Goal: Task Accomplishment & Management: Manage account settings

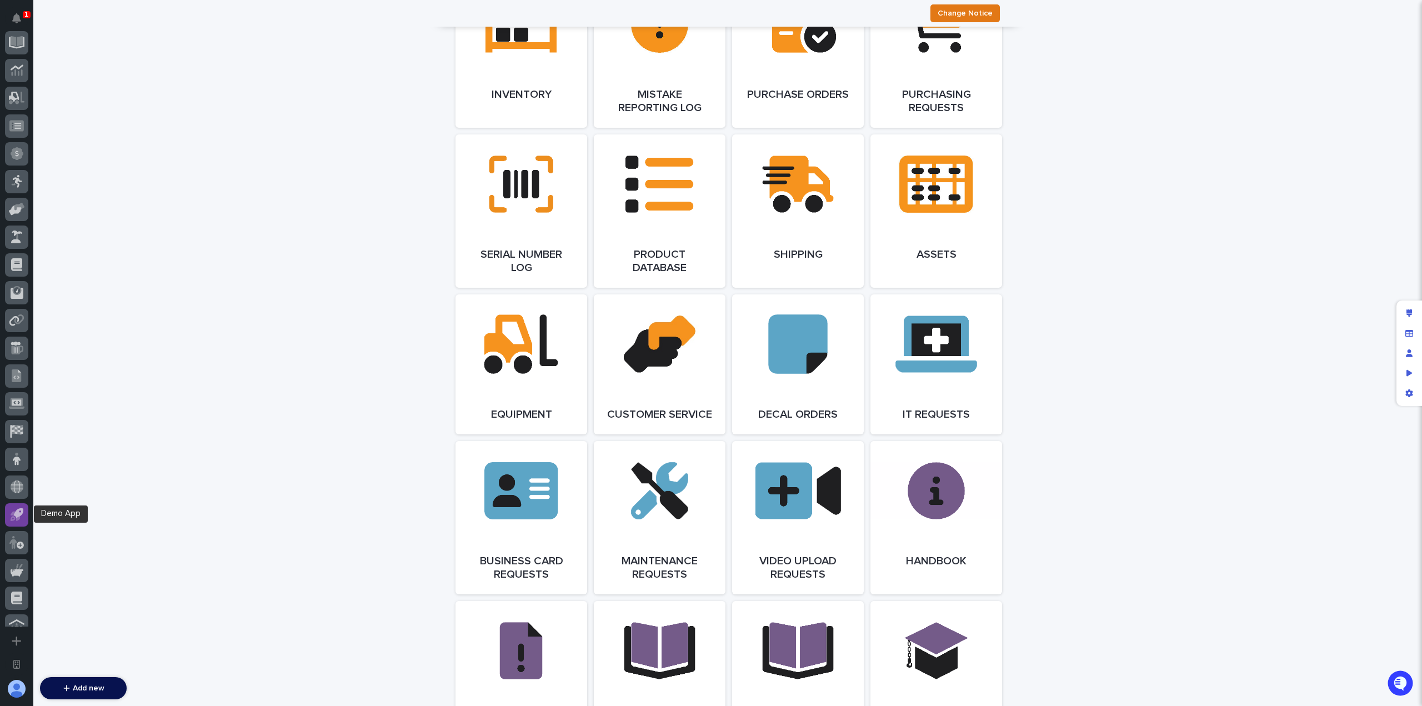
scroll to position [349, 0]
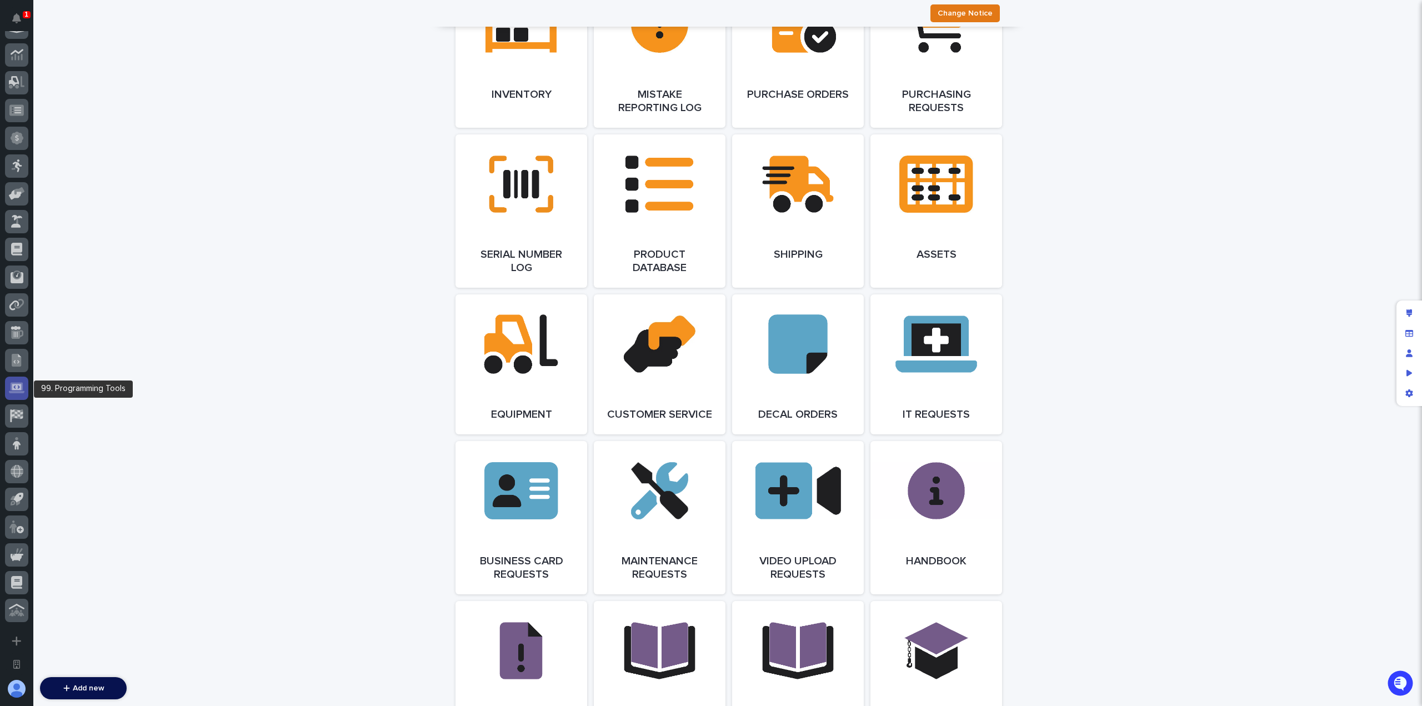
click at [21, 394] on icon at bounding box center [17, 387] width 16 height 13
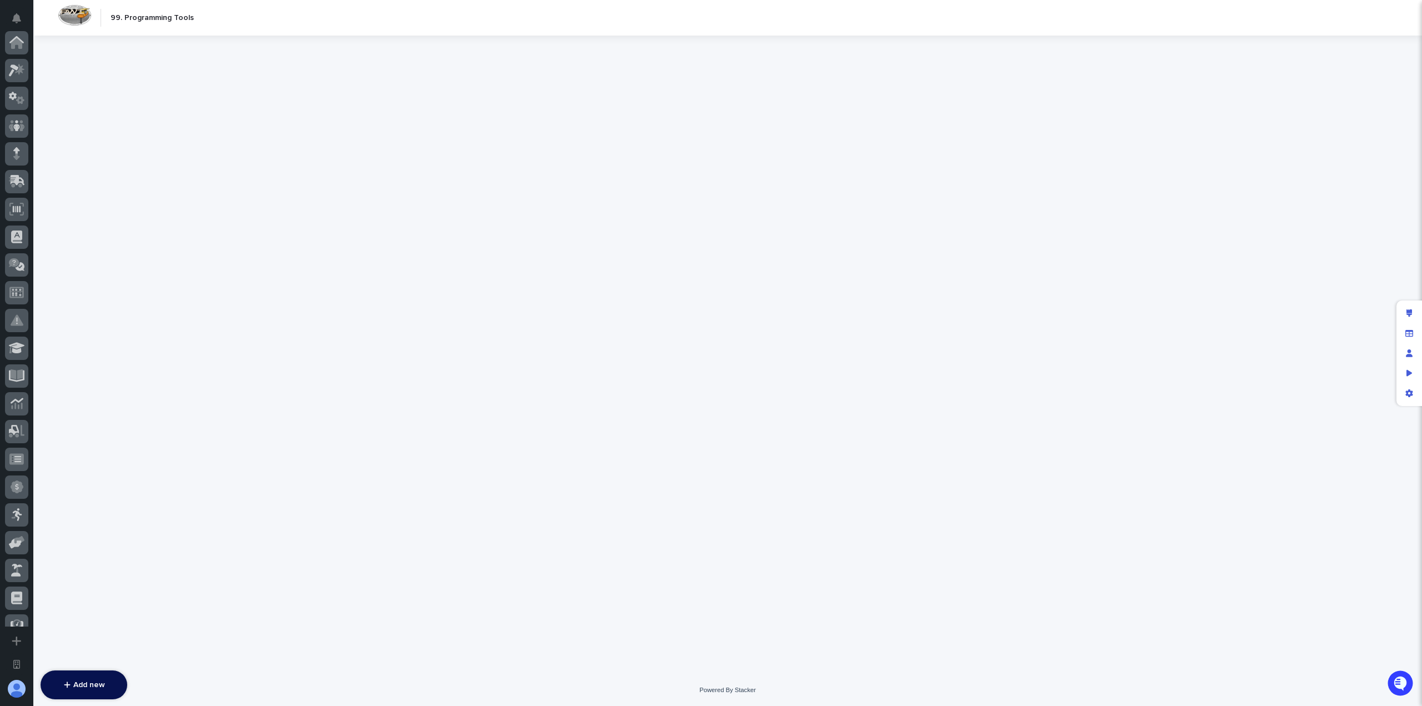
scroll to position [349, 0]
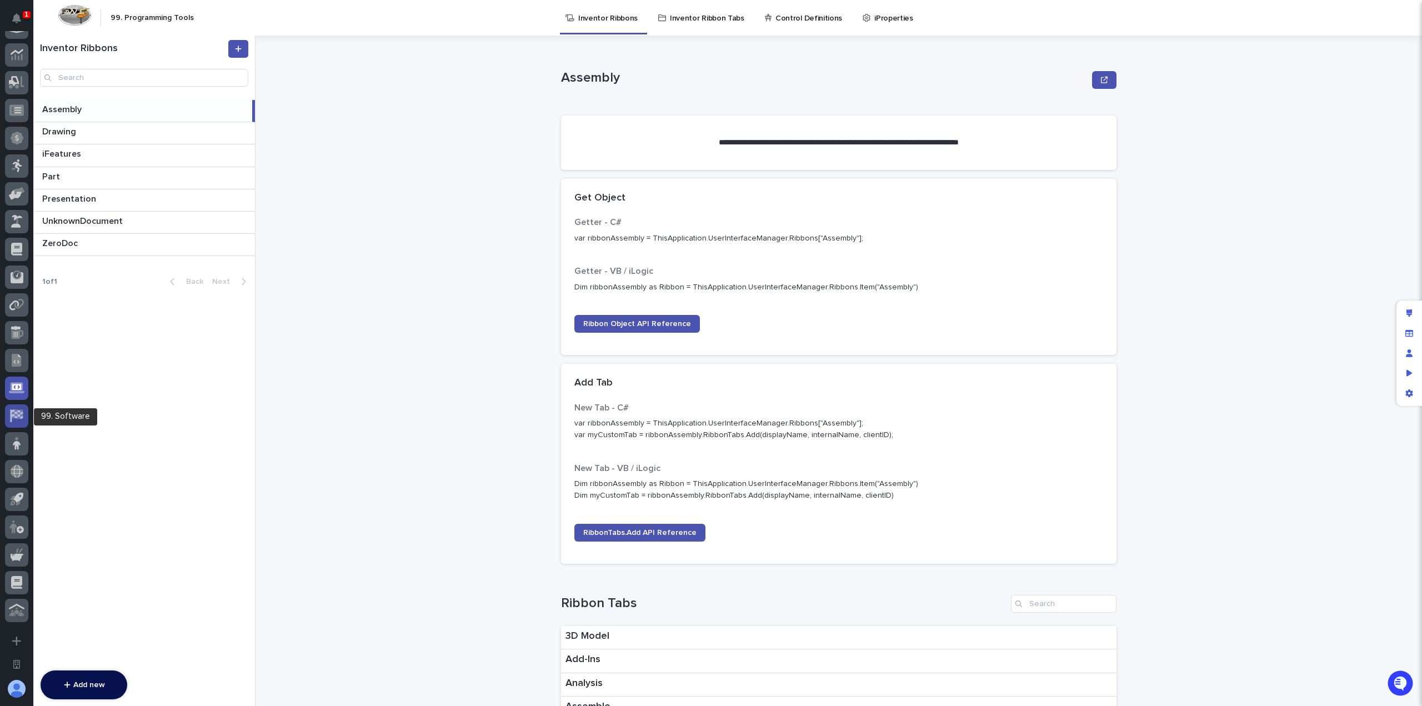
click at [18, 414] on icon at bounding box center [17, 413] width 11 height 9
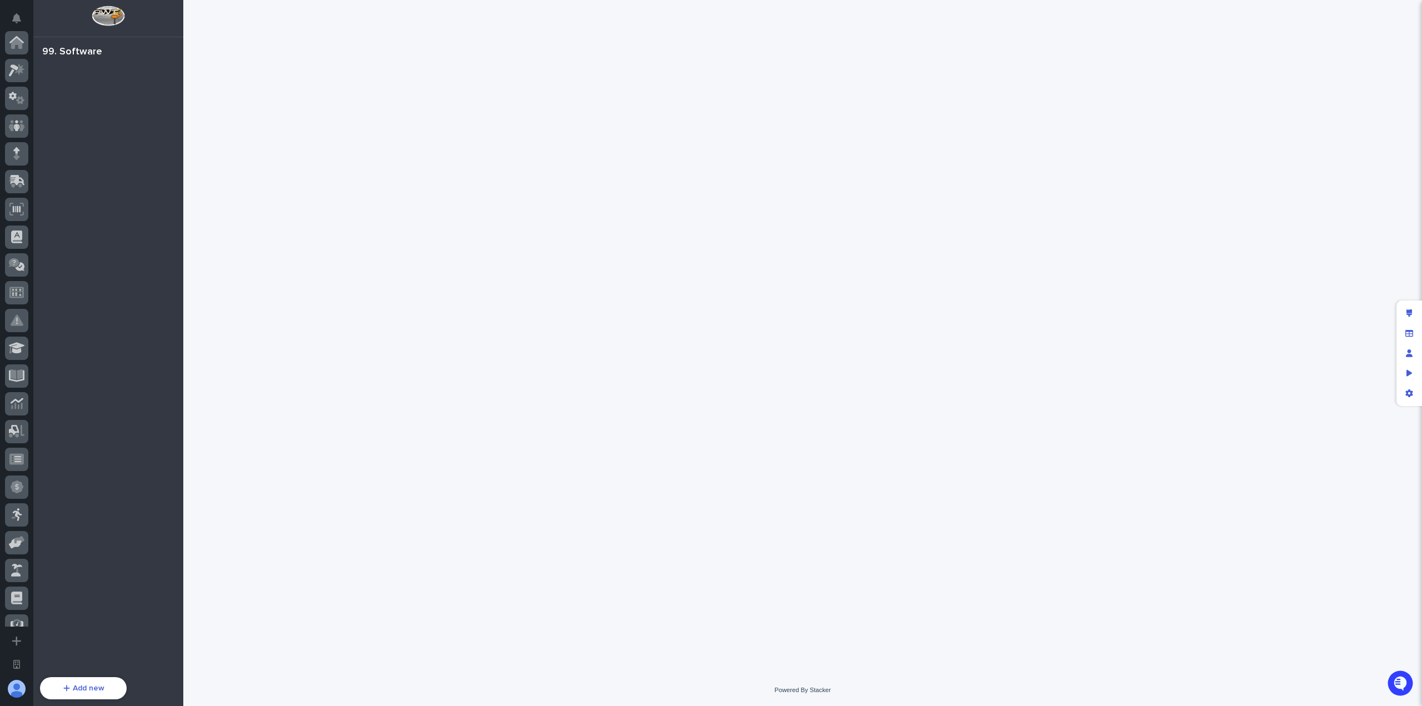
scroll to position [349, 0]
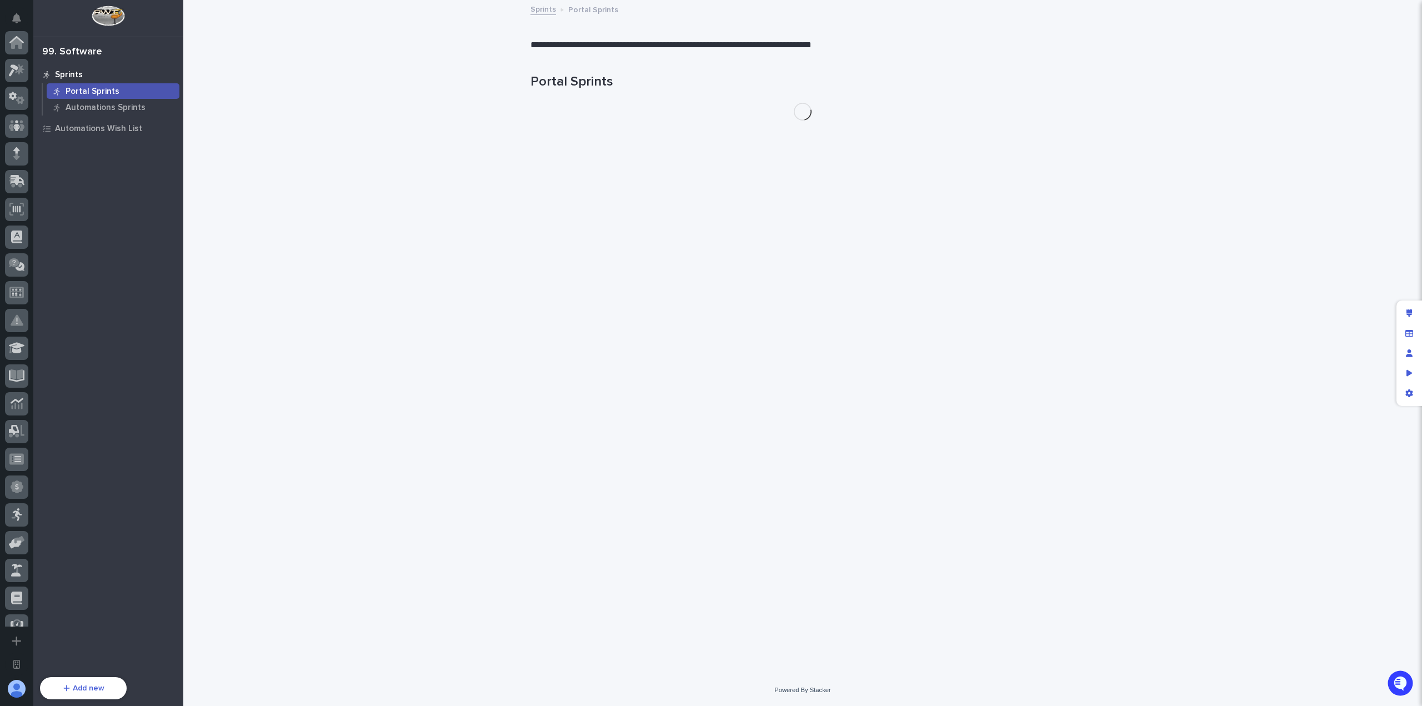
scroll to position [349, 0]
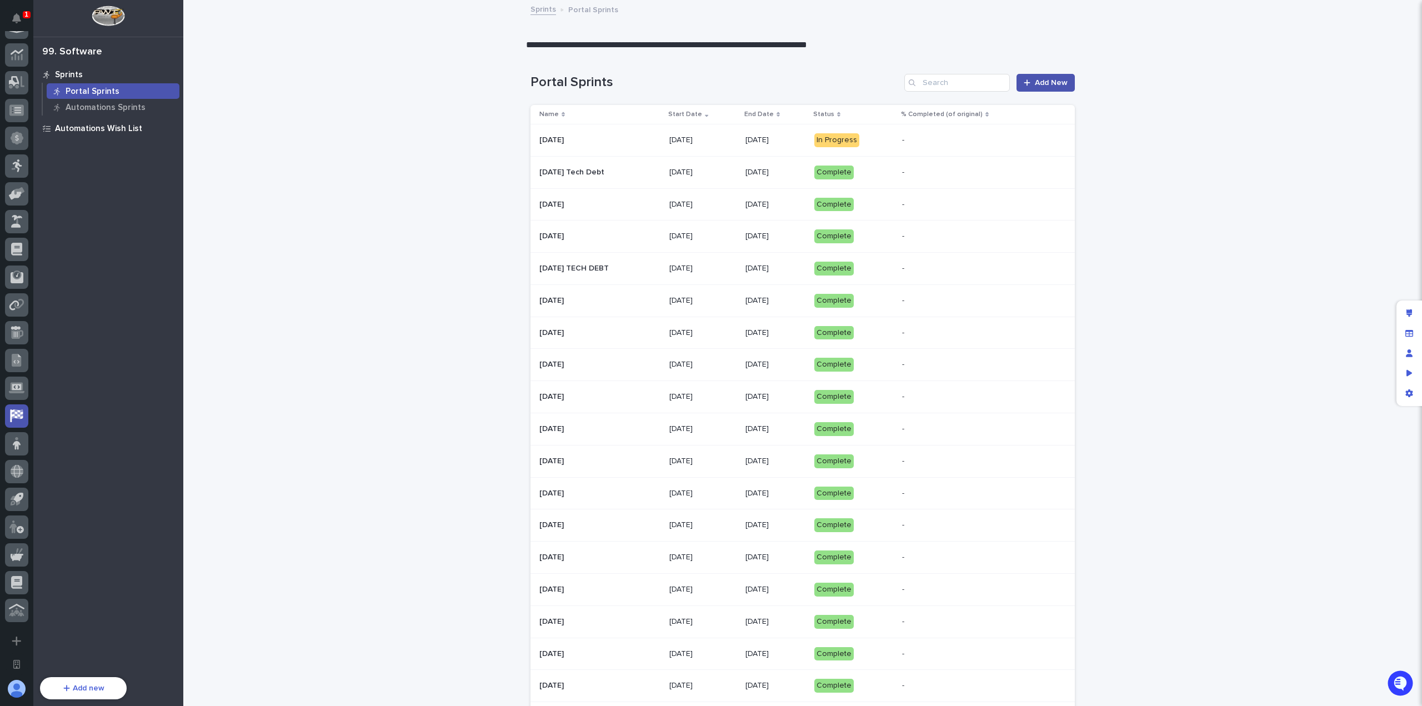
click at [104, 134] on div "Automations Wish List" at bounding box center [108, 128] width 144 height 16
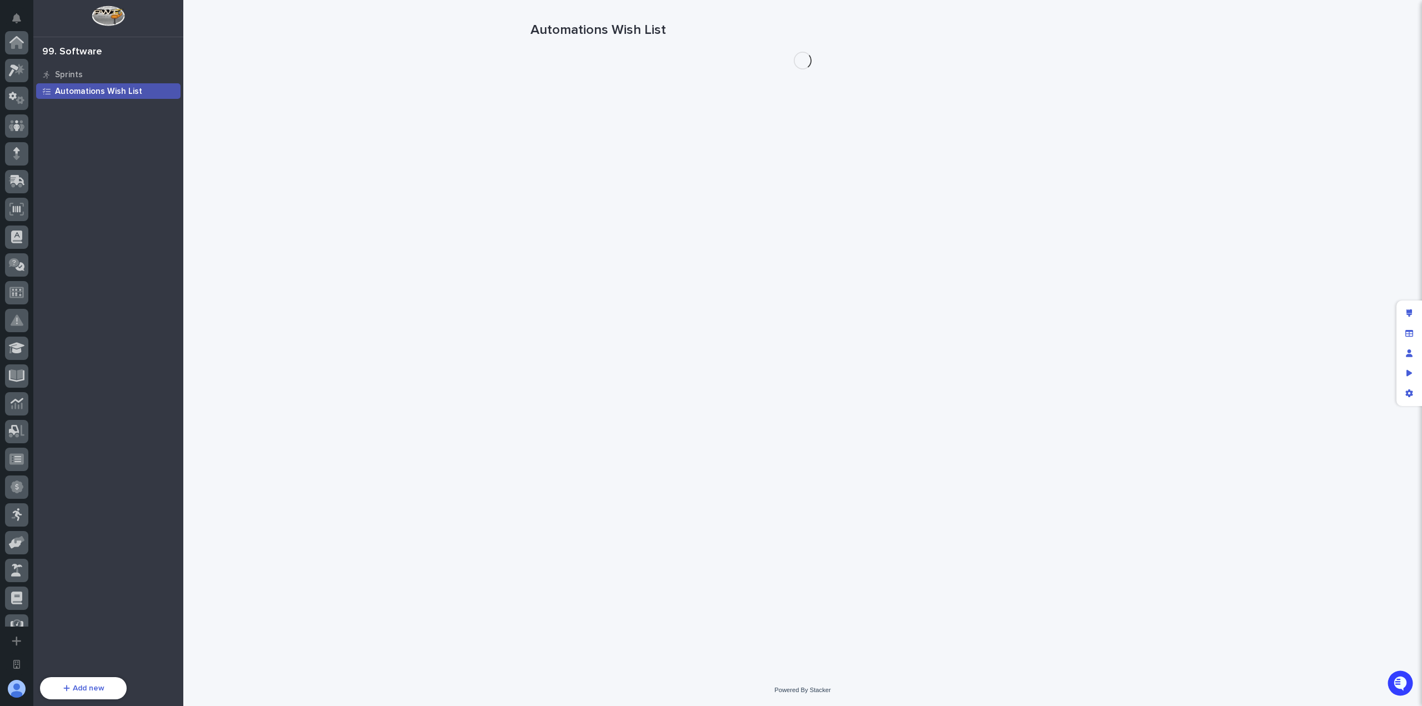
scroll to position [349, 0]
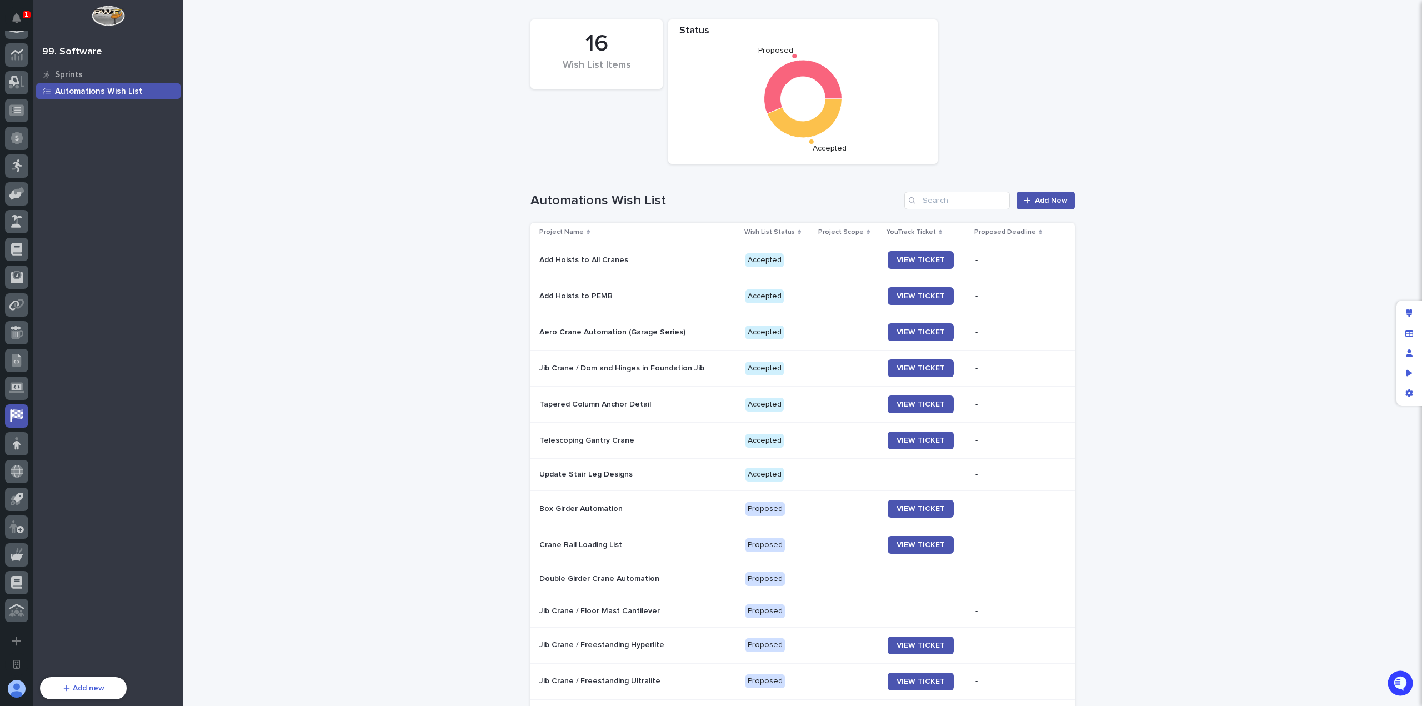
click at [1109, 146] on div "Loading... Saving… Loading... Saving… 16 Wish List Items Status Proposed Accept…" at bounding box center [802, 449] width 1238 height 898
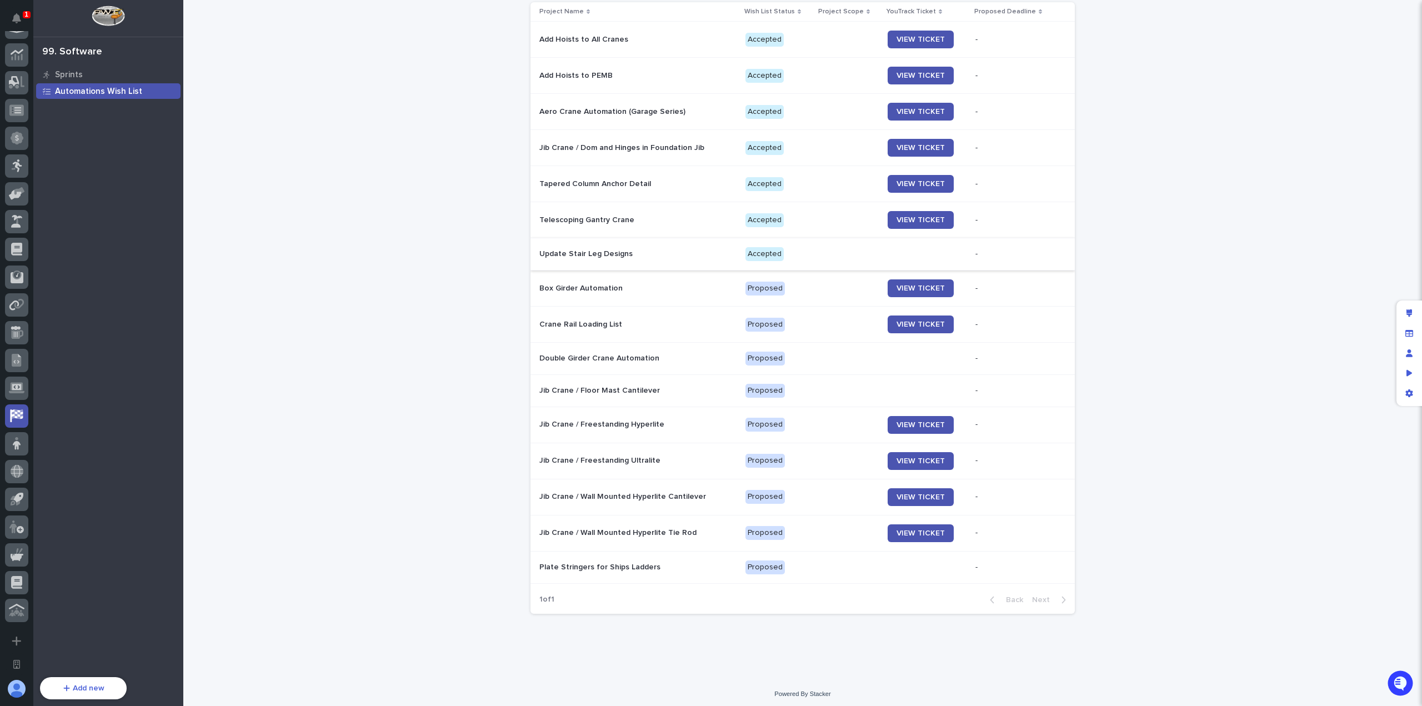
scroll to position [0, 0]
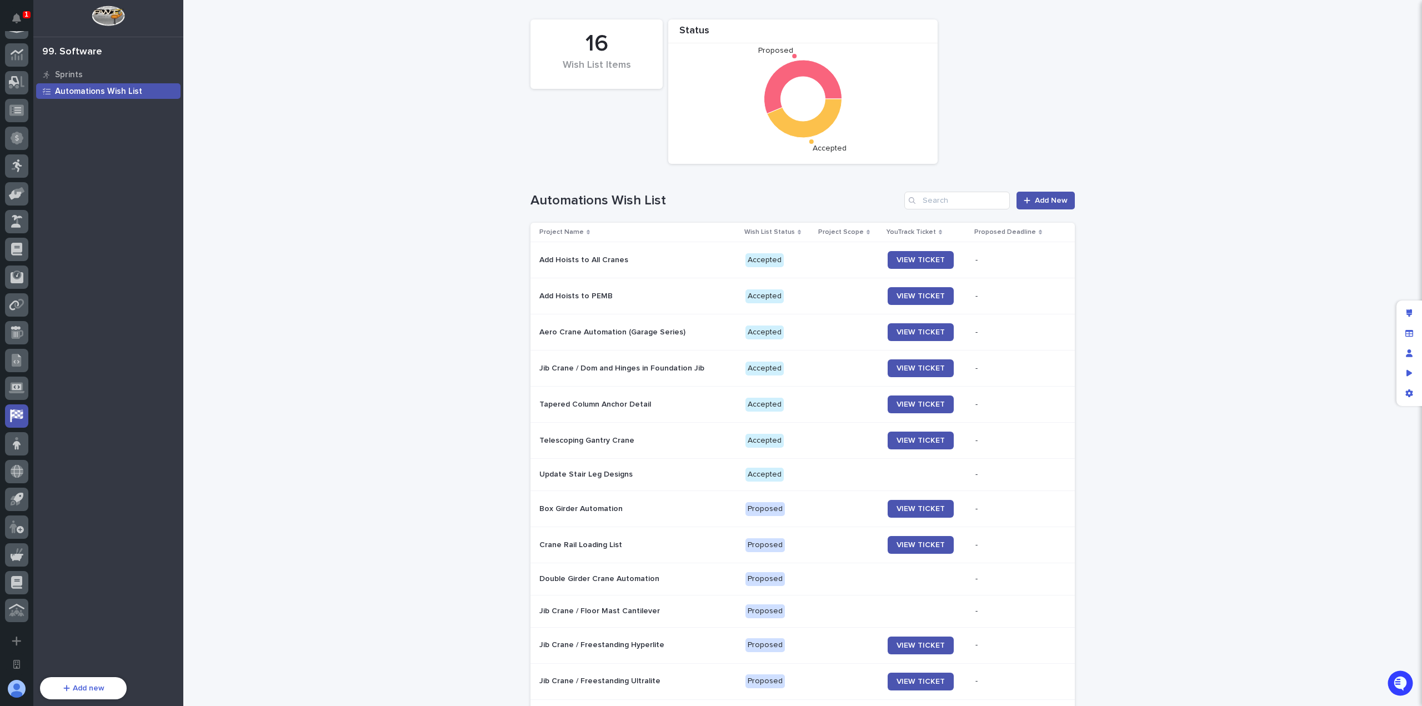
click at [1196, 404] on div "Loading... Saving… Loading... Saving… 16 Wish List Items Status Proposed Accept…" at bounding box center [802, 449] width 1238 height 898
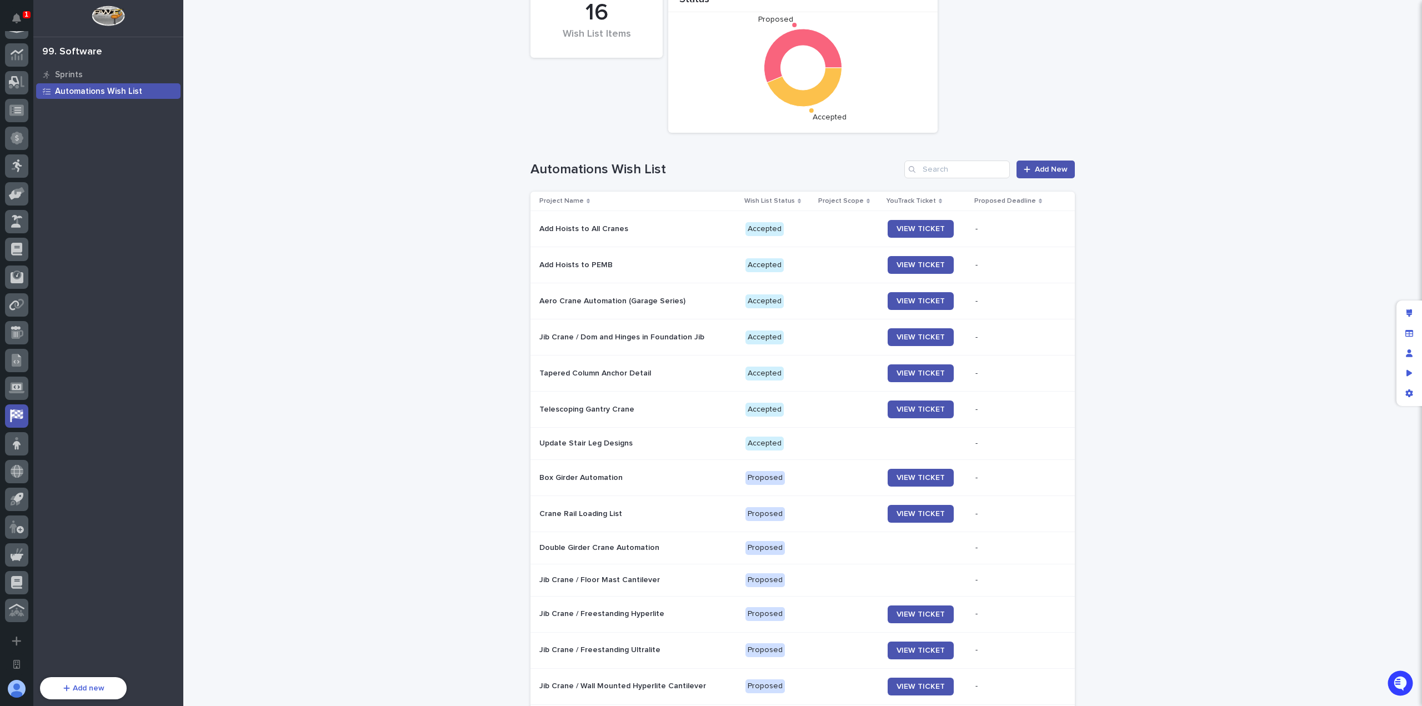
scroll to position [56, 0]
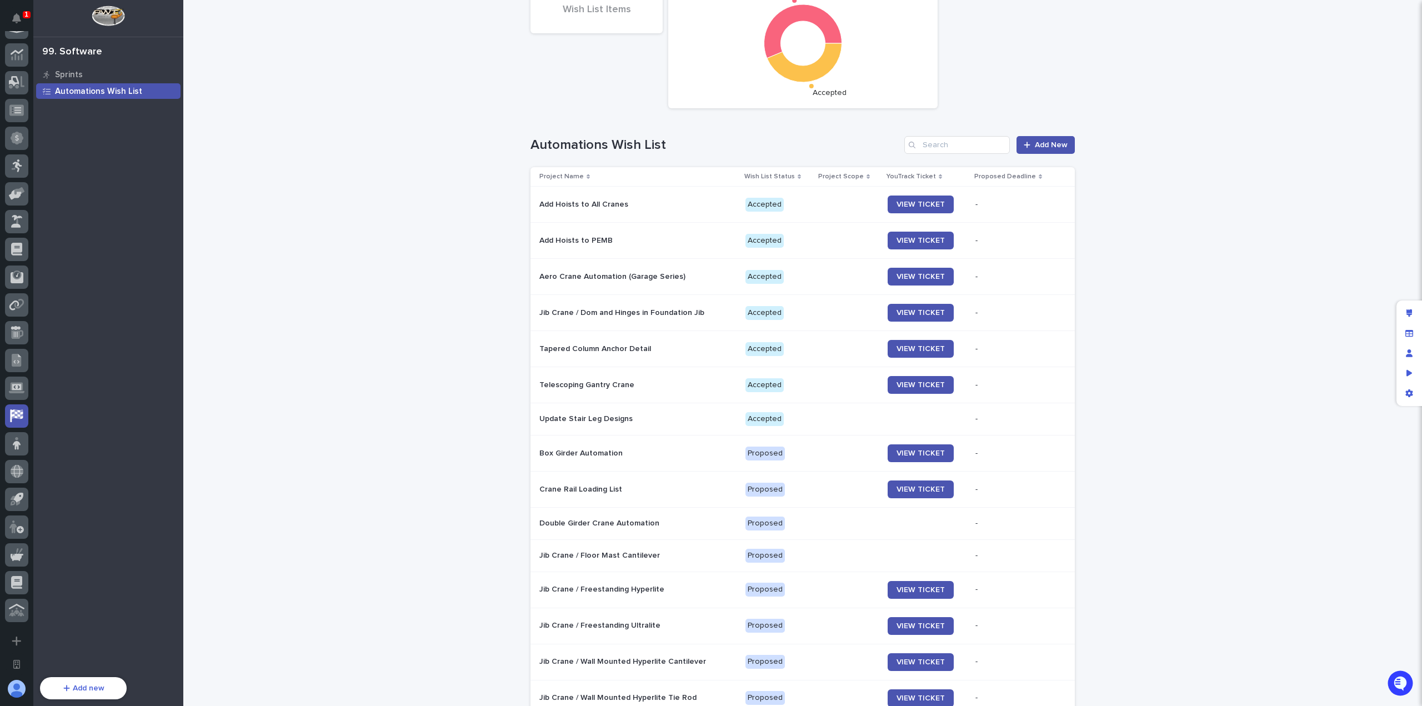
click at [1228, 431] on div "Loading... Saving… Loading... Saving… 16 Wish List Items Status Proposed Accept…" at bounding box center [802, 393] width 1238 height 898
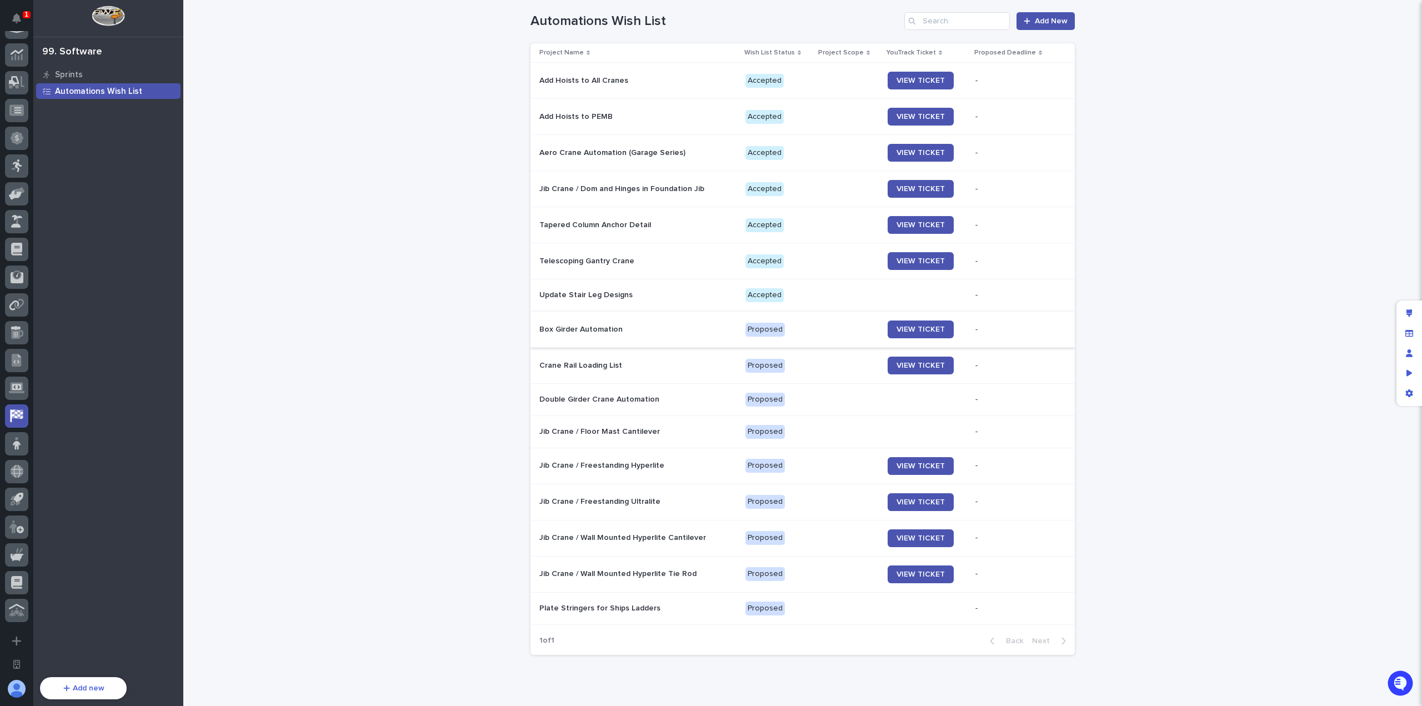
scroll to position [165, 0]
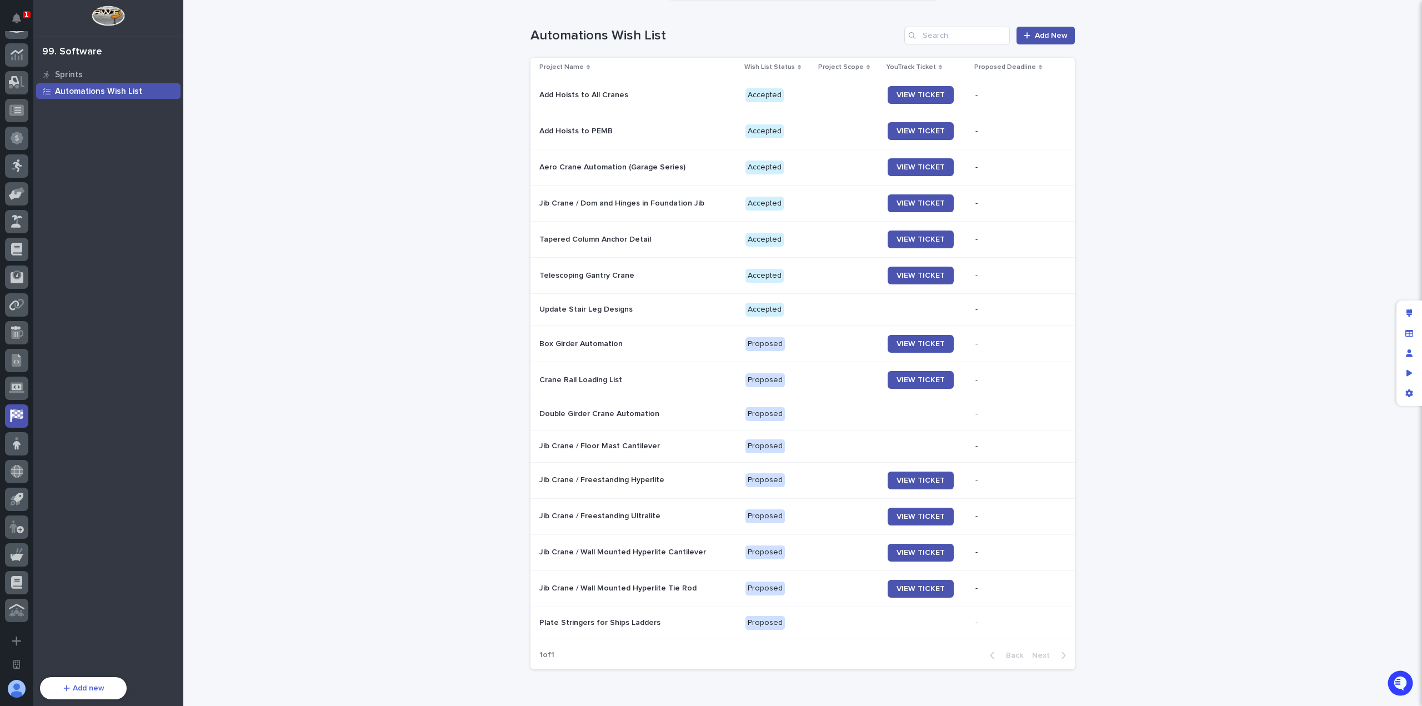
click at [390, 361] on div "Loading... Saving… Loading... Saving… 16 Wish List Items Status Proposed Accept…" at bounding box center [802, 284] width 1238 height 898
click at [291, 148] on div "Loading... Saving… Loading... Saving… 16 Wish List Items Status Proposed Accept…" at bounding box center [802, 284] width 1238 height 898
click at [1415, 315] on div "Edit layout" at bounding box center [1409, 313] width 20 height 20
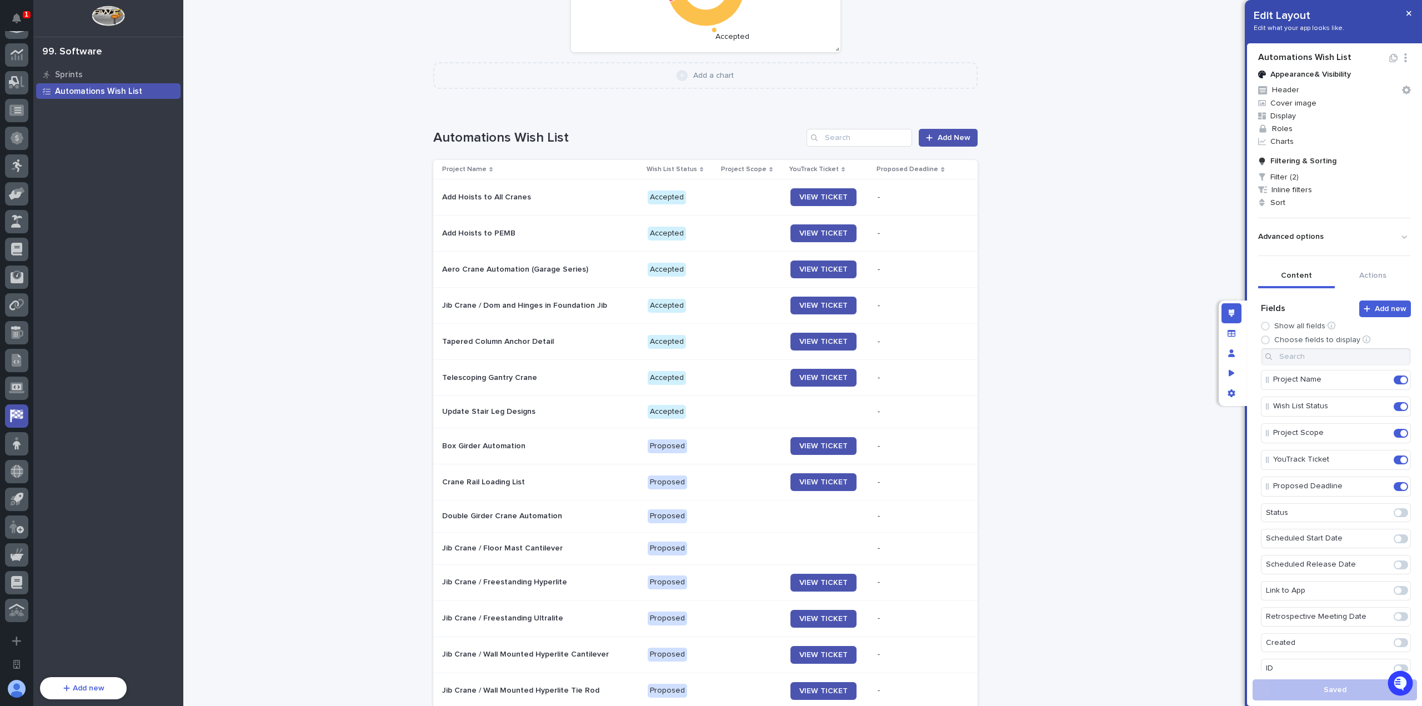
scroll to position [0, 0]
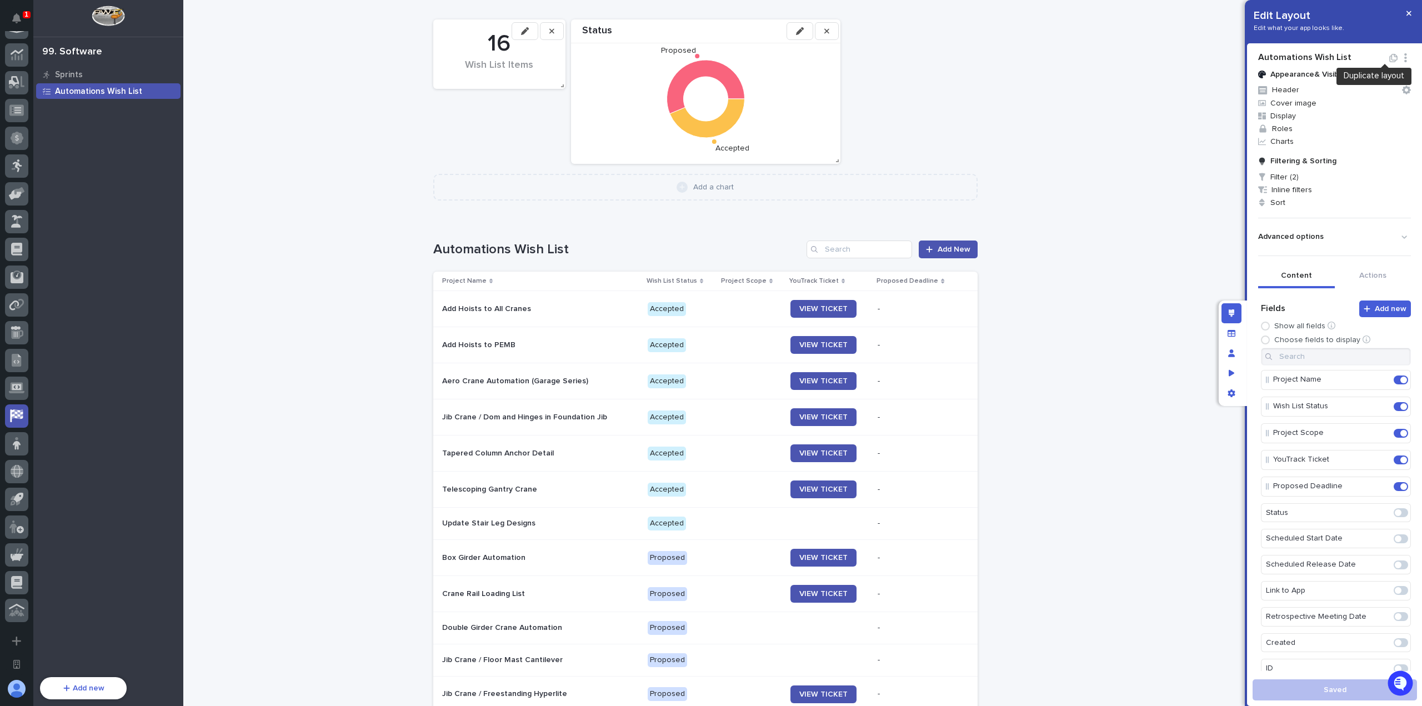
click at [1388, 59] on icon "button" at bounding box center [1392, 58] width 9 height 8
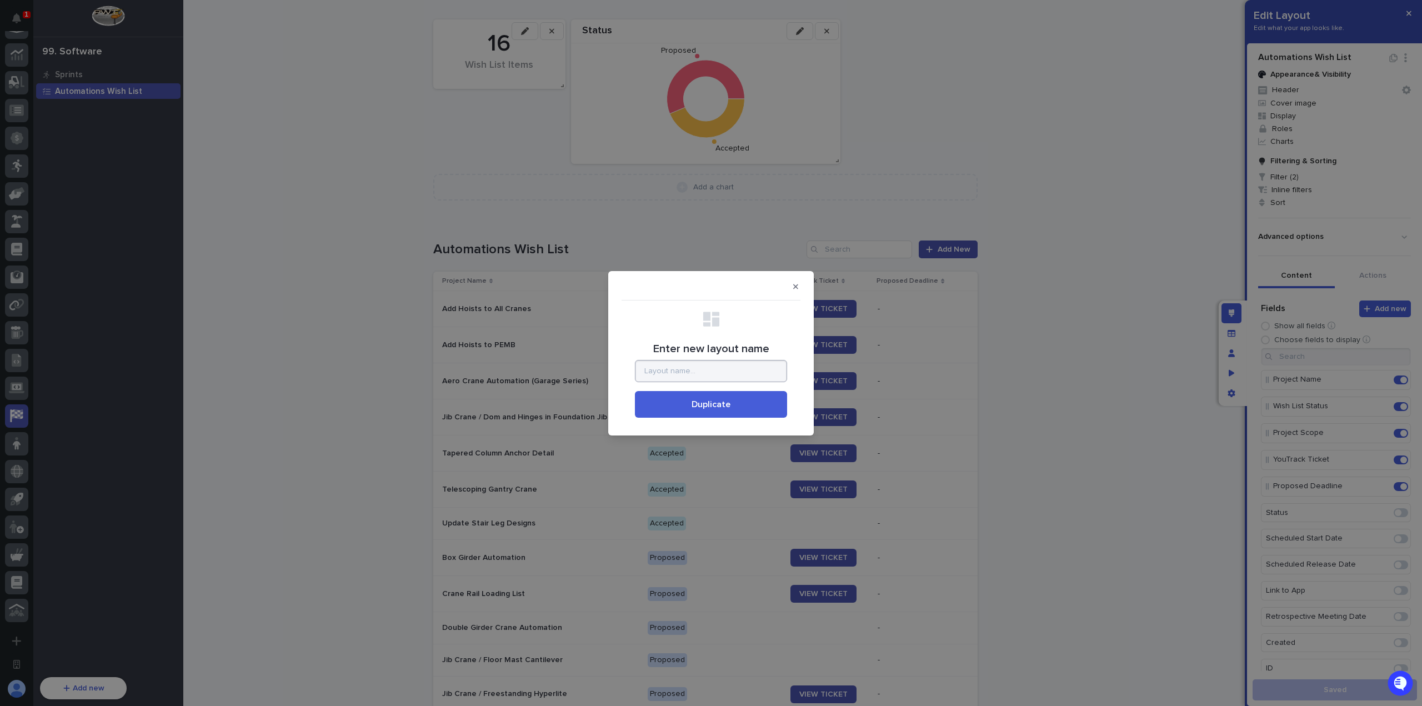
click at [740, 369] on input "Enter new layout name" at bounding box center [711, 371] width 152 height 22
type input "o"
type input "Portal Wish List"
click at [717, 400] on span "Duplicate" at bounding box center [710, 404] width 39 height 9
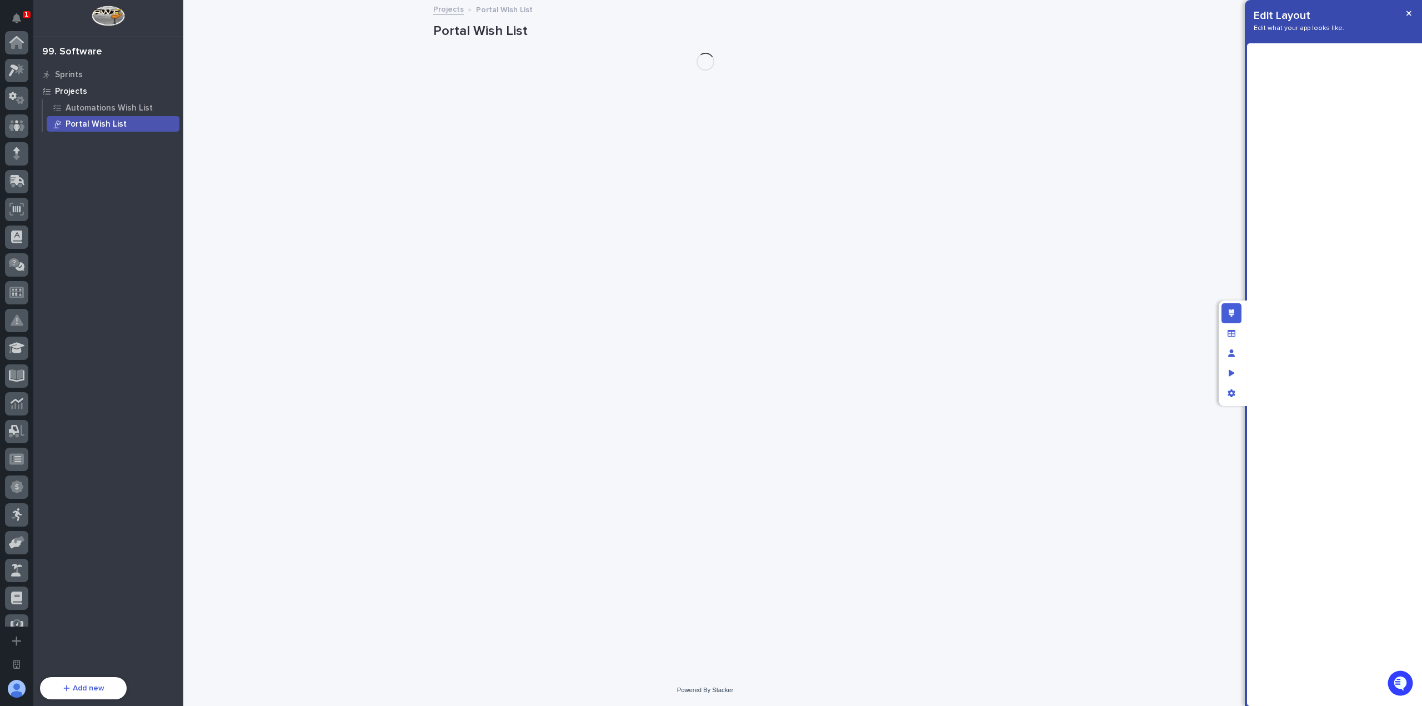
scroll to position [349, 0]
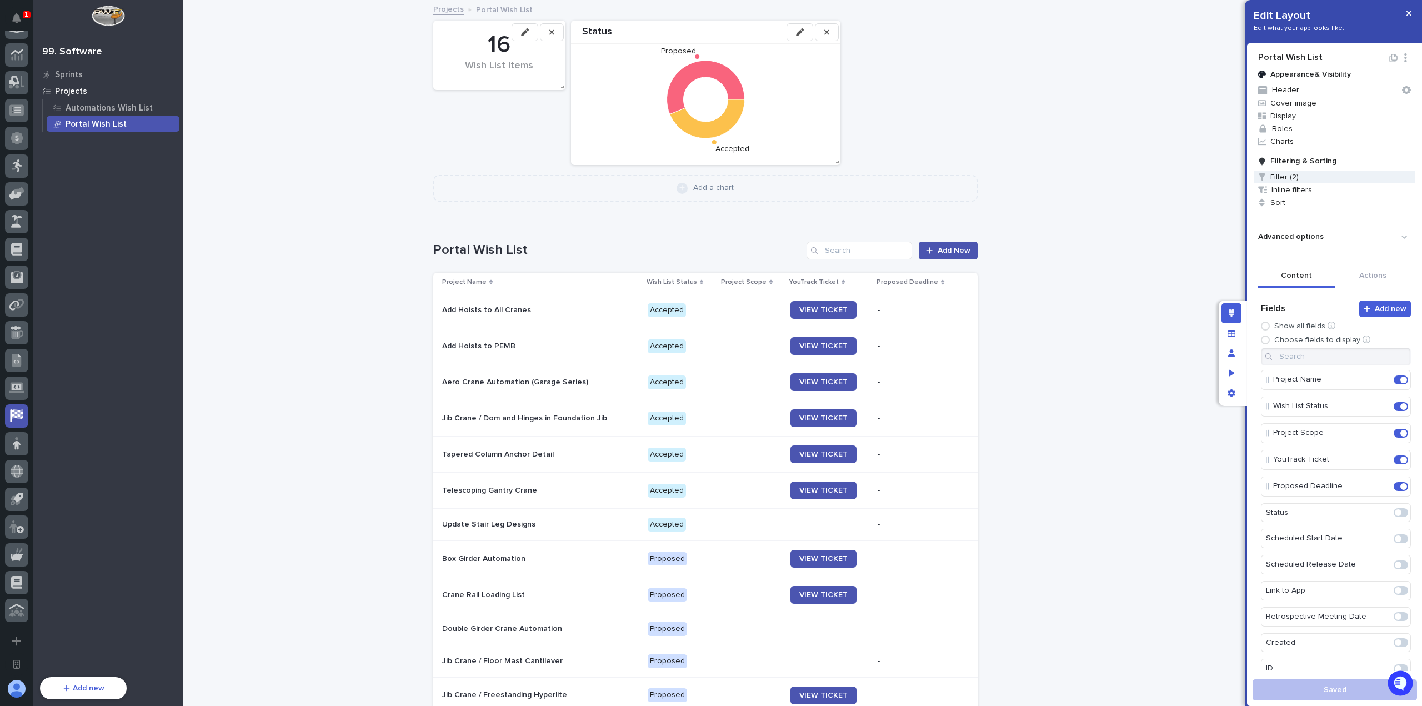
click at [1299, 175] on span "Filter (2)" at bounding box center [1334, 176] width 162 height 13
click at [1290, 240] on div "Team is Automations" at bounding box center [1282, 241] width 204 height 9
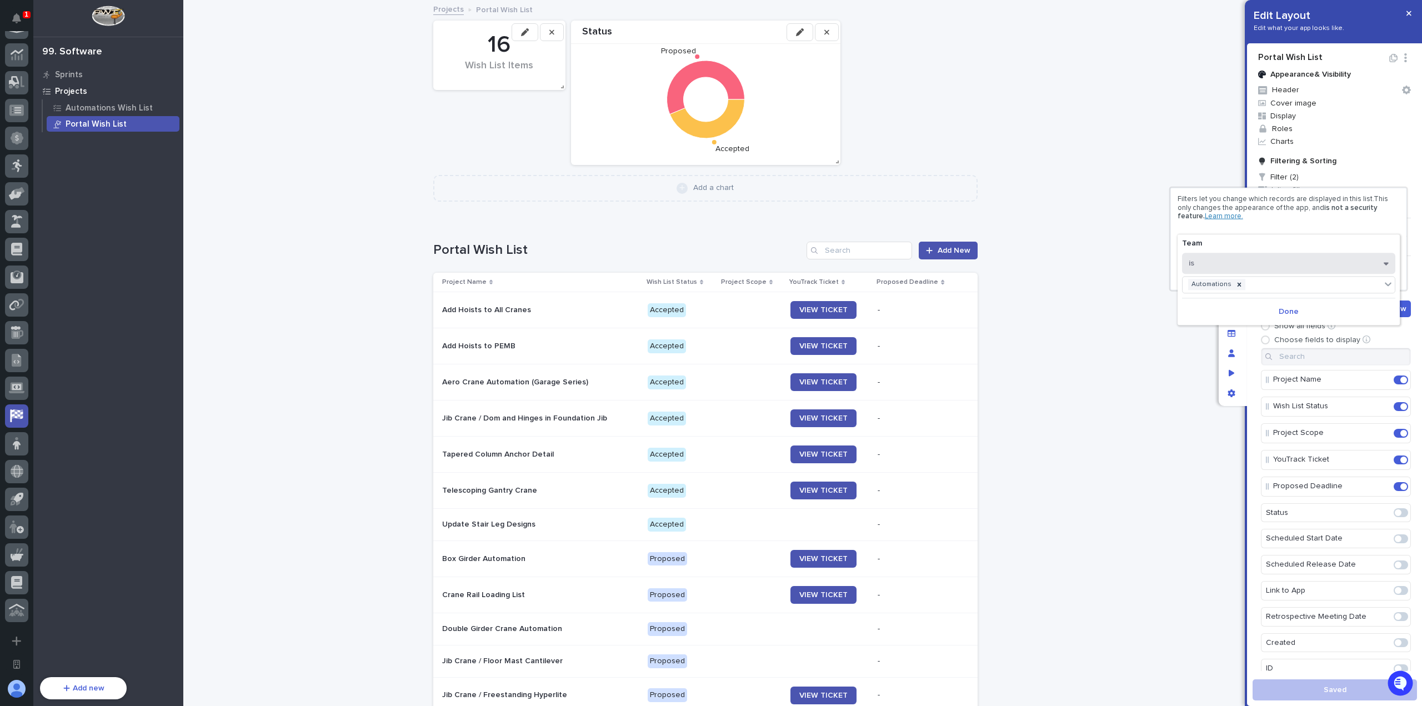
click at [1383, 264] on icon "button" at bounding box center [1385, 263] width 5 height 8
click at [1287, 279] on div "is" at bounding box center [1288, 282] width 212 height 19
click at [1283, 282] on div "Select..." at bounding box center [1281, 285] width 198 height 16
click at [1278, 311] on button "Done" at bounding box center [1288, 312] width 213 height 18
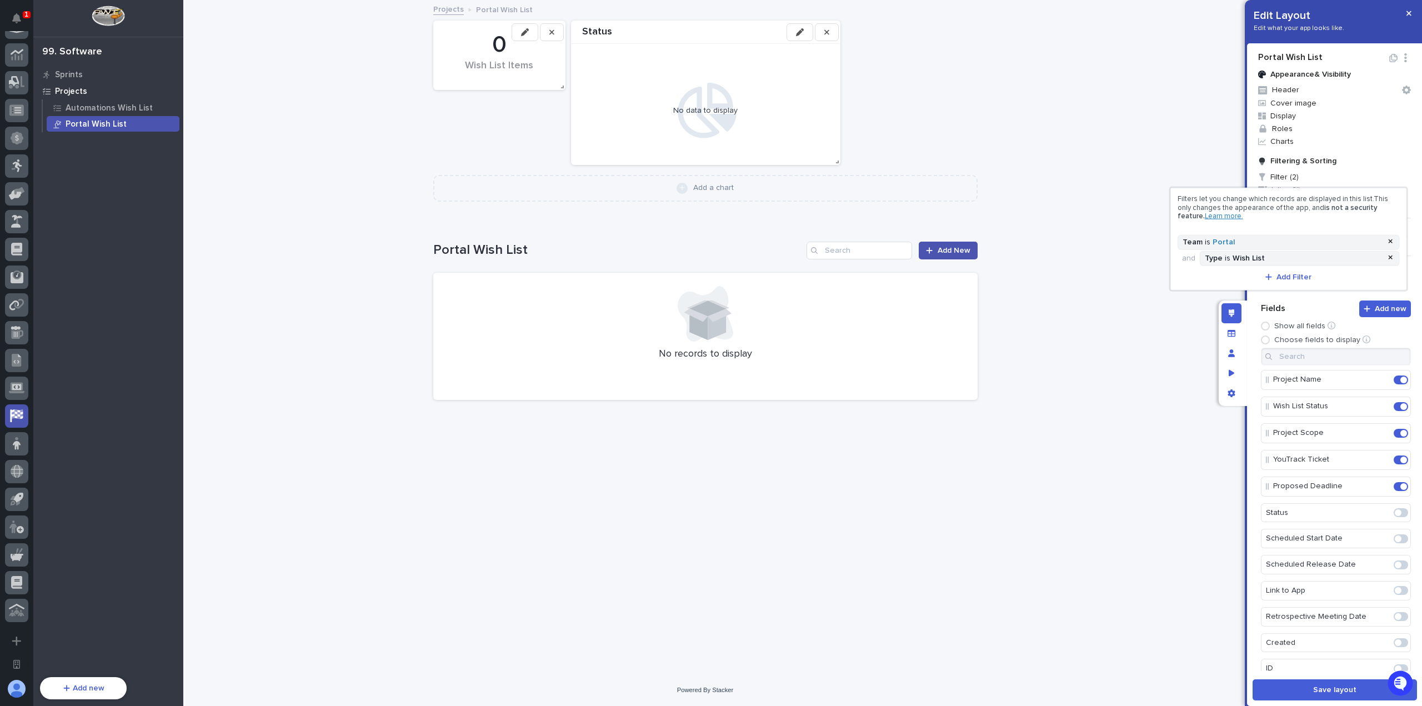
click at [1174, 306] on div at bounding box center [711, 353] width 1422 height 706
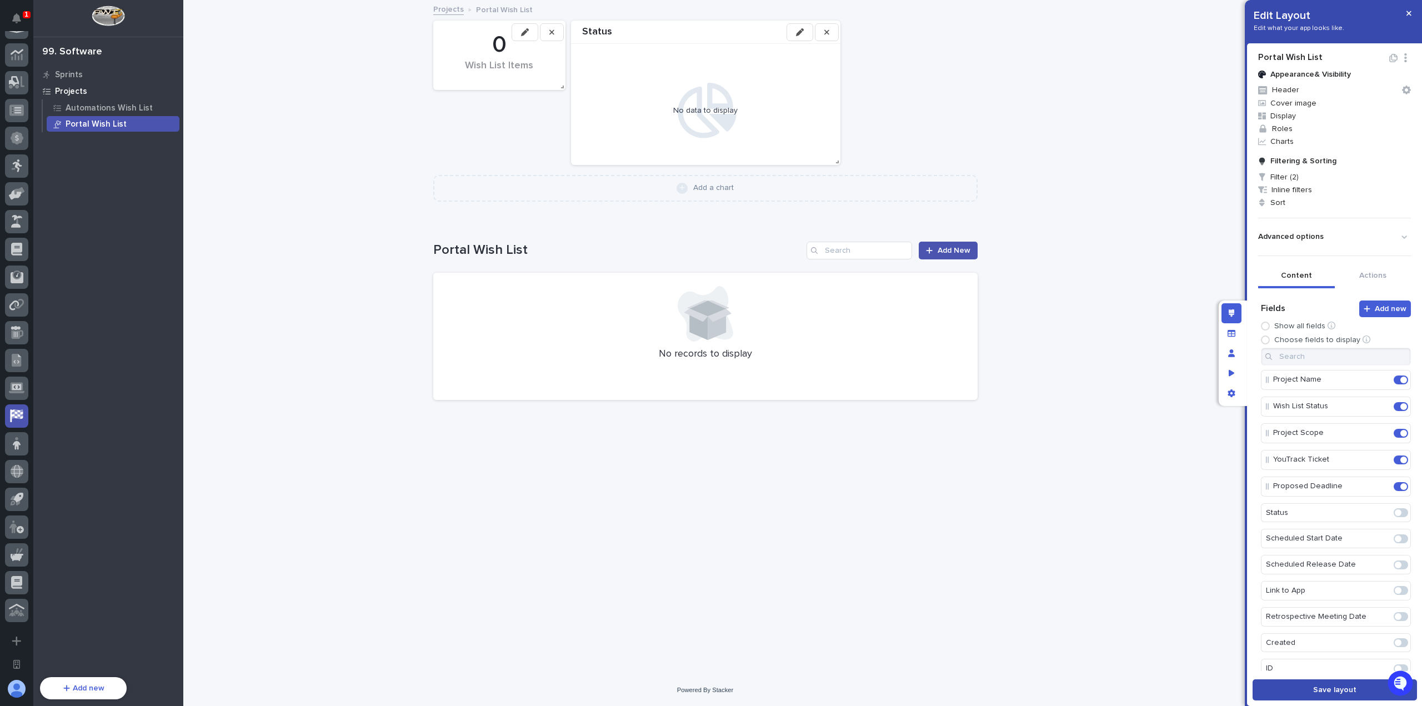
drag, startPoint x: 1351, startPoint y: 689, endPoint x: 1307, endPoint y: 646, distance: 60.9
click at [1350, 689] on span "Save layout" at bounding box center [1334, 690] width 43 height 8
click at [1407, 14] on icon "button" at bounding box center [1408, 13] width 5 height 5
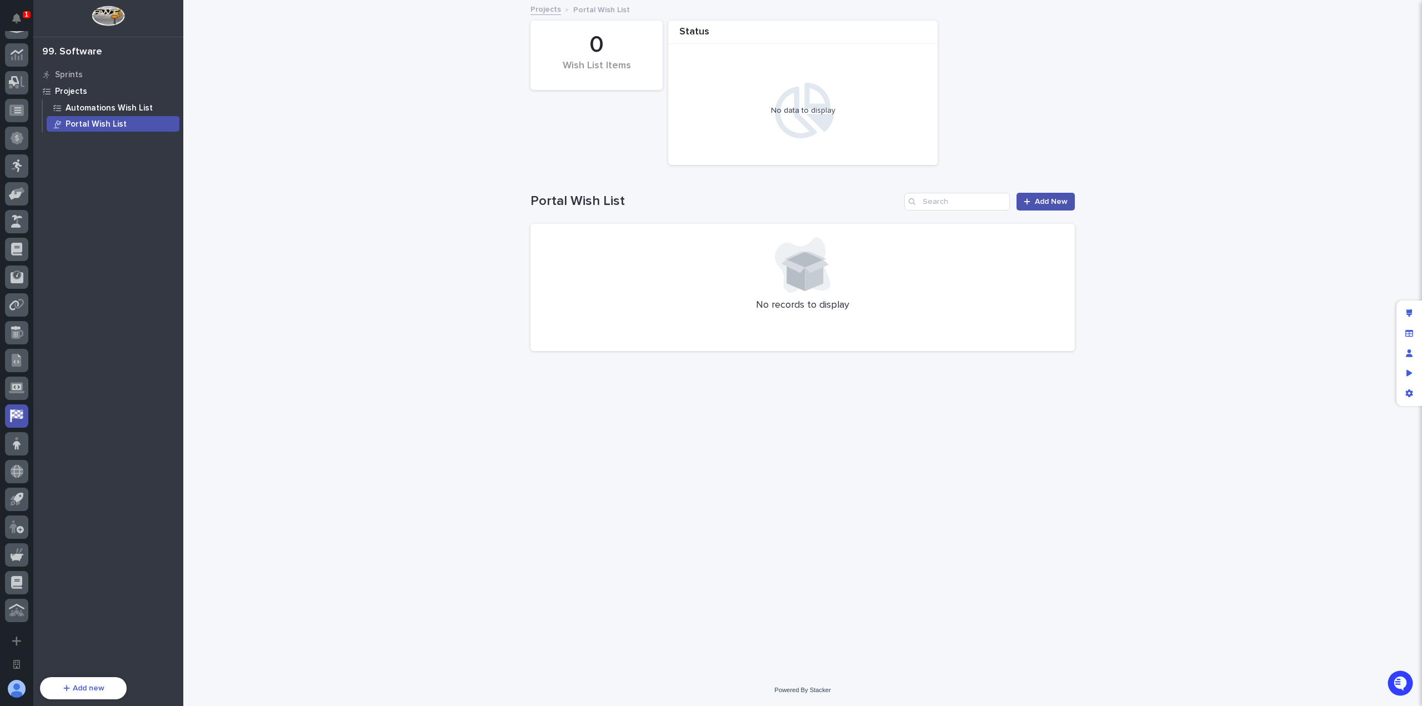
click at [81, 105] on p "Automations Wish List" at bounding box center [109, 108] width 87 height 10
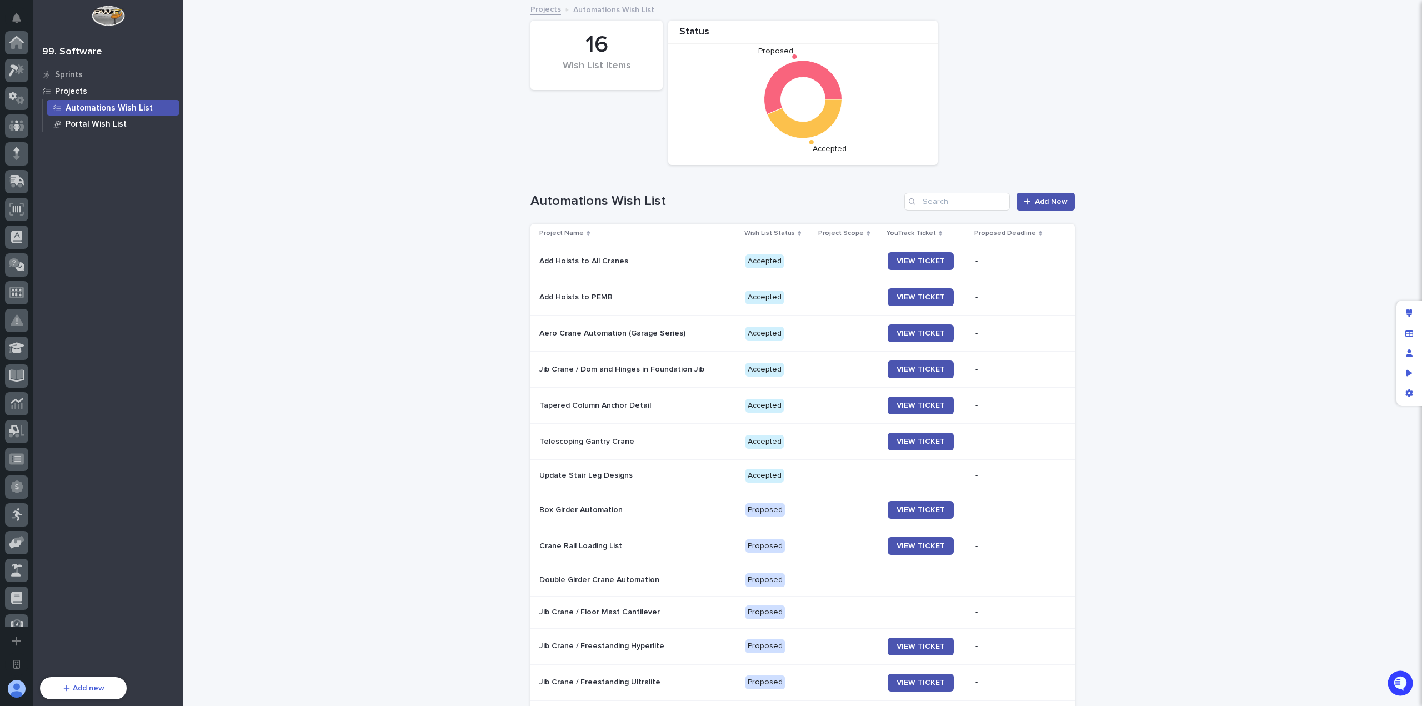
scroll to position [349, 0]
click at [87, 120] on p "Portal Wish List" at bounding box center [96, 124] width 61 height 10
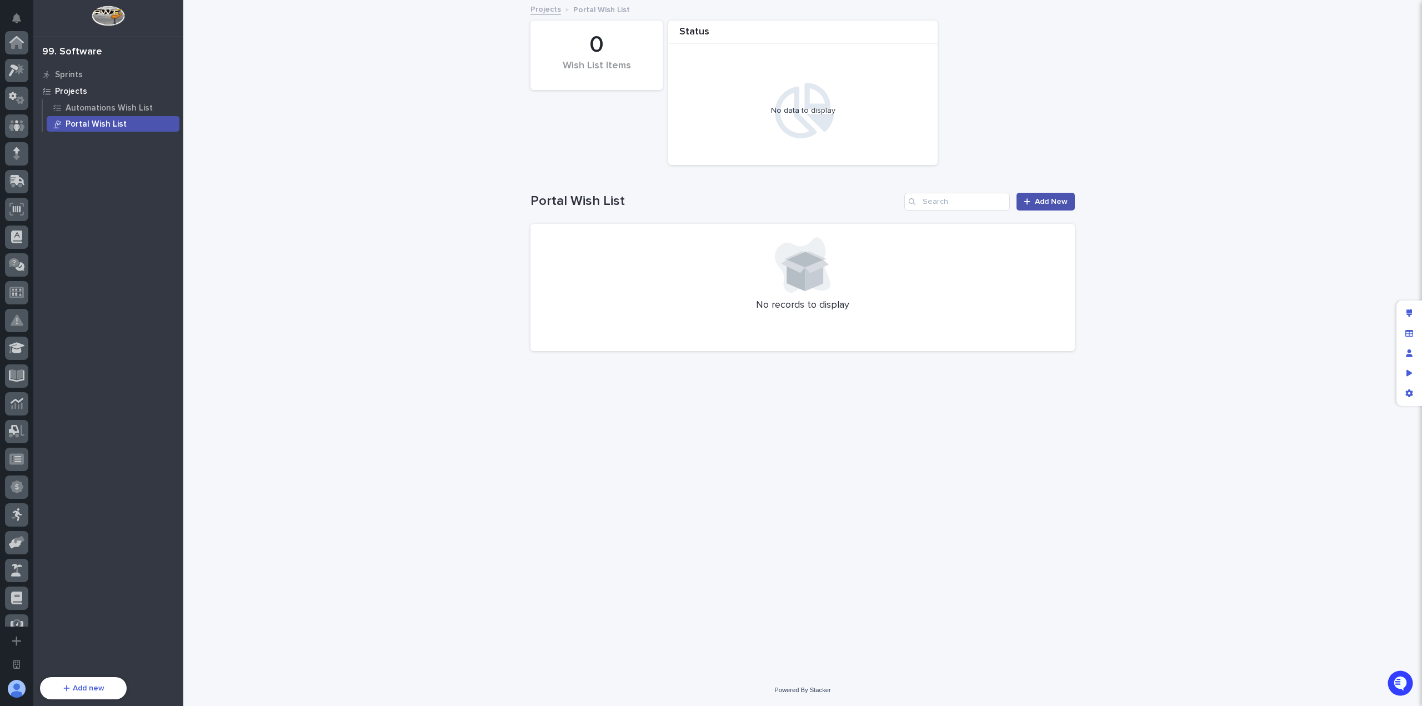
scroll to position [349, 0]
click at [148, 113] on div "Automations Wish List" at bounding box center [113, 108] width 133 height 16
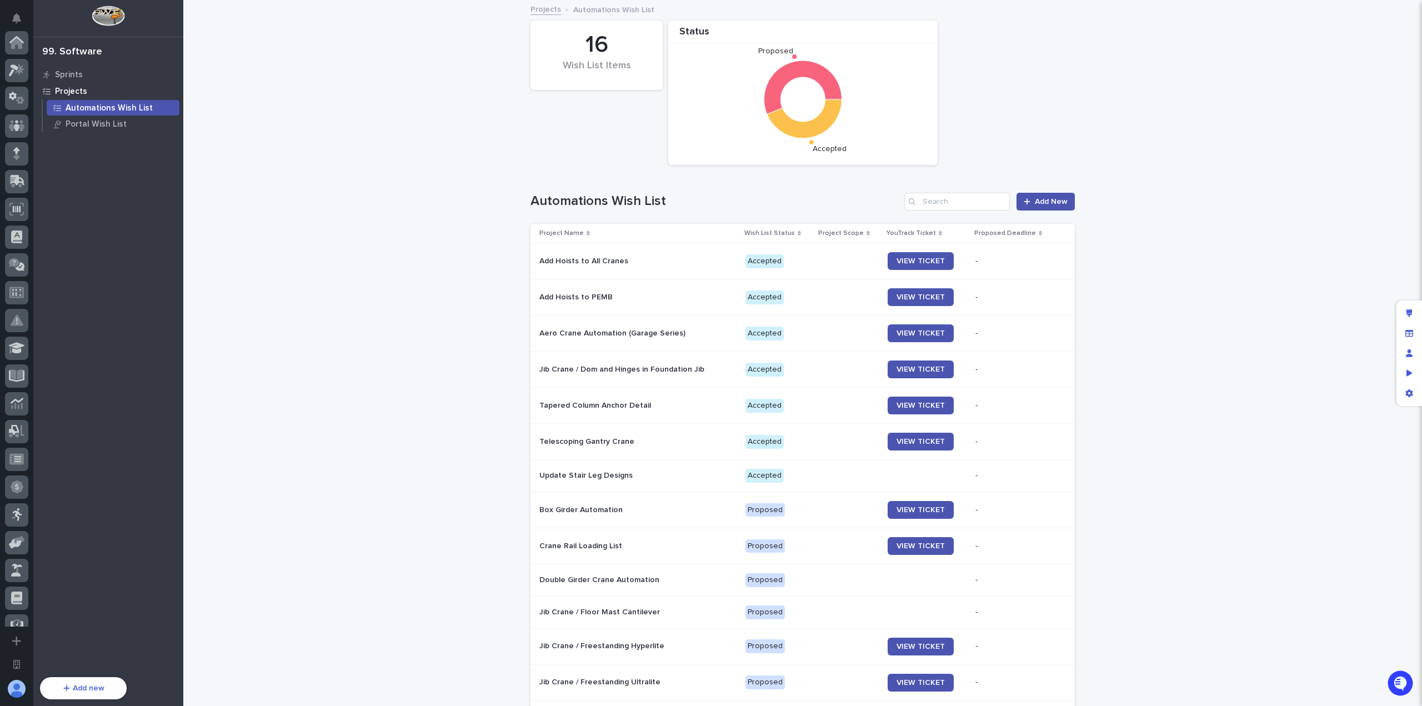
scroll to position [349, 0]
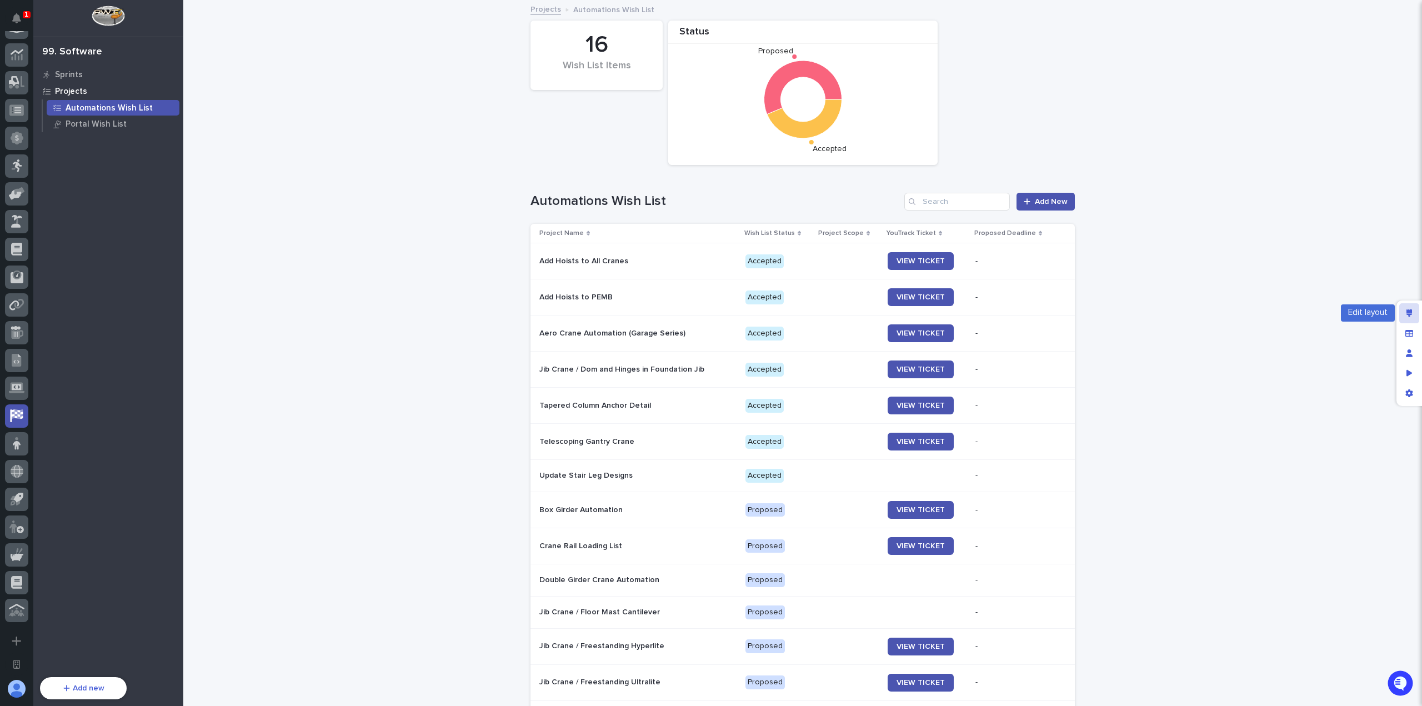
click at [1413, 308] on div "Edit layout" at bounding box center [1409, 313] width 20 height 20
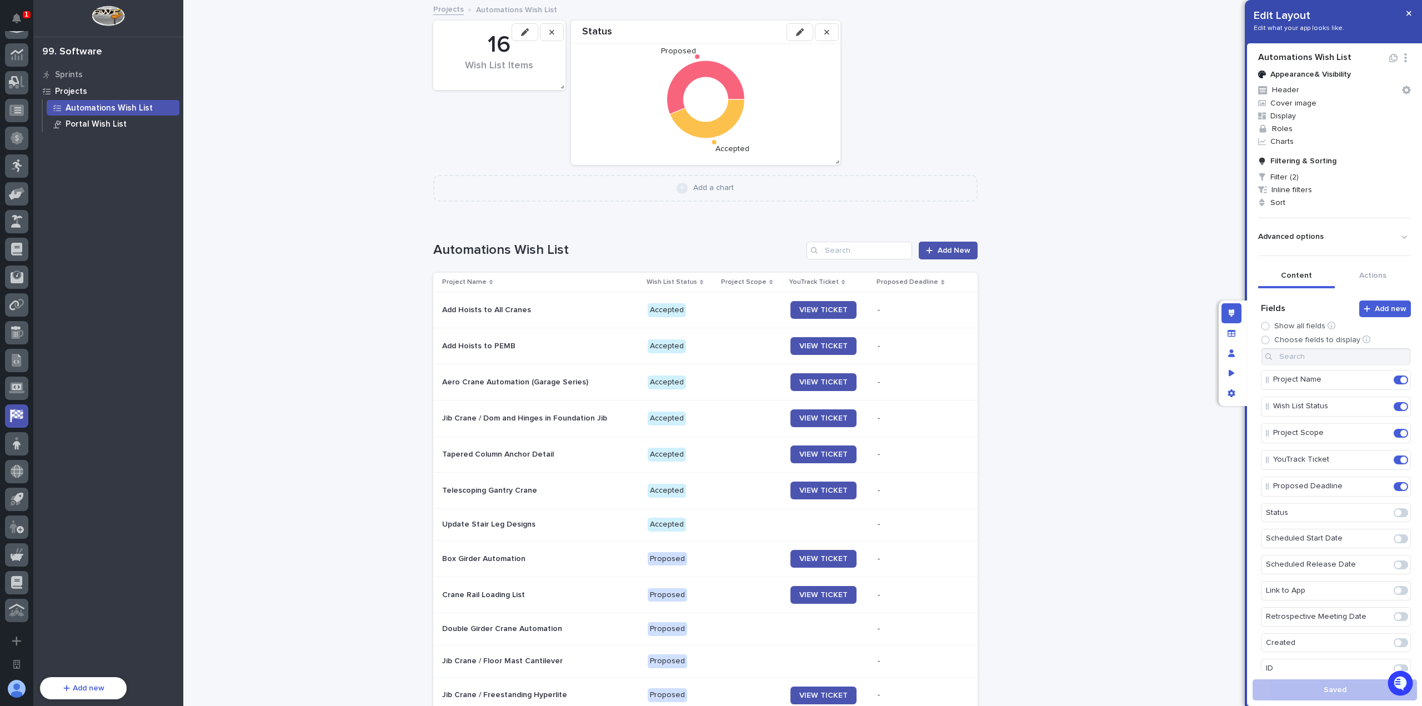
click at [88, 123] on p "Portal Wish List" at bounding box center [96, 124] width 61 height 10
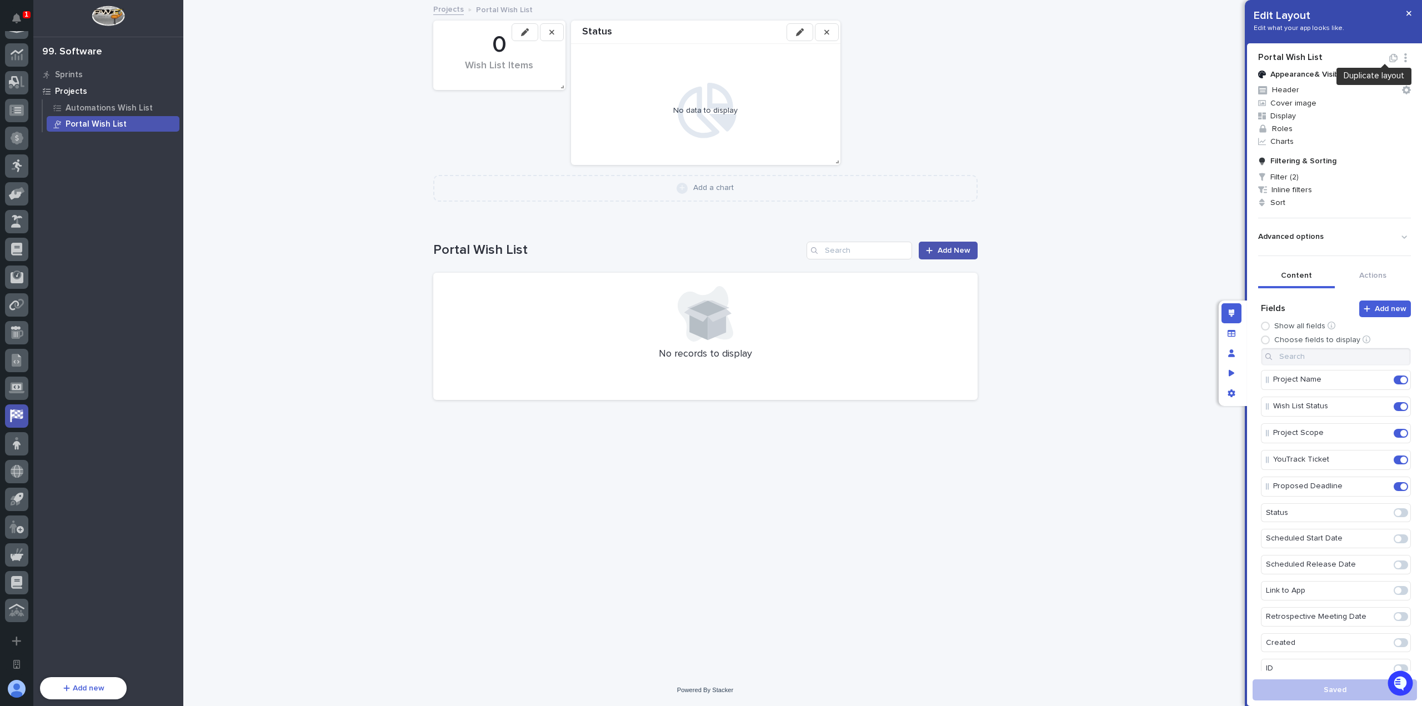
click at [1400, 58] on icon "button" at bounding box center [1405, 57] width 11 height 9
click at [92, 104] on p "Automations Wish List" at bounding box center [109, 108] width 87 height 10
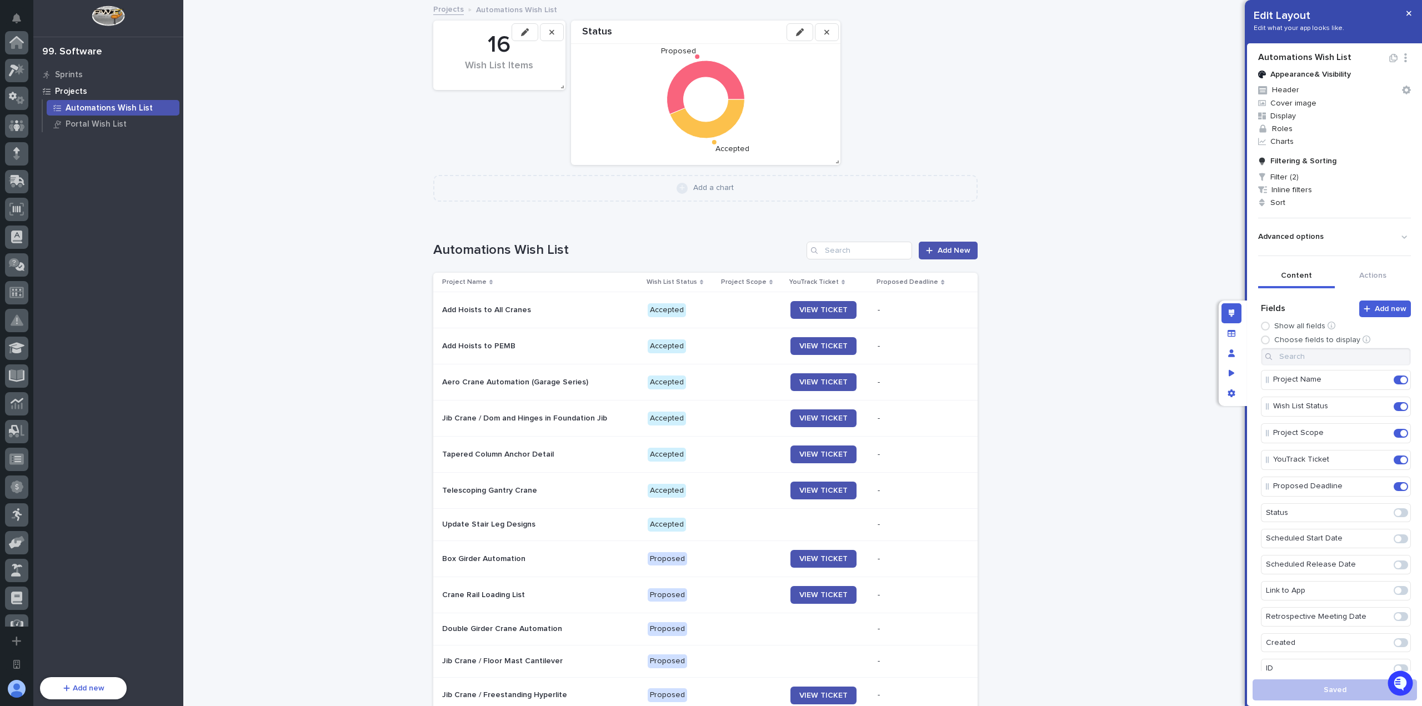
scroll to position [349, 0]
click at [69, 127] on p "Portal Wish List" at bounding box center [96, 124] width 61 height 10
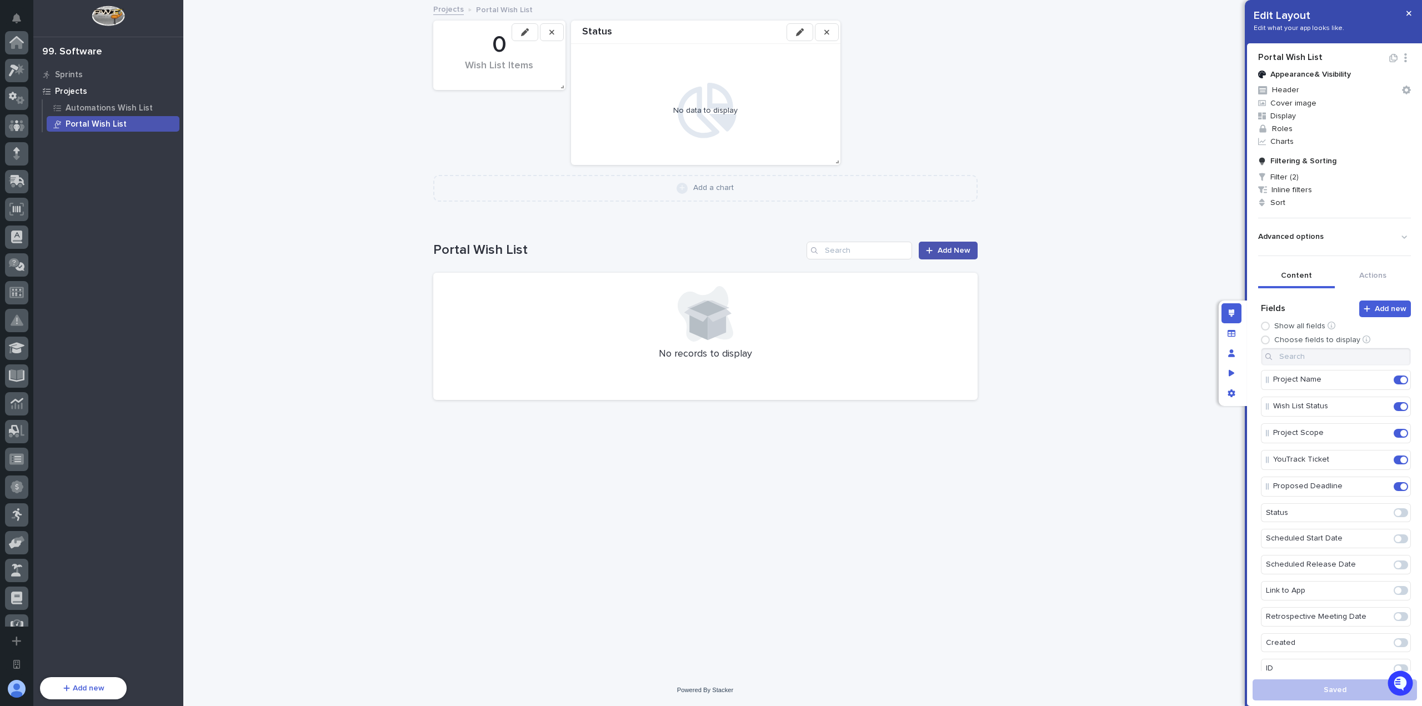
scroll to position [349, 0]
click at [1389, 58] on icon "button" at bounding box center [1393, 58] width 8 height 8
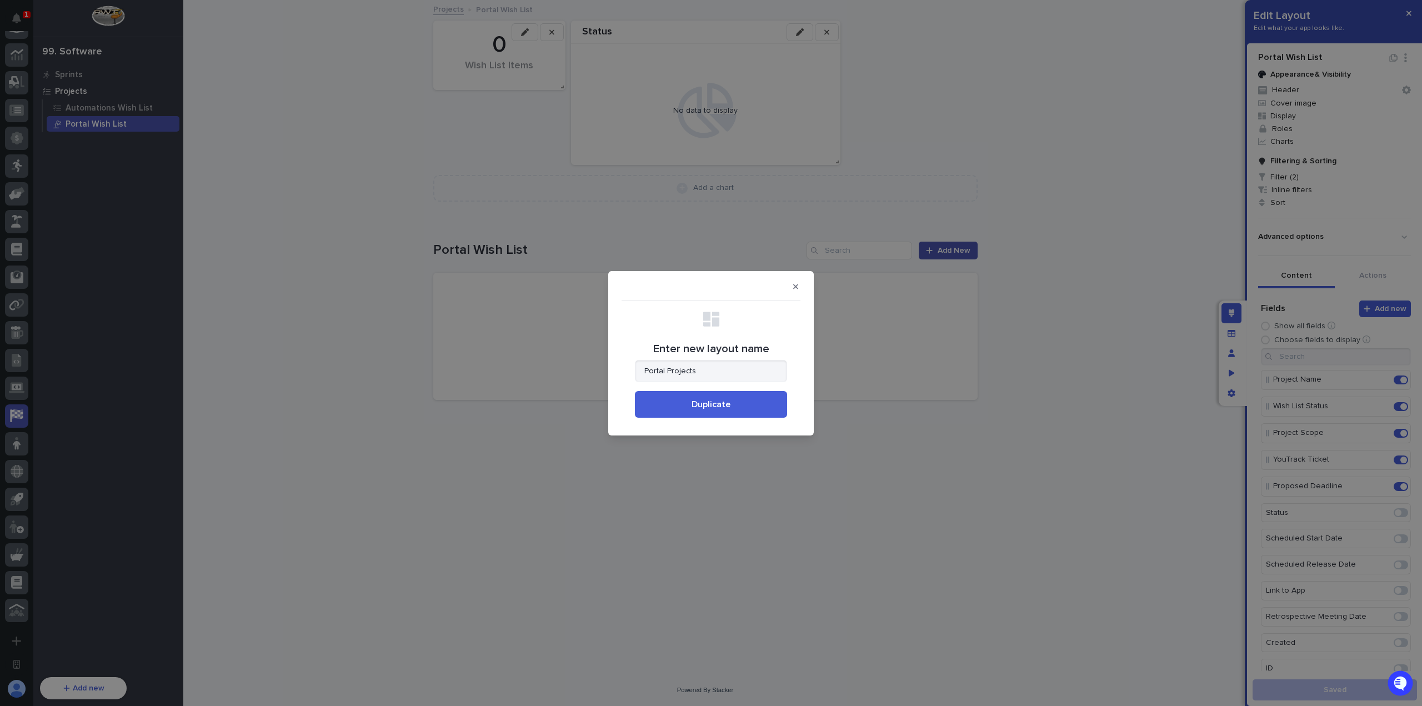
type input "Portal Projects"
click at [704, 399] on button "Duplicate" at bounding box center [711, 404] width 152 height 27
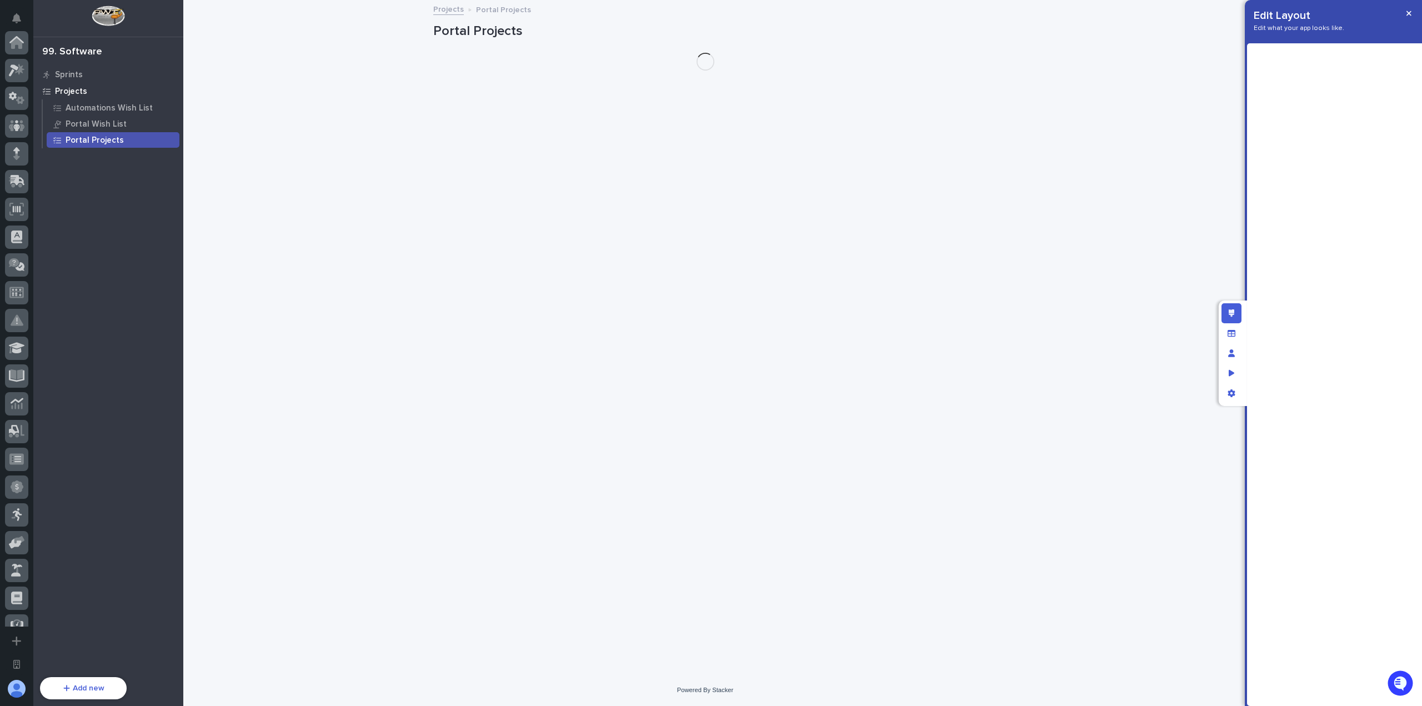
scroll to position [349, 0]
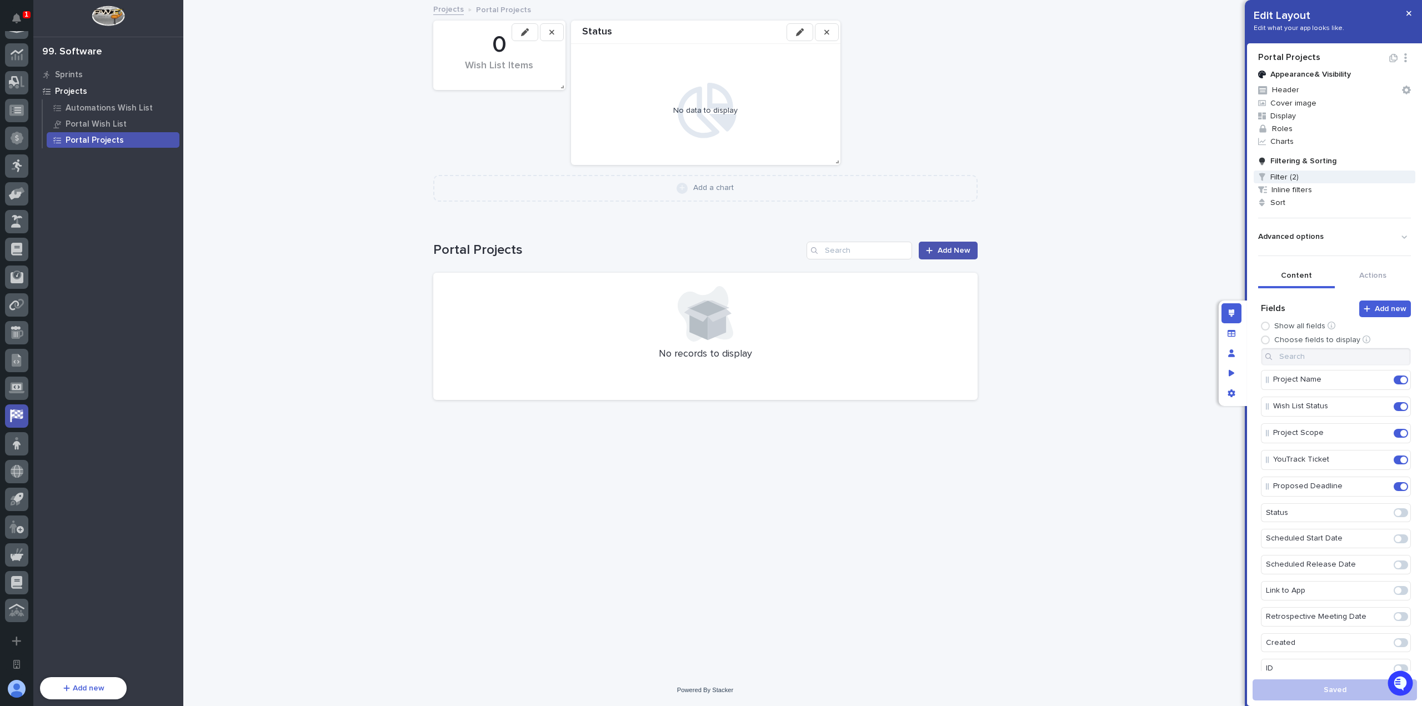
click at [1327, 178] on span "Filter (2)" at bounding box center [1334, 176] width 162 height 13
click at [1282, 260] on div "Type is Wish List" at bounding box center [1293, 257] width 182 height 9
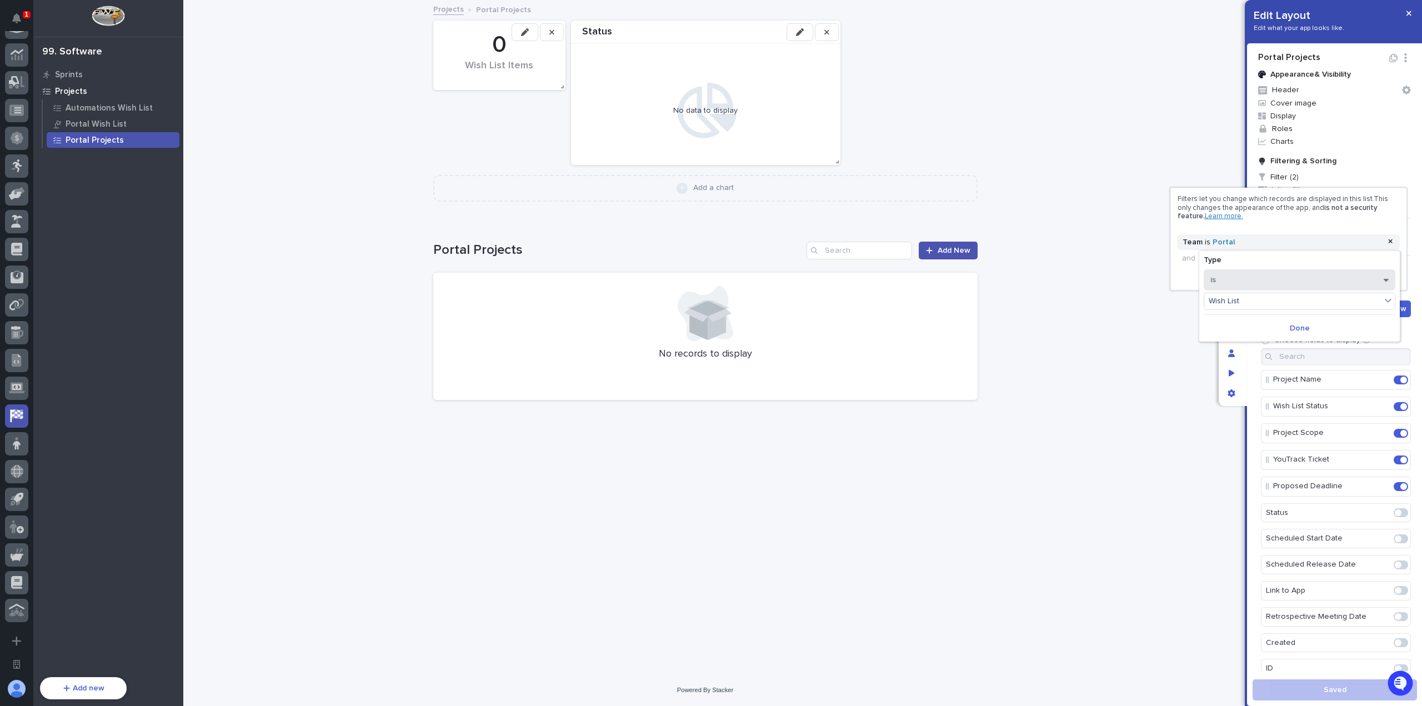
click at [1265, 279] on button "is" at bounding box center [1299, 279] width 192 height 21
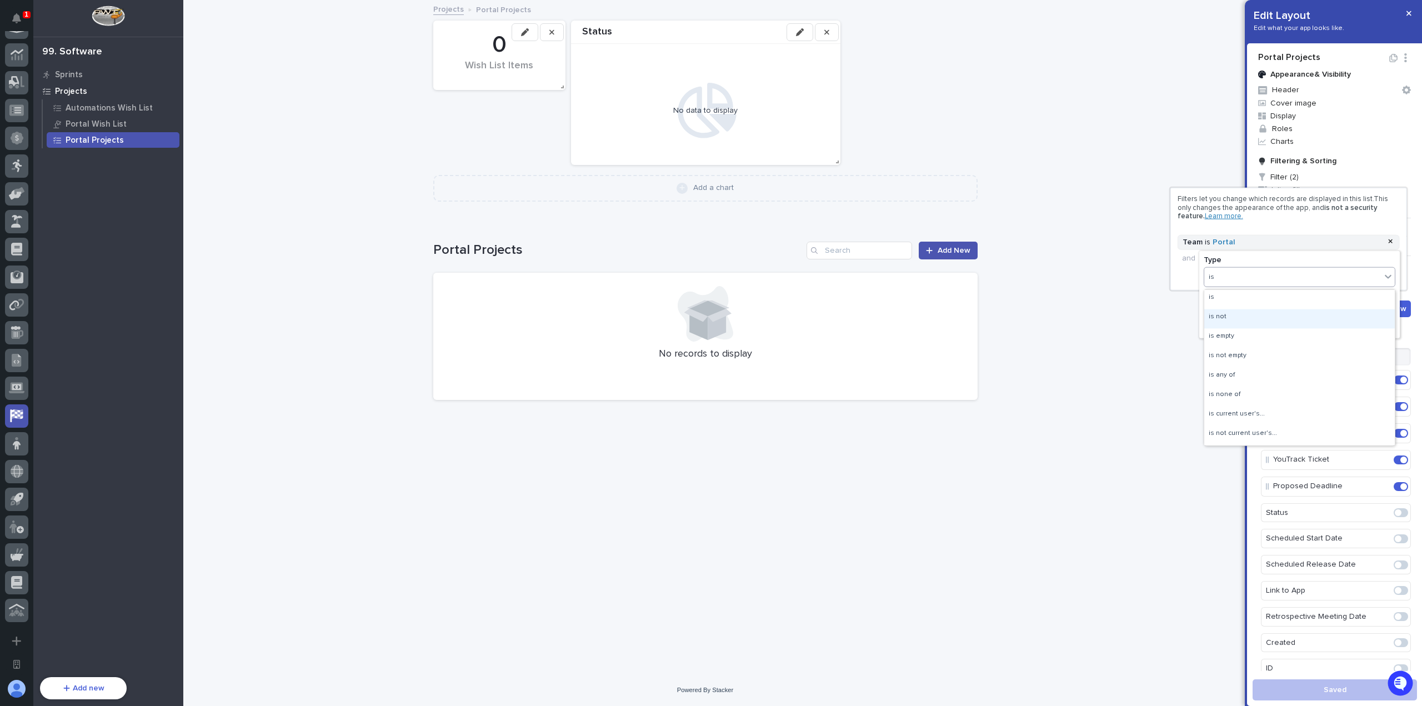
click at [1253, 315] on div "is not" at bounding box center [1299, 318] width 190 height 19
click at [1259, 302] on div "Select..." at bounding box center [1292, 301] width 177 height 16
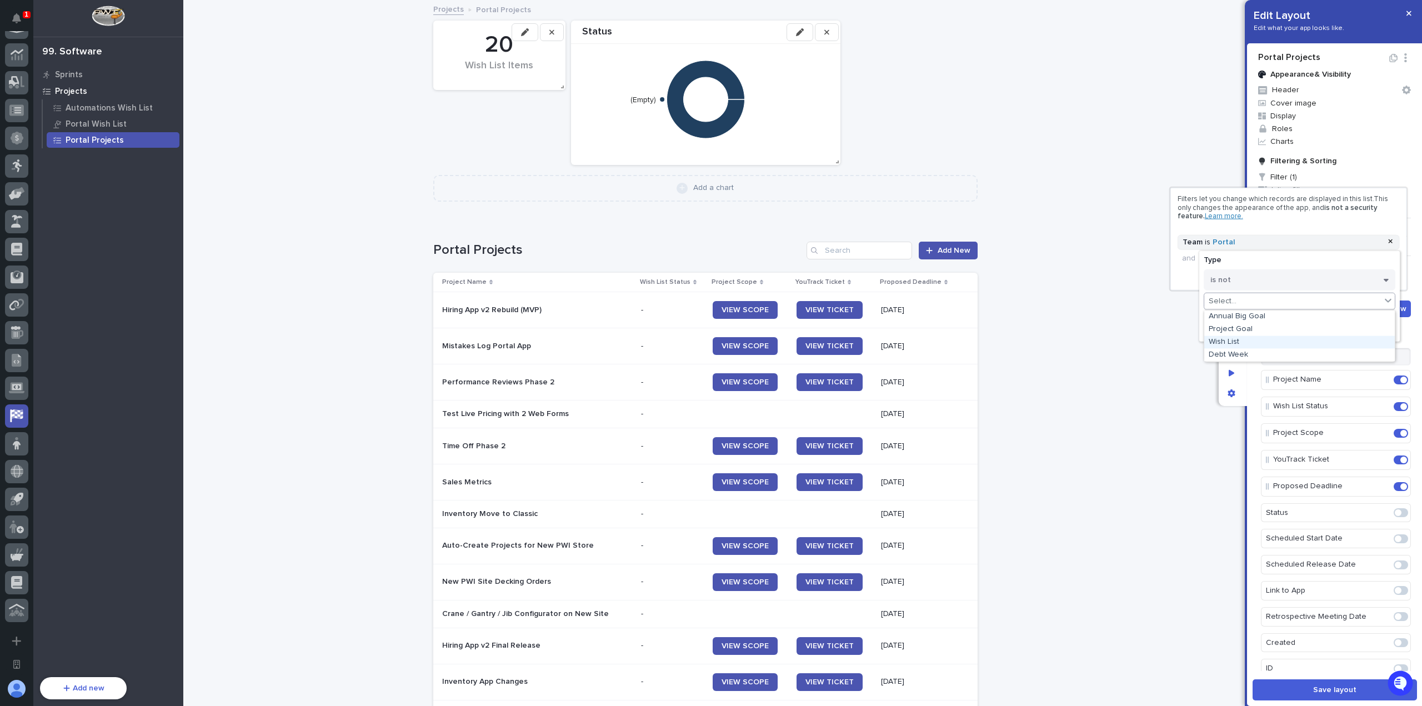
click at [1260, 342] on div "Wish List" at bounding box center [1299, 341] width 190 height 13
click at [1267, 324] on button "Done" at bounding box center [1299, 328] width 192 height 18
click at [1166, 322] on div at bounding box center [711, 353] width 1422 height 706
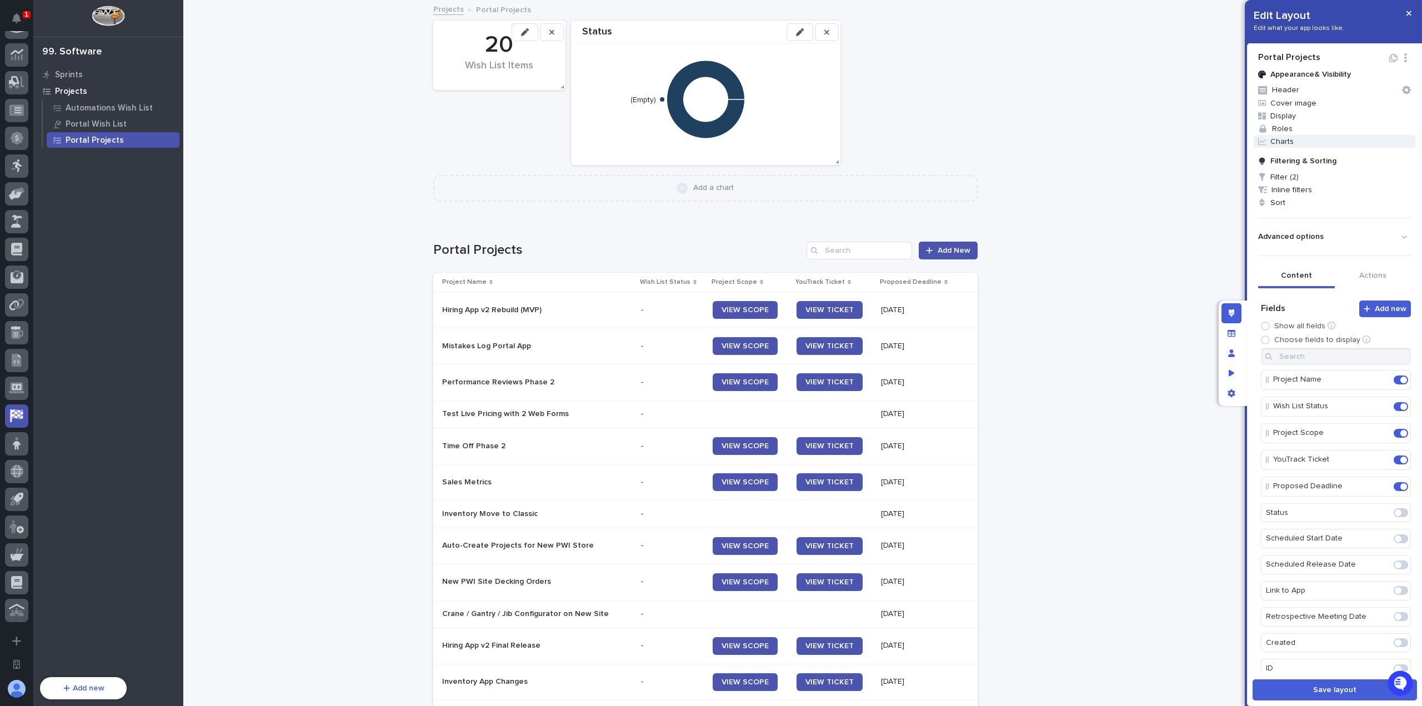
click at [1316, 143] on span "Charts" at bounding box center [1334, 141] width 162 height 13
click at [1387, 165] on span at bounding box center [1389, 164] width 9 height 9
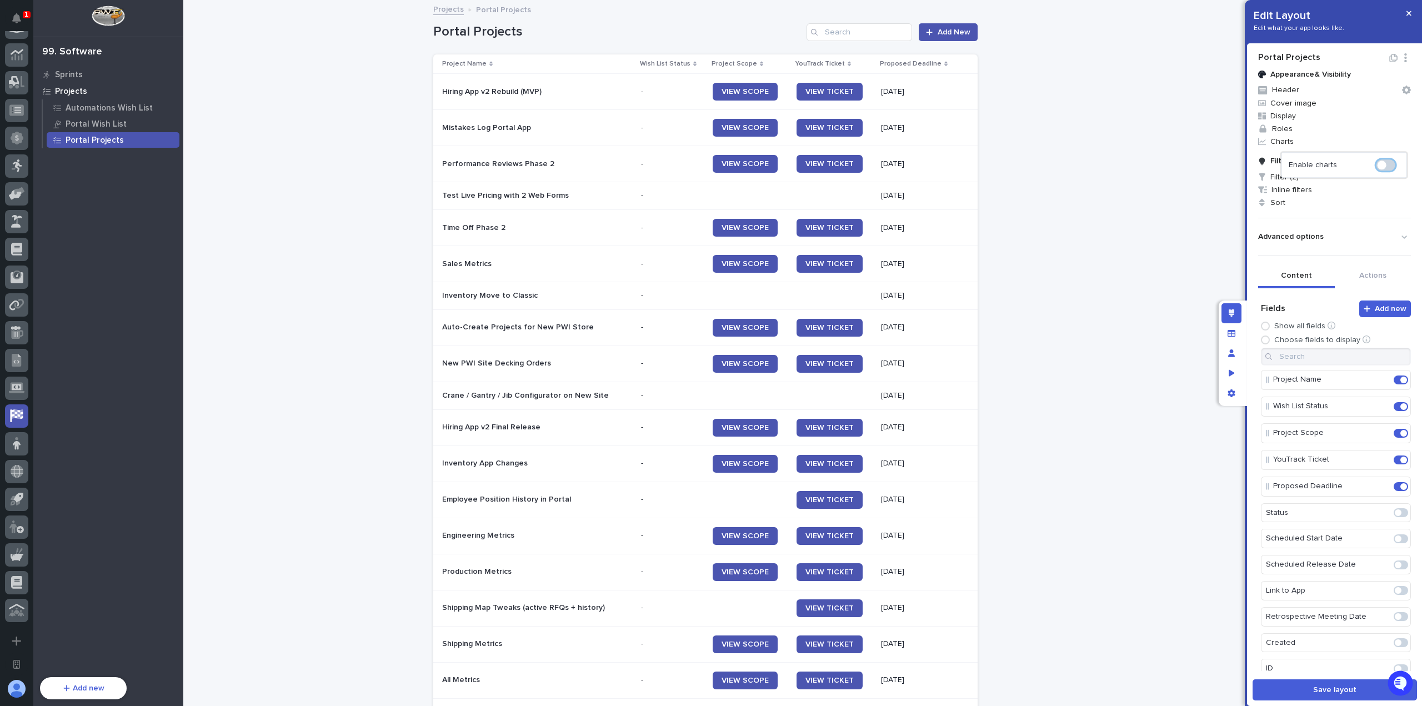
click at [1159, 177] on div at bounding box center [711, 353] width 1422 height 706
click at [1312, 137] on span "Charts" at bounding box center [1334, 141] width 162 height 13
click at [1392, 164] on span at bounding box center [1385, 164] width 19 height 11
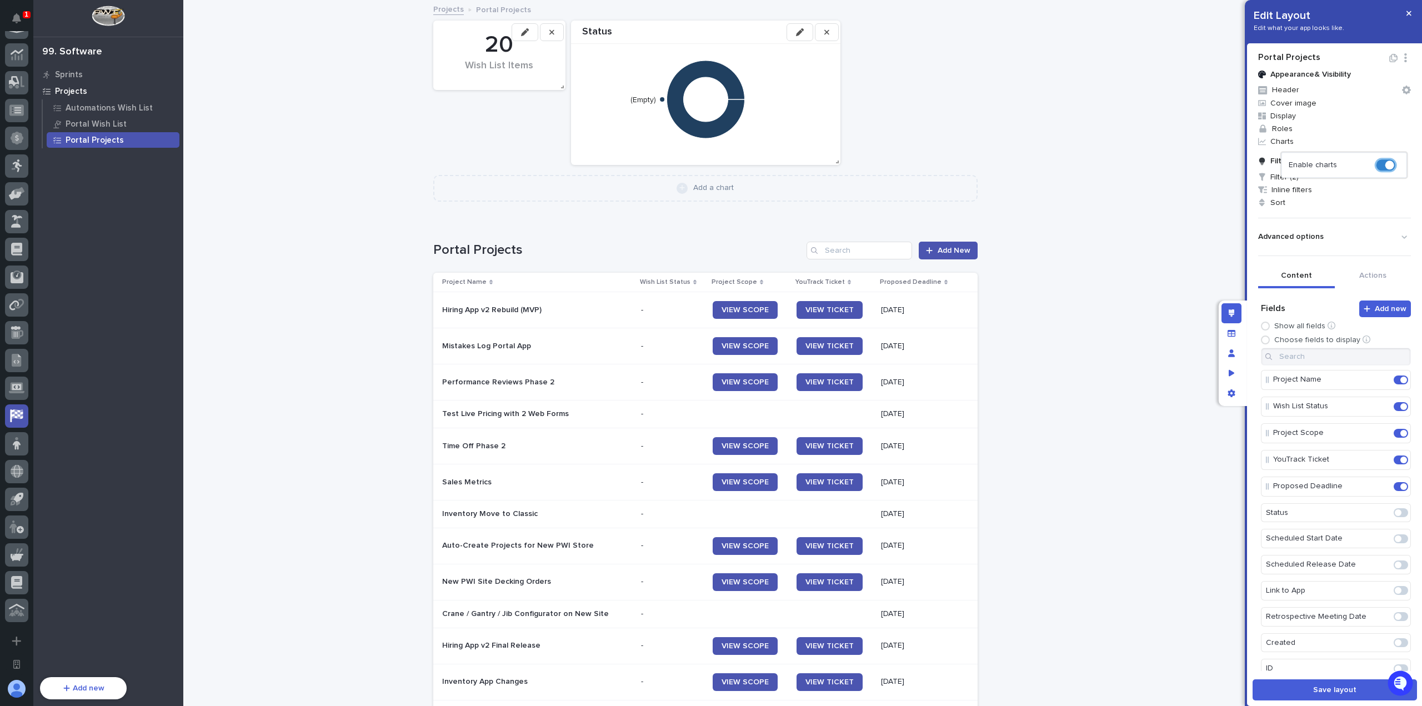
click at [550, 33] on div at bounding box center [711, 353] width 1422 height 706
click at [553, 36] on button "button" at bounding box center [552, 32] width 24 height 18
click at [830, 38] on button "button" at bounding box center [827, 32] width 24 height 18
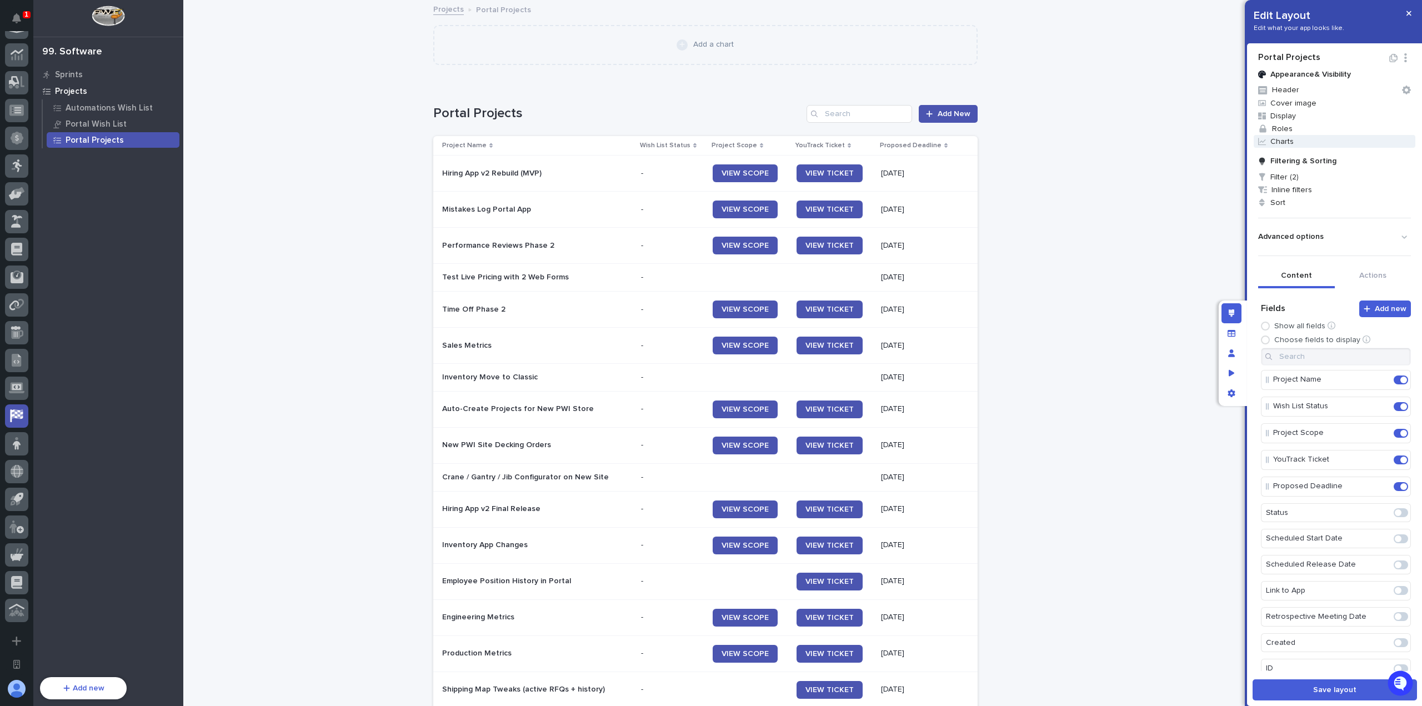
click at [1318, 143] on span "Charts" at bounding box center [1334, 141] width 162 height 13
click at [1383, 163] on span at bounding box center [1385, 164] width 19 height 11
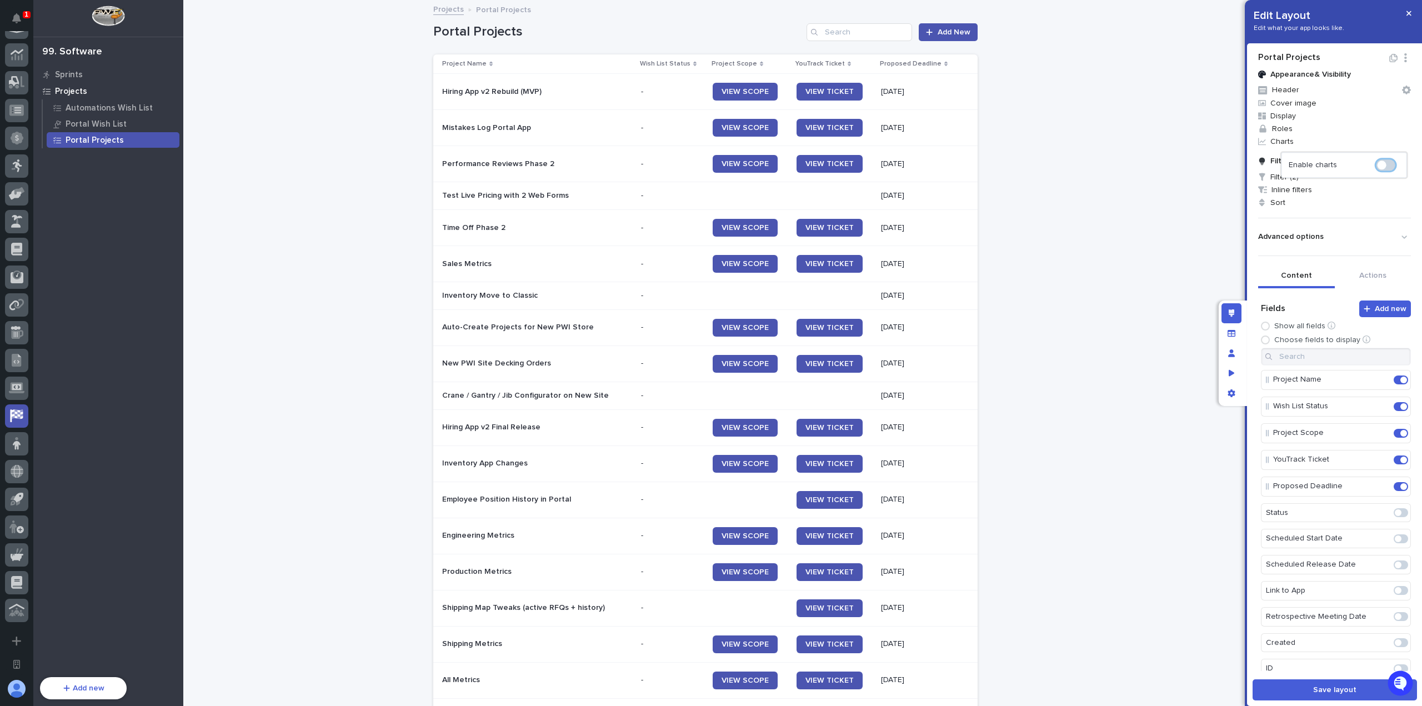
click at [1118, 285] on div at bounding box center [711, 353] width 1422 height 706
click at [1400, 408] on span at bounding box center [1403, 406] width 7 height 7
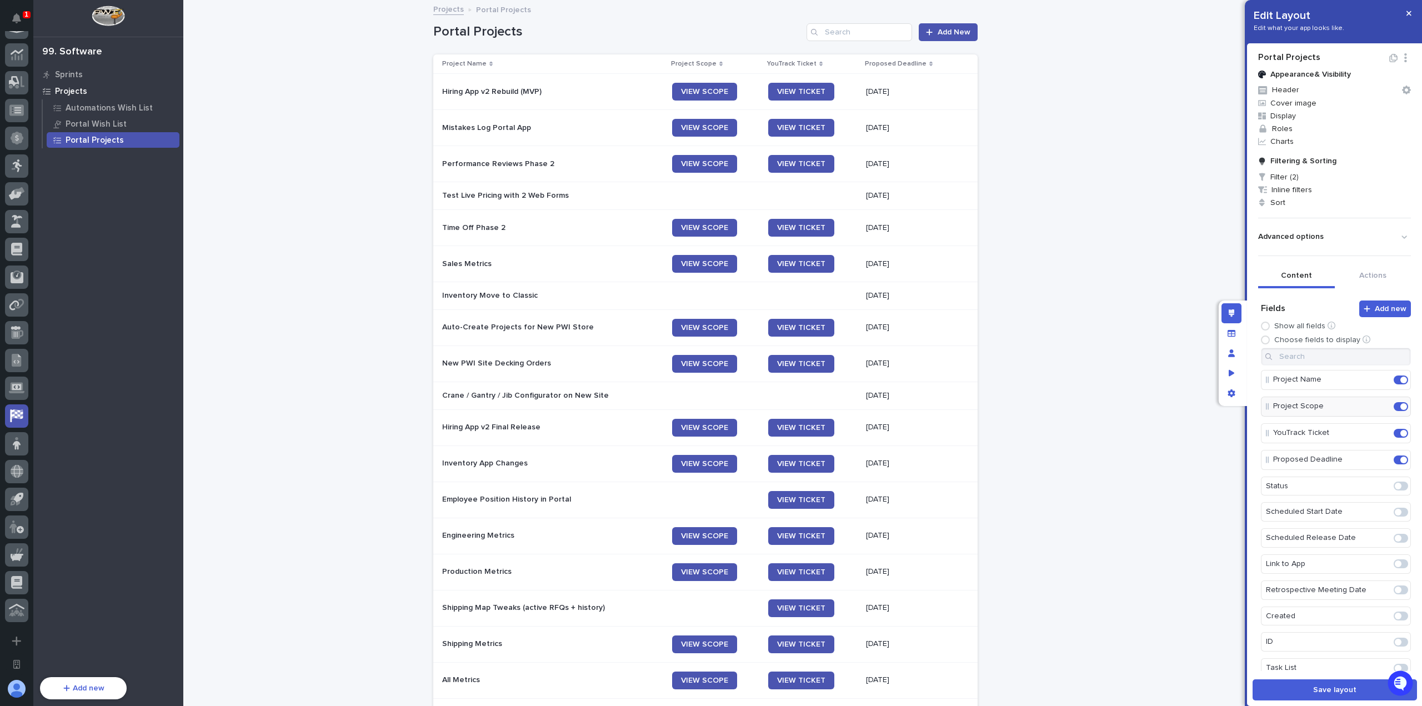
click at [1329, 365] on div "Project Name Project Scope YouTrack Ticket Proposed Deadline Status Scheduled S…" at bounding box center [1336, 512] width 150 height 328
click at [1324, 352] on input at bounding box center [1336, 357] width 150 height 18
click at [1394, 378] on span at bounding box center [1397, 379] width 7 height 7
type input "stat"
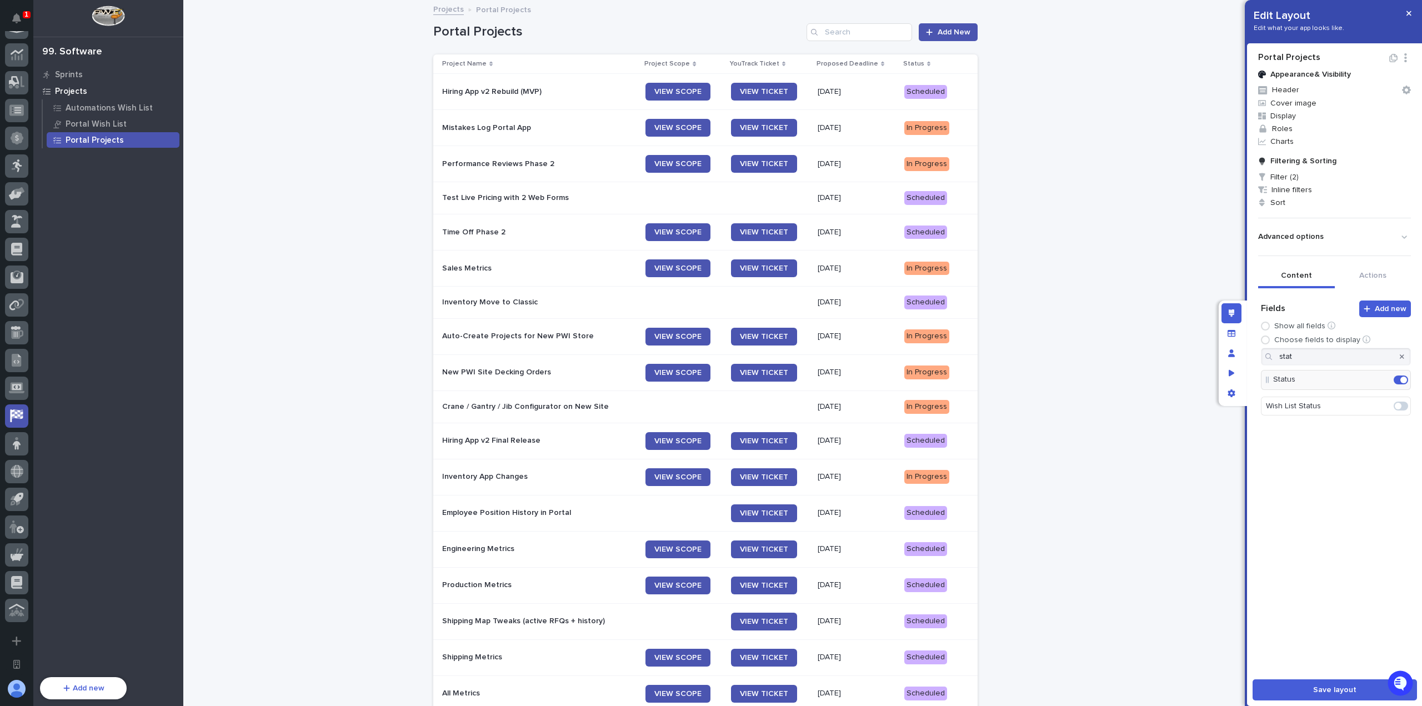
click at [1395, 356] on div at bounding box center [1402, 357] width 18 height 18
click at [1397, 355] on div at bounding box center [1402, 357] width 18 height 18
click at [1399, 354] on icon "button" at bounding box center [1401, 356] width 4 height 7
drag, startPoint x: 1267, startPoint y: 483, endPoint x: 1267, endPoint y: 399, distance: 83.9
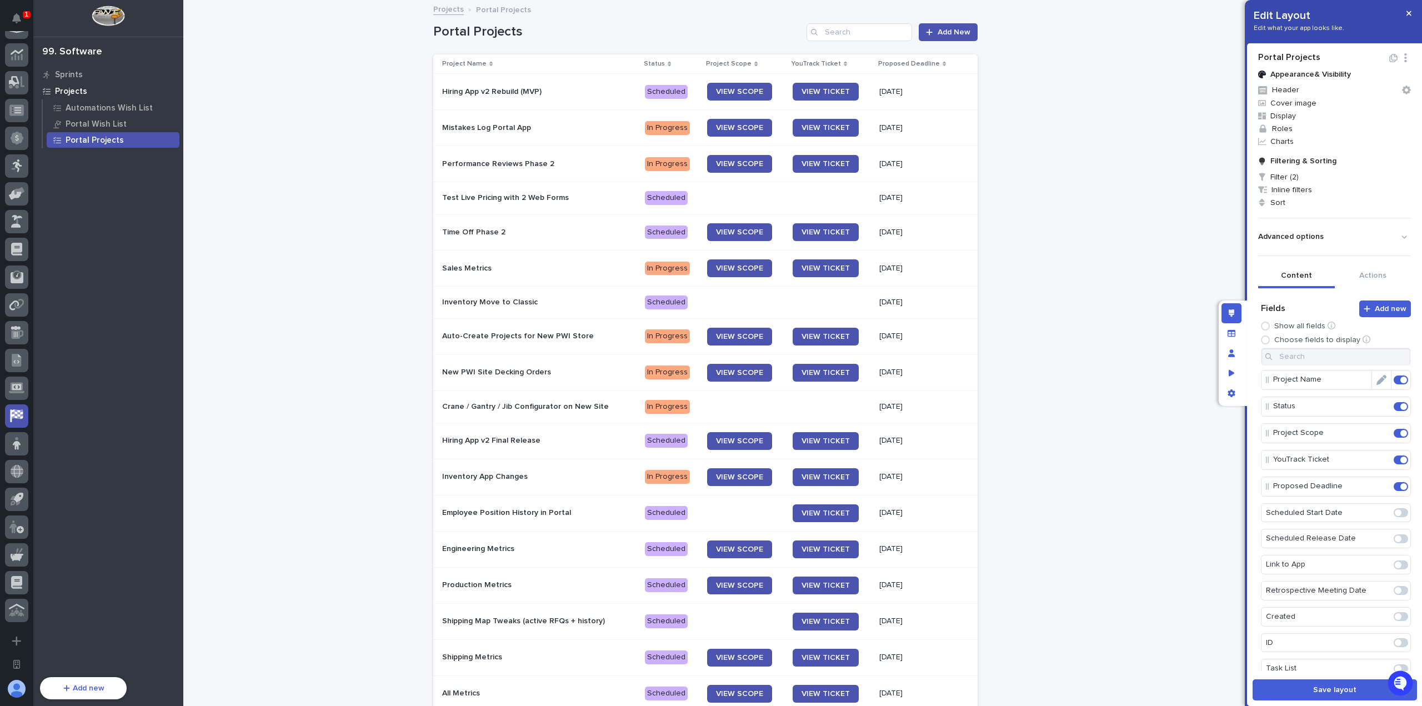
click at [1376, 376] on icon "Edit" at bounding box center [1381, 380] width 10 height 10
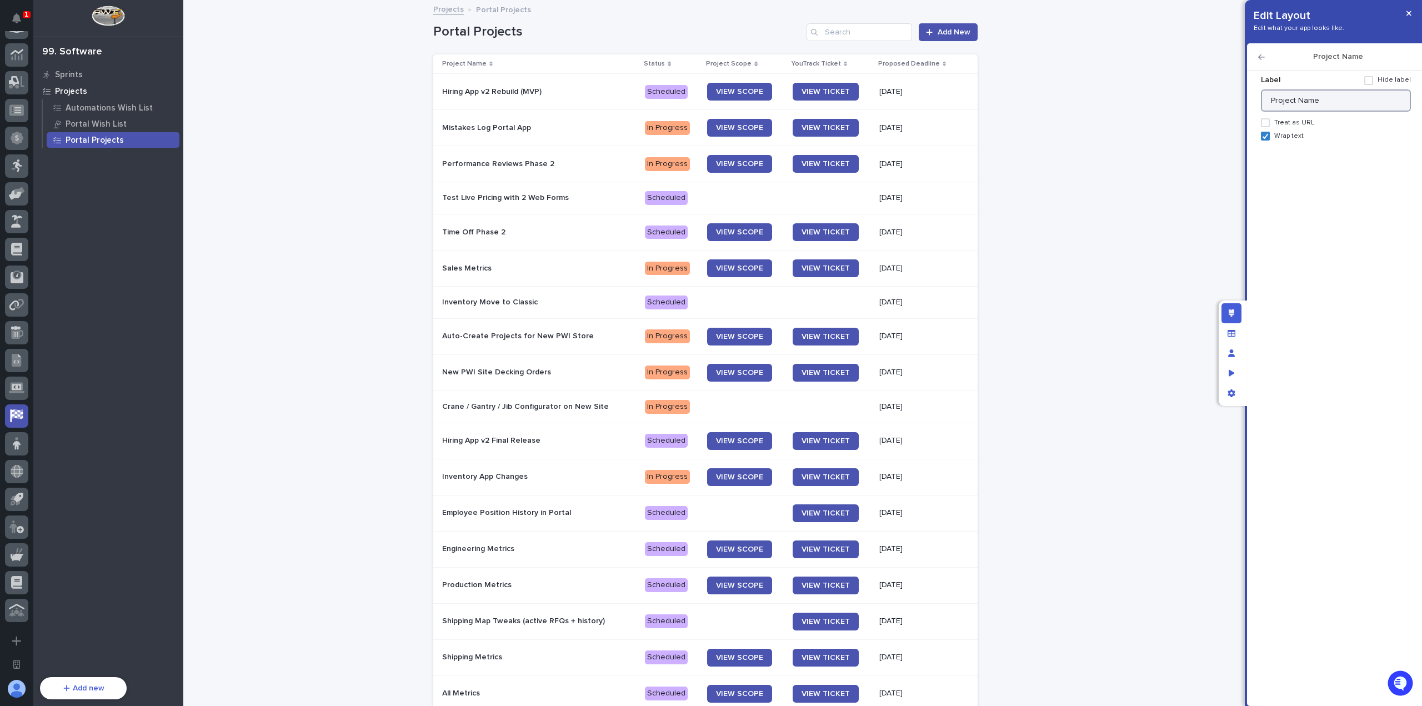
click at [1299, 99] on input "Project Name" at bounding box center [1336, 100] width 150 height 22
type input "Project/Goal"
click at [1361, 162] on div "Label Hide label Project/Goal Treat as URL Display as image Display as button O…" at bounding box center [1334, 382] width 164 height 632
click at [1264, 58] on h2 "Project Name" at bounding box center [1337, 56] width 146 height 9
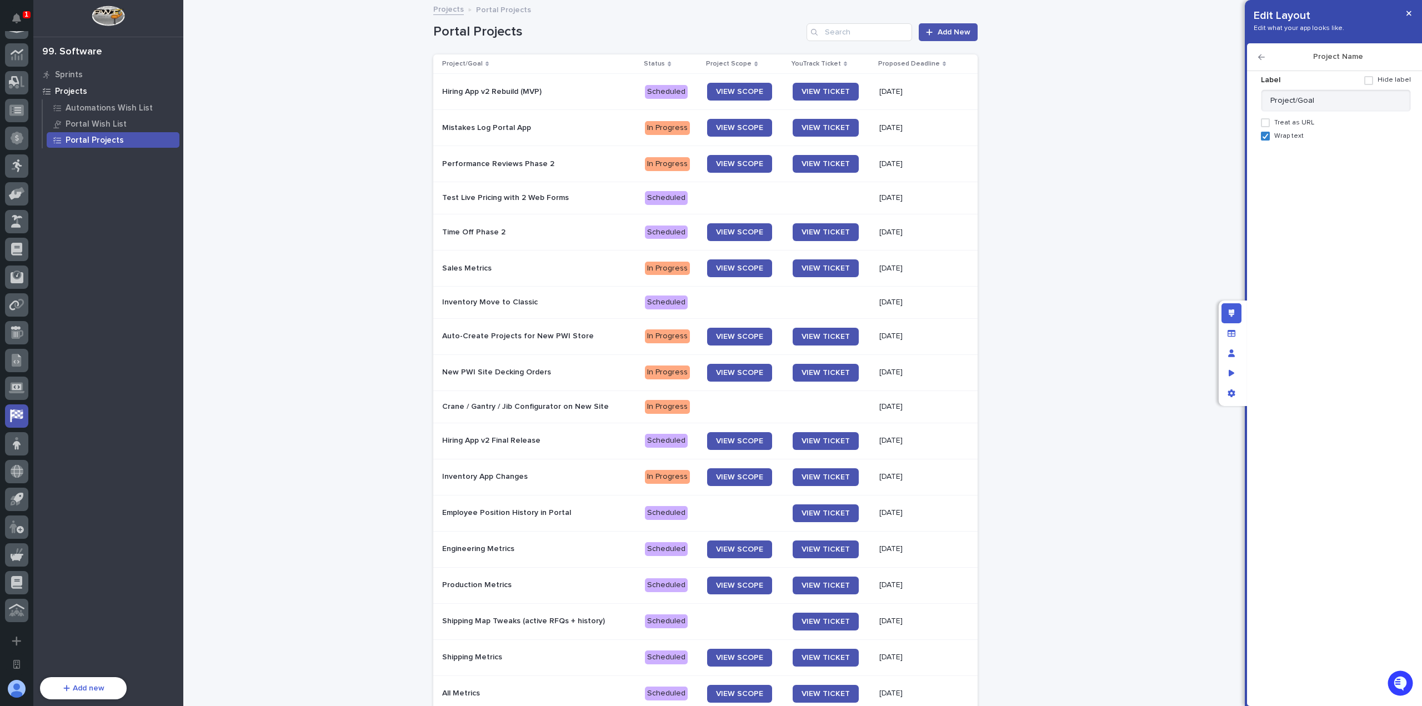
click at [1263, 59] on icon "button" at bounding box center [1261, 57] width 7 height 8
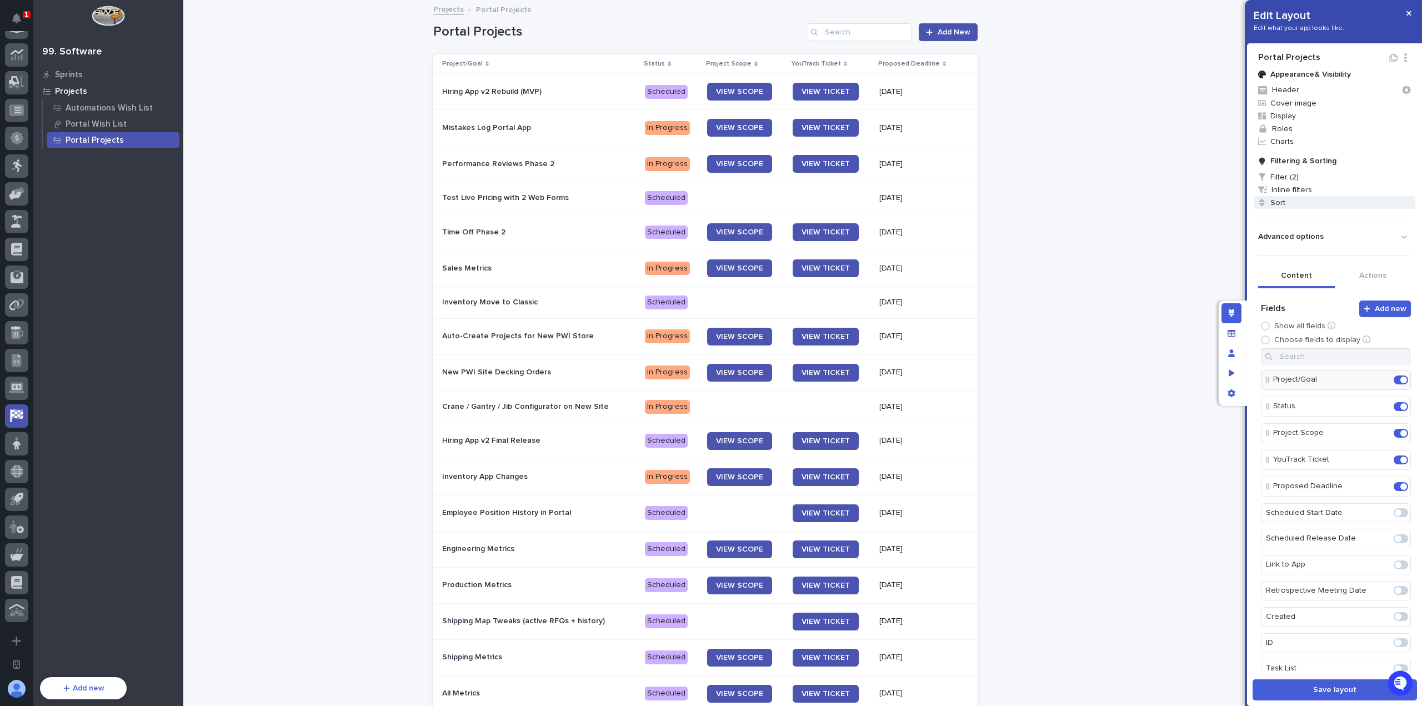
click at [1307, 199] on span "Sort" at bounding box center [1334, 202] width 162 height 13
click at [1358, 262] on div at bounding box center [711, 353] width 1422 height 706
click at [1376, 485] on icon "Edit" at bounding box center [1381, 486] width 10 height 10
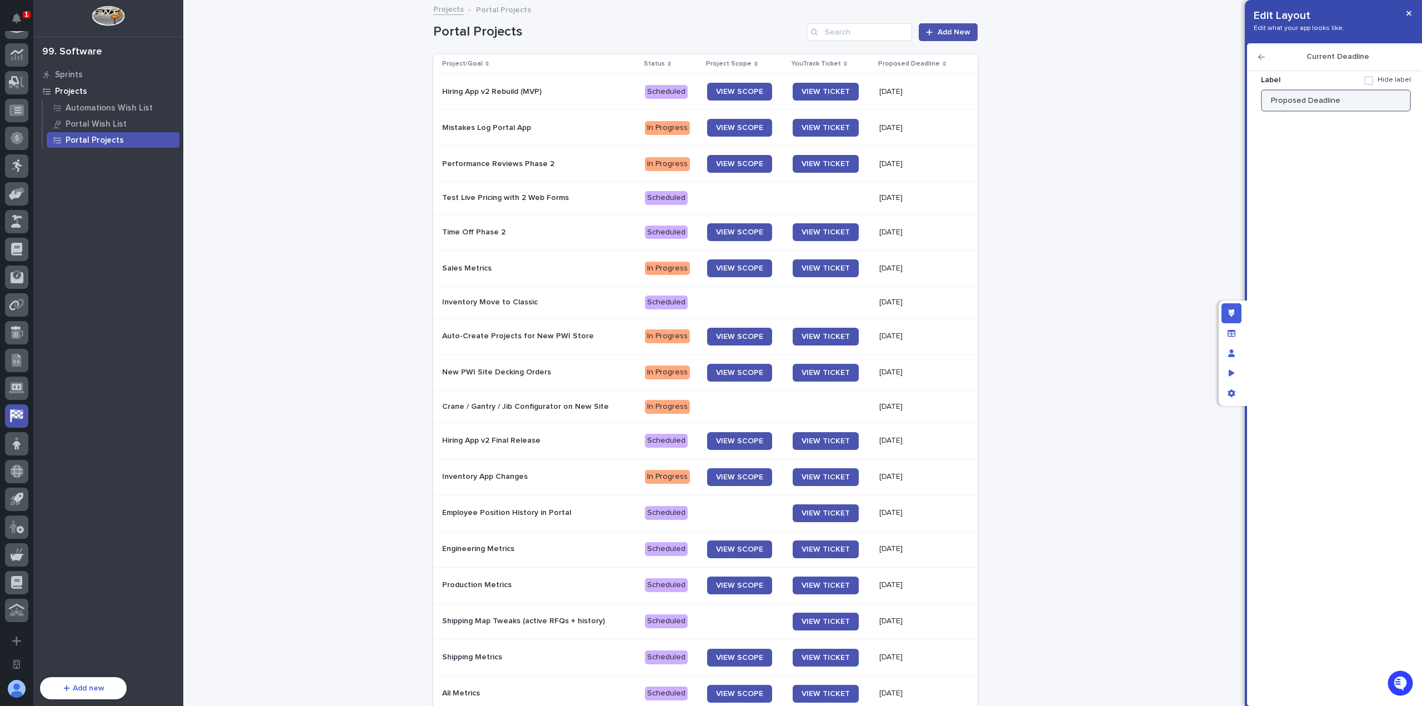
drag, startPoint x: 1296, startPoint y: 97, endPoint x: 1234, endPoint y: 95, distance: 62.2
click at [1236, 96] on div "Edit Layout Edit what your app looks like. Current Deadline Label Hide label Pr…" at bounding box center [711, 353] width 1422 height 706
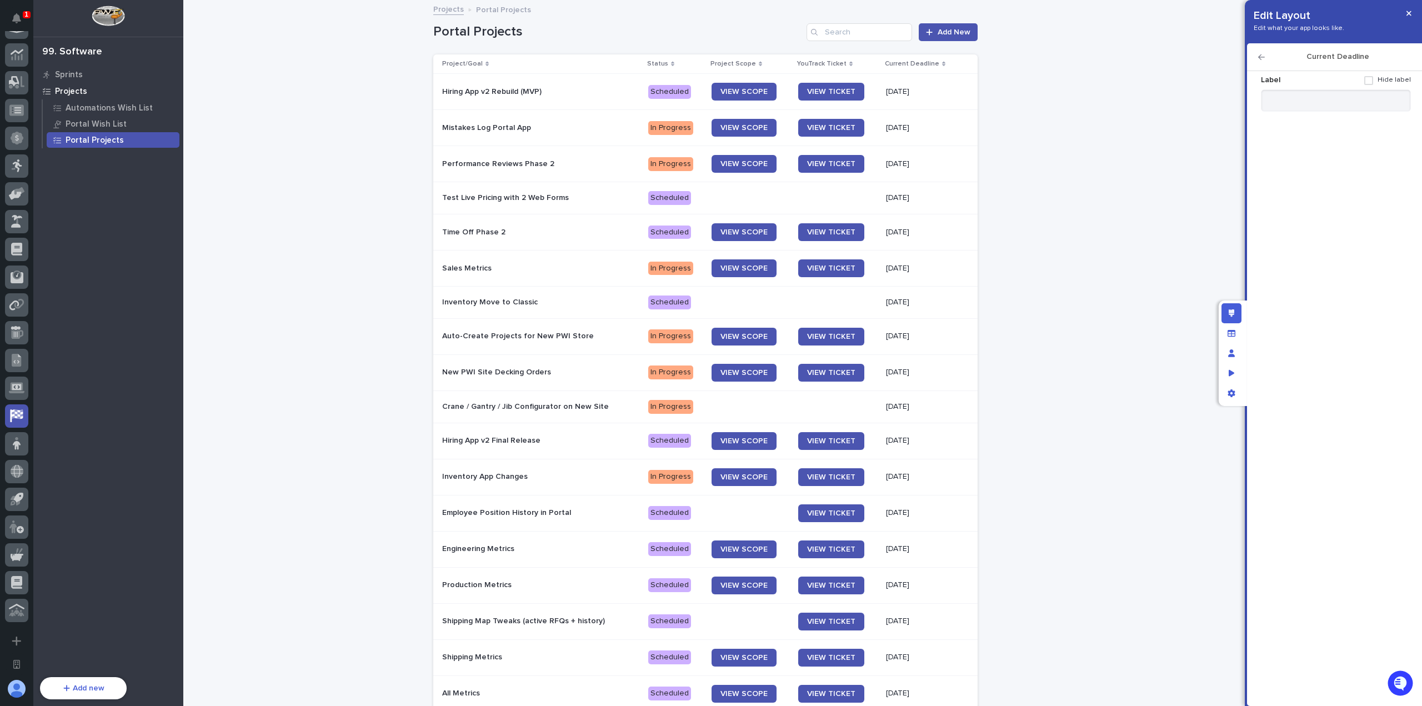
click at [1261, 57] on icon "button" at bounding box center [1261, 57] width 7 height 8
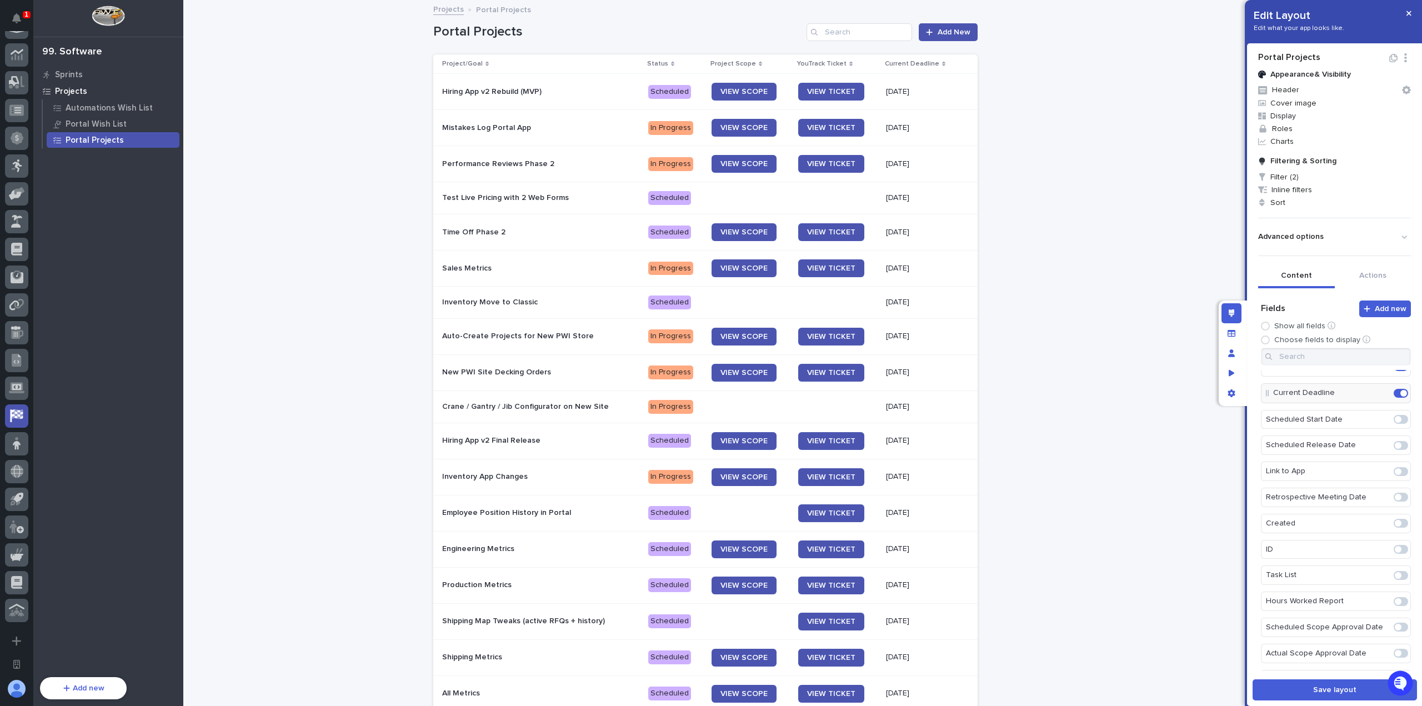
scroll to position [111, 0]
click at [1394, 476] on span at bounding box center [1397, 479] width 7 height 7
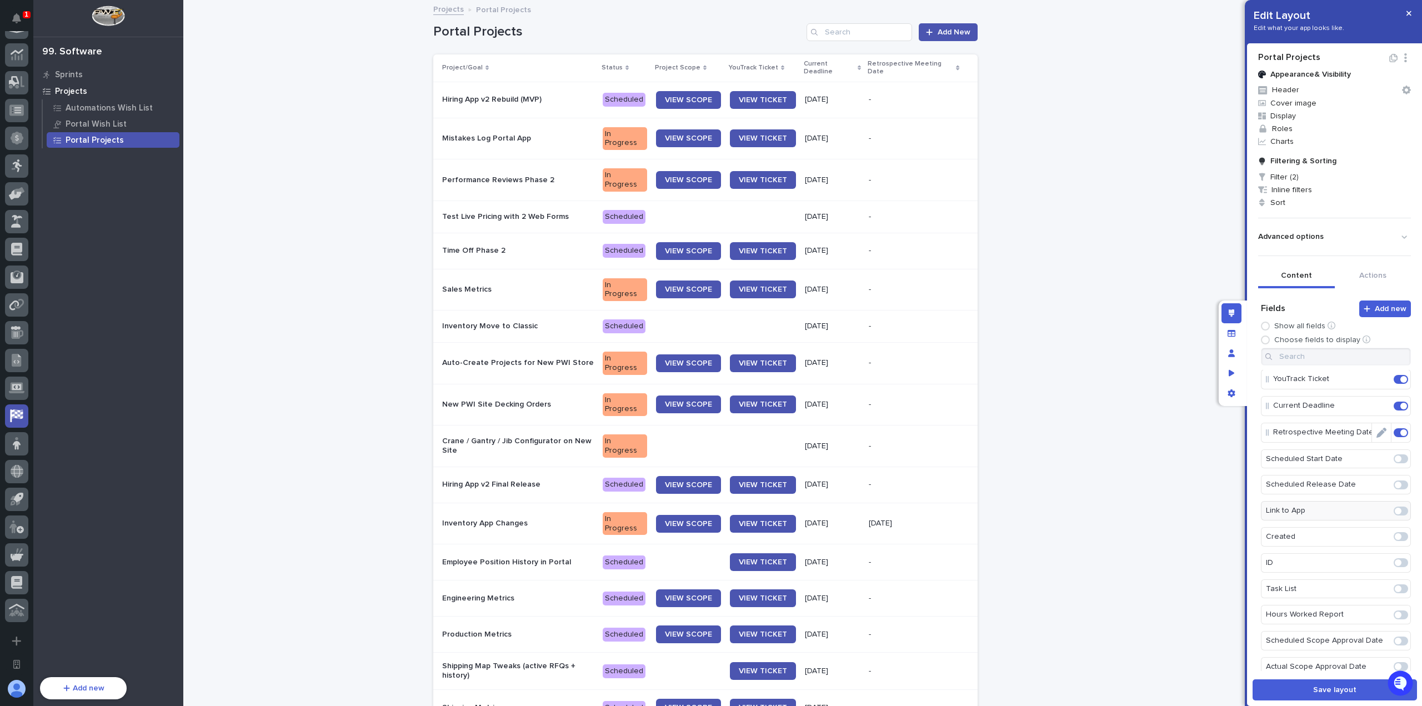
scroll to position [167, 0]
click at [1393, 421] on span at bounding box center [1400, 424] width 14 height 9
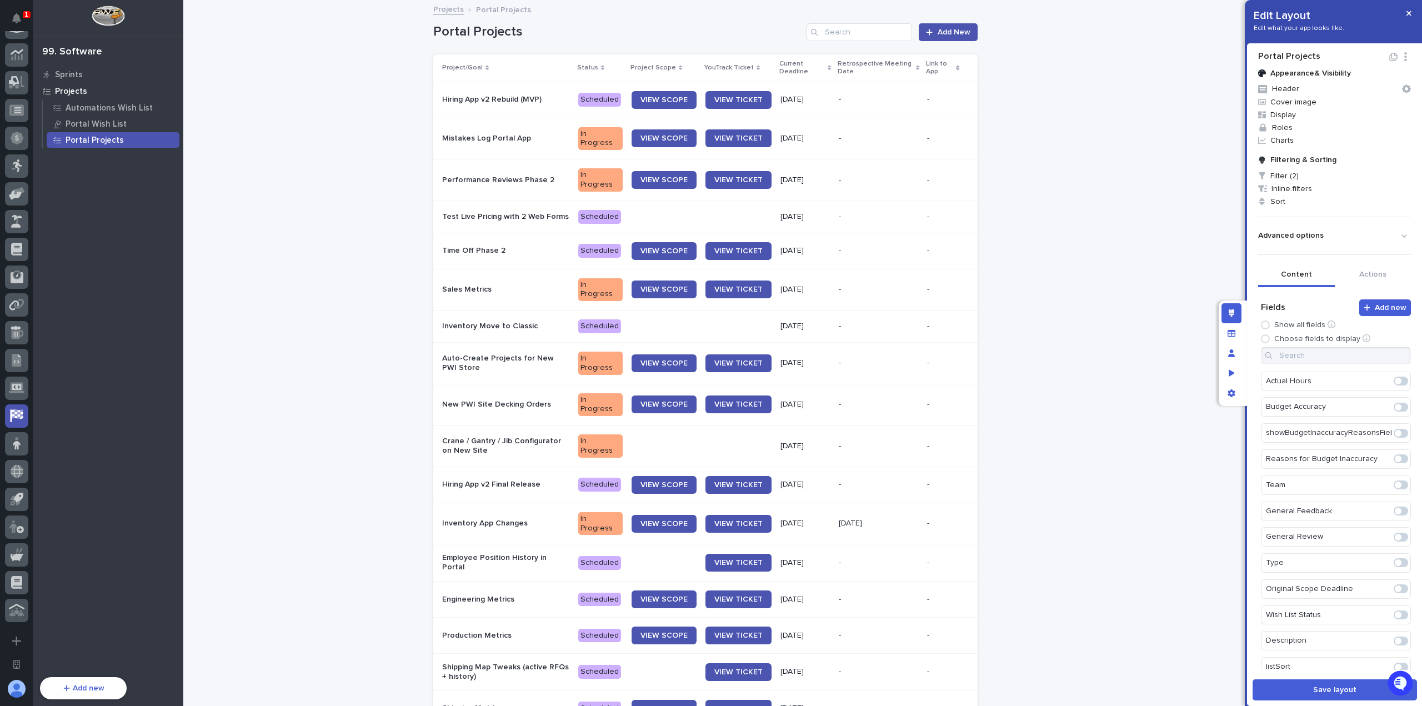
scroll to position [1, 0]
click at [1394, 559] on span at bounding box center [1397, 562] width 7 height 7
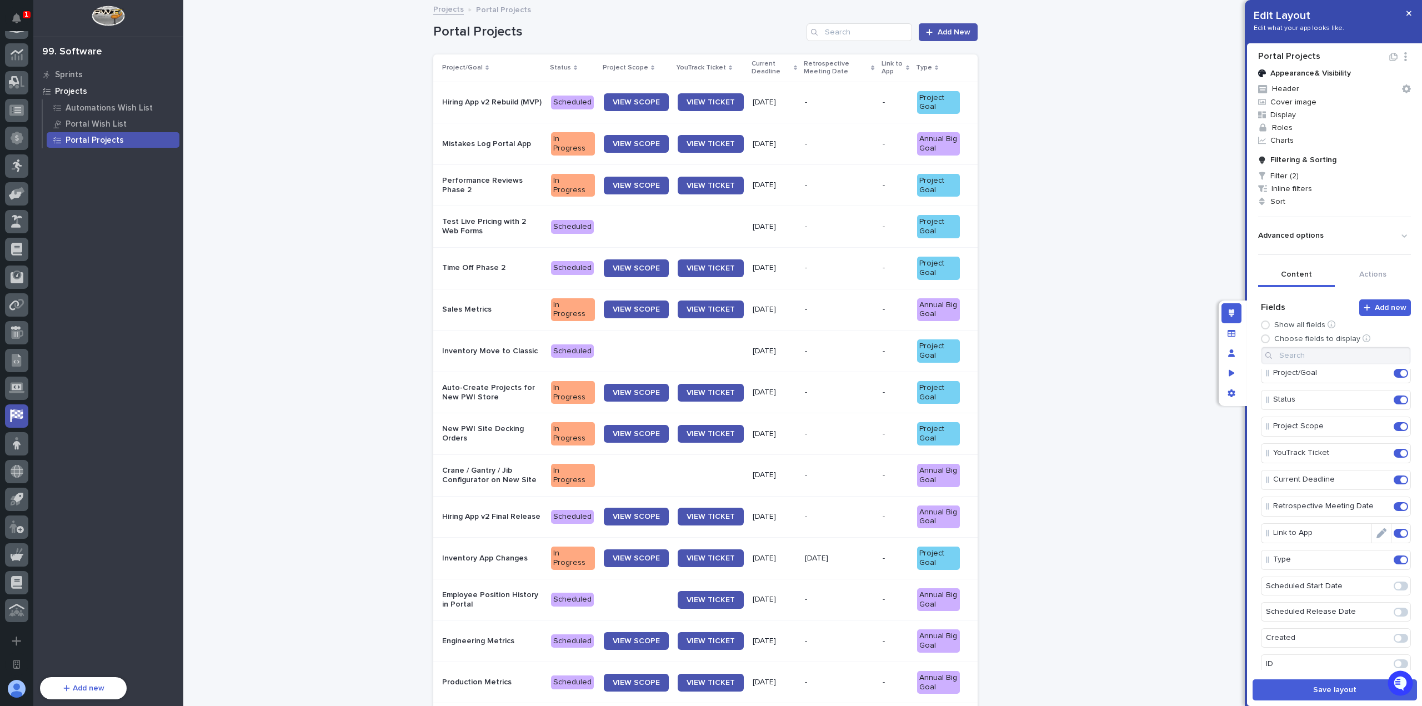
scroll to position [0, 0]
click at [1410, 14] on button "button" at bounding box center [1408, 13] width 18 height 18
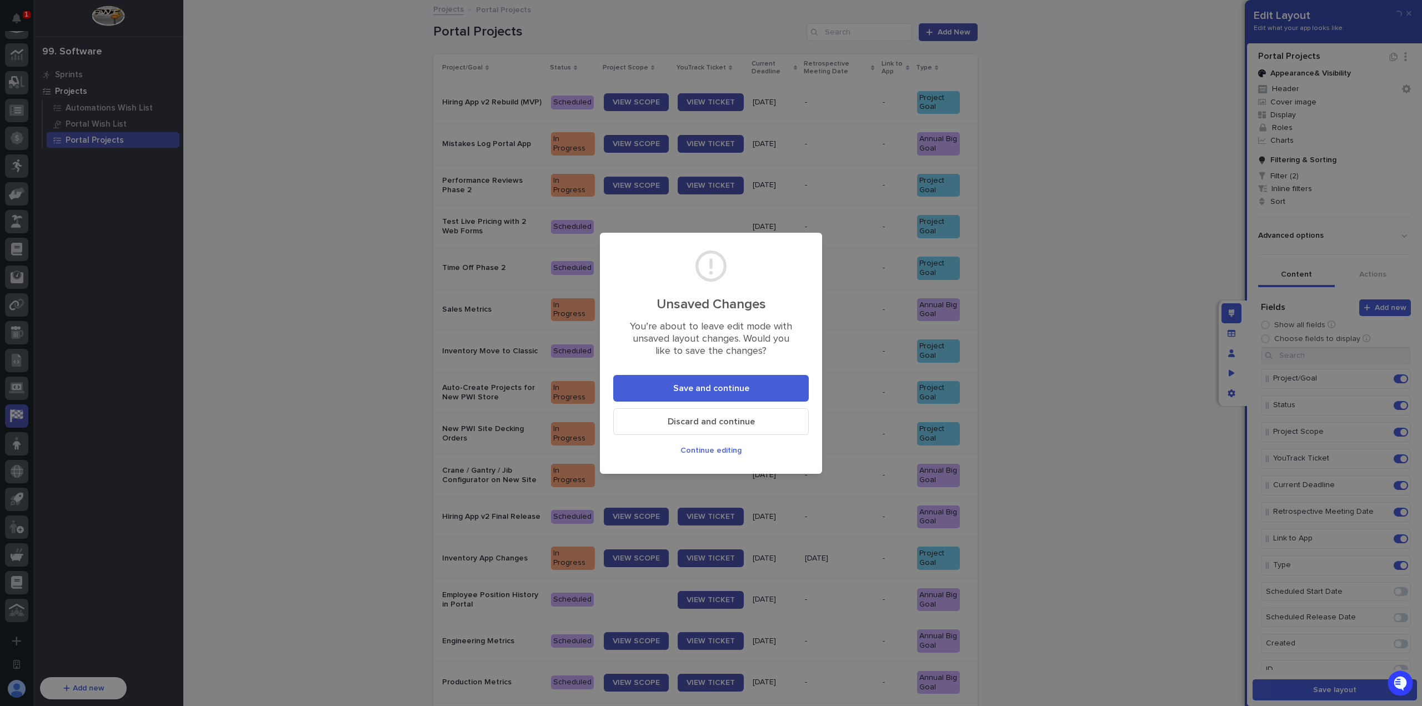
click at [757, 393] on button "Save and continue" at bounding box center [710, 388] width 195 height 27
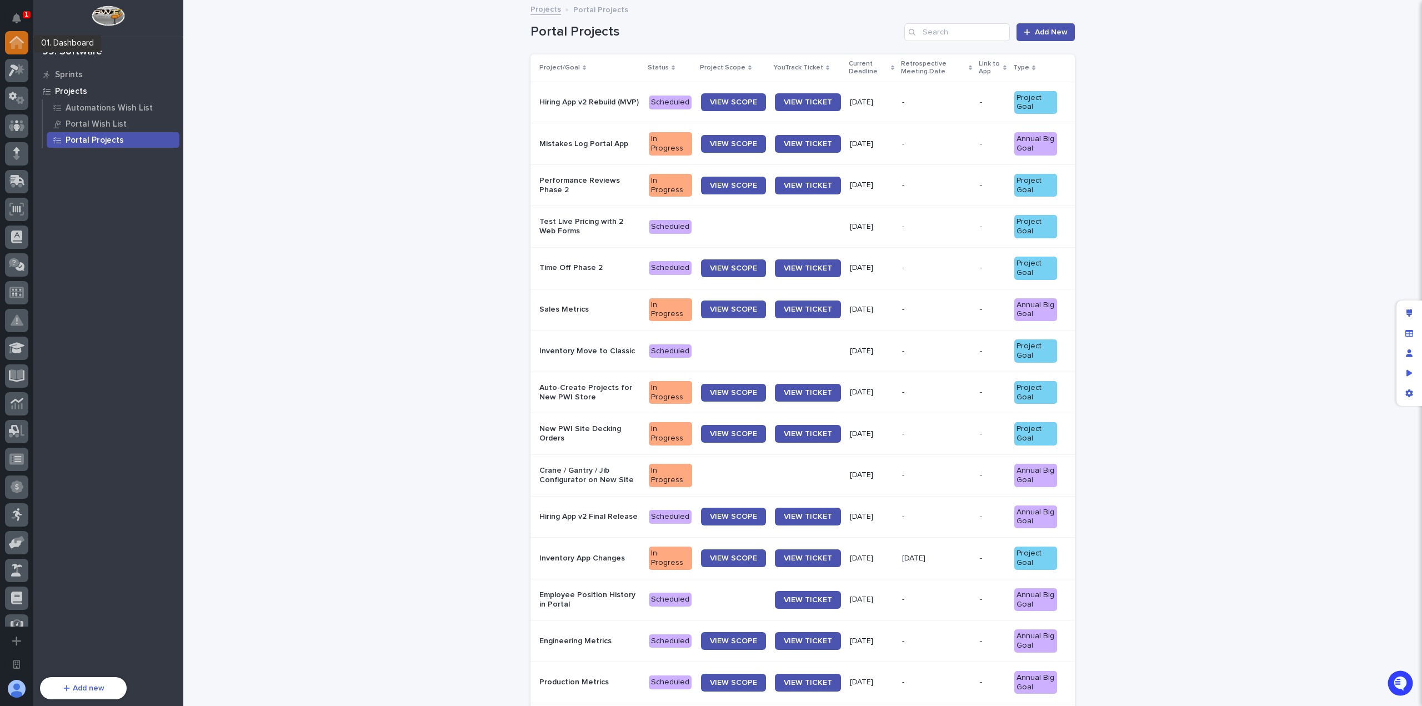
click at [20, 49] on div at bounding box center [16, 42] width 23 height 23
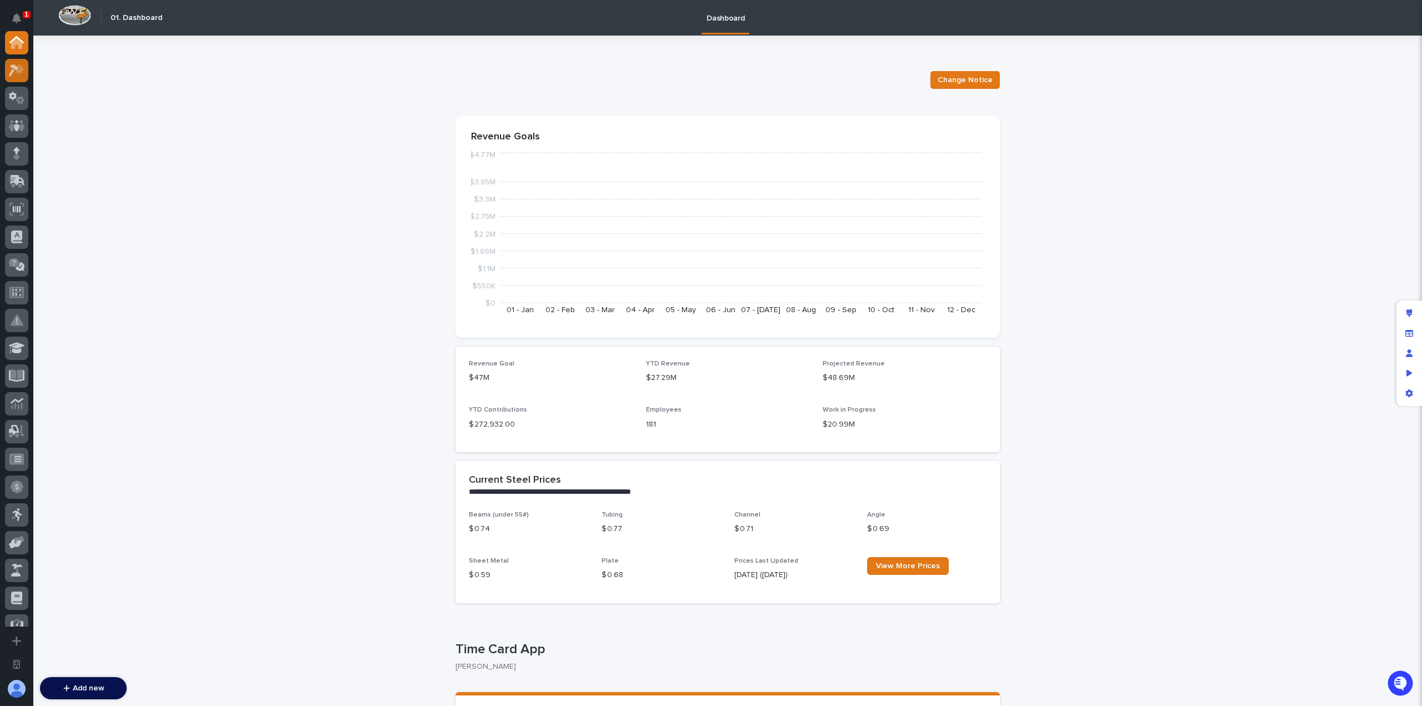
click at [18, 73] on icon at bounding box center [19, 68] width 9 height 11
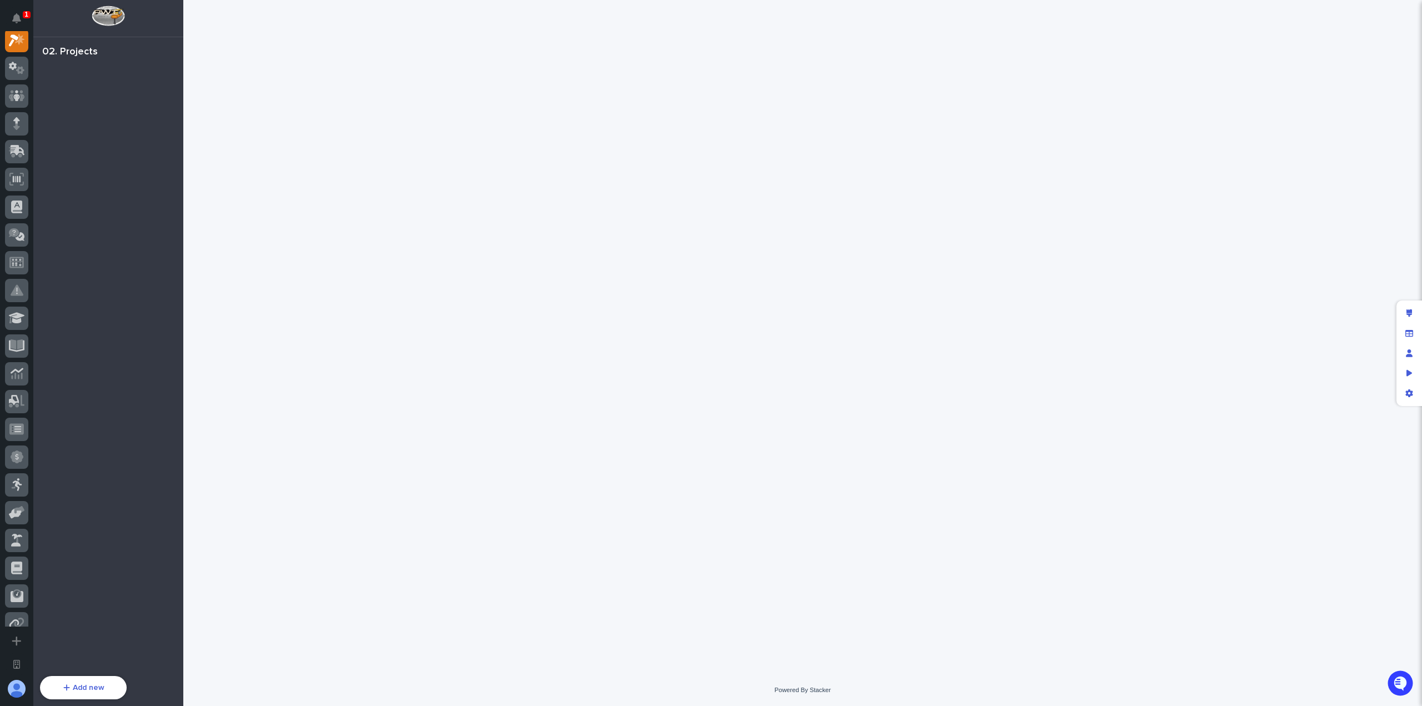
scroll to position [28, 0]
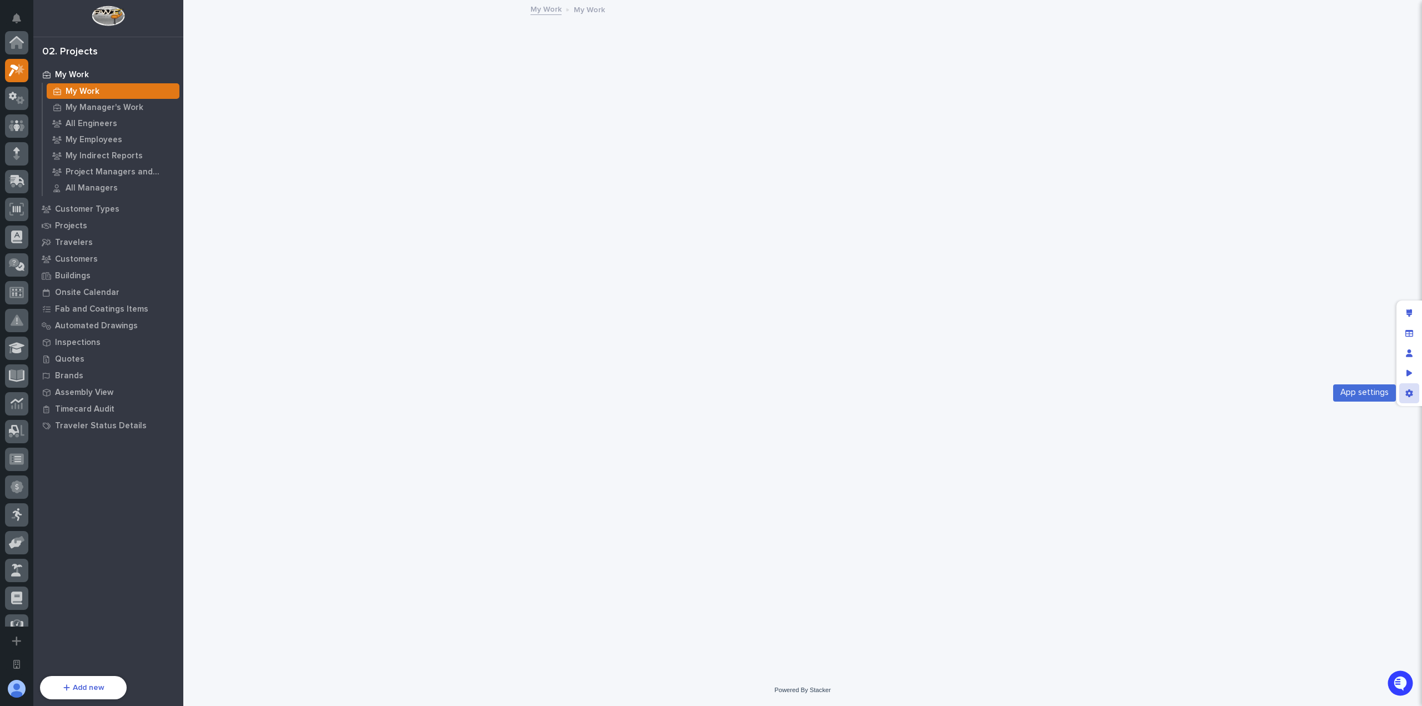
click at [1413, 391] on div "App settings" at bounding box center [1409, 393] width 20 height 20
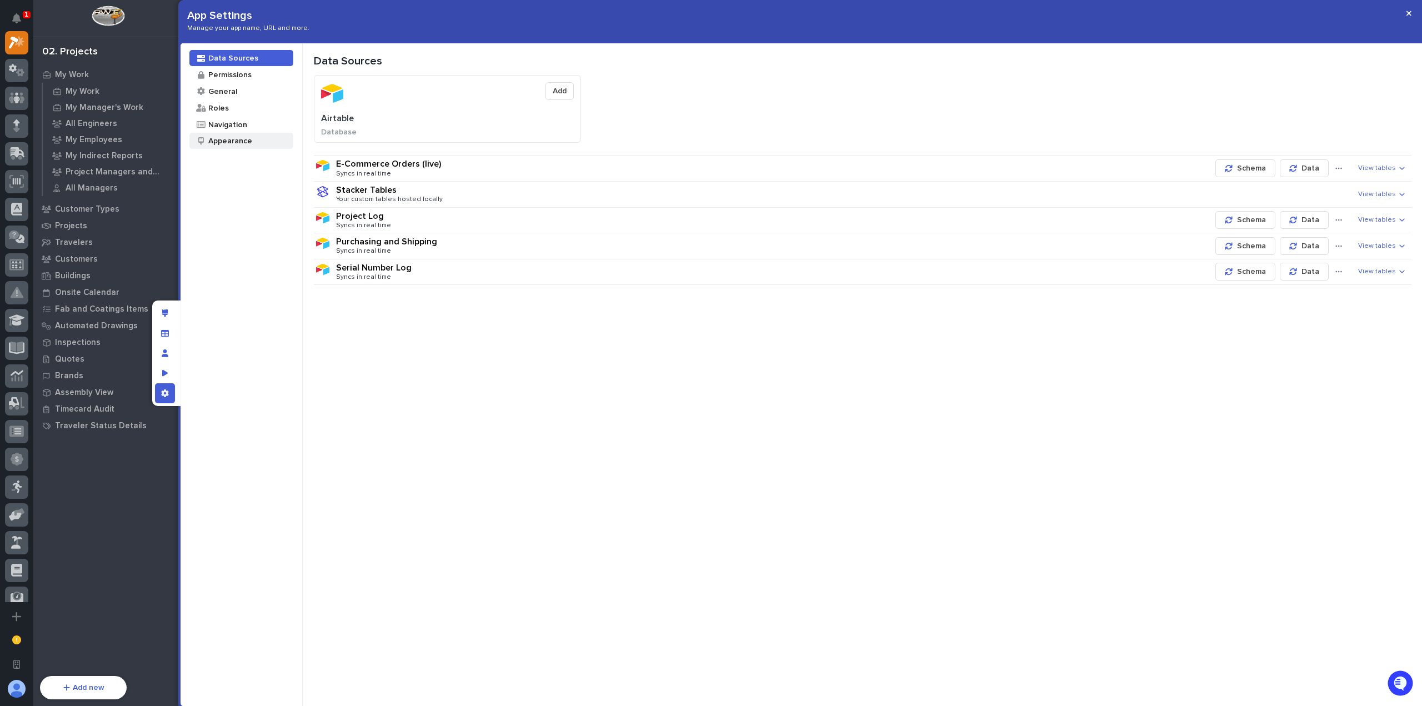
click at [219, 139] on div "Appearance" at bounding box center [229, 140] width 45 height 11
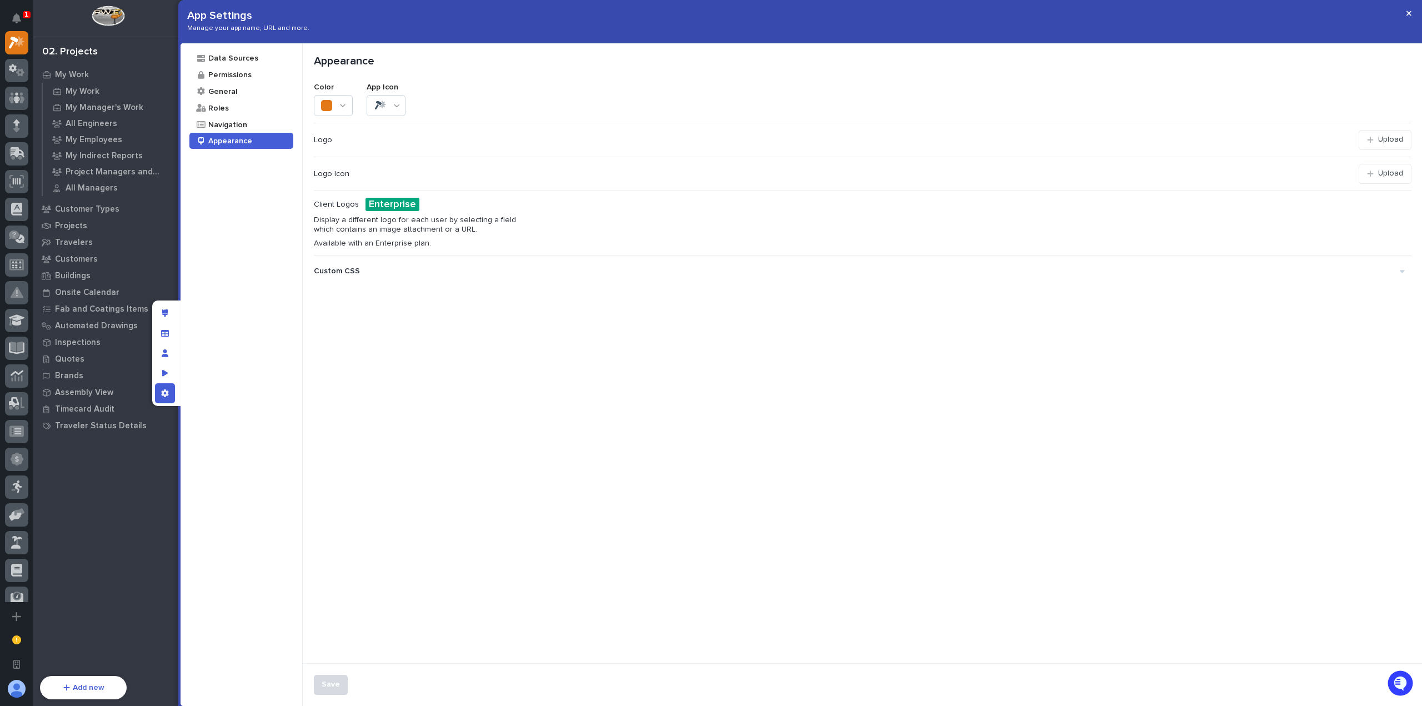
click at [369, 269] on div "Custom CSS" at bounding box center [857, 271] width 1086 height 18
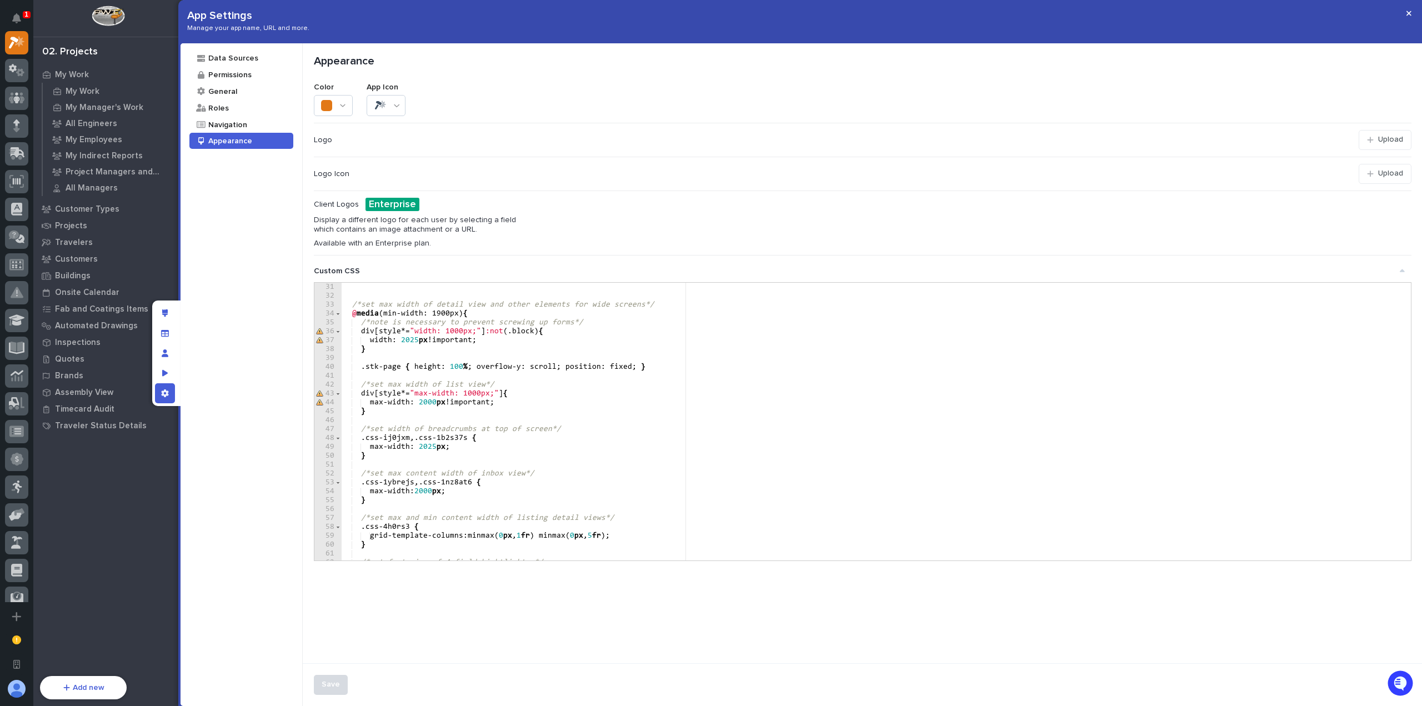
scroll to position [300, 0]
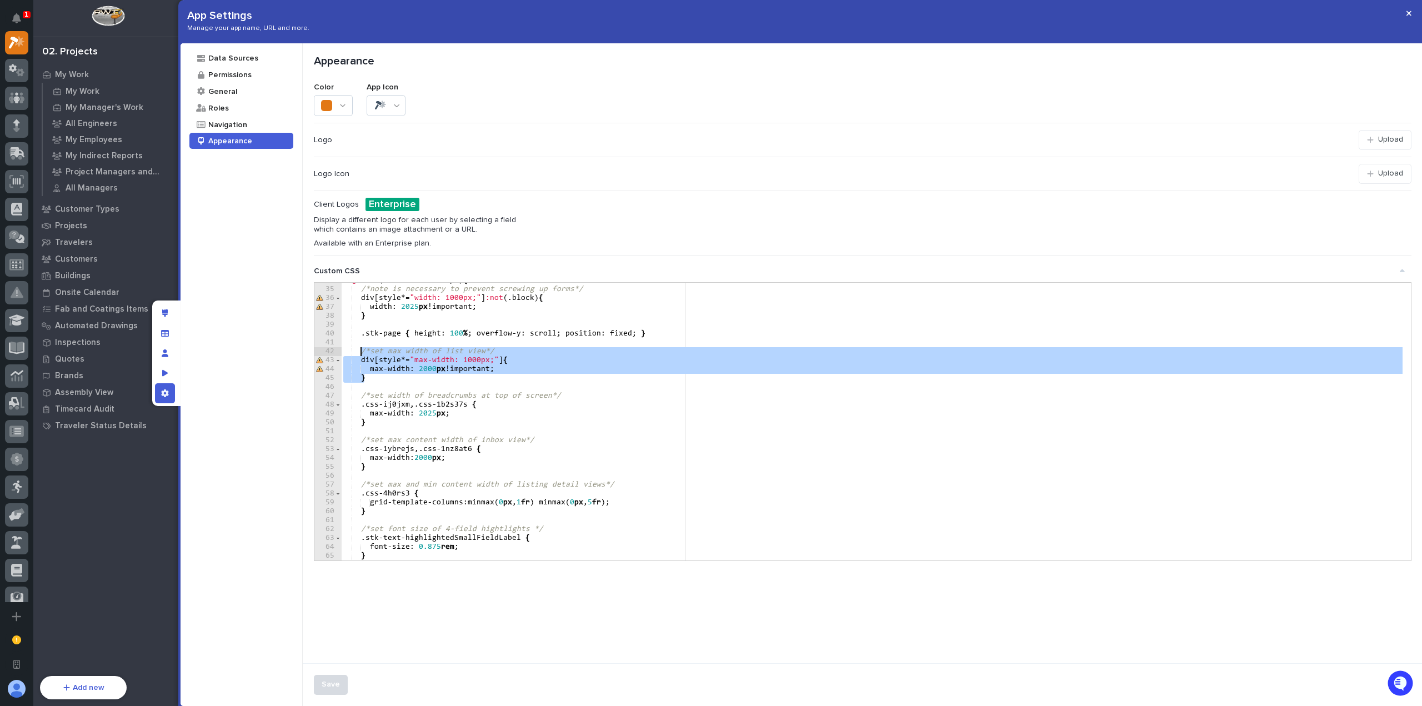
drag, startPoint x: 411, startPoint y: 381, endPoint x: 361, endPoint y: 355, distance: 56.6
click at [361, 355] on div "@ media (min-width: 1900px) { /*note is necessary to prevent screwing up forms*…" at bounding box center [872, 423] width 1062 height 295
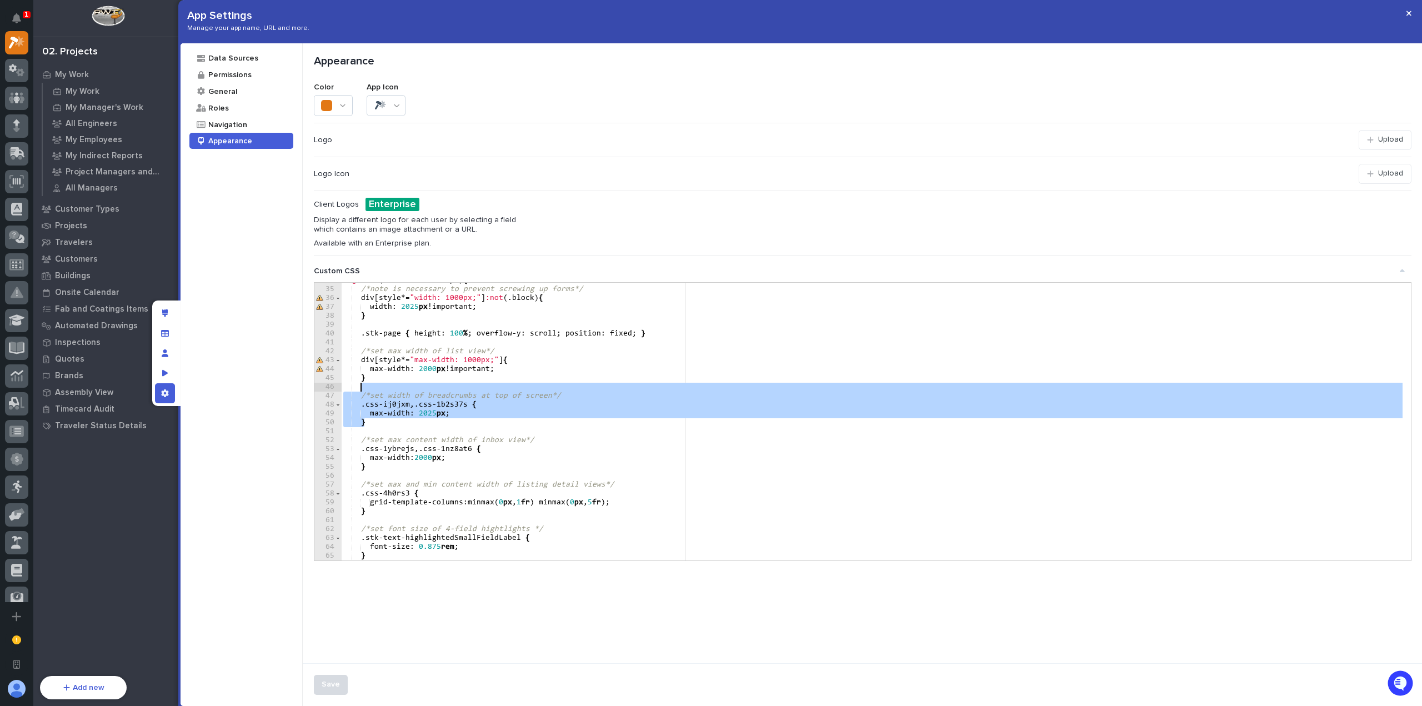
drag, startPoint x: 431, startPoint y: 426, endPoint x: 423, endPoint y: 386, distance: 40.3
click at [423, 386] on div "@ media (min-width: 1900px) { /*note is necessary to prevent screwing up forms*…" at bounding box center [872, 423] width 1062 height 295
click at [455, 369] on div "@ media (min-width: 1900px) { /*note is necessary to prevent screwing up forms*…" at bounding box center [872, 423] width 1062 height 295
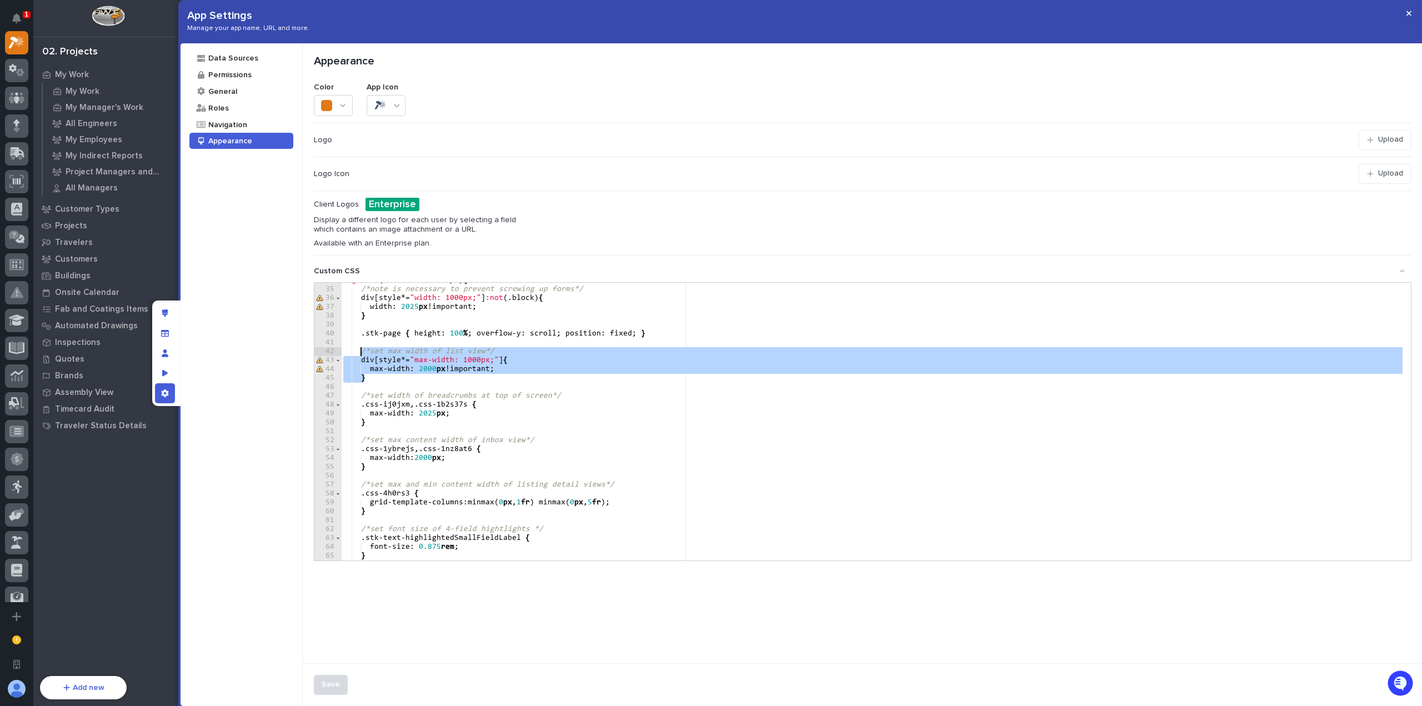
click at [359, 354] on div "@ media (min-width: 1900px) { /*note is necessary to prevent screwing up forms*…" at bounding box center [872, 423] width 1062 height 295
type textarea "**********"
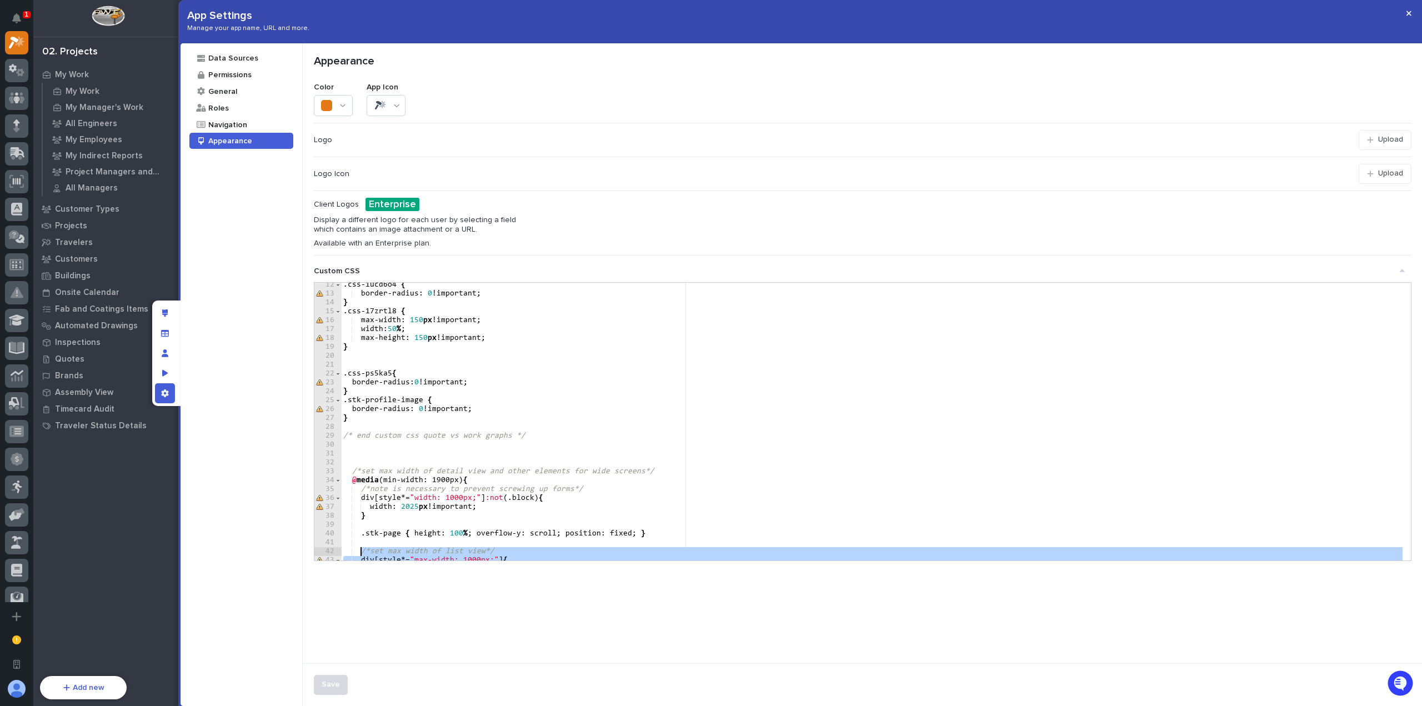
scroll to position [200, 0]
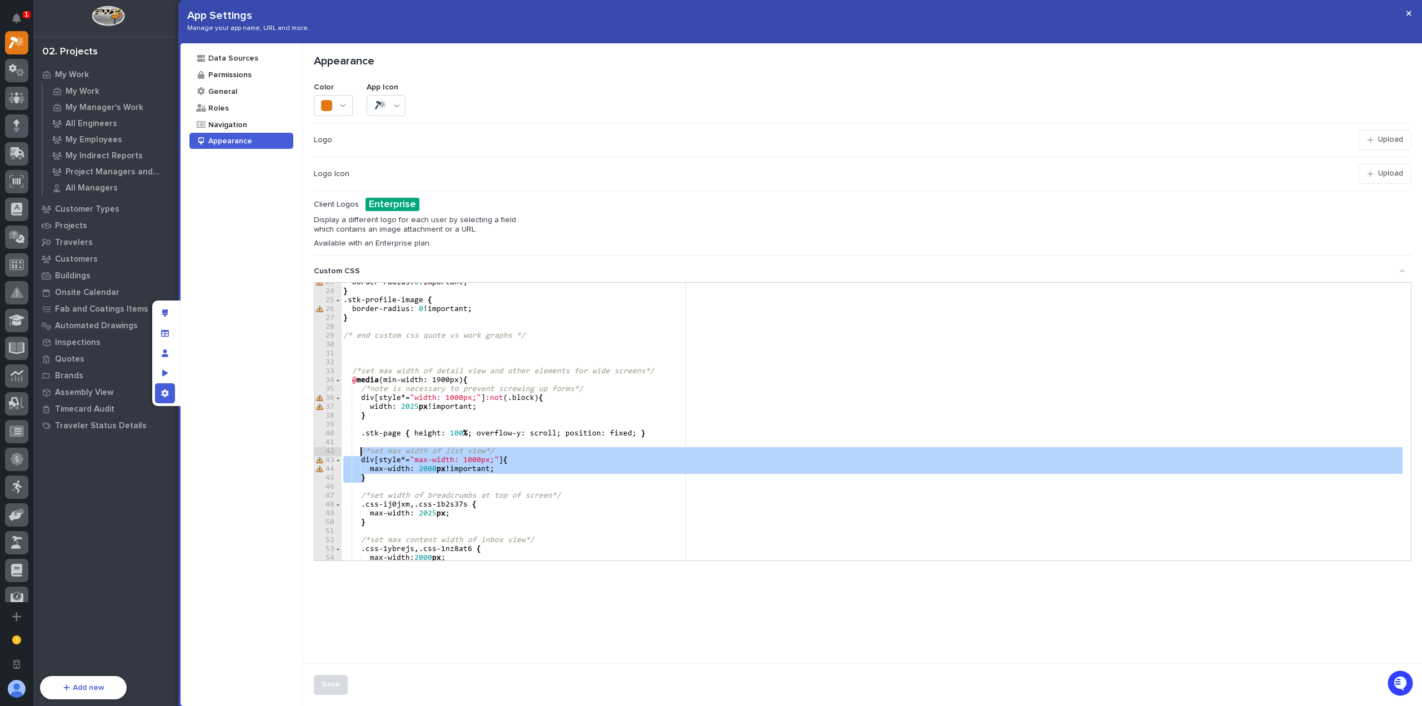
click at [448, 424] on div "border-radius : 0 !important ; } .stk-profile-image { border-radius : 0 !import…" at bounding box center [872, 425] width 1062 height 295
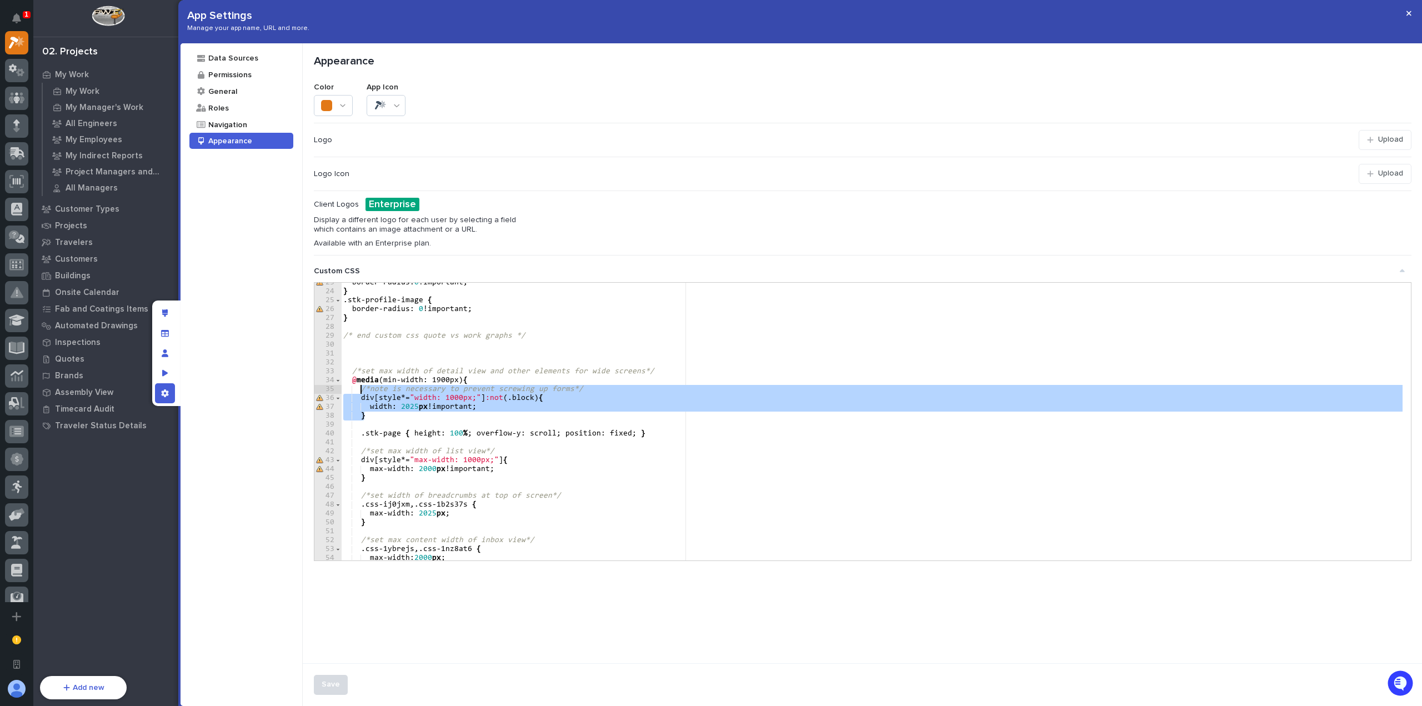
drag, startPoint x: 370, startPoint y: 411, endPoint x: 359, endPoint y: 391, distance: 22.6
click at [359, 391] on div "border-radius : 0 !important ; } .stk-profile-image { border-radius : 0 !import…" at bounding box center [872, 425] width 1062 height 295
type textarea "**********"
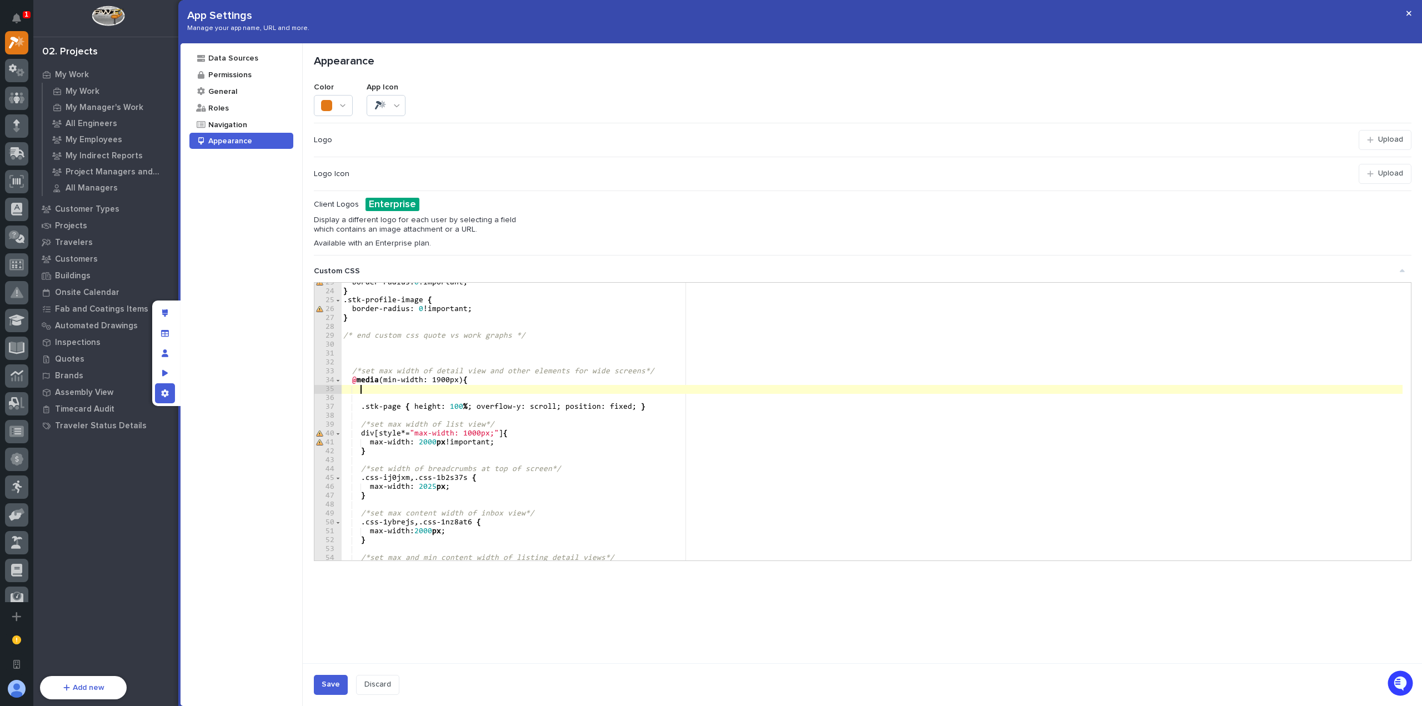
click at [502, 426] on div "border-radius : 0 !important ; } .stk-profile-image { border-radius : 0 !import…" at bounding box center [872, 425] width 1062 height 295
type textarea "**********"
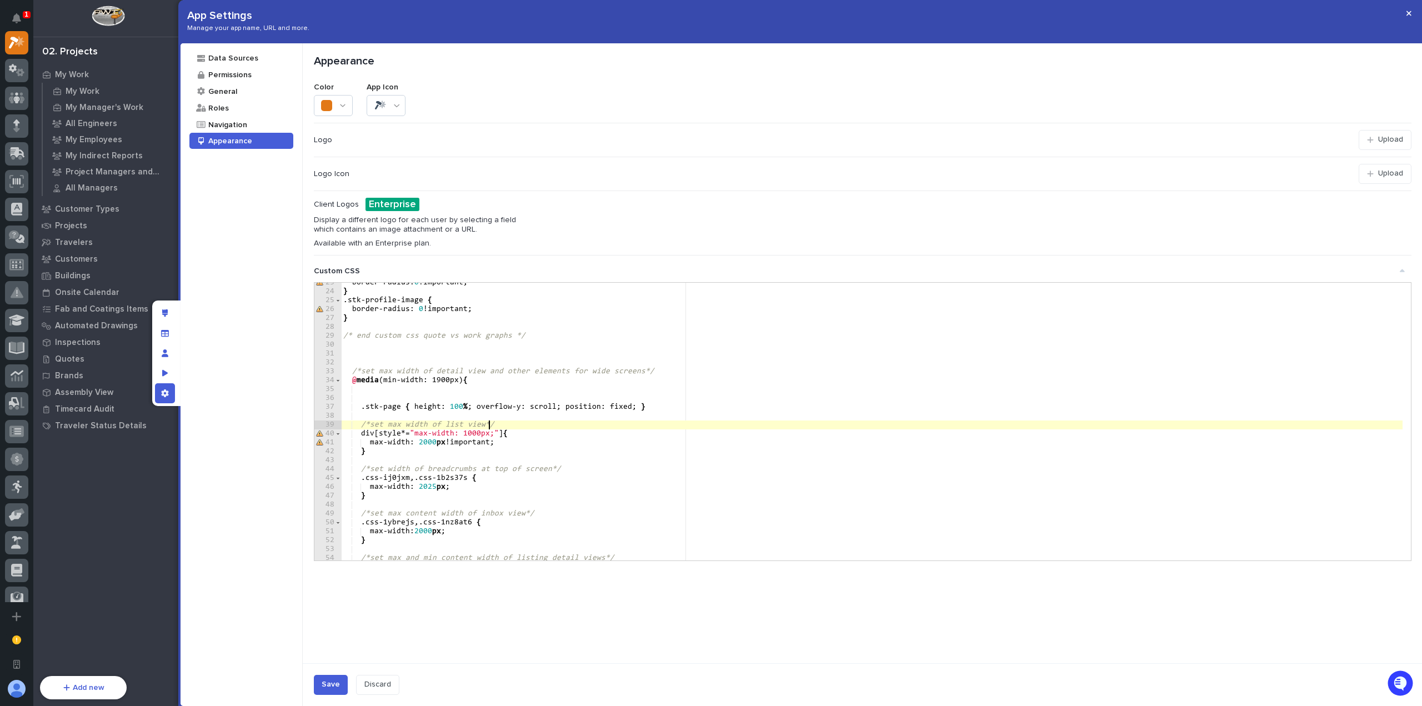
scroll to position [0, 1]
paste textarea "*"
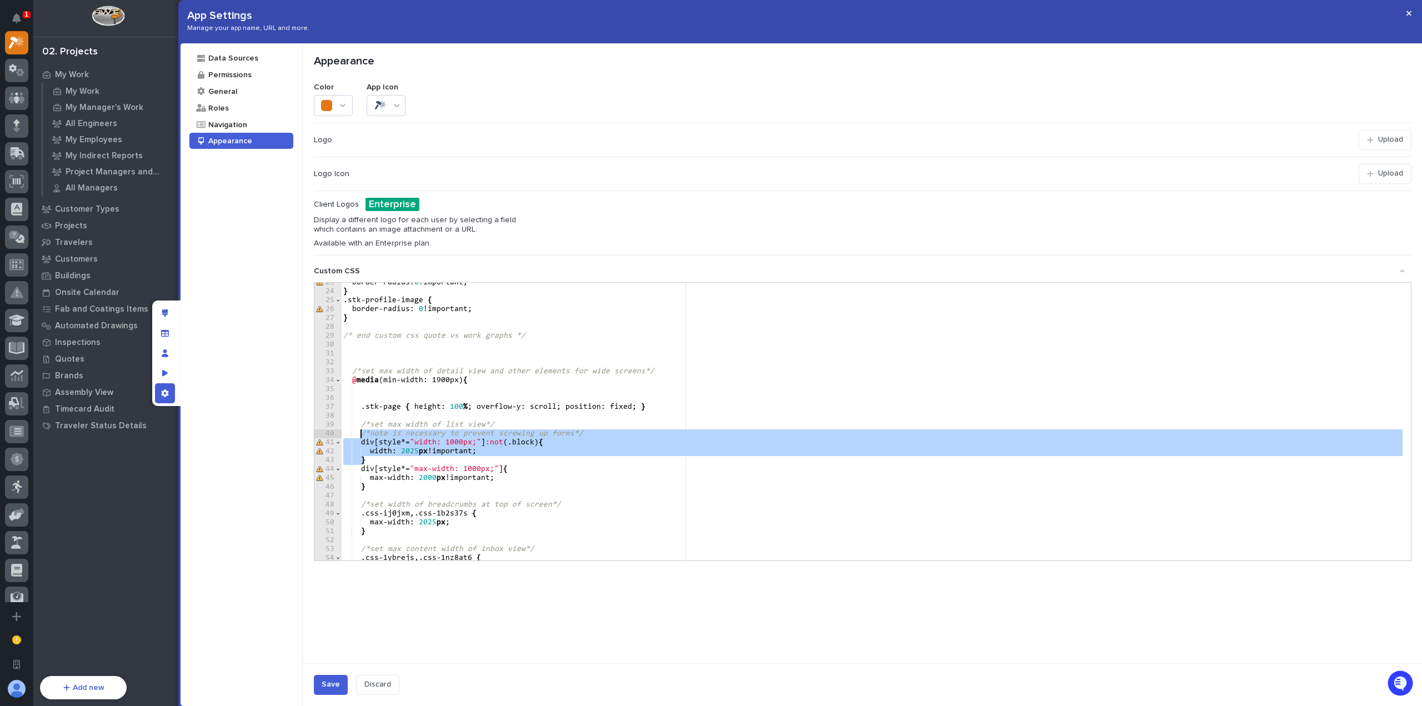
drag, startPoint x: 378, startPoint y: 458, endPoint x: 361, endPoint y: 437, distance: 26.9
click at [361, 437] on div "border-radius : 0 !important ; } .stk-profile-image { border-radius : 0 !import…" at bounding box center [872, 425] width 1062 height 295
type textarea "**********"
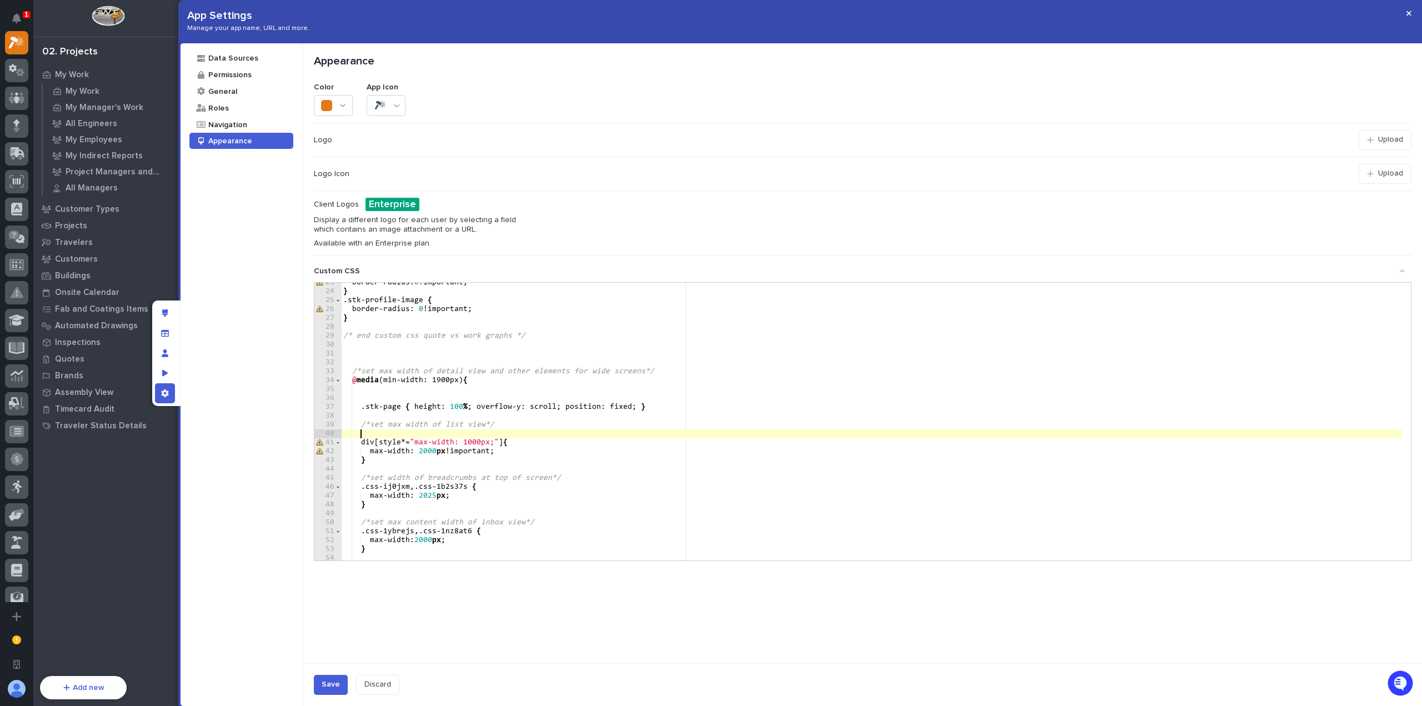
click at [495, 417] on div "border-radius : 0 !important ; } .stk-profile-image { border-radius : 0 !import…" at bounding box center [872, 425] width 1062 height 295
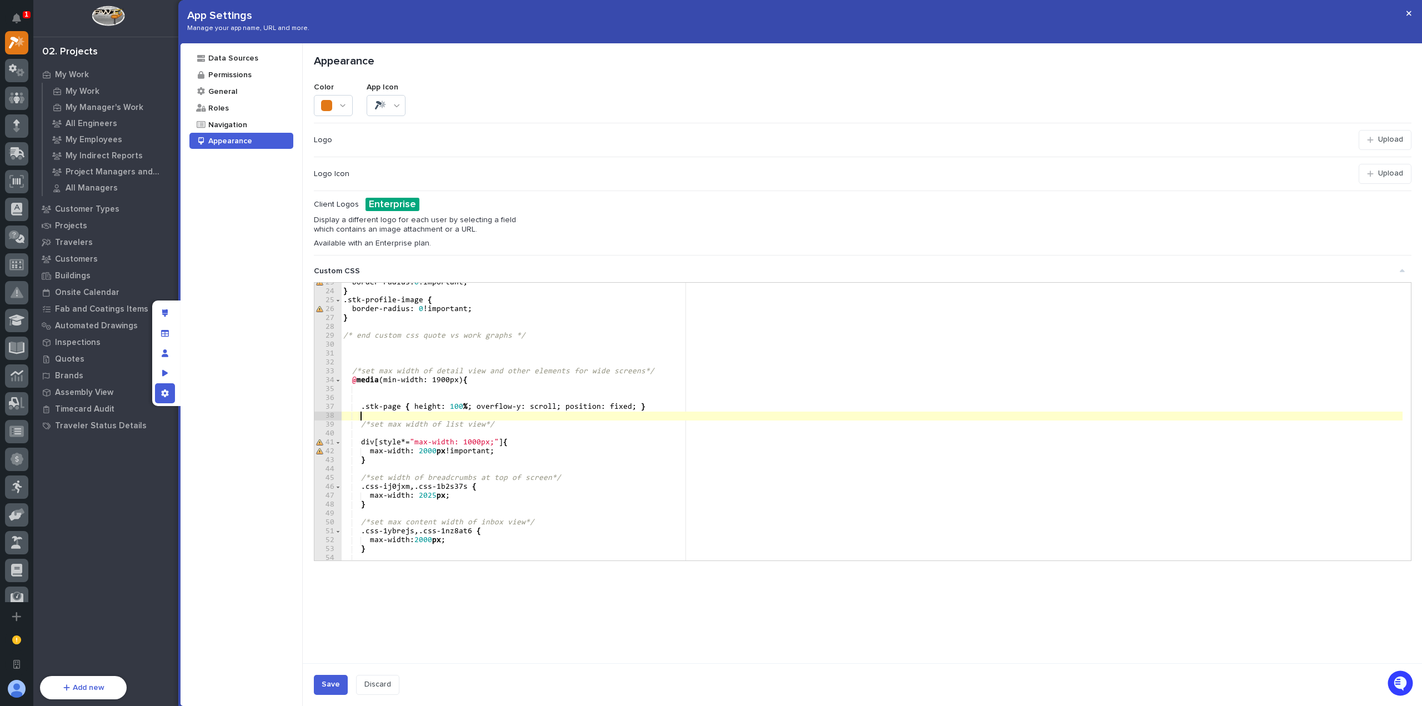
click at [498, 465] on div "border-radius : 0 !important ; } .stk-profile-image { border-radius : 0 !import…" at bounding box center [872, 425] width 1062 height 295
type textarea "*"
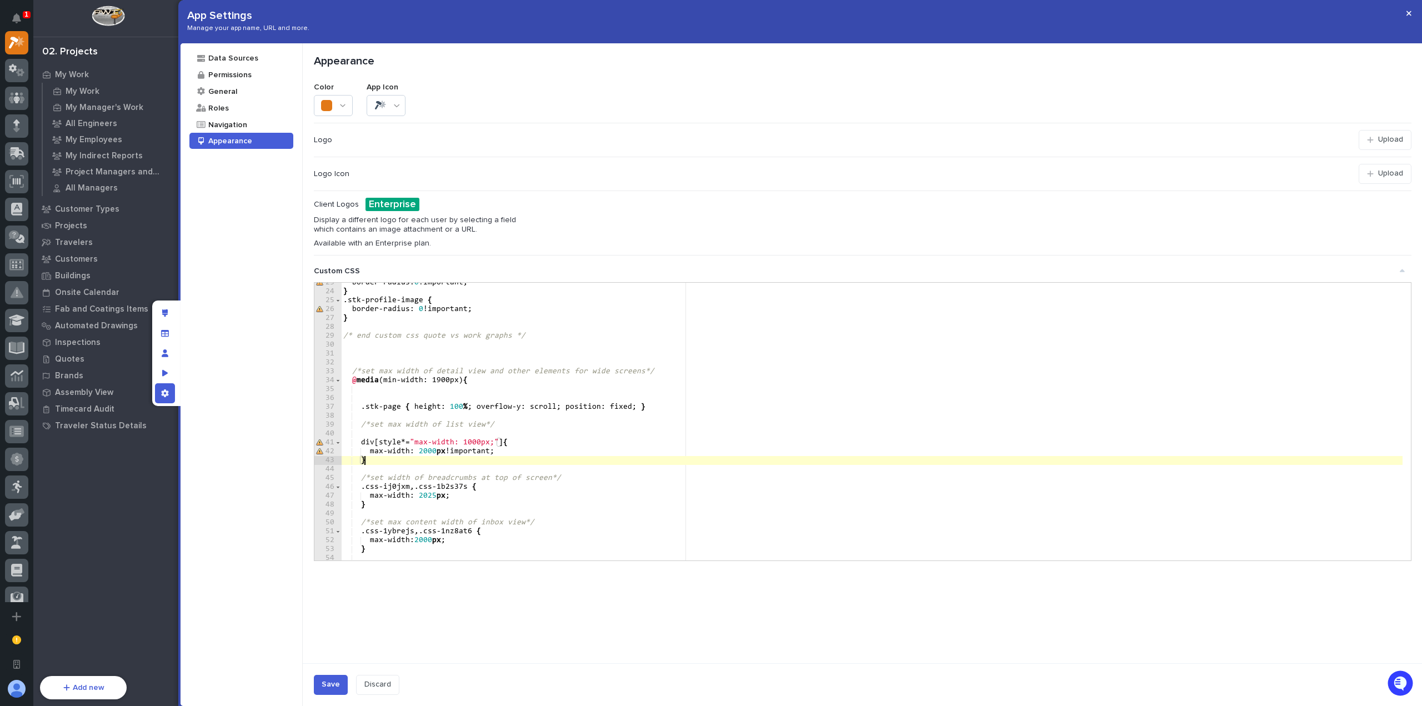
paste textarea "*"
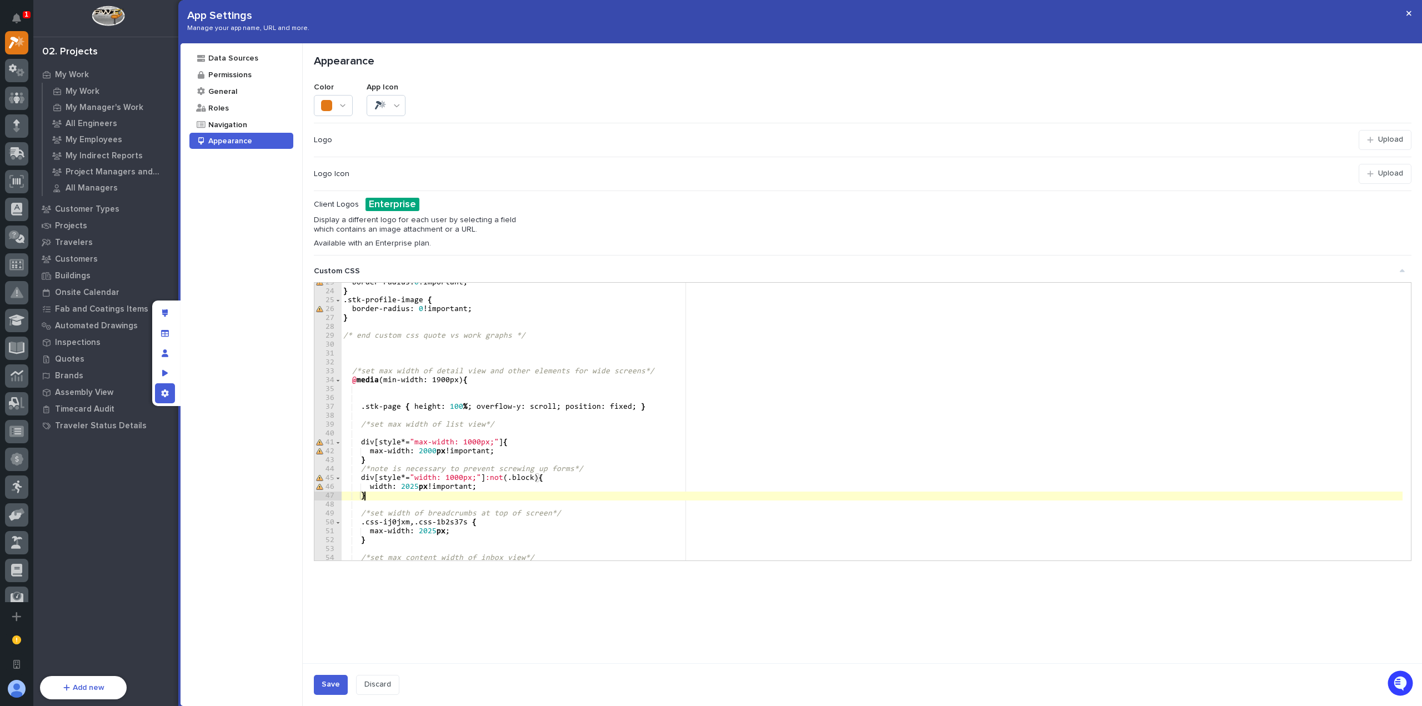
click at [497, 460] on div "border-radius : 0 !important ; } .stk-profile-image { border-radius : 0 !import…" at bounding box center [872, 425] width 1062 height 295
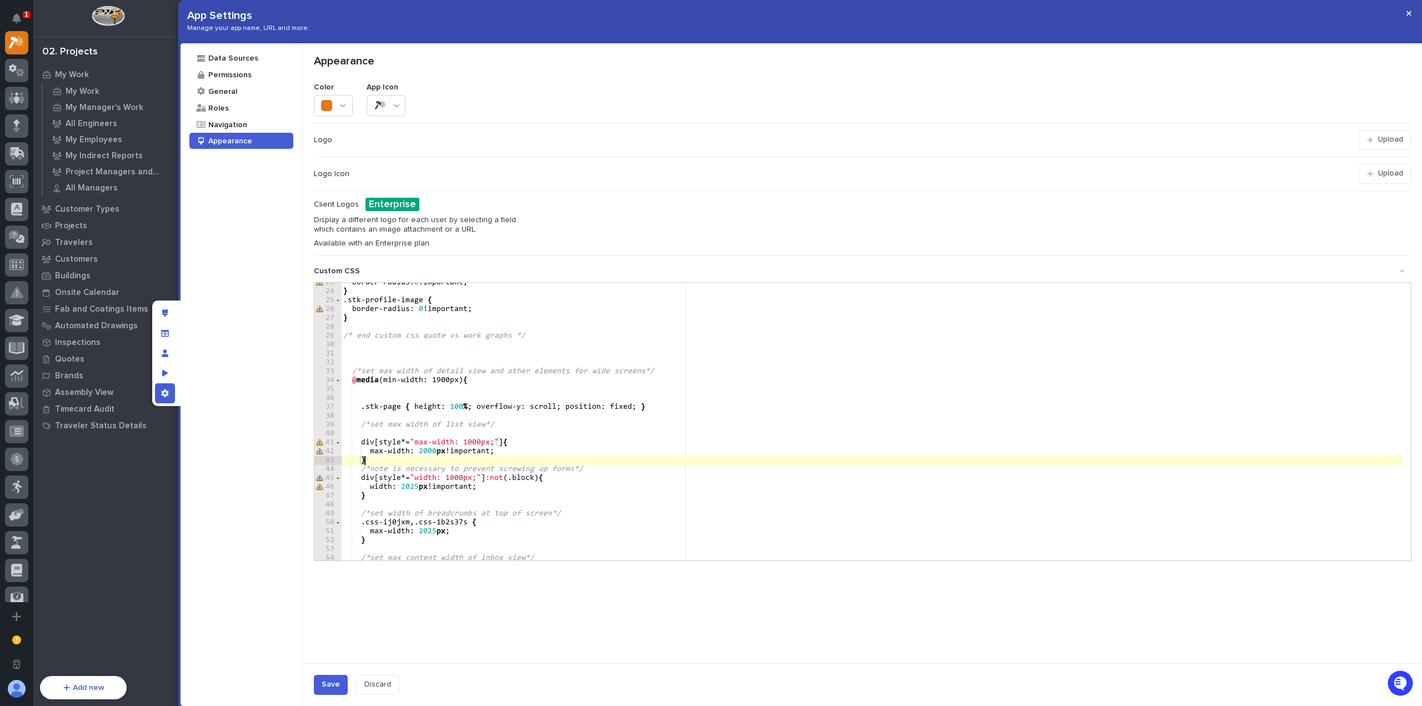
click at [510, 426] on div "border-radius : 0 !important ; } .stk-profile-image { border-radius : 0 !import…" at bounding box center [872, 425] width 1062 height 295
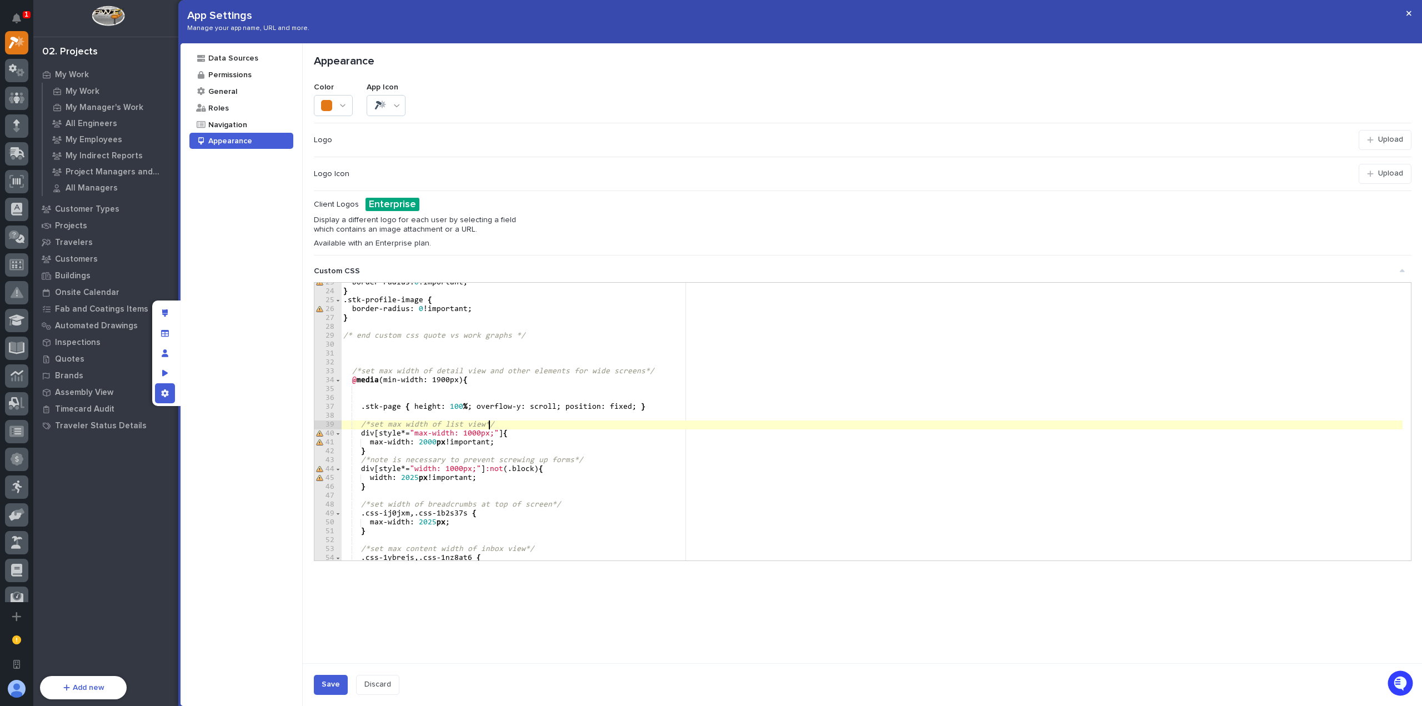
click at [523, 447] on div "border-radius : 0 !important ; } .stk-profile-image { border-radius : 0 !import…" at bounding box center [872, 425] width 1062 height 295
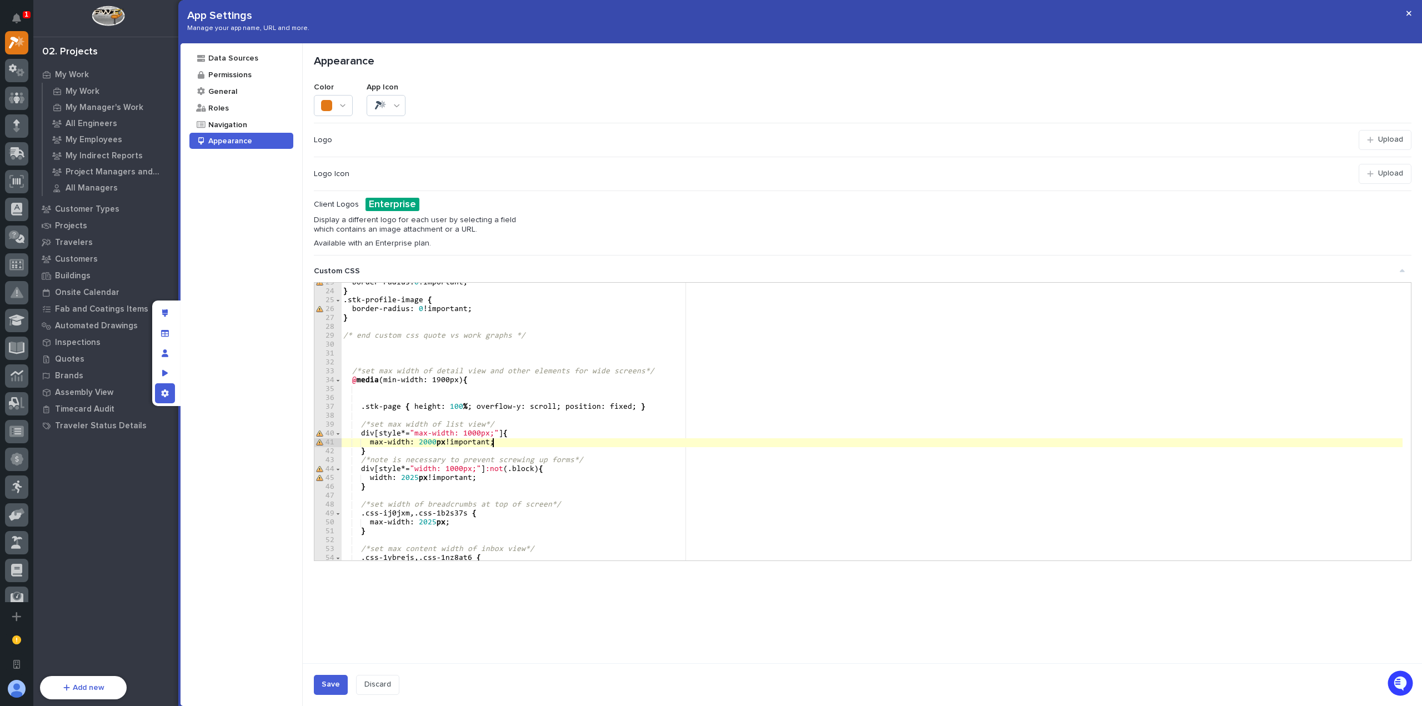
click at [505, 457] on div "border-radius : 0 !important ; } .stk-profile-image { border-radius : 0 !import…" at bounding box center [872, 425] width 1062 height 295
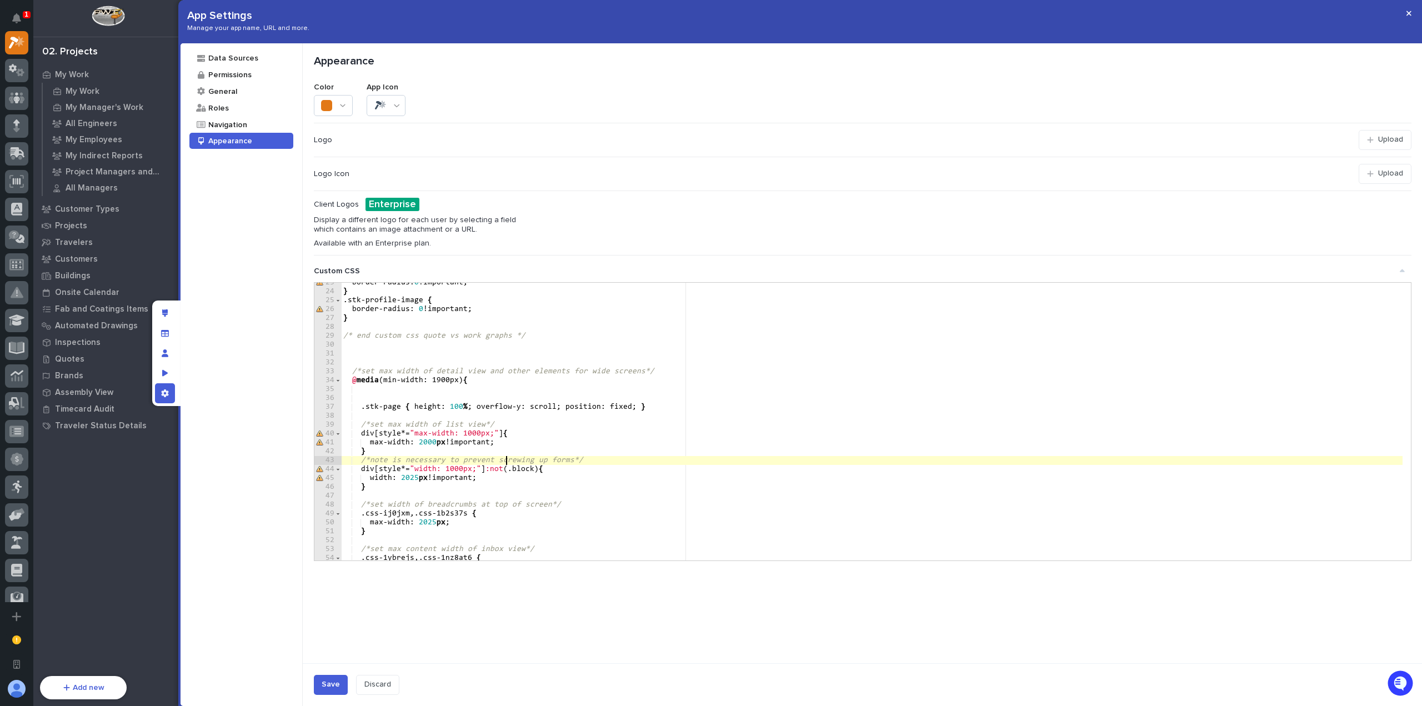
click at [522, 483] on div "border-radius : 0 !important ; } .stk-profile-image { border-radius : 0 !import…" at bounding box center [872, 425] width 1062 height 295
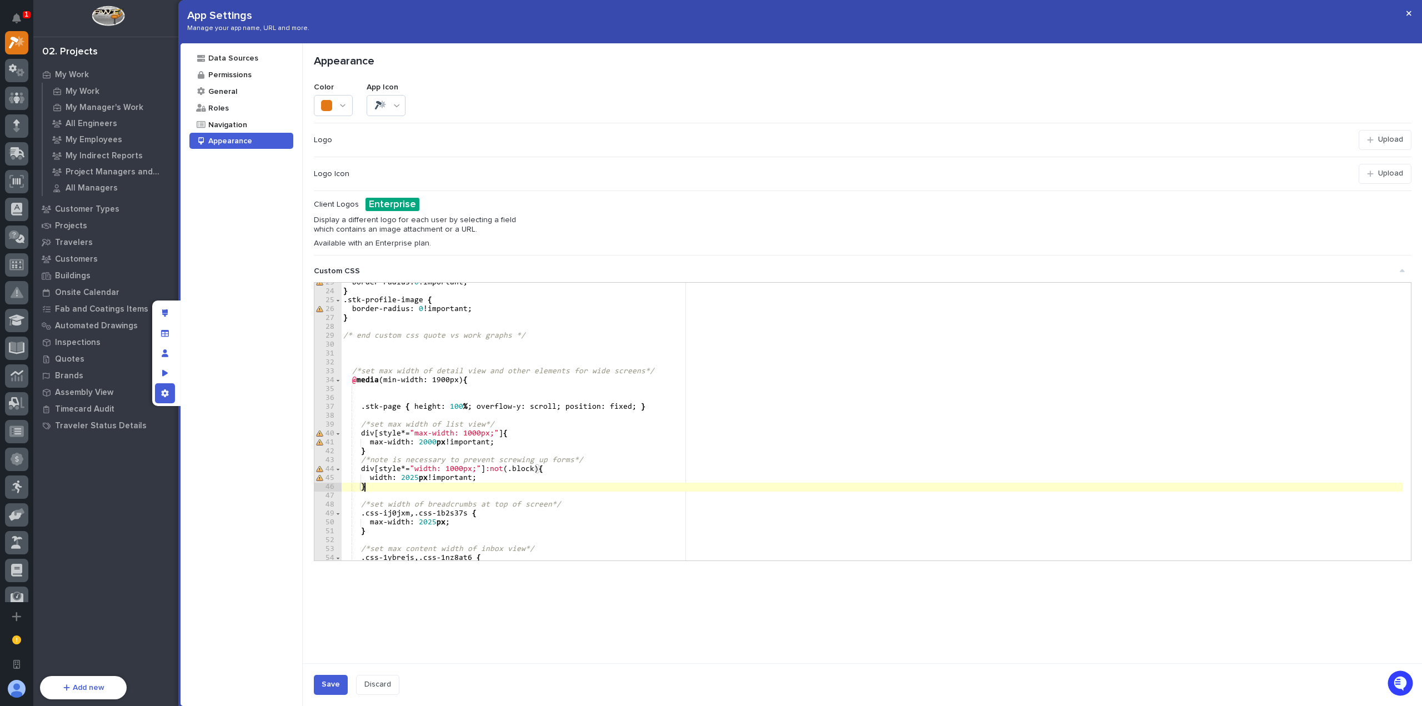
scroll to position [267, 0]
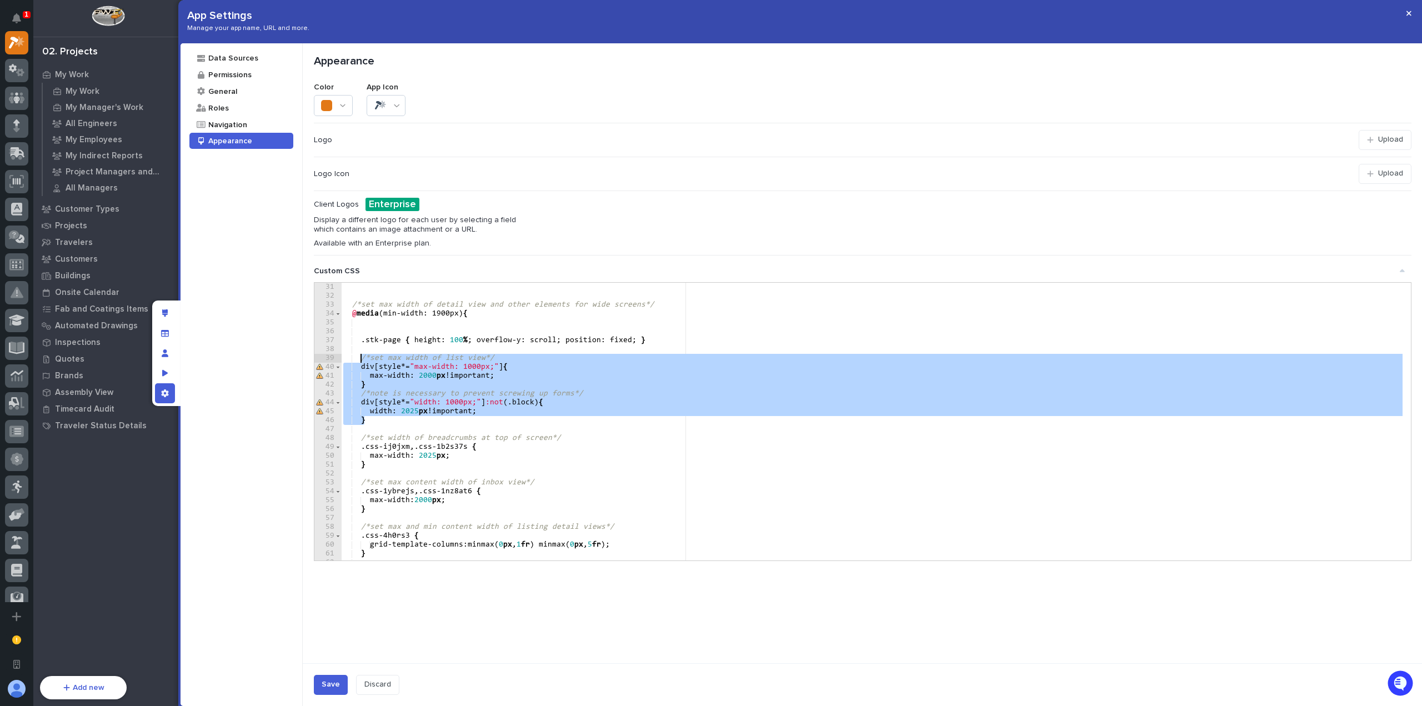
drag, startPoint x: 378, startPoint y: 410, endPoint x: 362, endPoint y: 360, distance: 52.3
click at [362, 360] on div "/*set max width of detail view and other elements for wide screens*/ @ media (m…" at bounding box center [872, 430] width 1062 height 295
type textarea "**********"
click at [331, 692] on button "Save" at bounding box center [331, 685] width 34 height 20
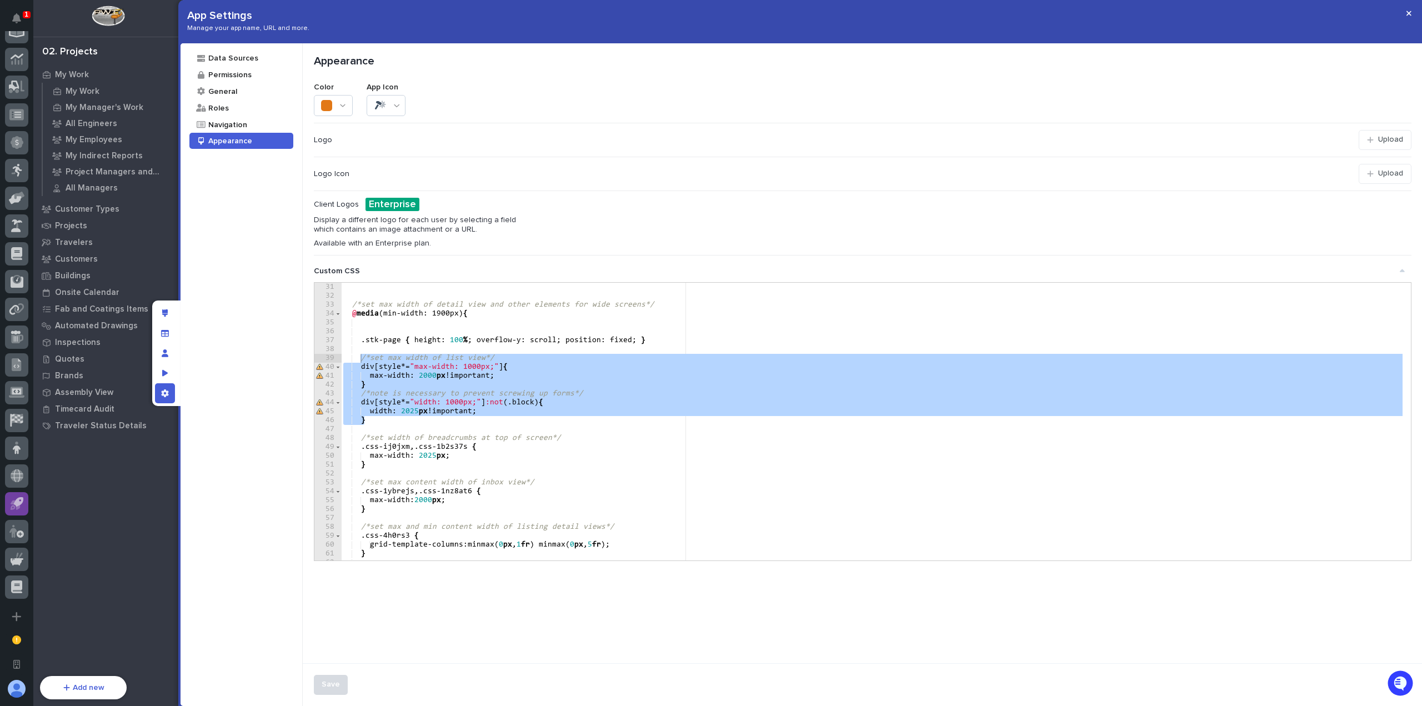
scroll to position [373, 0]
click at [1410, 12] on icon "button" at bounding box center [1408, 13] width 5 height 5
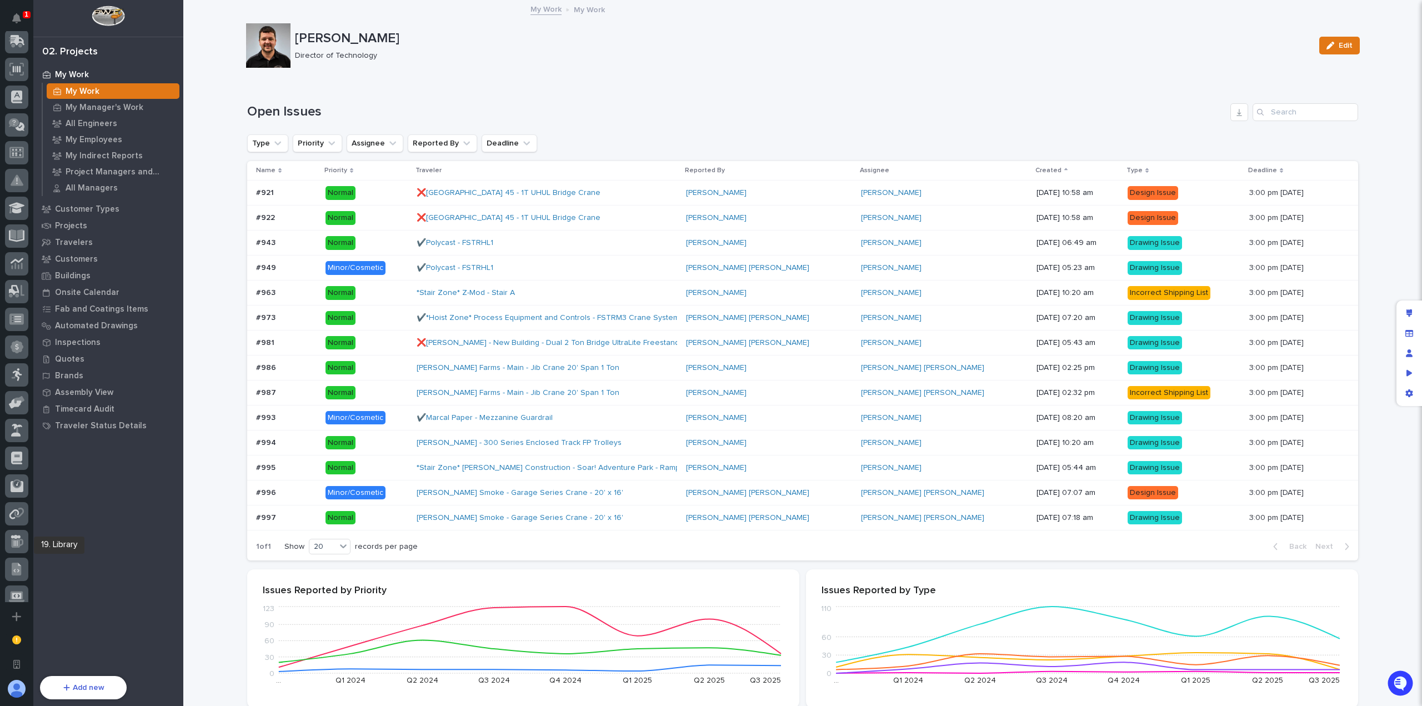
scroll to position [250, 0]
click at [22, 517] on icon at bounding box center [16, 514] width 13 height 13
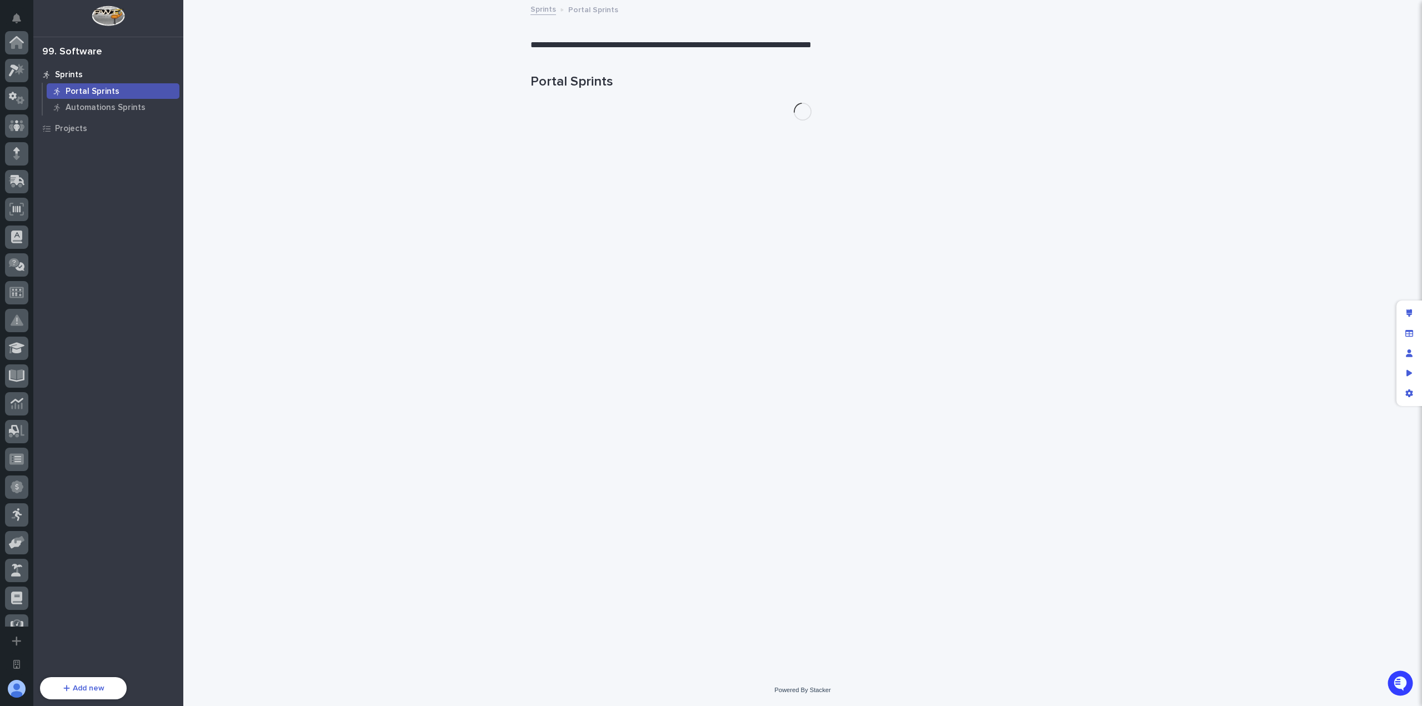
scroll to position [349, 0]
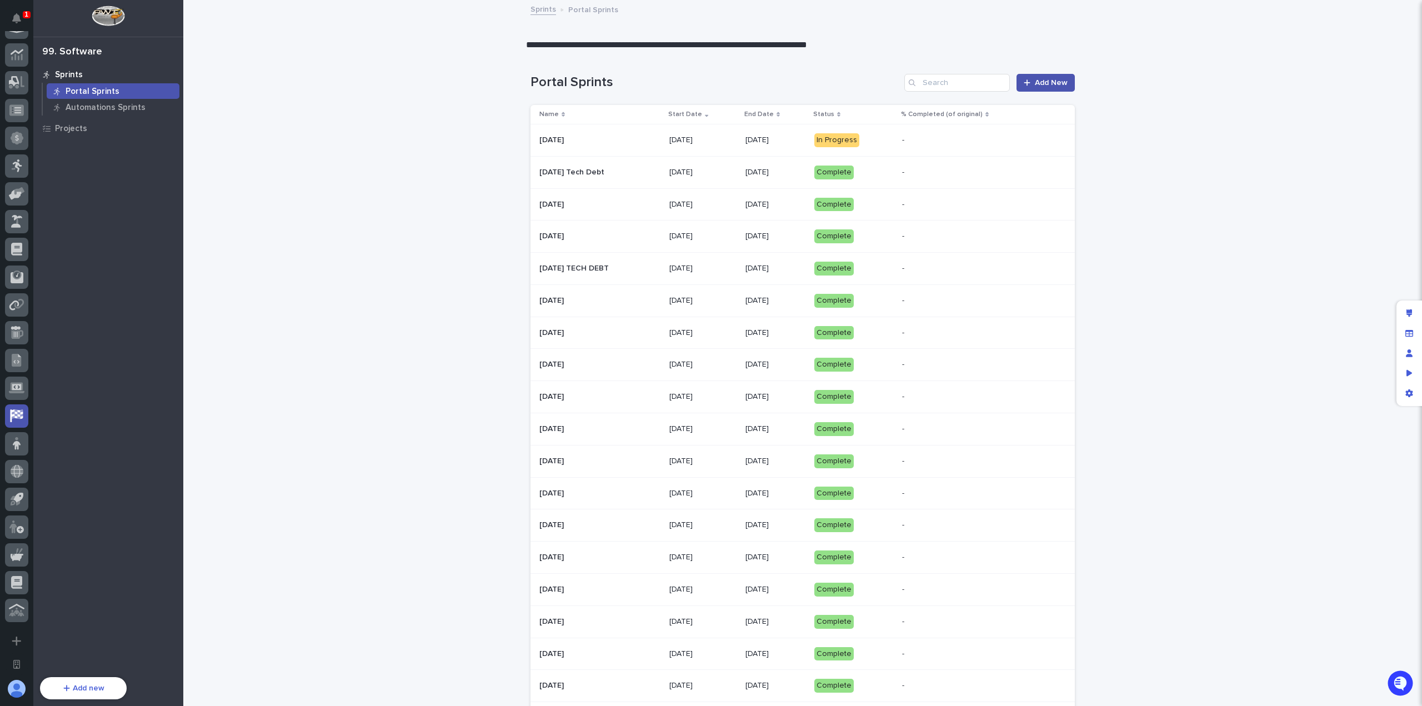
click at [1409, 390] on icon "App settings" at bounding box center [1408, 393] width 7 height 8
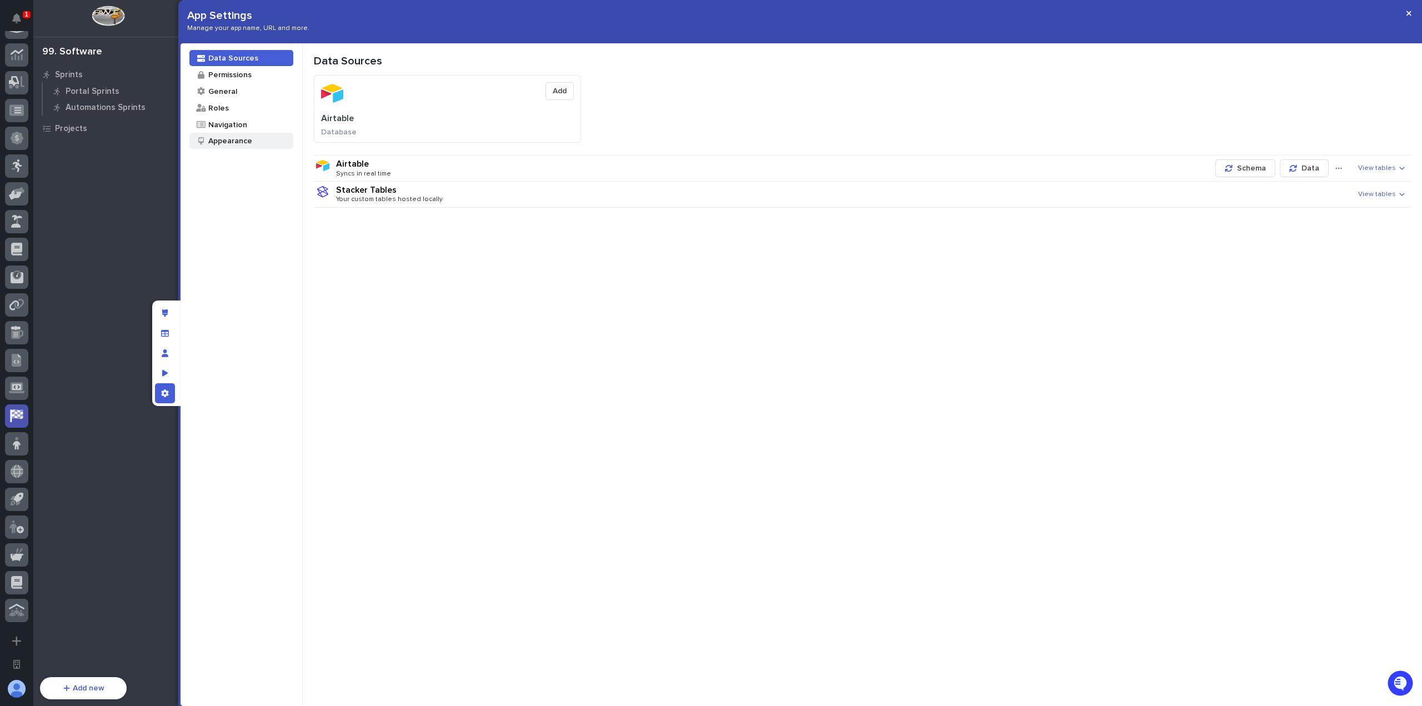
click at [266, 140] on div "Appearance" at bounding box center [241, 141] width 104 height 16
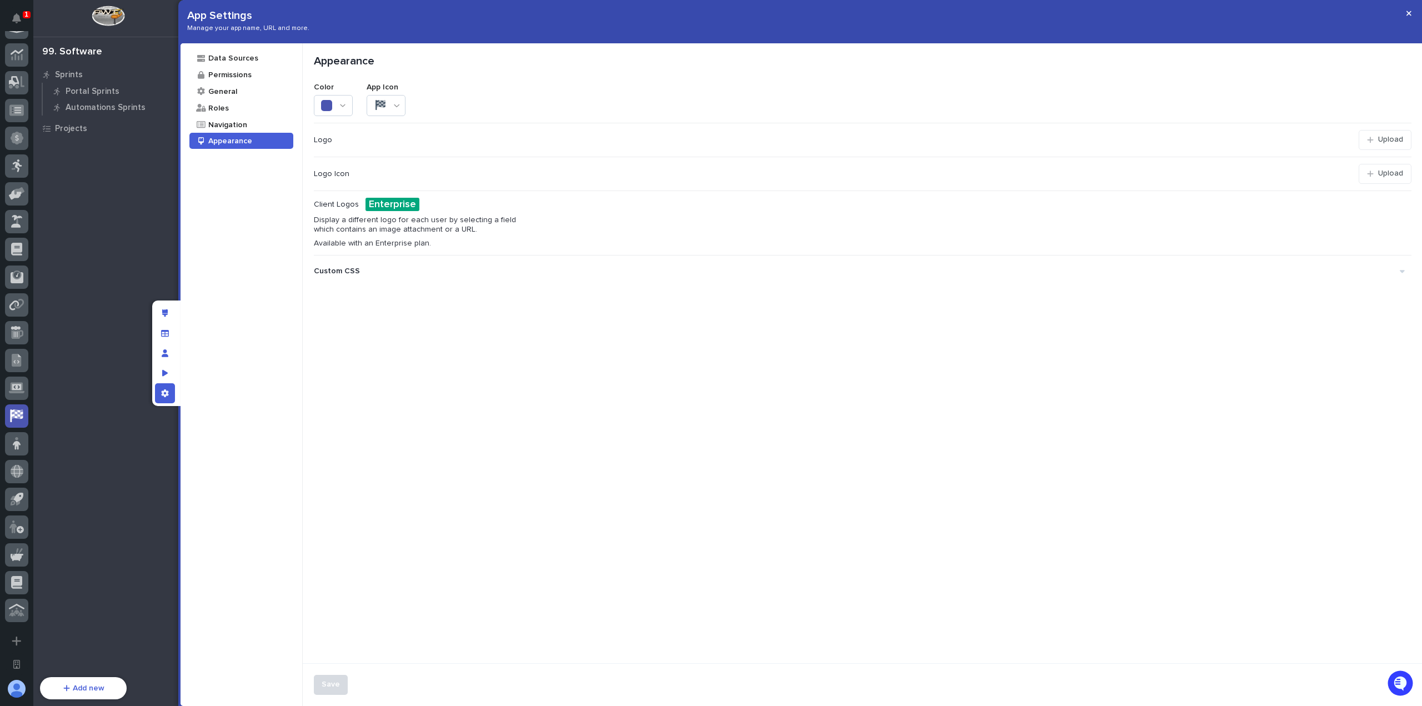
click at [373, 267] on div "Custom CSS" at bounding box center [857, 271] width 1086 height 18
click at [385, 296] on div at bounding box center [874, 430] width 1074 height 295
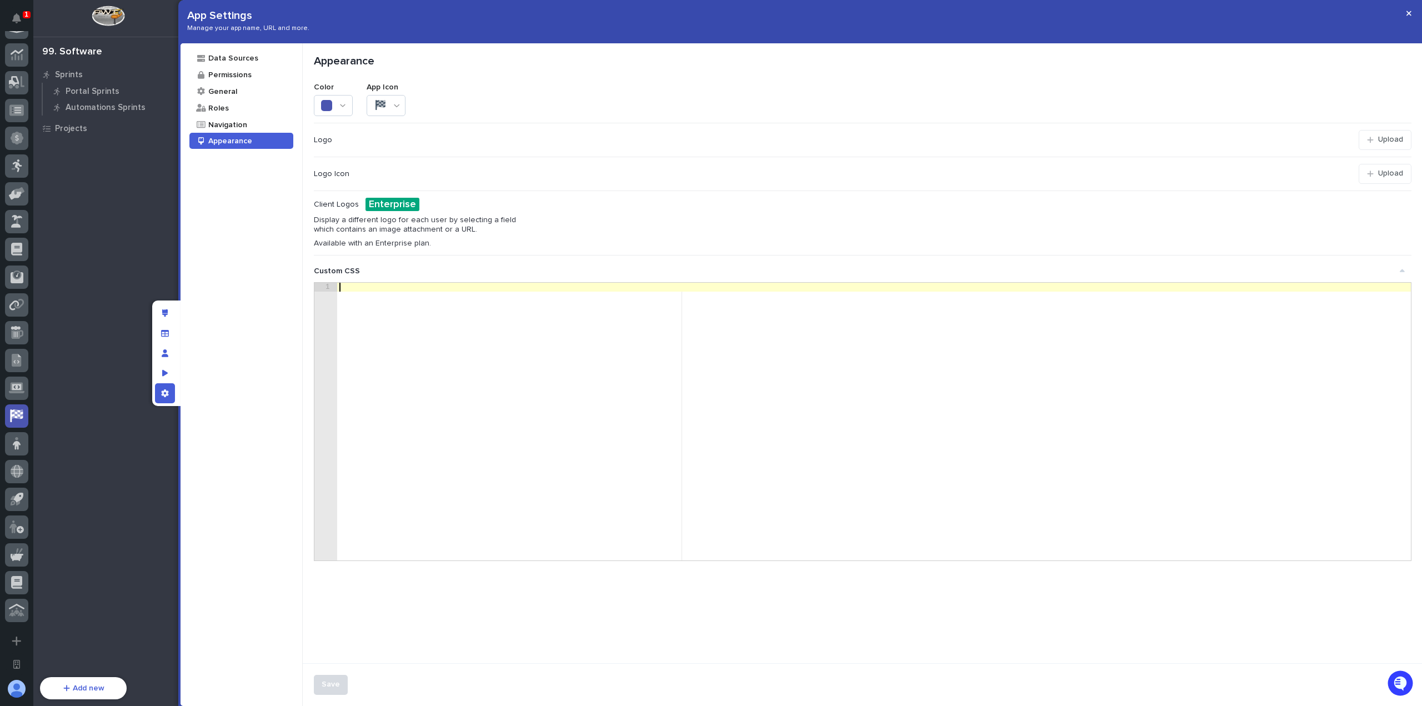
paste textarea "*"
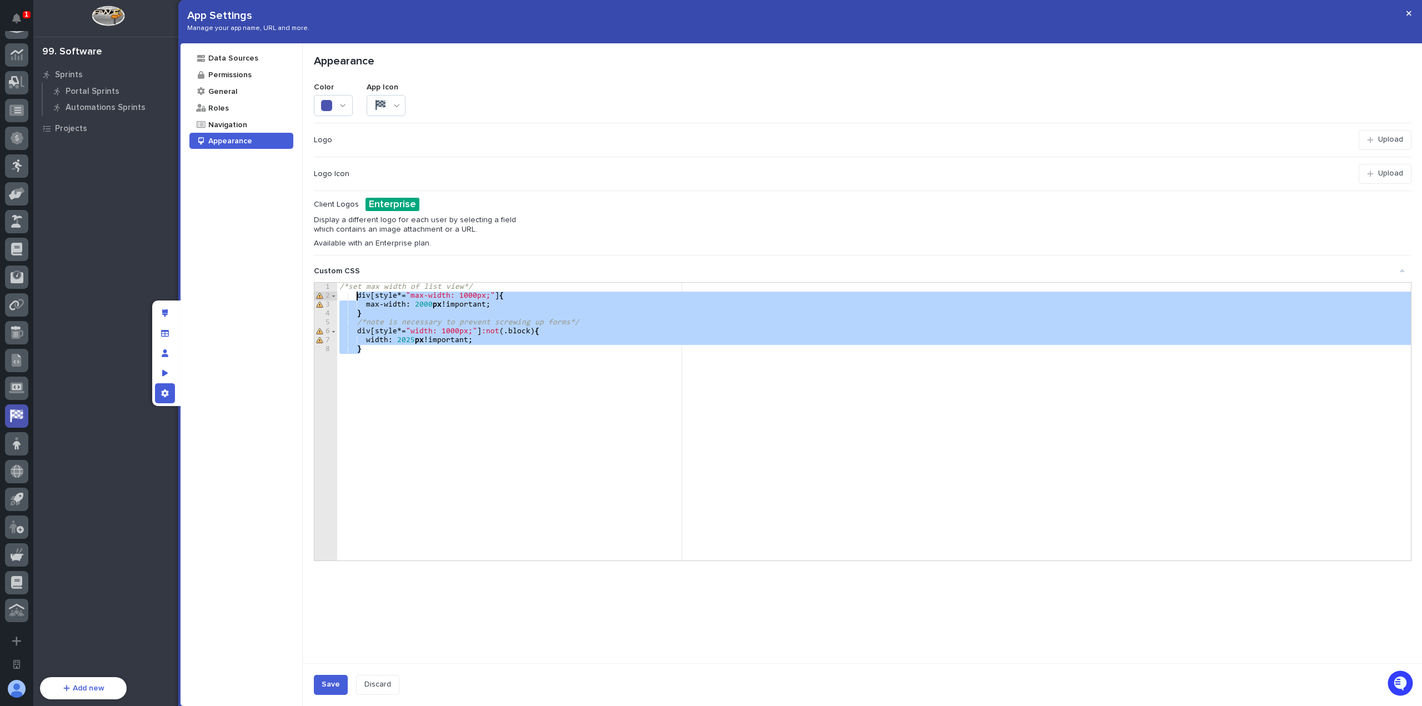
drag, startPoint x: 411, startPoint y: 348, endPoint x: 361, endPoint y: 300, distance: 68.7
click at [358, 299] on div "/*set max width of list view*/ div [ style *= " max-width: 1000px; " ] { max-wi…" at bounding box center [874, 430] width 1074 height 295
type textarea "**********"
click at [337, 678] on button "Save" at bounding box center [331, 685] width 34 height 20
click at [1413, 8] on button "button" at bounding box center [1408, 13] width 18 height 18
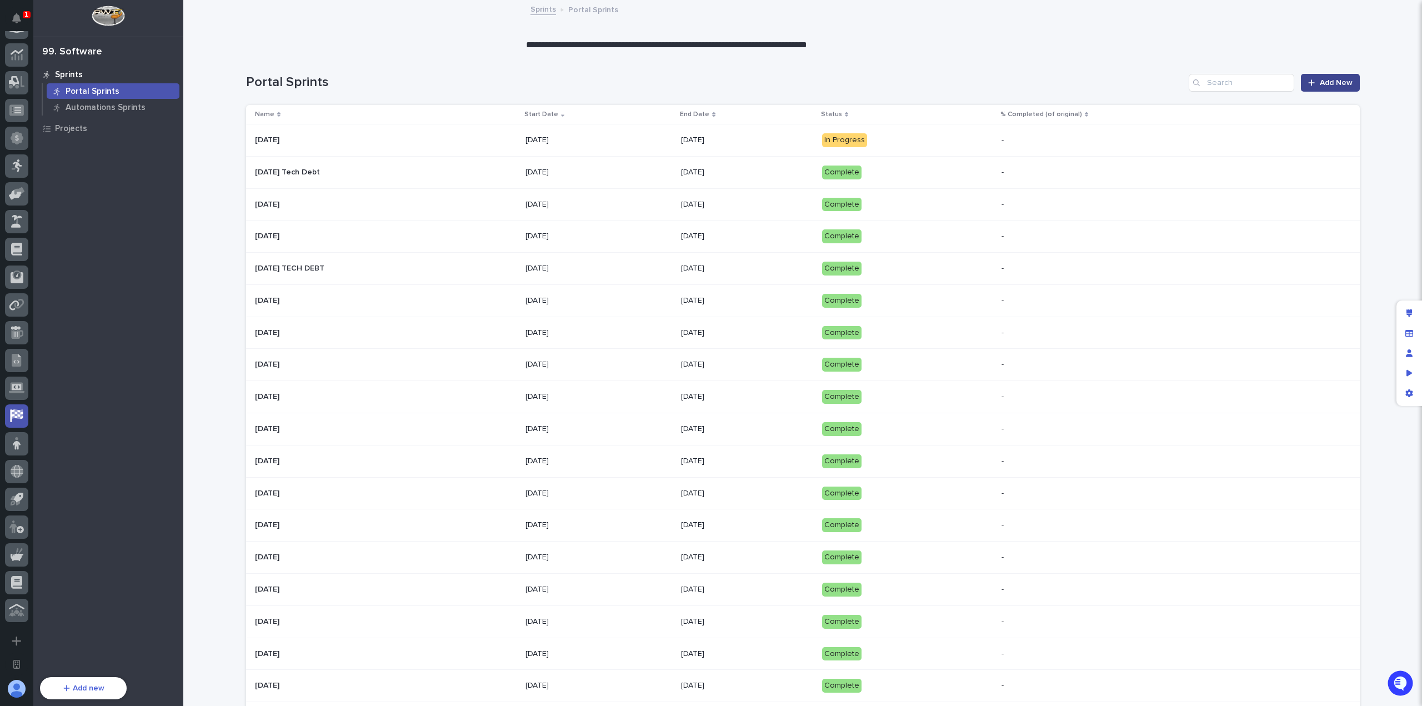
click at [1328, 81] on span "Add New" at bounding box center [1335, 83] width 33 height 8
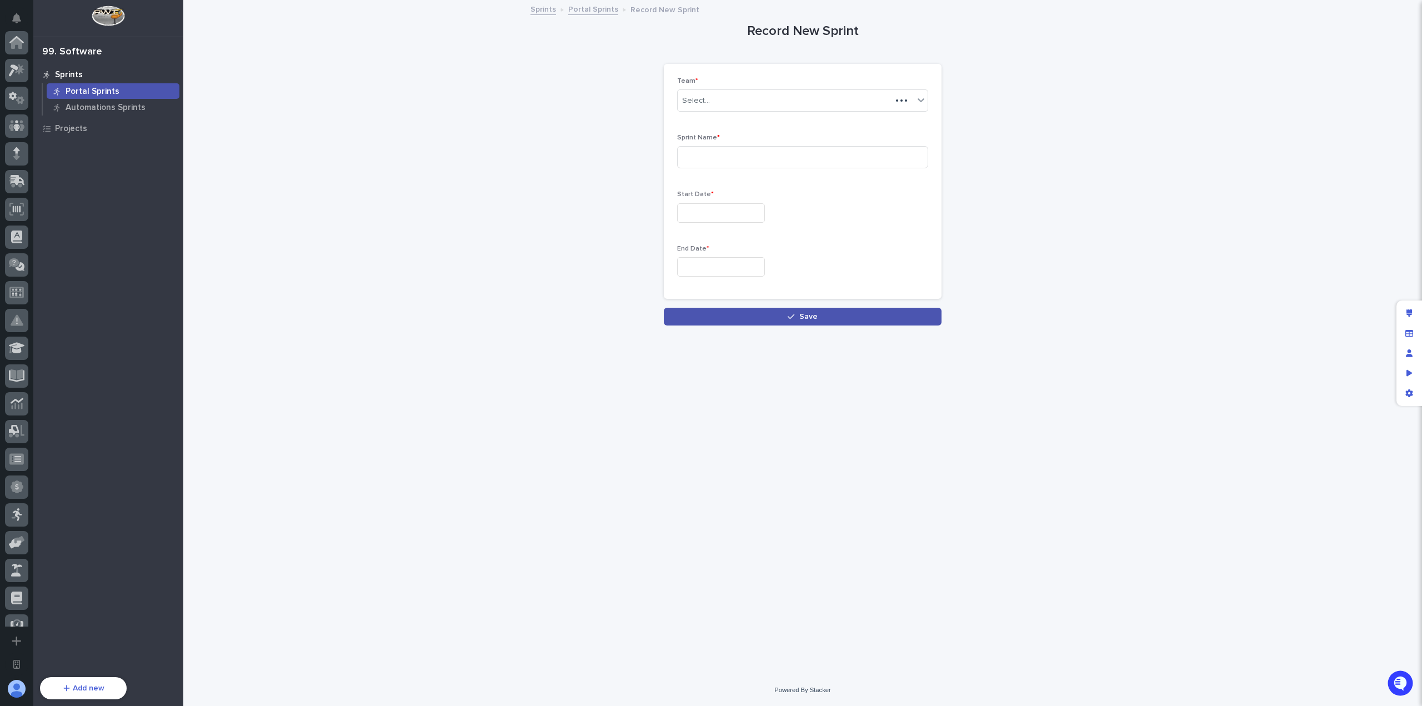
scroll to position [349, 0]
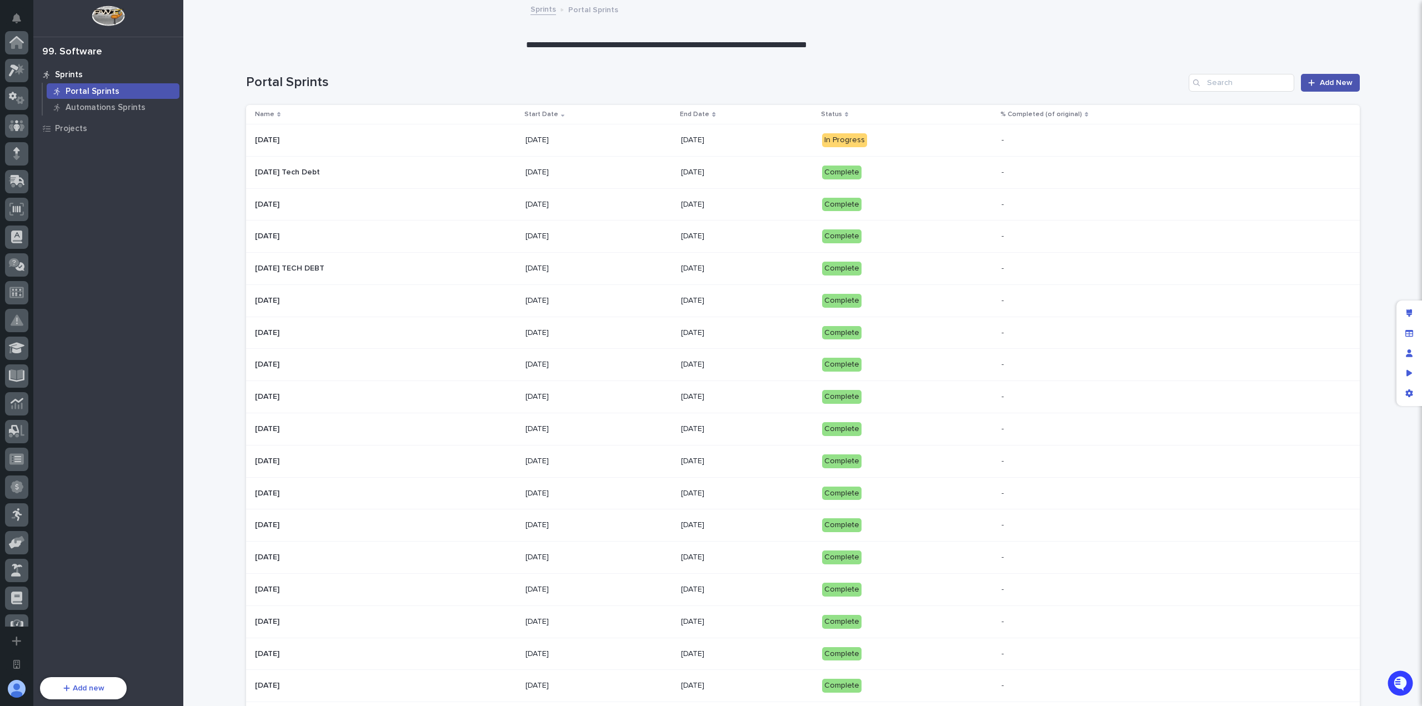
scroll to position [349, 0]
click at [638, 140] on p "08/18/2025" at bounding box center [598, 139] width 147 height 9
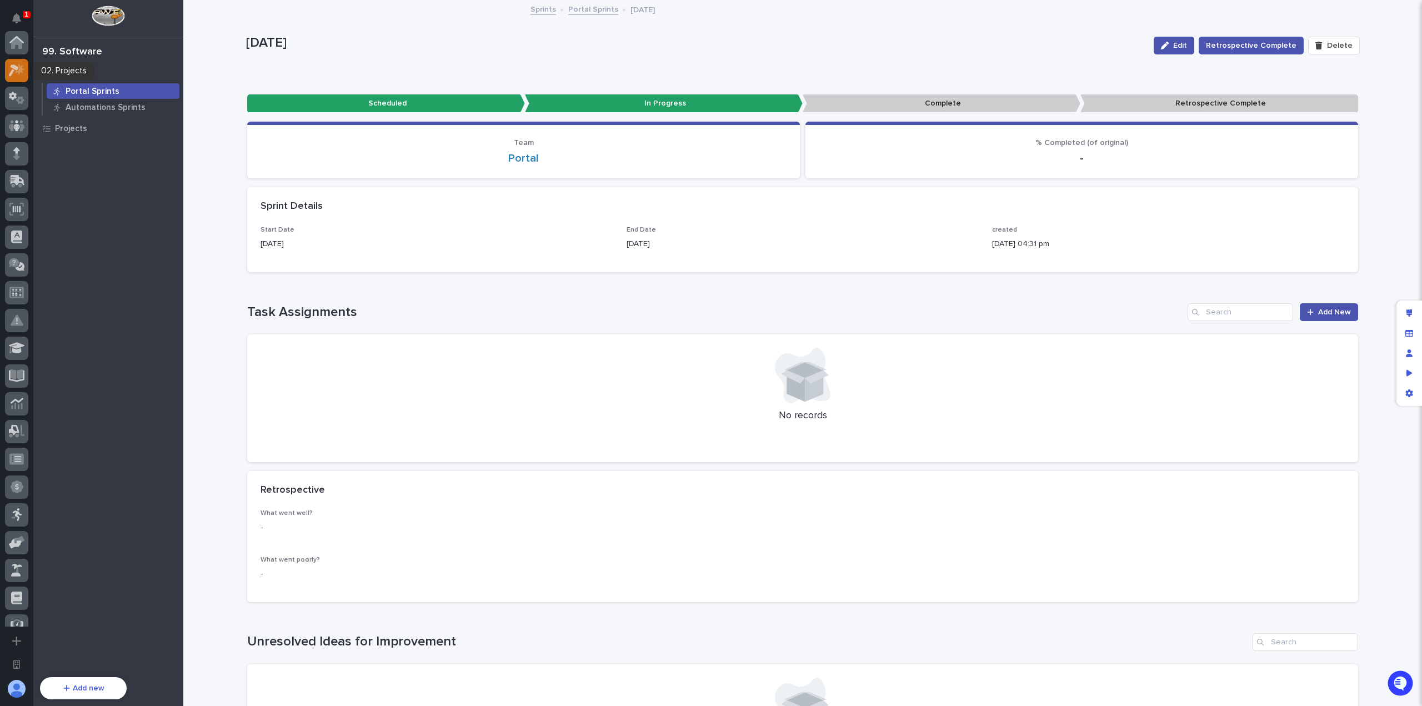
click at [19, 67] on icon at bounding box center [19, 68] width 9 height 11
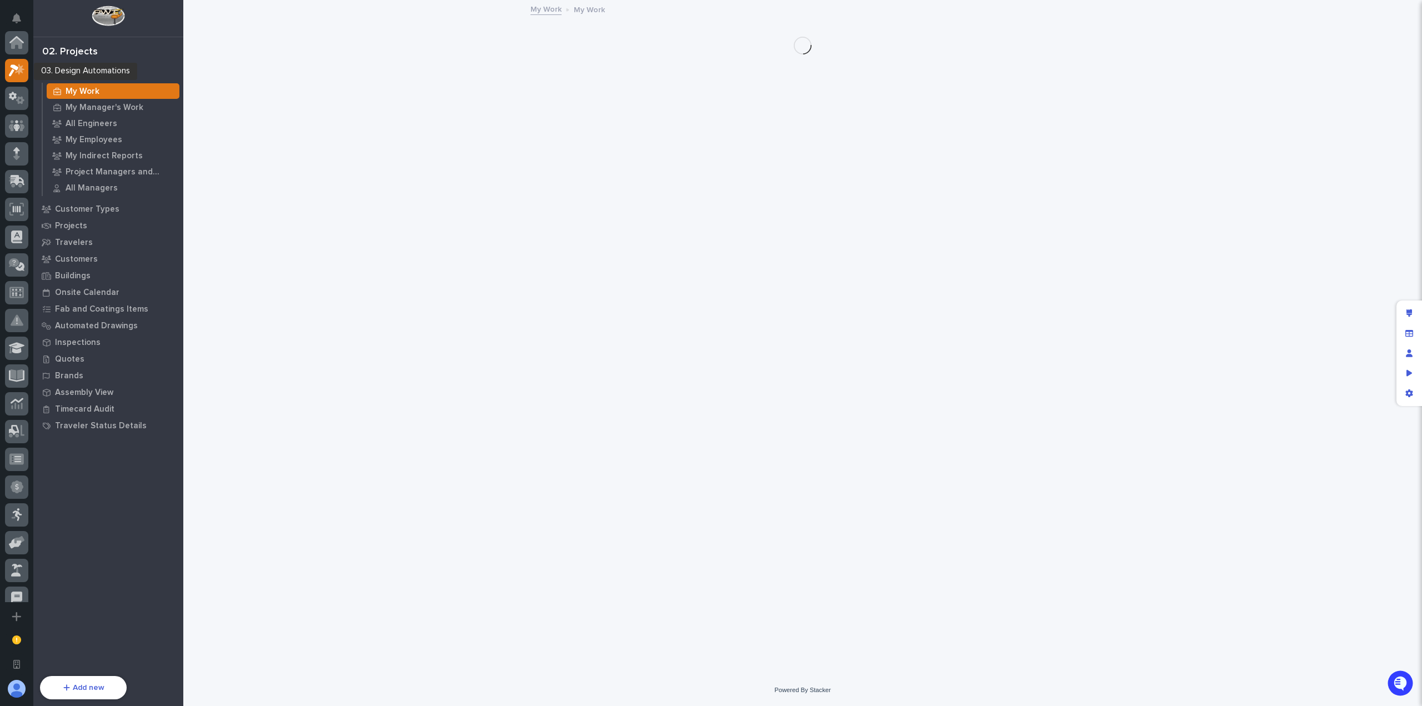
scroll to position [28, 0]
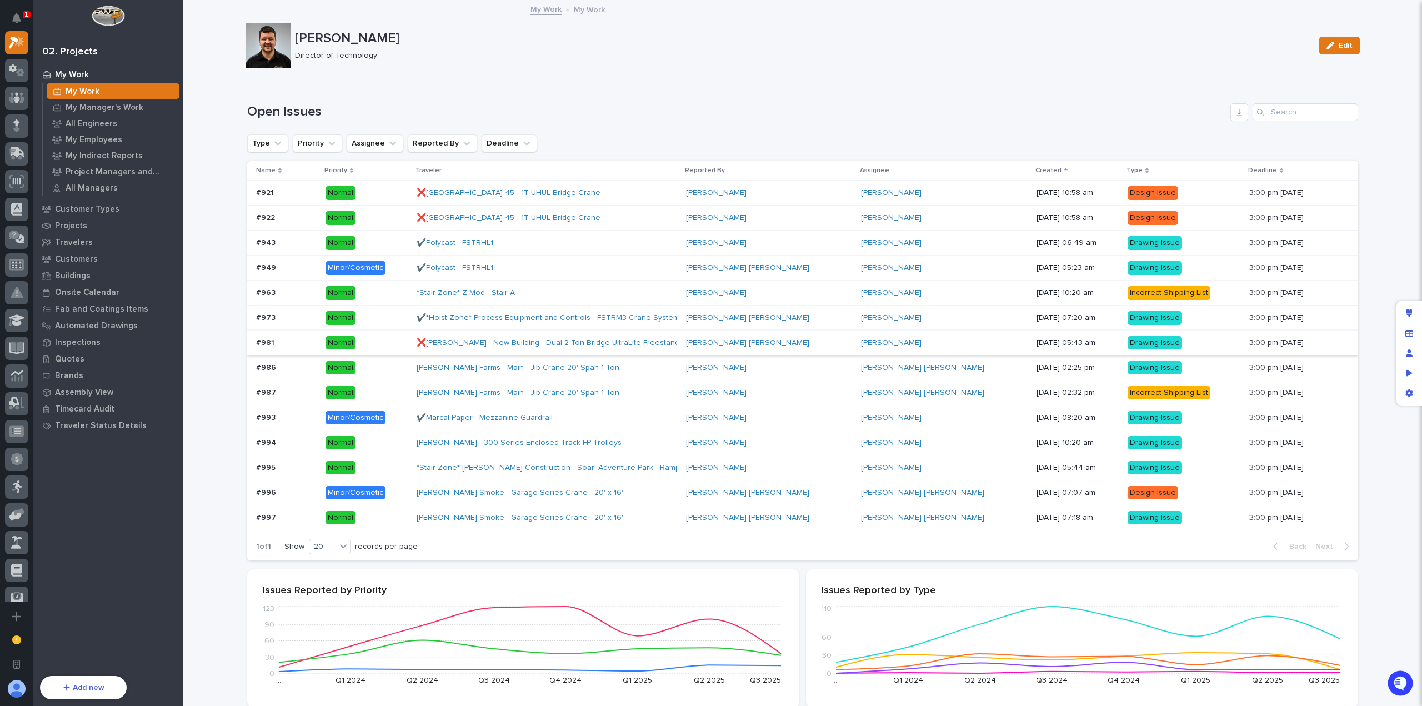
click at [1412, 396] on icon "App settings" at bounding box center [1409, 393] width 8 height 8
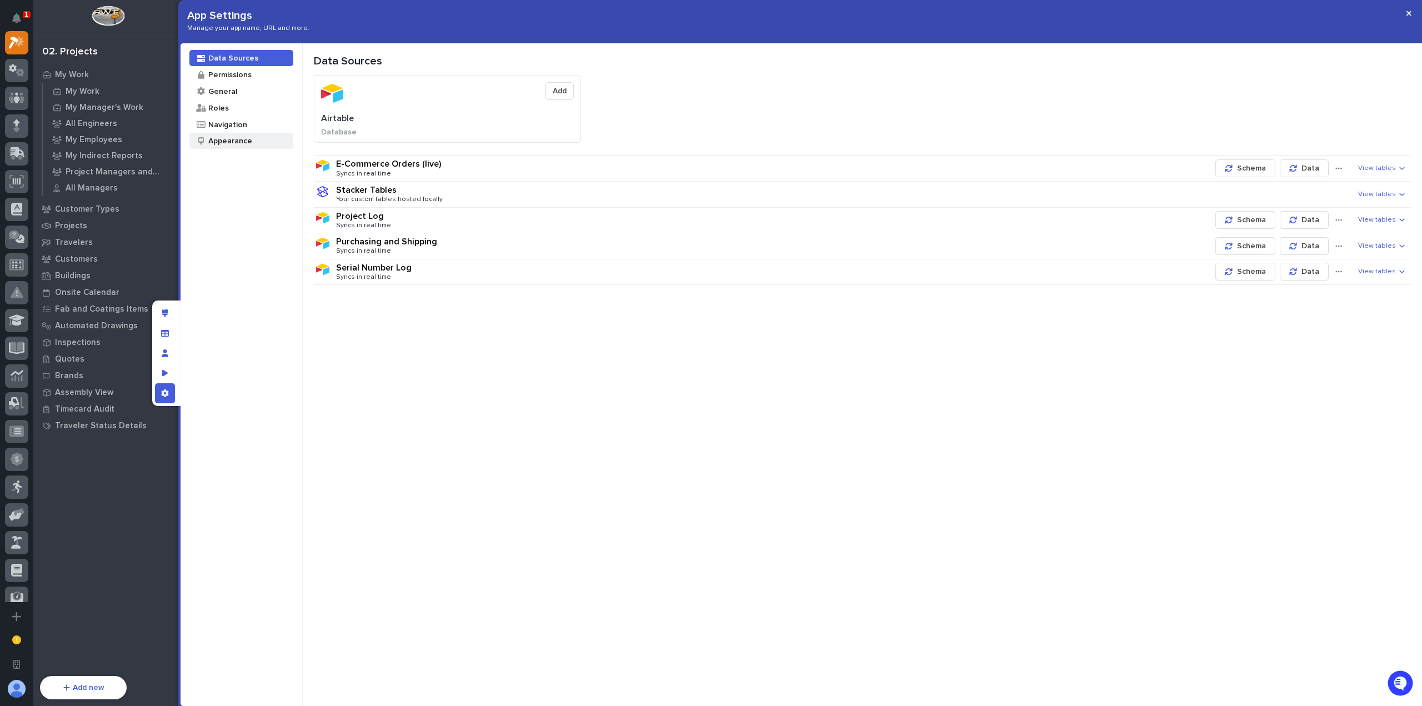
click at [239, 142] on div "Appearance" at bounding box center [229, 140] width 45 height 11
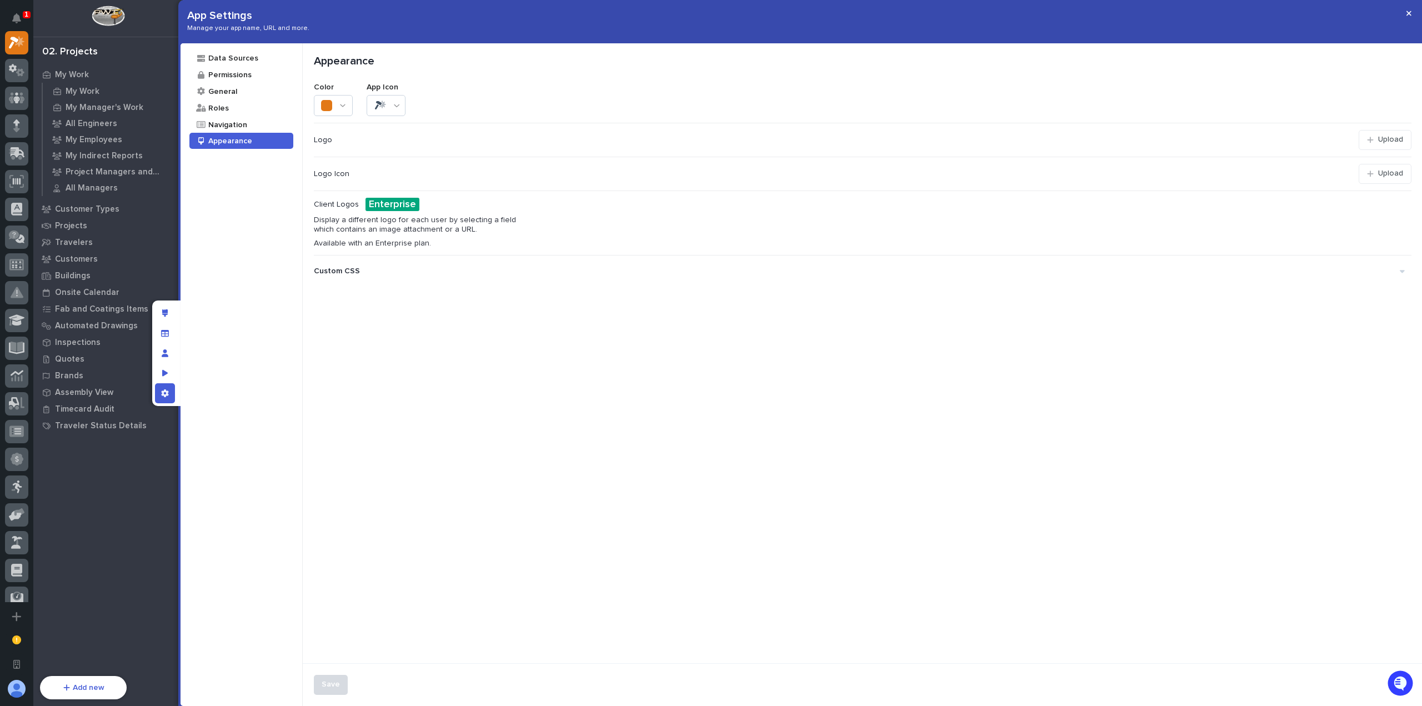
click at [390, 273] on div "Custom CSS" at bounding box center [857, 271] width 1086 height 18
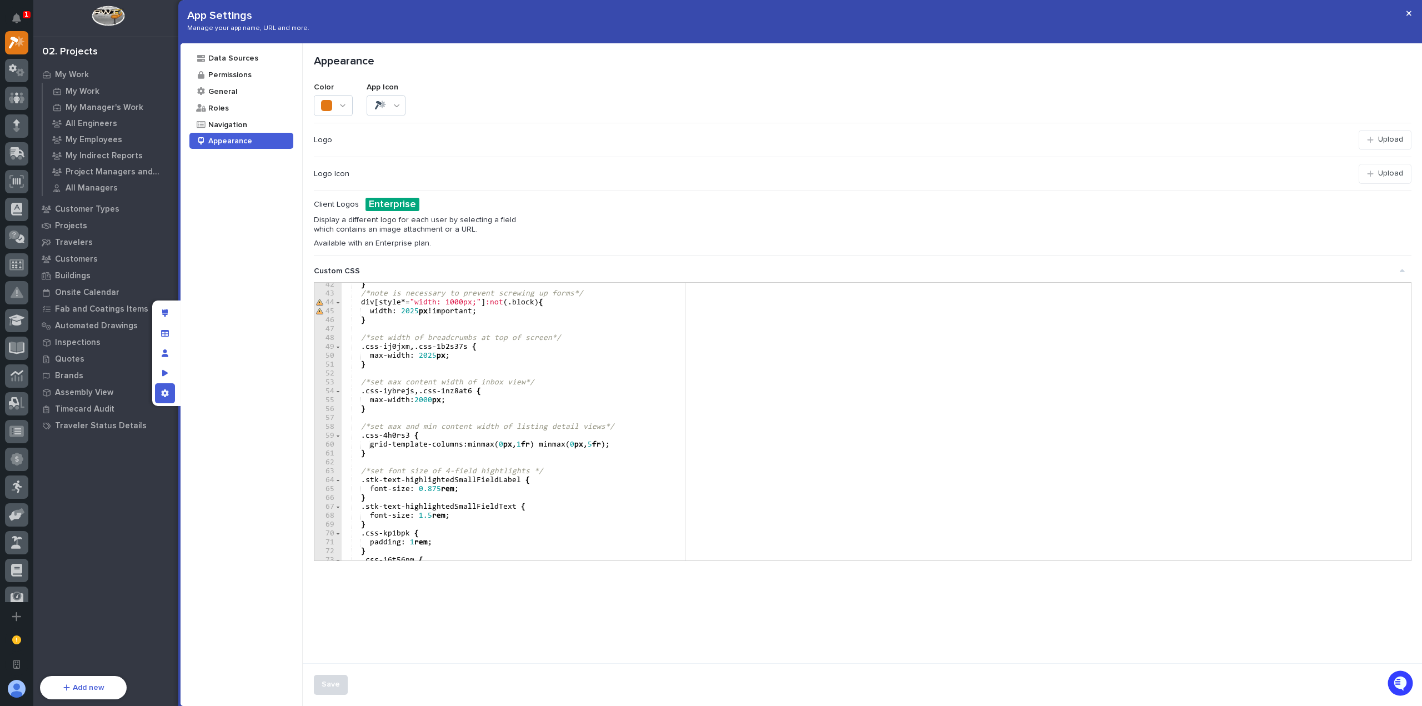
scroll to position [400, 0]
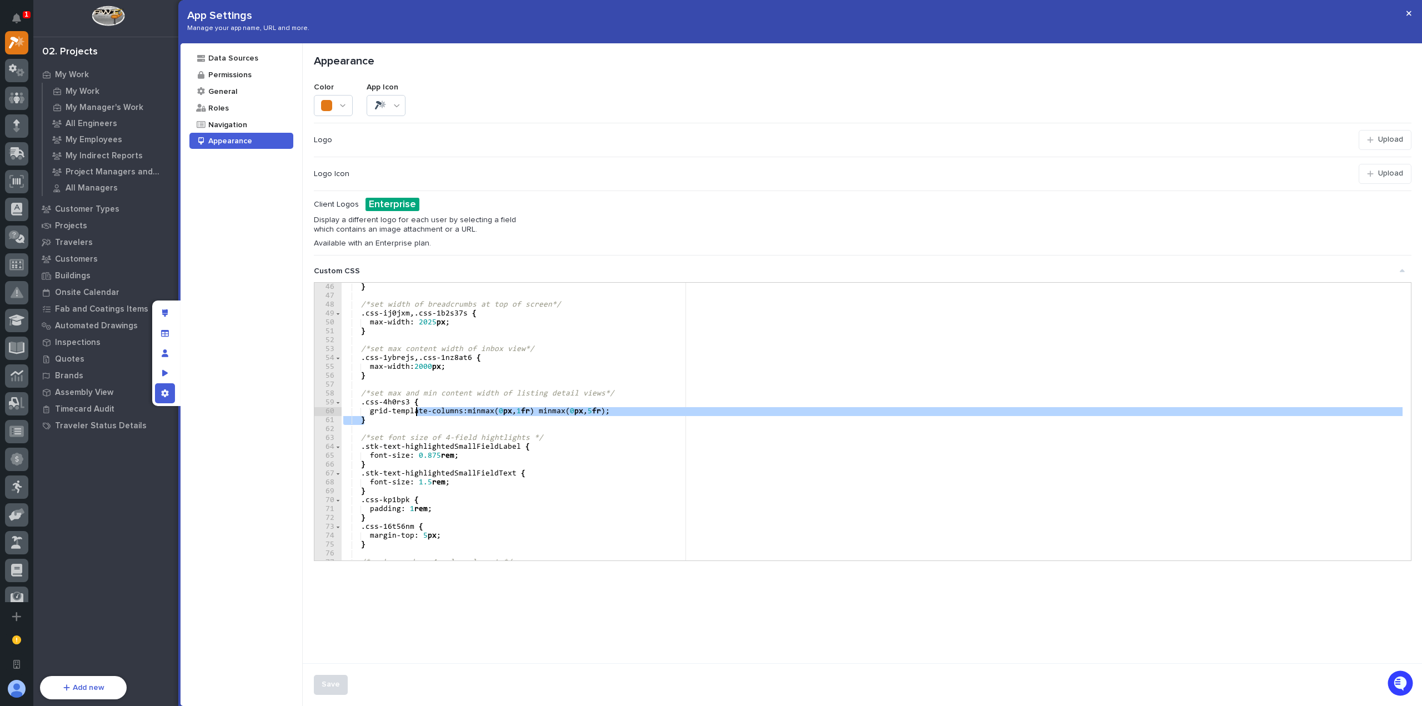
drag, startPoint x: 419, startPoint y: 423, endPoint x: 415, endPoint y: 411, distance: 11.6
click at [415, 411] on div "} /*set width of breadcrumbs at top of screen*/ .css-ij0jxm , .css-1b2s37s { ma…" at bounding box center [872, 430] width 1062 height 295
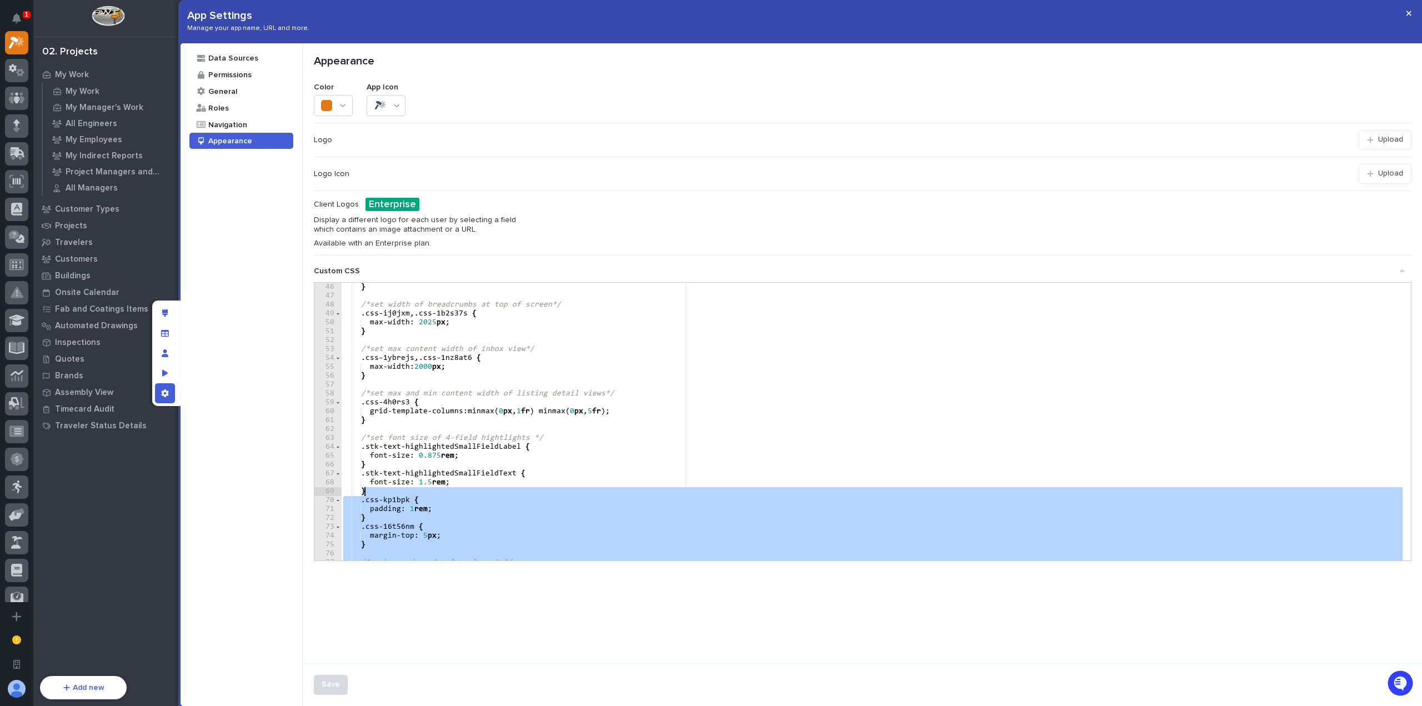
scroll to position [333, 0]
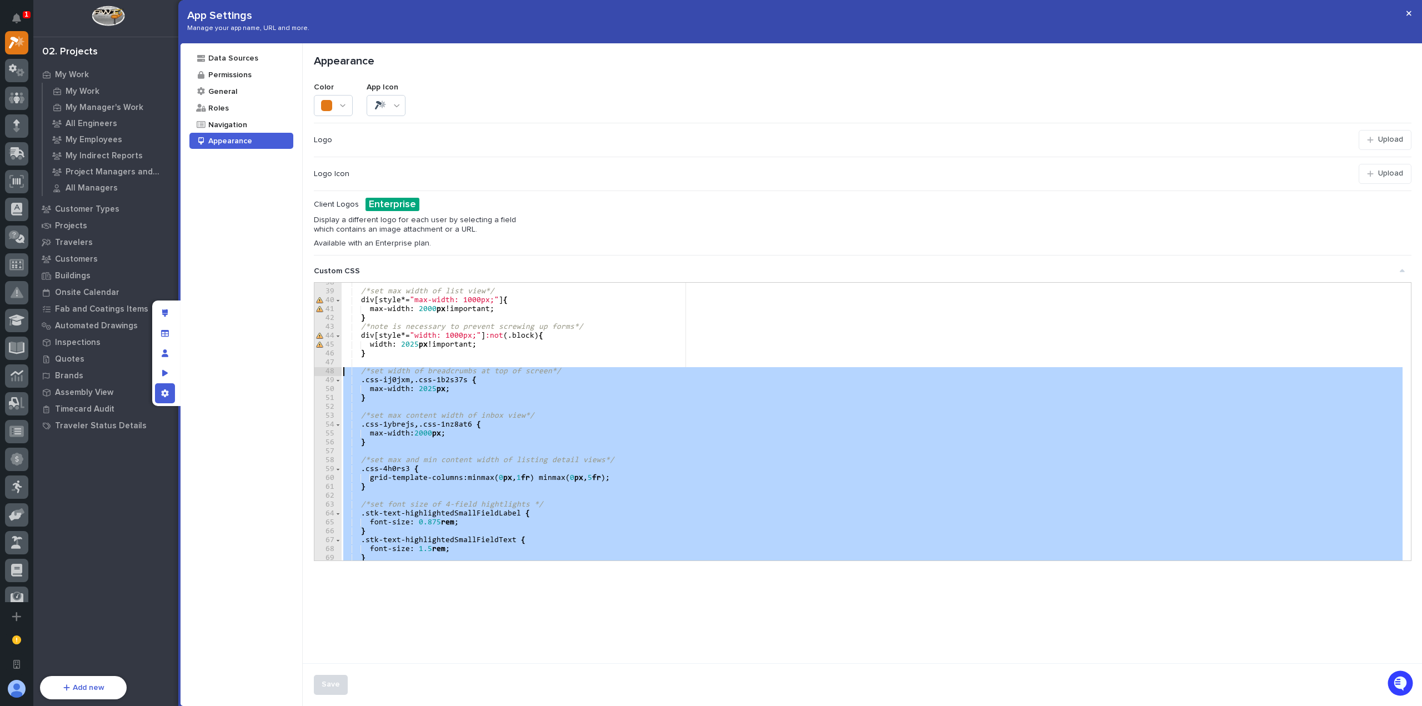
drag, startPoint x: 415, startPoint y: 523, endPoint x: 323, endPoint y: 369, distance: 178.8
click at [323, 369] on div "**********" at bounding box center [862, 422] width 1096 height 278
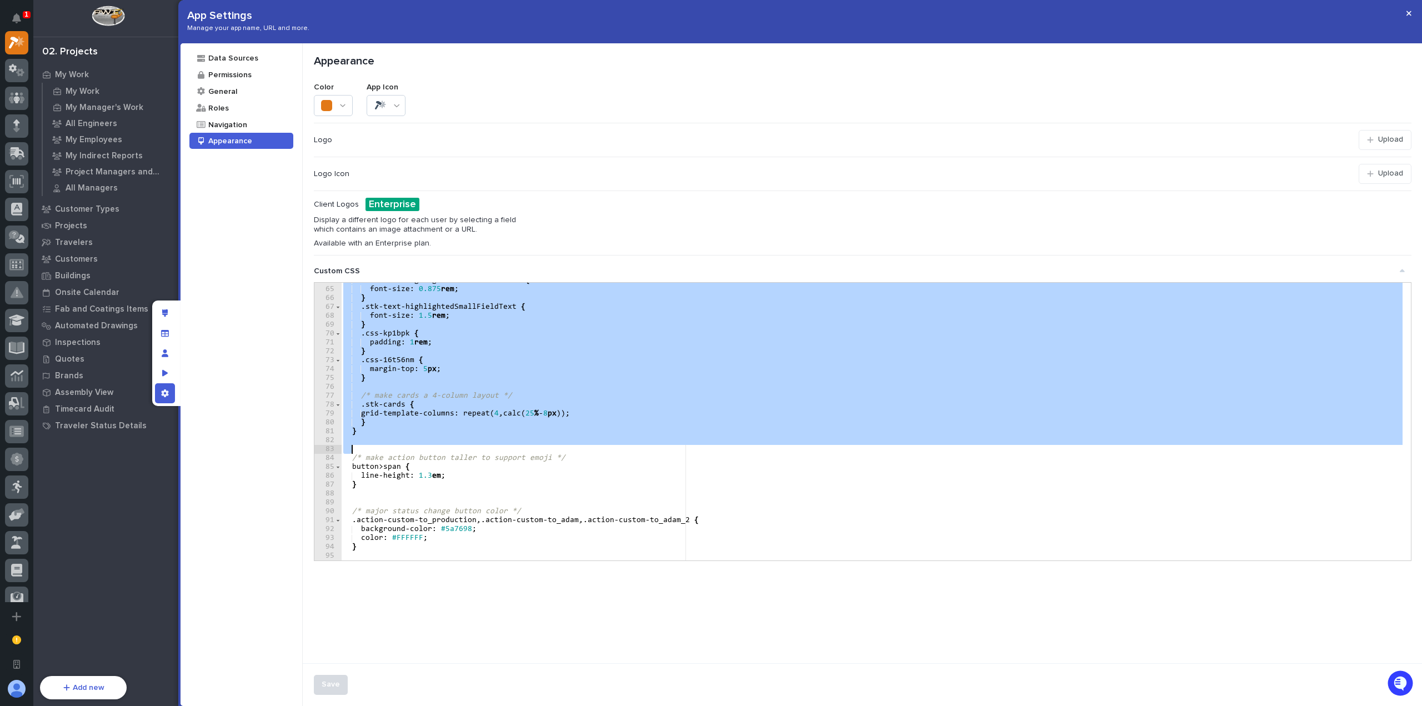
scroll to position [500, 0]
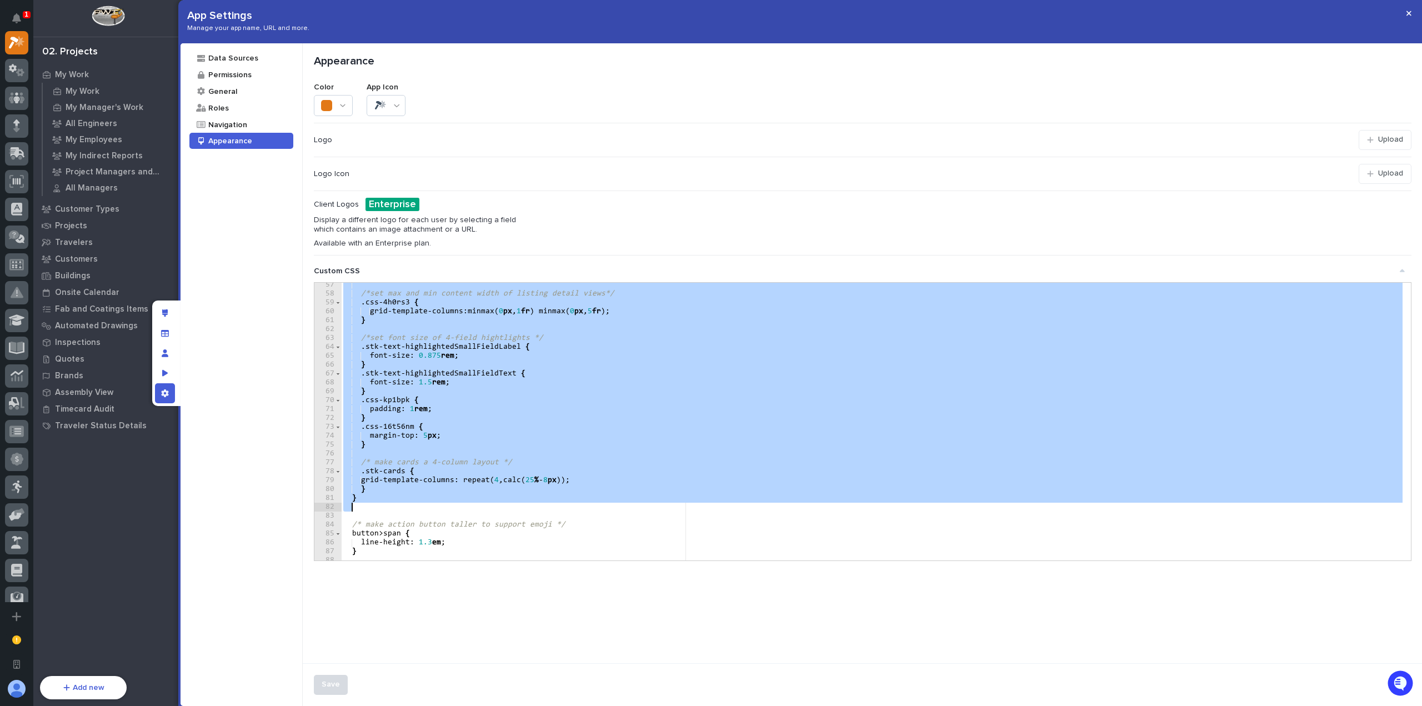
drag, startPoint x: 352, startPoint y: 373, endPoint x: 458, endPoint y: 507, distance: 170.9
click at [458, 507] on div "/*set max and min content width of listing detail views*/ .css-4h0rs3 { grid-te…" at bounding box center [872, 427] width 1062 height 295
type textarea "*"
click at [1413, 19] on button "button" at bounding box center [1408, 13] width 18 height 18
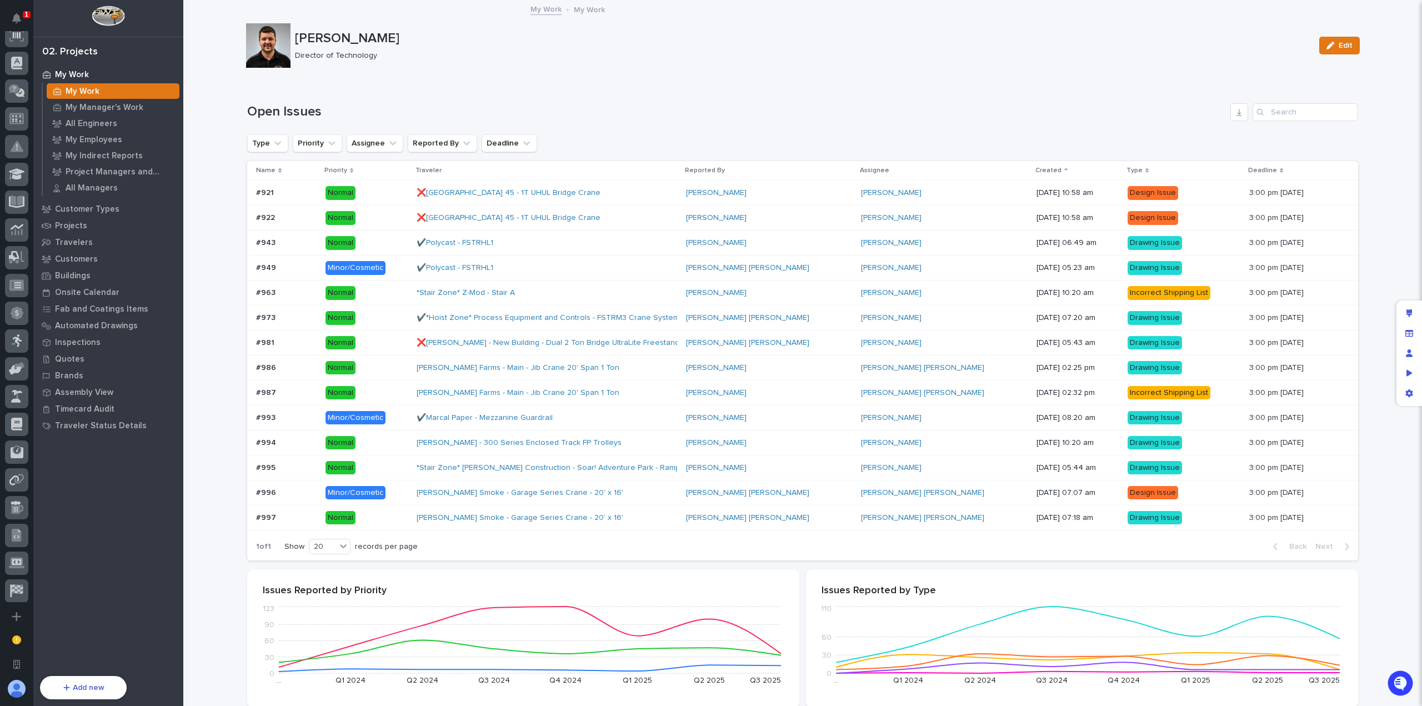
scroll to position [250, 0]
click at [26, 510] on div at bounding box center [16, 514] width 23 height 23
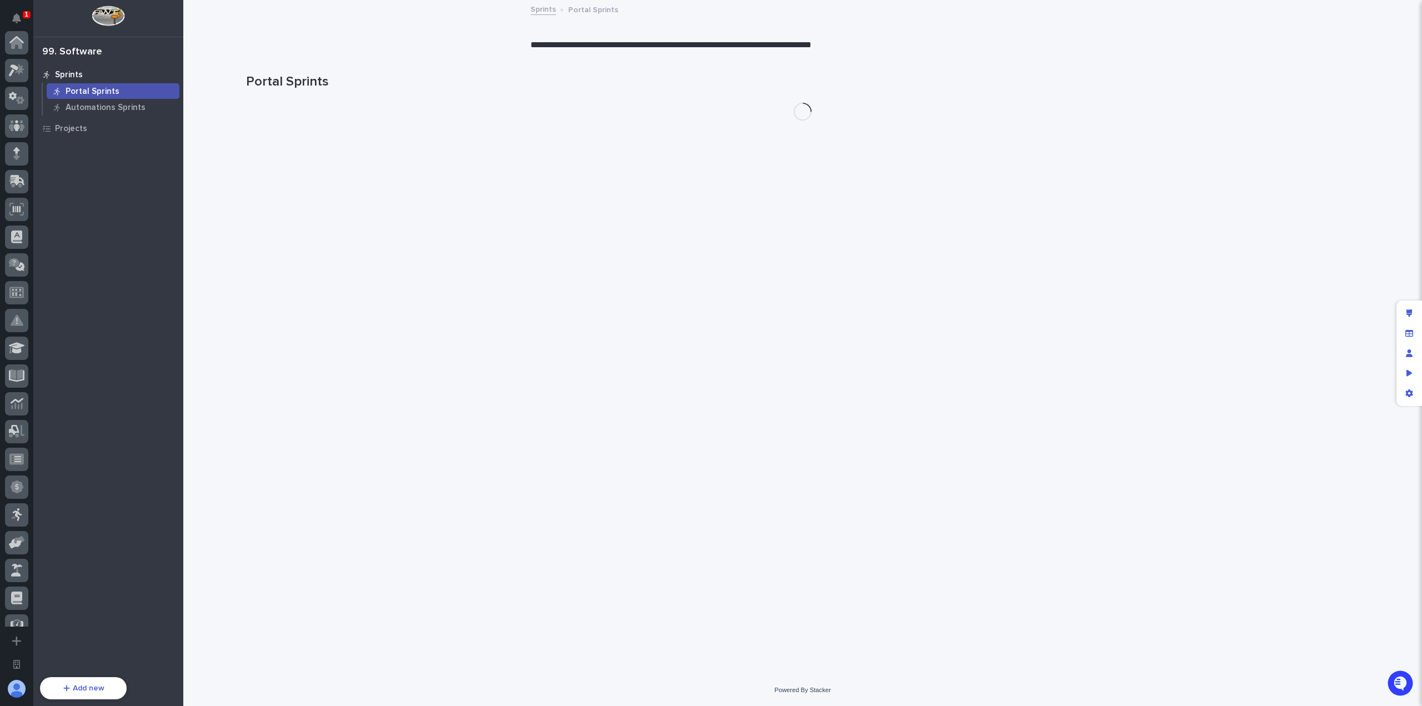
scroll to position [349, 0]
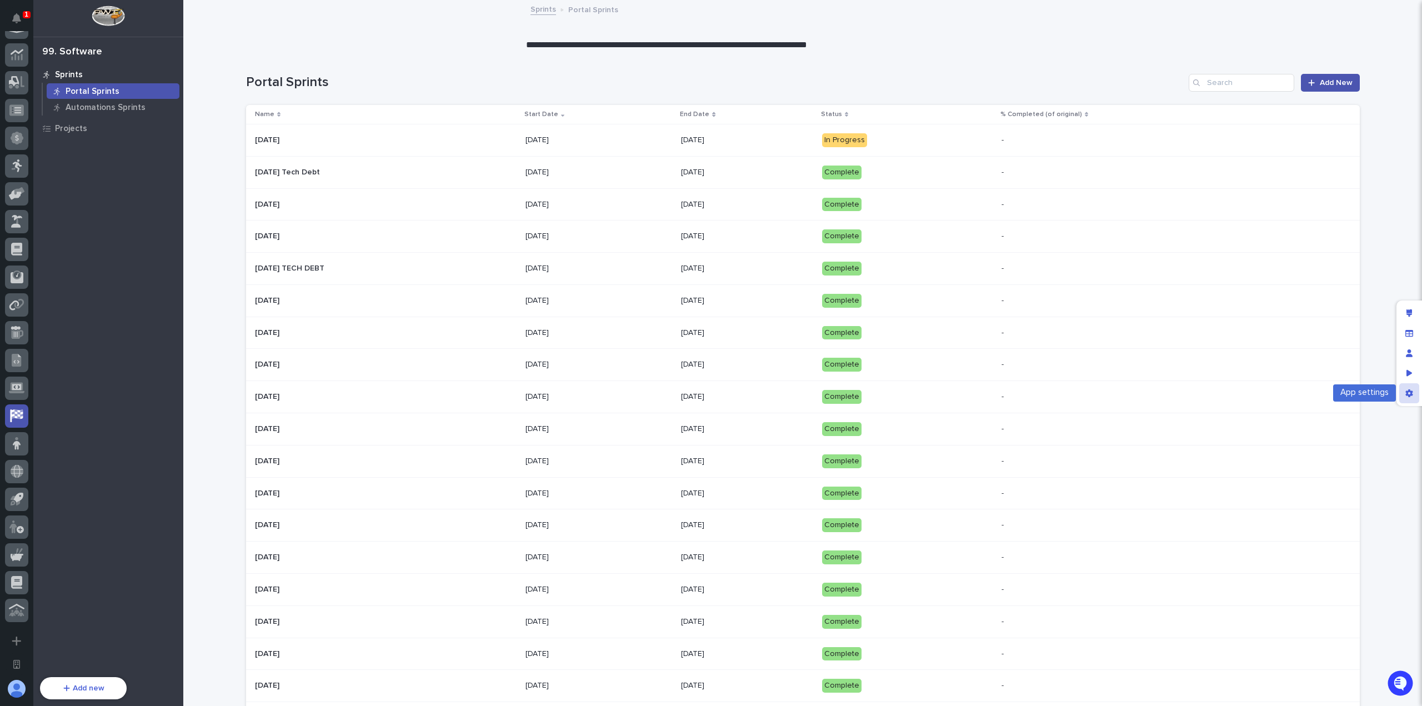
click at [1404, 390] on div "App settings" at bounding box center [1409, 393] width 20 height 20
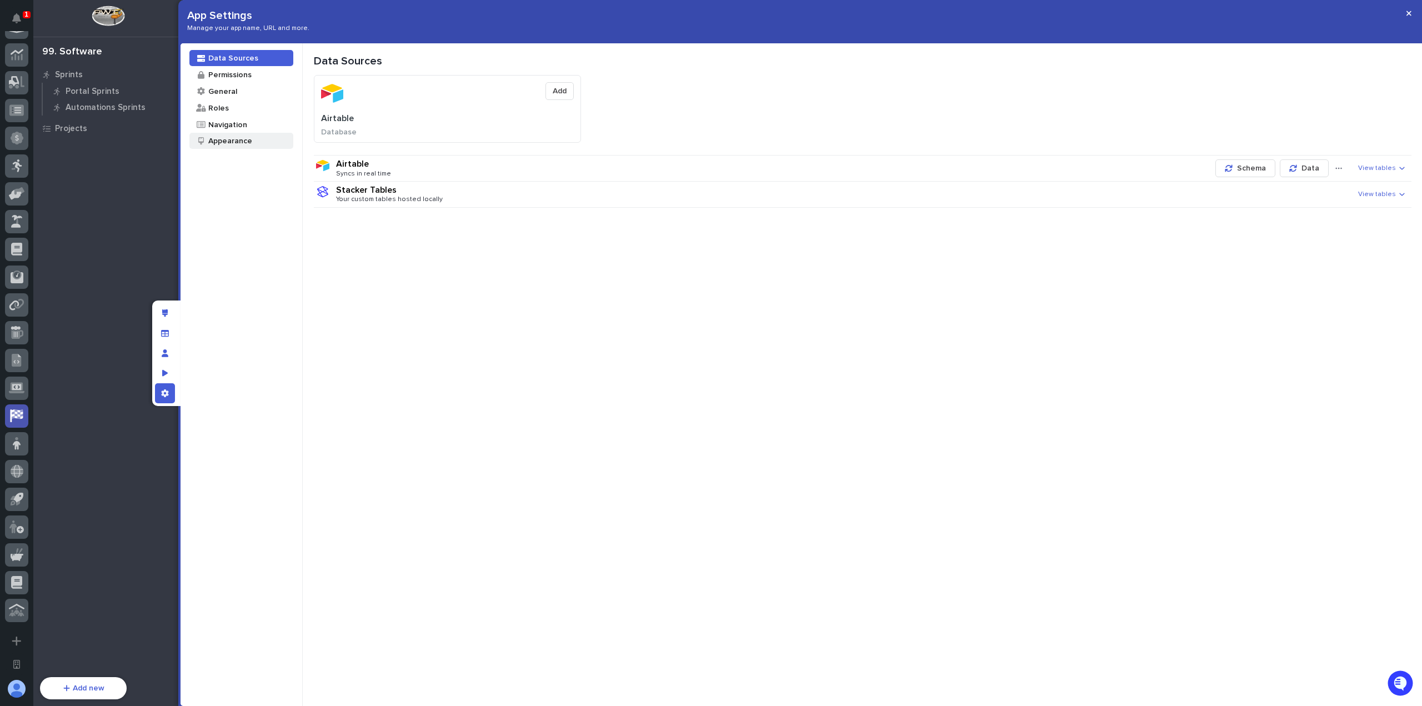
click at [252, 141] on div "Appearance" at bounding box center [241, 141] width 104 height 16
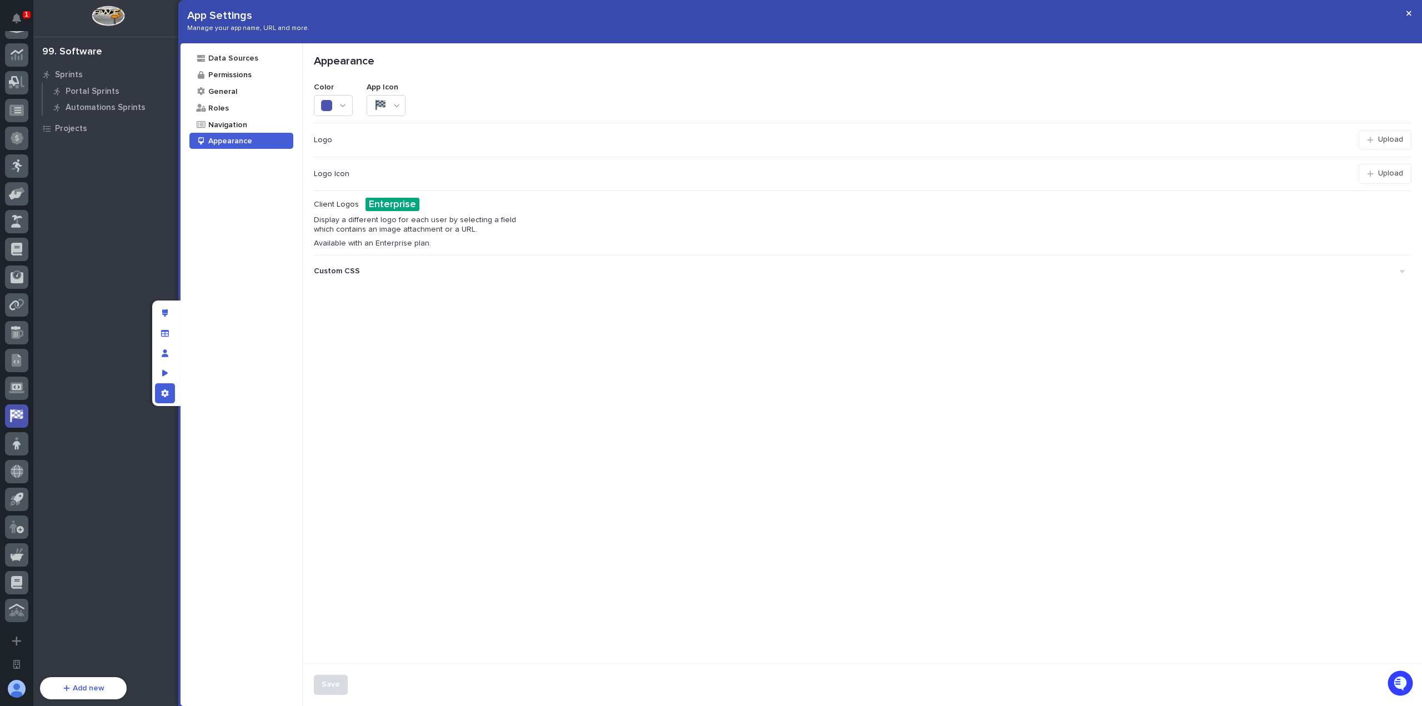
click at [396, 272] on div "Custom CSS" at bounding box center [857, 271] width 1086 height 18
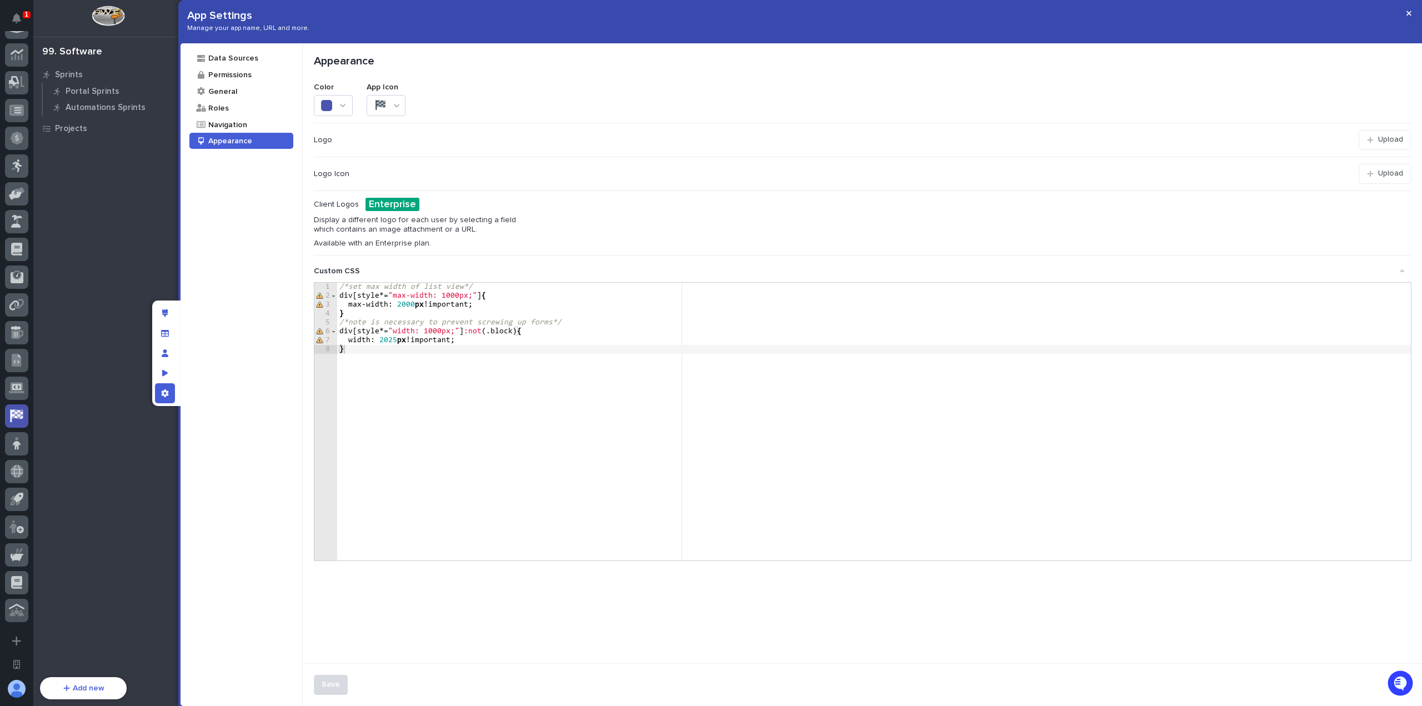
click at [405, 321] on div "/*set max width of list view*/ div [ style *= " max-width: 1000px; " ] { max-wi…" at bounding box center [874, 430] width 1074 height 295
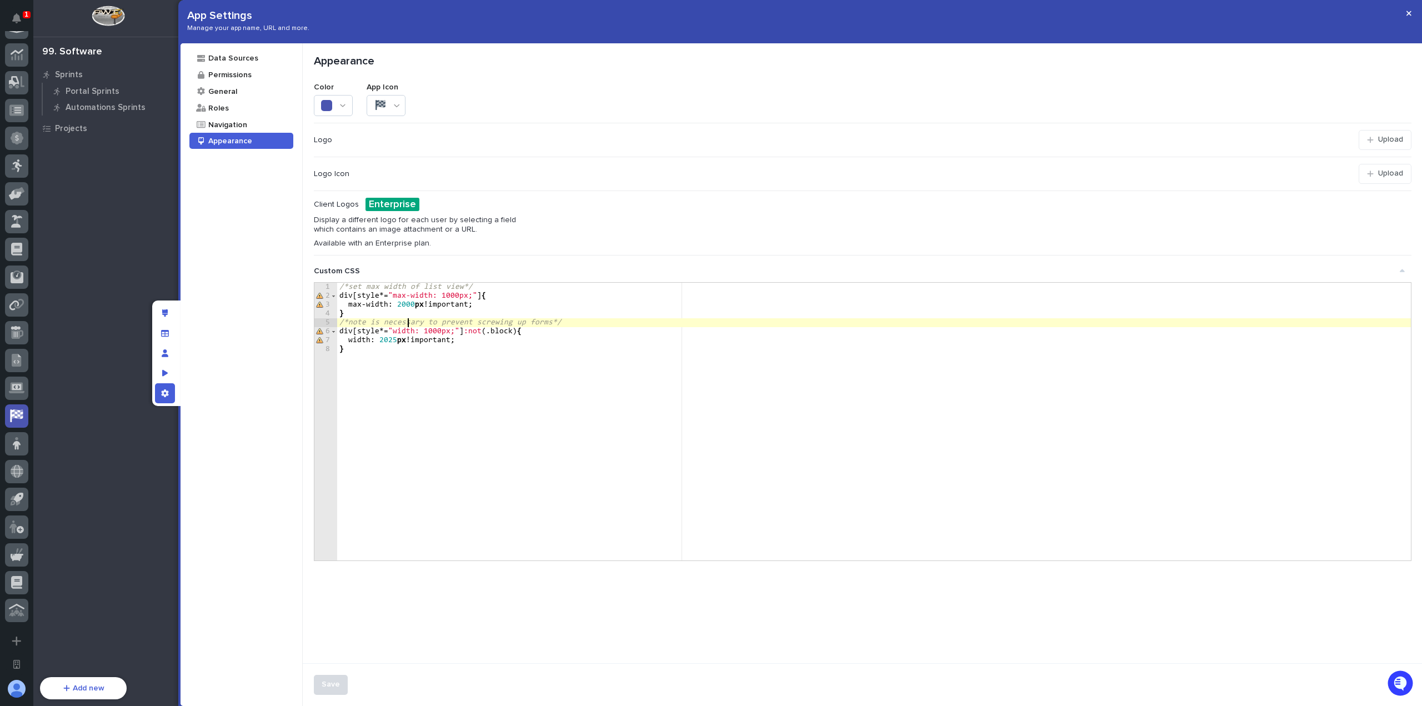
type textarea "**********"
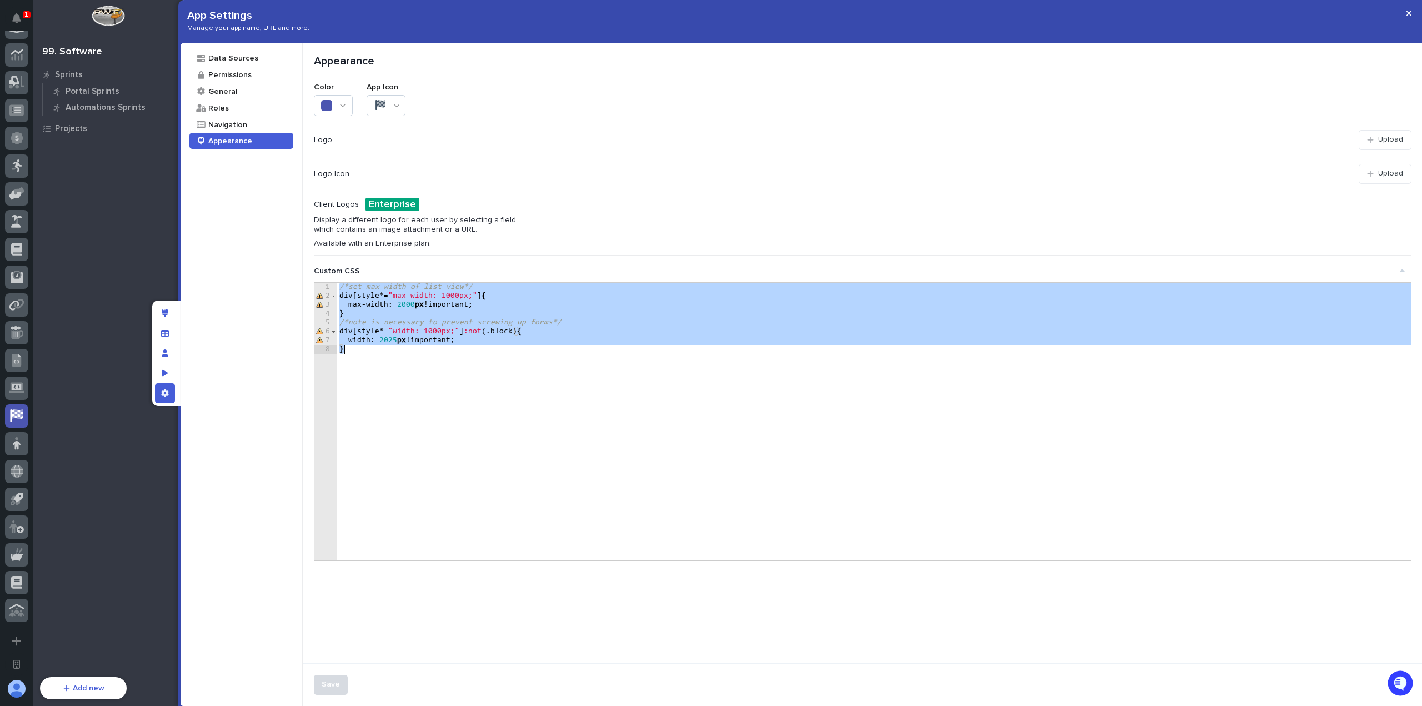
paste textarea
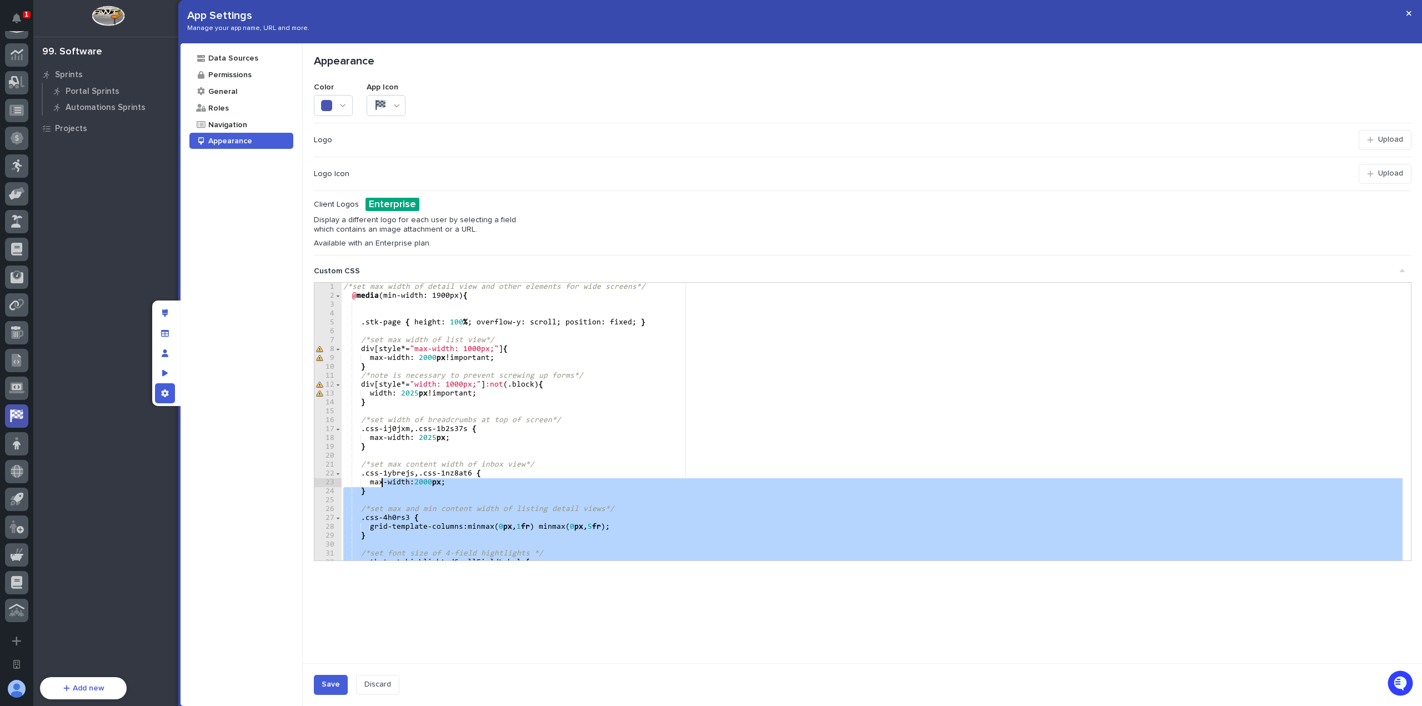
scroll to position [0, 0]
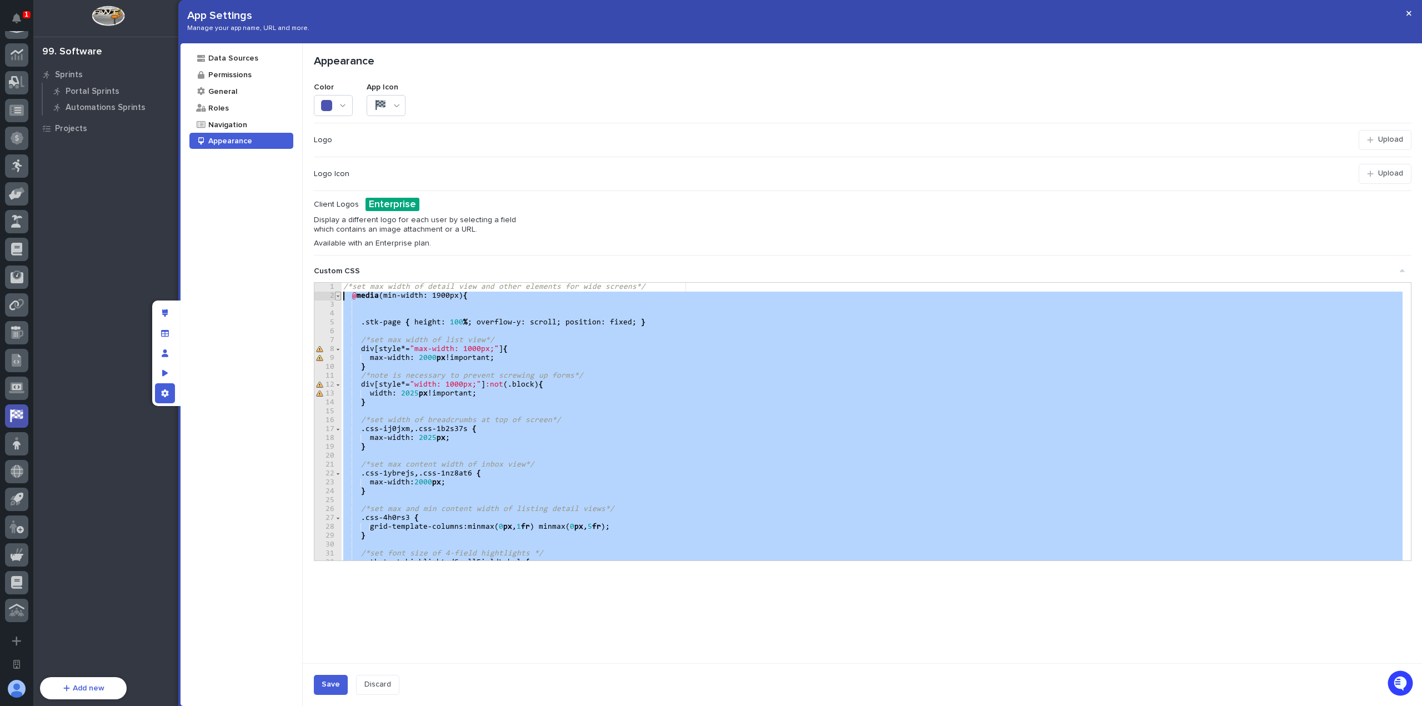
drag, startPoint x: 416, startPoint y: 553, endPoint x: 338, endPoint y: 294, distance: 270.5
click at [338, 294] on div "1 2 3 4 5 6 7 8 9 10 11 12 13 14 15 16 17 18 19 20 21 22 23 24 25 26 27 28 29 3…" at bounding box center [862, 422] width 1096 height 278
type textarea "**********"
click at [543, 314] on div "/*set max width of detail view and other elements for wide screens*/ @ media (m…" at bounding box center [871, 422] width 1061 height 278
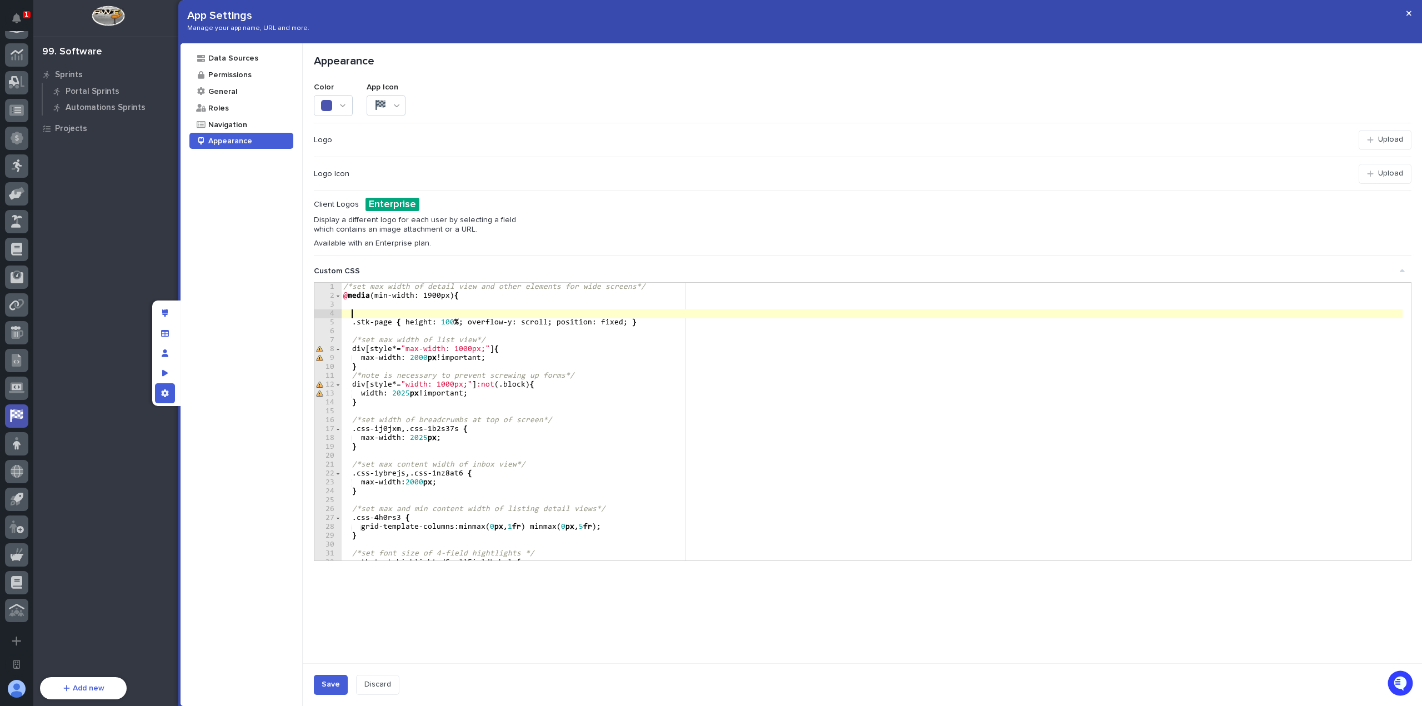
click at [505, 294] on div "/*set max width of detail view and other elements for wide screens*/ @ media (m…" at bounding box center [872, 430] width 1062 height 295
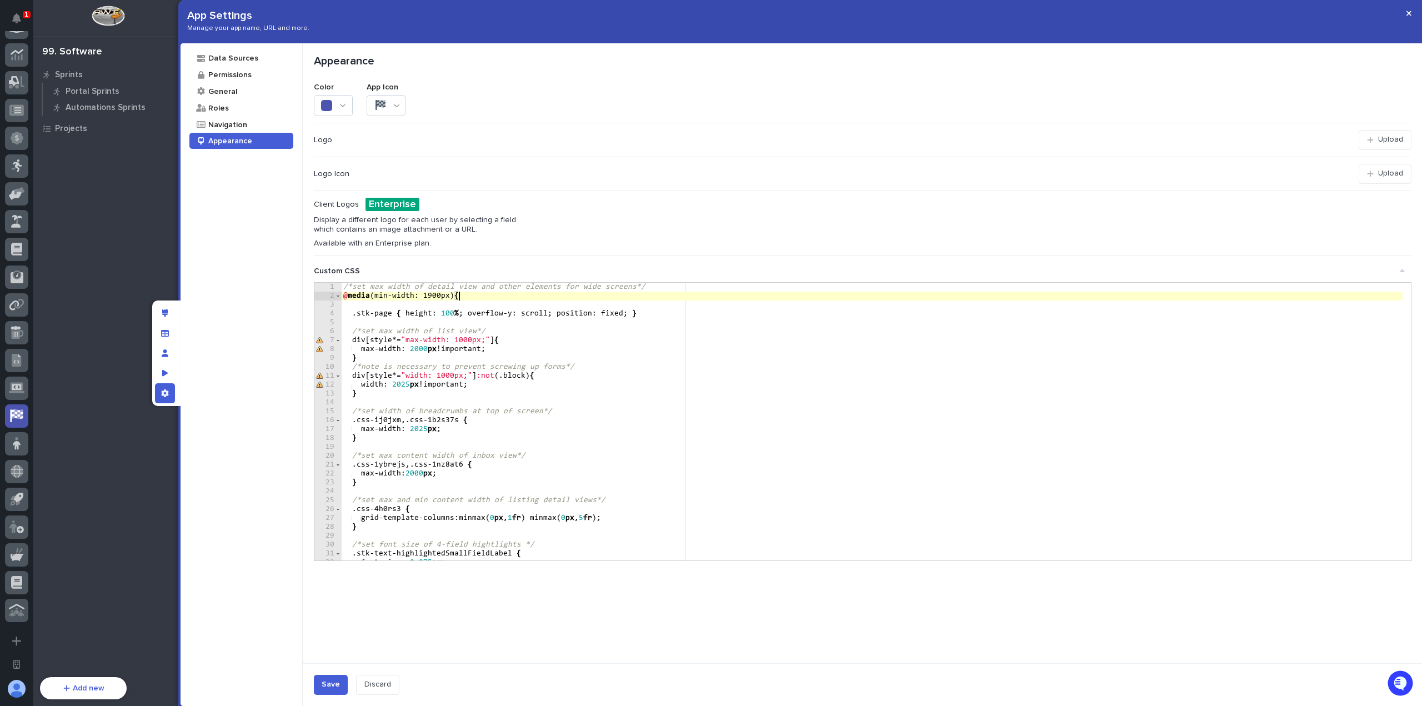
click at [493, 361] on div "/*set max width of detail view and other elements for wide screens*/ @ media (m…" at bounding box center [872, 430] width 1062 height 295
type textarea "*"
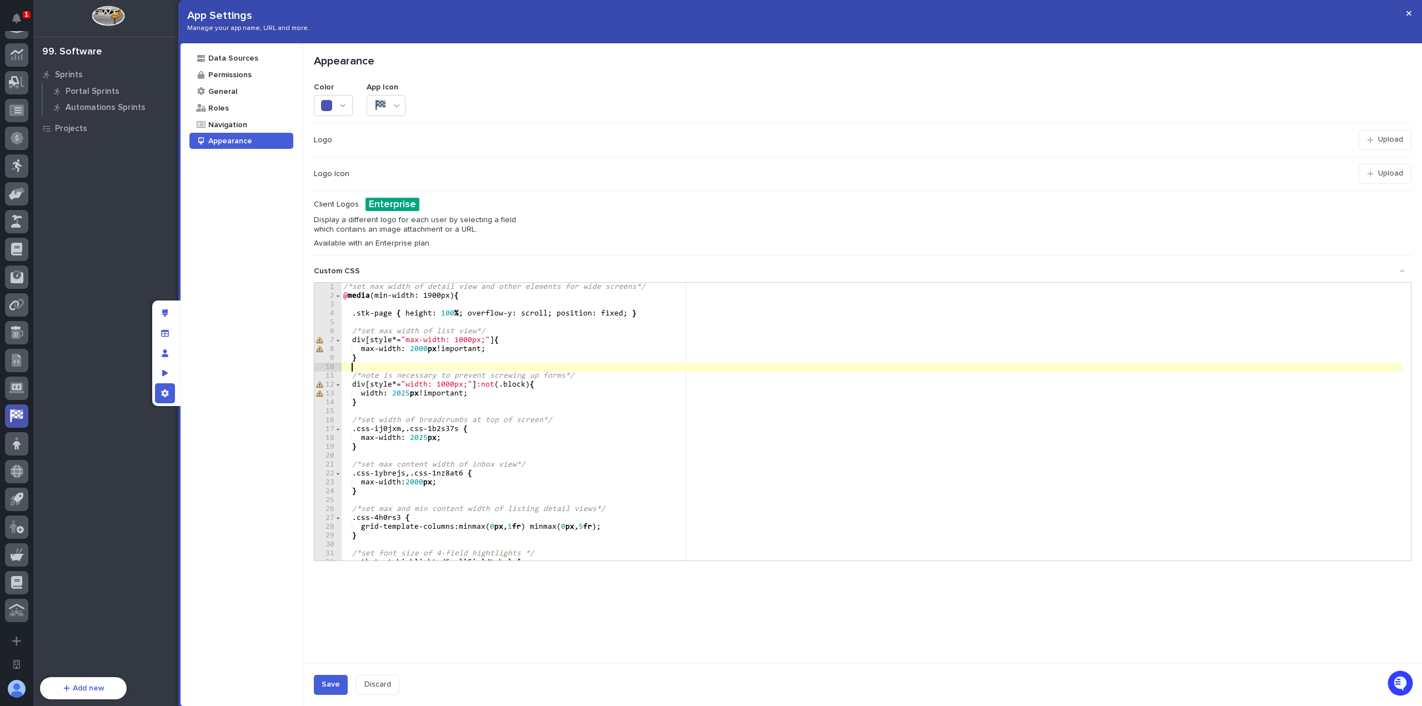
click at [543, 349] on div "/*set max width of detail view and other elements for wide screens*/ @ media (m…" at bounding box center [872, 430] width 1062 height 295
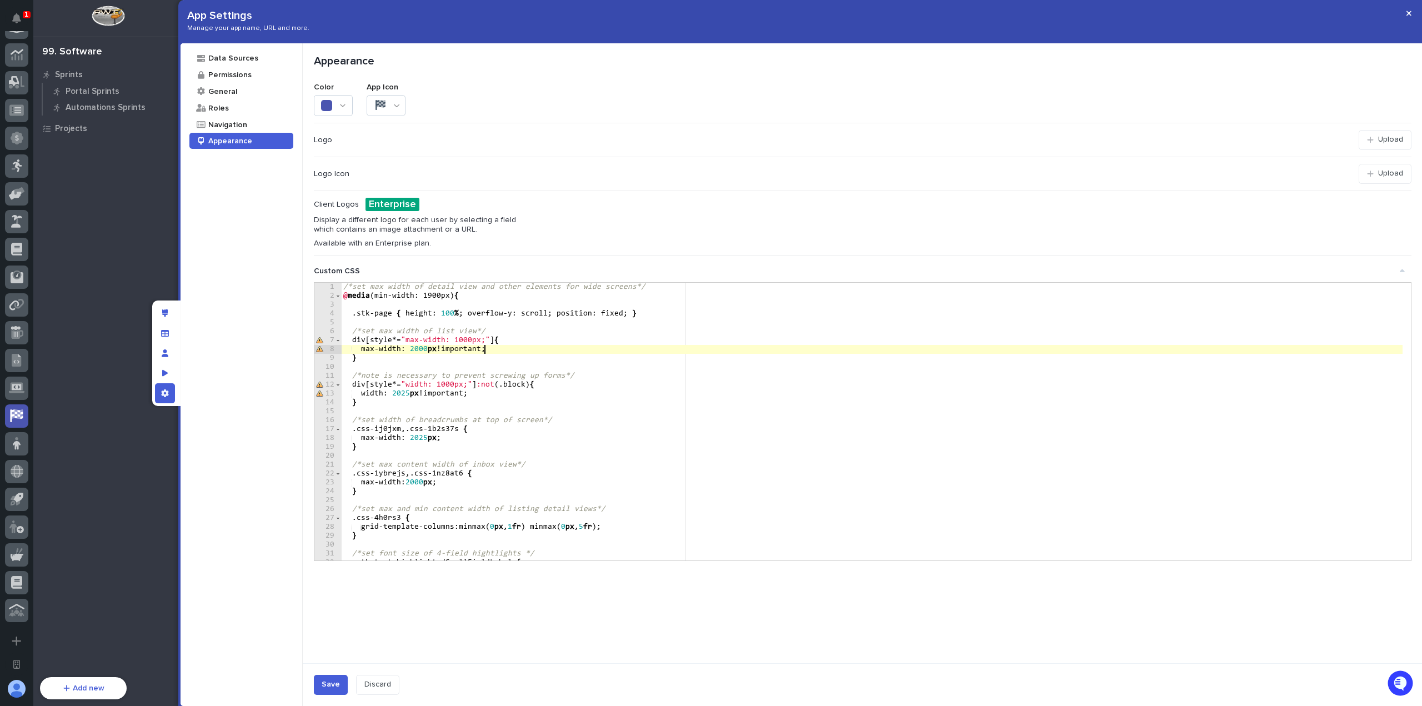
click at [500, 298] on div "/*set max width of detail view and other elements for wide screens*/ @ media (m…" at bounding box center [872, 430] width 1062 height 295
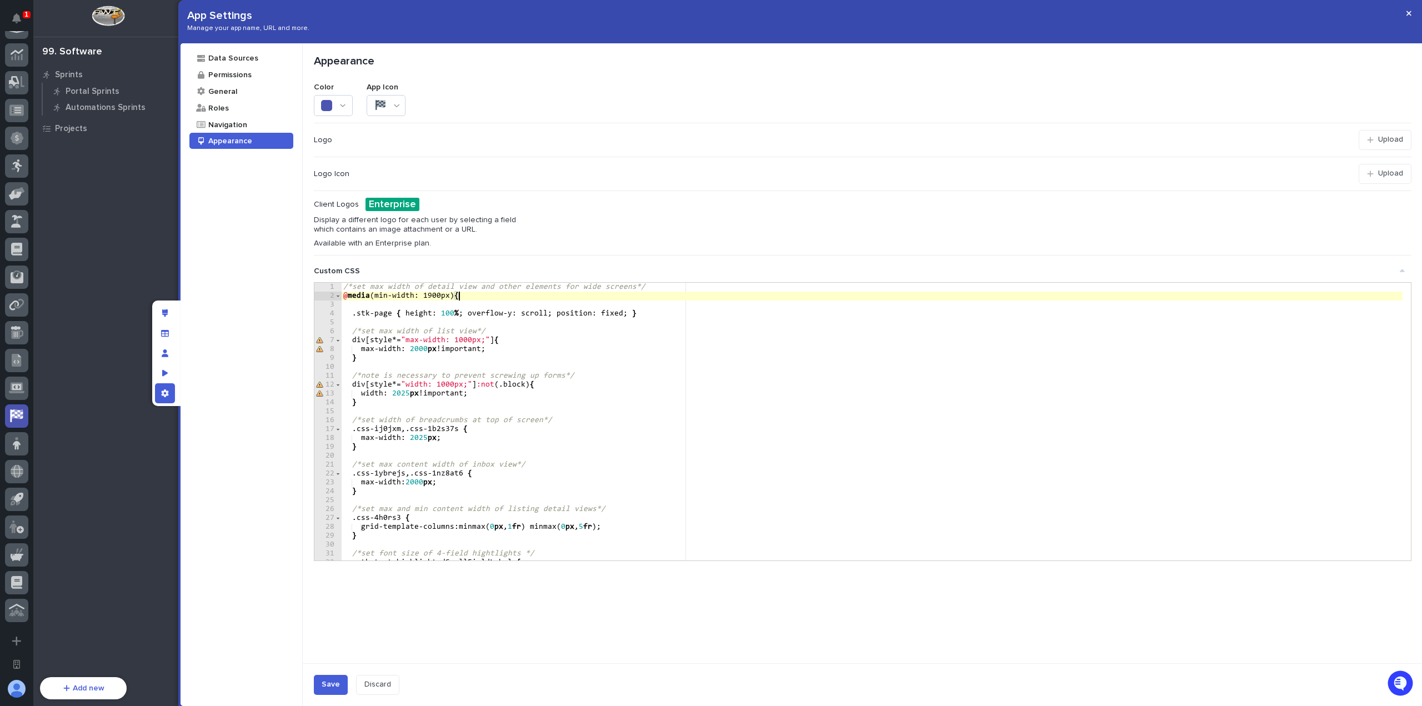
scroll to position [133, 0]
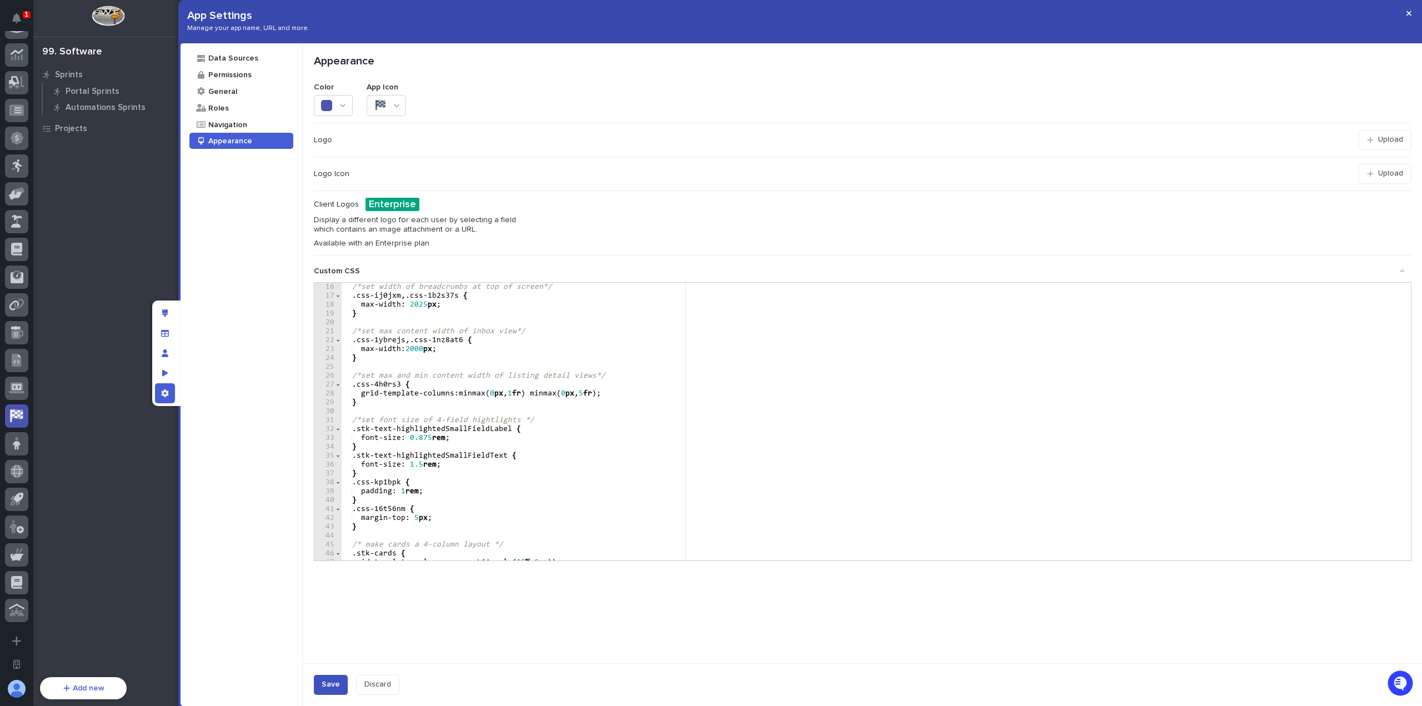
type textarea "**********"
click at [337, 682] on div "Save" at bounding box center [331, 684] width 18 height 9
click at [1412, 8] on button "button" at bounding box center [1408, 13] width 18 height 18
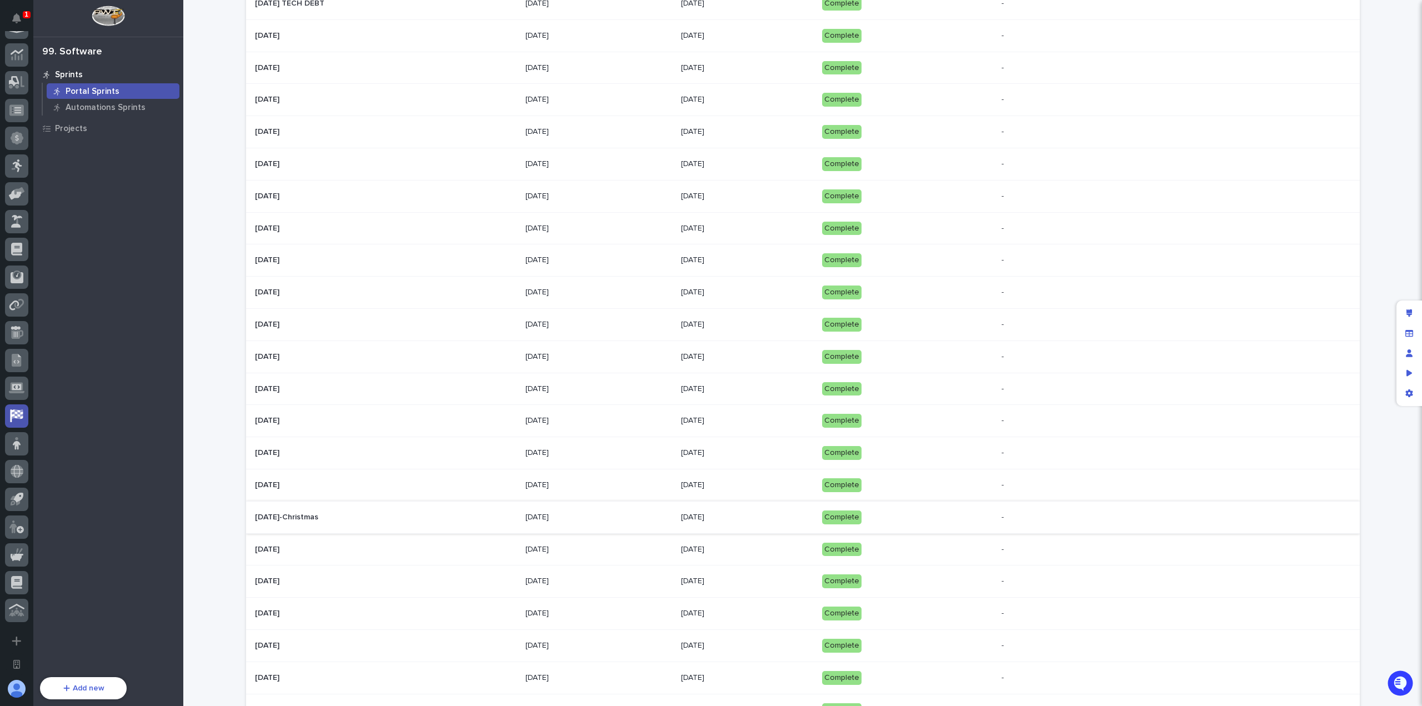
scroll to position [0, 0]
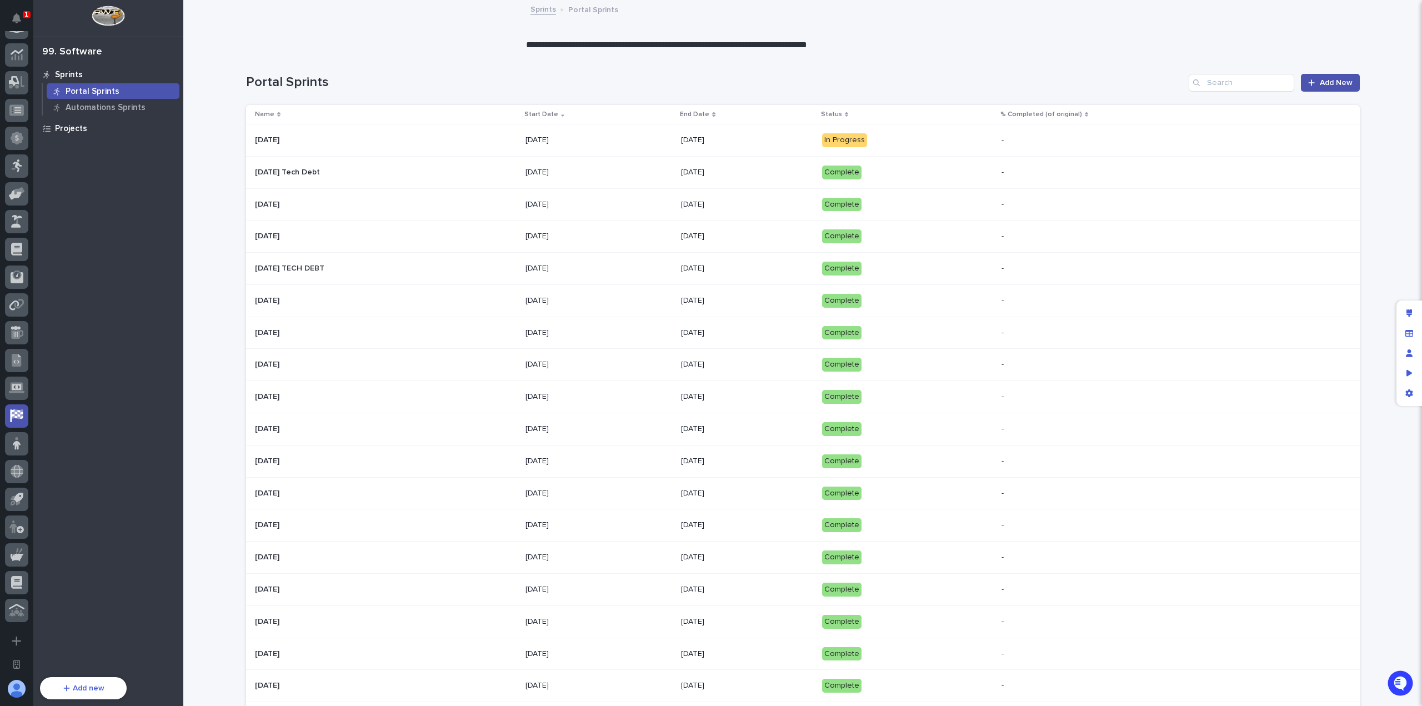
click at [132, 130] on div "Projects" at bounding box center [108, 128] width 144 height 16
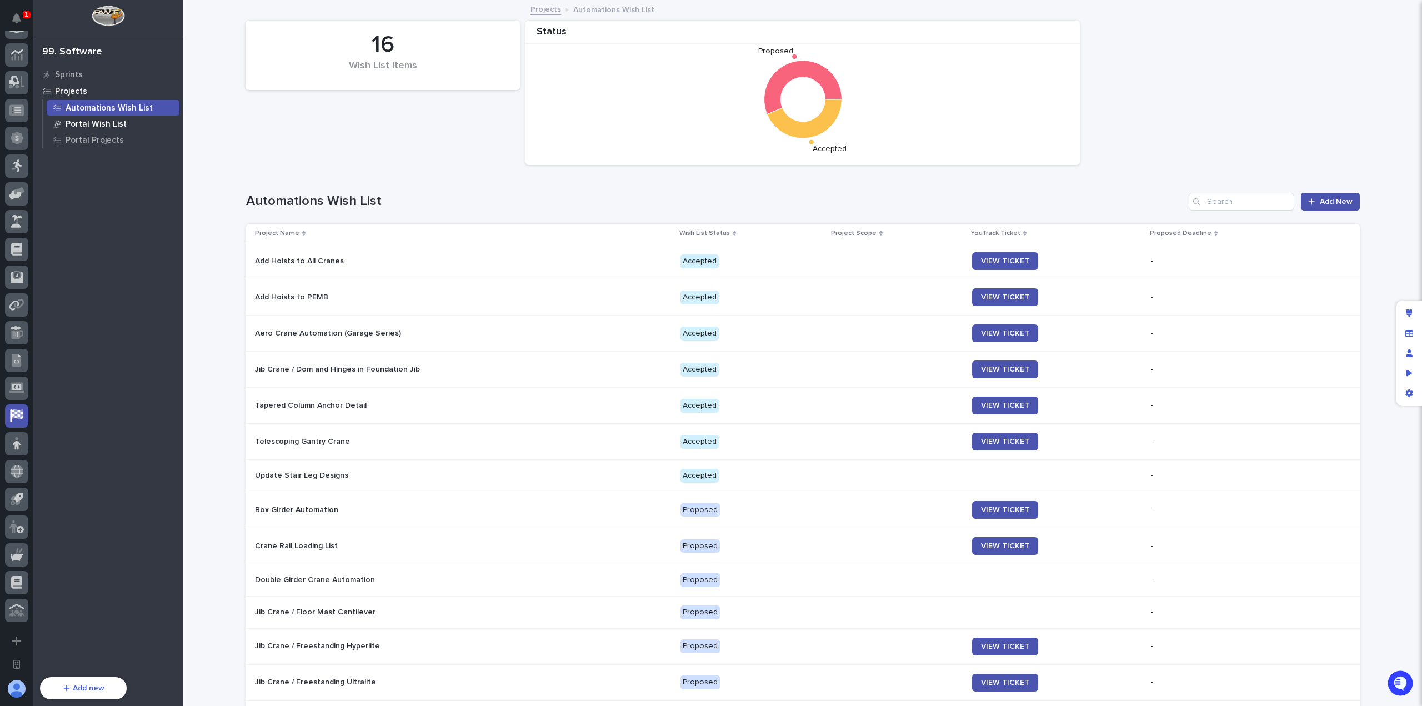
click at [96, 122] on p "Portal Wish List" at bounding box center [96, 124] width 61 height 10
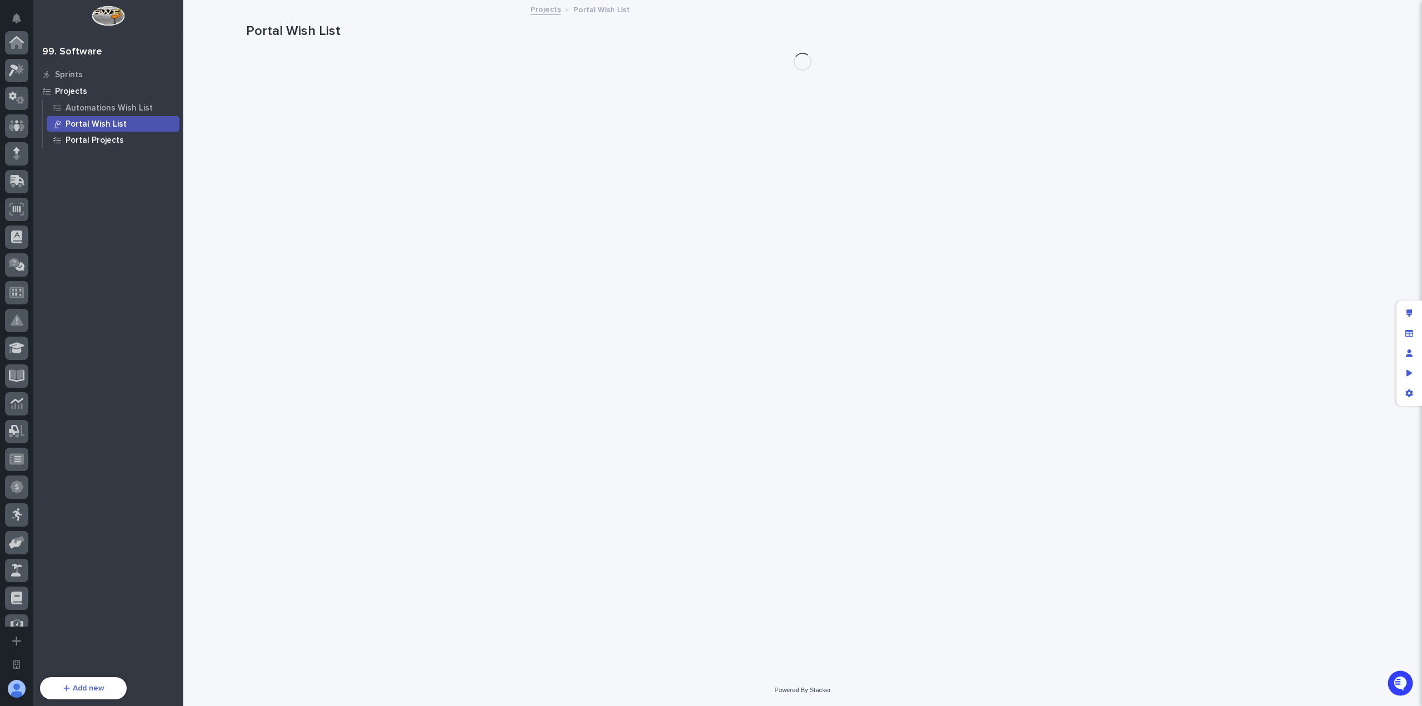
scroll to position [349, 0]
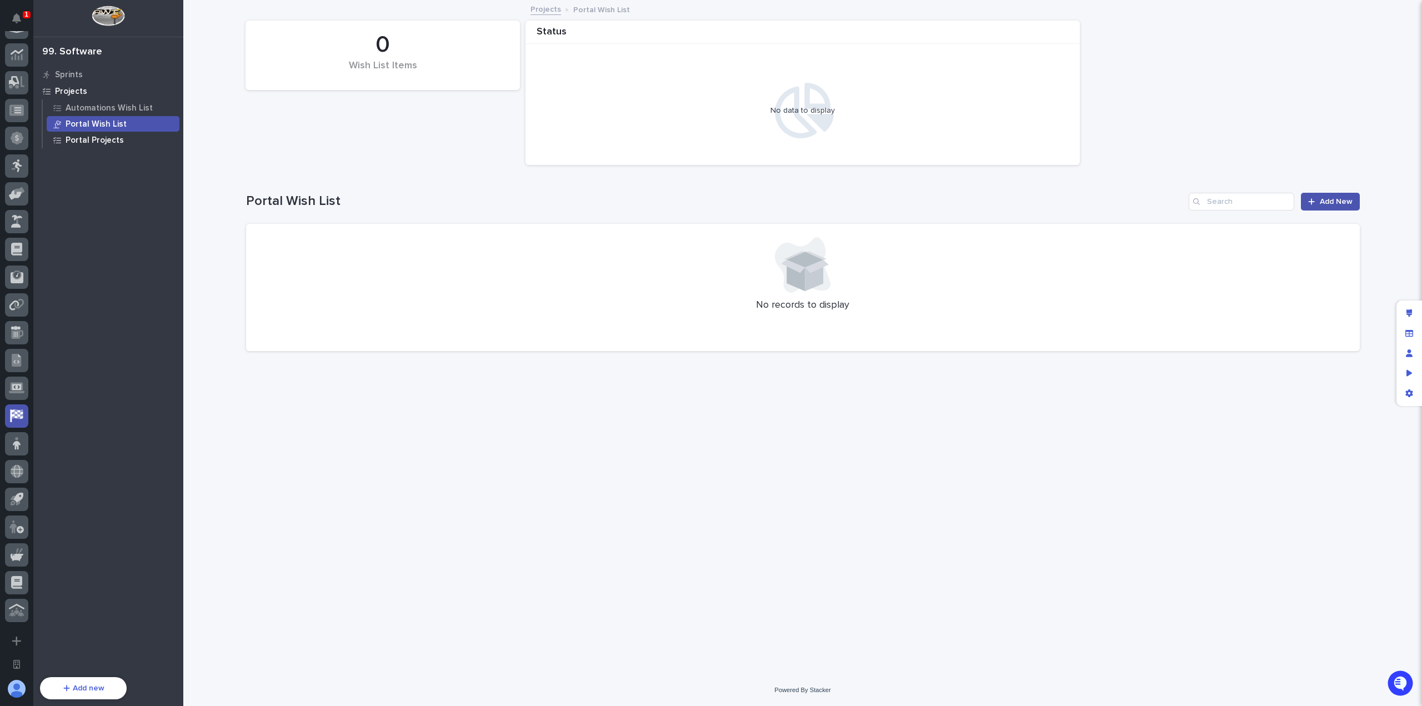
click at [107, 138] on p "Portal Projects" at bounding box center [95, 140] width 58 height 10
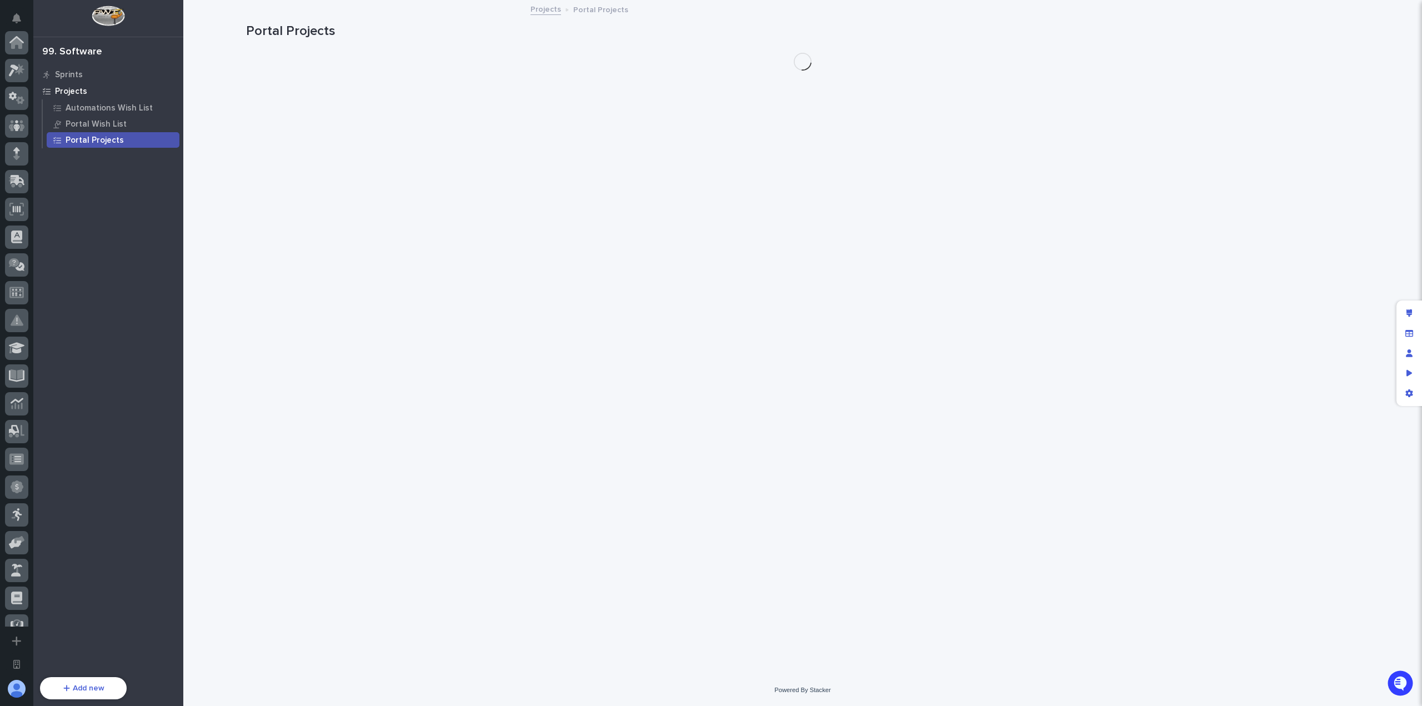
scroll to position [349, 0]
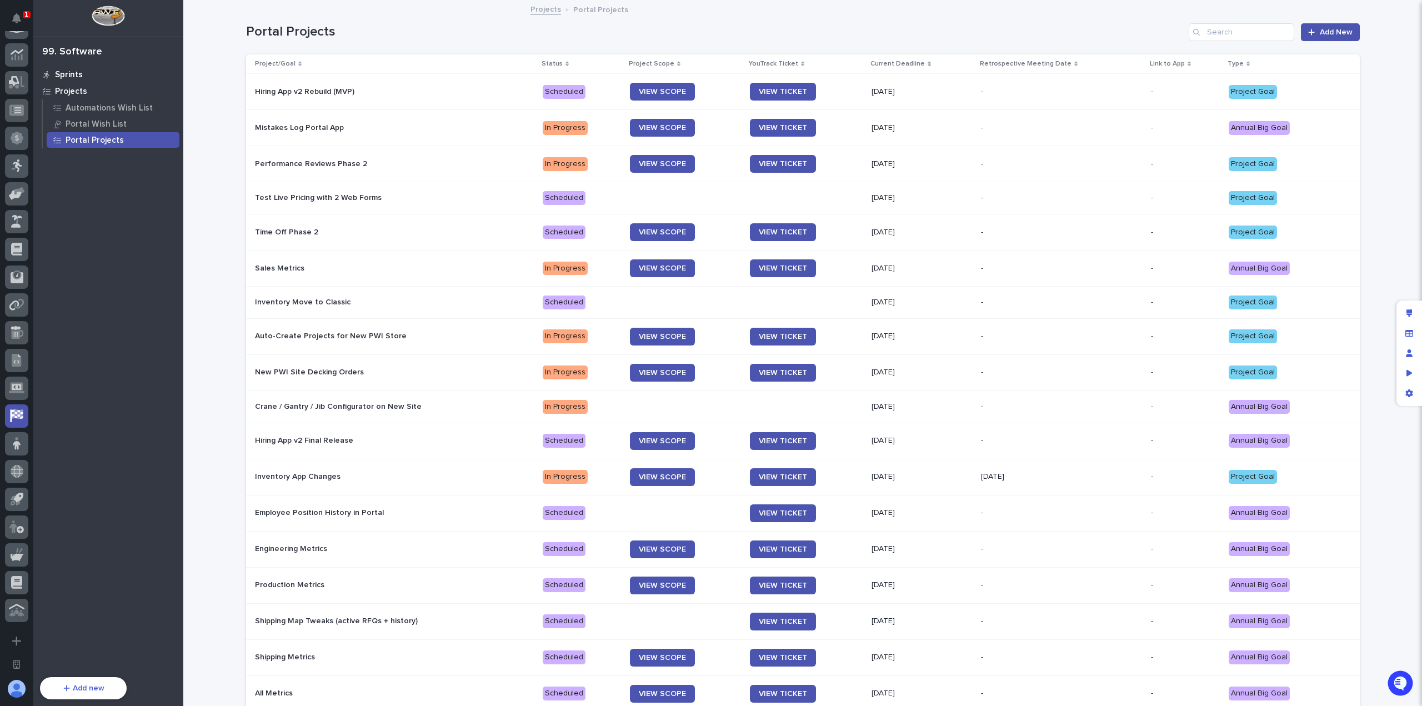
click at [77, 74] on p "Sprints" at bounding box center [69, 75] width 28 height 10
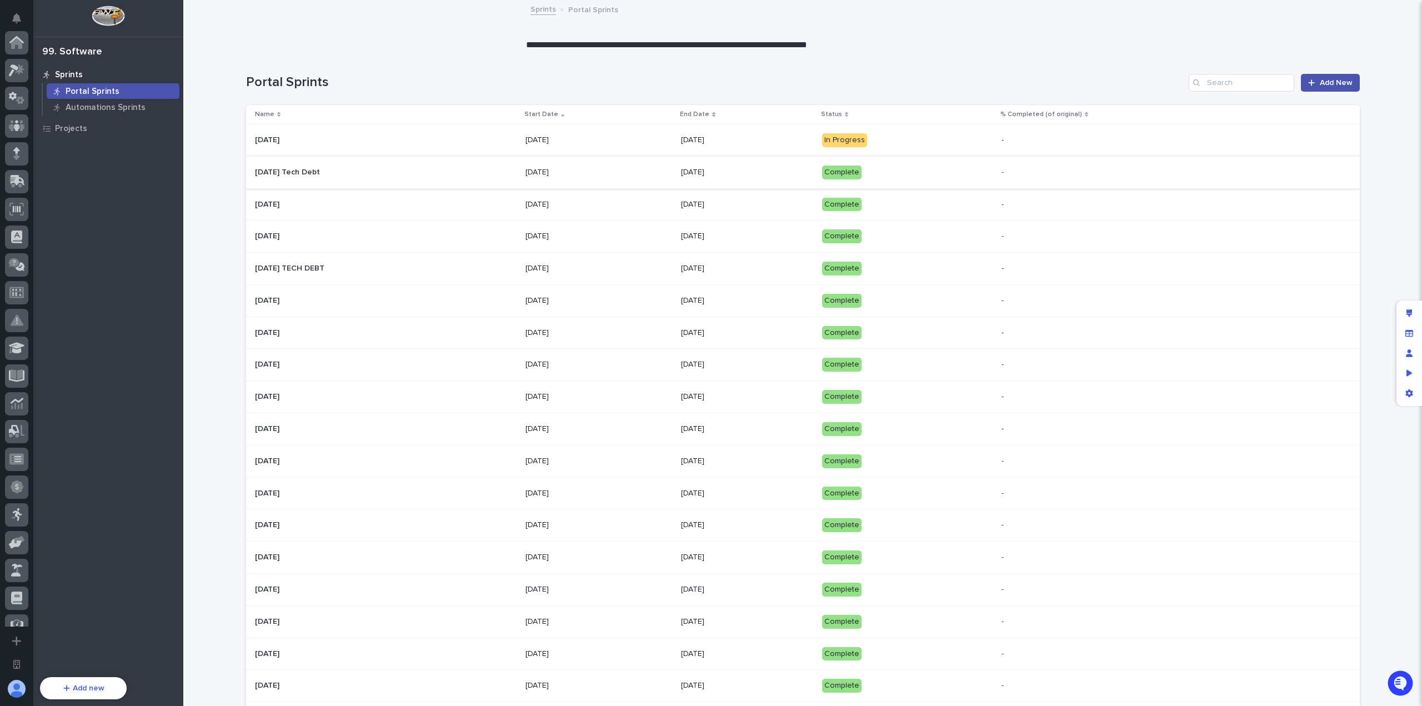
scroll to position [349, 0]
click at [1408, 310] on icon "Edit layout" at bounding box center [1409, 313] width 6 height 8
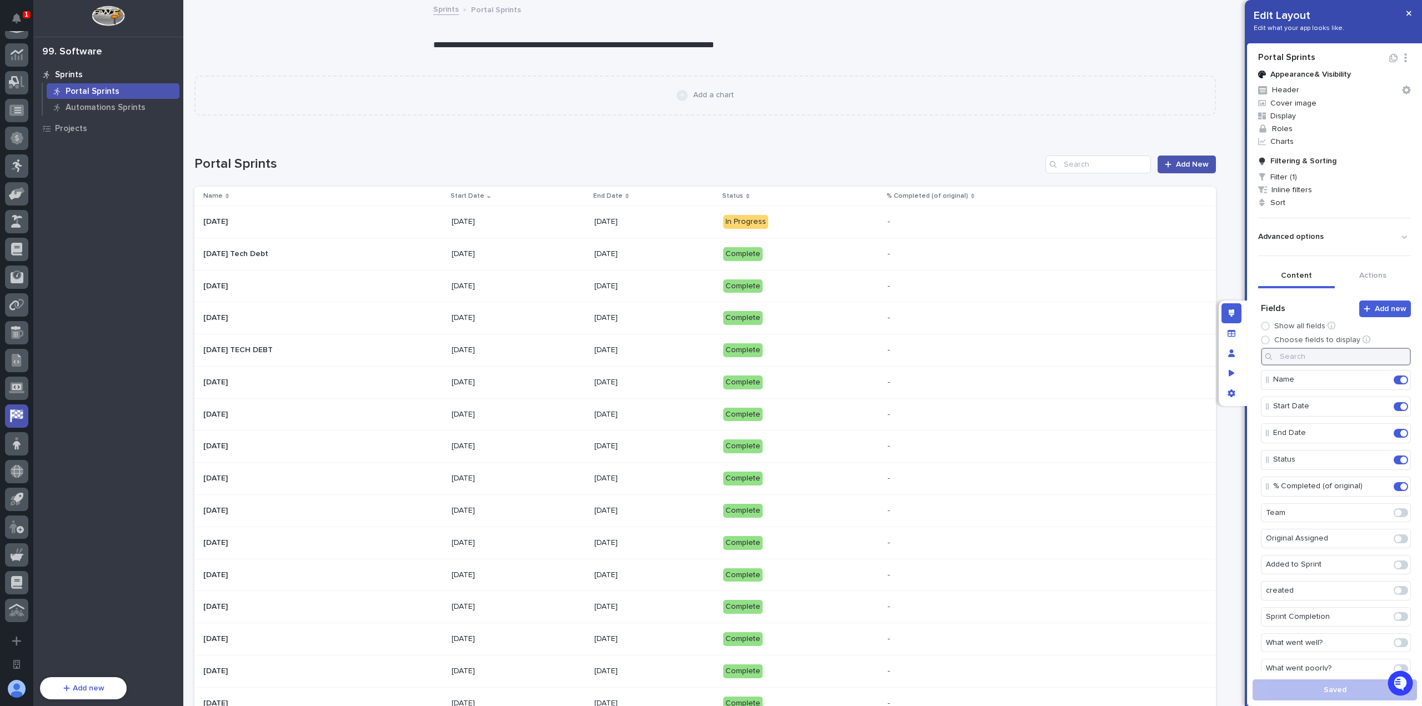
click at [1317, 352] on input at bounding box center [1336, 357] width 150 height 18
click at [1394, 376] on span at bounding box center [1397, 379] width 7 height 7
type input "ass"
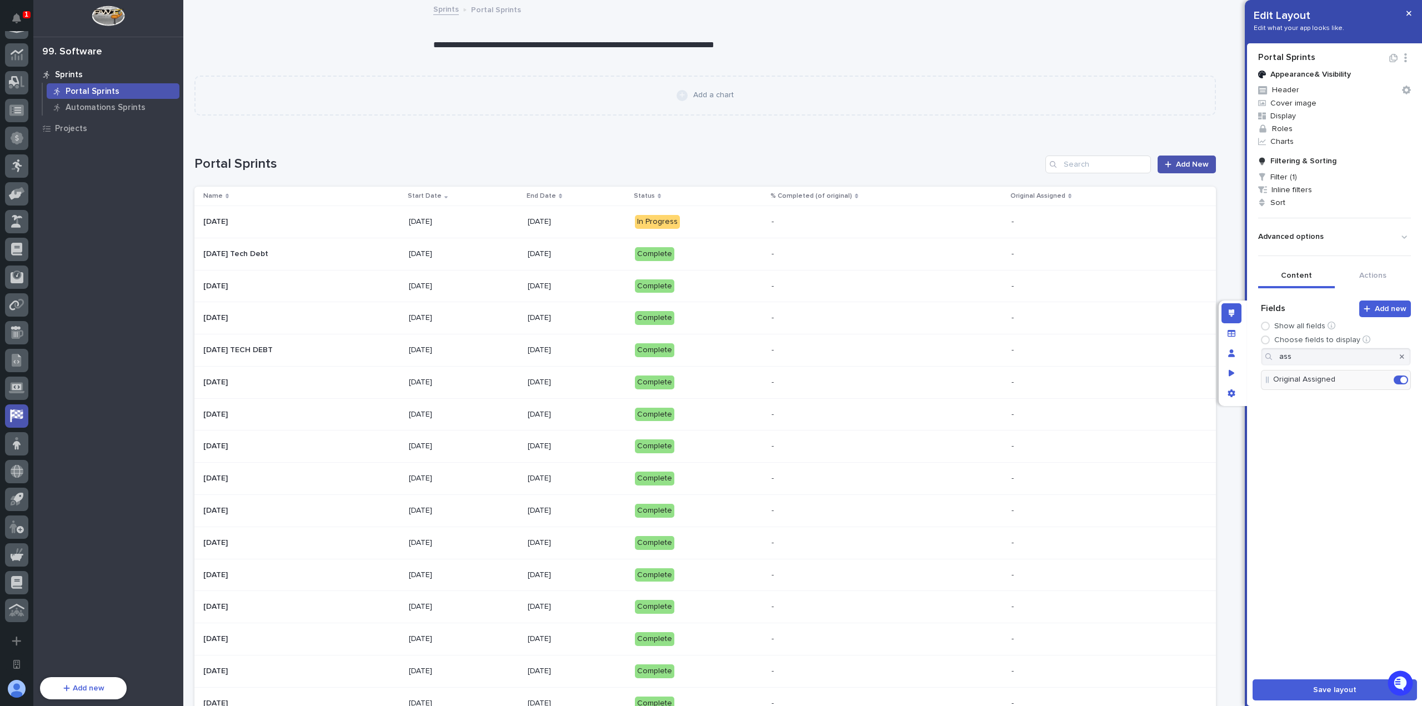
click at [1396, 355] on div at bounding box center [1402, 357] width 18 height 18
click at [1395, 357] on div at bounding box center [1402, 357] width 18 height 18
click at [1399, 356] on icon "button" at bounding box center [1401, 356] width 4 height 7
drag, startPoint x: 1267, startPoint y: 510, endPoint x: 1267, endPoint y: 477, distance: 33.3
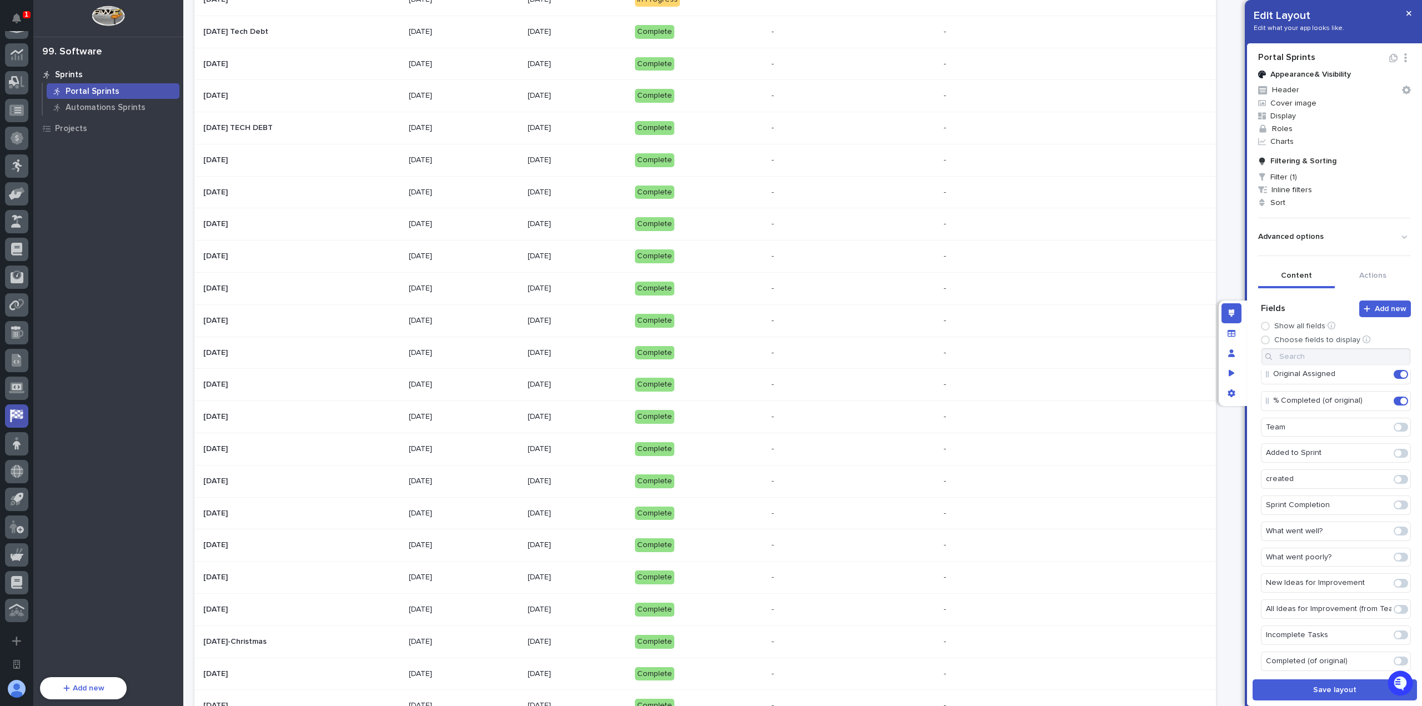
scroll to position [1, 0]
click at [1393, 448] on span at bounding box center [1400, 452] width 14 height 9
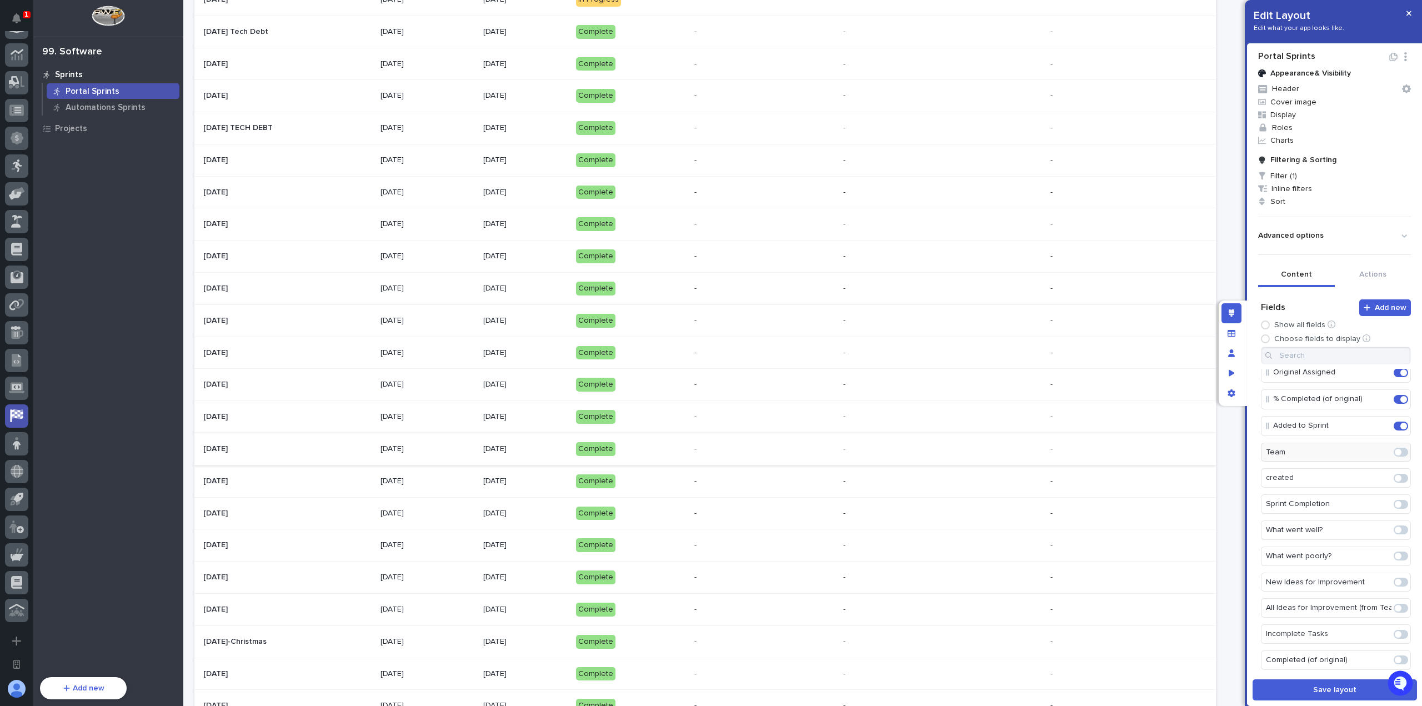
scroll to position [0, 0]
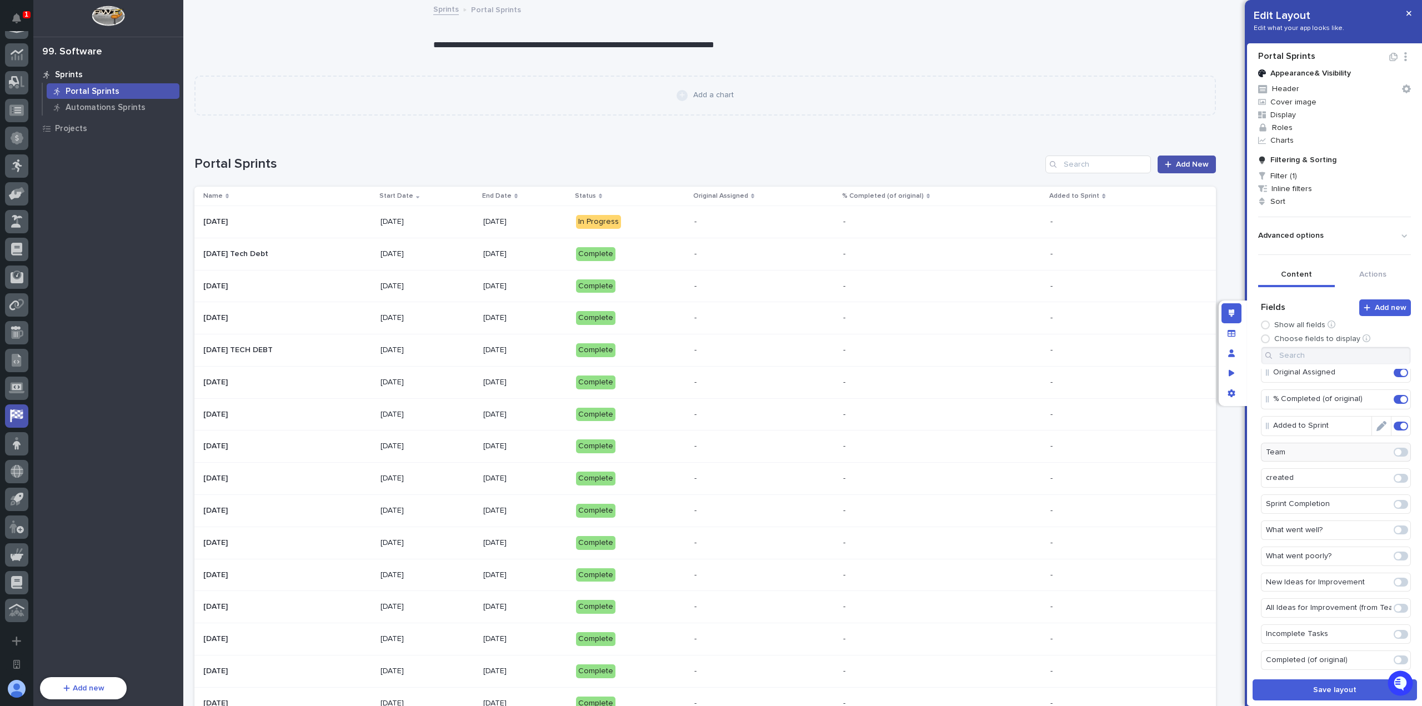
click at [1400, 423] on span at bounding box center [1403, 426] width 7 height 7
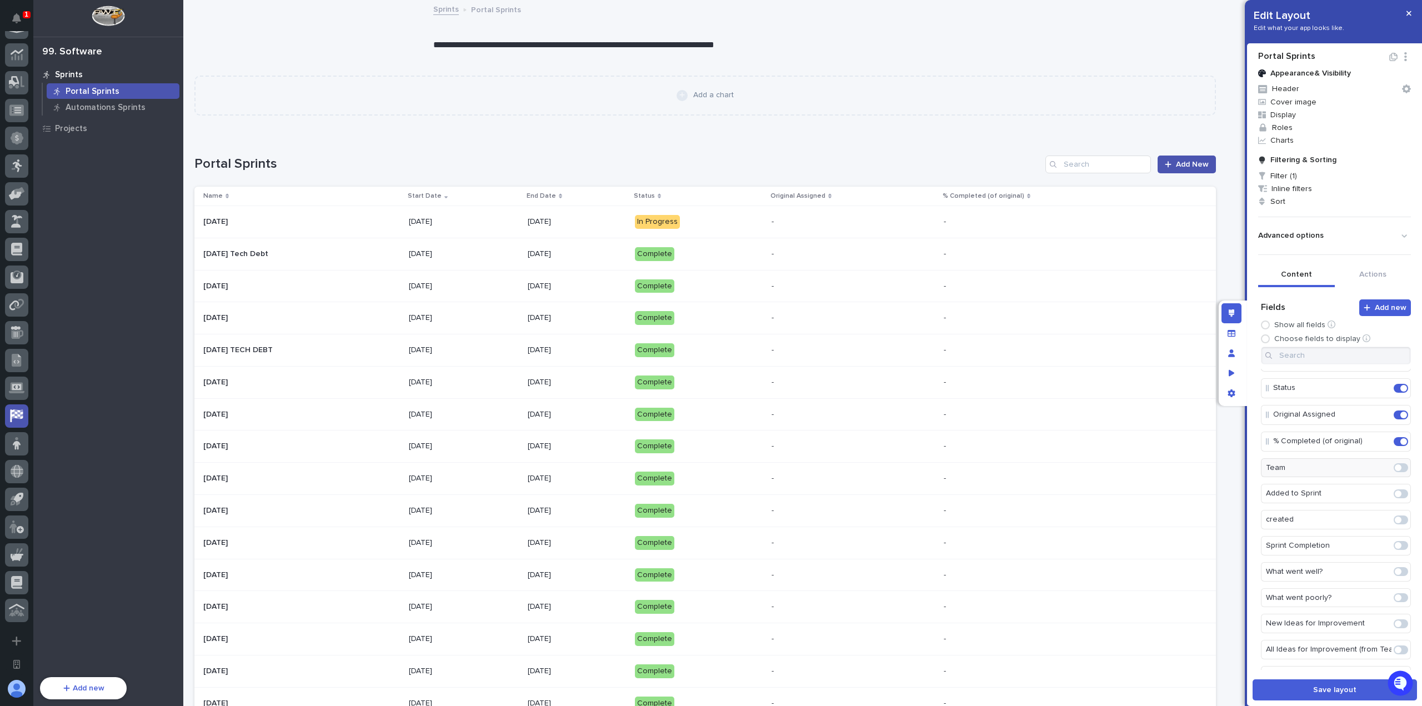
scroll to position [112, 0]
click at [1393, 629] on span at bounding box center [1400, 633] width 14 height 9
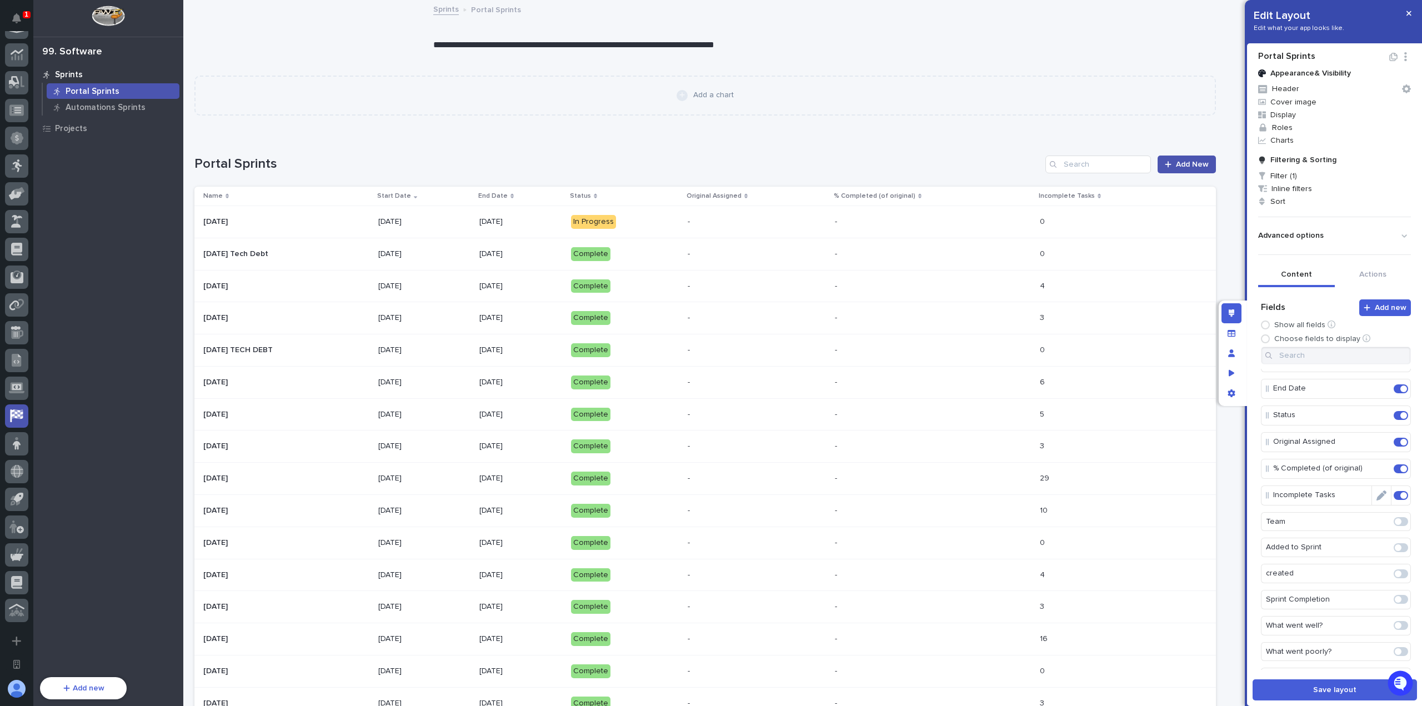
scroll to position [0, 0]
drag, startPoint x: 1272, startPoint y: 535, endPoint x: 1272, endPoint y: 481, distance: 53.9
drag, startPoint x: 1269, startPoint y: 482, endPoint x: 1269, endPoint y: 514, distance: 32.2
click at [1407, 12] on icon "button" at bounding box center [1408, 13] width 5 height 8
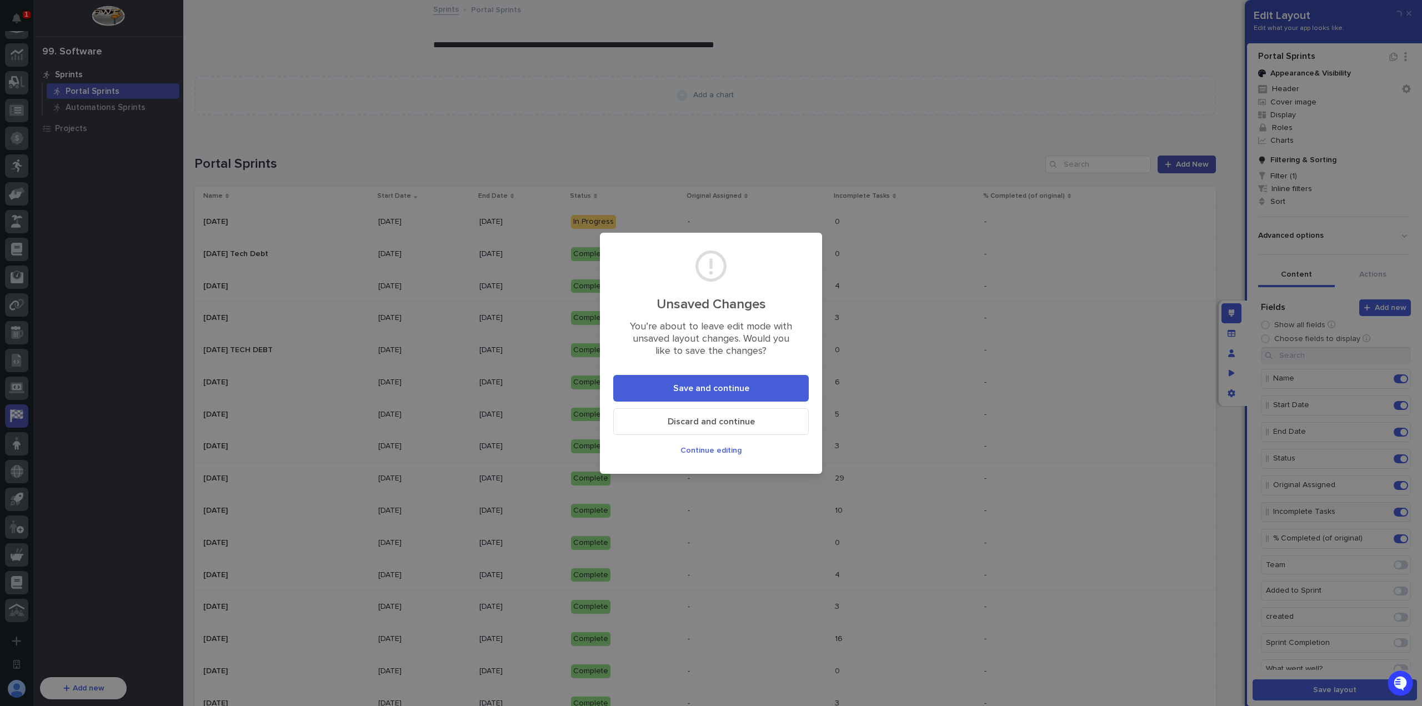
click at [750, 389] on button "Save and continue" at bounding box center [710, 388] width 195 height 27
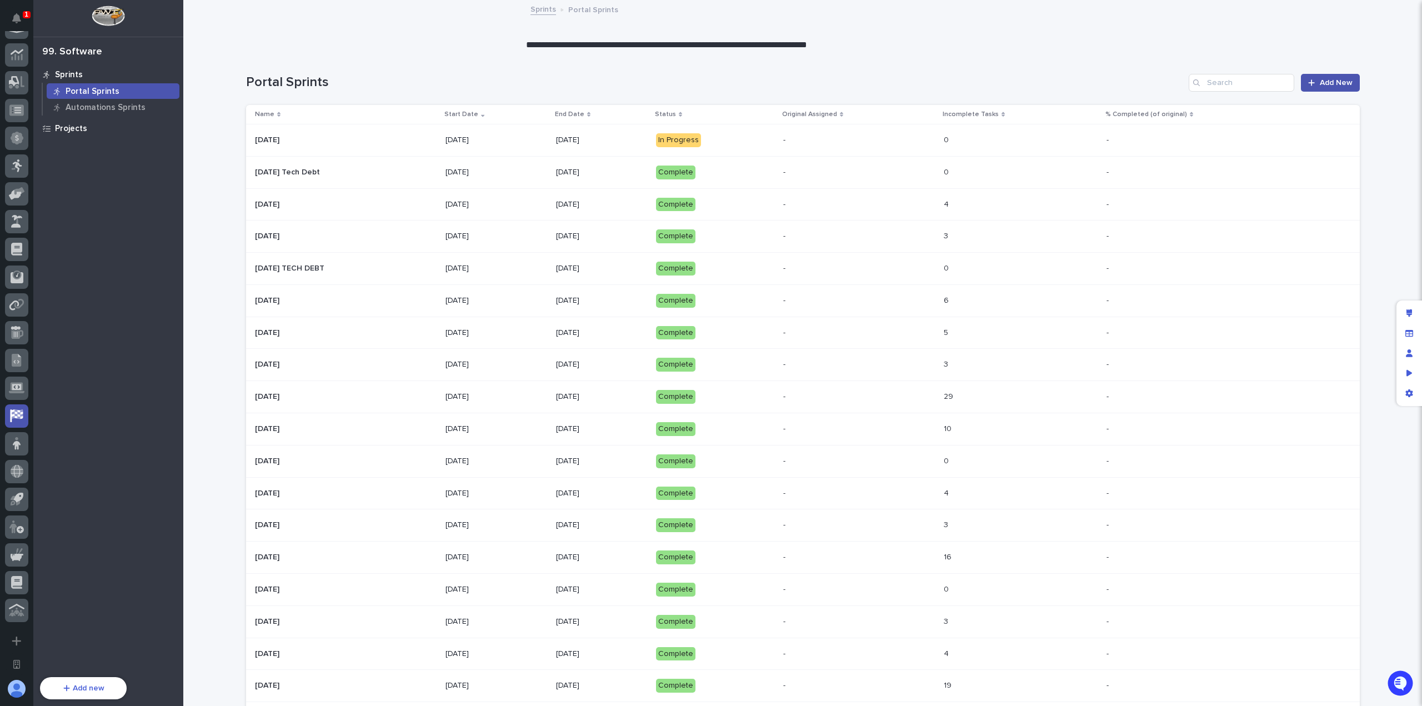
click at [89, 124] on div "Projects" at bounding box center [108, 128] width 144 height 16
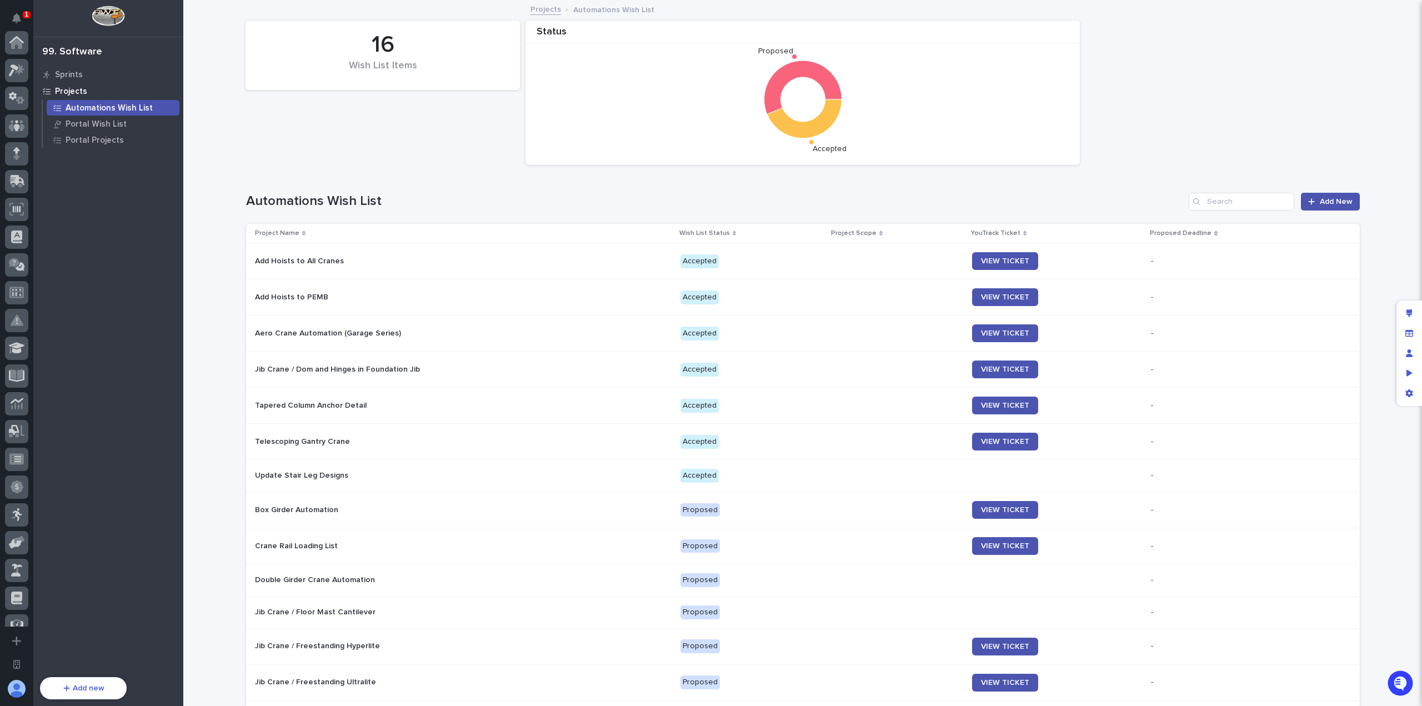
scroll to position [349, 0]
click at [103, 126] on p "Portal Wish List" at bounding box center [96, 124] width 61 height 10
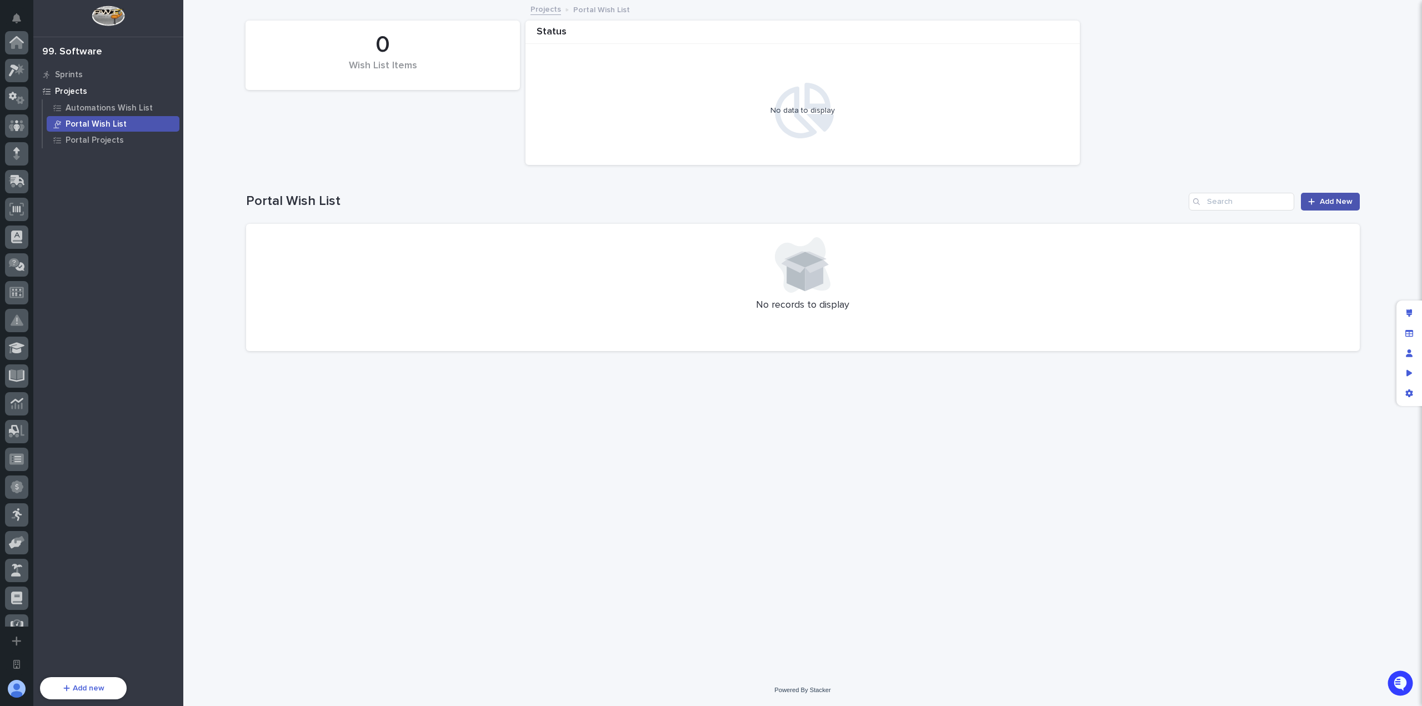
scroll to position [349, 0]
click at [122, 110] on p "Automations Wish List" at bounding box center [109, 108] width 87 height 10
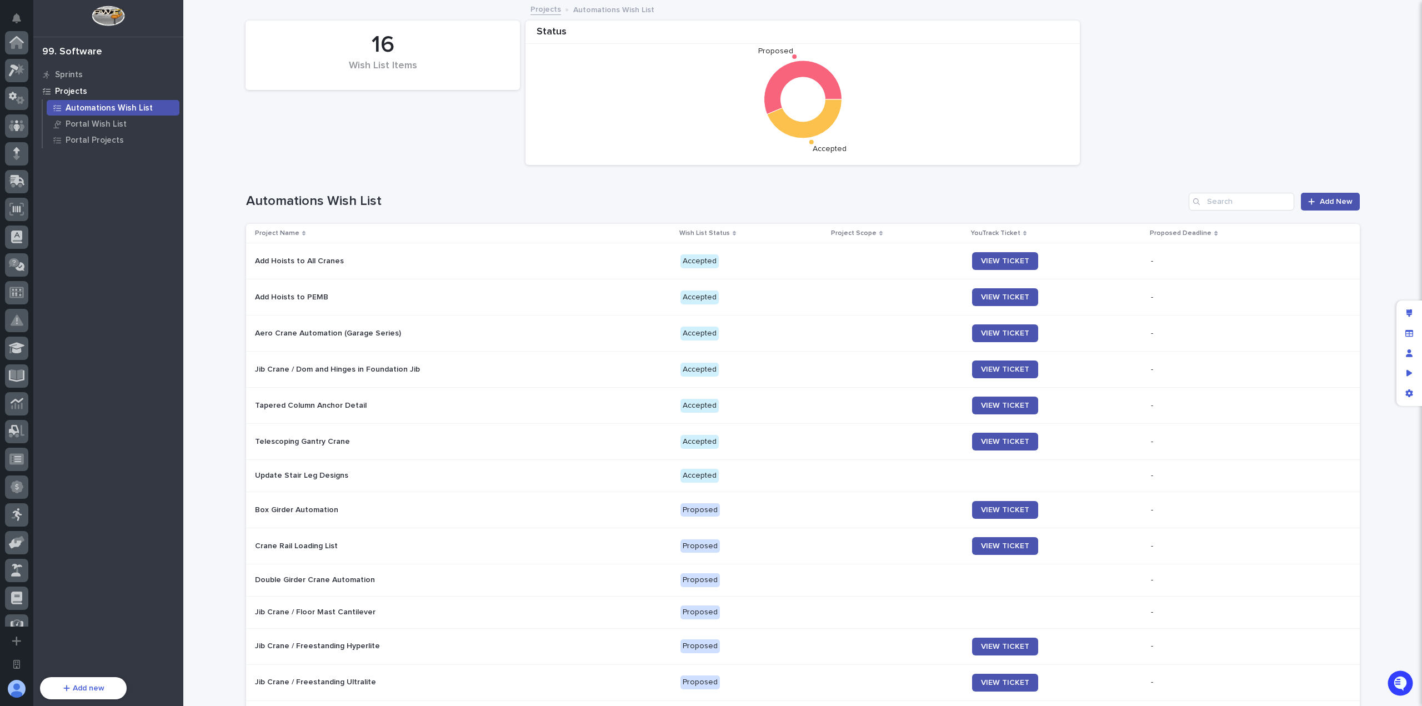
scroll to position [349, 0]
click at [125, 122] on div "Portal Wish List" at bounding box center [113, 124] width 133 height 16
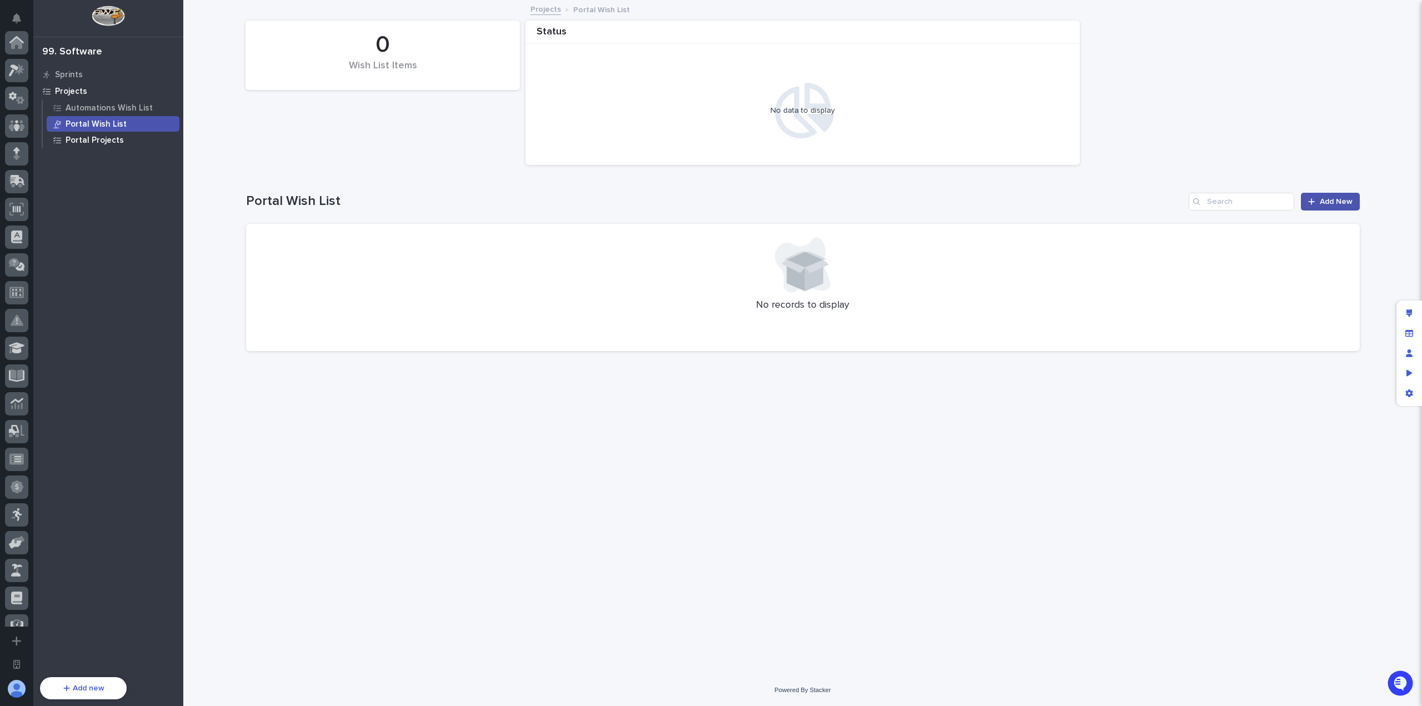
scroll to position [349, 0]
click at [122, 139] on div "Portal Projects" at bounding box center [113, 140] width 133 height 16
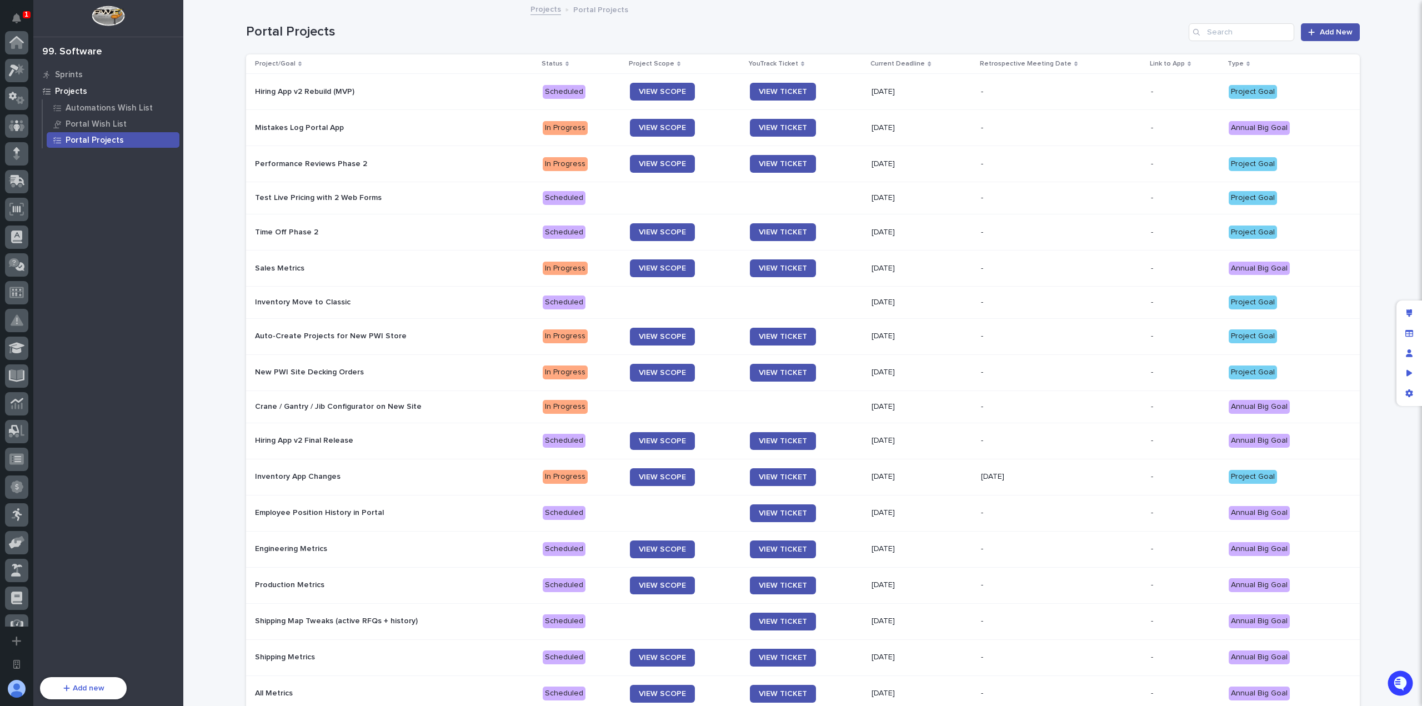
scroll to position [349, 0]
click at [1415, 310] on div "Edit layout" at bounding box center [1409, 313] width 20 height 20
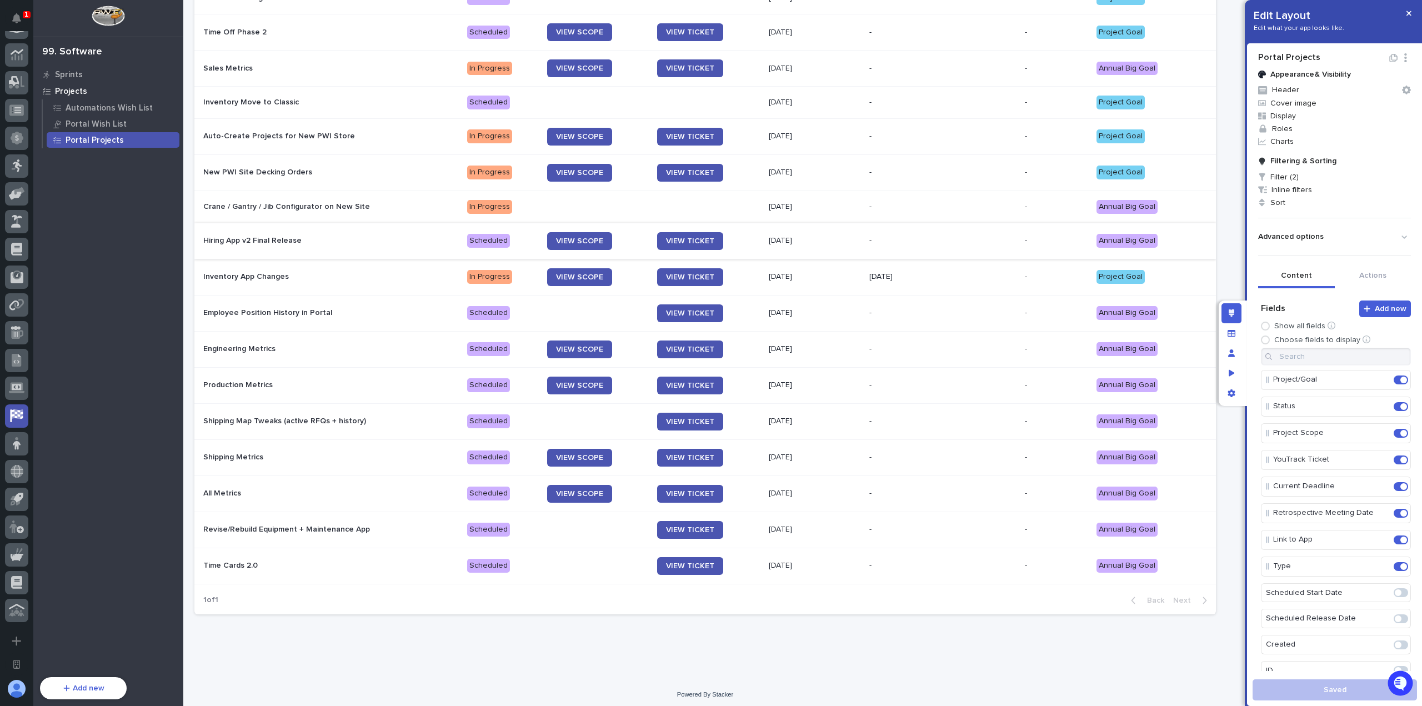
scroll to position [0, 0]
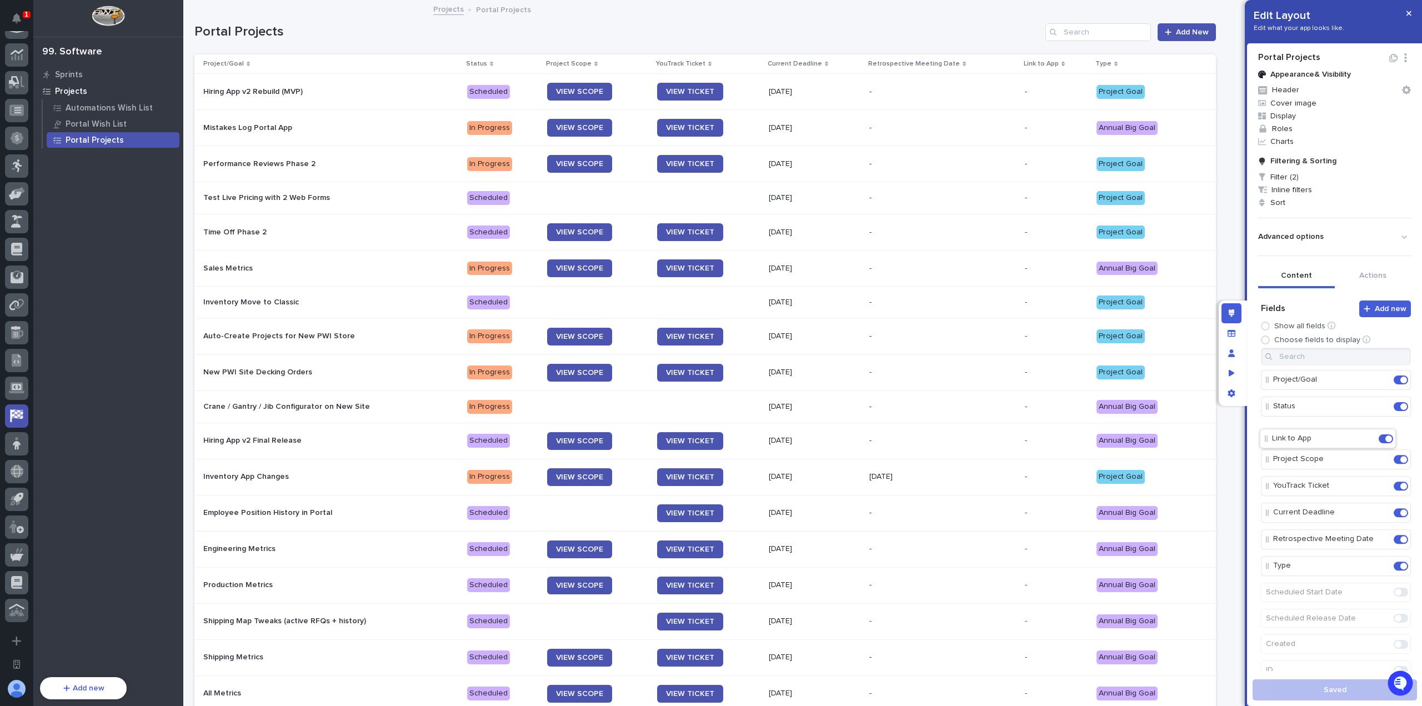
drag, startPoint x: 1267, startPoint y: 538, endPoint x: 1266, endPoint y: 437, distance: 101.1
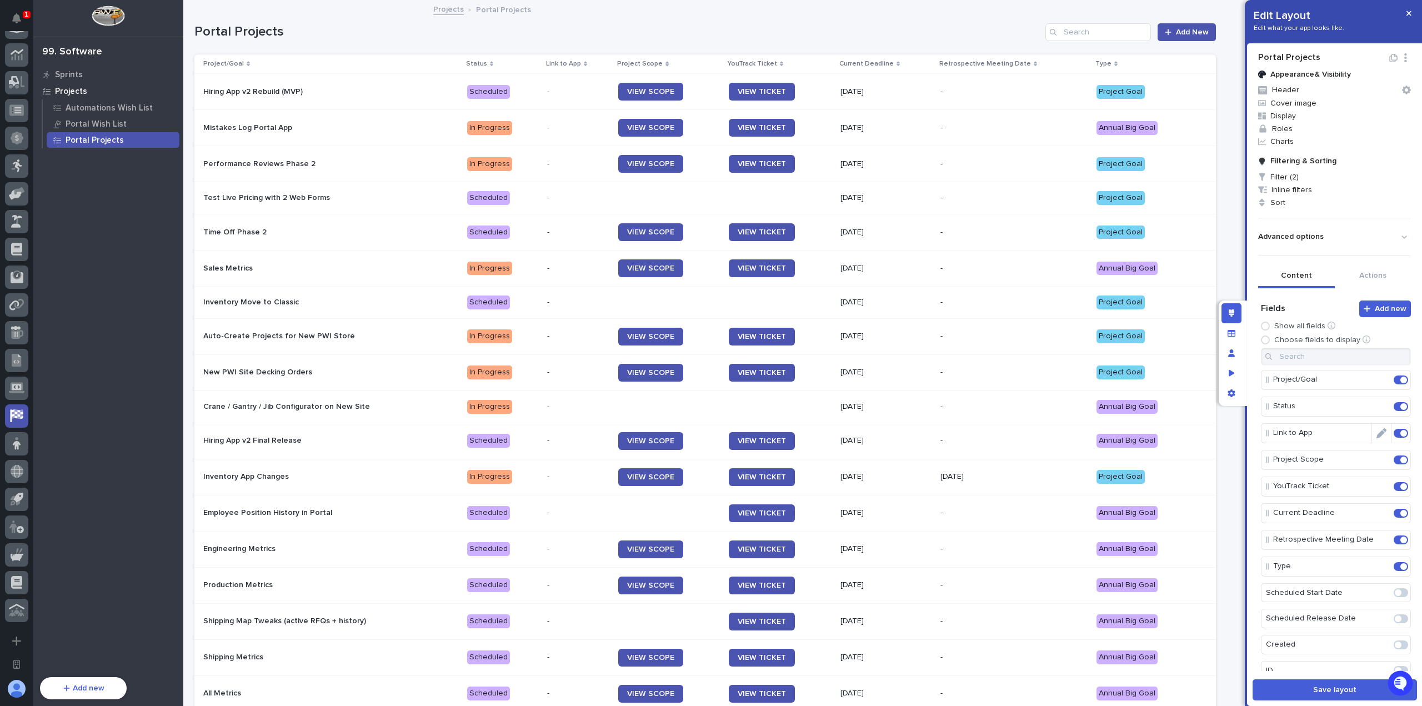
click at [1376, 430] on icon "Edit" at bounding box center [1381, 433] width 10 height 10
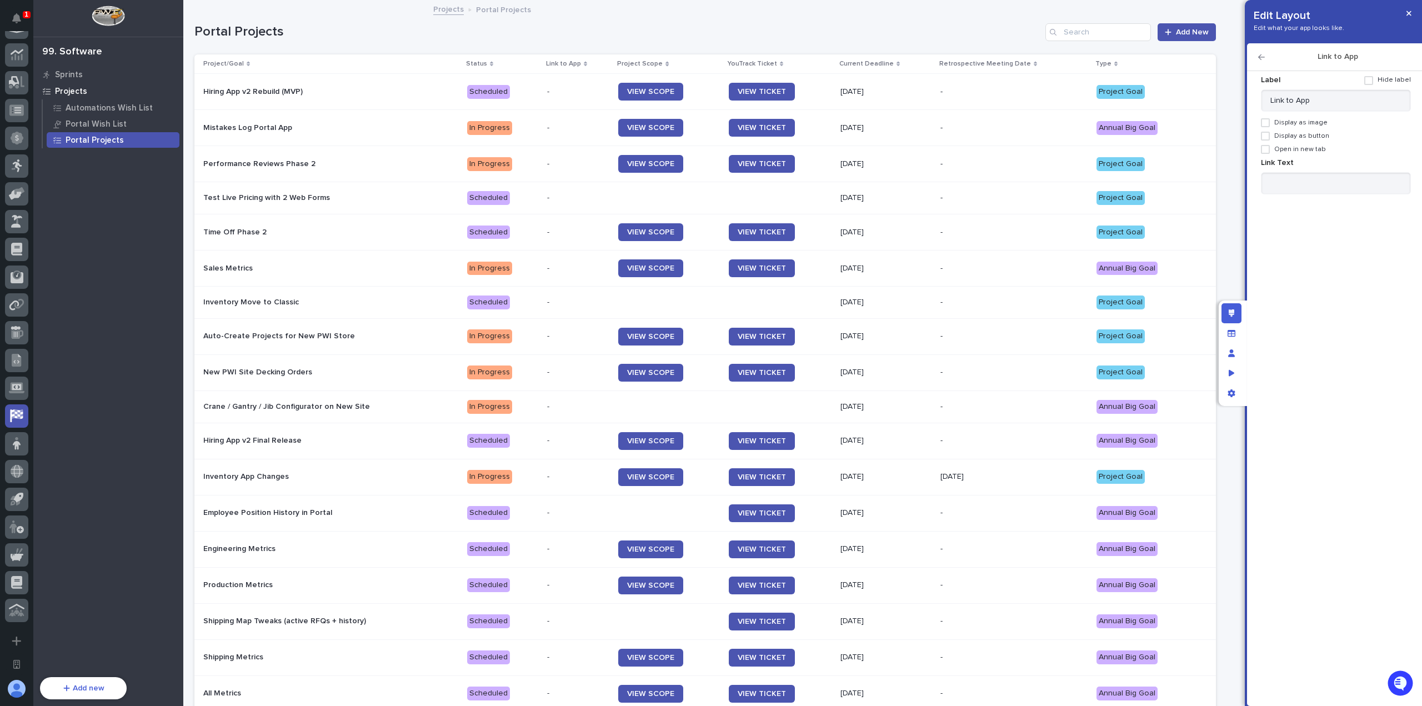
click at [1290, 135] on span "Display as button" at bounding box center [1301, 136] width 55 height 8
click at [1292, 149] on span "Open in new tab" at bounding box center [1300, 149] width 52 height 8
click at [1302, 186] on input at bounding box center [1336, 183] width 150 height 22
type input "VIEW APP"
click at [1258, 56] on icon "button" at bounding box center [1261, 57] width 7 height 8
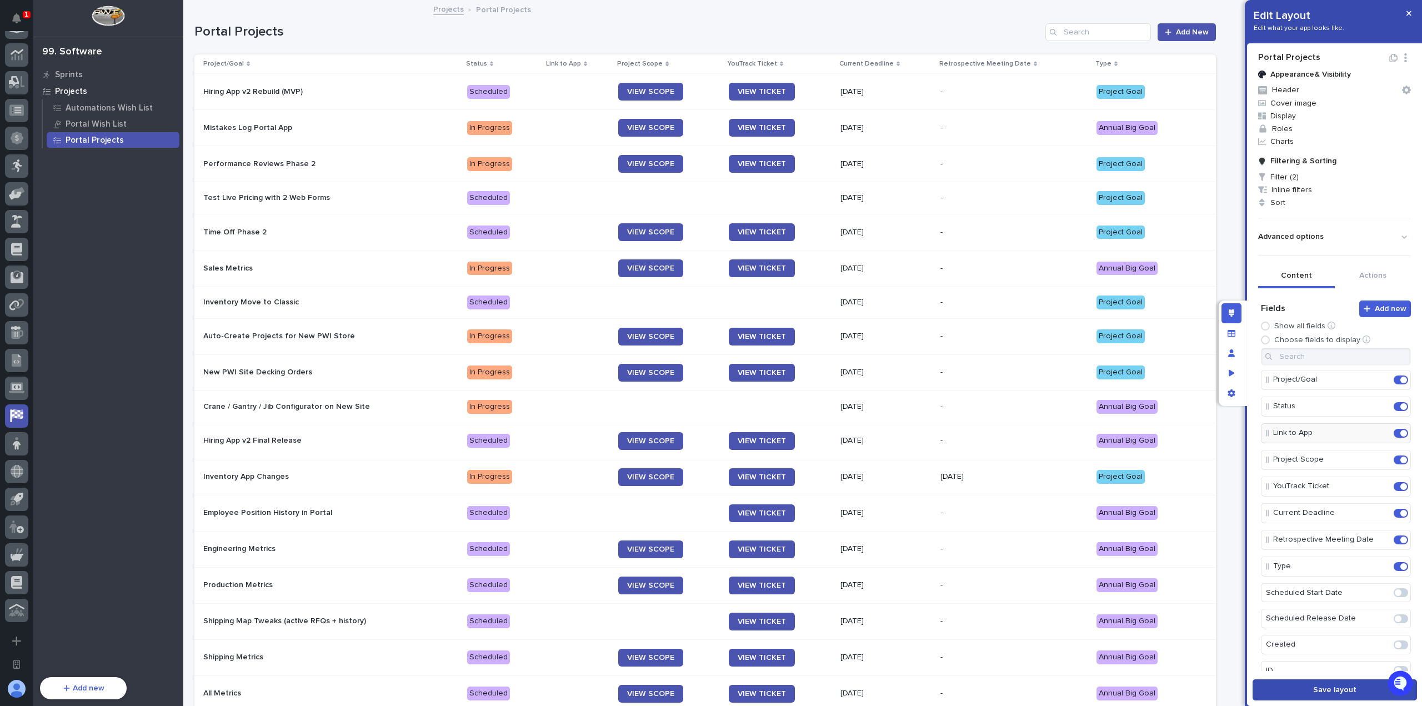
click at [1357, 689] on button "Save layout" at bounding box center [1334, 689] width 164 height 21
click at [1415, 12] on button "button" at bounding box center [1408, 13] width 18 height 18
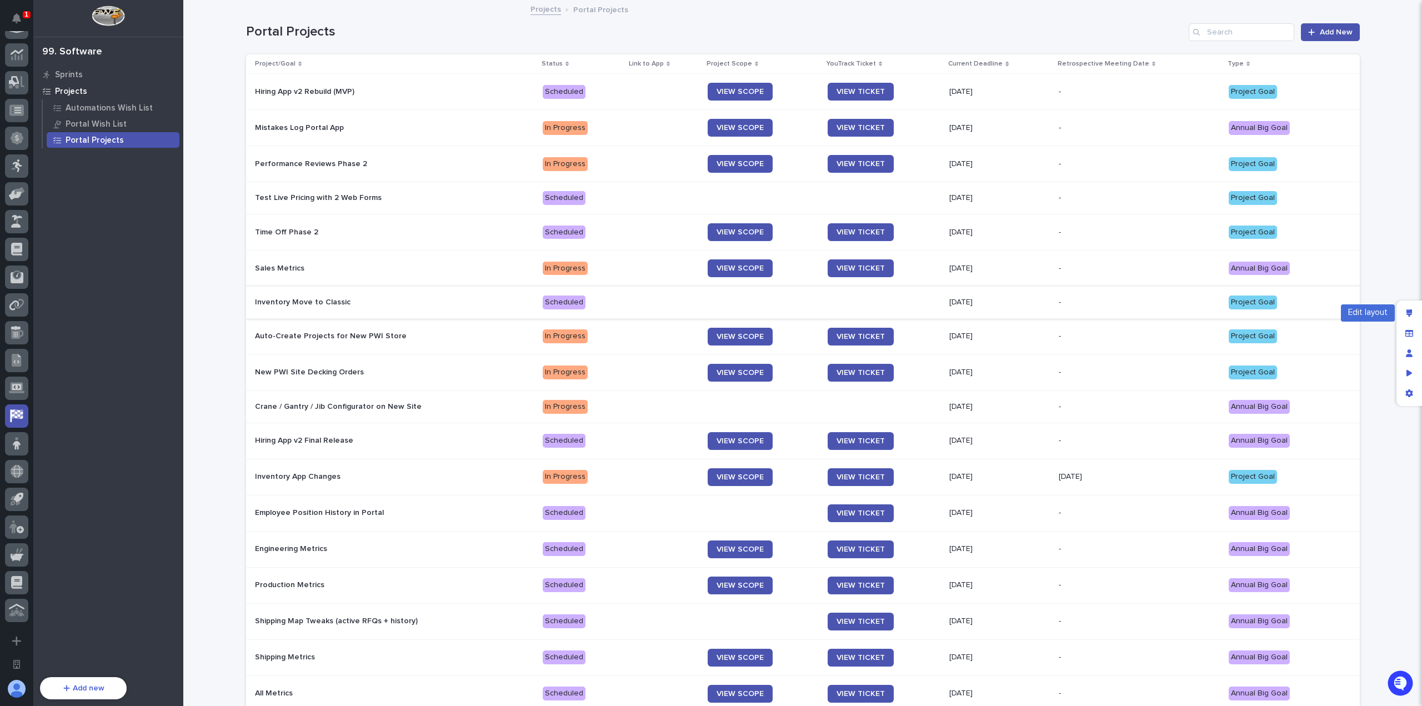
drag, startPoint x: 1414, startPoint y: 313, endPoint x: 1237, endPoint y: 288, distance: 178.8
click at [1414, 313] on div "Edit layout" at bounding box center [1409, 313] width 20 height 20
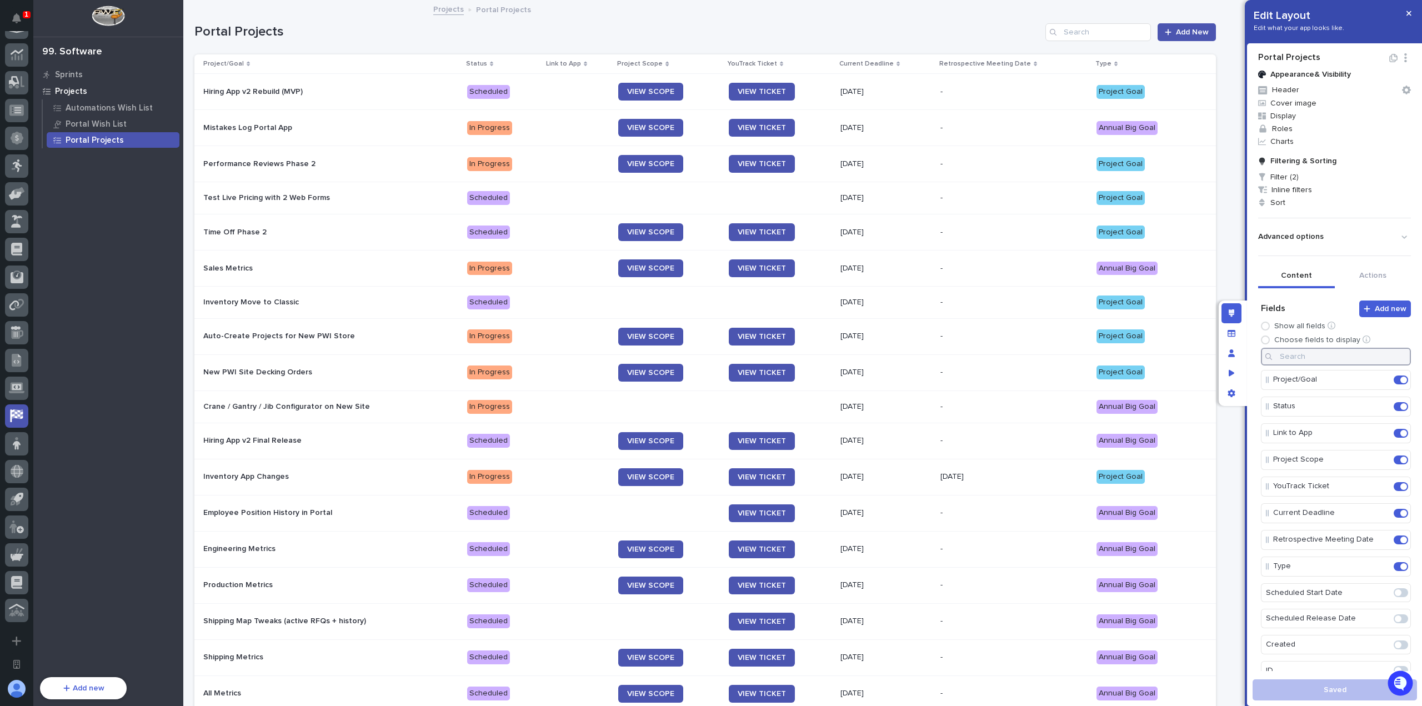
click at [1310, 353] on input at bounding box center [1336, 357] width 150 height 18
click at [1394, 378] on span at bounding box center [1397, 379] width 7 height 7
type input "star"
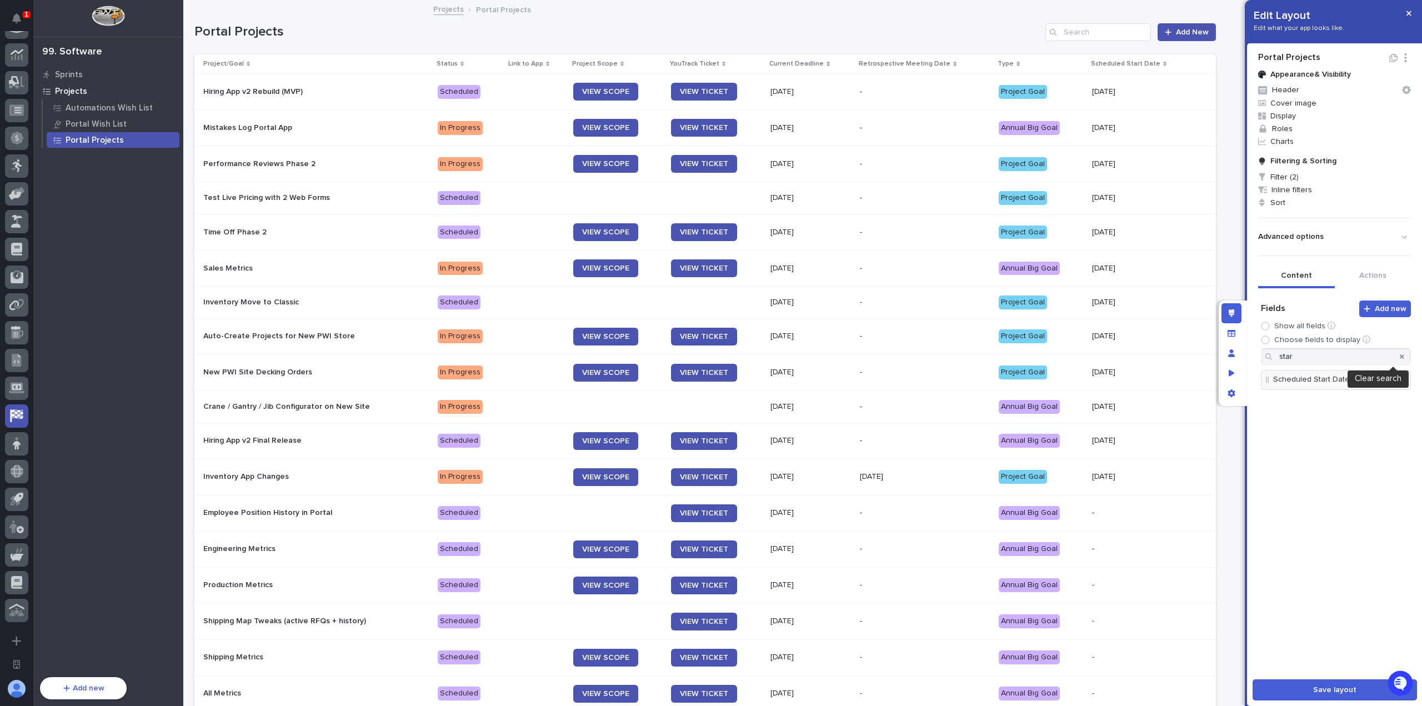
click at [1399, 355] on icon "button" at bounding box center [1401, 356] width 4 height 4
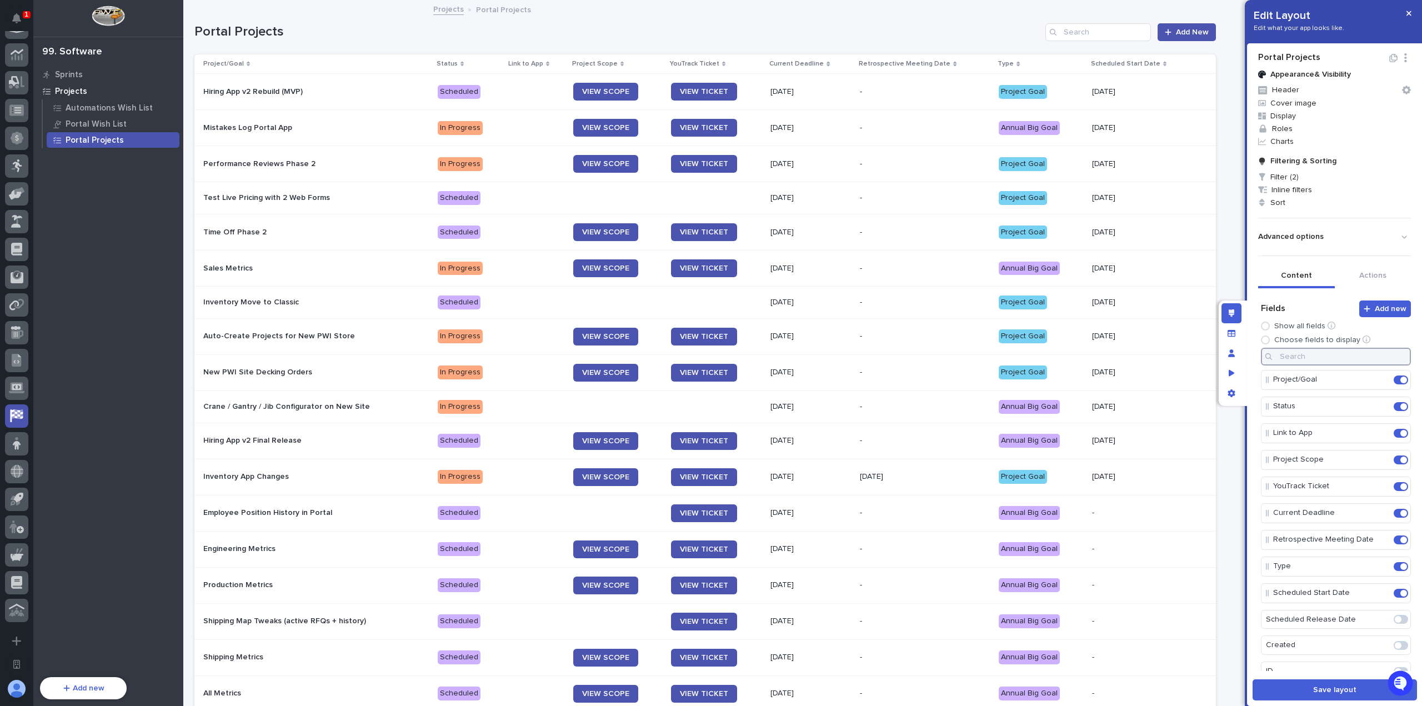
click at [1320, 357] on input at bounding box center [1336, 357] width 150 height 18
click at [1394, 433] on span at bounding box center [1397, 432] width 7 height 7
type input "re"
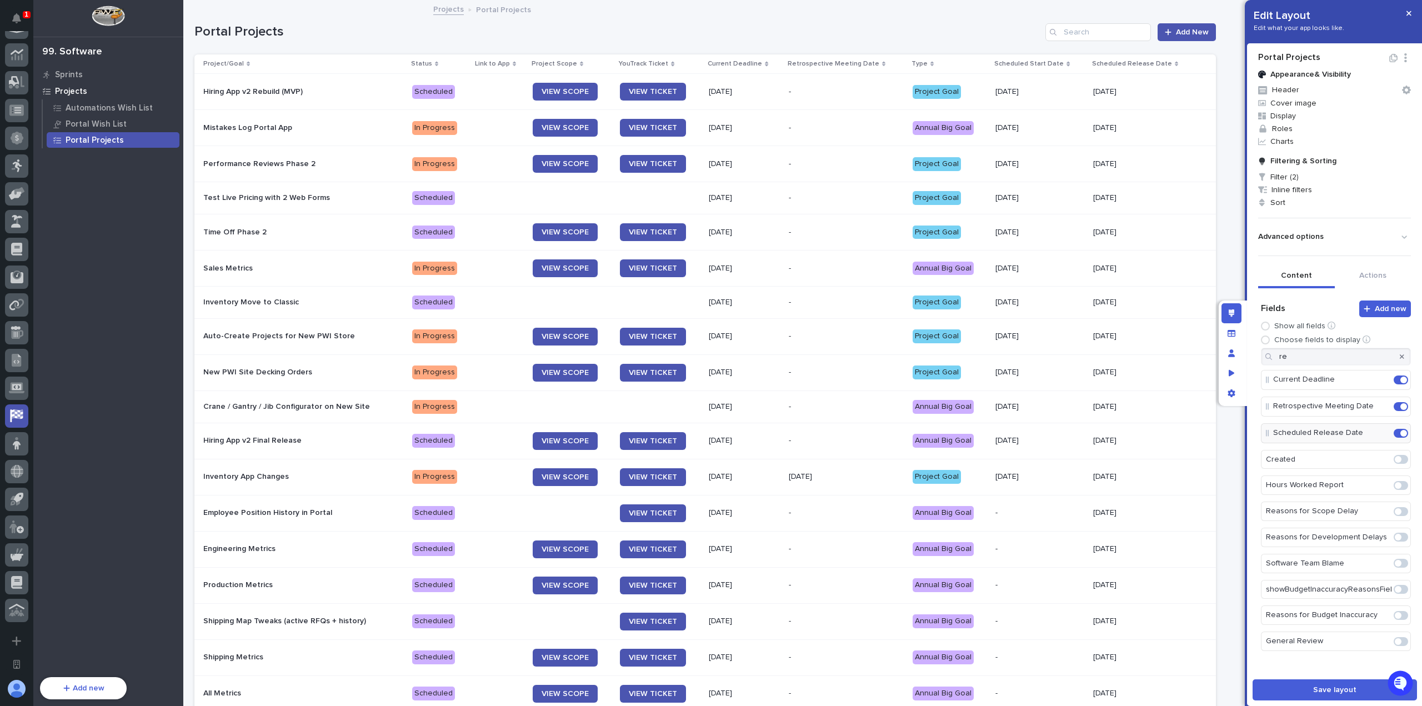
click at [1399, 358] on icon "button" at bounding box center [1401, 356] width 4 height 7
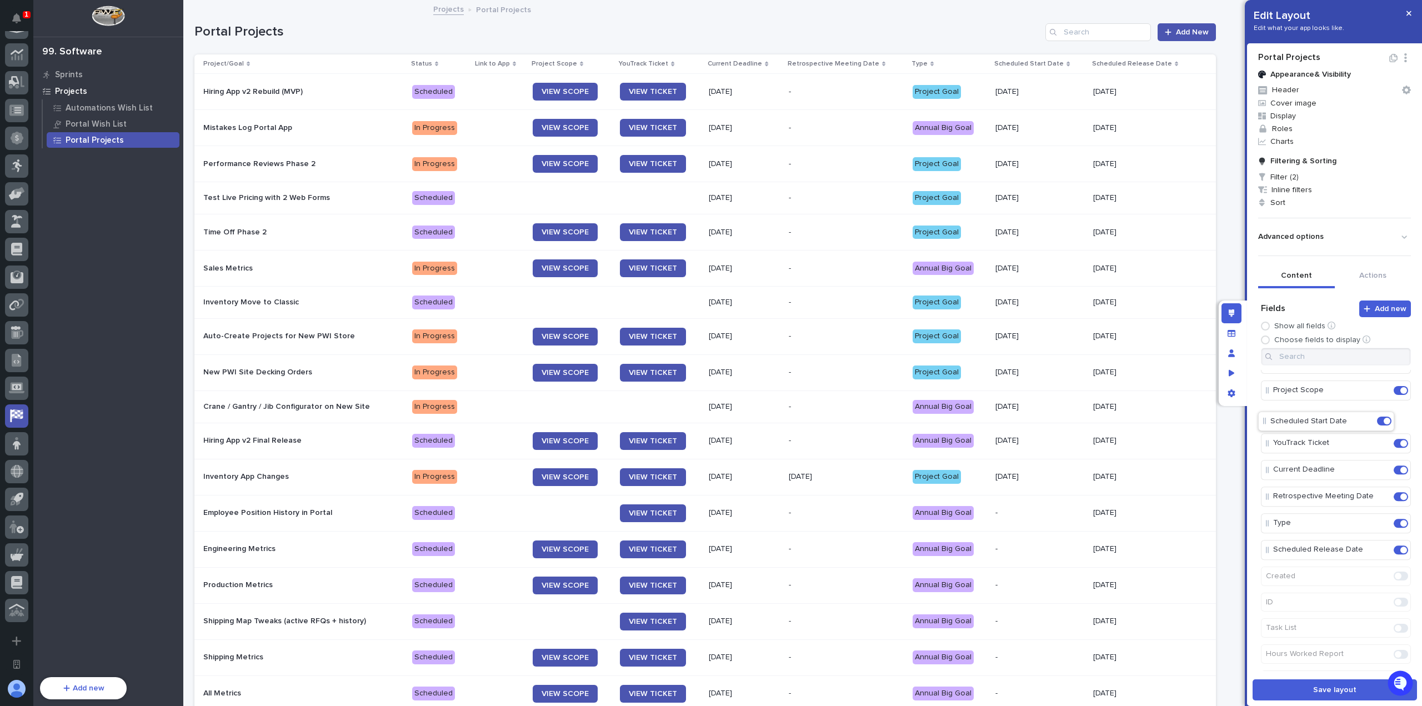
drag, startPoint x: 1269, startPoint y: 482, endPoint x: 1268, endPoint y: 422, distance: 60.0
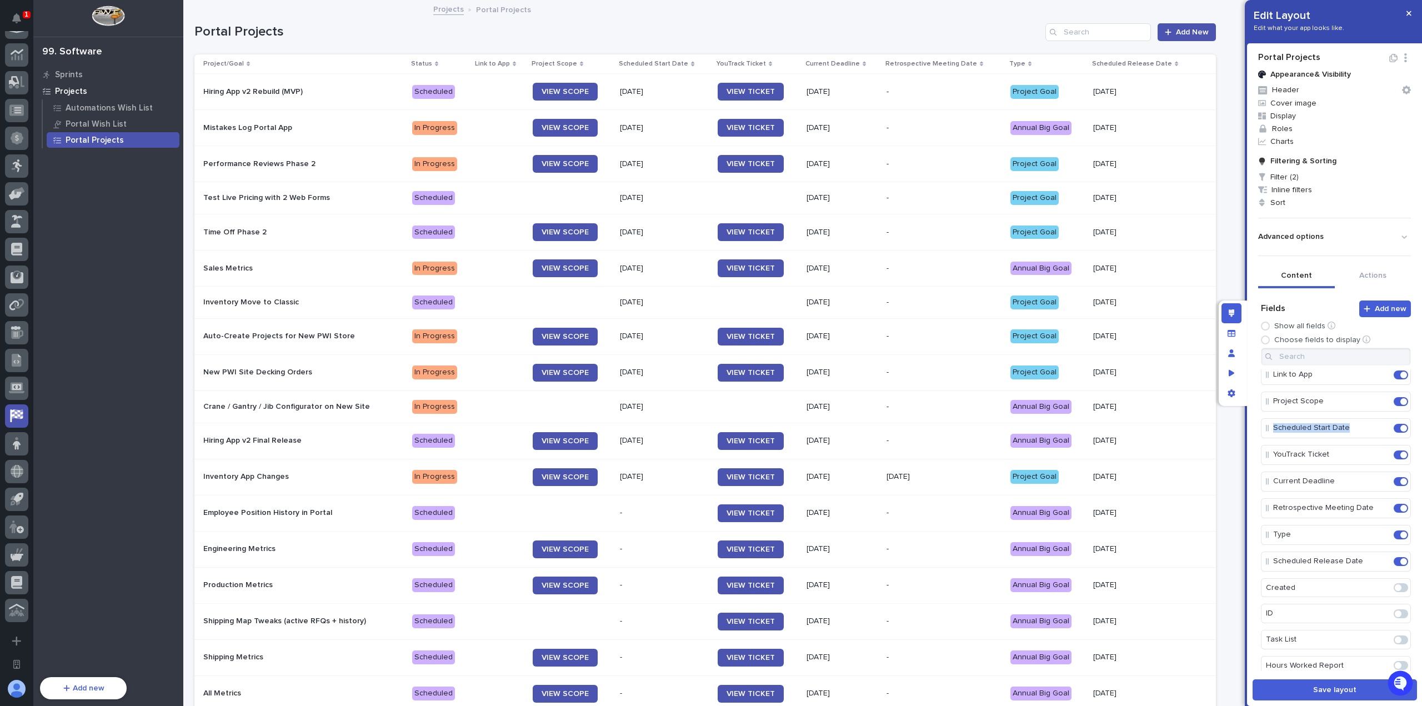
drag, startPoint x: 1268, startPoint y: 433, endPoint x: 1269, endPoint y: 440, distance: 7.2
click at [1269, 440] on div "Project/Goal Status Link to App Project Scope Scheduled Start Date YouTrack Tic…" at bounding box center [1336, 445] width 150 height 267
drag, startPoint x: 1266, startPoint y: 428, endPoint x: 1265, endPoint y: 463, distance: 35.6
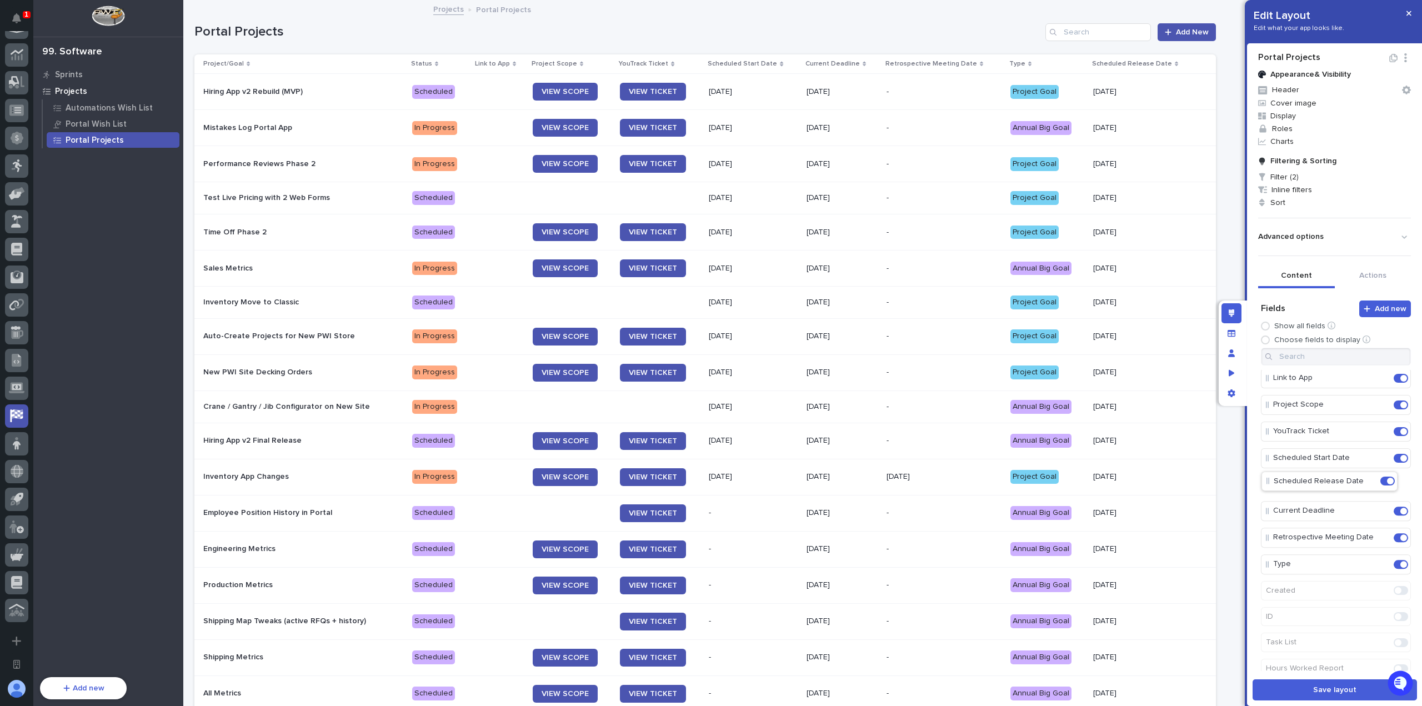
drag, startPoint x: 1271, startPoint y: 519, endPoint x: 1270, endPoint y: 472, distance: 46.6
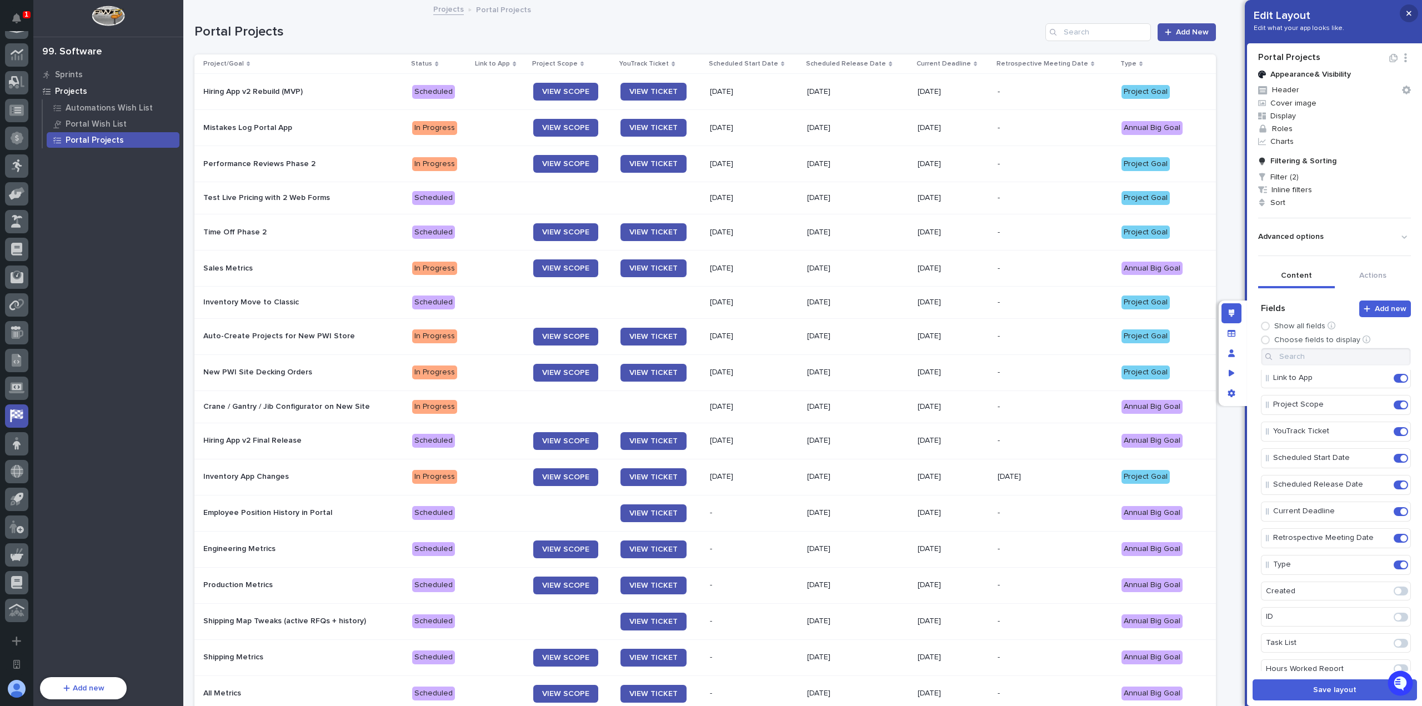
click at [1409, 16] on icon "button" at bounding box center [1408, 13] width 5 height 8
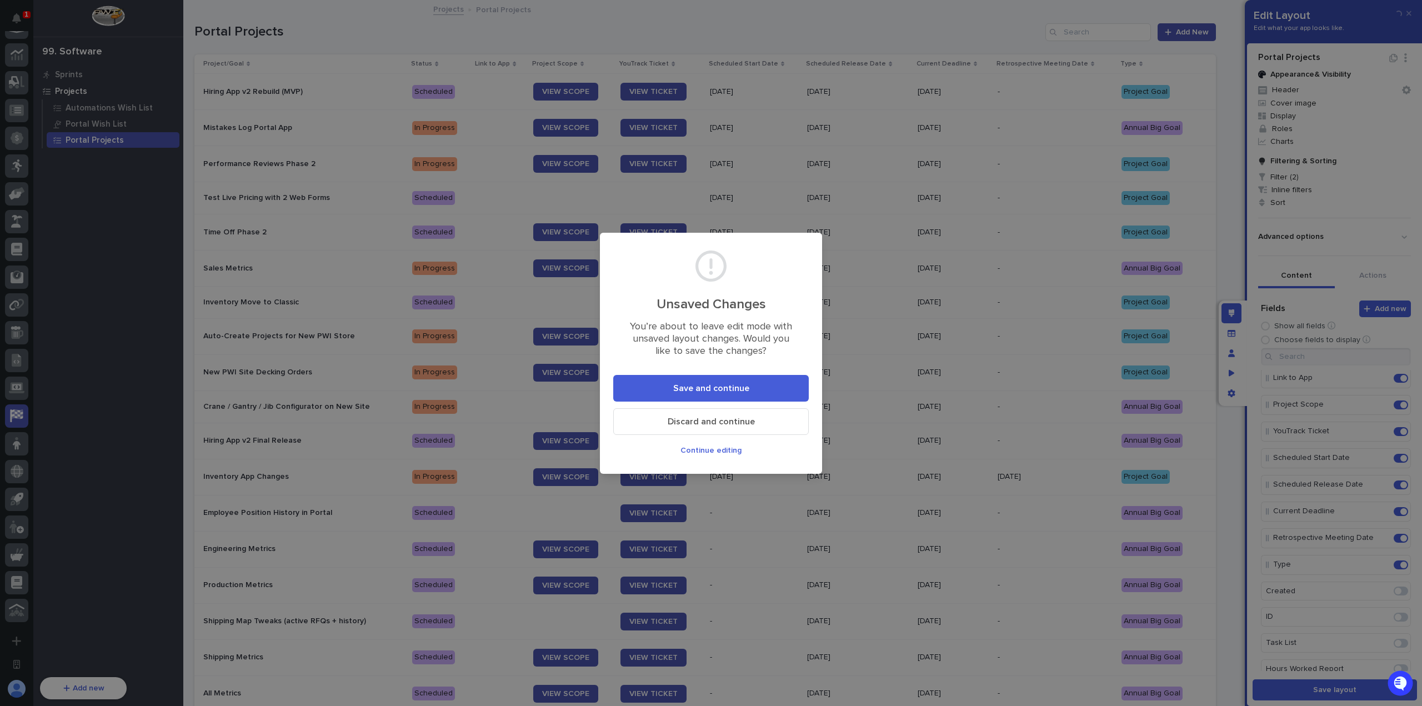
click at [712, 452] on span "Continue editing" at bounding box center [710, 450] width 61 height 8
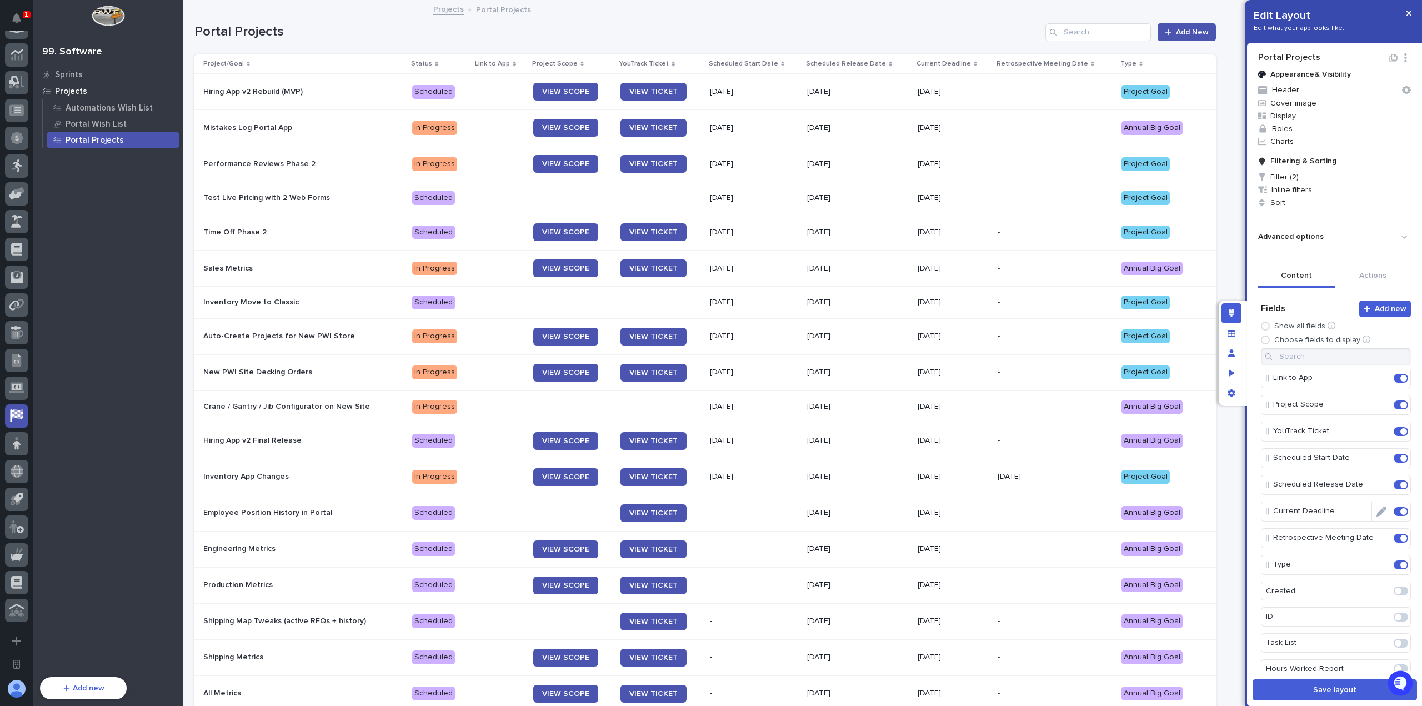
click at [1376, 511] on icon "Edit" at bounding box center [1381, 511] width 10 height 10
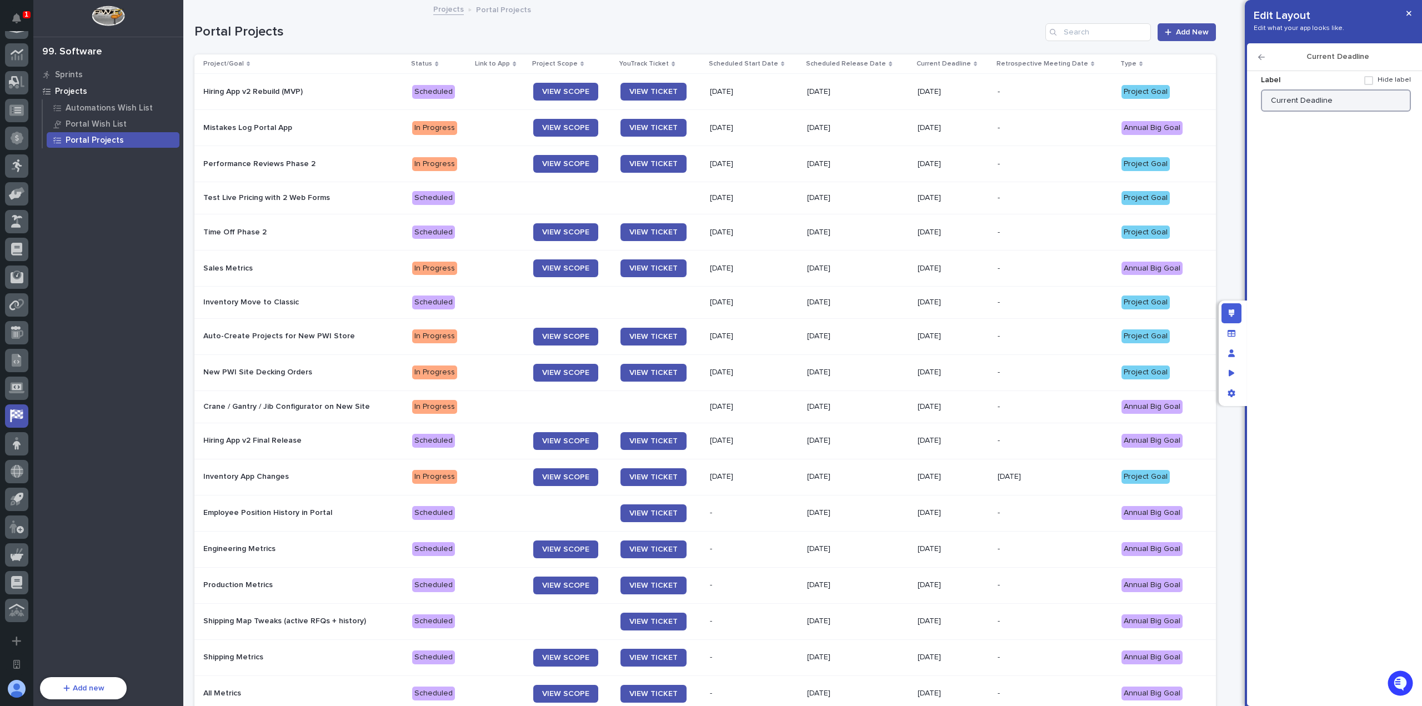
drag, startPoint x: 1297, startPoint y: 102, endPoint x: 1263, endPoint y: 102, distance: 33.3
click at [1264, 102] on input "Current Deadline" at bounding box center [1336, 100] width 150 height 22
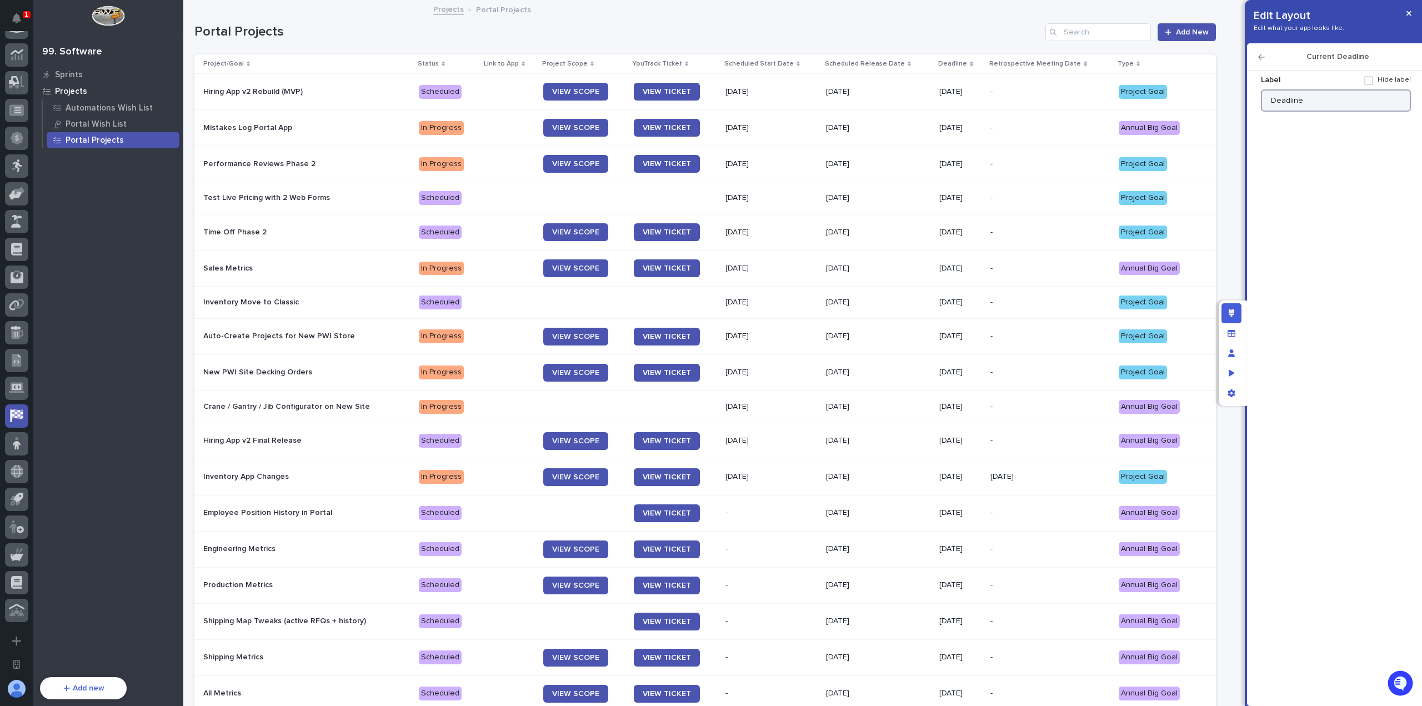
type input "Deadline"
click at [1264, 58] on h2 "Current Deadline" at bounding box center [1337, 56] width 146 height 9
click at [1263, 58] on icon "button" at bounding box center [1261, 57] width 7 height 8
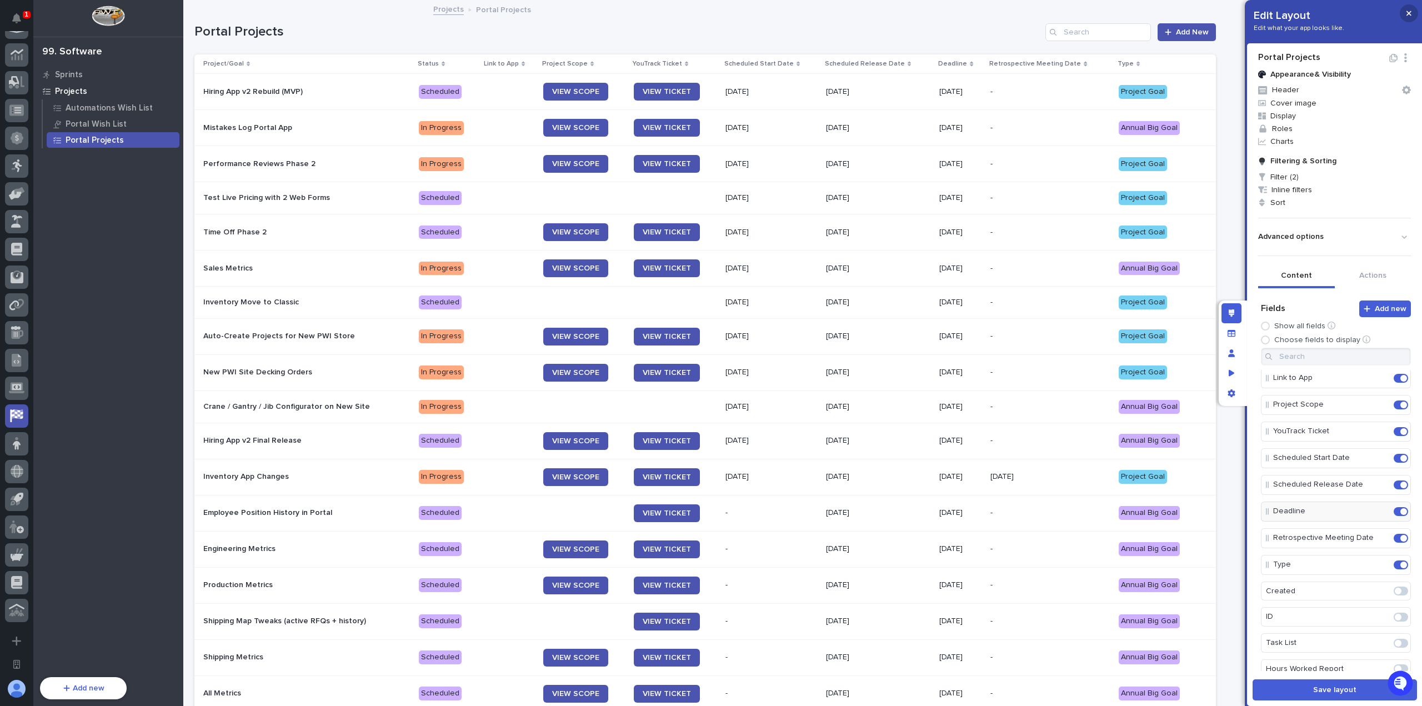
click at [1413, 15] on button "button" at bounding box center [1408, 13] width 18 height 18
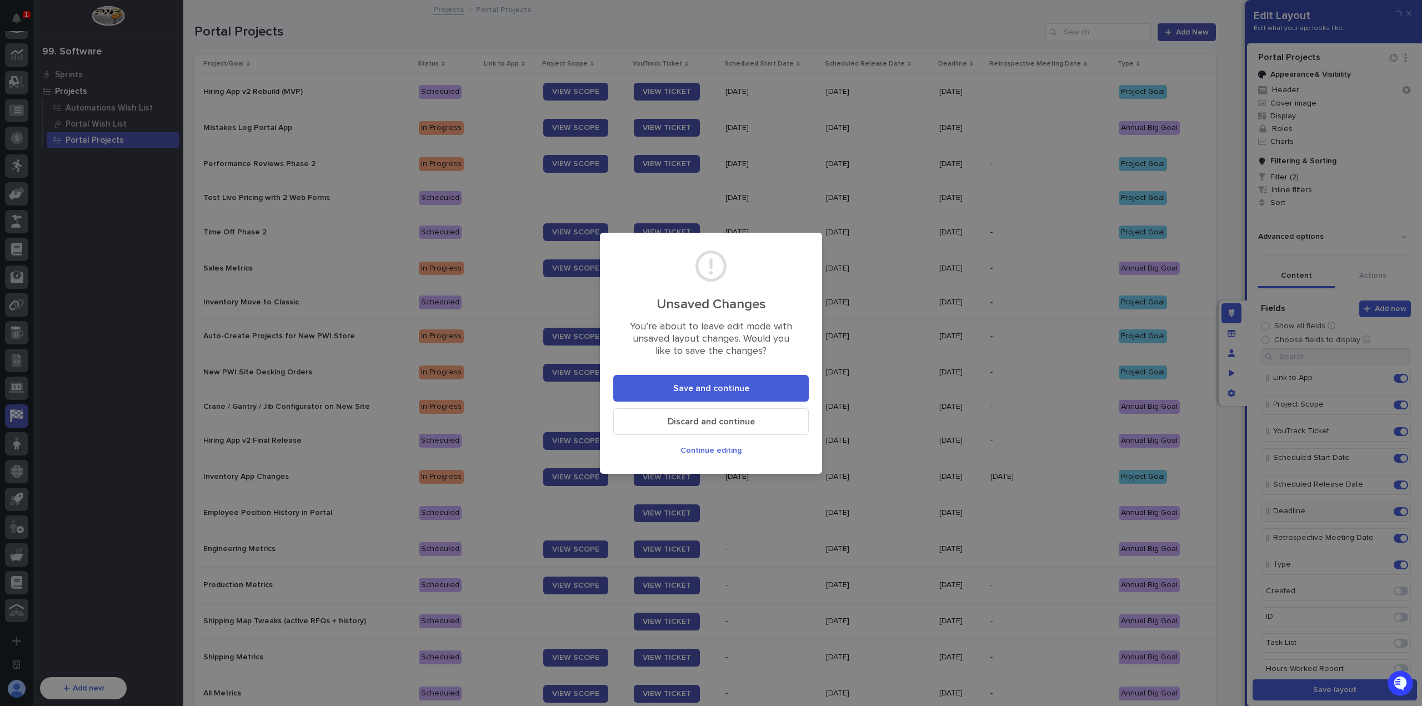
click at [721, 393] on span "Save and continue" at bounding box center [711, 388] width 76 height 9
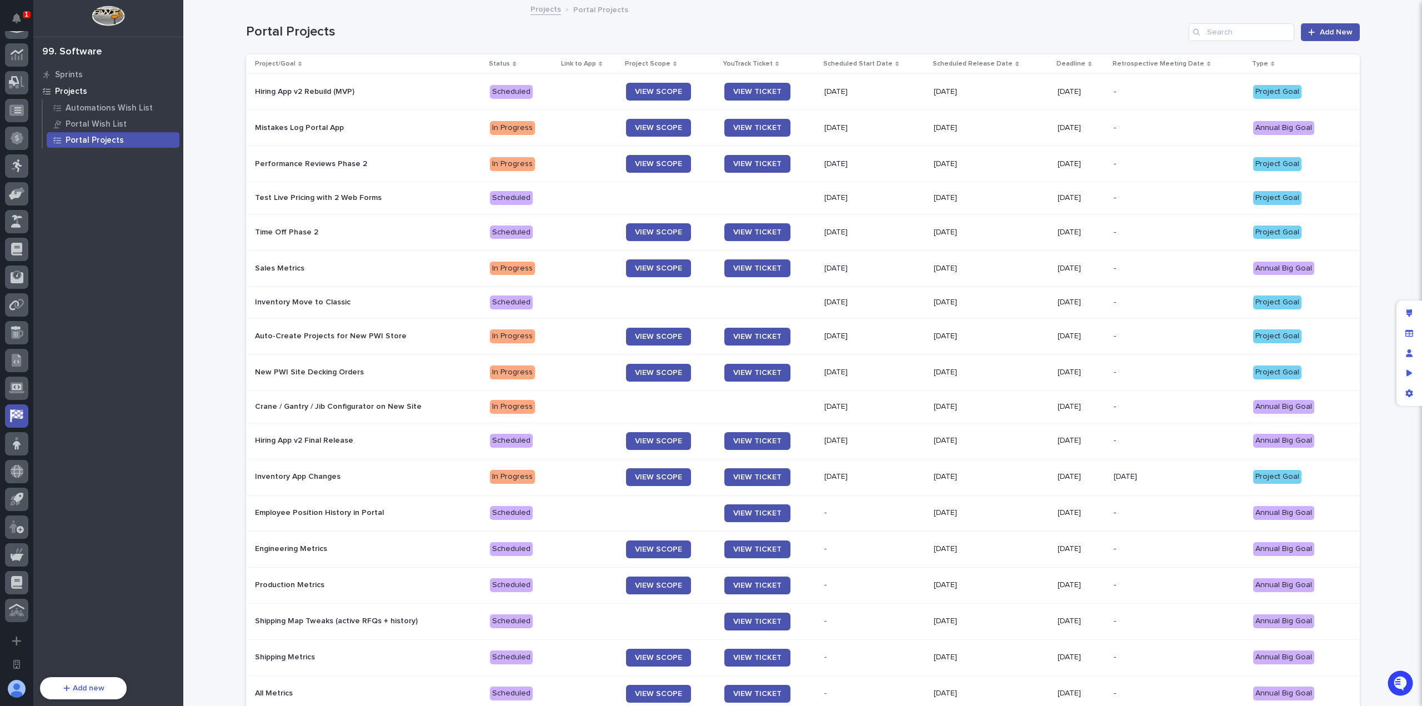
click at [981, 298] on p "09/03/2025" at bounding box center [990, 302] width 115 height 9
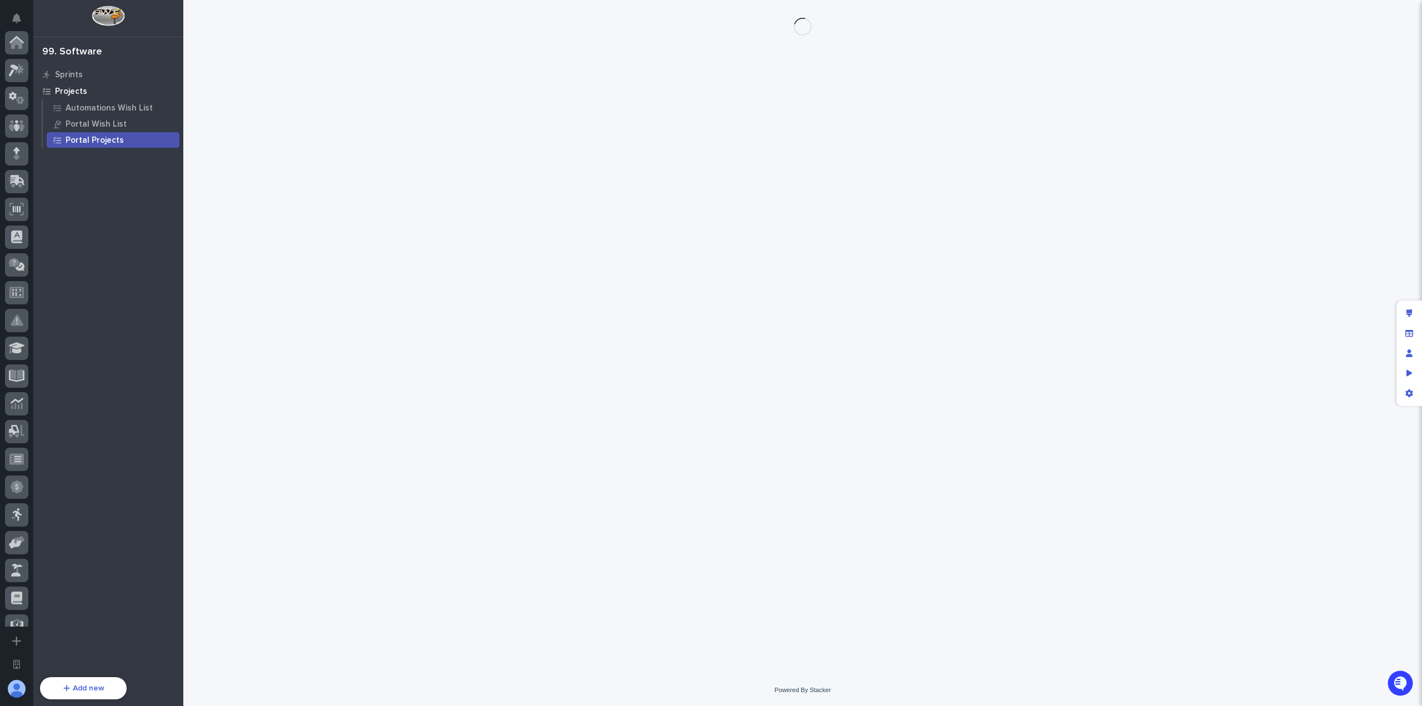
scroll to position [349, 0]
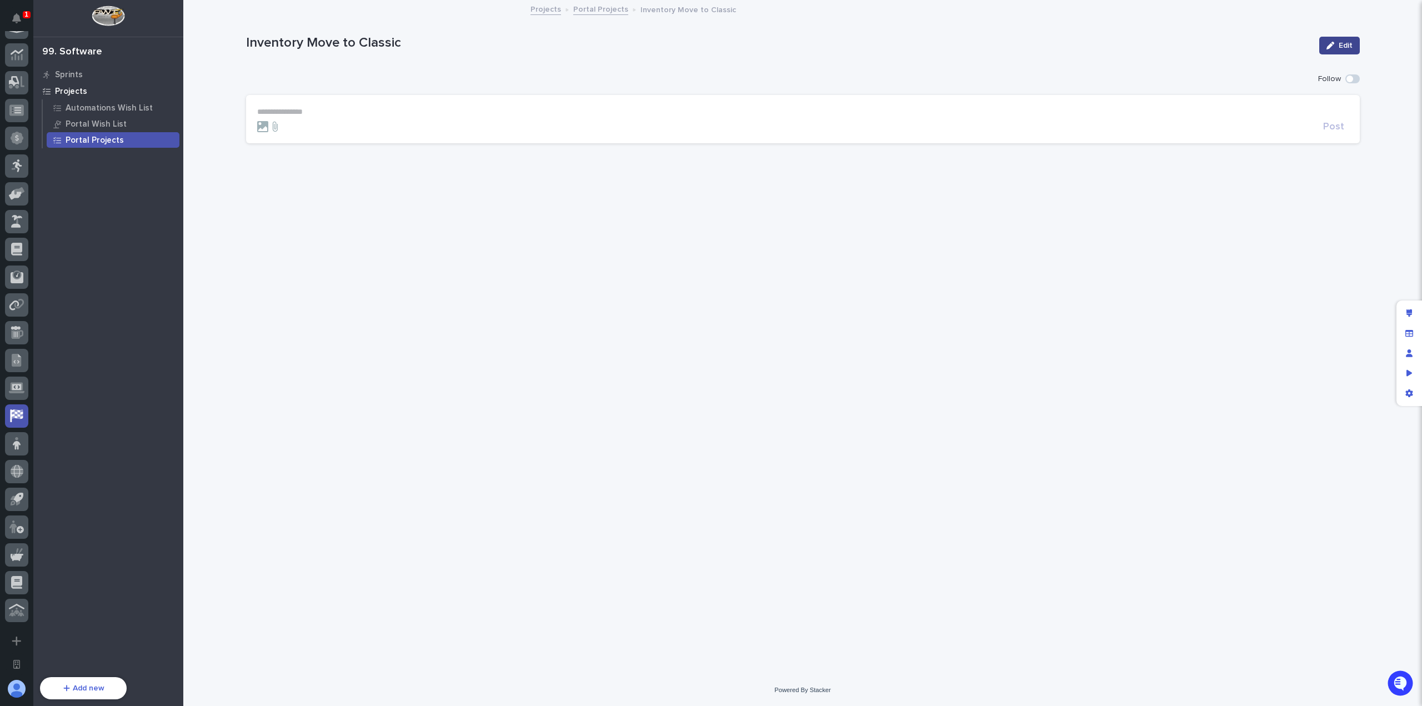
click at [1342, 48] on span "Edit" at bounding box center [1345, 46] width 14 height 8
click at [1288, 43] on span "Cancel" at bounding box center [1287, 46] width 25 height 8
click at [1412, 310] on div "Edit layout" at bounding box center [1409, 313] width 20 height 20
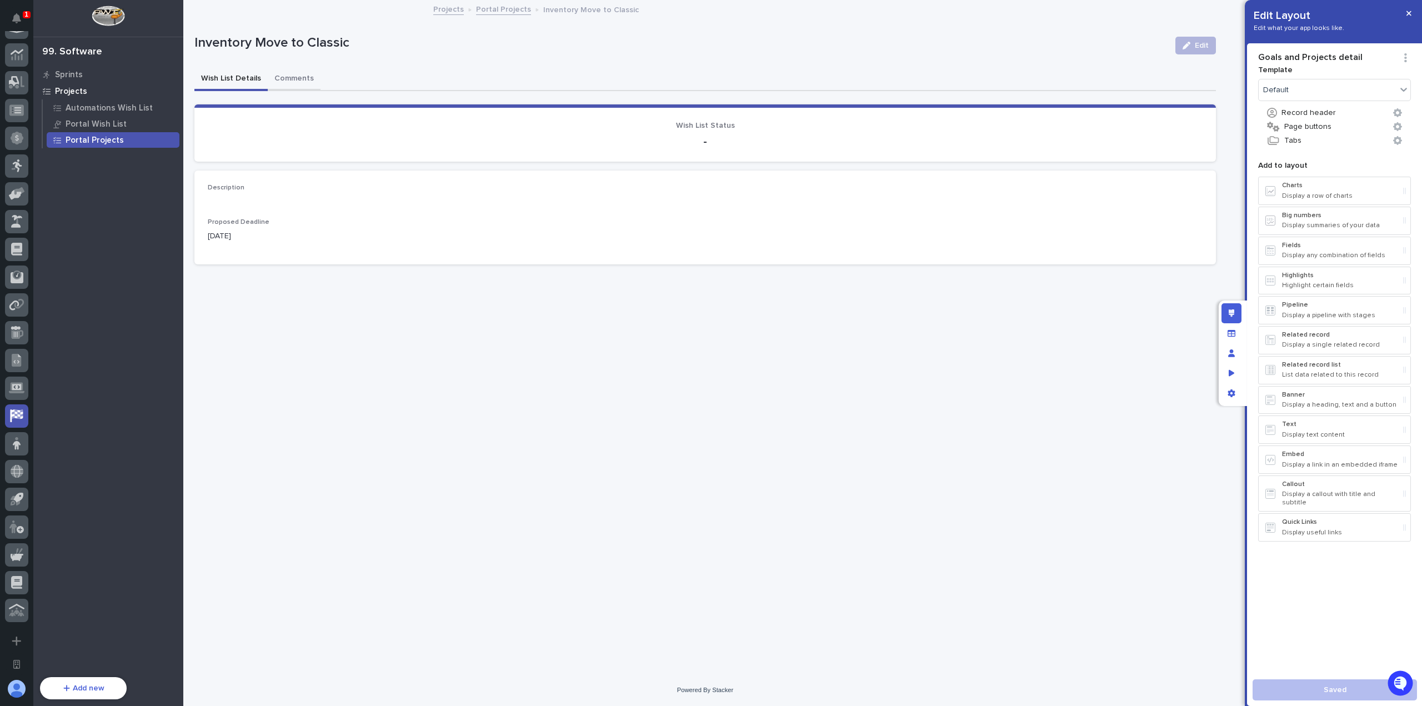
click at [295, 77] on button "Comments" at bounding box center [294, 79] width 53 height 23
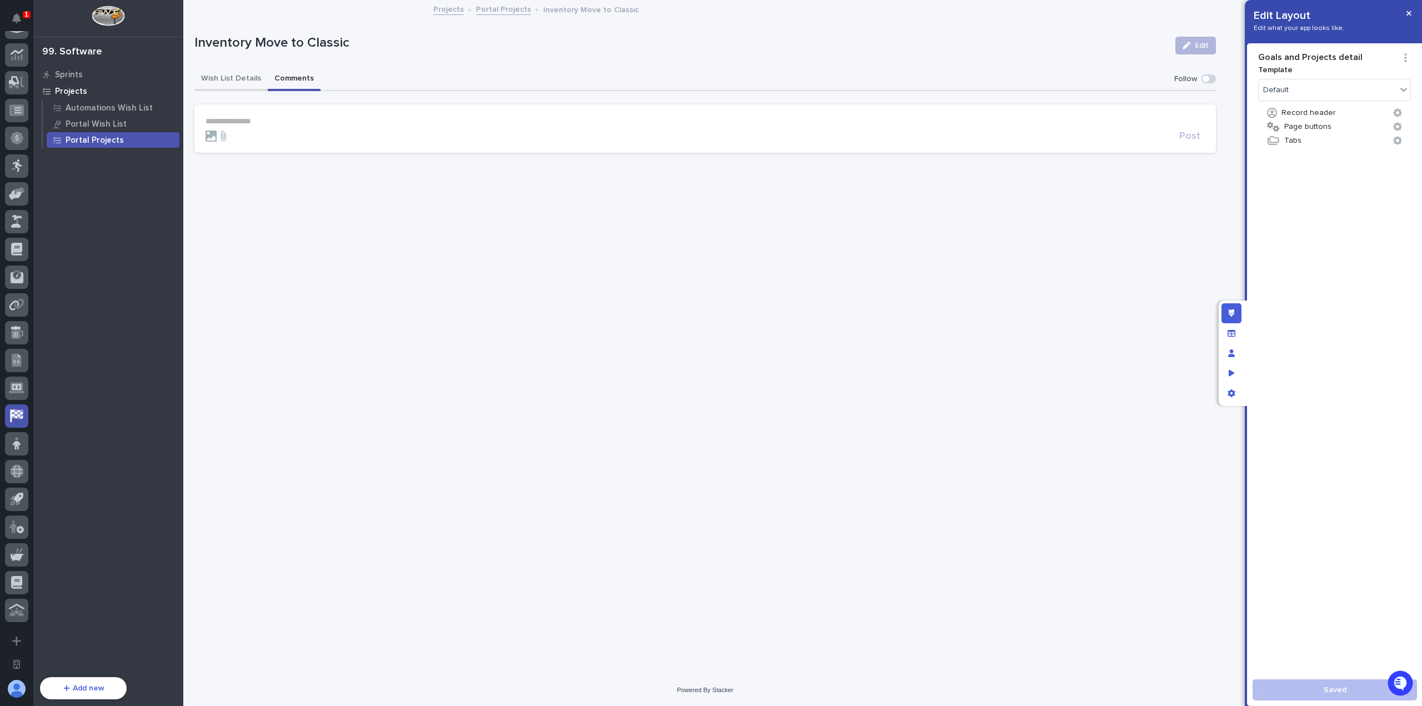
click at [226, 73] on button "Wish List Details" at bounding box center [230, 79] width 73 height 23
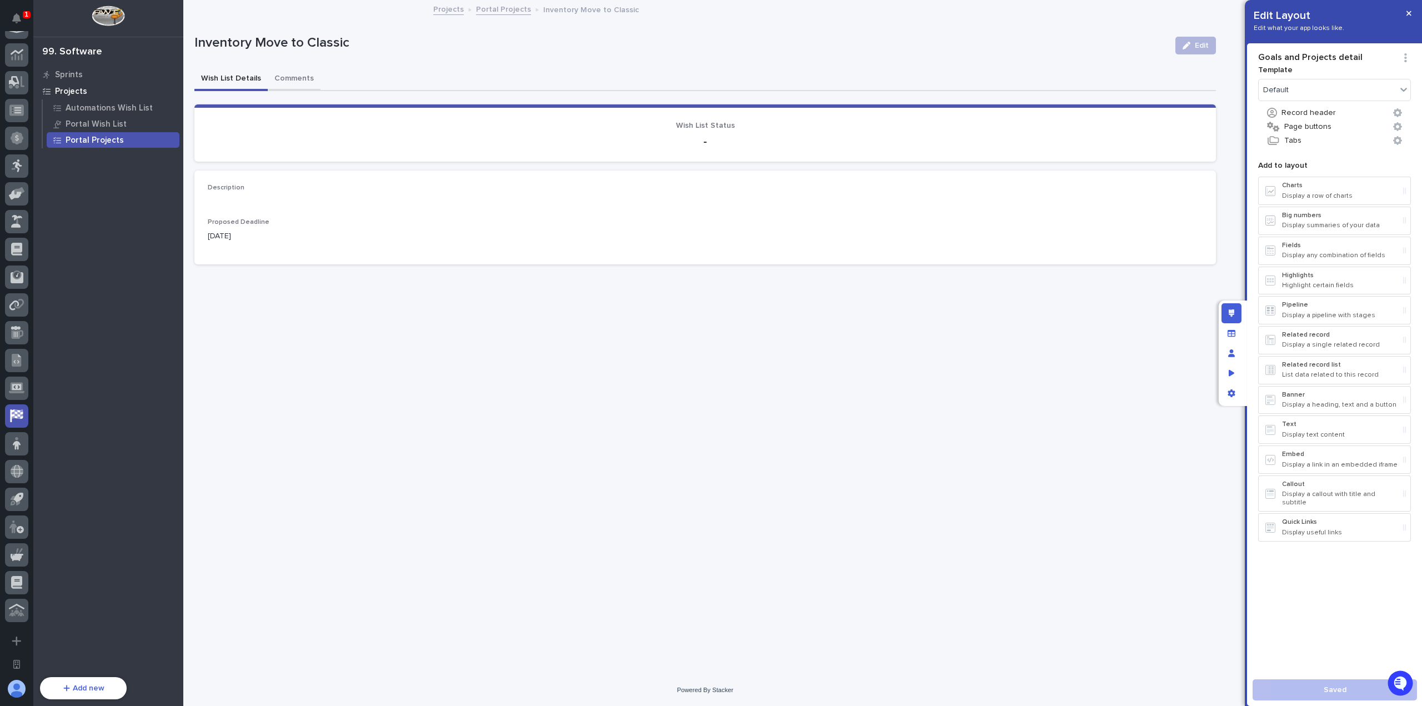
click at [290, 76] on button "Comments" at bounding box center [294, 79] width 53 height 23
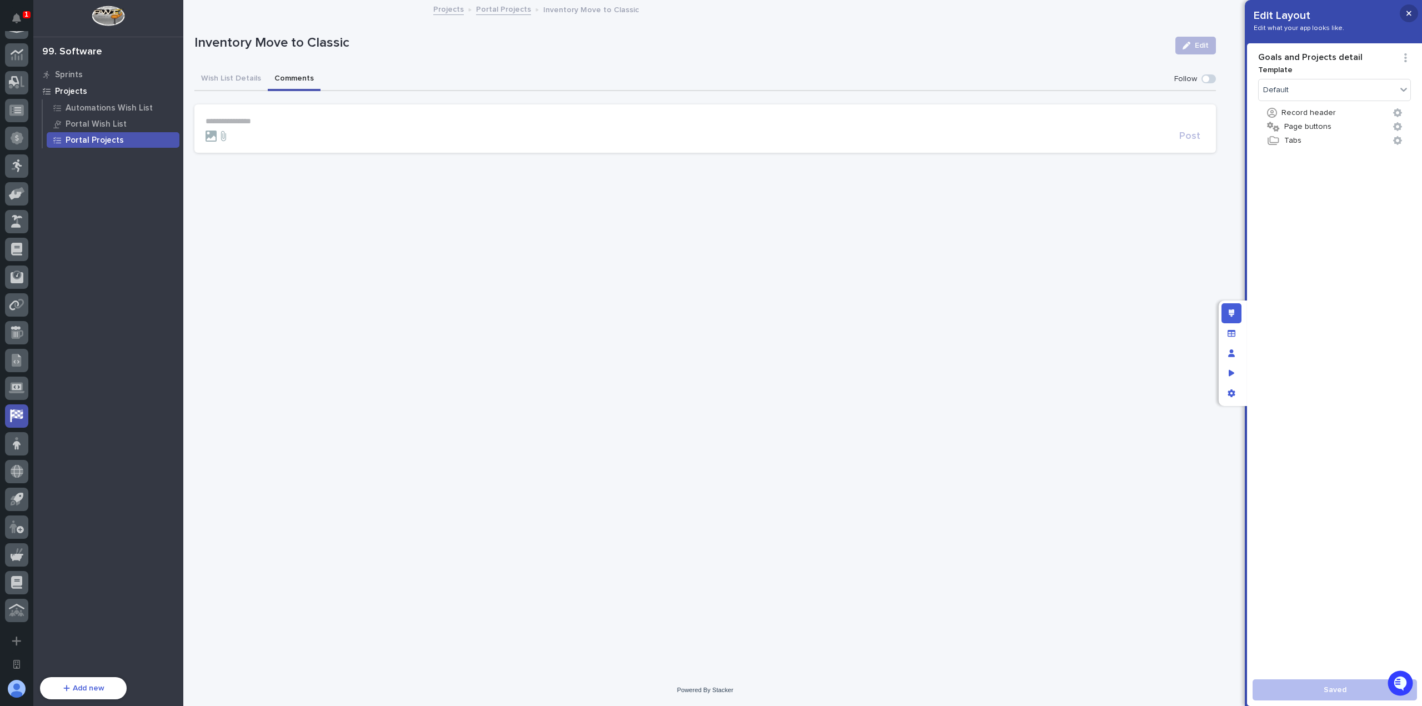
click at [1410, 12] on icon "button" at bounding box center [1408, 13] width 5 height 8
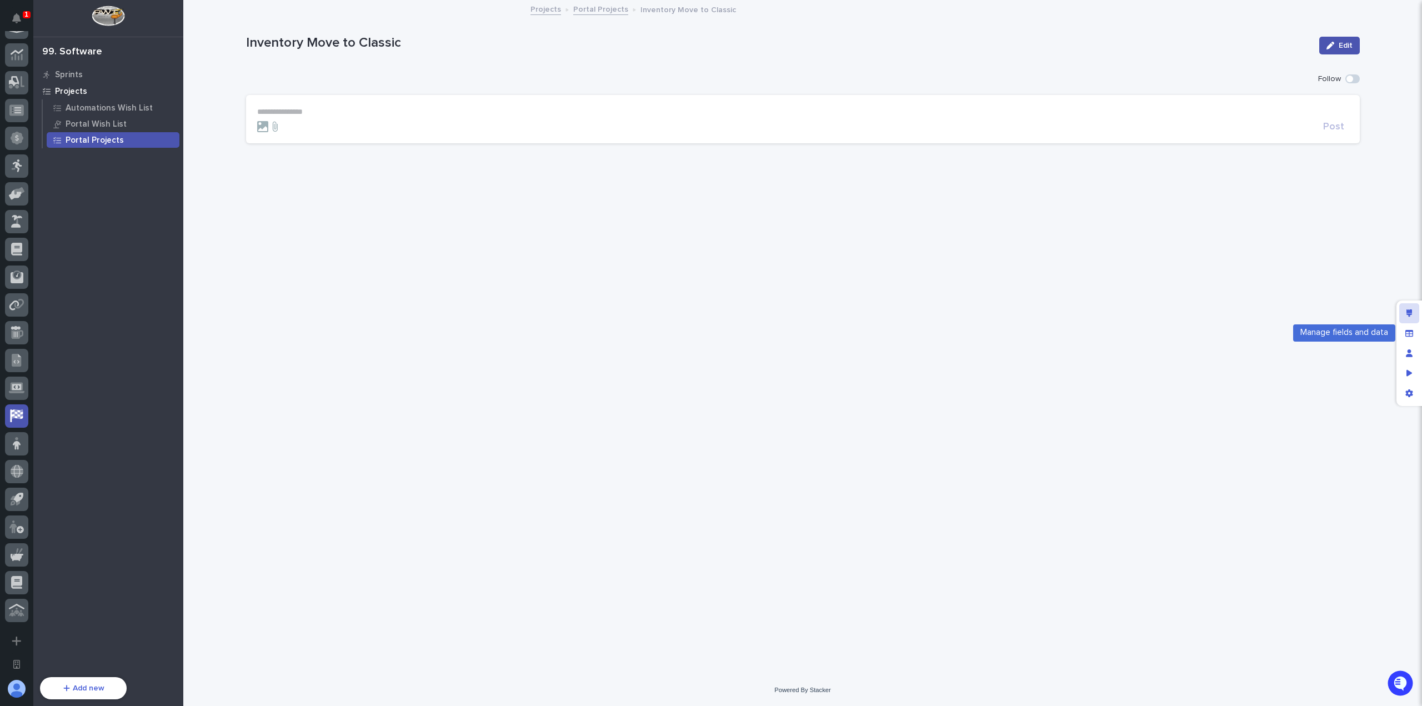
click at [1412, 312] on icon "Edit layout" at bounding box center [1409, 313] width 6 height 8
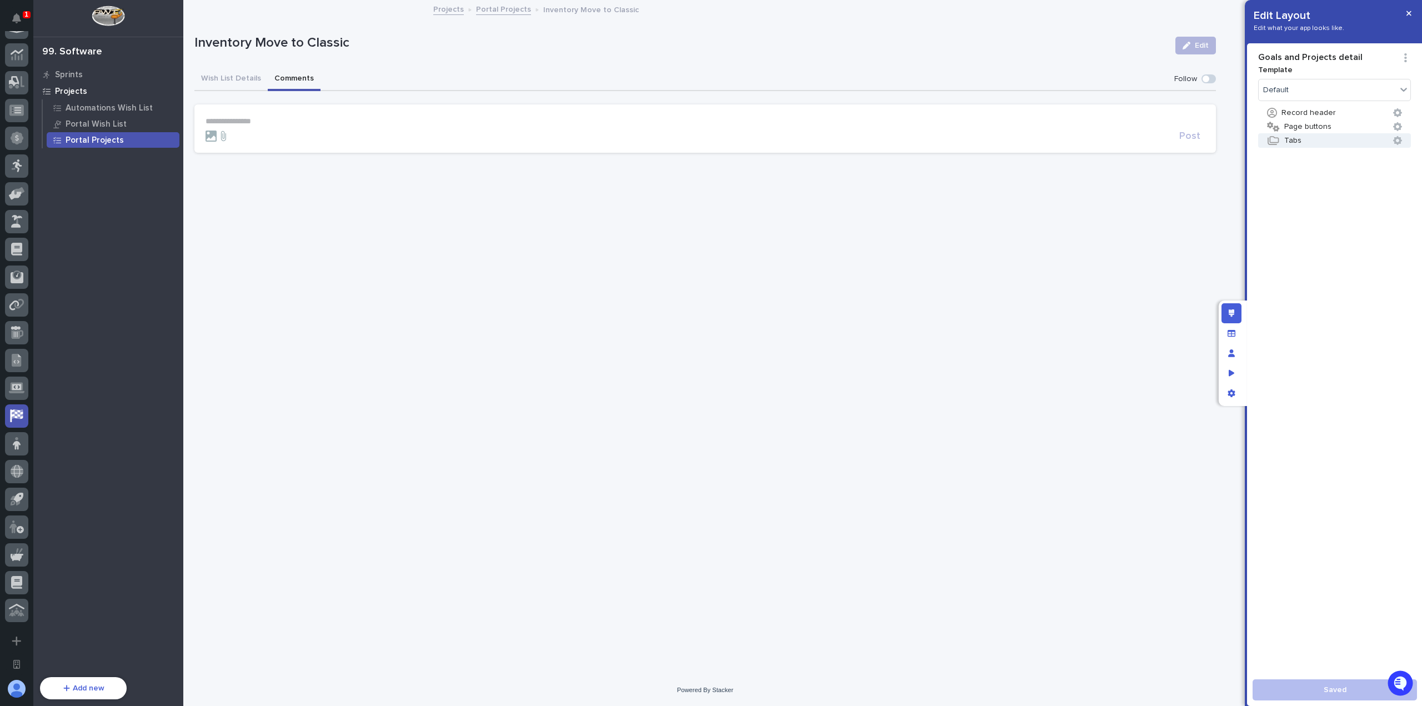
click at [1314, 142] on button "Tabs" at bounding box center [1334, 140] width 153 height 14
click at [1263, 55] on icon "button" at bounding box center [1261, 57] width 7 height 8
click at [1316, 140] on button "Tabs" at bounding box center [1334, 140] width 153 height 14
click at [1327, 122] on input at bounding box center [1334, 116] width 153 height 18
type input "L"
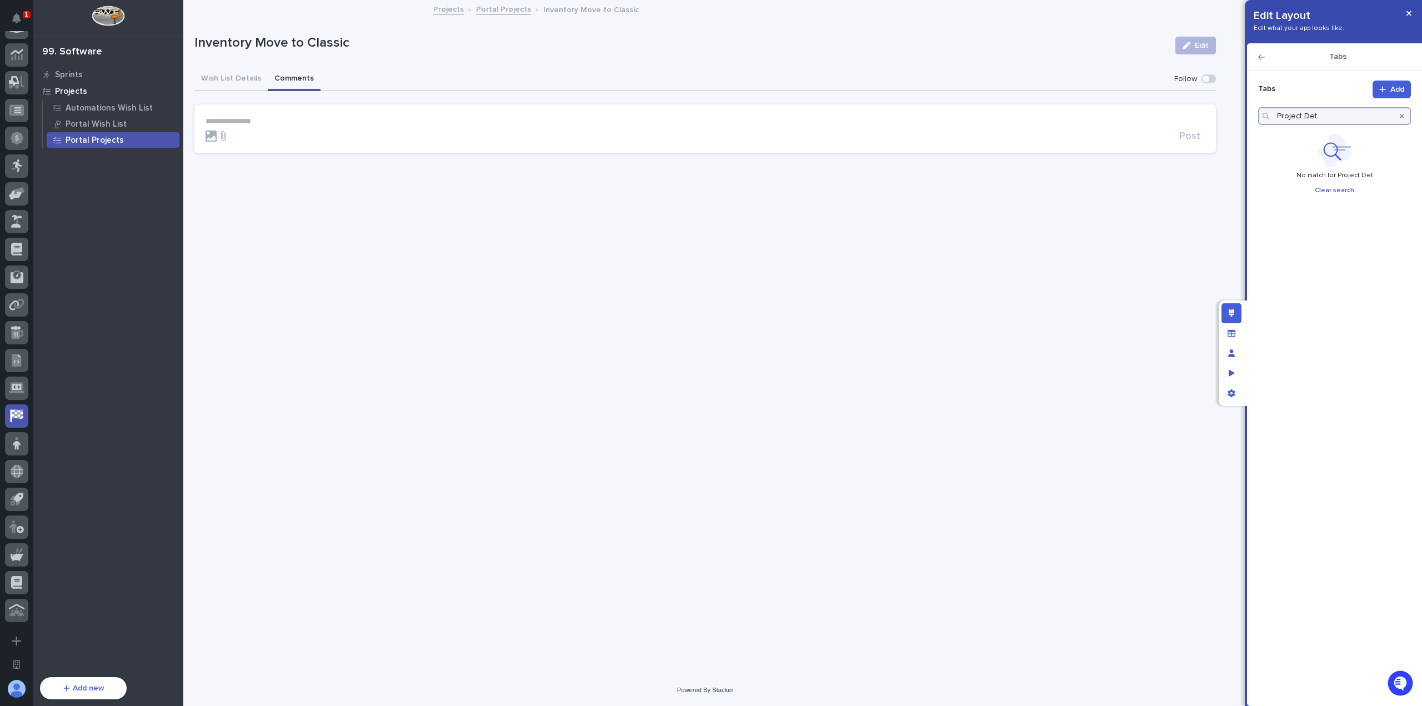
type input "Project Deta"
click at [1398, 91] on span "Add" at bounding box center [1397, 90] width 14 height 8
click at [1385, 164] on icon "button" at bounding box center [1383, 165] width 11 height 10
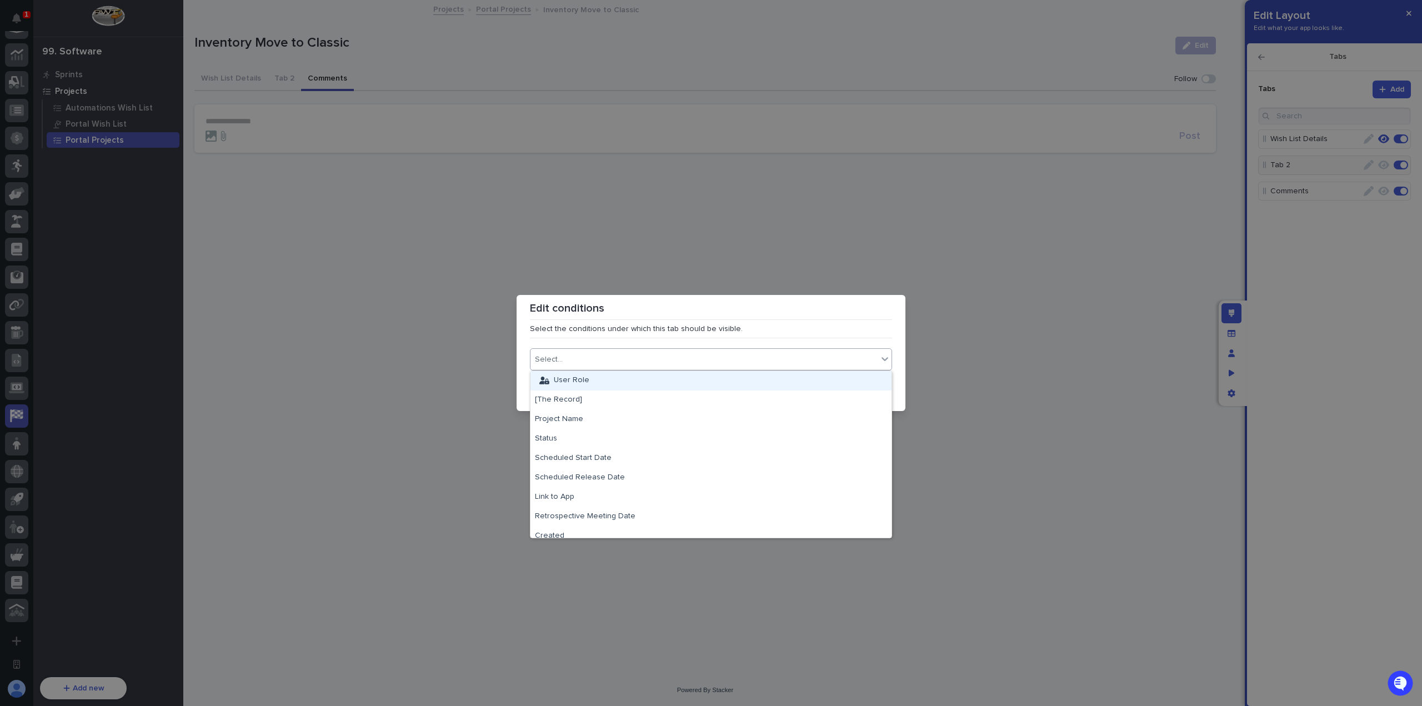
click at [661, 363] on div "Select..." at bounding box center [703, 360] width 347 height 16
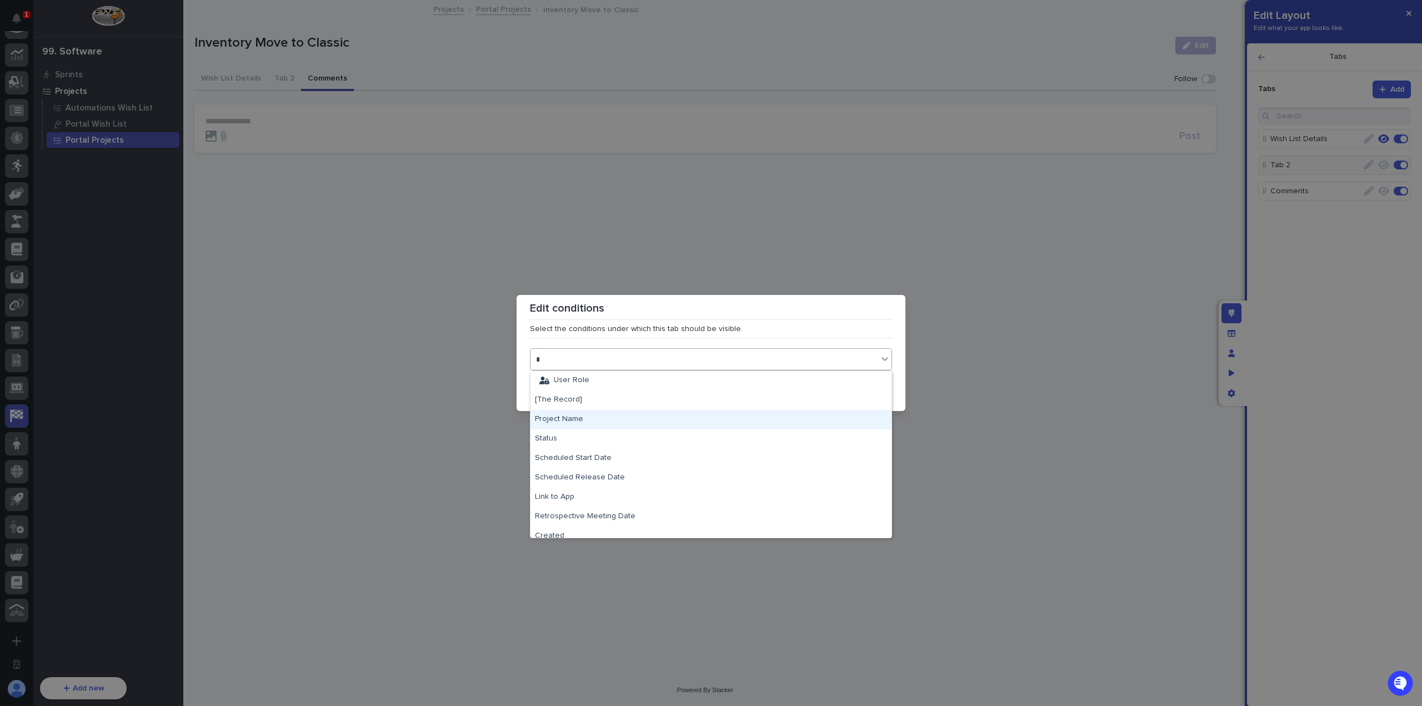
type input "****"
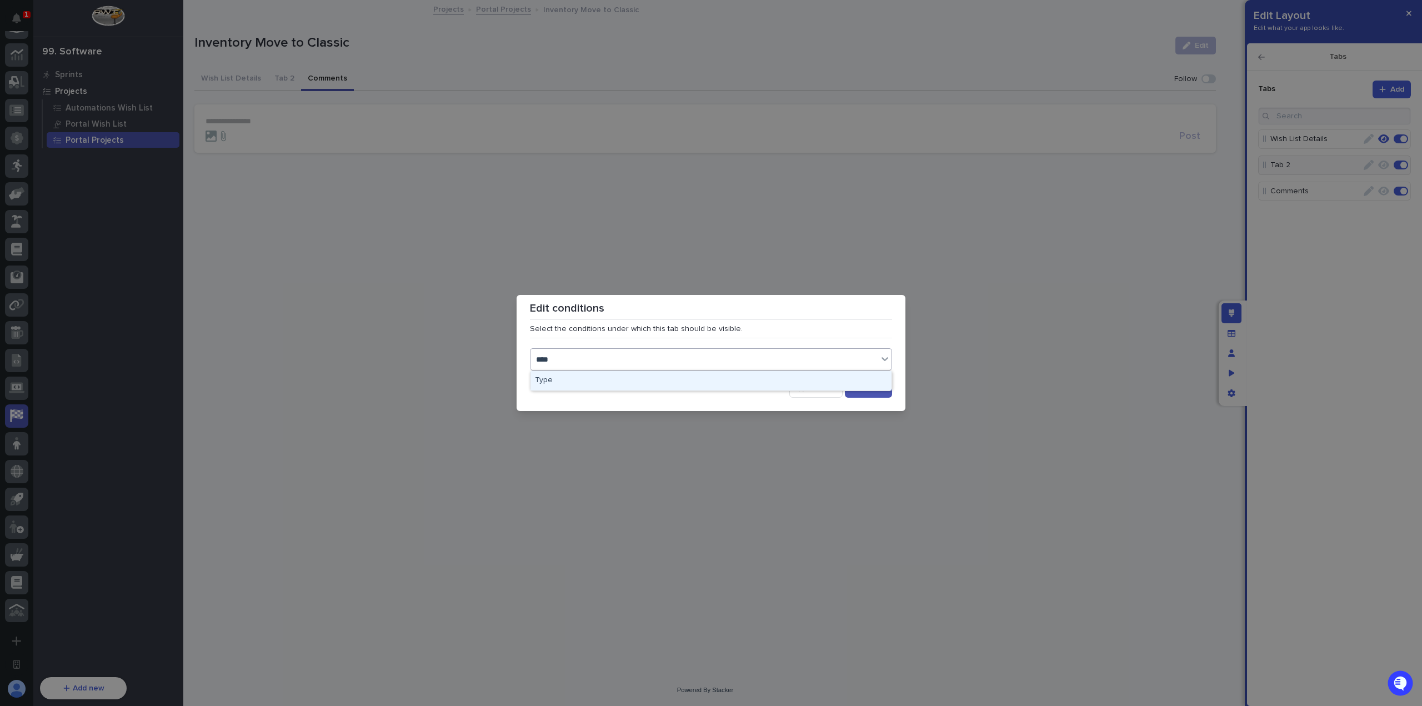
click at [619, 379] on div "Type" at bounding box center [710, 380] width 361 height 19
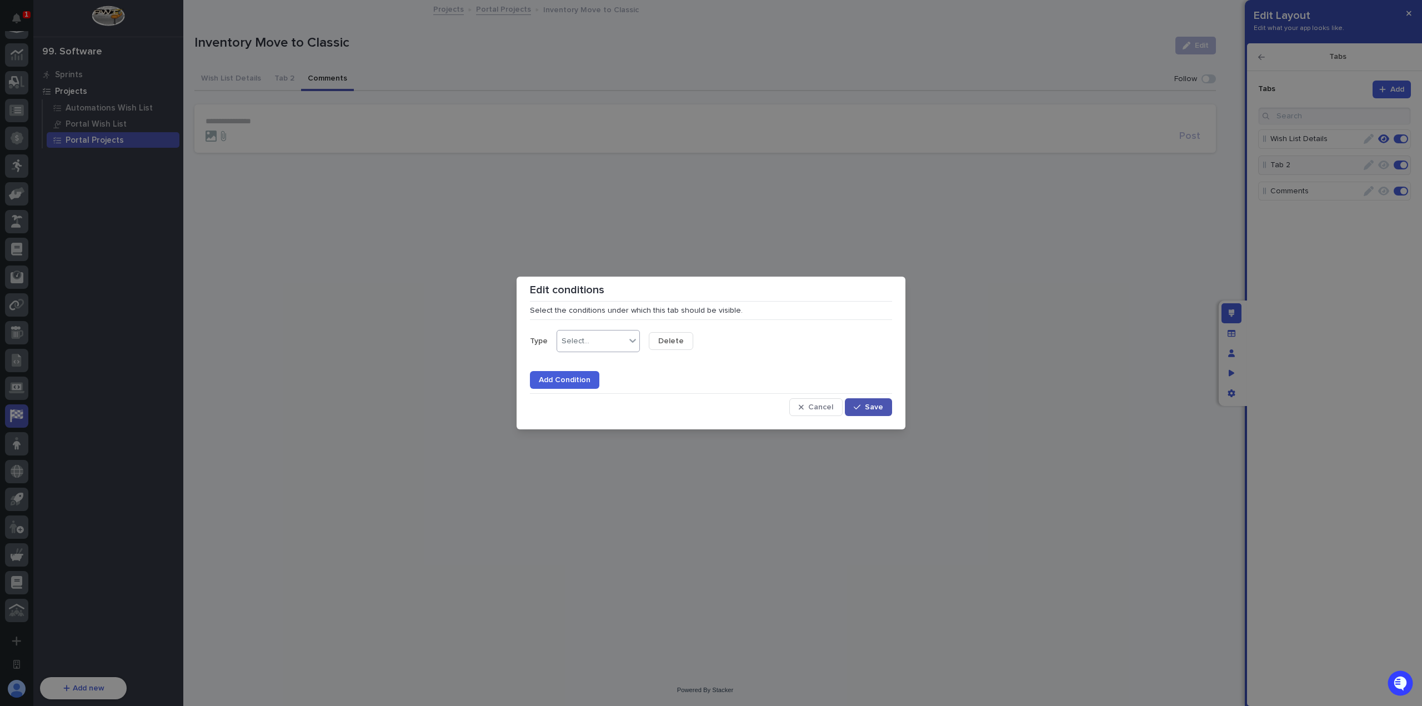
click at [612, 347] on div "Select..." at bounding box center [591, 341] width 68 height 16
click at [605, 386] on div "is not" at bounding box center [597, 381] width 82 height 19
click at [680, 342] on div "Select..." at bounding box center [683, 341] width 68 height 16
click at [689, 406] on div "Wish List" at bounding box center [689, 400] width 82 height 19
click at [878, 410] on span "Save" at bounding box center [874, 407] width 18 height 8
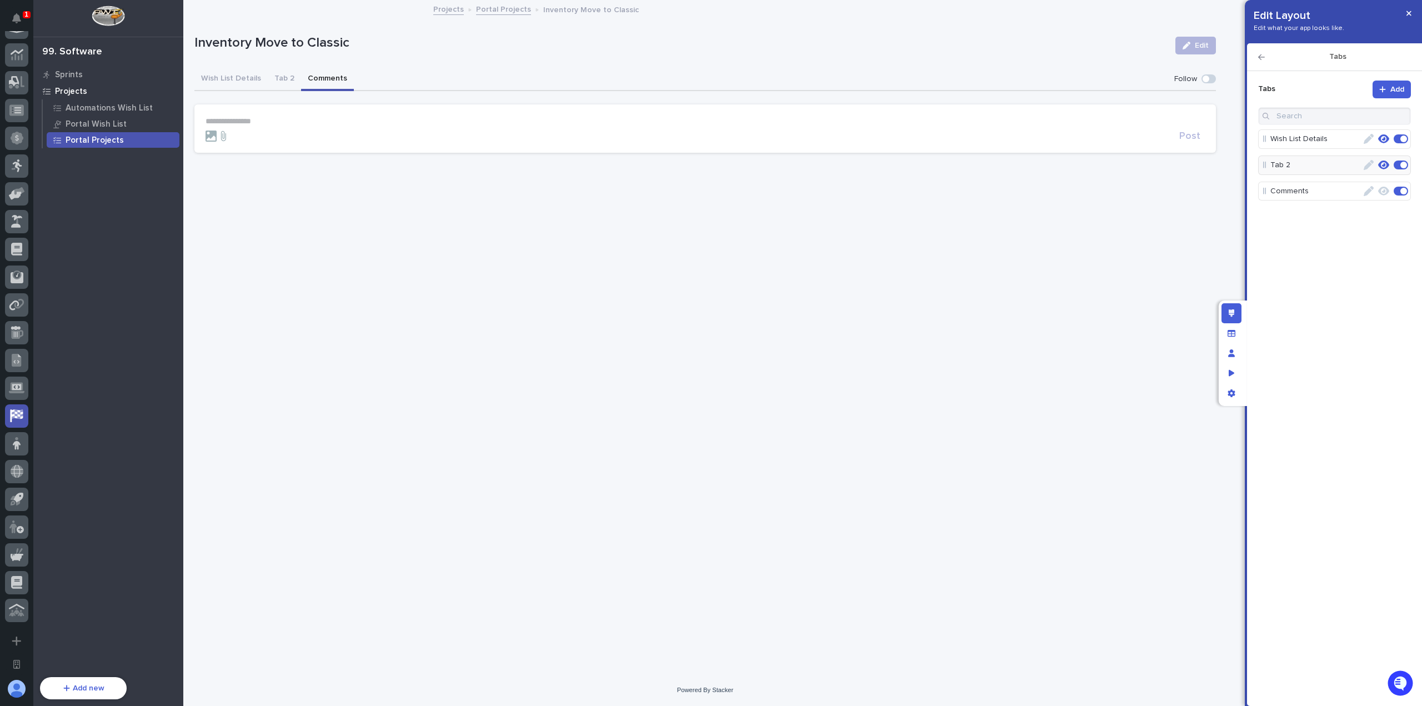
click at [1370, 167] on icon "button" at bounding box center [1368, 165] width 10 height 10
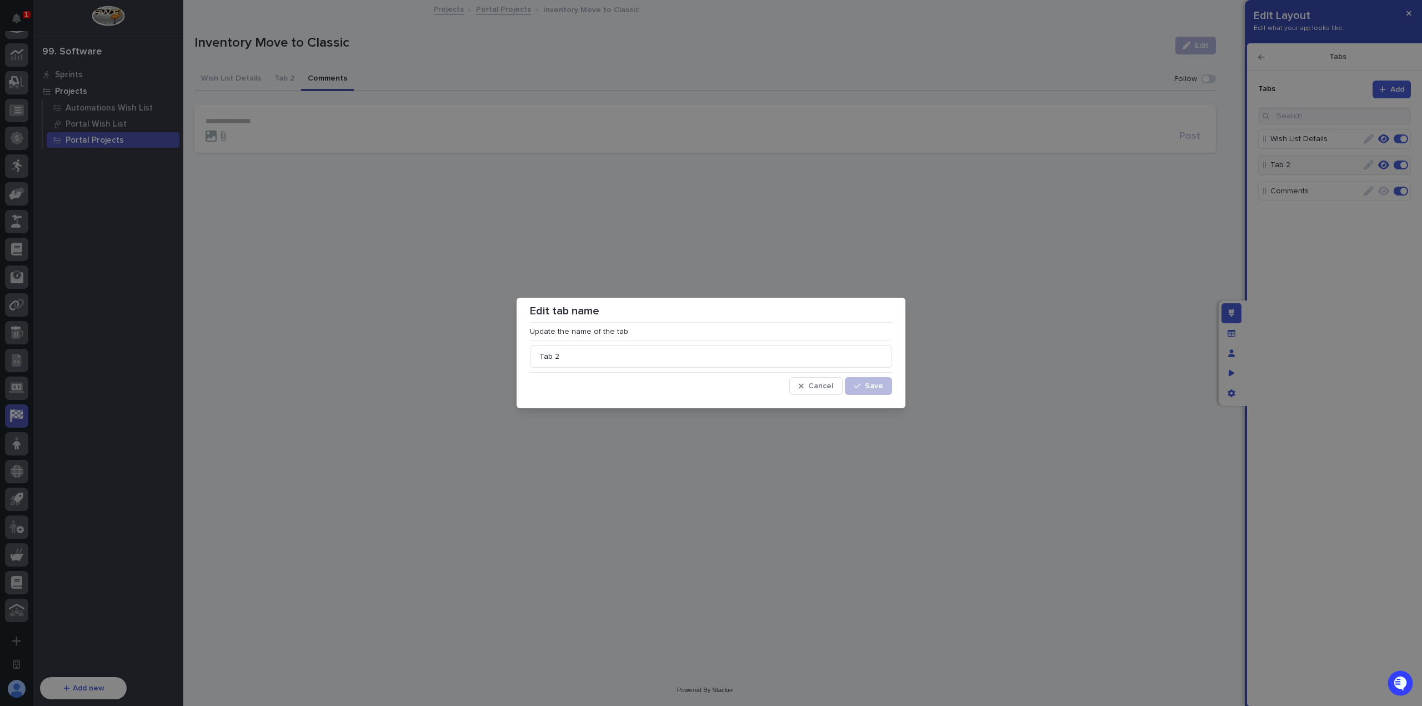
drag, startPoint x: 508, startPoint y: 355, endPoint x: 485, endPoint y: 354, distance: 23.3
click at [504, 355] on div "Edit tab name Update the name of the tab Tab 2 Cancel Save" at bounding box center [711, 353] width 1422 height 706
type input "Project Details"
click at [866, 384] on span "Save" at bounding box center [874, 386] width 18 height 8
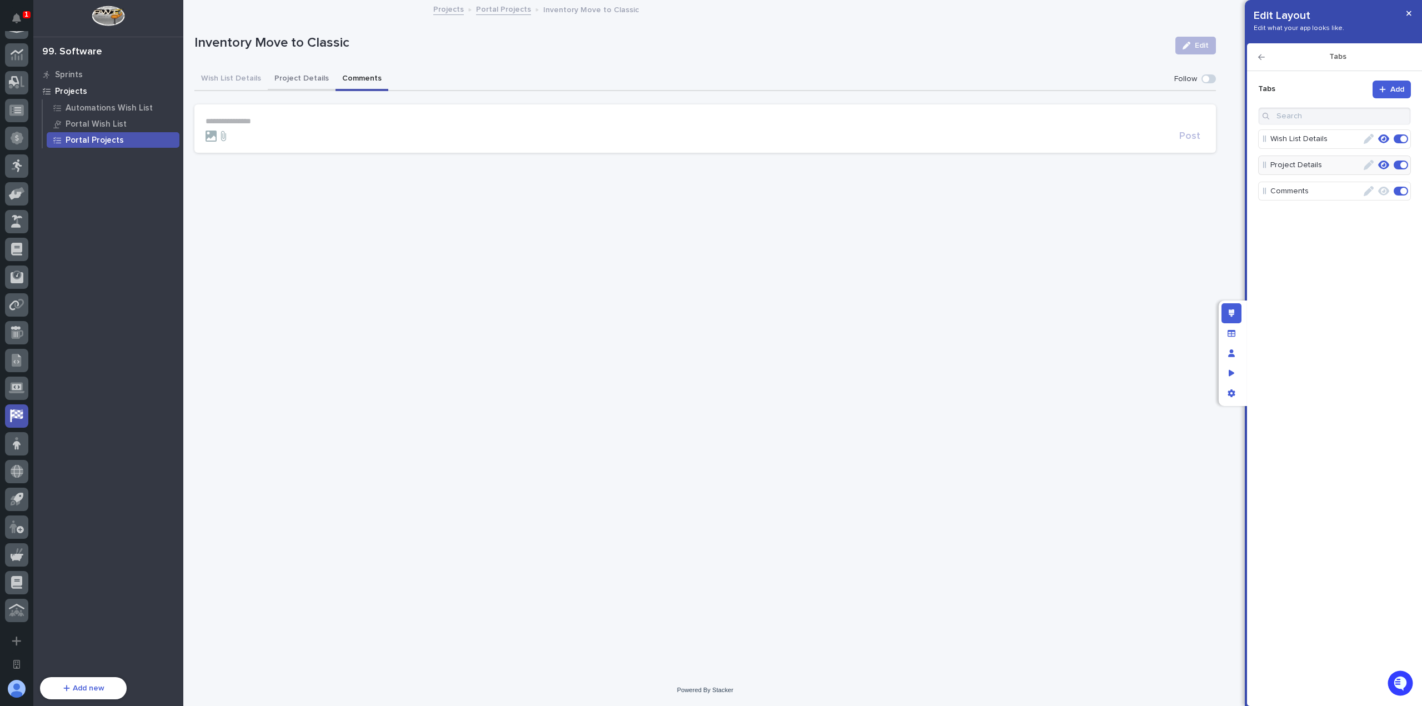
click at [308, 82] on button "Project Details" at bounding box center [302, 79] width 68 height 23
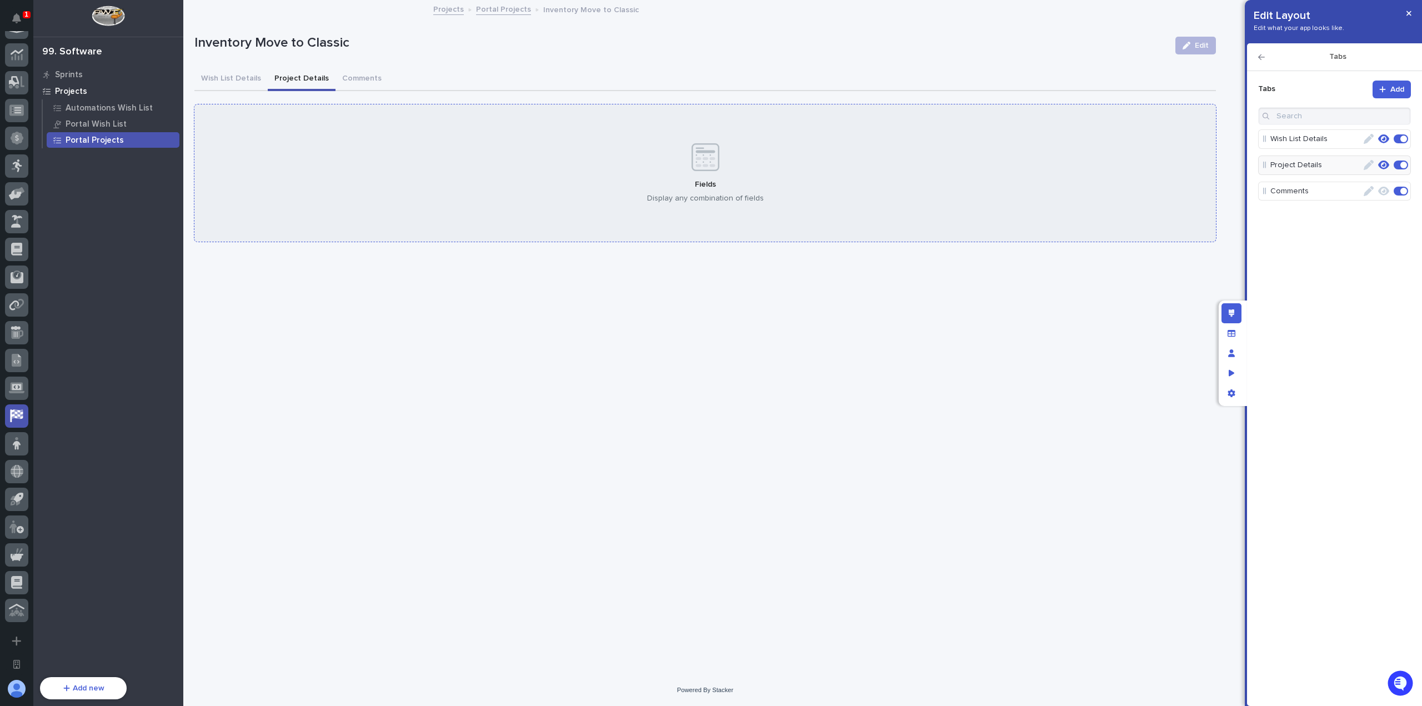
click at [548, 156] on div "Fields Display any combination of fields" at bounding box center [704, 173] width 1021 height 138
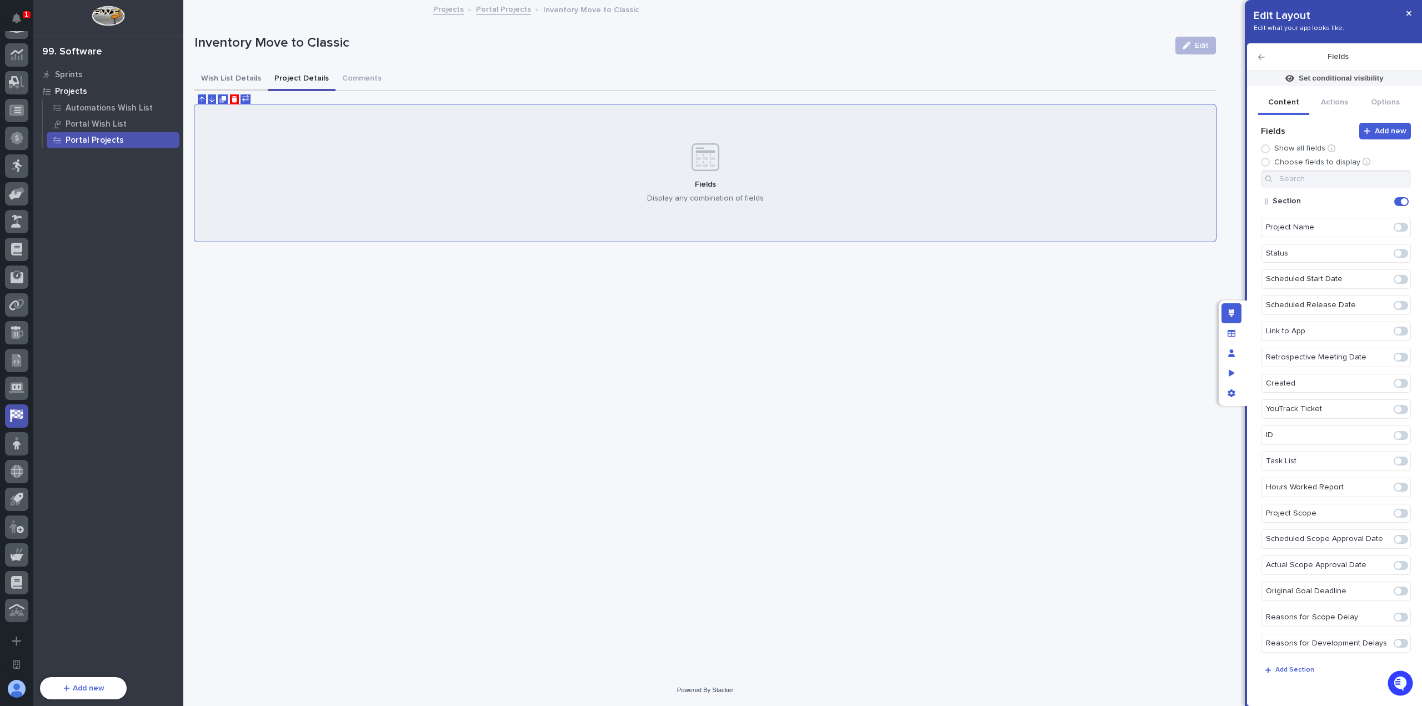
click at [247, 83] on button "Wish List Details" at bounding box center [230, 79] width 73 height 23
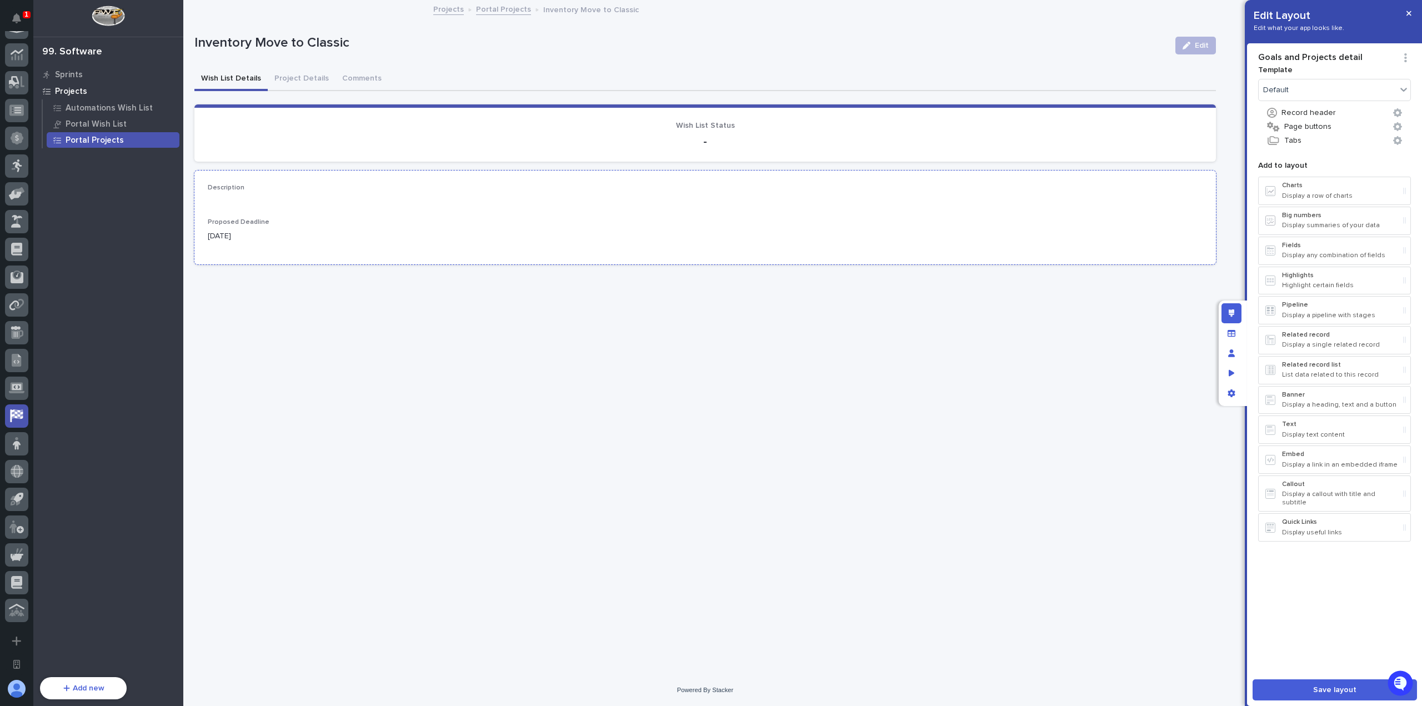
click at [350, 202] on div "Description •••" at bounding box center [705, 194] width 995 height 21
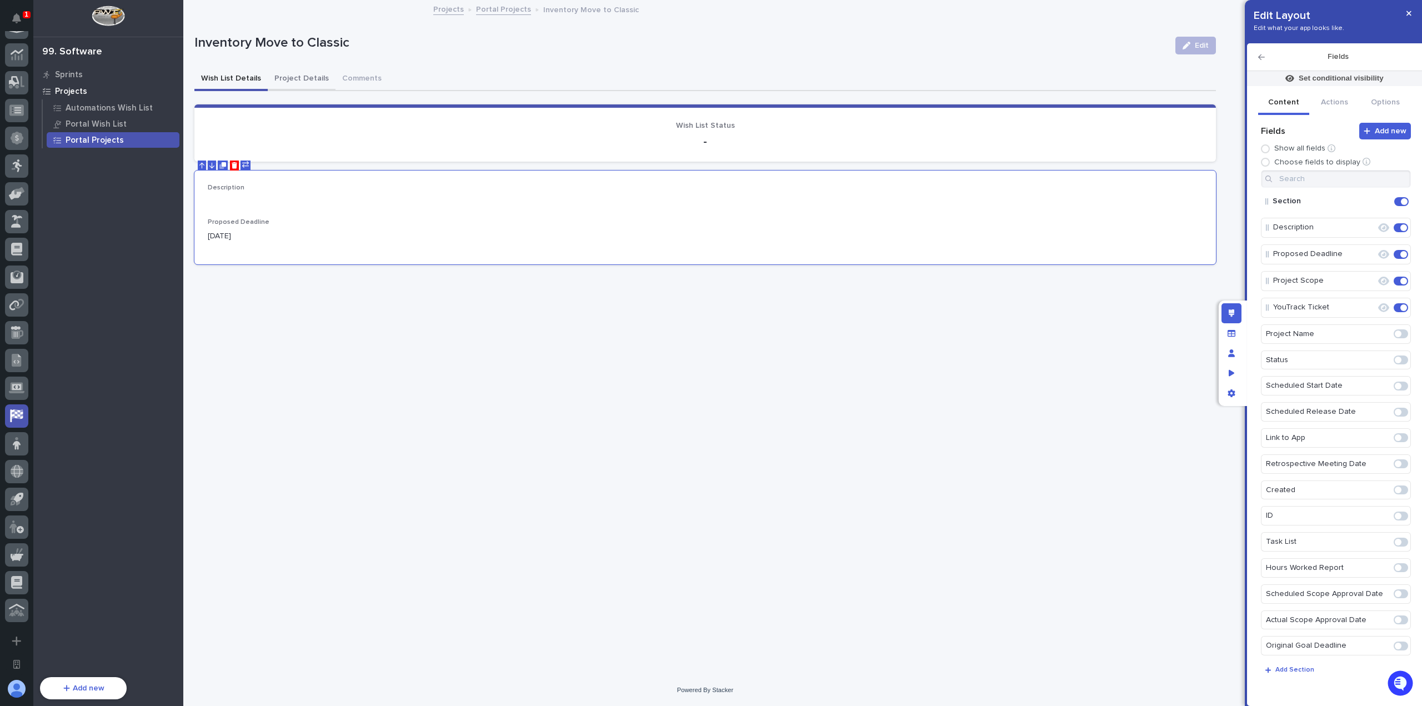
click at [297, 76] on button "Project Details" at bounding box center [302, 79] width 68 height 23
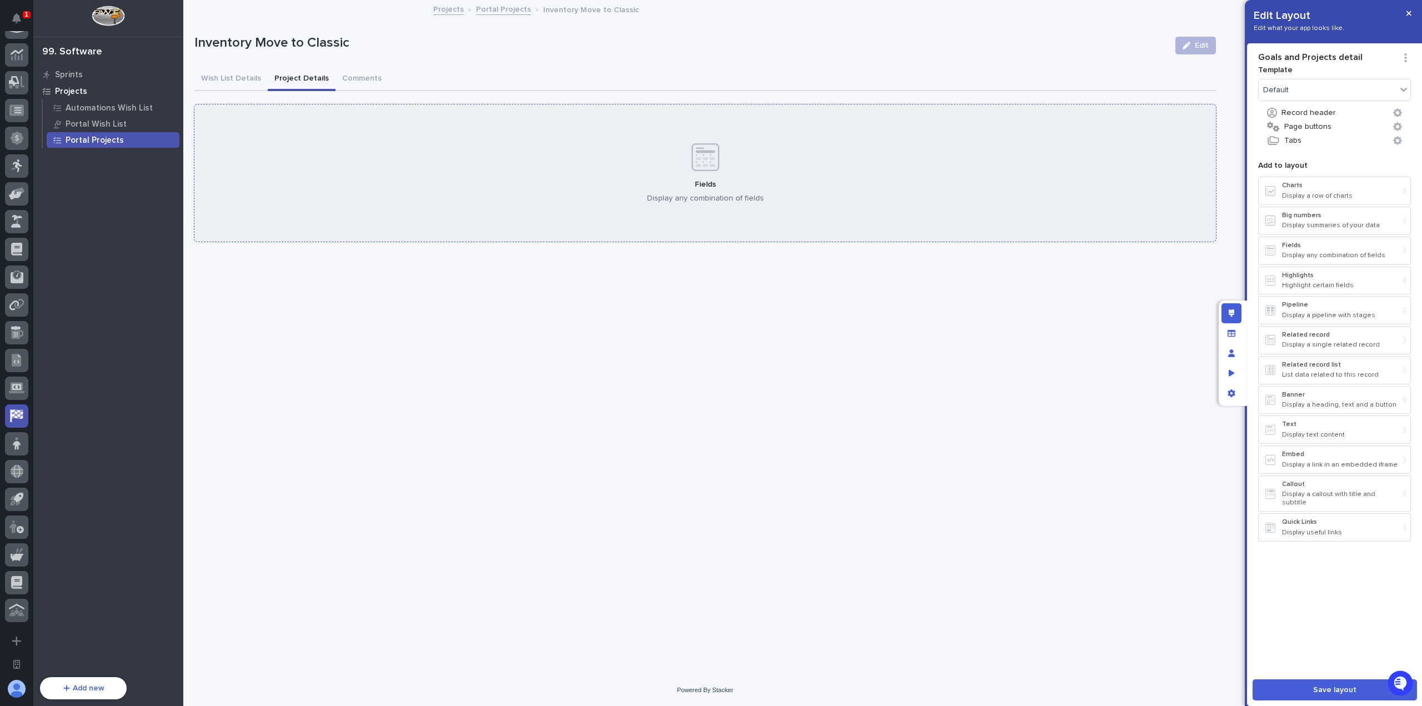
click at [1006, 175] on div "Fields Display any combination of fields" at bounding box center [704, 173] width 1021 height 138
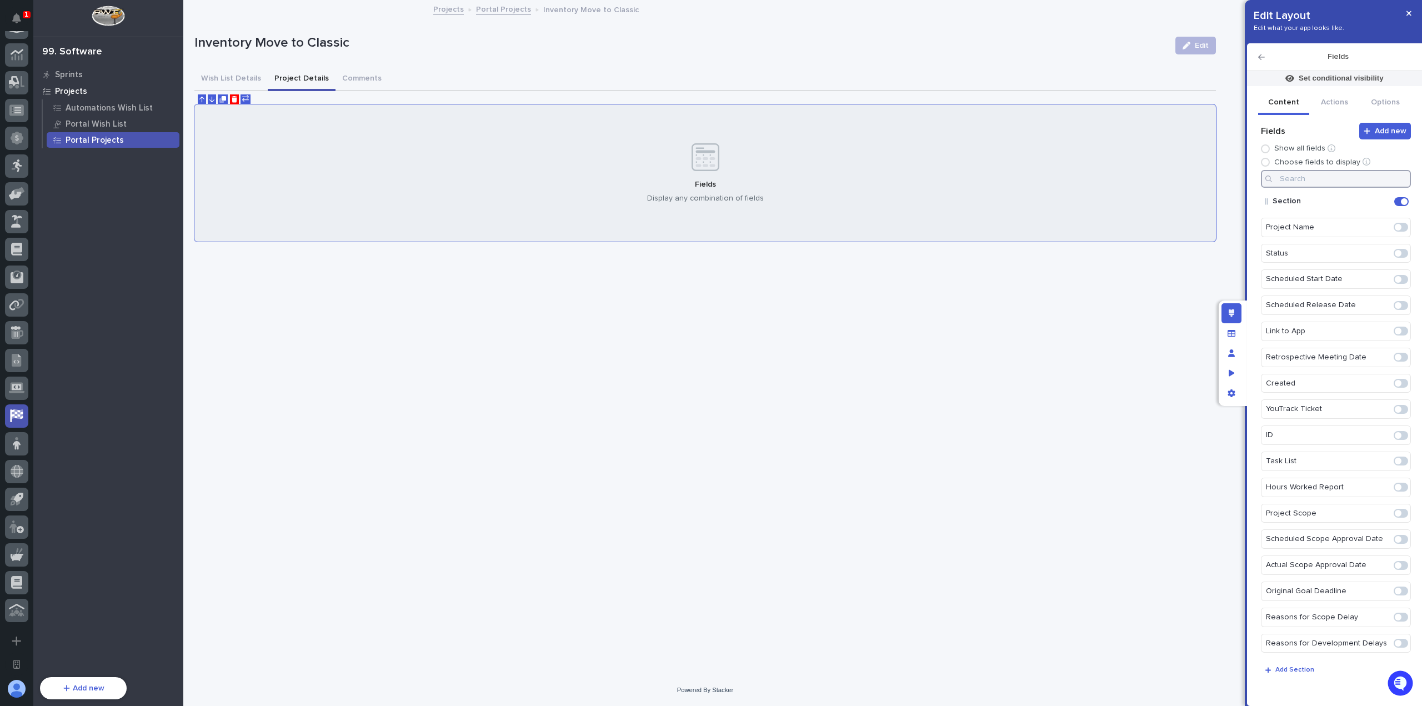
click at [1320, 184] on input at bounding box center [1336, 179] width 150 height 18
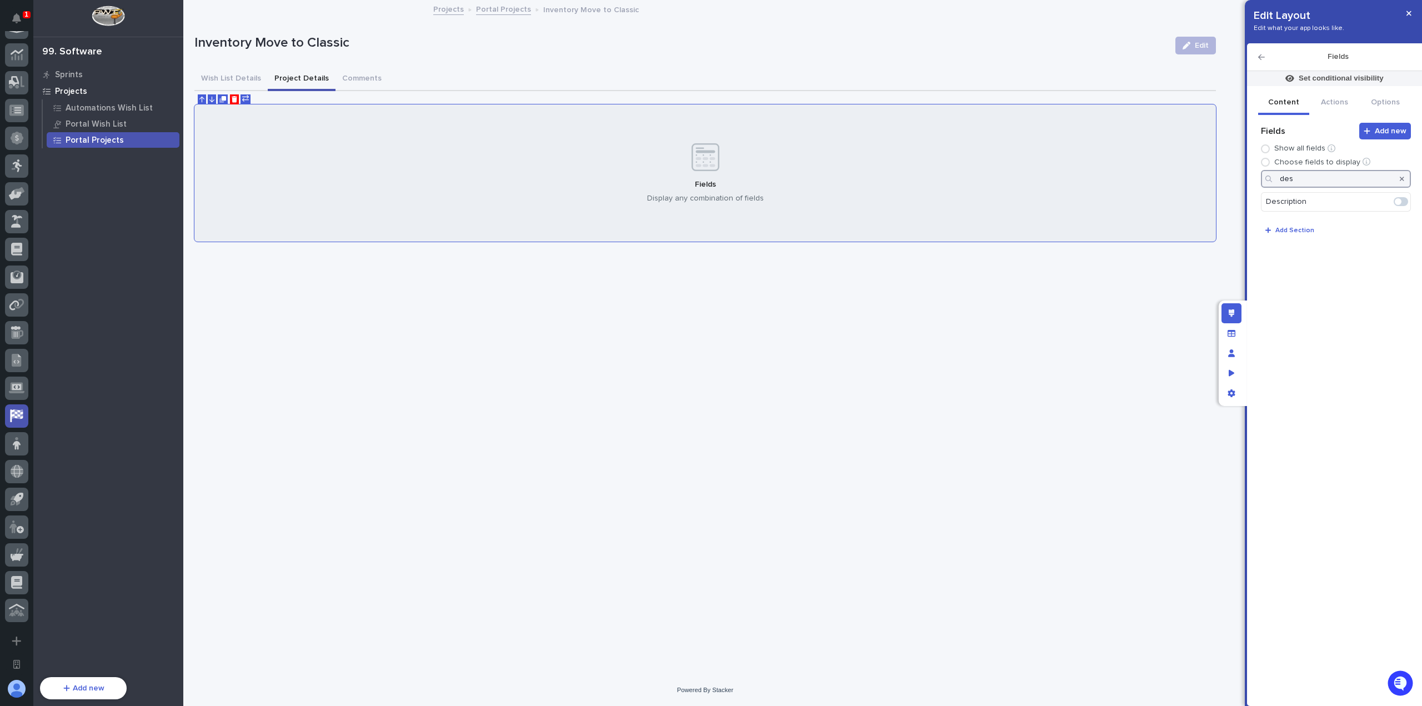
click at [1404, 200] on span at bounding box center [1400, 201] width 14 height 9
type input "des"
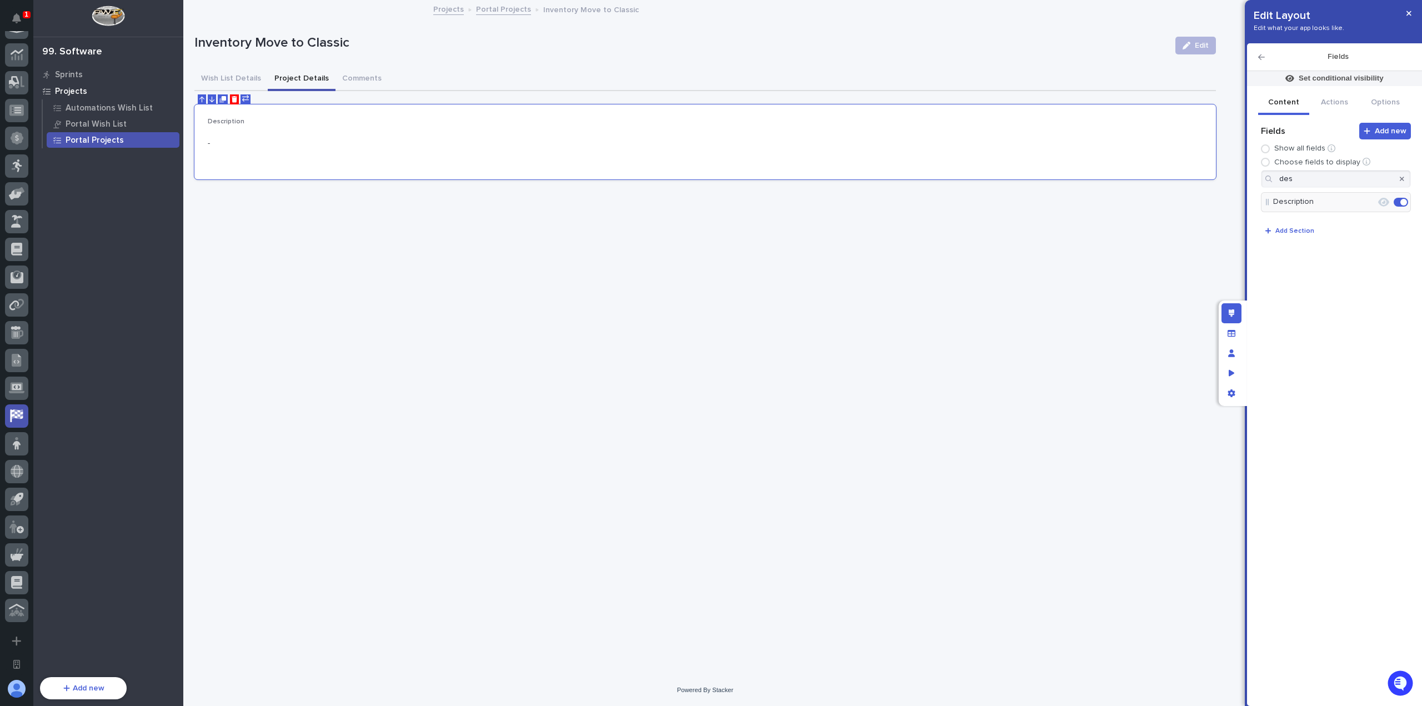
click at [1400, 178] on icon "button" at bounding box center [1401, 179] width 4 height 4
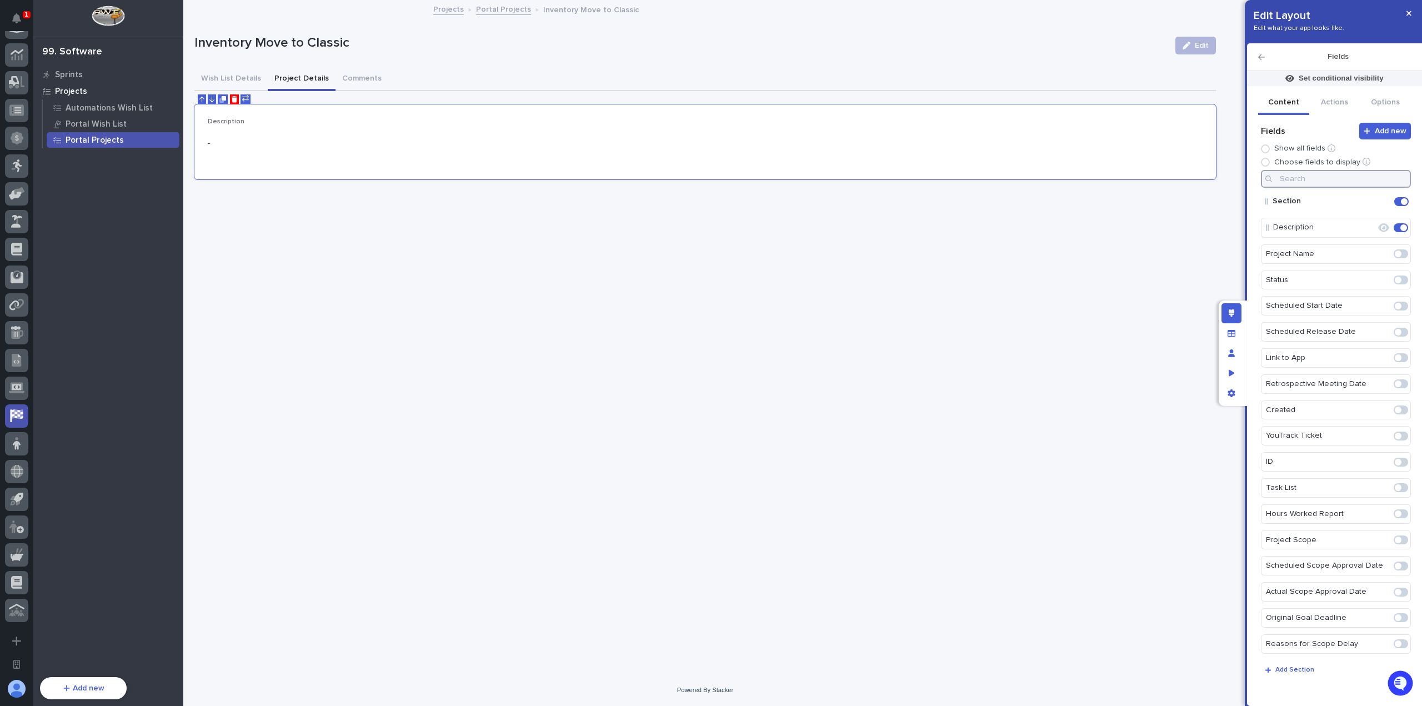
click at [1330, 182] on input at bounding box center [1336, 179] width 150 height 18
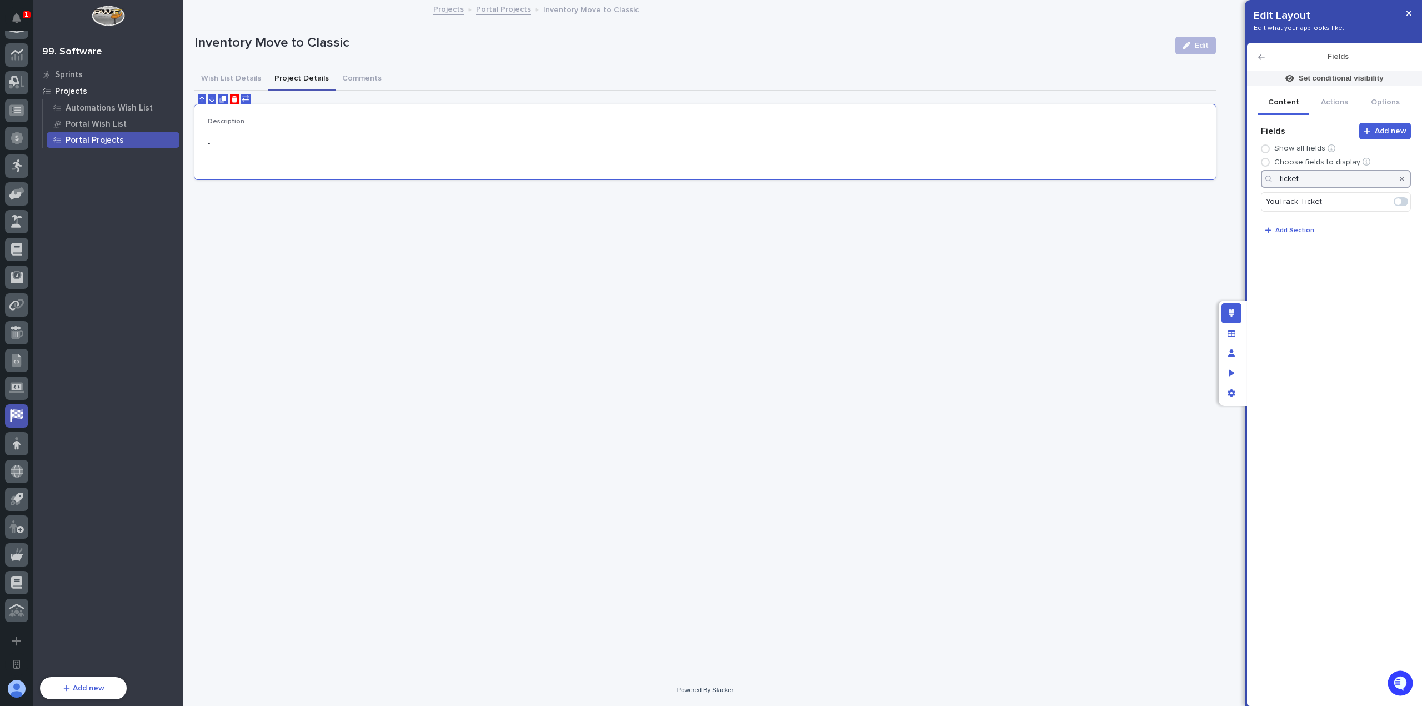
click at [1405, 202] on span at bounding box center [1400, 201] width 14 height 9
drag, startPoint x: 1339, startPoint y: 179, endPoint x: 1215, endPoint y: 174, distance: 124.5
click at [1247, 177] on div "Set conditional visibility Content Actions Options Add new Fields Show all fiel…" at bounding box center [1334, 388] width 175 height 635
click at [1402, 199] on span at bounding box center [1400, 201] width 14 height 9
drag, startPoint x: 1356, startPoint y: 178, endPoint x: 1242, endPoint y: 178, distance: 113.8
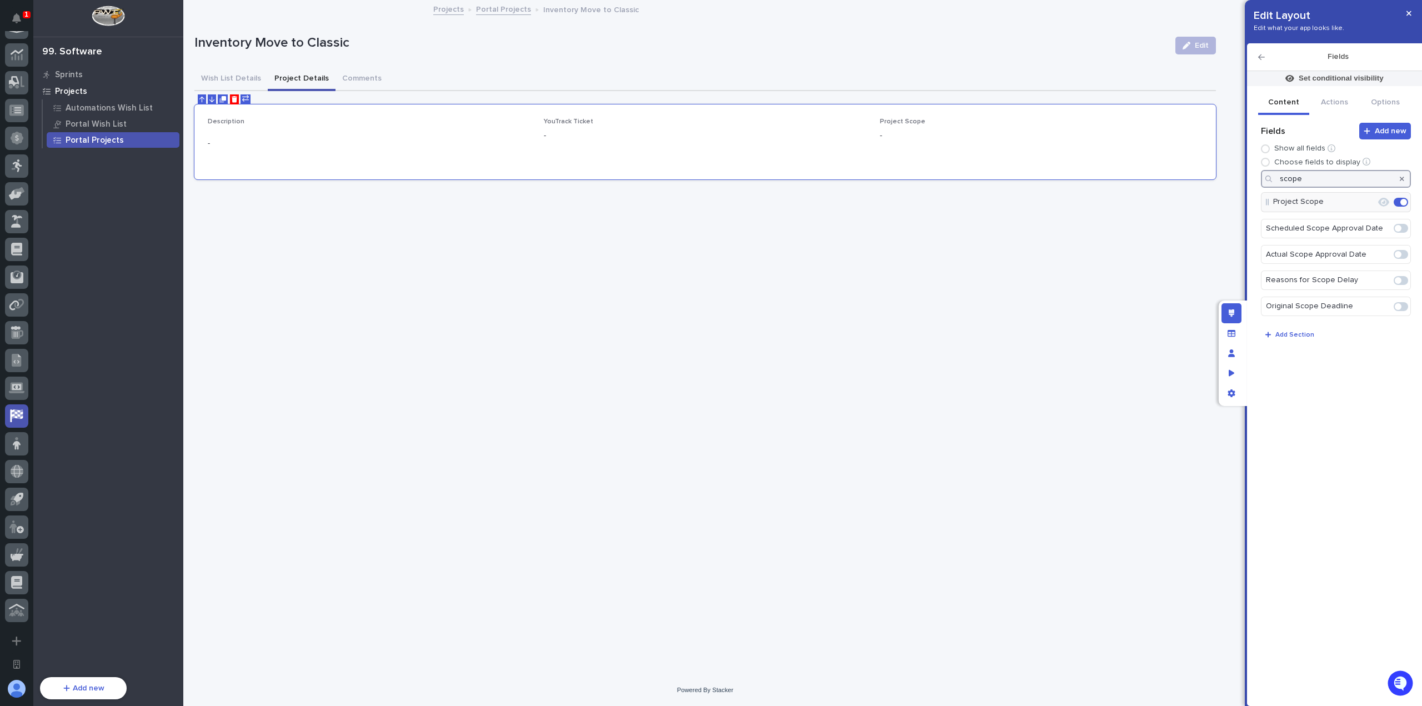
click at [1243, 178] on div "Edit Layout Edit what your app looks like. Fields Set conditional visibility Co…" at bounding box center [711, 353] width 1422 height 706
click at [1401, 200] on span at bounding box center [1400, 201] width 14 height 9
type input "app"
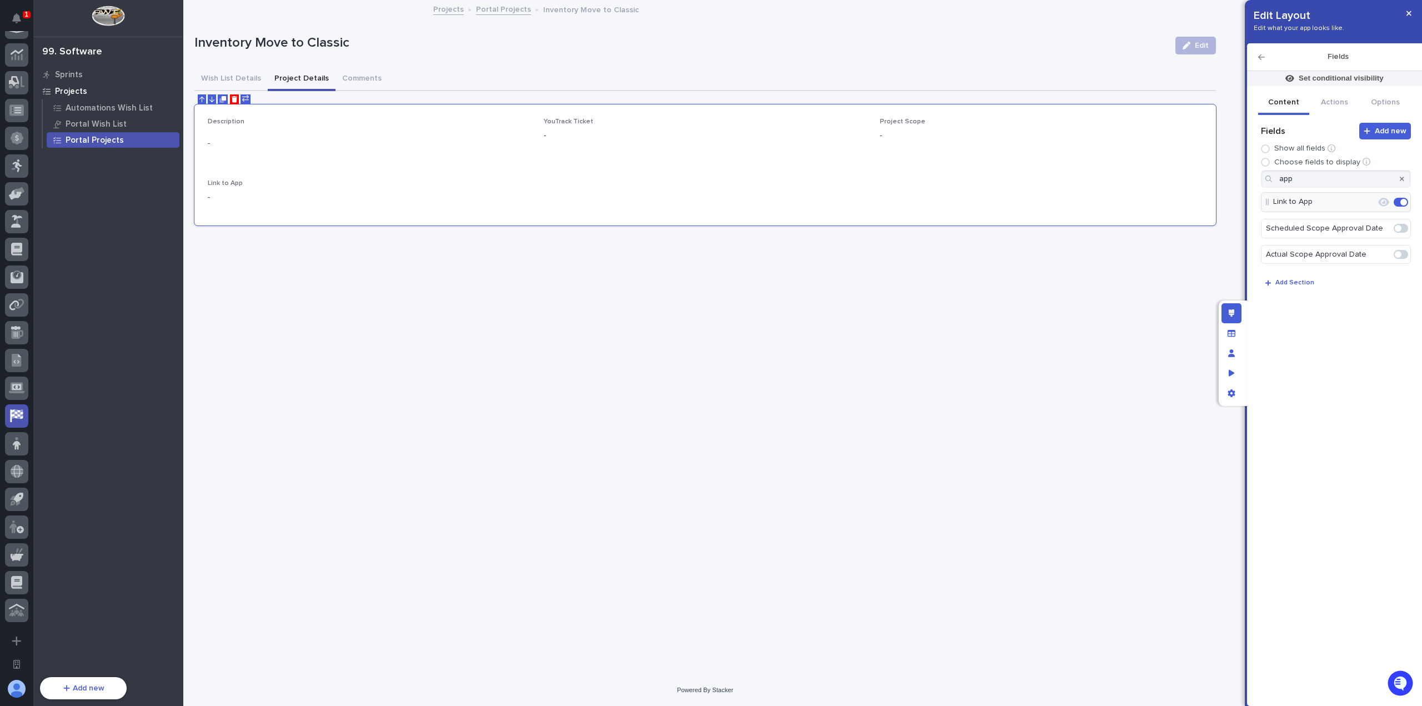
click at [1403, 177] on icon "button" at bounding box center [1401, 179] width 4 height 4
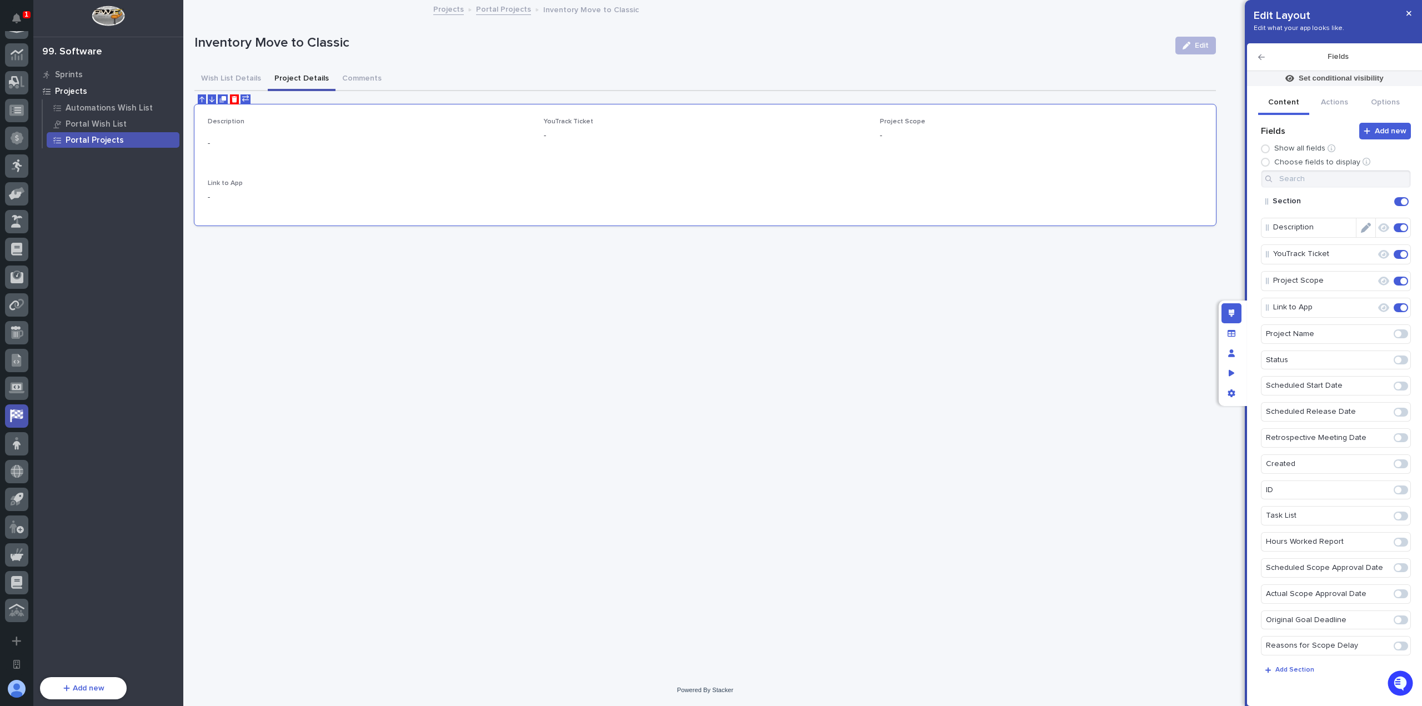
click at [1360, 225] on icon "Edit" at bounding box center [1365, 228] width 10 height 10
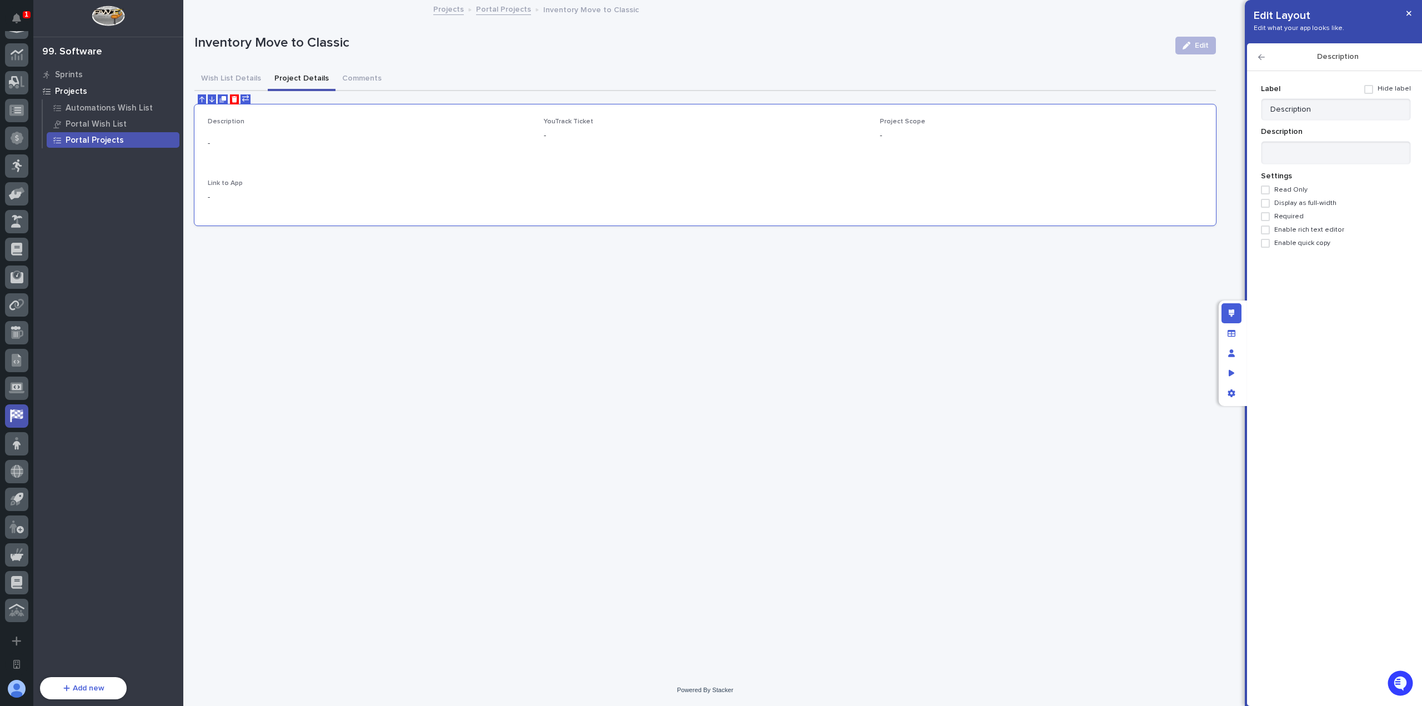
click at [1293, 217] on span "Required" at bounding box center [1288, 217] width 29 height 8
click at [1299, 228] on span "Enable rich text editor" at bounding box center [1309, 230] width 70 height 8
click at [1301, 239] on span "Enable quick copy" at bounding box center [1302, 243] width 56 height 8
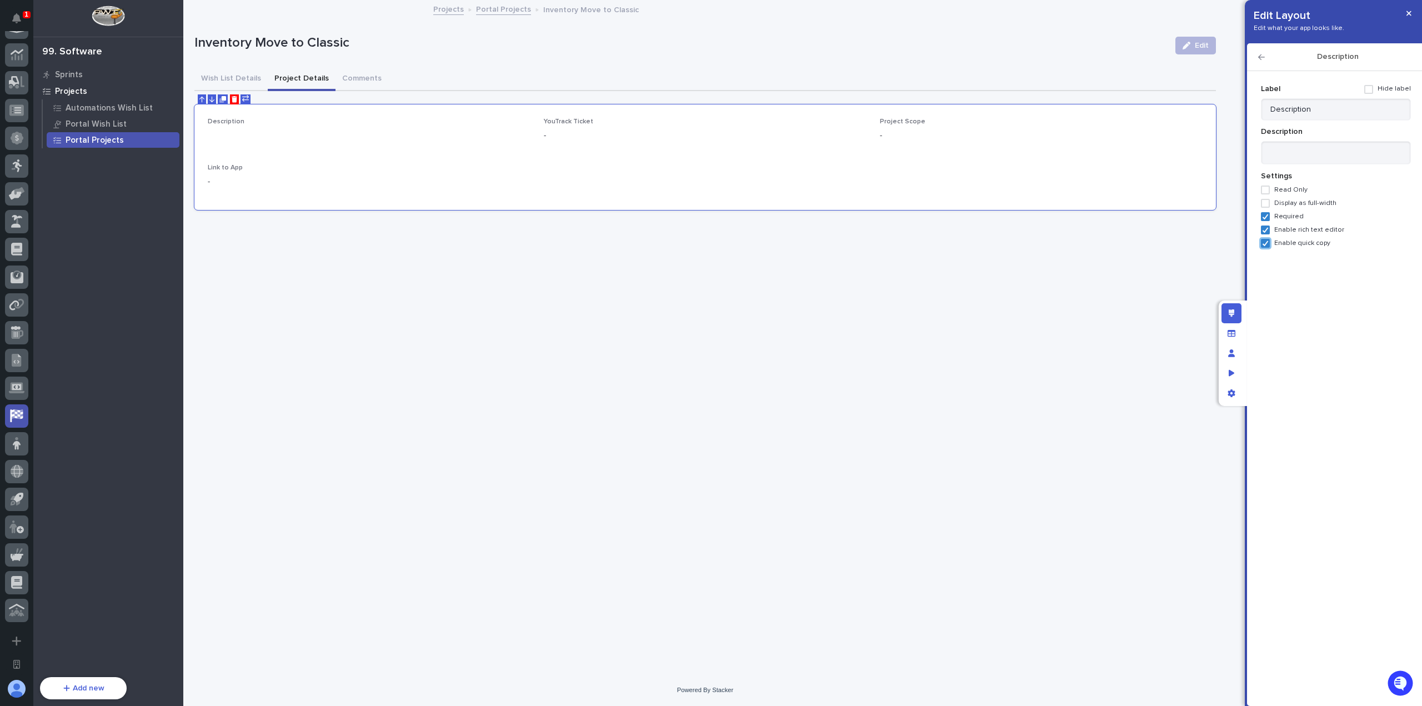
click at [1302, 243] on span "Enable quick copy" at bounding box center [1302, 243] width 56 height 8
click at [1302, 204] on span "Display as full-width" at bounding box center [1305, 203] width 62 height 8
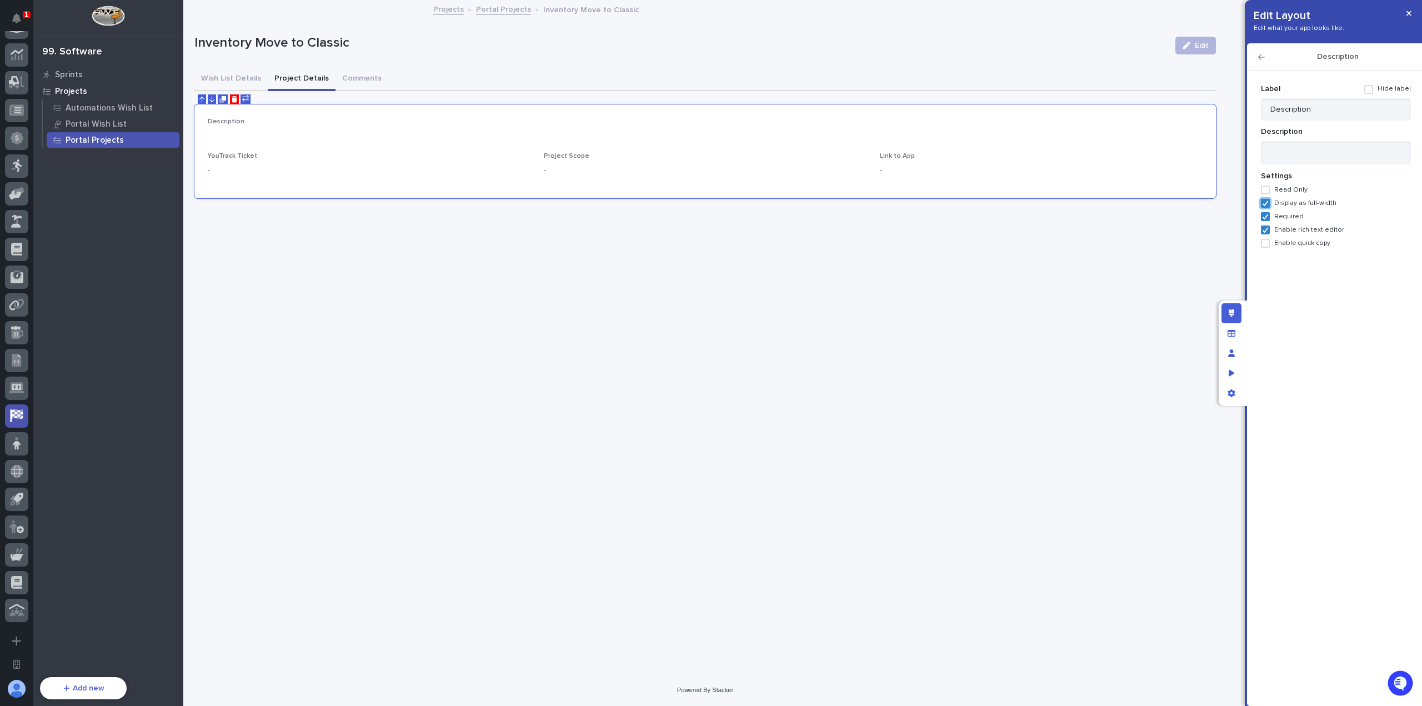
click at [1259, 58] on icon "button" at bounding box center [1261, 57] width 7 height 8
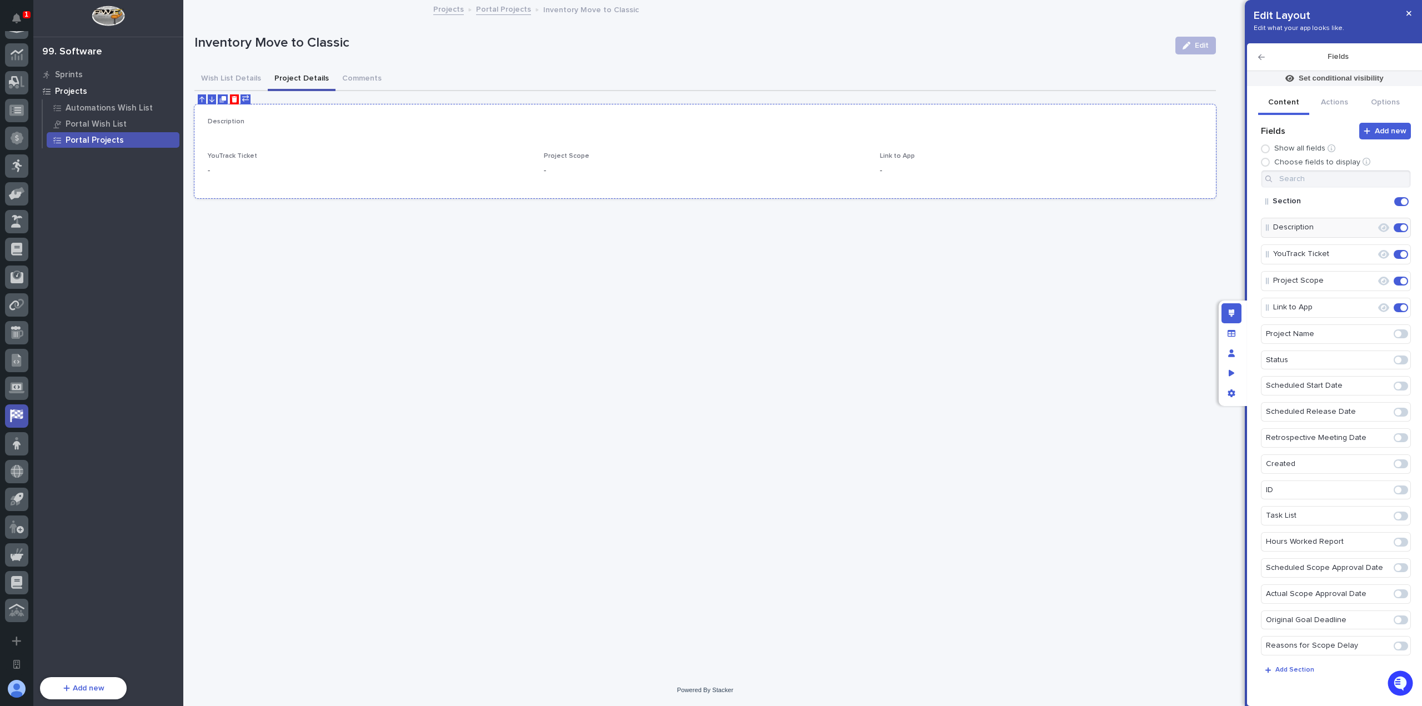
click at [1023, 168] on p "-" at bounding box center [1041, 171] width 323 height 12
click at [1360, 253] on icon "Edit" at bounding box center [1365, 254] width 10 height 10
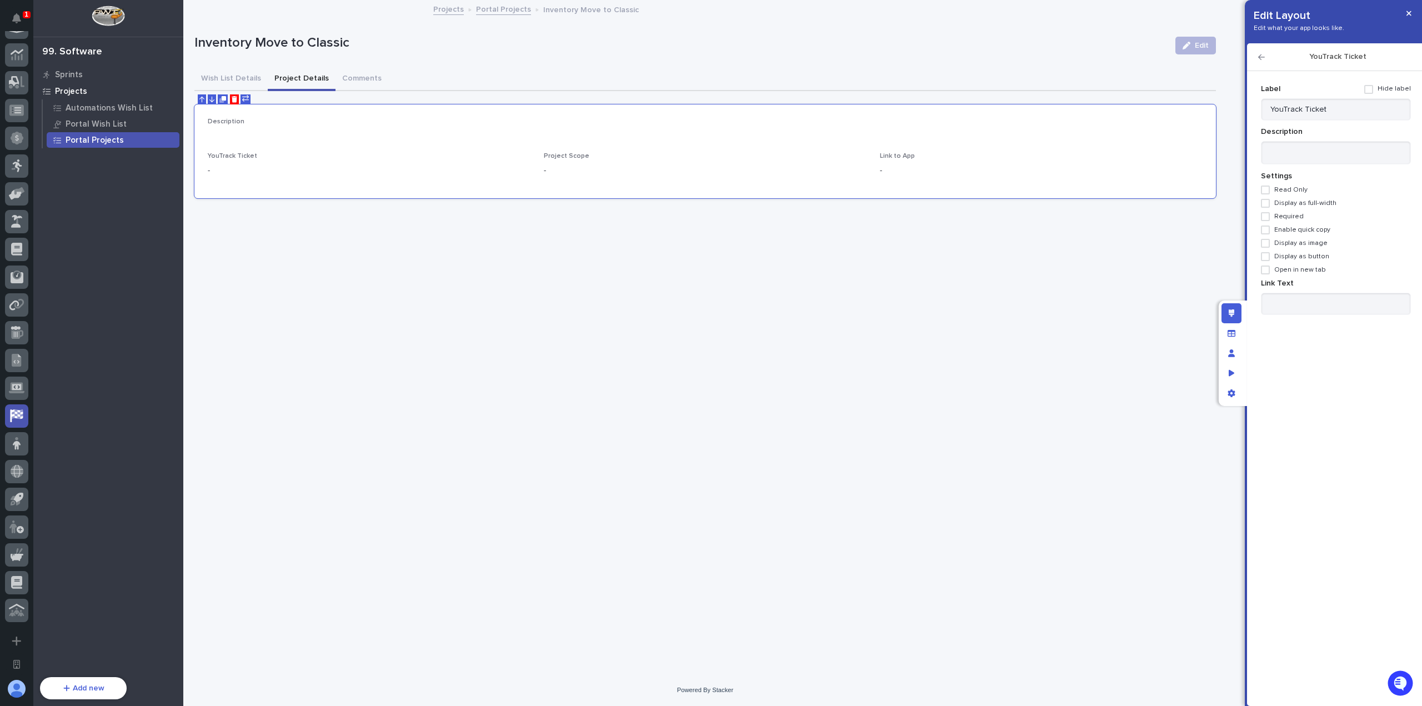
click at [1293, 239] on span "Display as image" at bounding box center [1300, 243] width 53 height 8
click at [1293, 242] on span "Display as image" at bounding box center [1300, 243] width 53 height 8
click at [1296, 228] on span "Enable quick copy" at bounding box center [1302, 230] width 56 height 8
click at [1299, 229] on span "Enable quick copy" at bounding box center [1302, 230] width 56 height 8
click at [1303, 255] on span "Display as button" at bounding box center [1301, 257] width 55 height 8
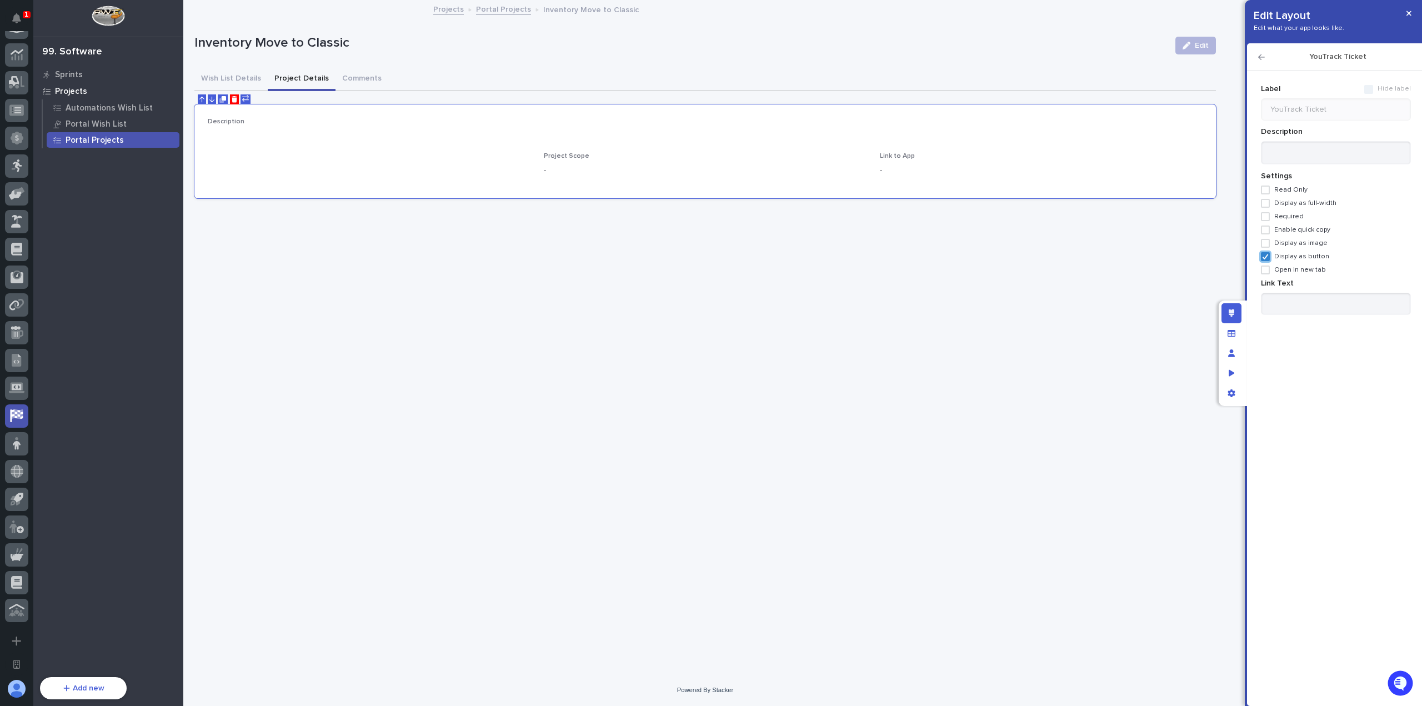
click at [1306, 267] on span "Open in new tab" at bounding box center [1300, 270] width 52 height 8
click at [1314, 303] on input at bounding box center [1336, 304] width 150 height 22
drag, startPoint x: 1353, startPoint y: 304, endPoint x: 1187, endPoint y: 300, distance: 165.5
click at [1210, 303] on div "Edit Layout Edit what your app looks like. YouTrack Ticket Add new Fields Show …" at bounding box center [711, 353] width 1422 height 706
type input "View YouTrack Ticket"
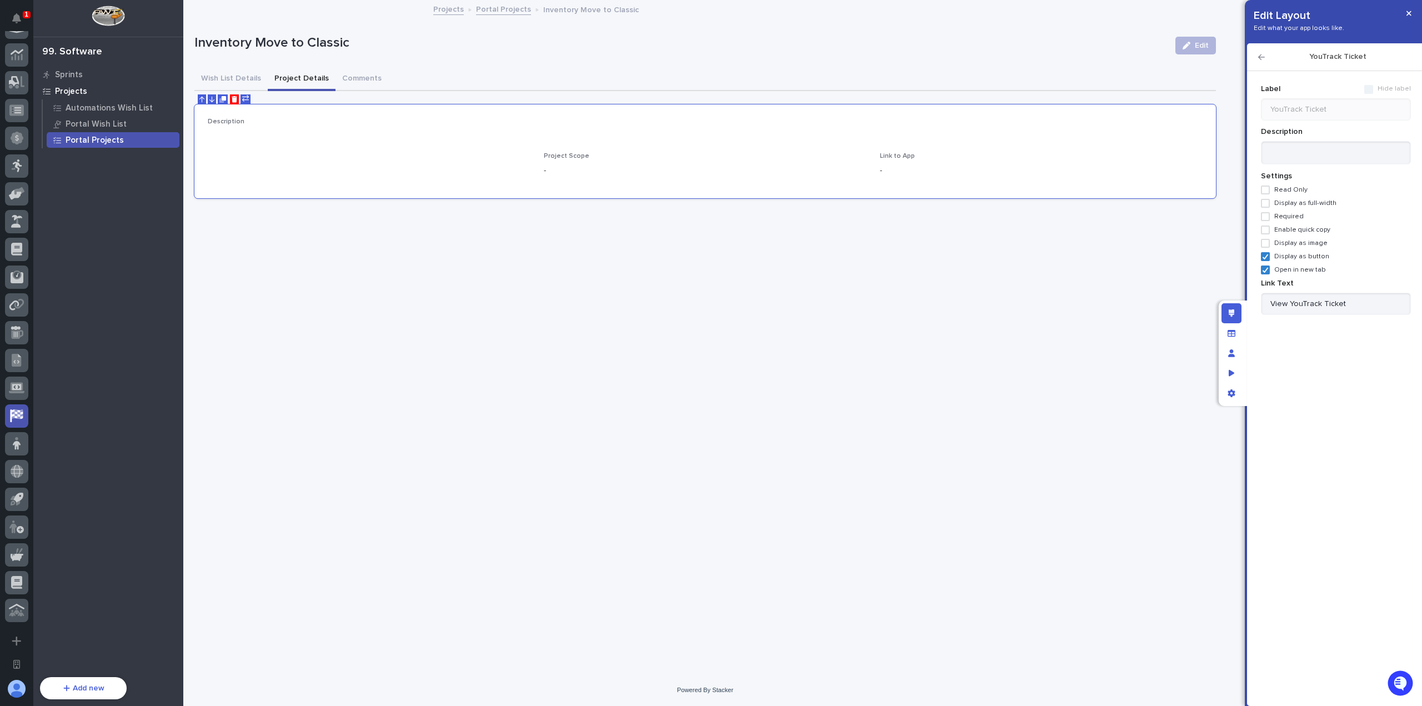
click at [1261, 58] on icon "button" at bounding box center [1261, 57] width 7 height 8
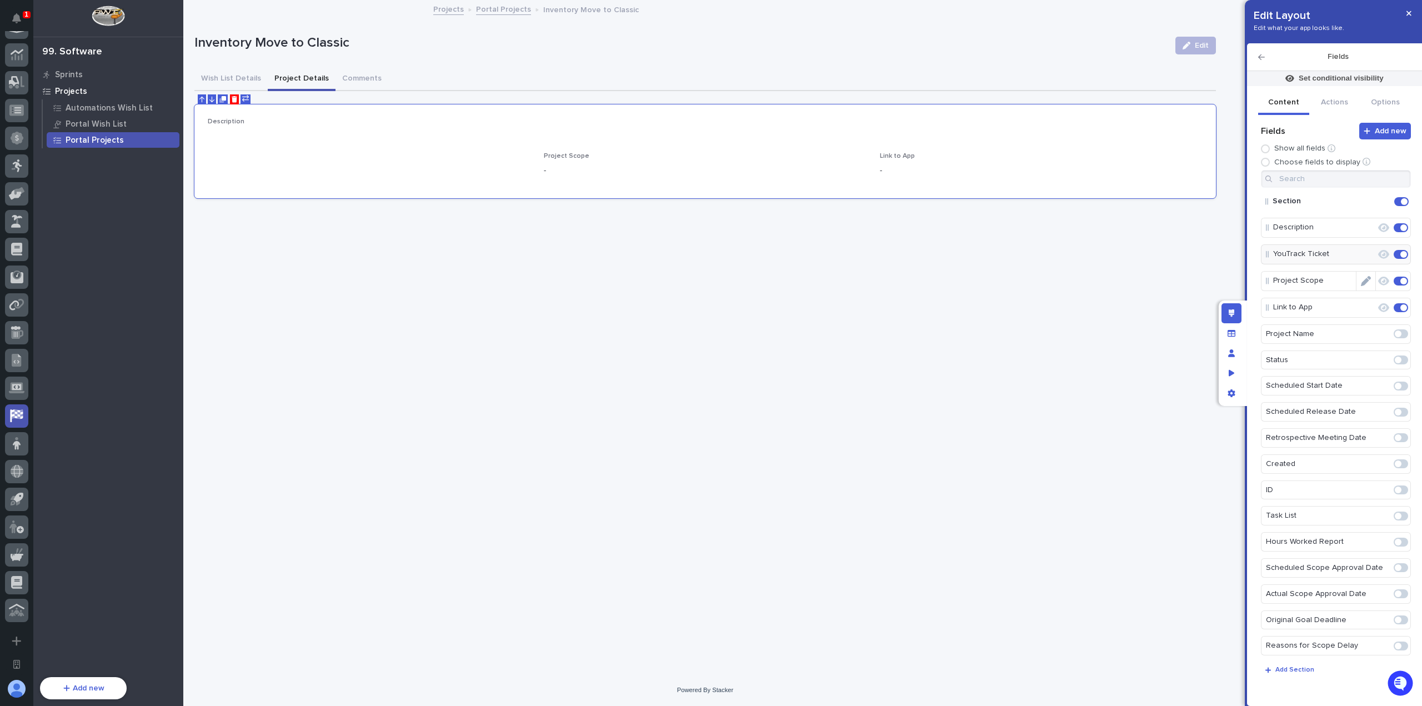
click at [1360, 277] on icon "Edit" at bounding box center [1365, 281] width 10 height 10
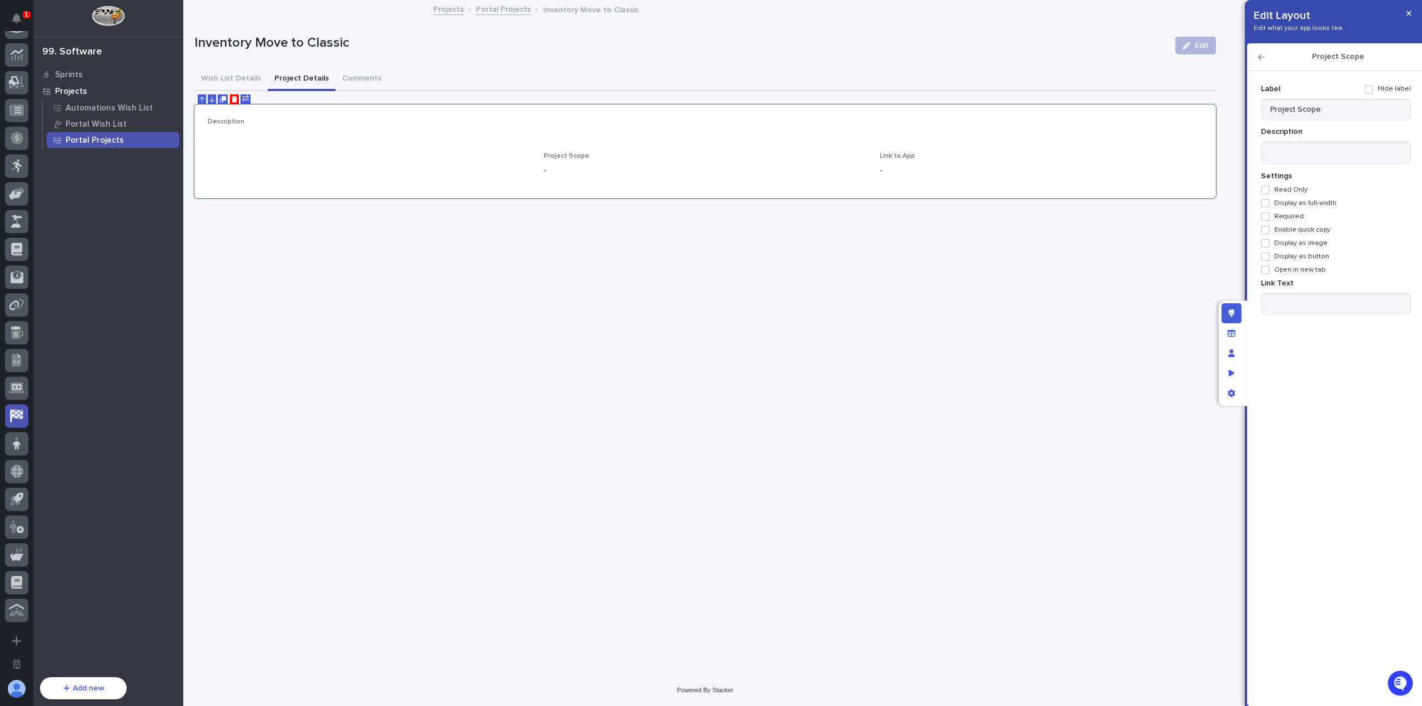
click at [1286, 255] on span "Display as button" at bounding box center [1301, 257] width 55 height 8
click at [1291, 268] on span "Open in new tab" at bounding box center [1300, 270] width 52 height 8
click at [1306, 294] on input at bounding box center [1336, 304] width 150 height 22
click at [1288, 302] on input "View Scope" at bounding box center [1336, 304] width 150 height 22
type input "View Project Scope"
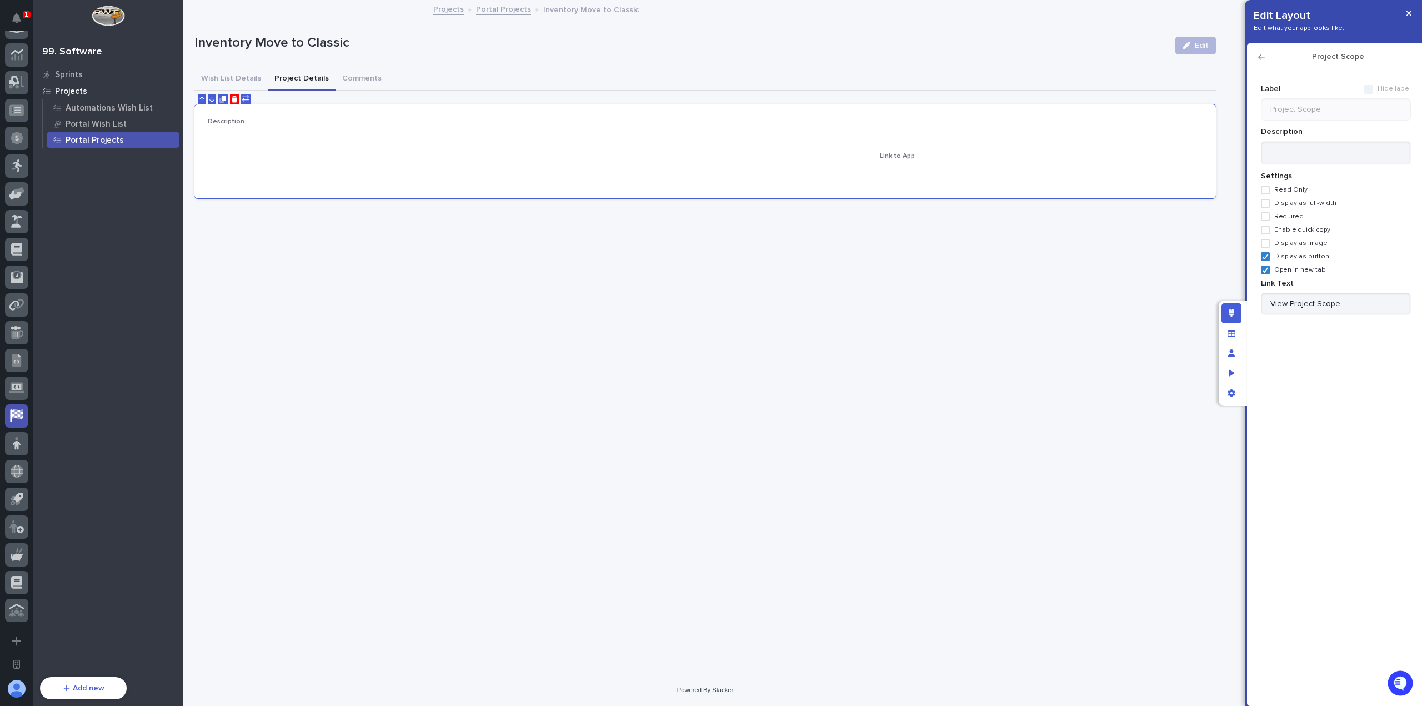
click at [1264, 57] on icon "button" at bounding box center [1261, 57] width 7 height 6
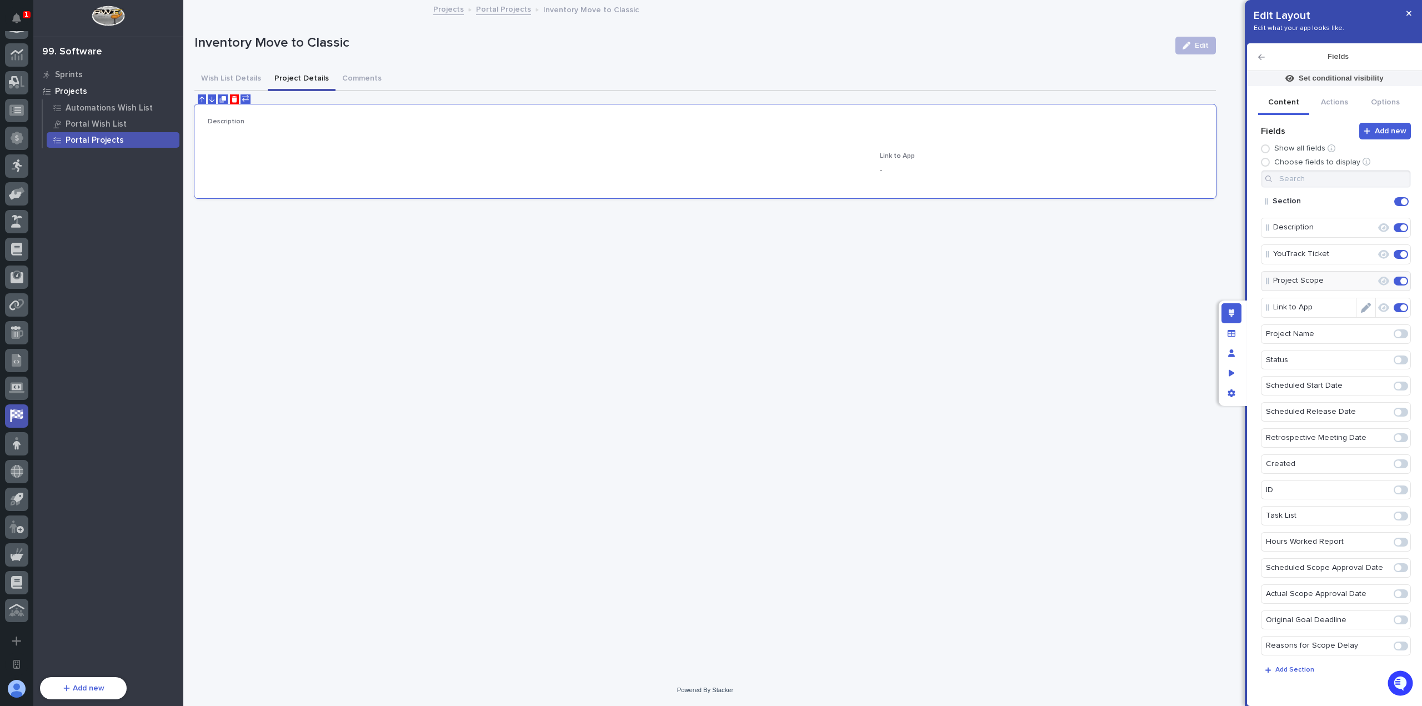
click at [1360, 306] on icon "Edit" at bounding box center [1365, 308] width 10 height 10
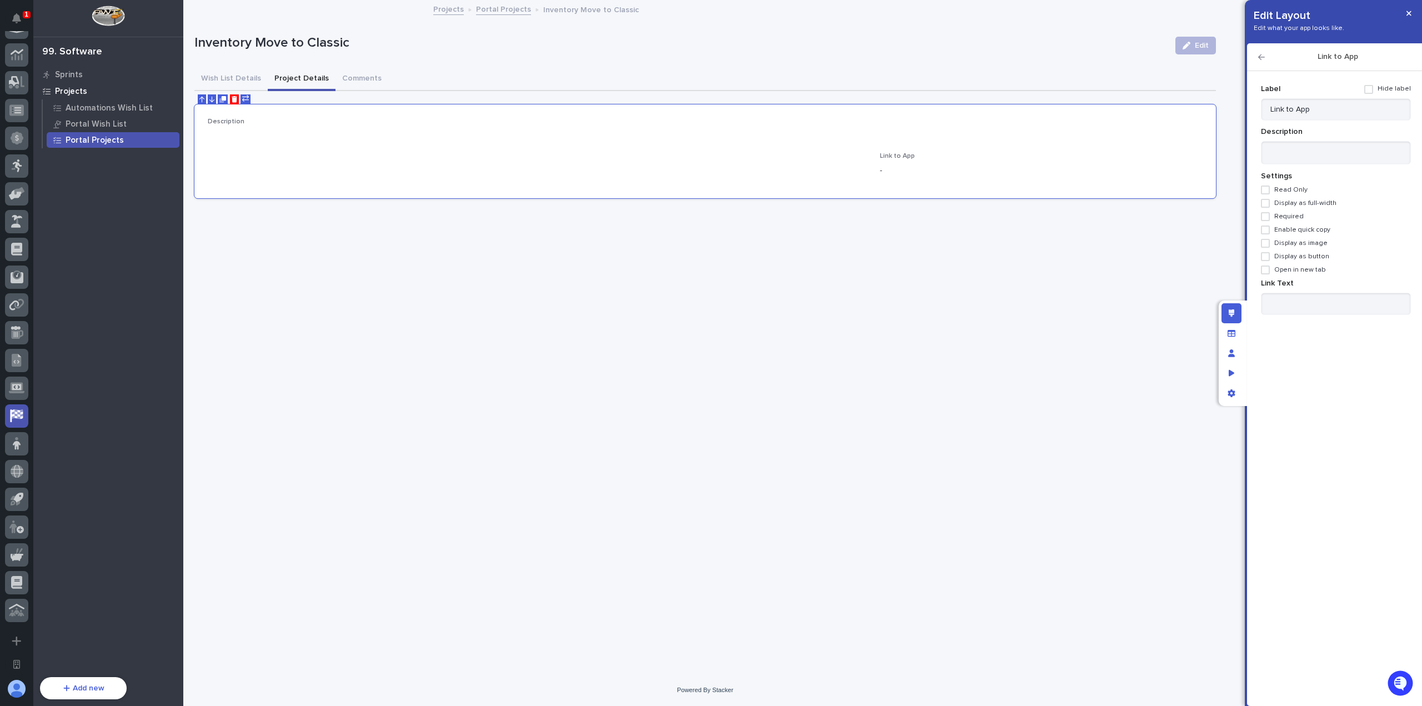
click at [1295, 258] on span "Display as button" at bounding box center [1301, 257] width 55 height 8
click at [1298, 271] on span "Open in new tab" at bounding box center [1300, 270] width 52 height 8
click at [1308, 298] on input at bounding box center [1336, 304] width 150 height 22
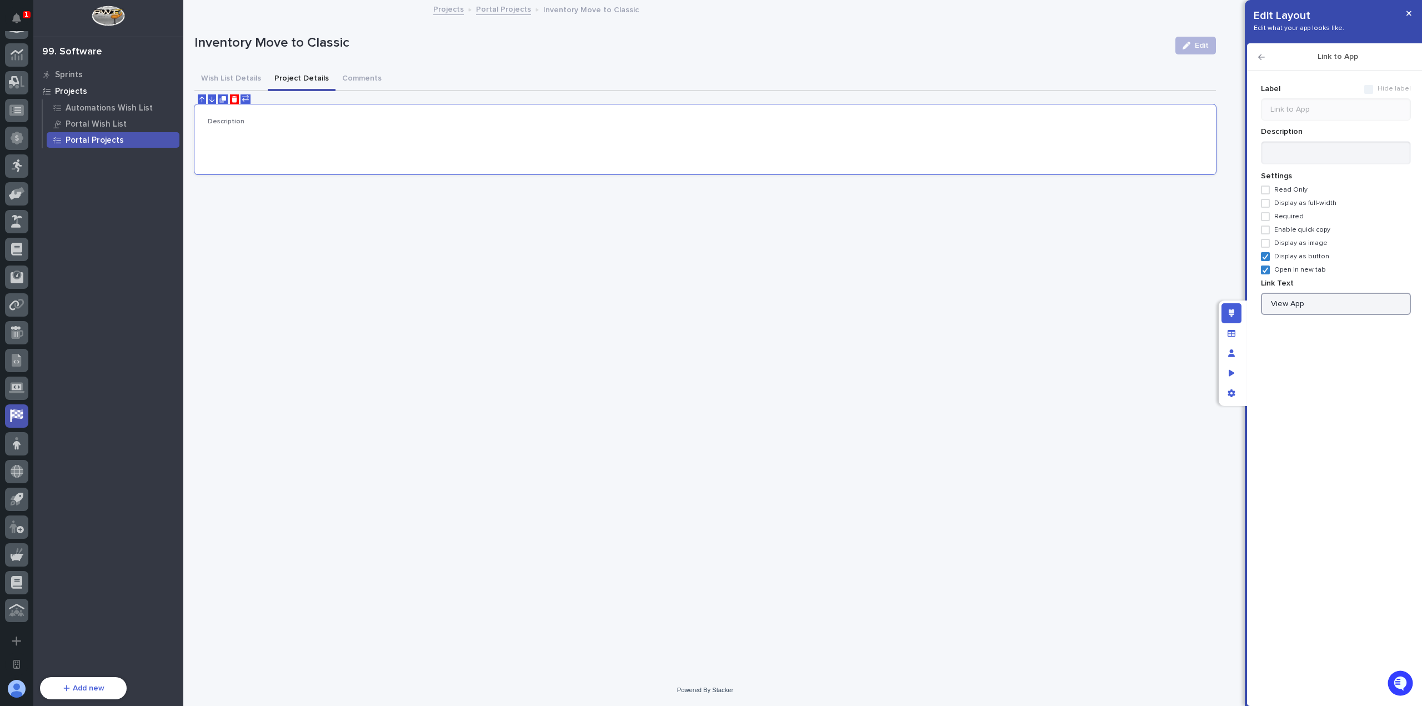
type input "View App"
click at [1411, 8] on button "button" at bounding box center [1408, 13] width 18 height 18
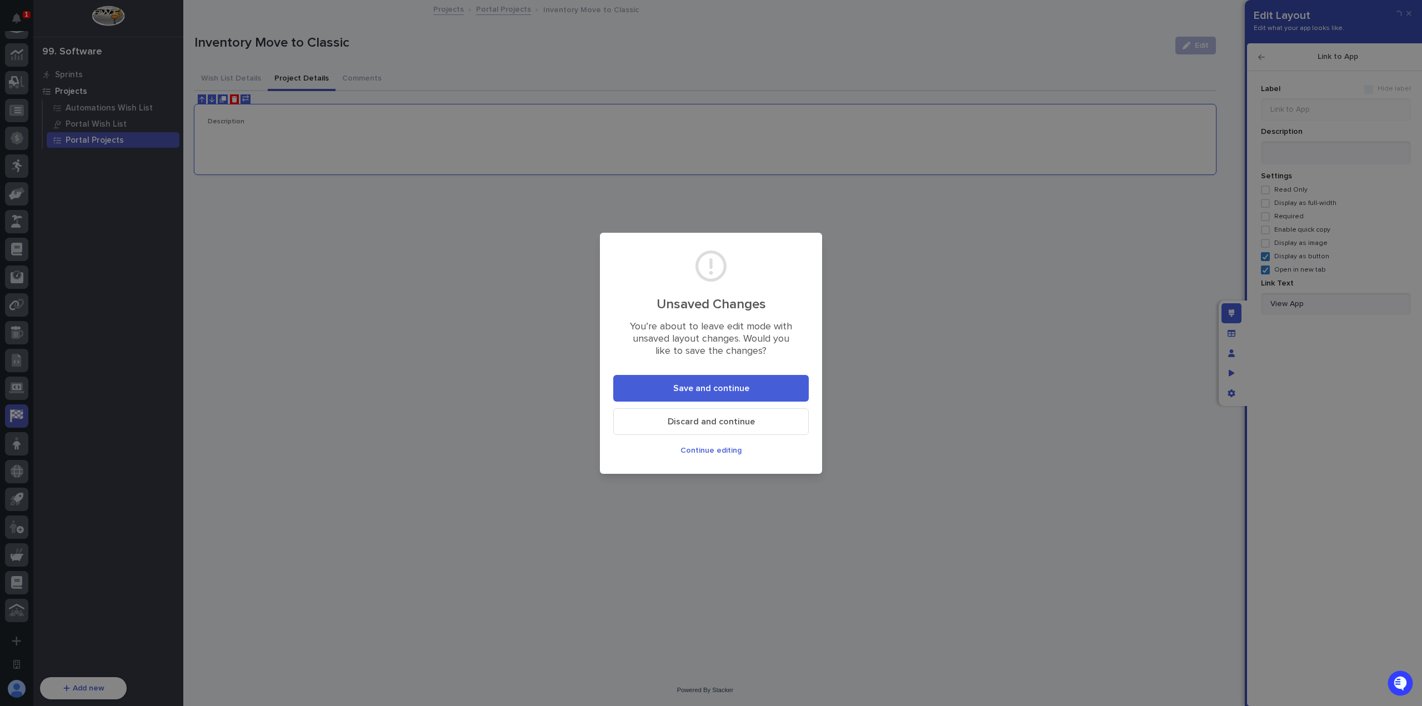
click at [685, 393] on span "Save and continue" at bounding box center [711, 388] width 76 height 9
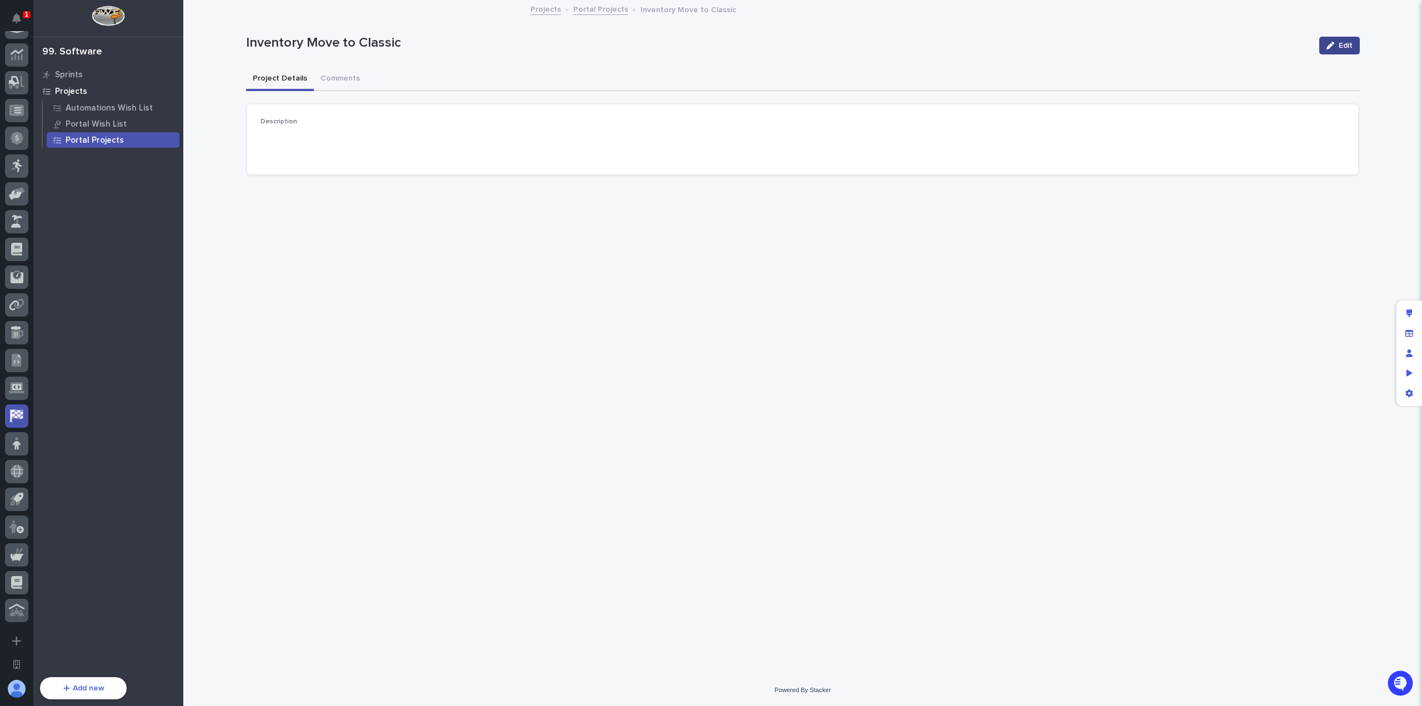
click at [1327, 48] on icon "button" at bounding box center [1330, 46] width 8 height 8
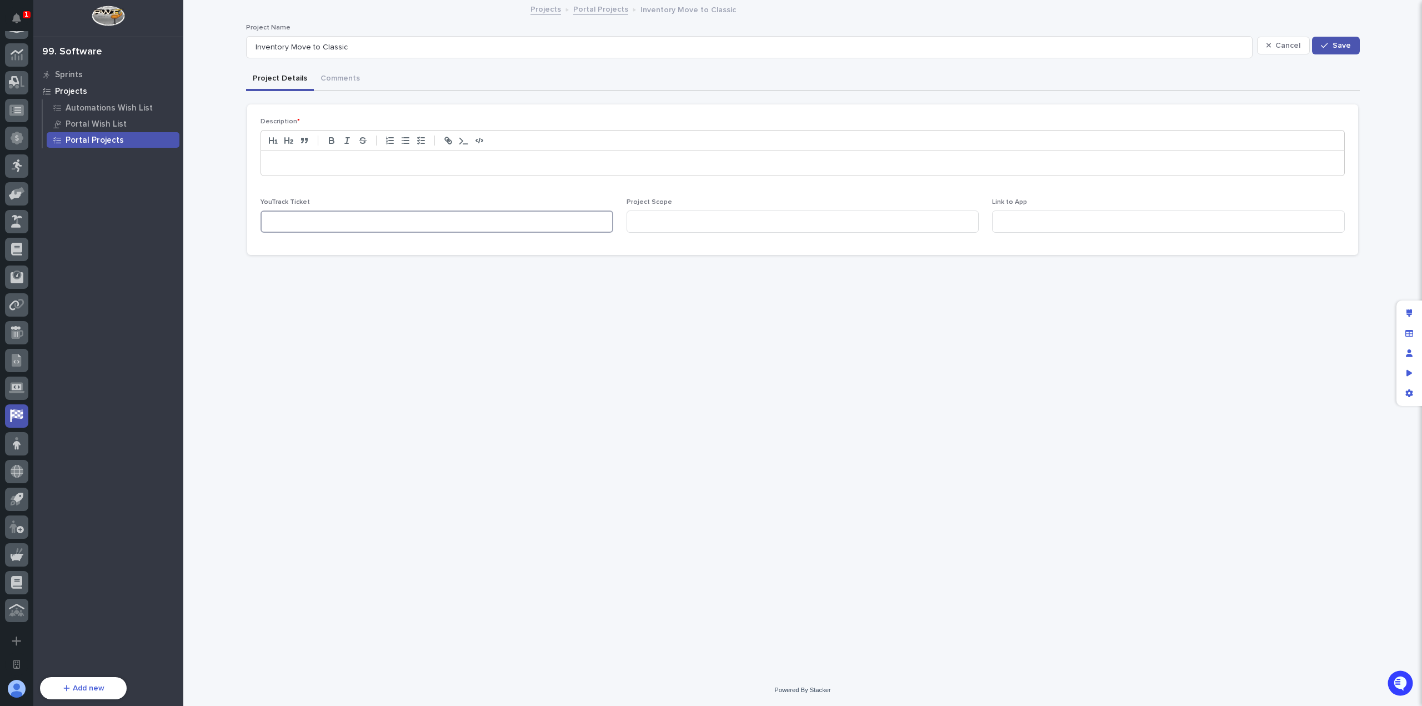
click at [516, 217] on input at bounding box center [436, 221] width 353 height 22
paste input "https://youtrack.pwiworks.app/issue/PORTAL-2498/Move-Inventory-to-Stacker-Class…"
type input "https://youtrack.pwiworks.app/issue/PORTAL-2498/Move-Inventory-to-Stacker-Class…"
click at [1337, 49] on button "Save" at bounding box center [1335, 46] width 47 height 18
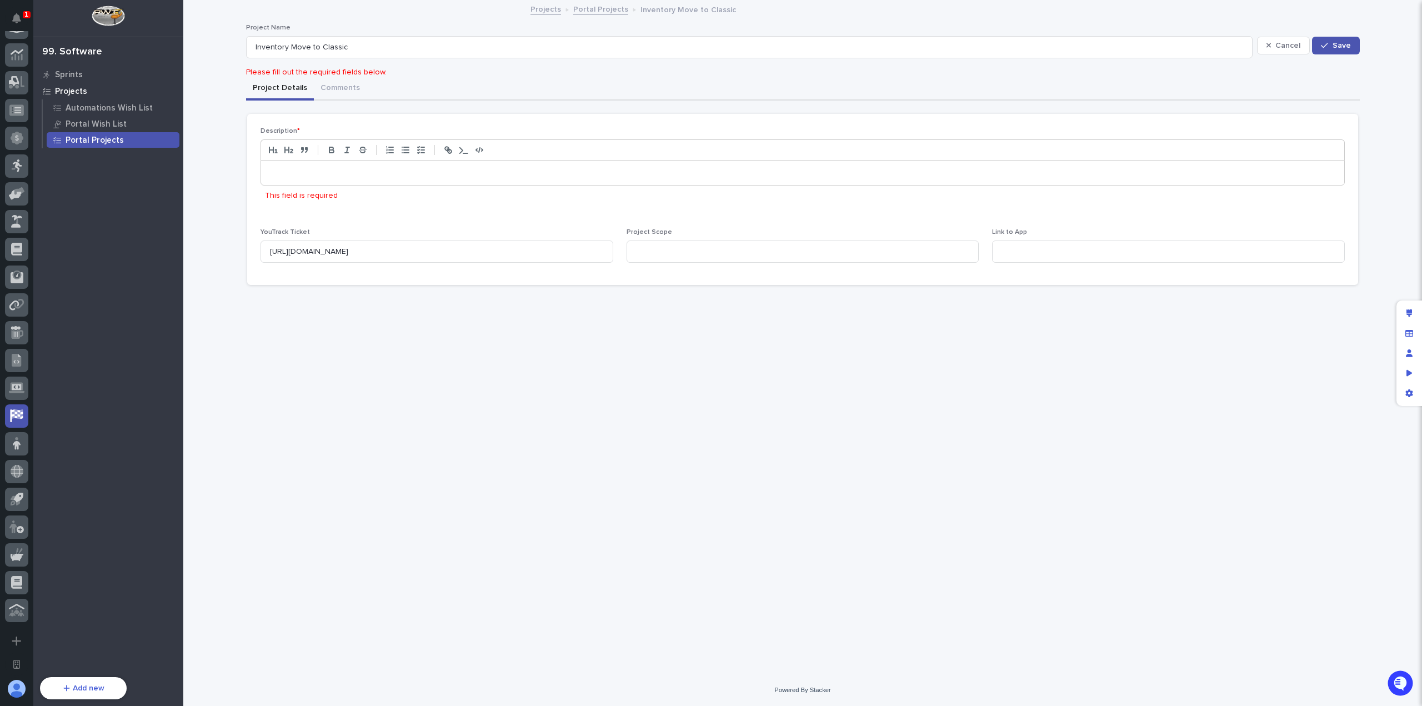
click at [428, 177] on p at bounding box center [802, 172] width 1066 height 11
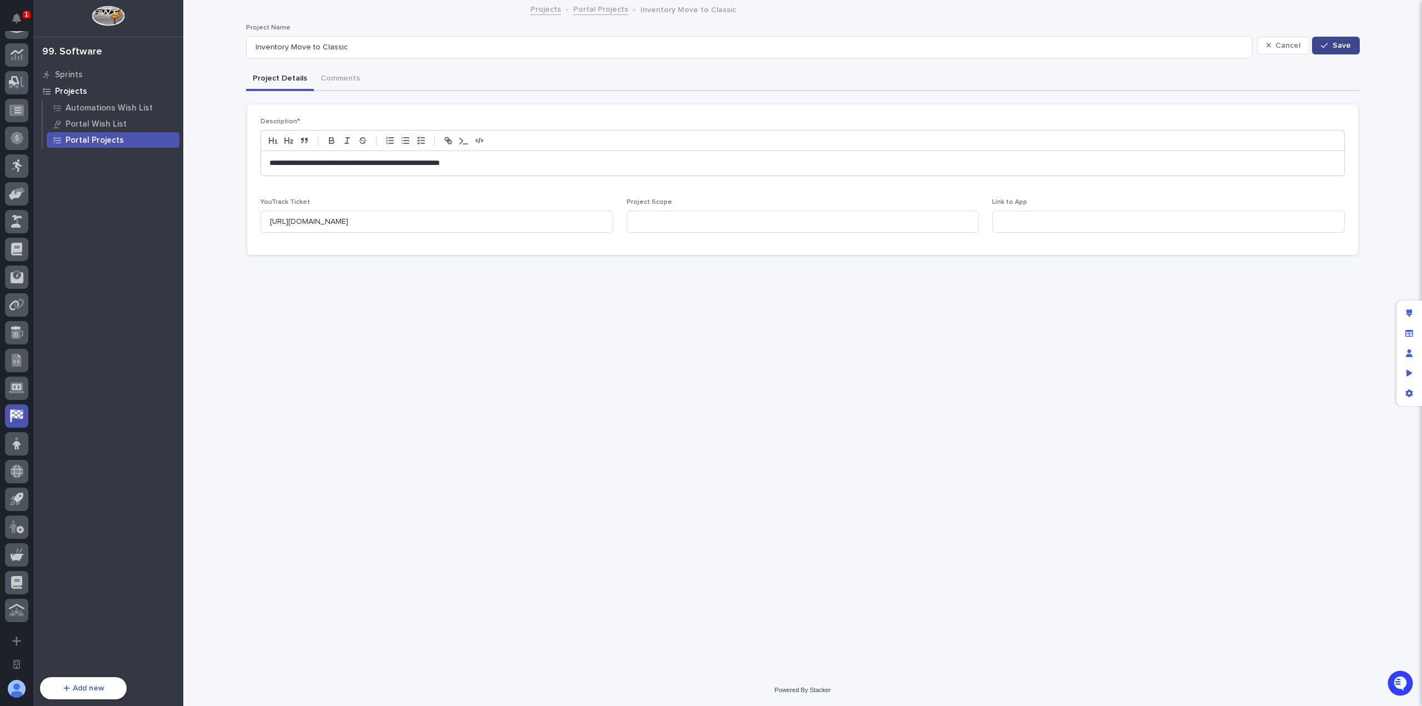
click at [1331, 46] on div "button" at bounding box center [1325, 46] width 11 height 8
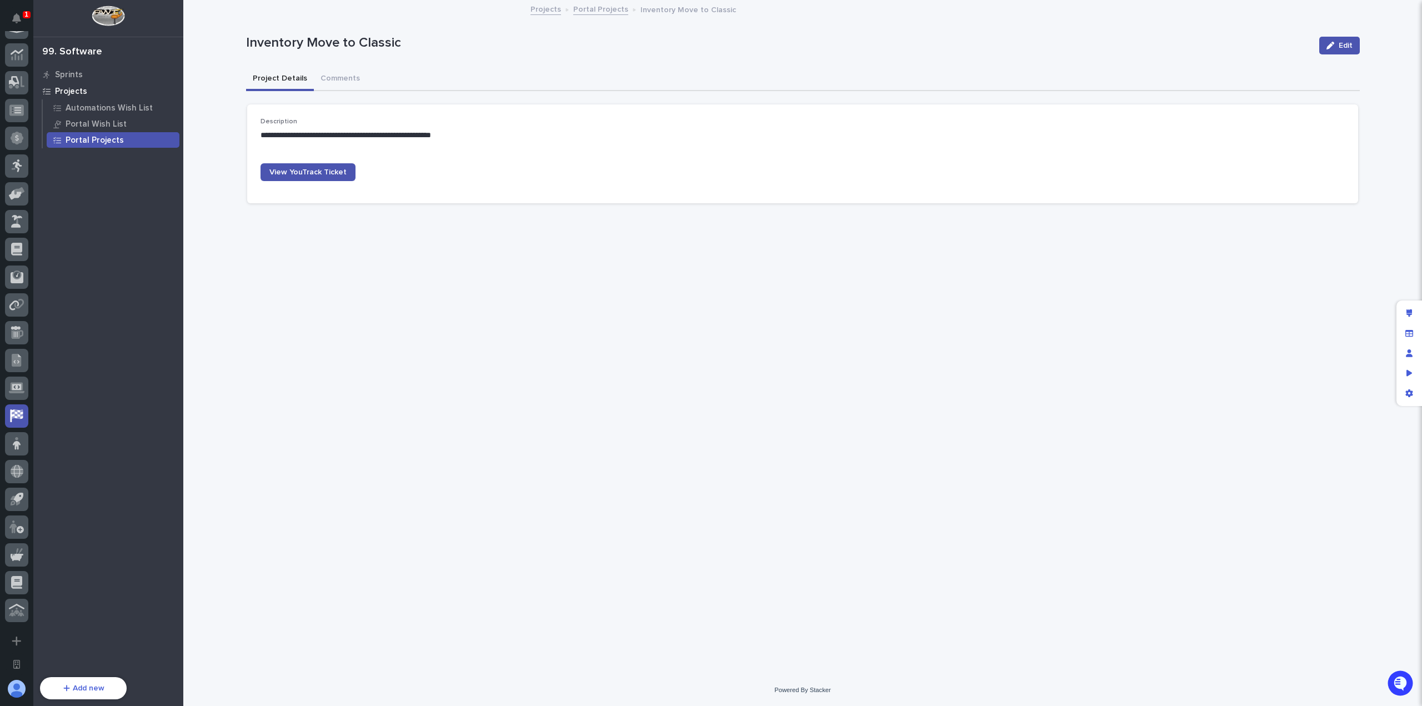
click at [153, 142] on div "Portal Projects" at bounding box center [113, 140] width 133 height 16
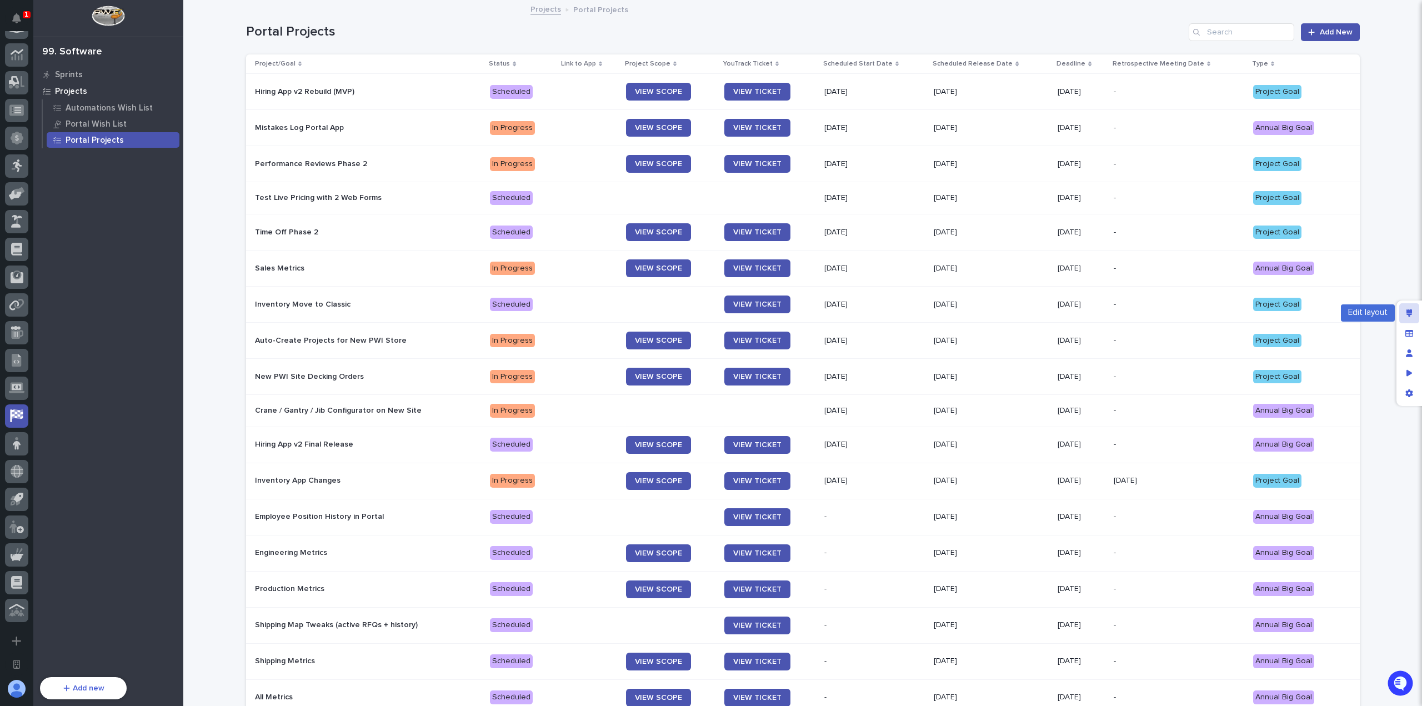
click at [1407, 315] on icon "Edit layout" at bounding box center [1409, 313] width 6 height 8
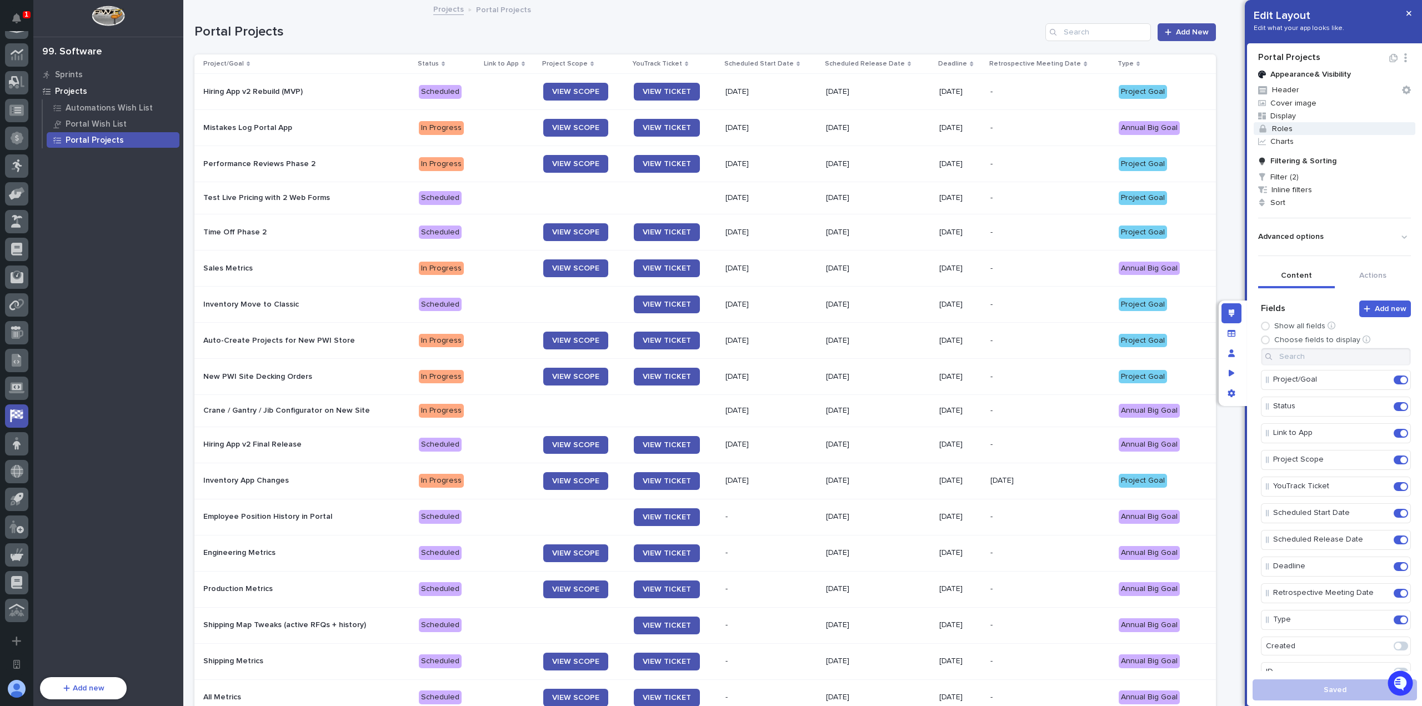
click at [1291, 125] on span "Roles" at bounding box center [1334, 128] width 162 height 13
click at [1295, 116] on div at bounding box center [711, 353] width 1422 height 706
click at [1376, 435] on icon "Edit" at bounding box center [1381, 433] width 10 height 10
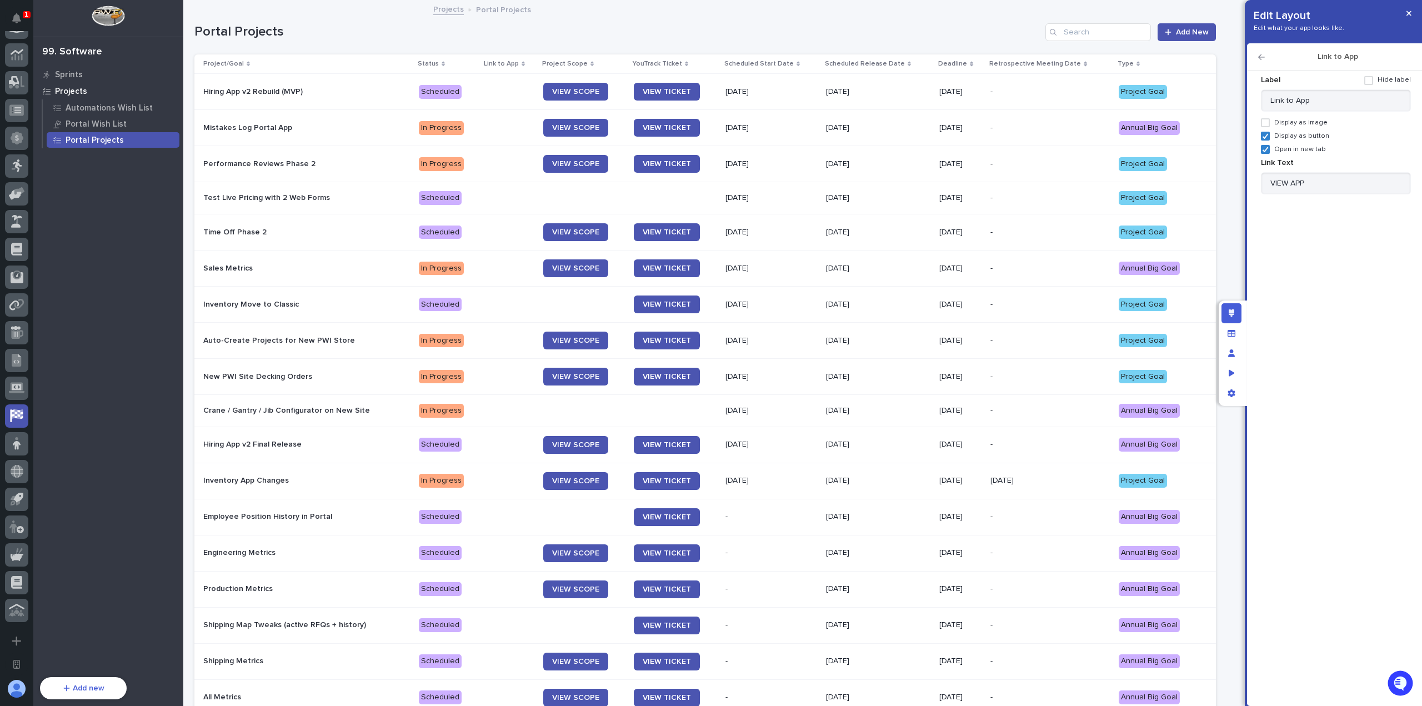
click at [1262, 54] on icon "button" at bounding box center [1261, 57] width 7 height 8
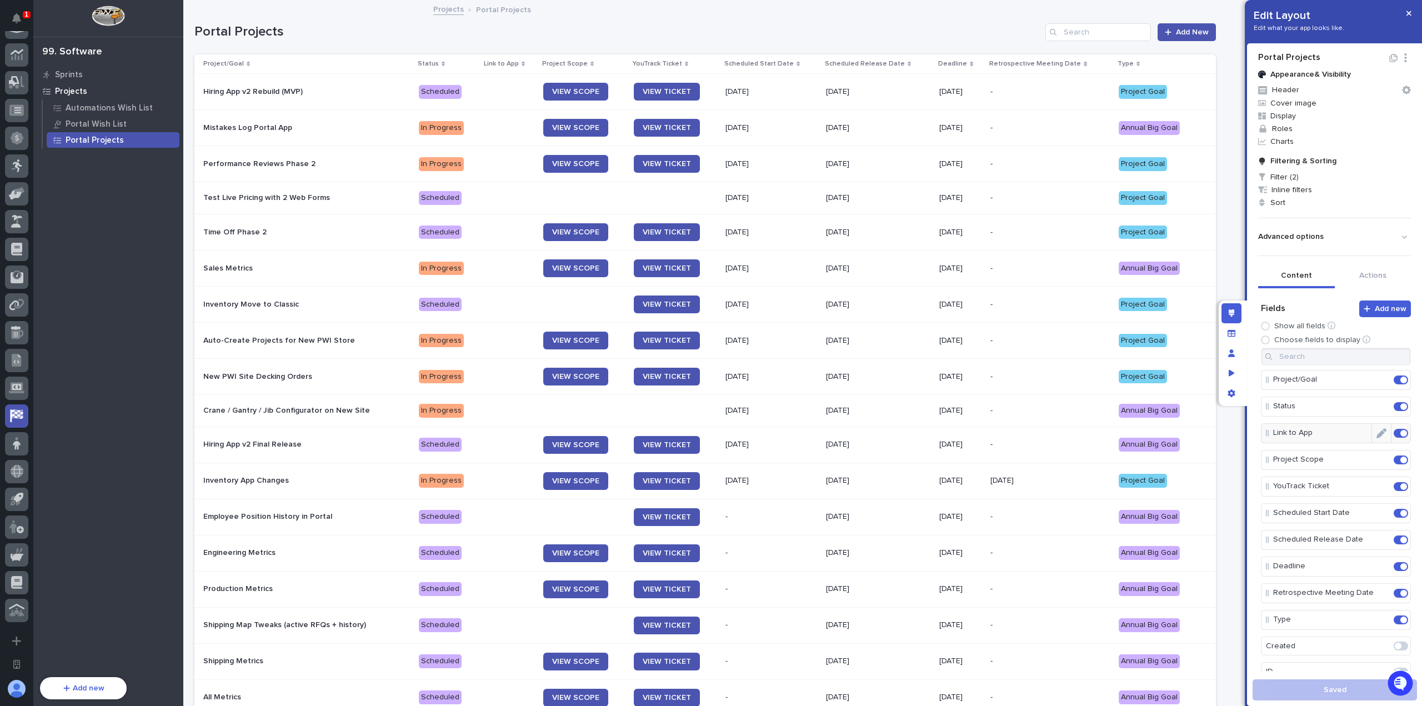
click at [1376, 432] on icon "Edit" at bounding box center [1381, 433] width 10 height 10
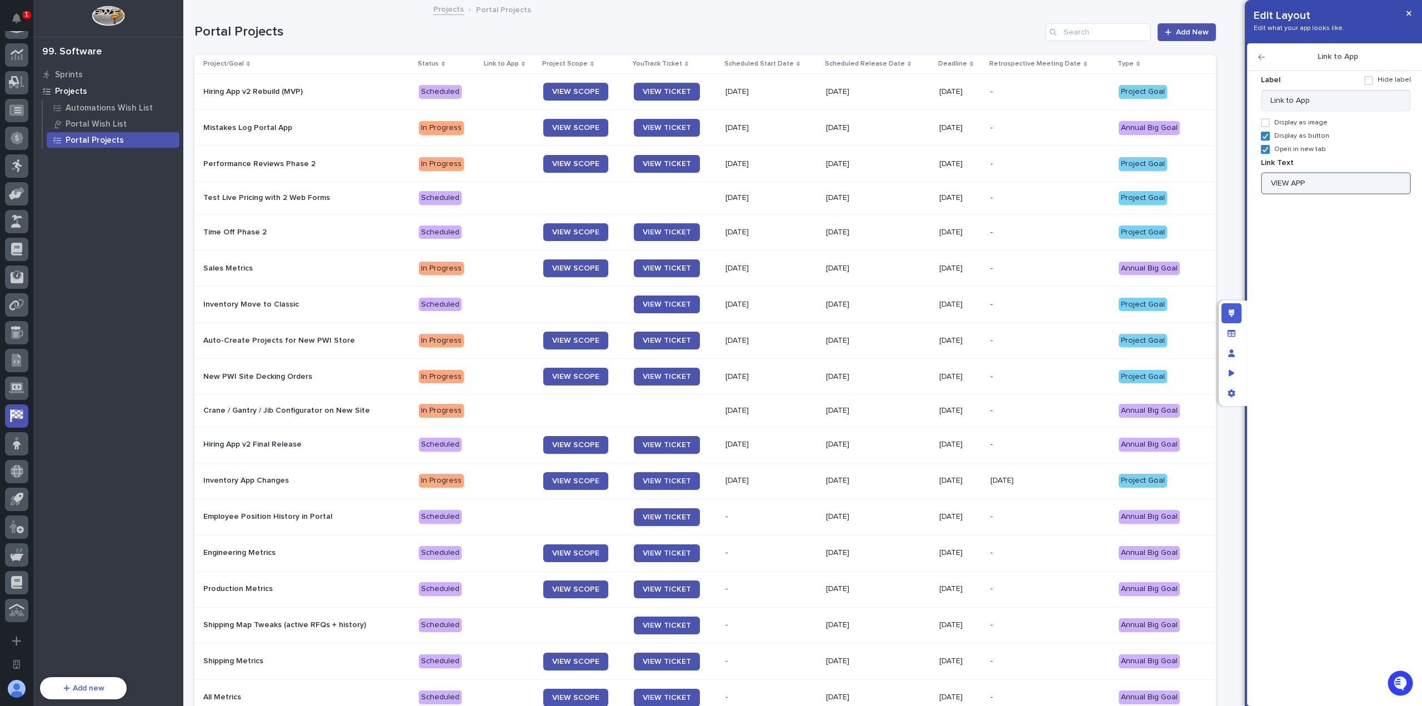
drag, startPoint x: 1292, startPoint y: 180, endPoint x: 1259, endPoint y: 184, distance: 32.4
click at [1259, 184] on div "Label Hide label Link to App Display as image Display as button Open in new tab…" at bounding box center [1334, 382] width 164 height 632
type input "APP"
click at [1261, 55] on icon "button" at bounding box center [1261, 57] width 7 height 8
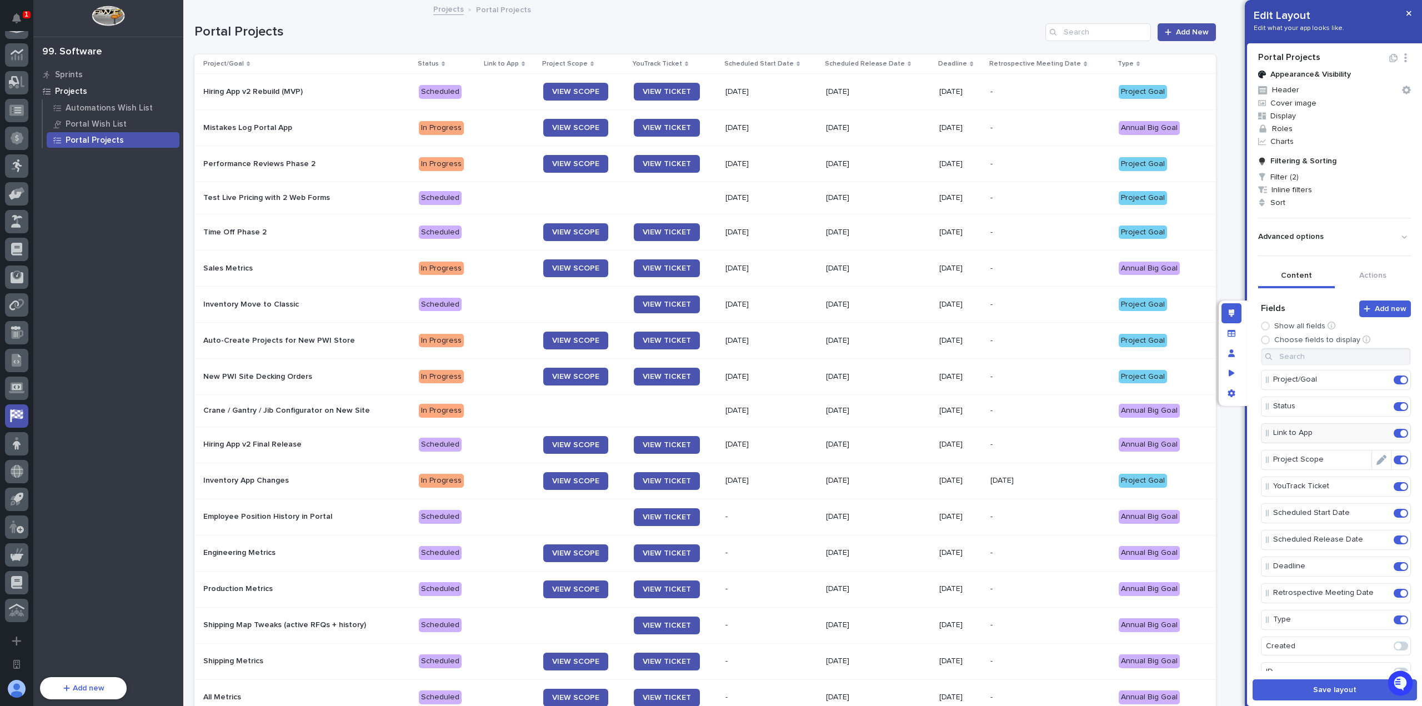
click at [1376, 455] on icon "Edit" at bounding box center [1381, 460] width 10 height 10
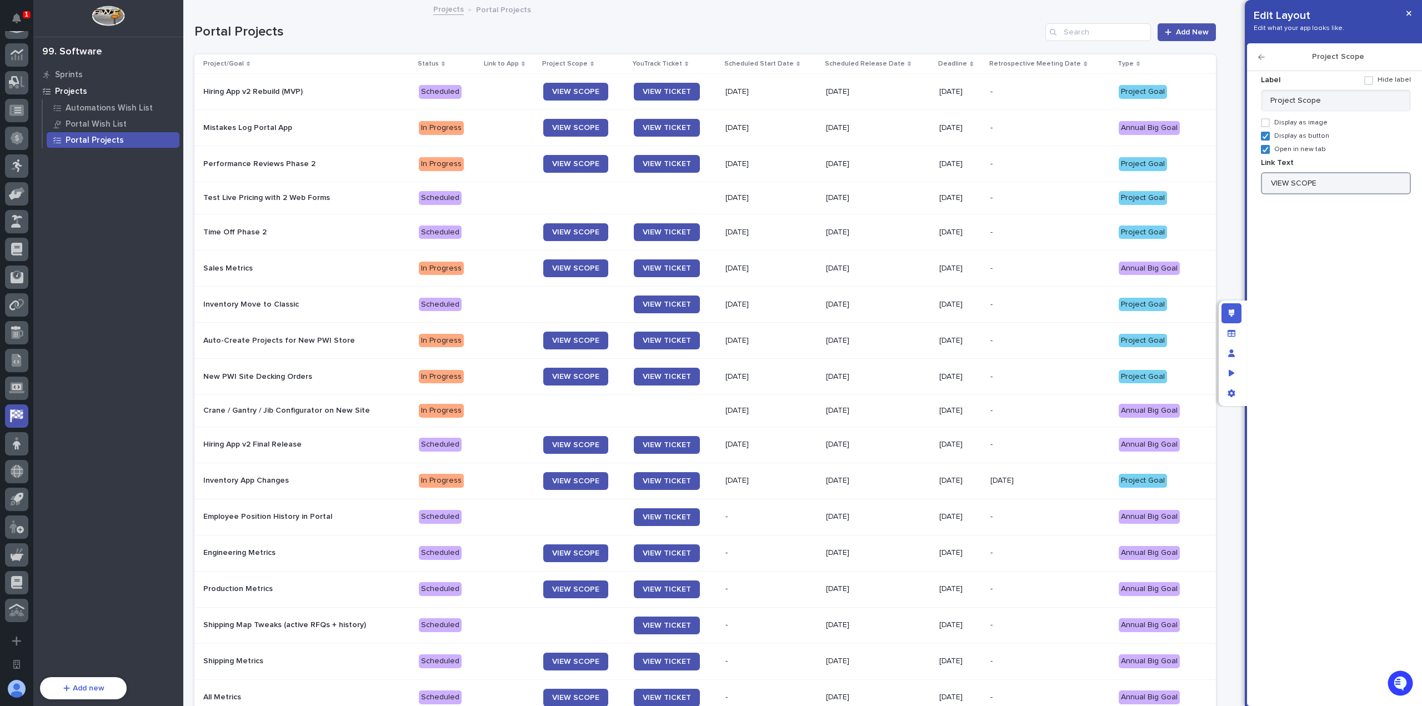
drag, startPoint x: 1289, startPoint y: 185, endPoint x: 1254, endPoint y: 185, distance: 35.0
click at [1254, 185] on div "Label Hide label Project Scope Display as image Display as button Open in new t…" at bounding box center [1334, 382] width 164 height 632
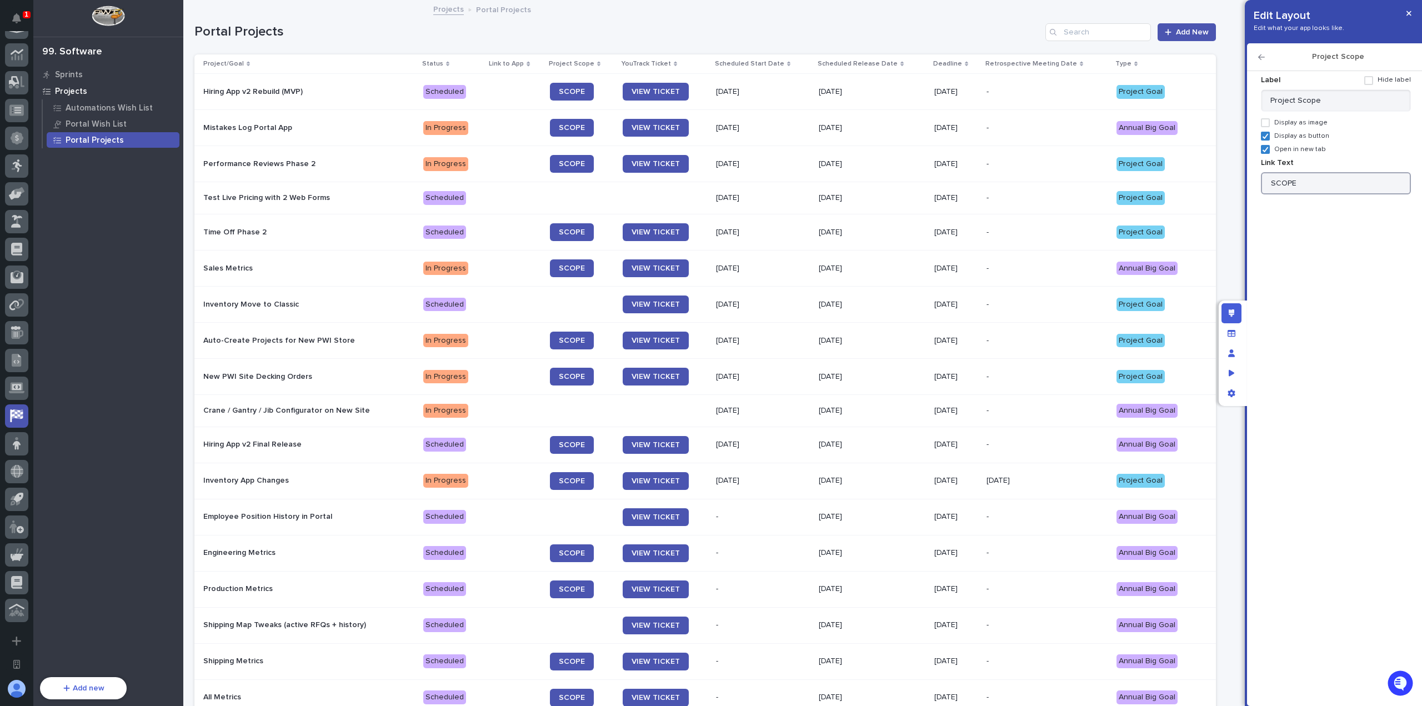
type input "SCOPE"
click at [1261, 58] on icon "button" at bounding box center [1261, 57] width 7 height 8
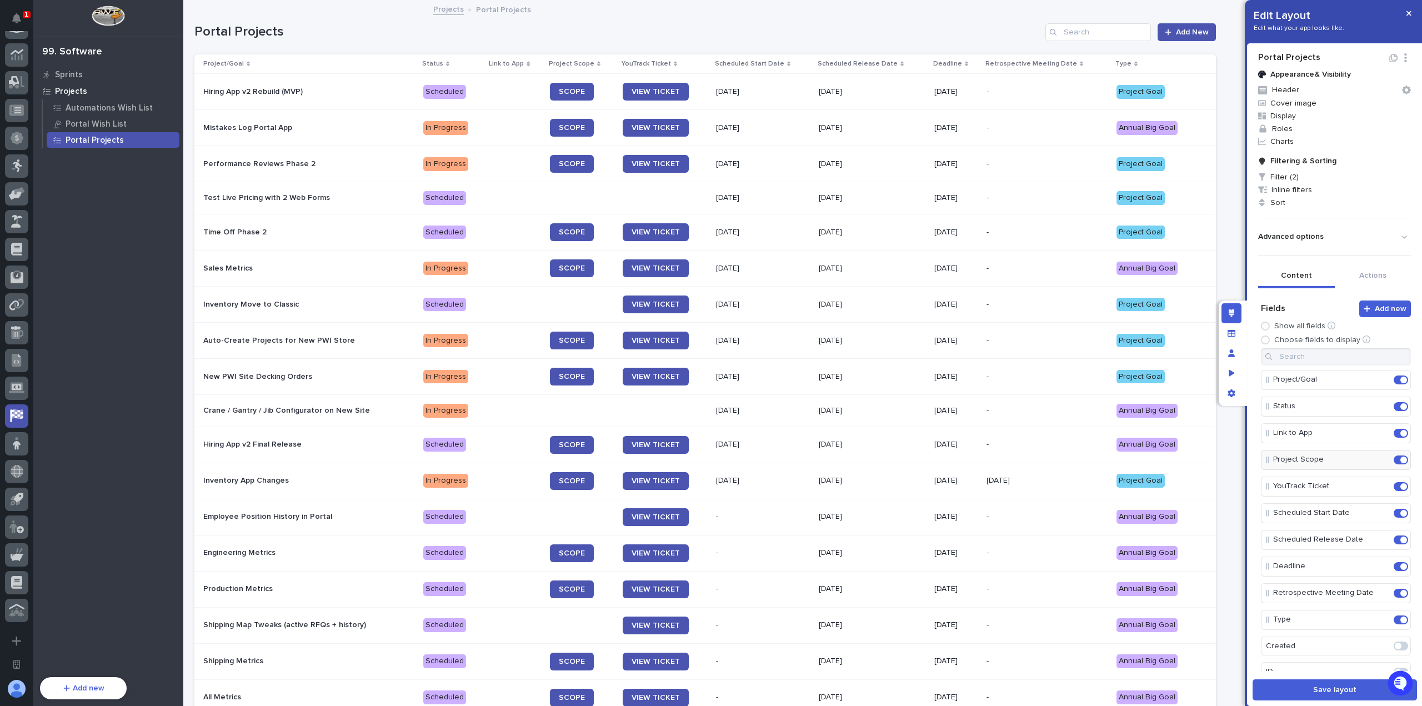
drag, startPoint x: 1365, startPoint y: 483, endPoint x: 1364, endPoint y: 476, distance: 6.9
click at [1391, 483] on icon "Edit" at bounding box center [1391, 486] width 0 height 10
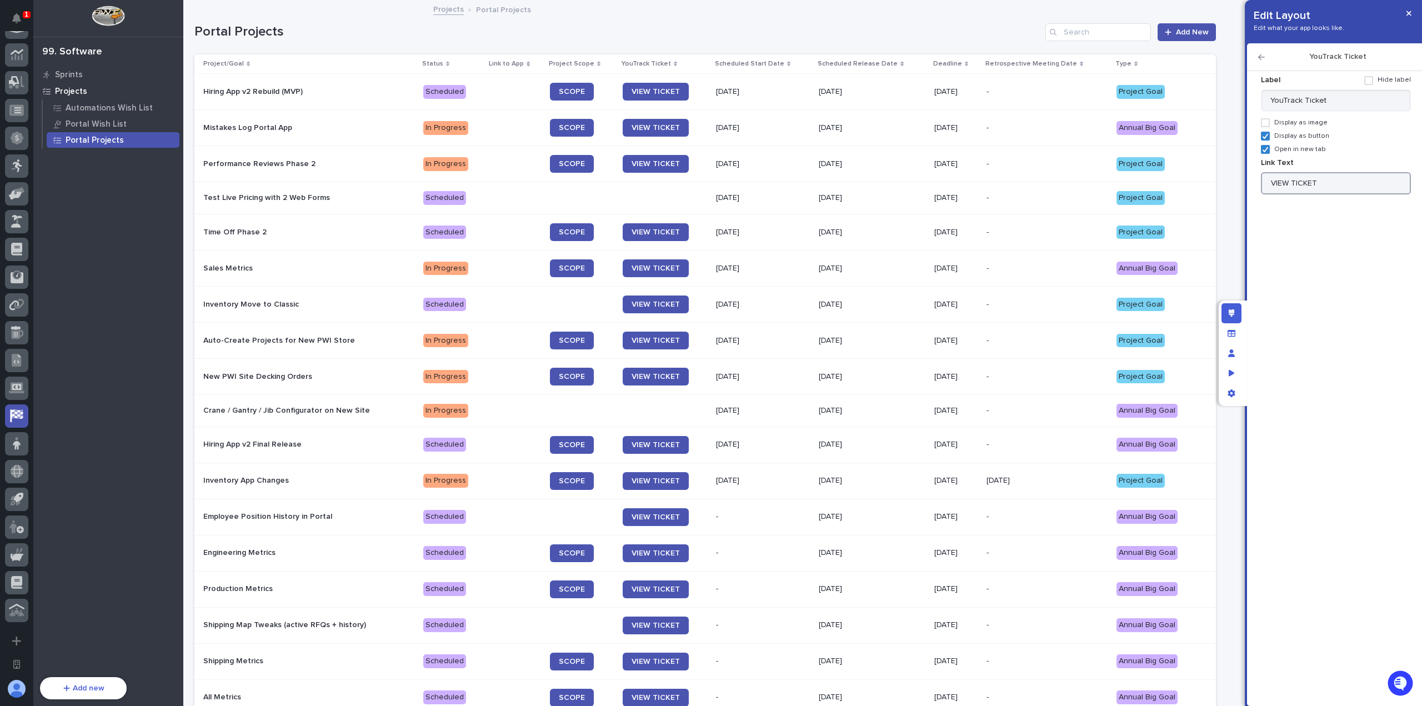
drag, startPoint x: 1289, startPoint y: 186, endPoint x: 1249, endPoint y: 185, distance: 40.6
click at [1249, 185] on div "Label Hide label YouTrack Ticket Display as image Display as button Open in new…" at bounding box center [1334, 388] width 175 height 635
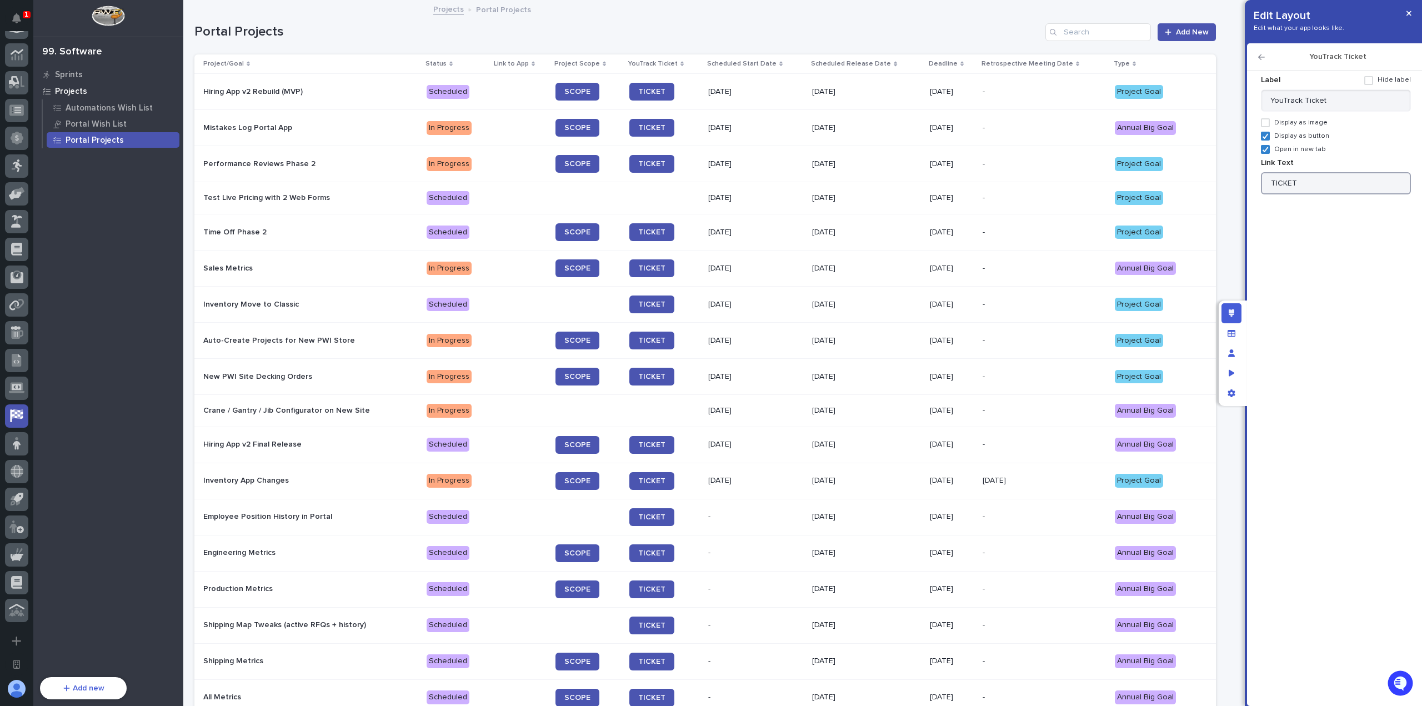
type input "TICKET"
click at [1259, 59] on icon "button" at bounding box center [1261, 57] width 7 height 8
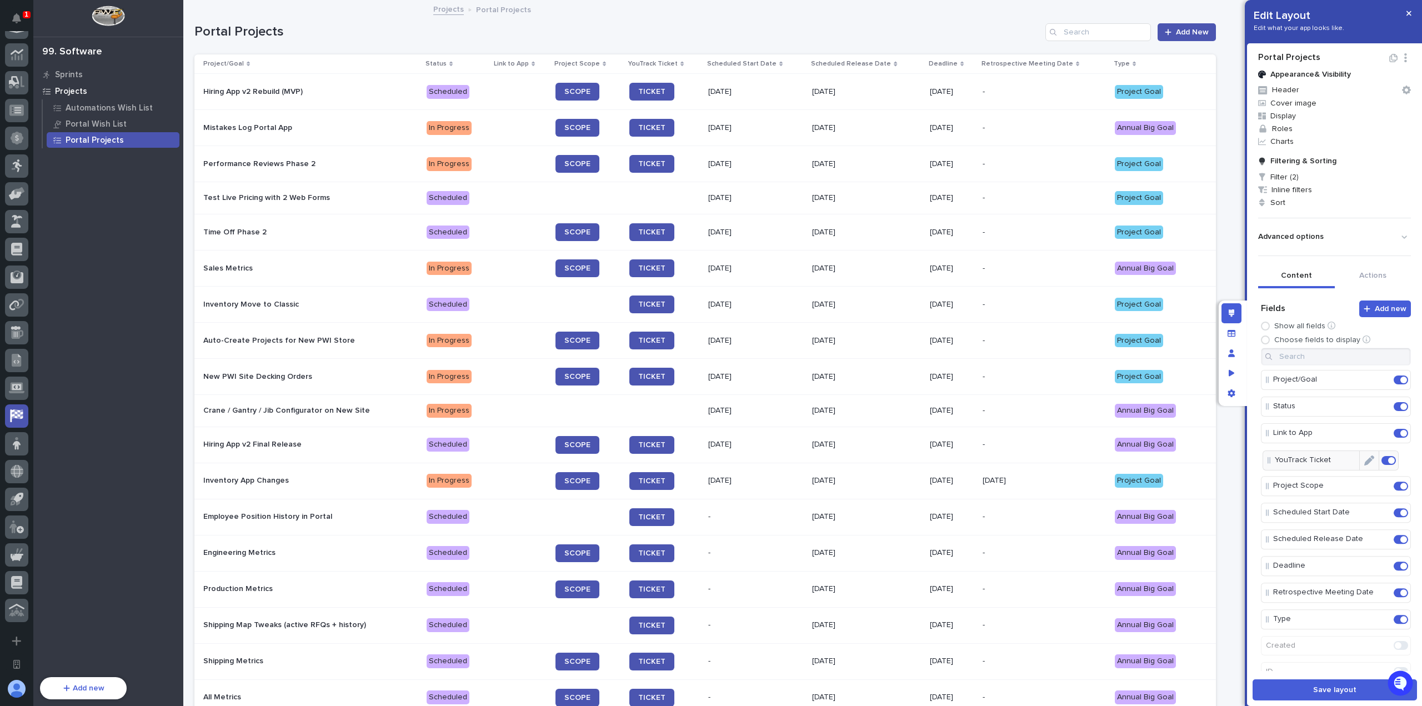
drag, startPoint x: 1268, startPoint y: 486, endPoint x: 1271, endPoint y: 458, distance: 28.4
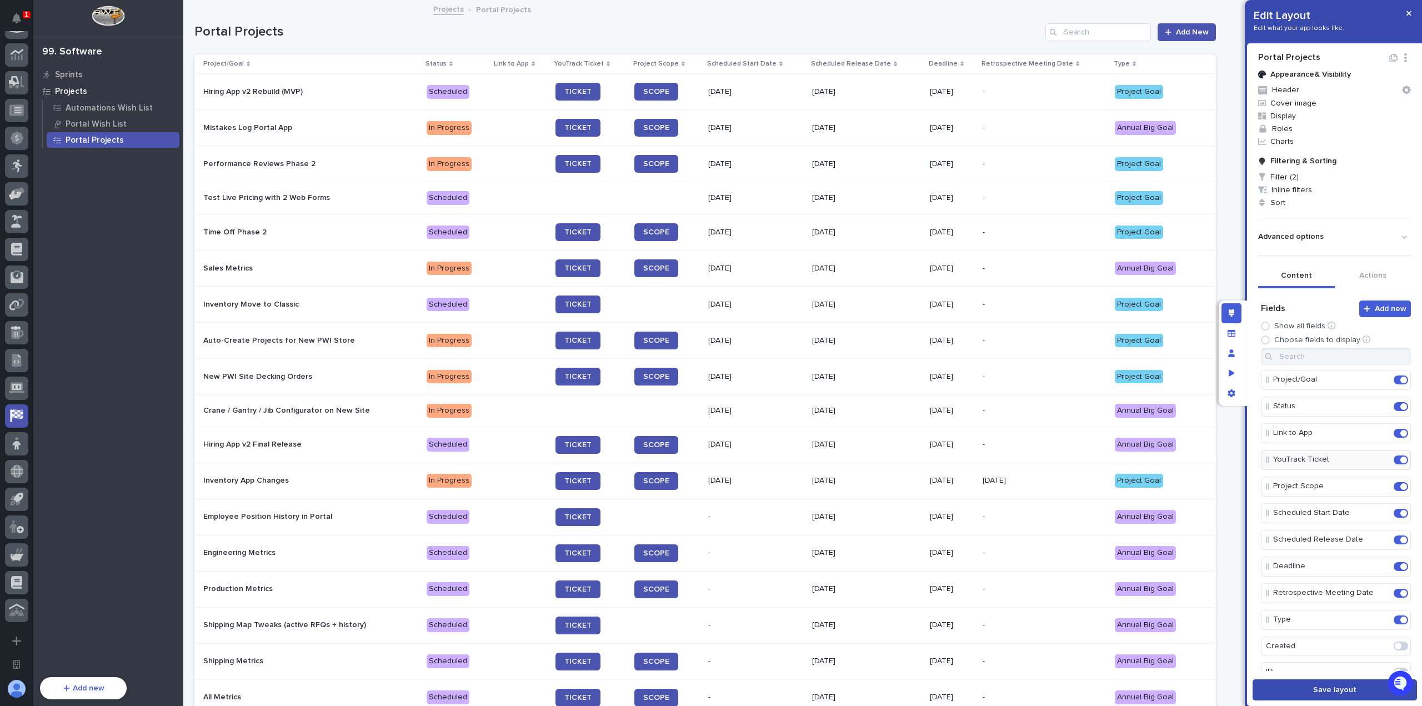
click at [1333, 686] on span "Save layout" at bounding box center [1334, 690] width 43 height 8
click at [1408, 12] on icon "button" at bounding box center [1408, 13] width 5 height 8
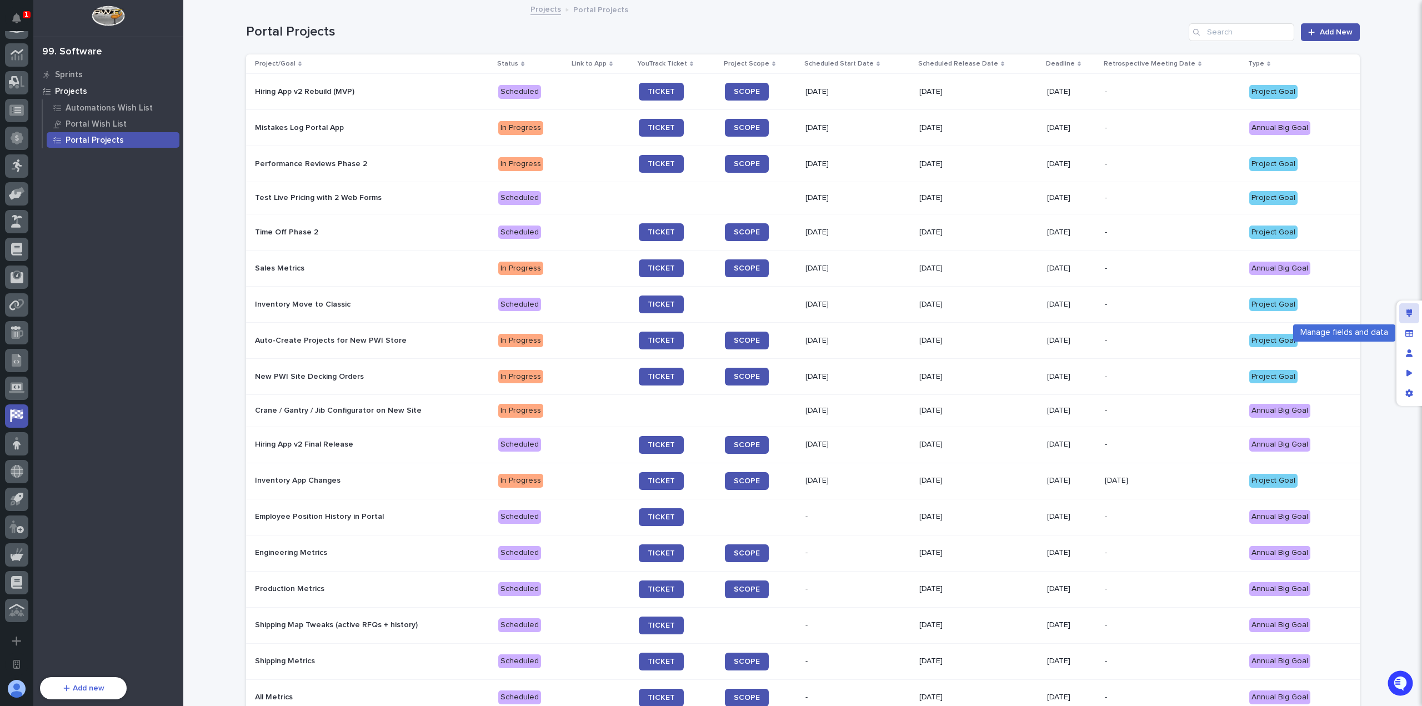
click at [1413, 312] on div "Edit layout" at bounding box center [1409, 313] width 20 height 20
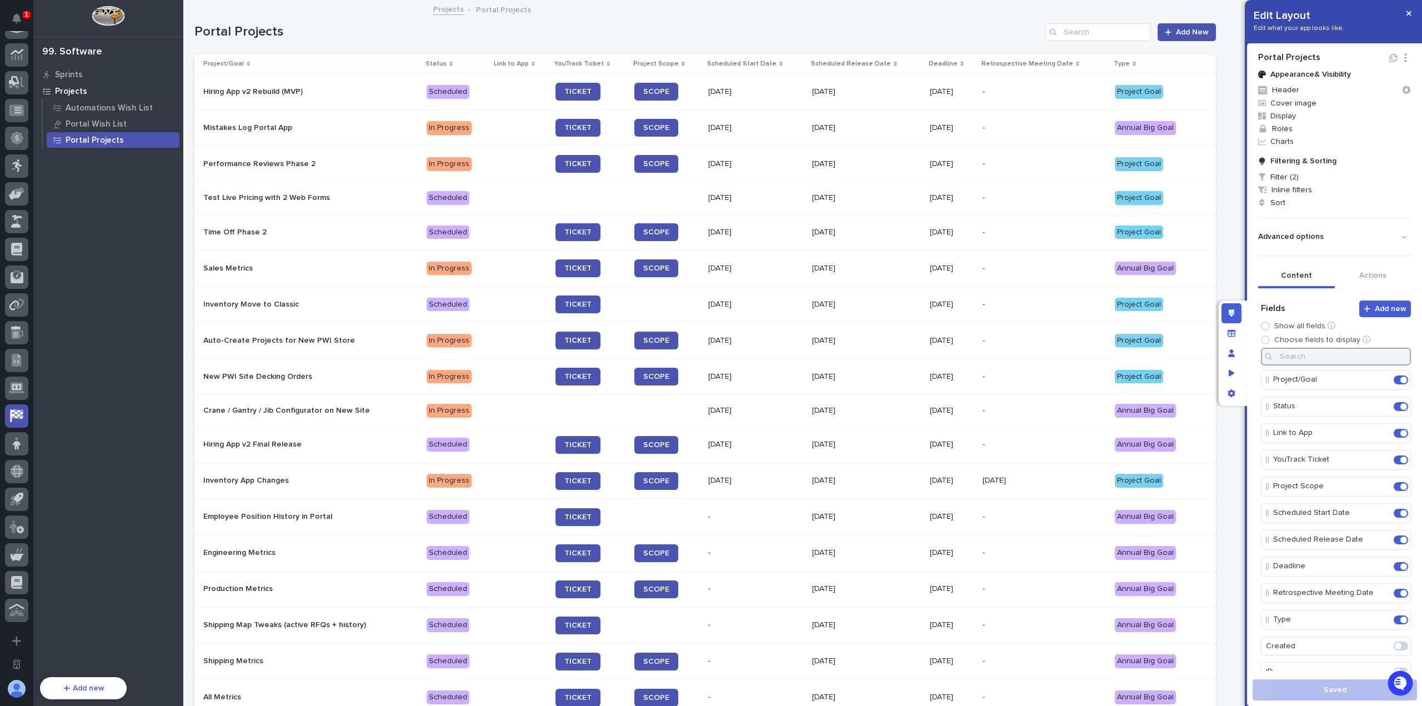
click at [1322, 358] on input at bounding box center [1336, 357] width 150 height 18
click at [1394, 376] on span at bounding box center [1397, 379] width 7 height 7
type input "ass"
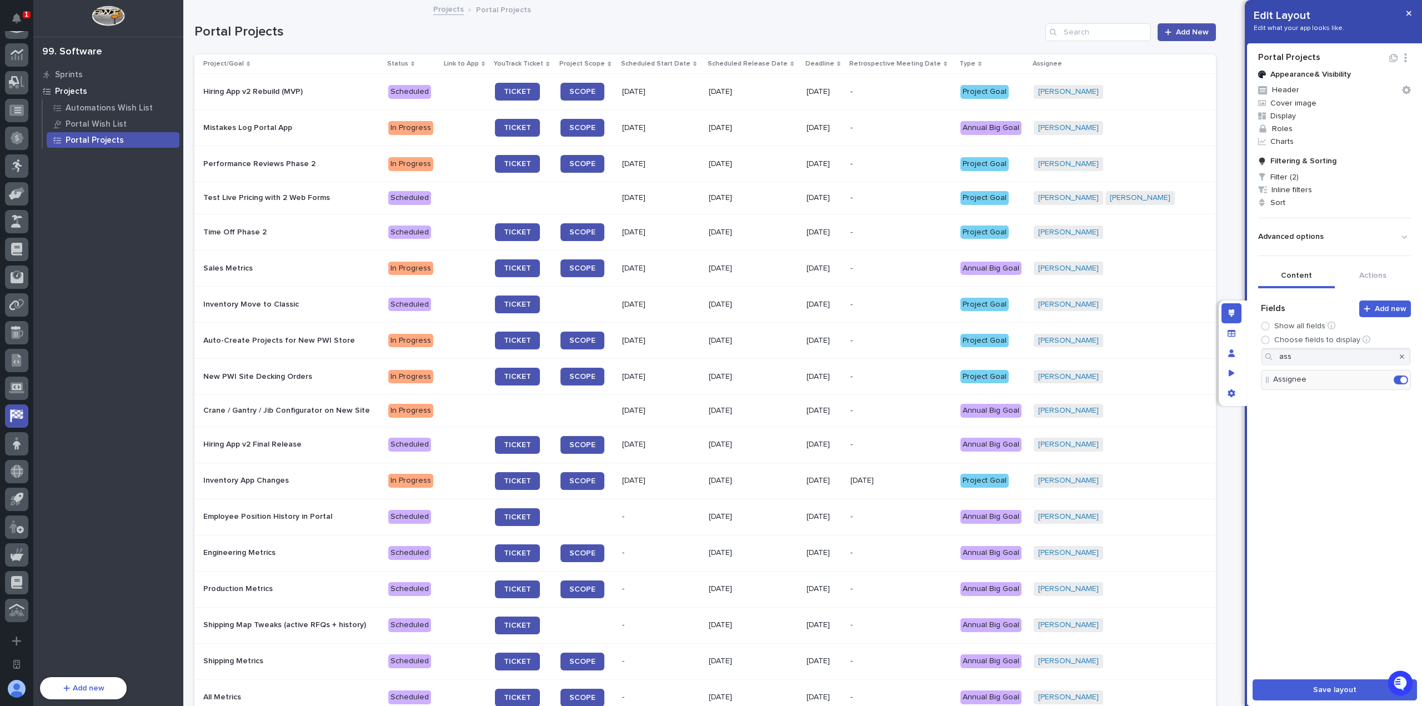
click at [1396, 354] on div at bounding box center [1402, 357] width 18 height 18
click at [1399, 353] on icon "button" at bounding box center [1401, 356] width 4 height 7
drag, startPoint x: 1268, startPoint y: 616, endPoint x: 1273, endPoint y: 424, distance: 192.2
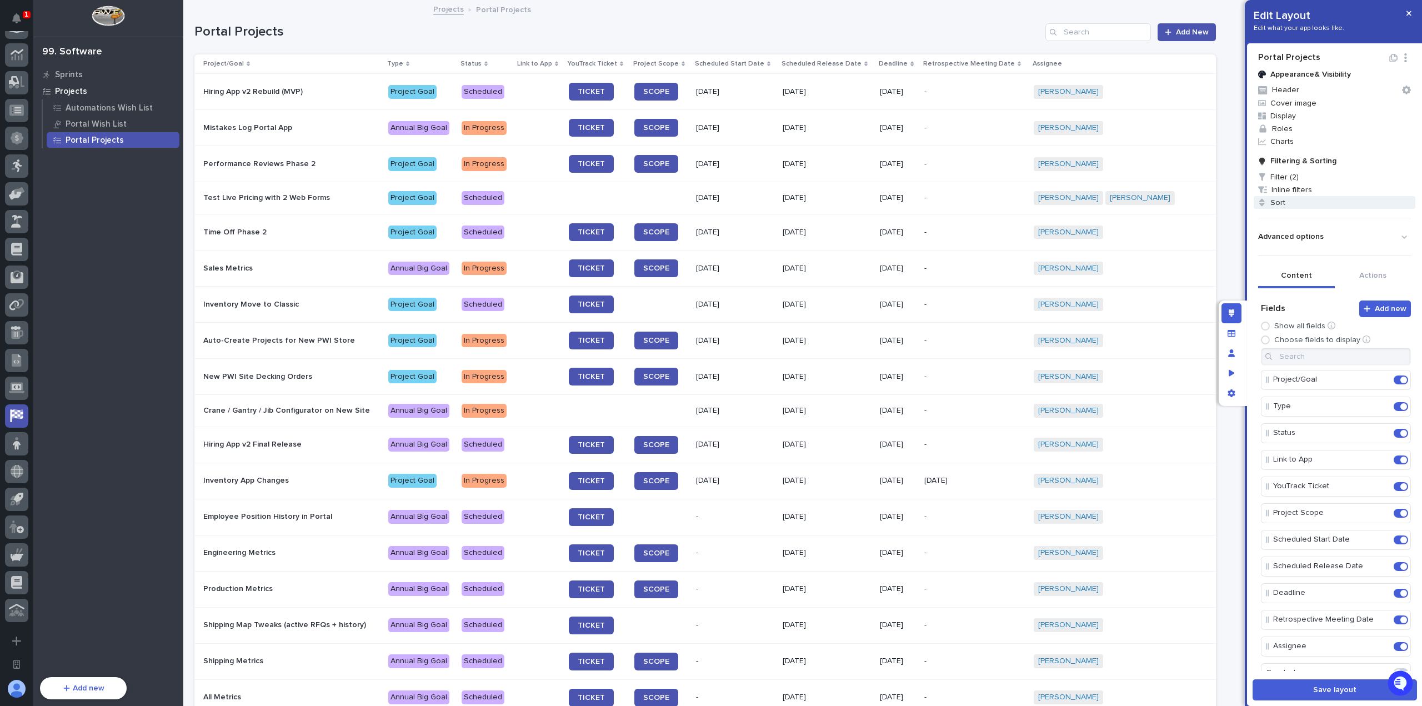
click at [1301, 198] on span "Sort" at bounding box center [1334, 202] width 162 height 13
click at [1410, 9] on div at bounding box center [711, 353] width 1422 height 706
click at [1409, 12] on icon "button" at bounding box center [1408, 13] width 5 height 8
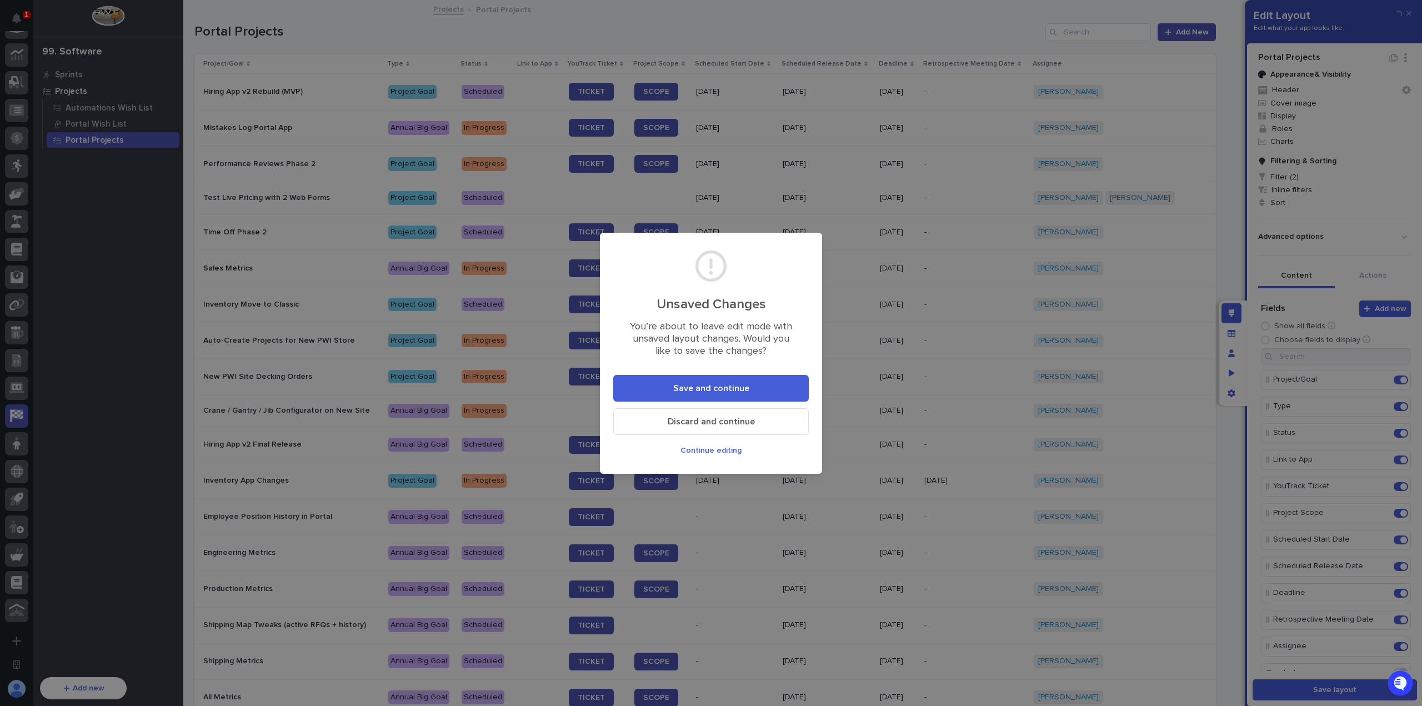
click at [661, 380] on button "Save and continue" at bounding box center [710, 388] width 195 height 27
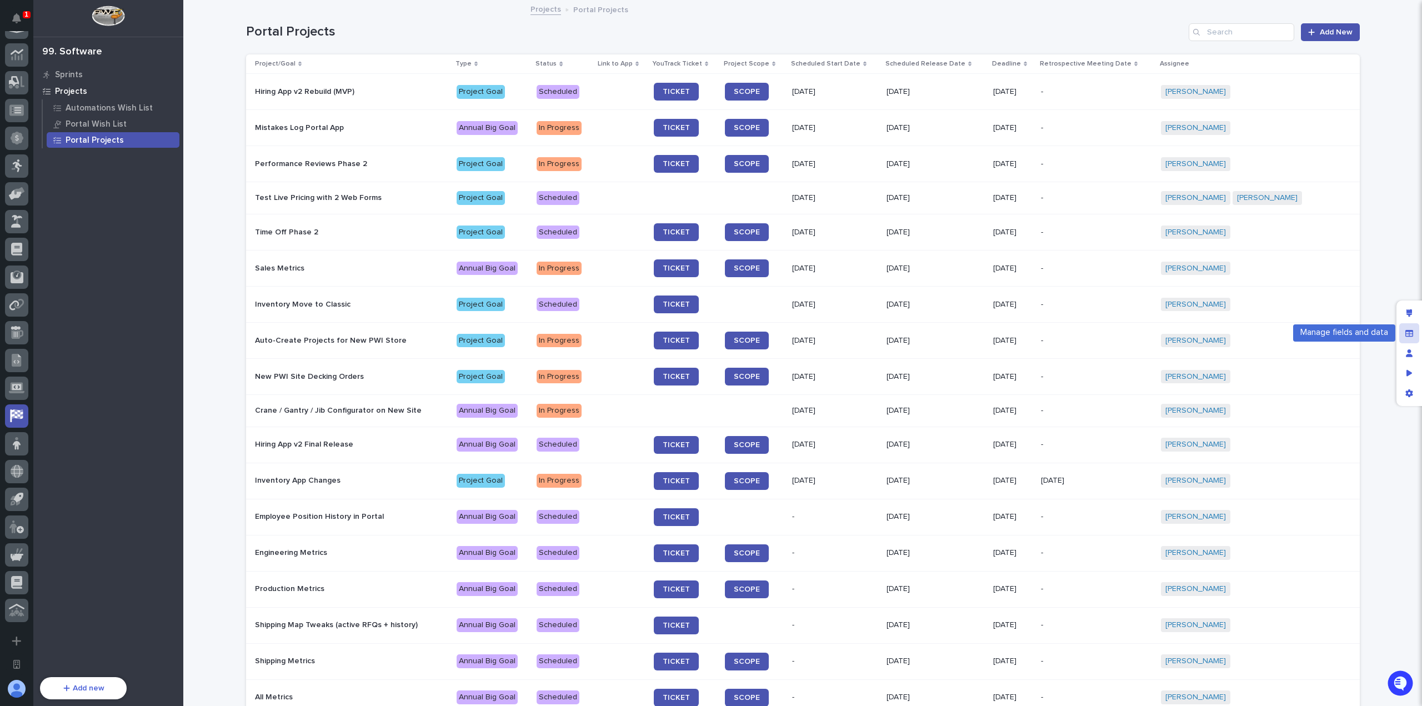
click at [1409, 330] on icon "Manage fields and data" at bounding box center [1409, 332] width 8 height 7
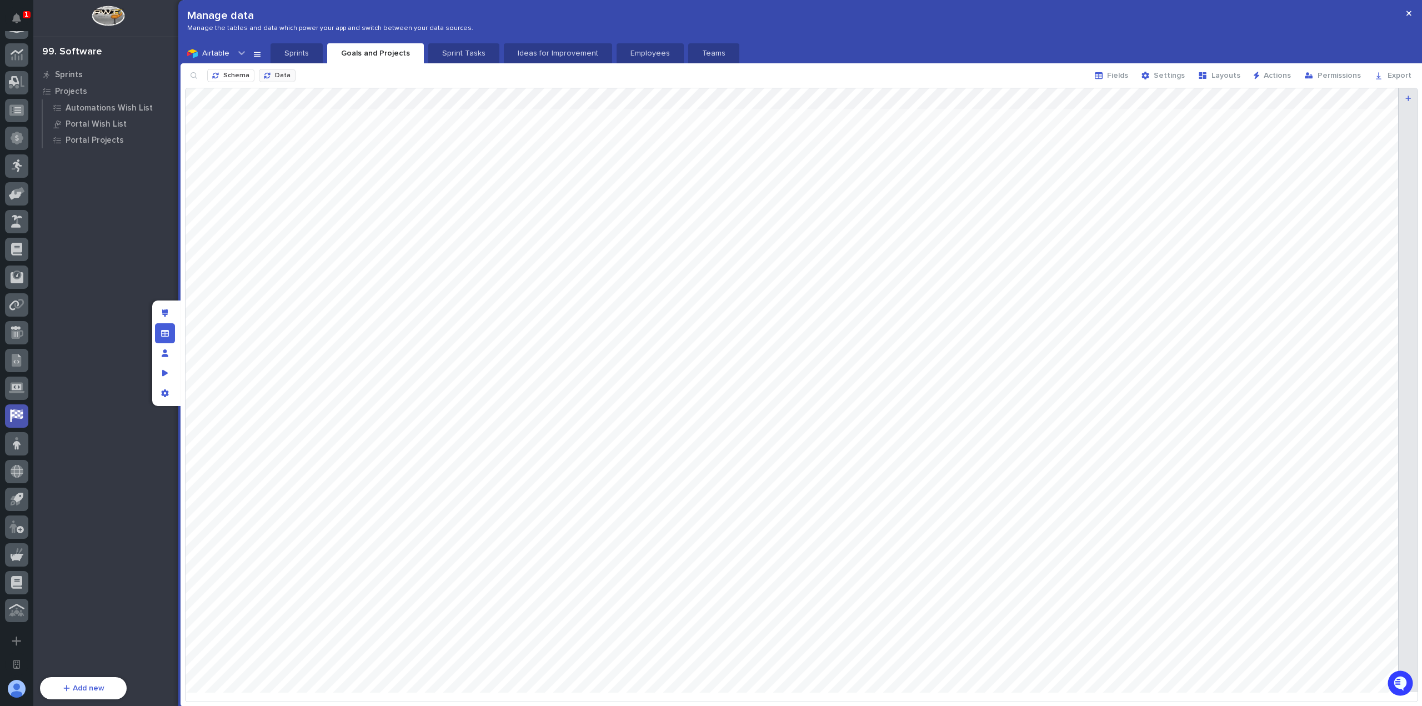
click at [275, 74] on span "Data" at bounding box center [283, 75] width 16 height 7
click at [1416, 14] on button "button" at bounding box center [1408, 13] width 18 height 18
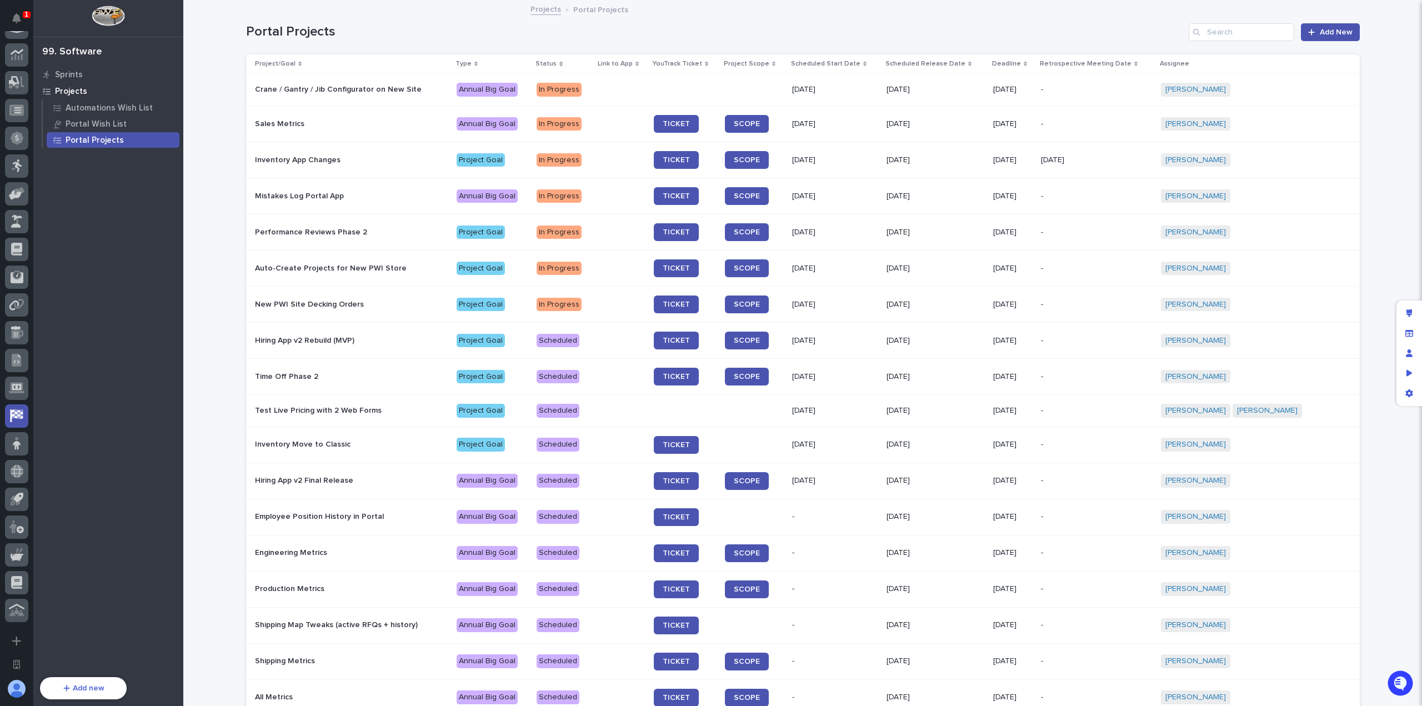
click at [694, 29] on h1 "Portal Projects" at bounding box center [715, 32] width 938 height 16
click at [917, 31] on h1 "Portal Projects" at bounding box center [715, 32] width 938 height 16
click at [1402, 224] on div "Loading... Saving… Loading... Saving… Portal Projects Add New Project/Goal Type…" at bounding box center [802, 441] width 1238 height 881
click at [1385, 214] on div "Loading... Saving… Loading... Saving… Portal Projects Add New Project/Goal Type…" at bounding box center [802, 441] width 1238 height 881
click at [761, 33] on h1 "Portal Projects" at bounding box center [715, 32] width 938 height 16
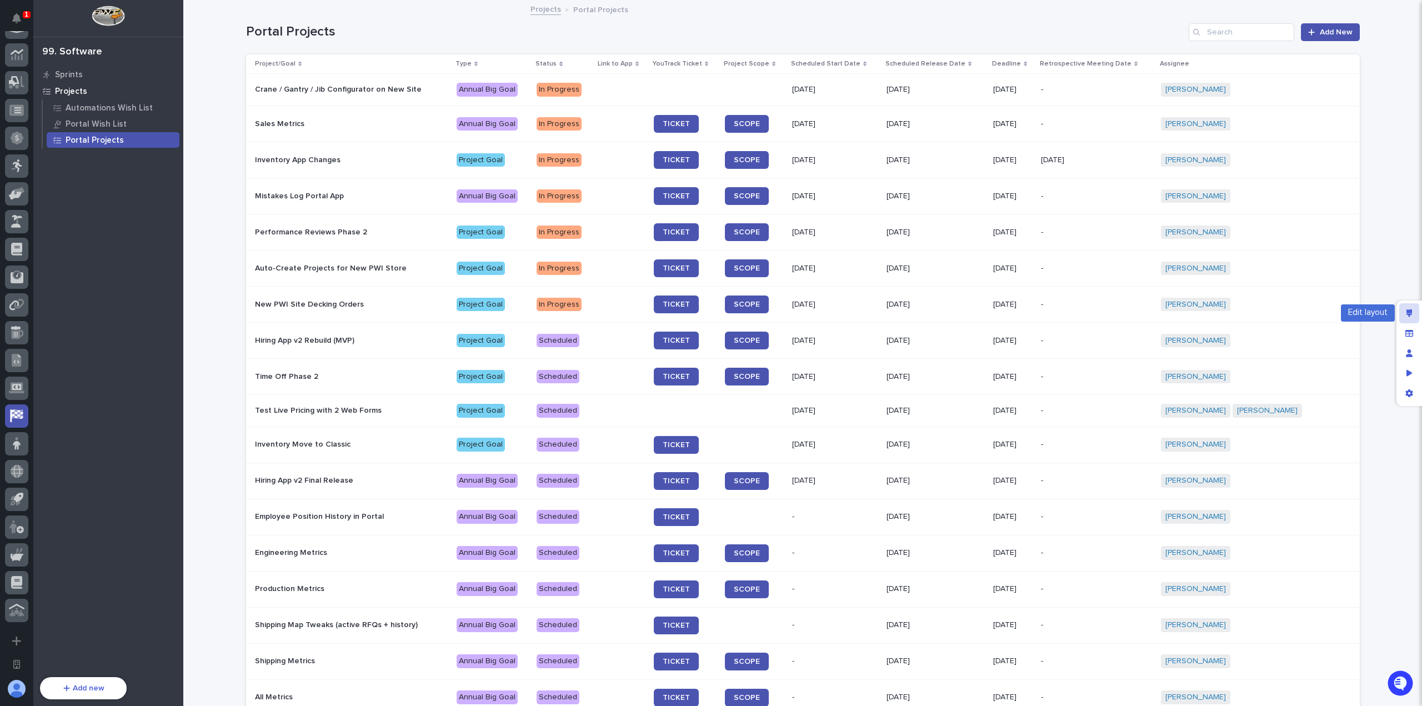
click at [1408, 313] on icon "Edit layout" at bounding box center [1409, 313] width 6 height 8
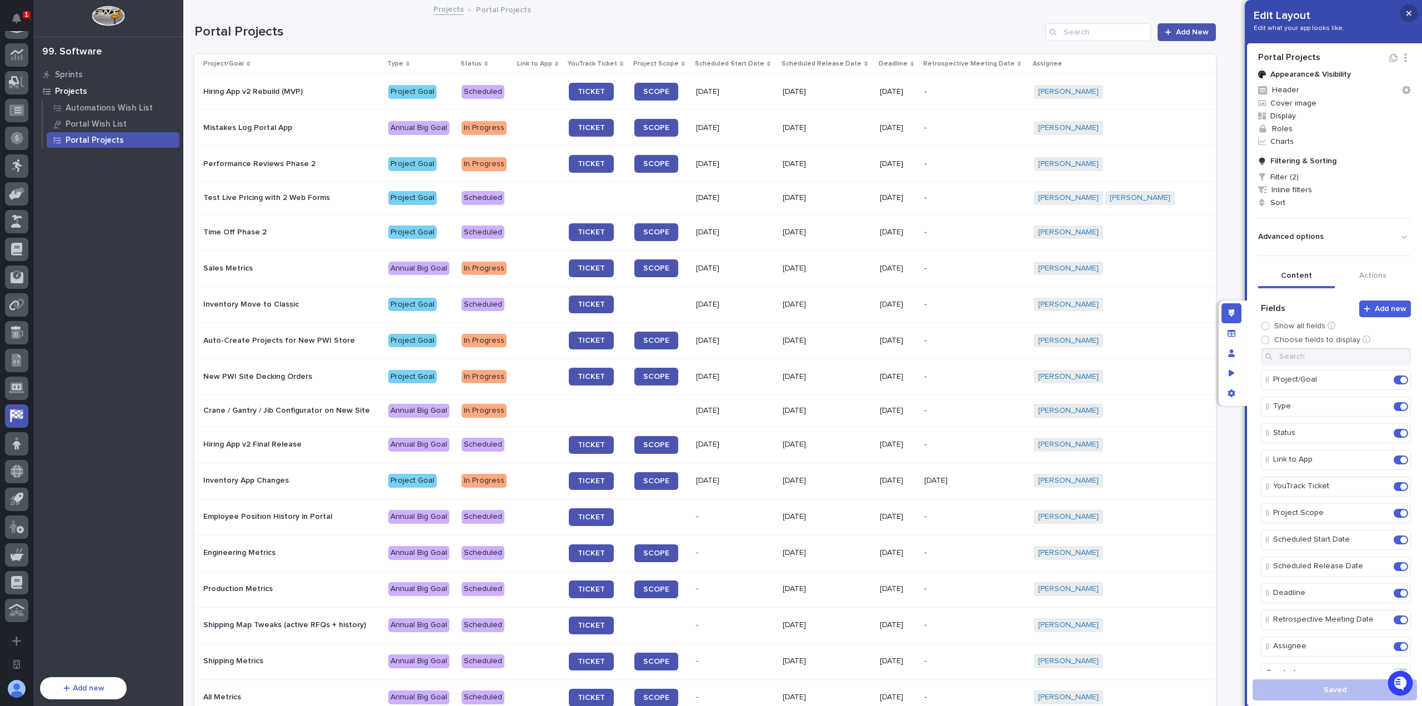
click at [1408, 12] on icon "button" at bounding box center [1408, 13] width 5 height 8
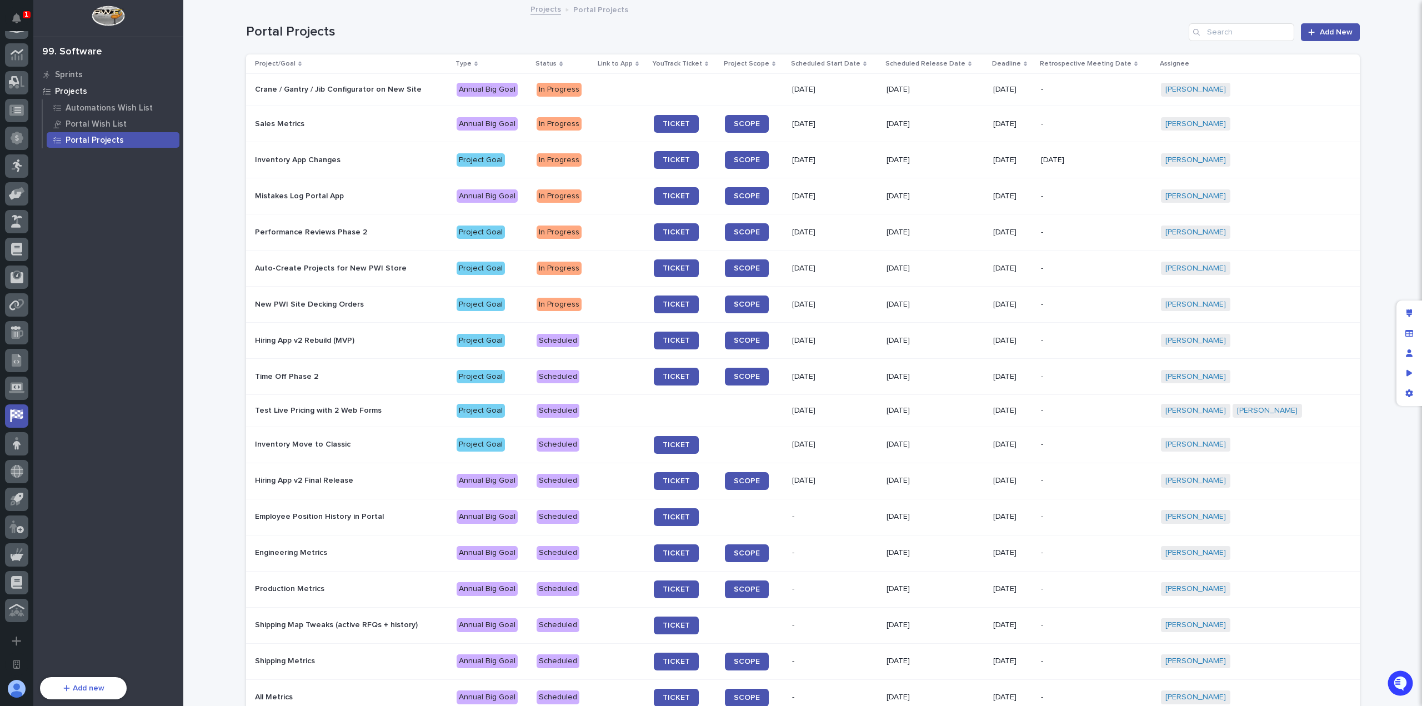
click at [1404, 144] on div "Loading... Saving… Loading... Saving… Portal Projects Add New Project/Goal Type…" at bounding box center [802, 441] width 1238 height 881
click at [1402, 144] on div "Loading... Saving… Loading... Saving… Portal Projects Add New Project/Goal Type…" at bounding box center [802, 441] width 1238 height 881
click at [1376, 298] on div "Loading... Saving… Loading... Saving… Portal Projects Add New Project/Goal Type…" at bounding box center [802, 441] width 1238 height 881
click at [1370, 286] on div "Loading... Saving… Loading... Saving… Portal Projects Add New Project/Goal Type…" at bounding box center [802, 441] width 1238 height 881
click at [430, 409] on p "Test Live Pricing with 2 Web Forms" at bounding box center [351, 410] width 193 height 9
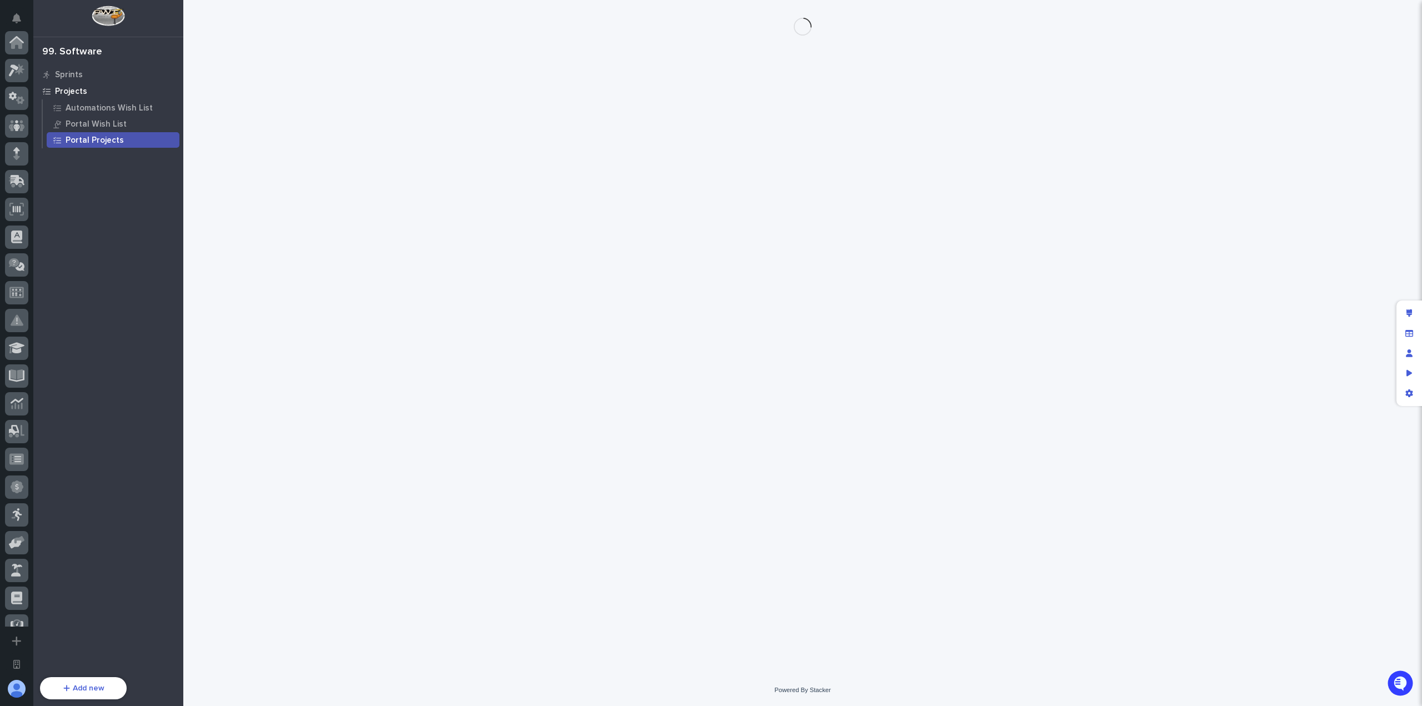
scroll to position [349, 0]
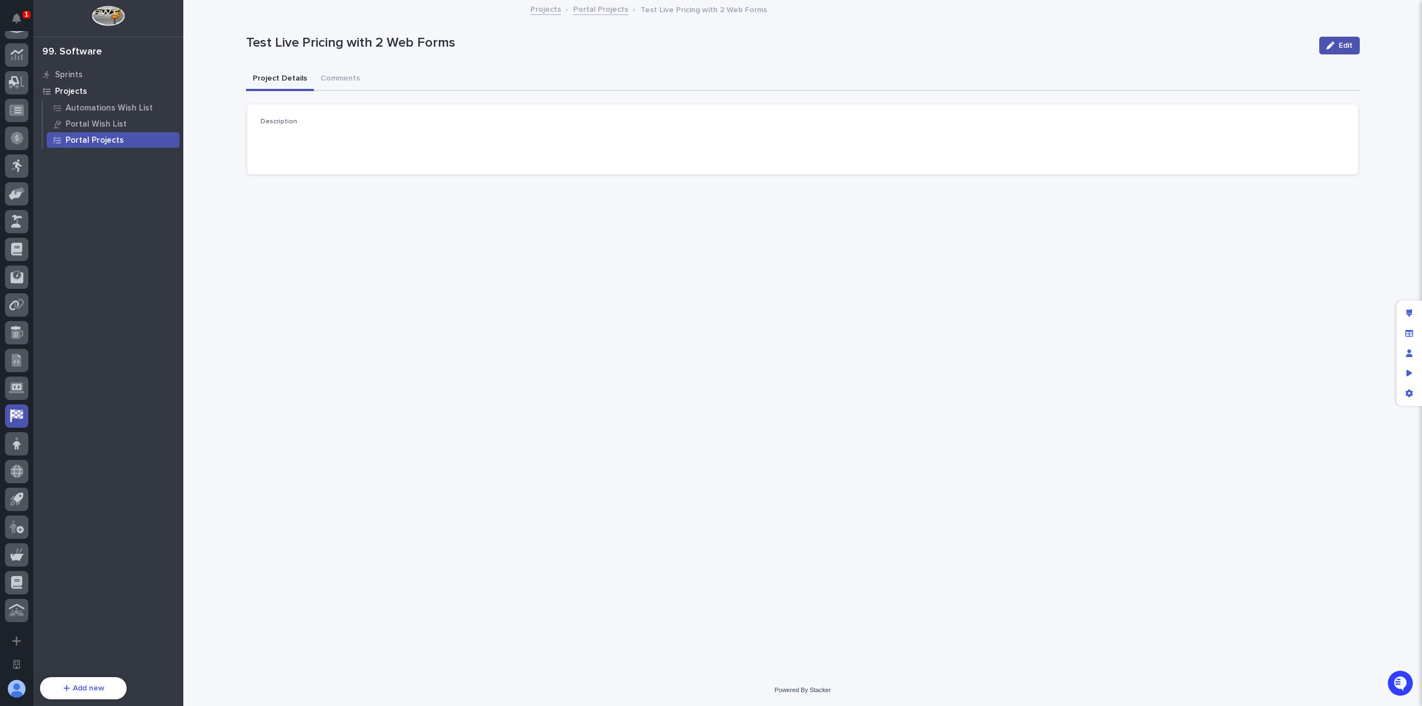
click at [552, 13] on link "Projects" at bounding box center [545, 8] width 31 height 13
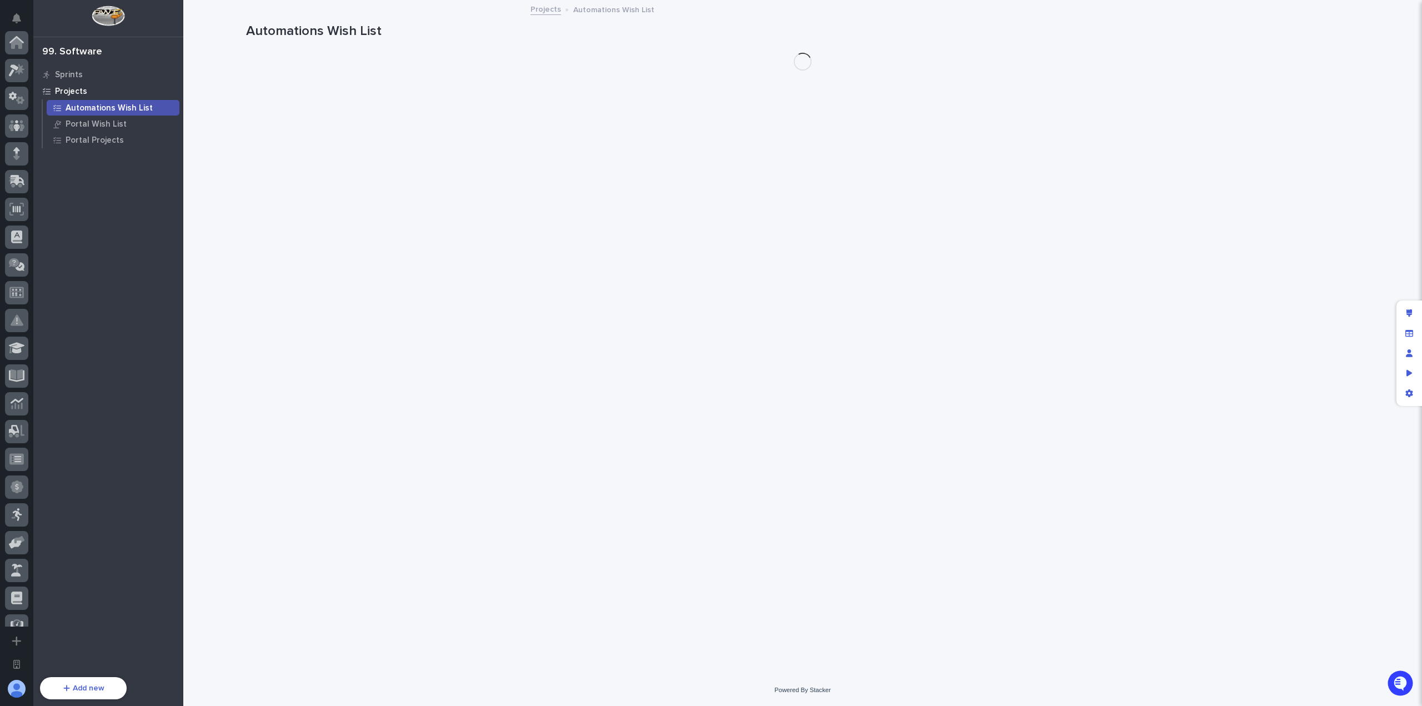
scroll to position [349, 0]
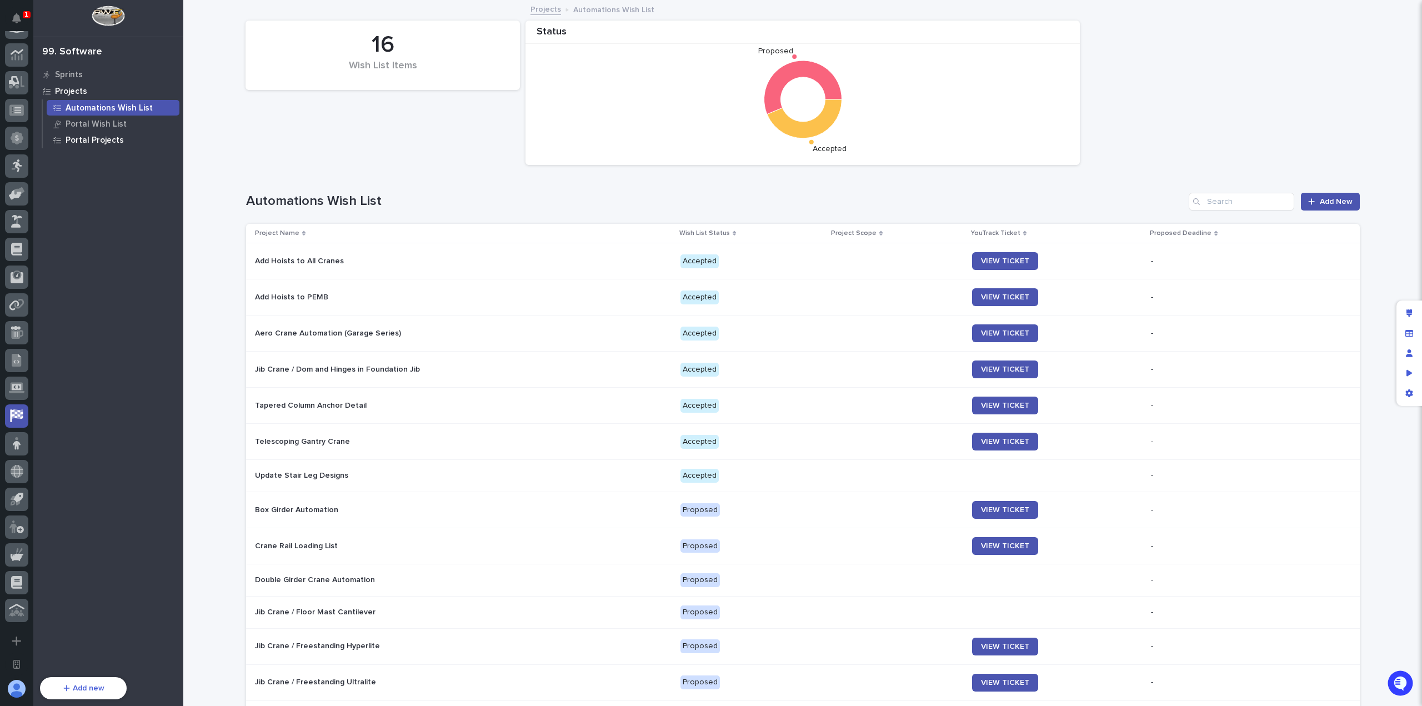
click at [116, 138] on p "Portal Projects" at bounding box center [95, 140] width 58 height 10
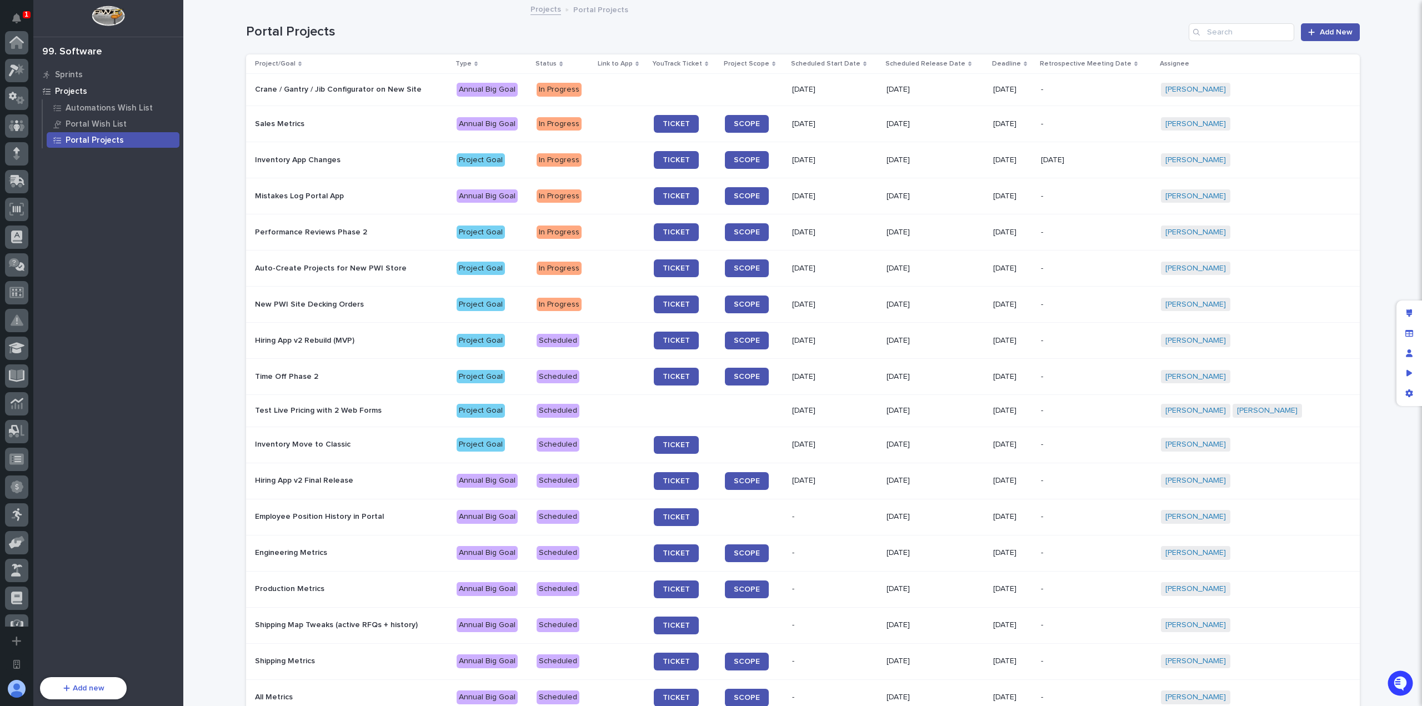
scroll to position [349, 0]
click at [110, 87] on div "Projects" at bounding box center [108, 91] width 144 height 16
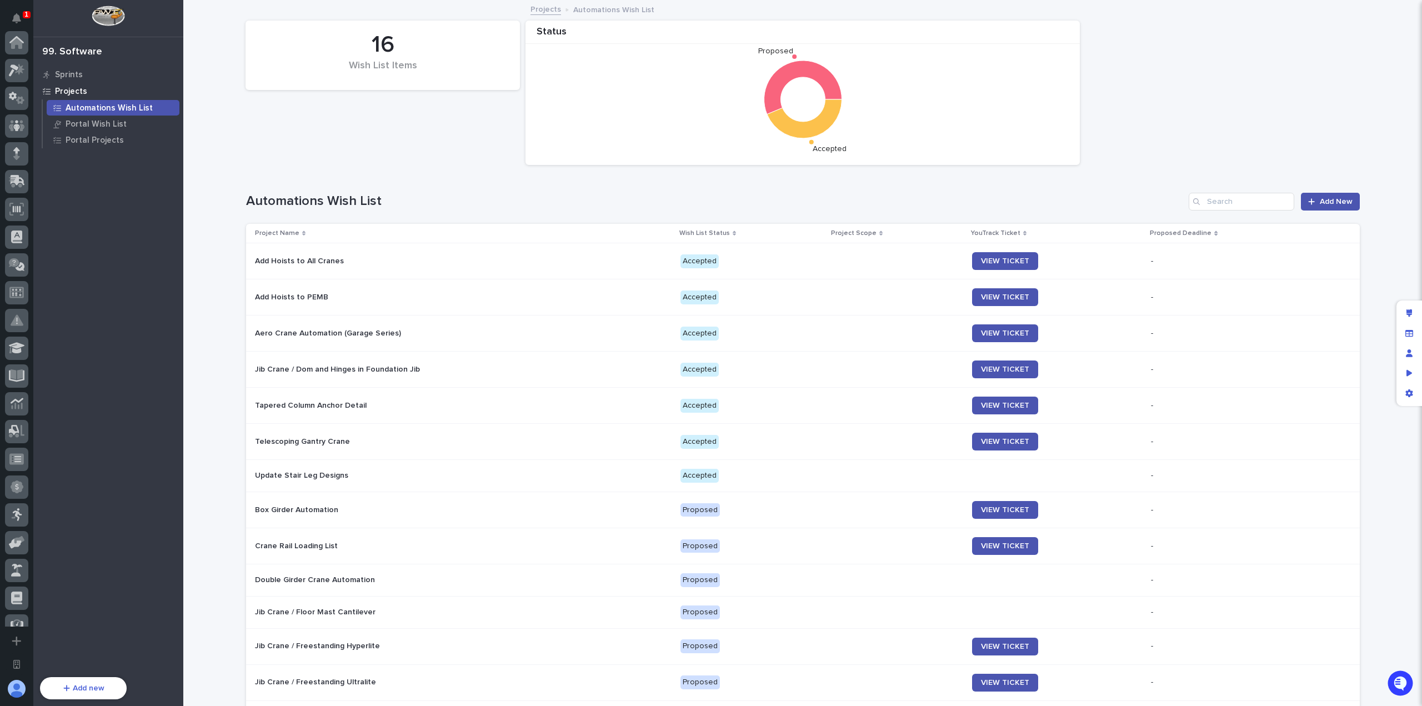
scroll to position [349, 0]
click at [103, 137] on p "Portal Projects" at bounding box center [95, 140] width 58 height 10
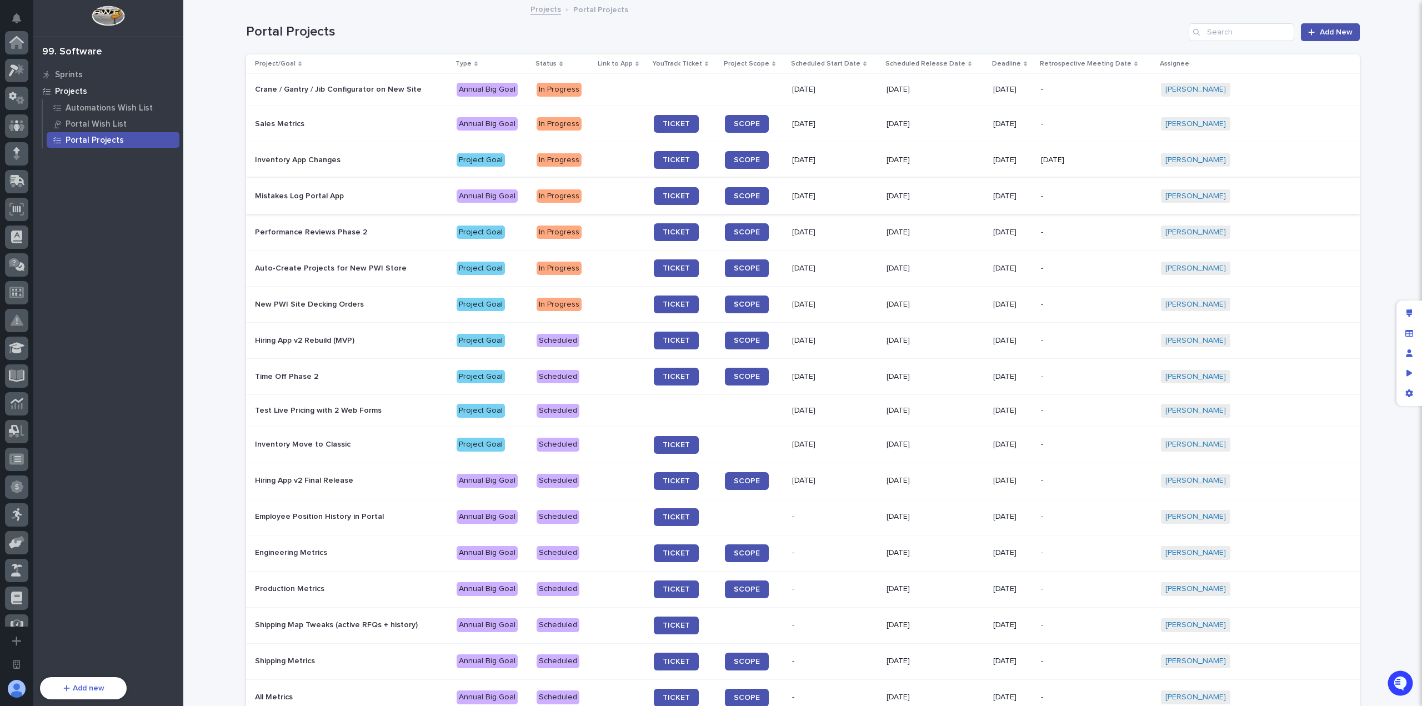
scroll to position [349, 0]
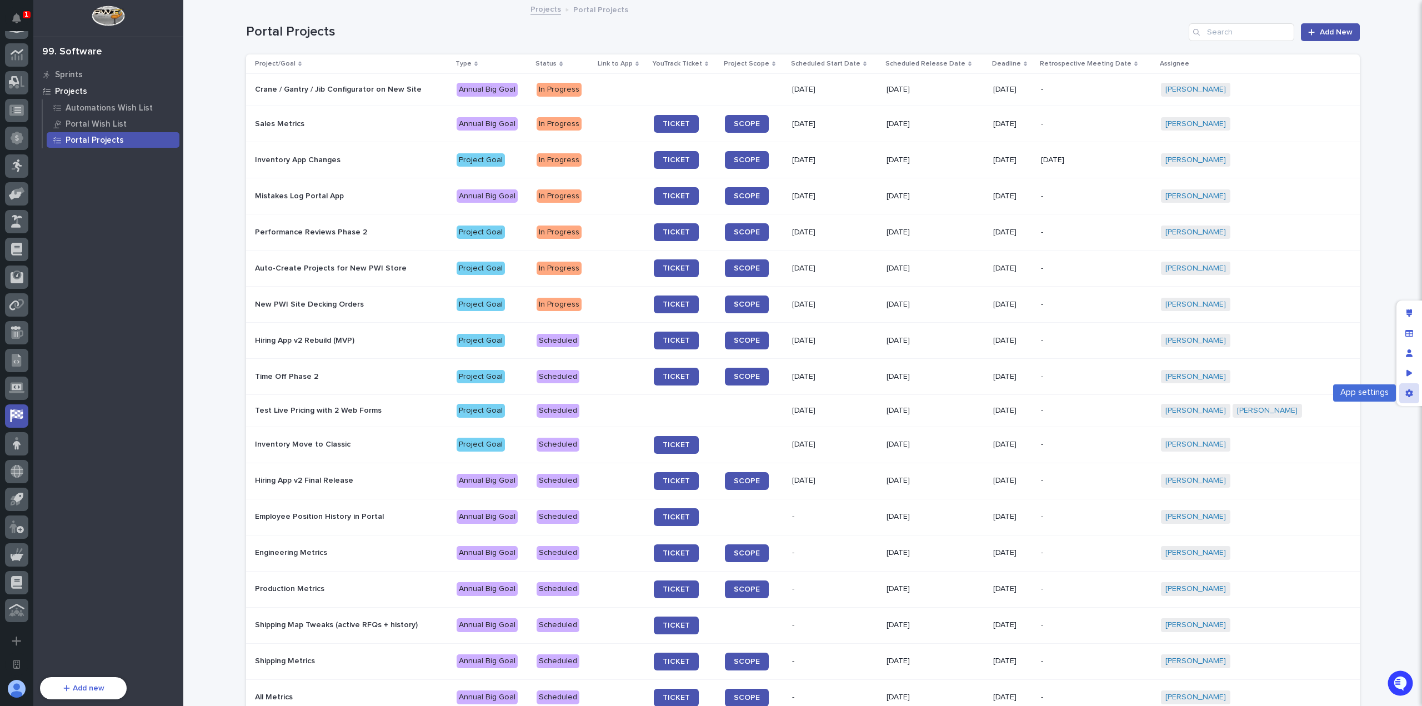
click at [1415, 398] on div "App settings" at bounding box center [1409, 393] width 20 height 20
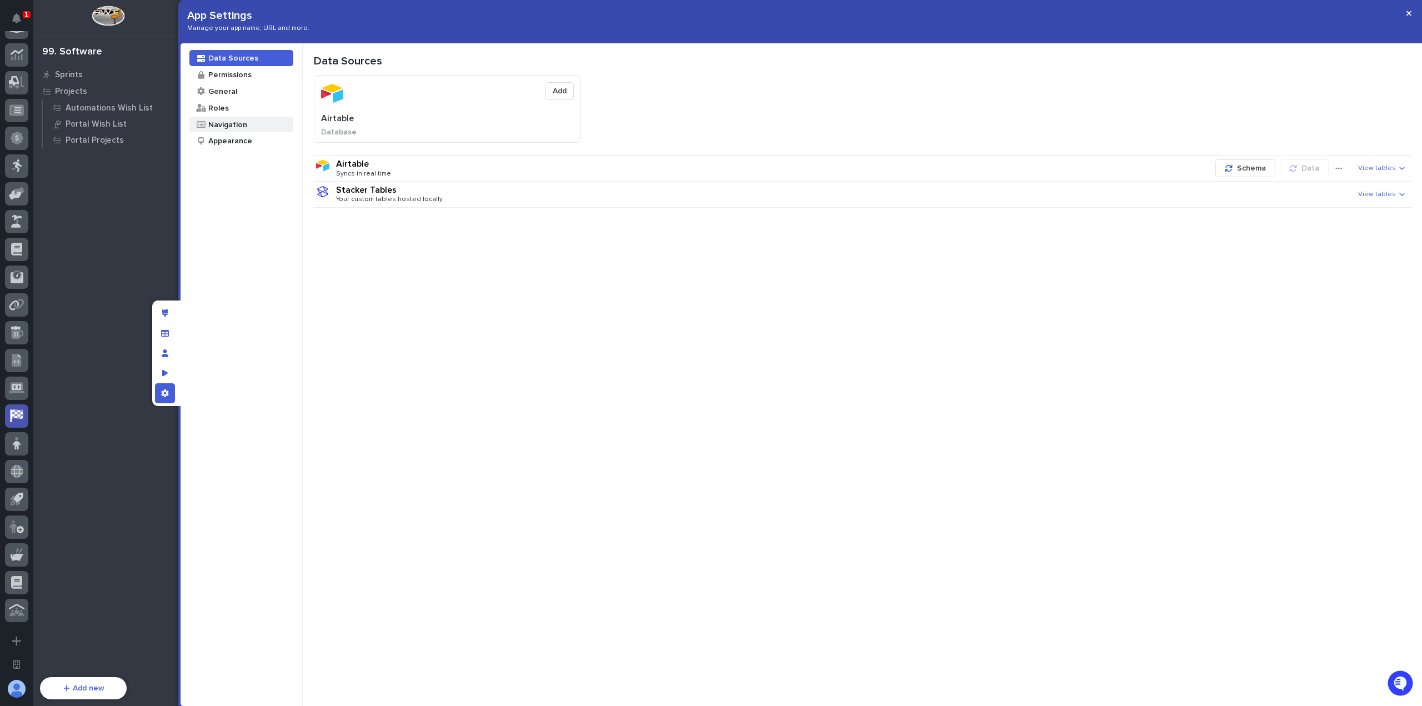
click at [225, 127] on div "Navigation" at bounding box center [227, 124] width 40 height 11
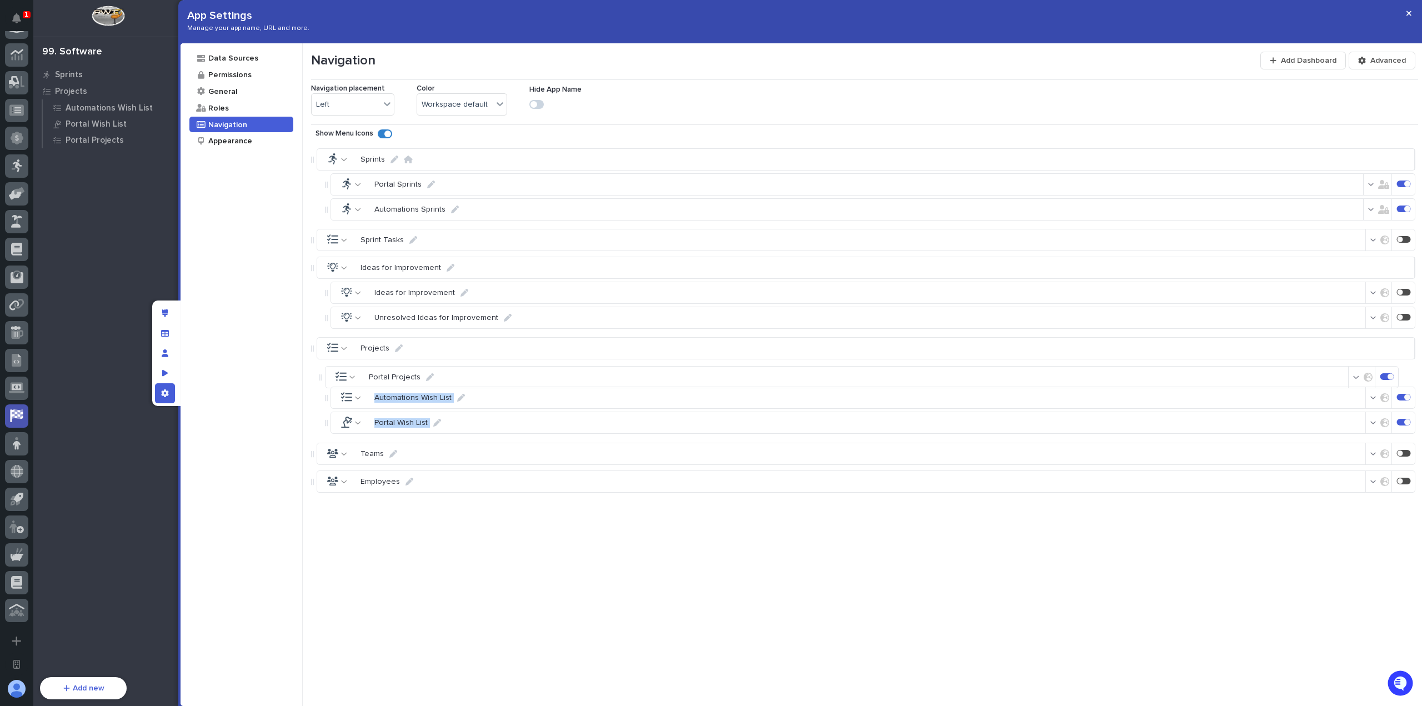
drag, startPoint x: 326, startPoint y: 418, endPoint x: 320, endPoint y: 366, distance: 52.0
click at [1407, 14] on icon "button" at bounding box center [1408, 13] width 5 height 8
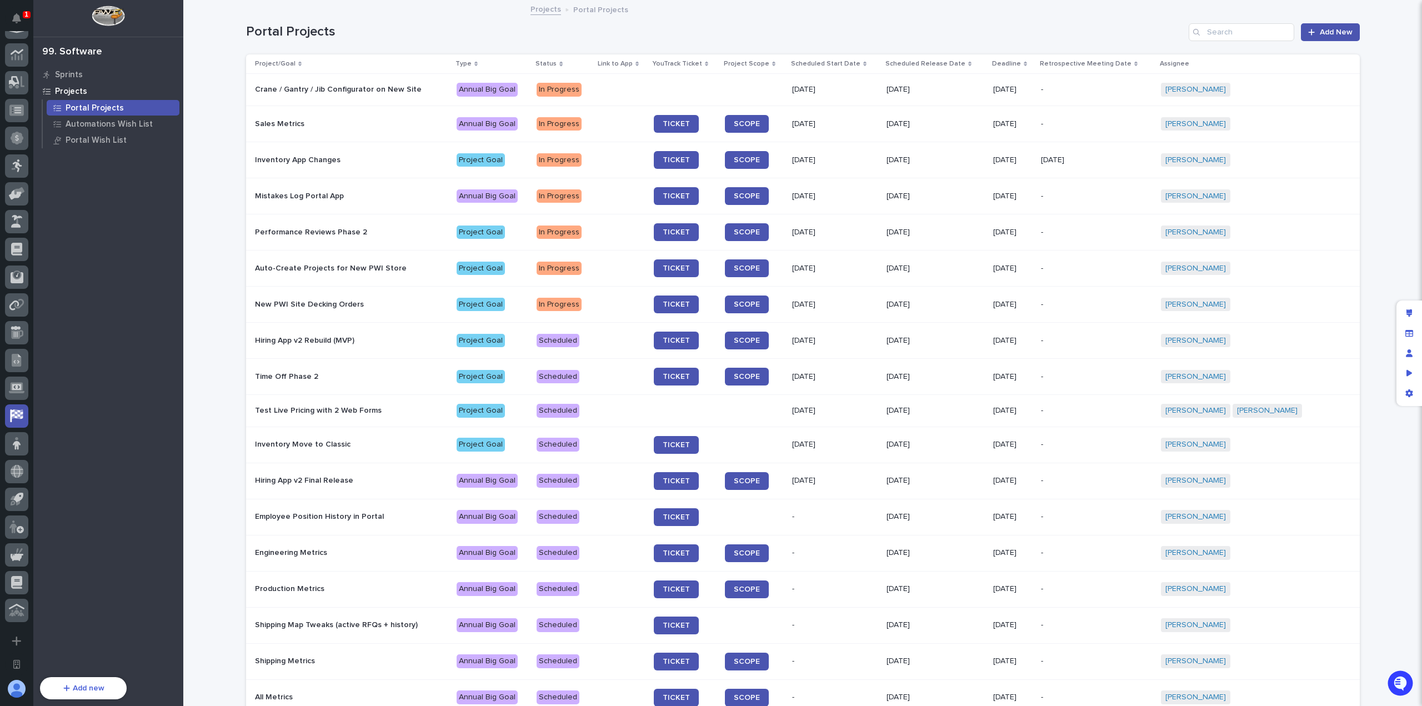
click at [104, 107] on p "Portal Projects" at bounding box center [95, 108] width 58 height 10
click at [109, 193] on div "Sprints Projects Portal Projects Automations Wish List Portal Wish List" at bounding box center [108, 368] width 150 height 604
click at [83, 80] on div "Sprints" at bounding box center [108, 75] width 144 height 16
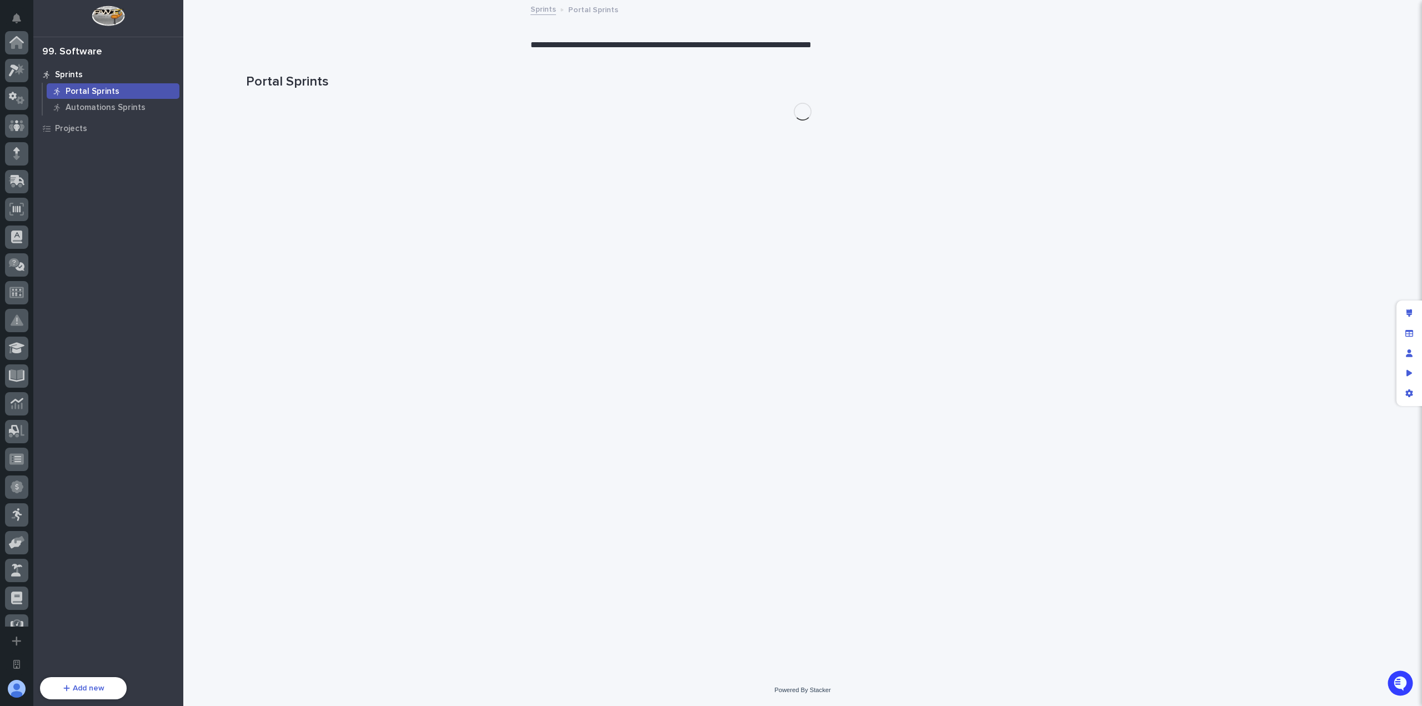
scroll to position [349, 0]
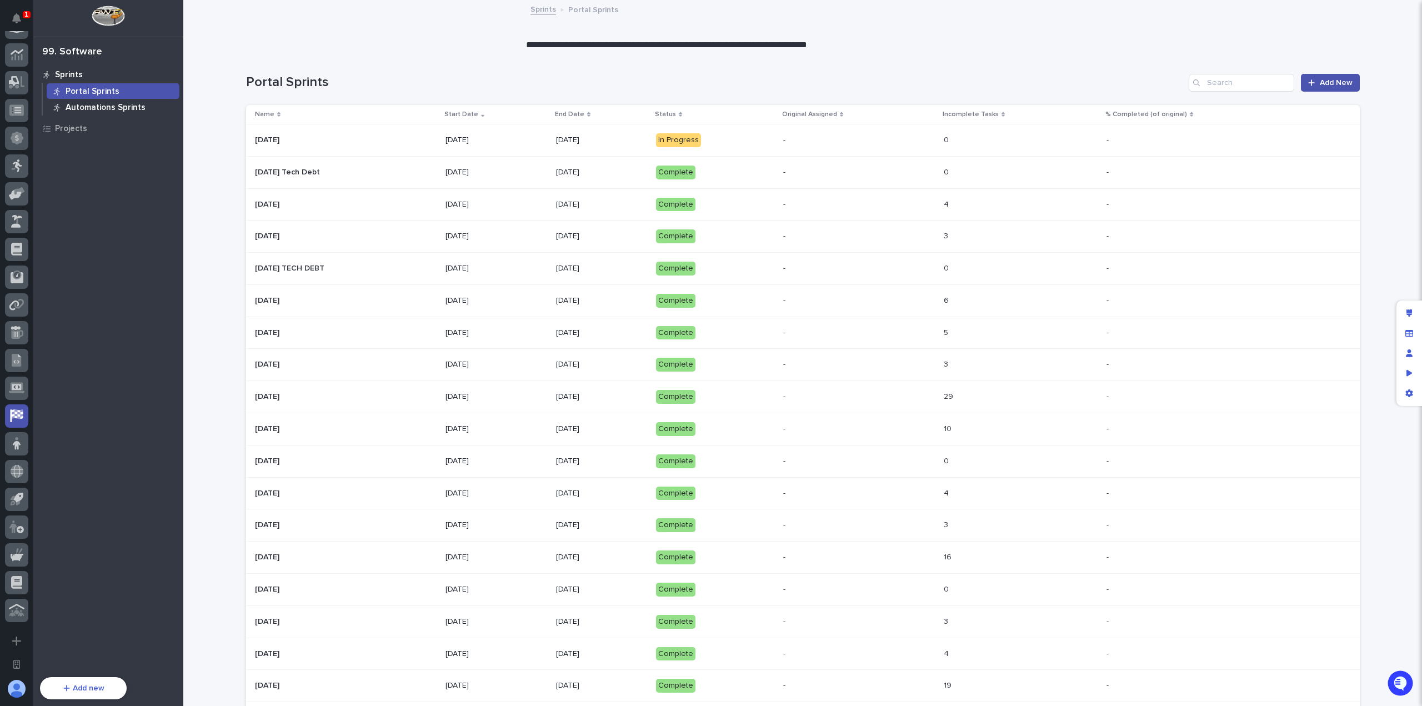
click at [104, 106] on p "Automations Sprints" at bounding box center [106, 108] width 80 height 10
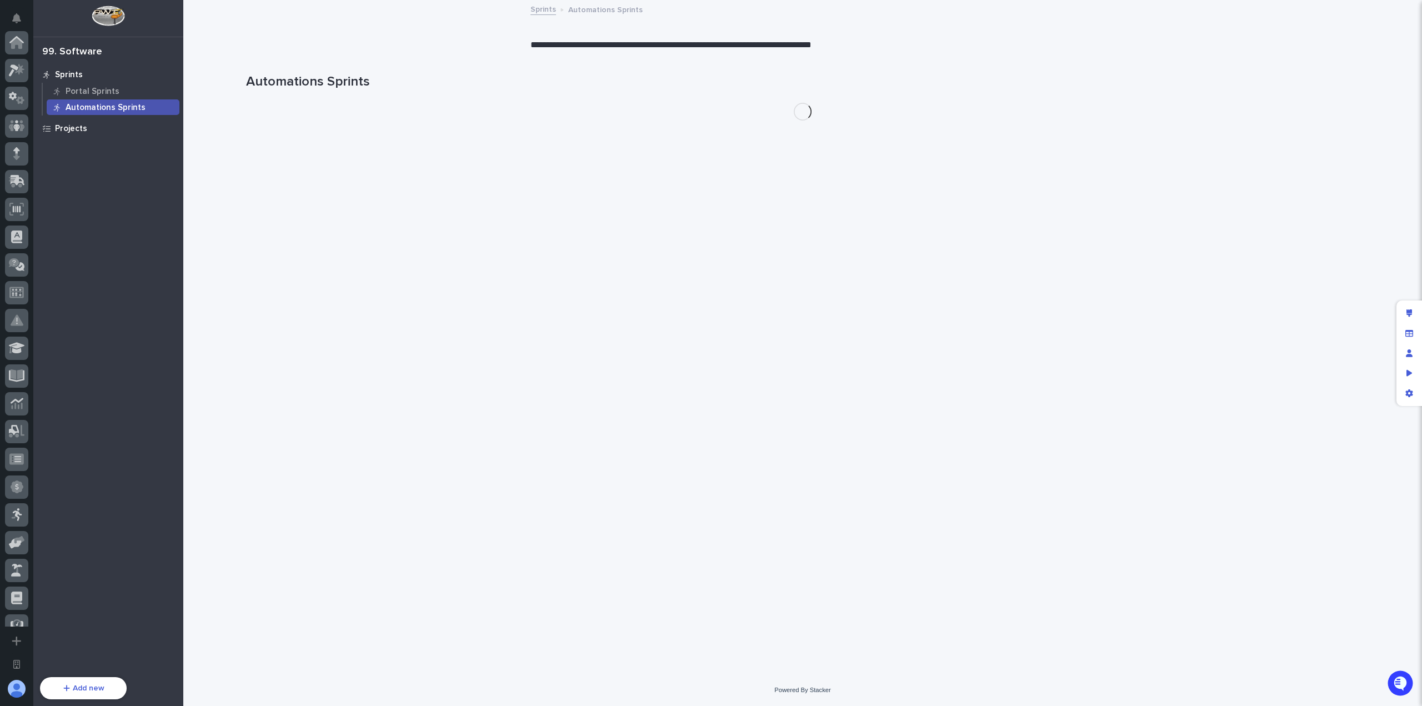
scroll to position [349, 0]
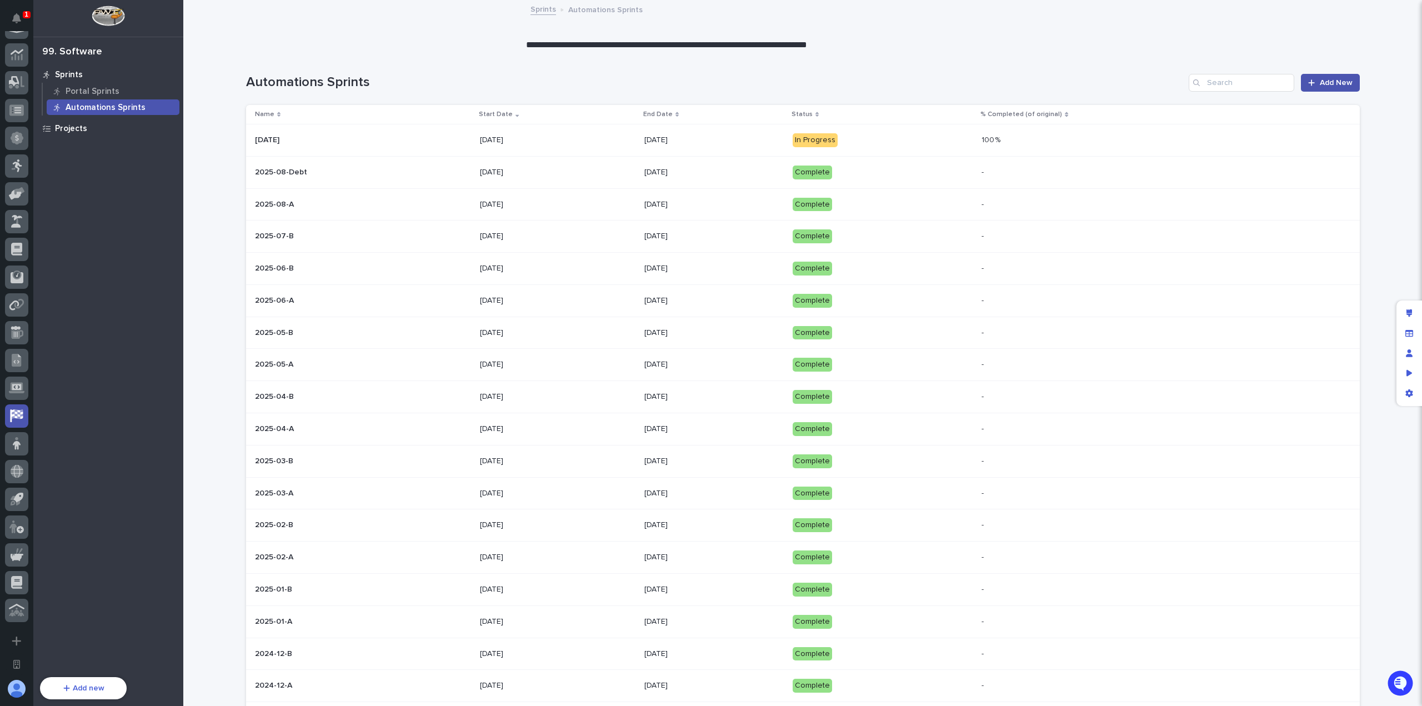
click at [87, 125] on div "Projects" at bounding box center [108, 128] width 144 height 16
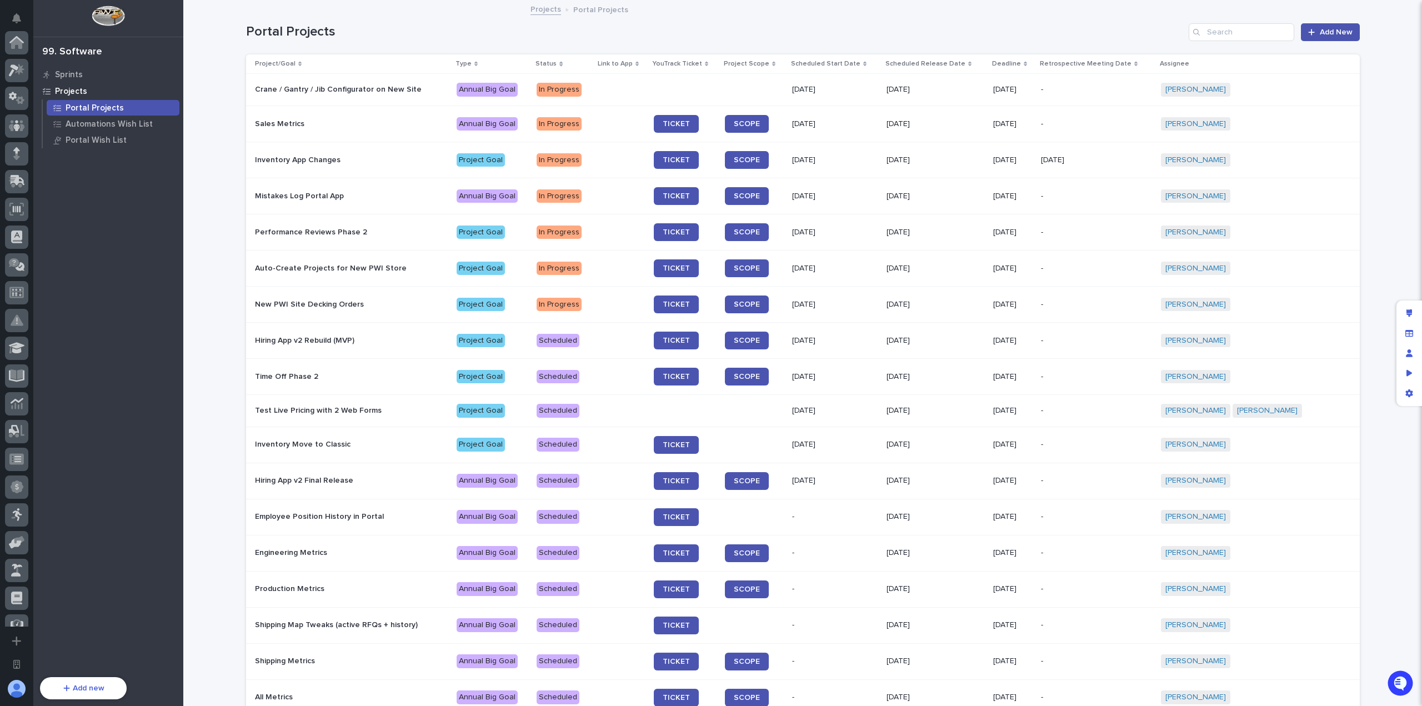
scroll to position [349, 0]
click at [1366, 242] on div "Loading... Saving… Loading... Saving… Portal Projects Add New Project/Goal Type…" at bounding box center [802, 441] width 1238 height 881
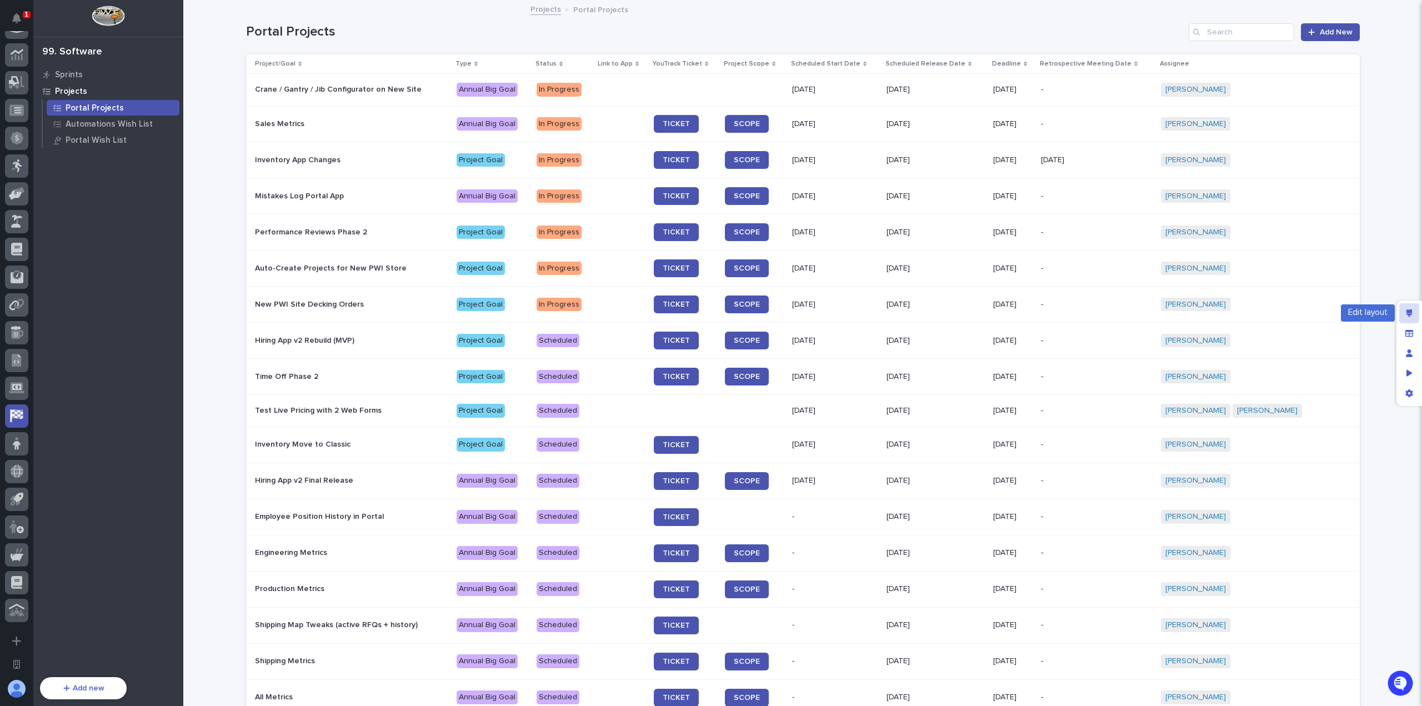
click at [1414, 314] on div "Edit layout" at bounding box center [1409, 313] width 20 height 20
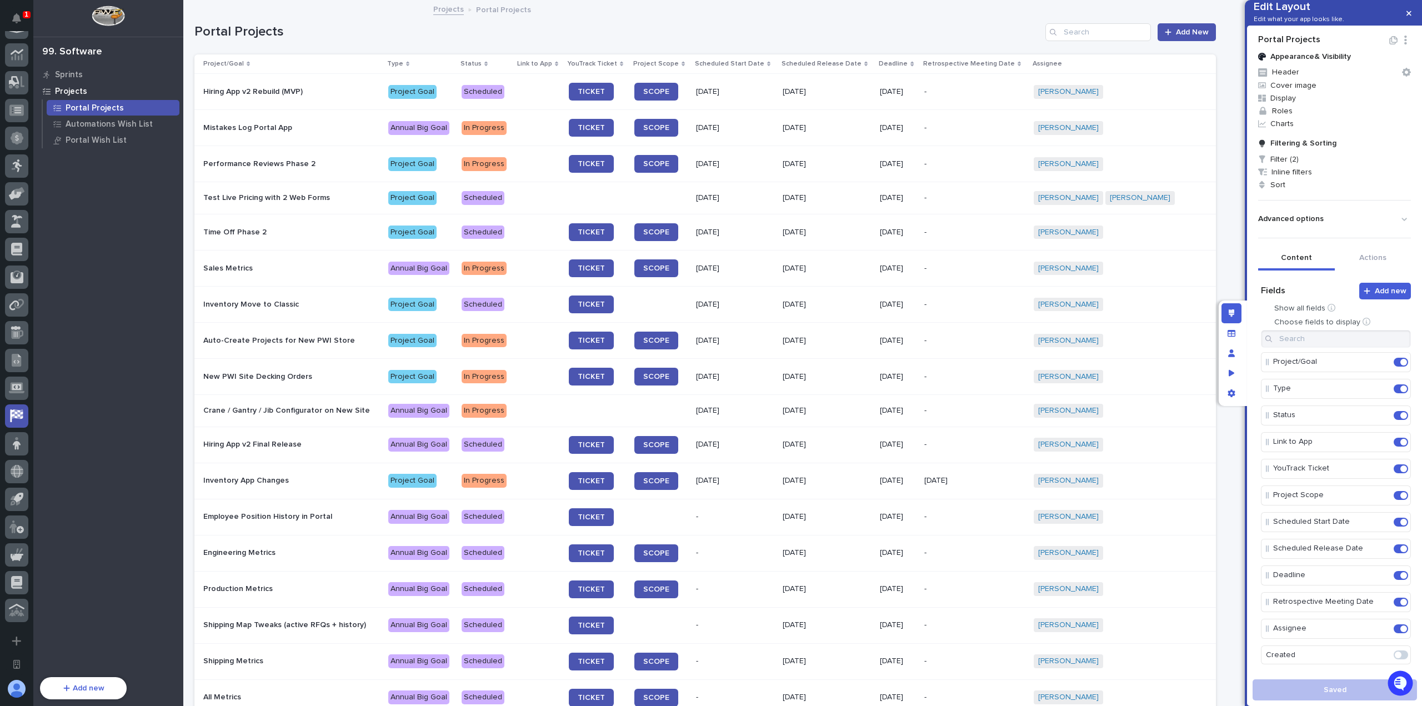
click at [1400, 44] on icon "button" at bounding box center [1405, 40] width 11 height 9
click at [1380, 88] on button "Edit Layout Name" at bounding box center [1364, 95] width 76 height 18
click at [1315, 48] on input "**********" at bounding box center [1323, 41] width 130 height 14
drag, startPoint x: 1329, startPoint y: 61, endPoint x: 1281, endPoint y: 57, distance: 49.0
click at [1281, 48] on input "**********" at bounding box center [1323, 41] width 130 height 14
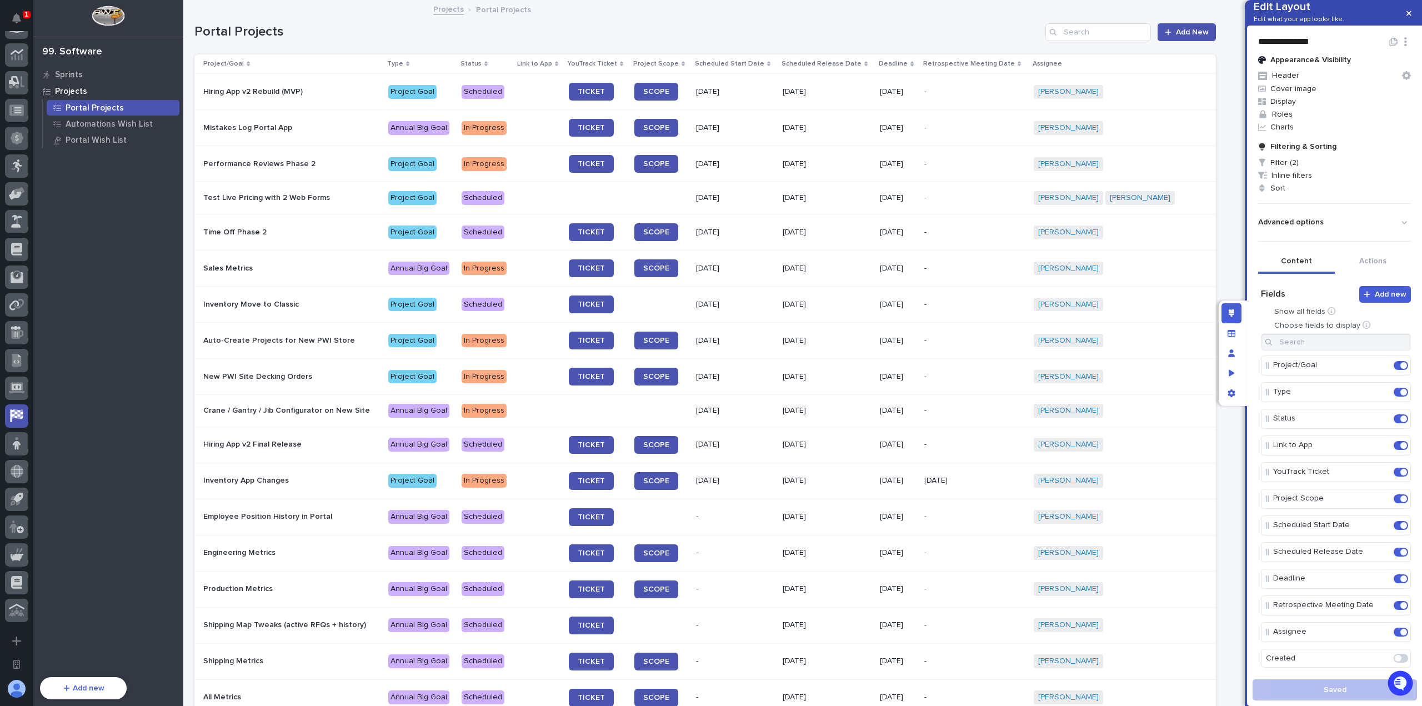
click at [1319, 48] on input "**********" at bounding box center [1323, 41] width 130 height 14
click at [1410, 12] on icon "button" at bounding box center [1408, 13] width 5 height 5
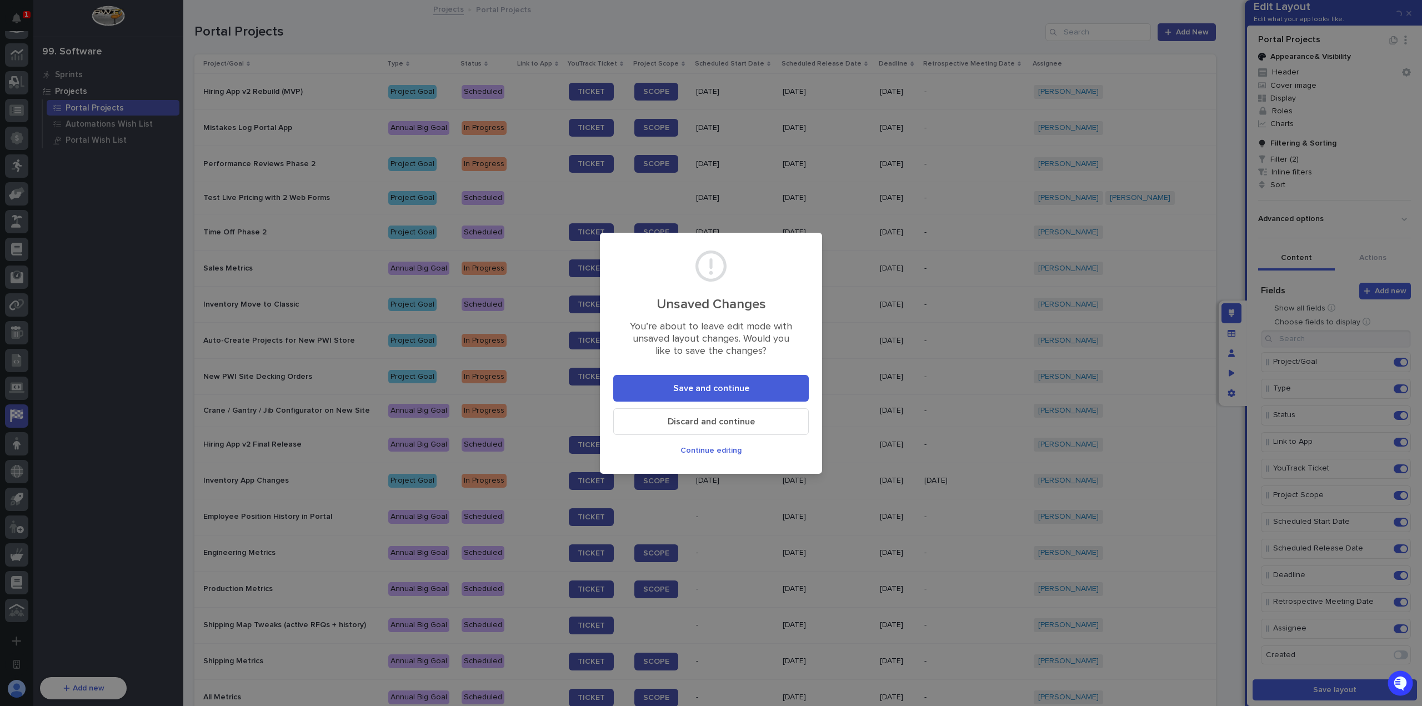
click at [674, 390] on button "Save and continue" at bounding box center [710, 388] width 195 height 27
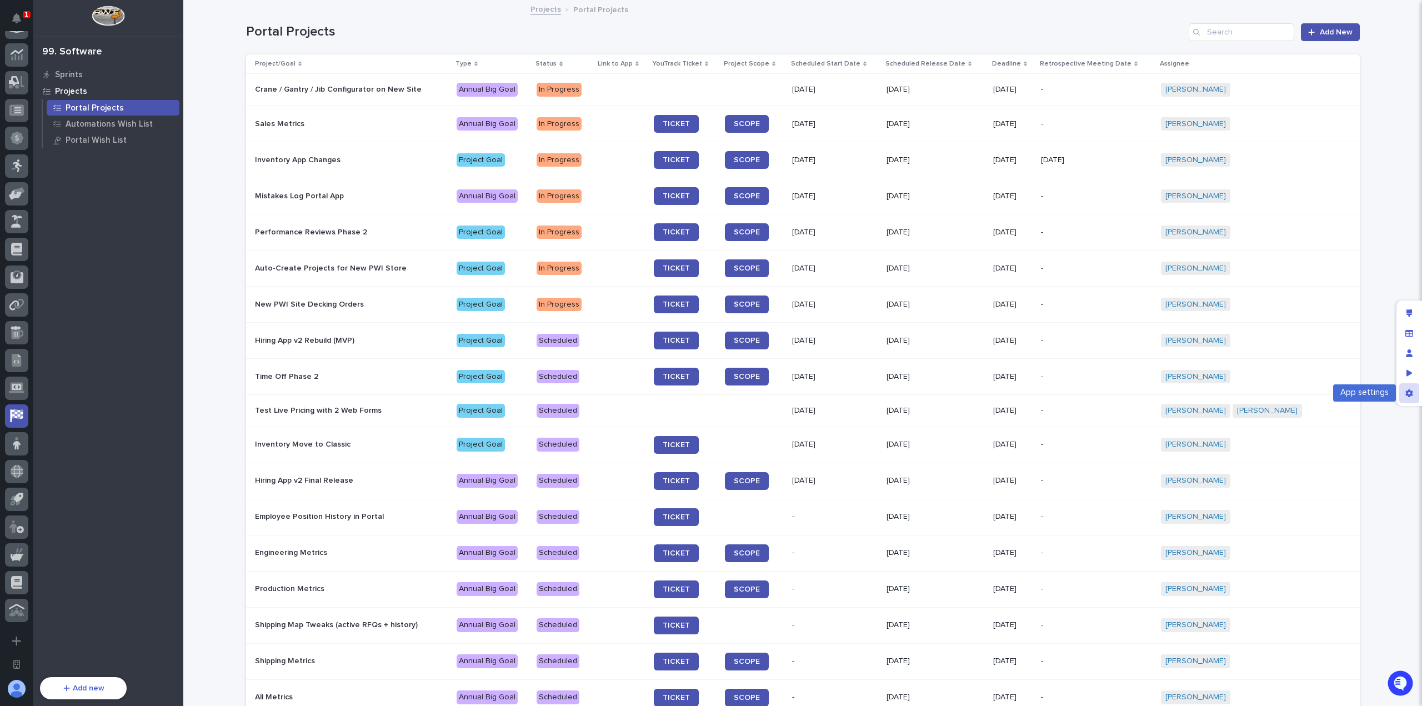
click at [1410, 393] on icon "App settings" at bounding box center [1408, 393] width 7 height 8
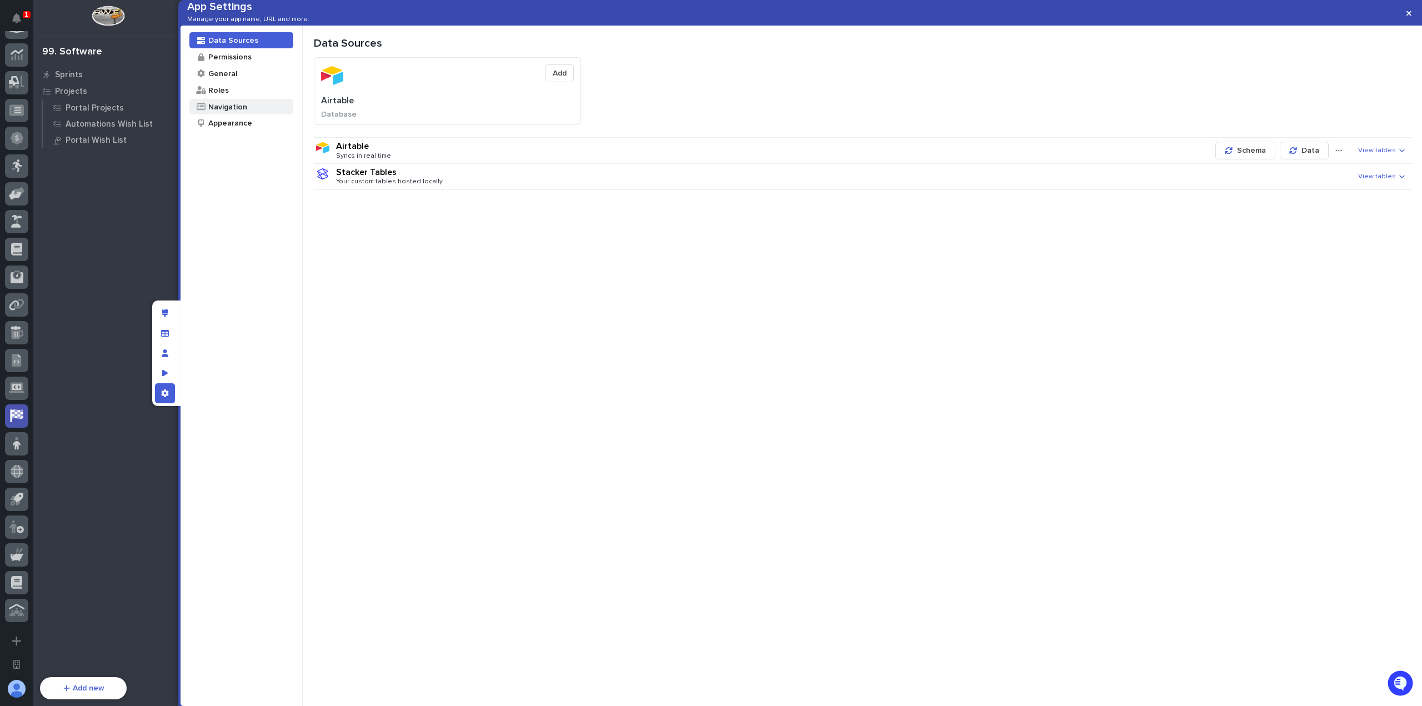
click at [251, 115] on div "Navigation" at bounding box center [241, 107] width 104 height 16
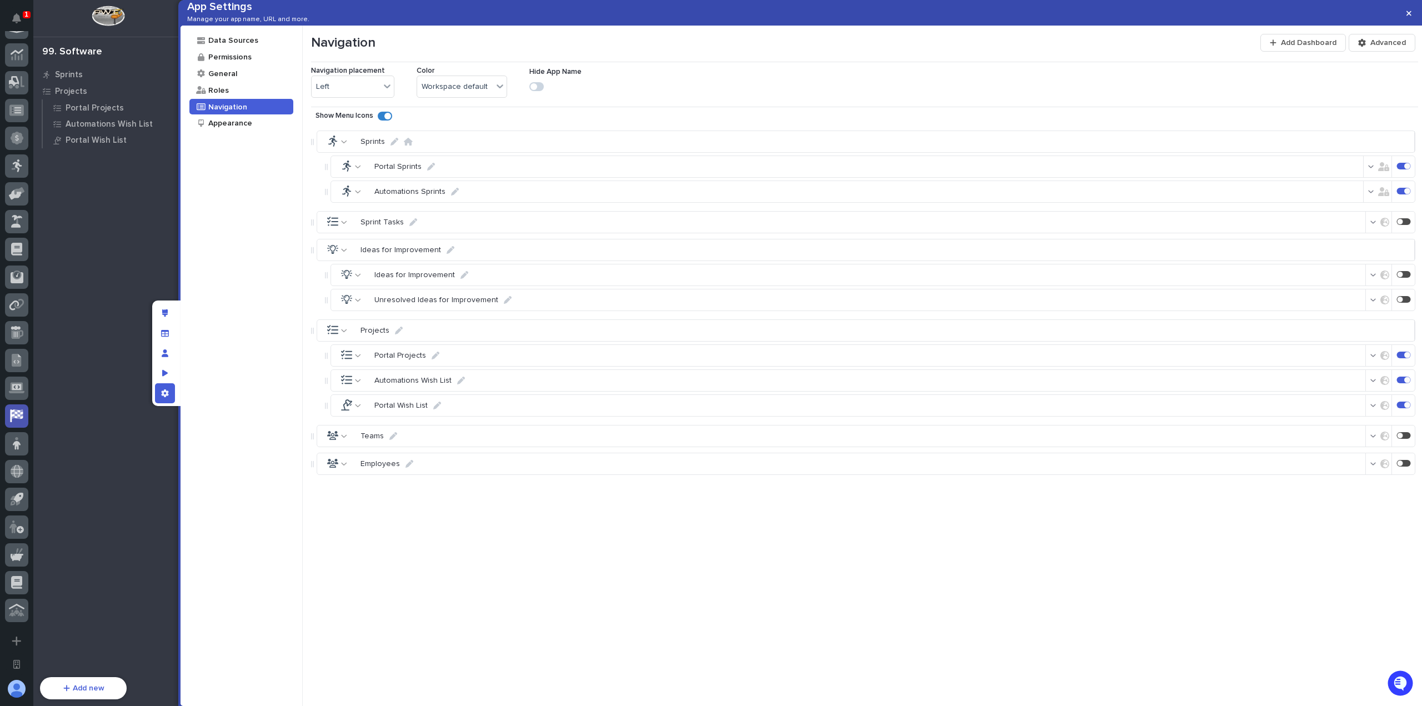
click at [396, 334] on icon at bounding box center [399, 331] width 8 height 8
type input "Projects & Goals"
click at [494, 335] on p "Save" at bounding box center [486, 331] width 16 height 8
click at [1411, 12] on button "button" at bounding box center [1408, 13] width 18 height 18
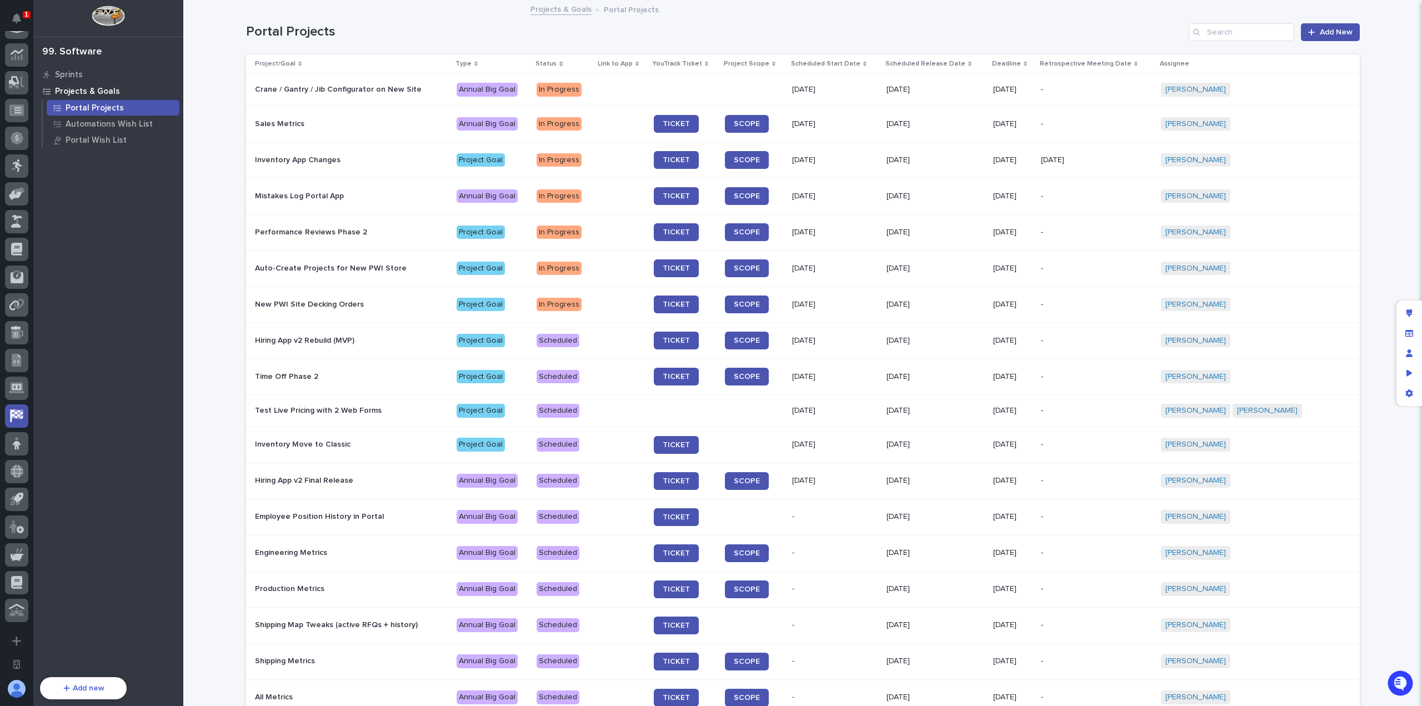
drag, startPoint x: 121, startPoint y: 106, endPoint x: 166, endPoint y: 173, distance: 80.9
click at [121, 106] on div "Portal Projects" at bounding box center [113, 108] width 133 height 16
click at [230, 170] on div "Loading... Saving… Loading... Saving… Portal Projects Add New Project/Goal Type…" at bounding box center [802, 441] width 1238 height 881
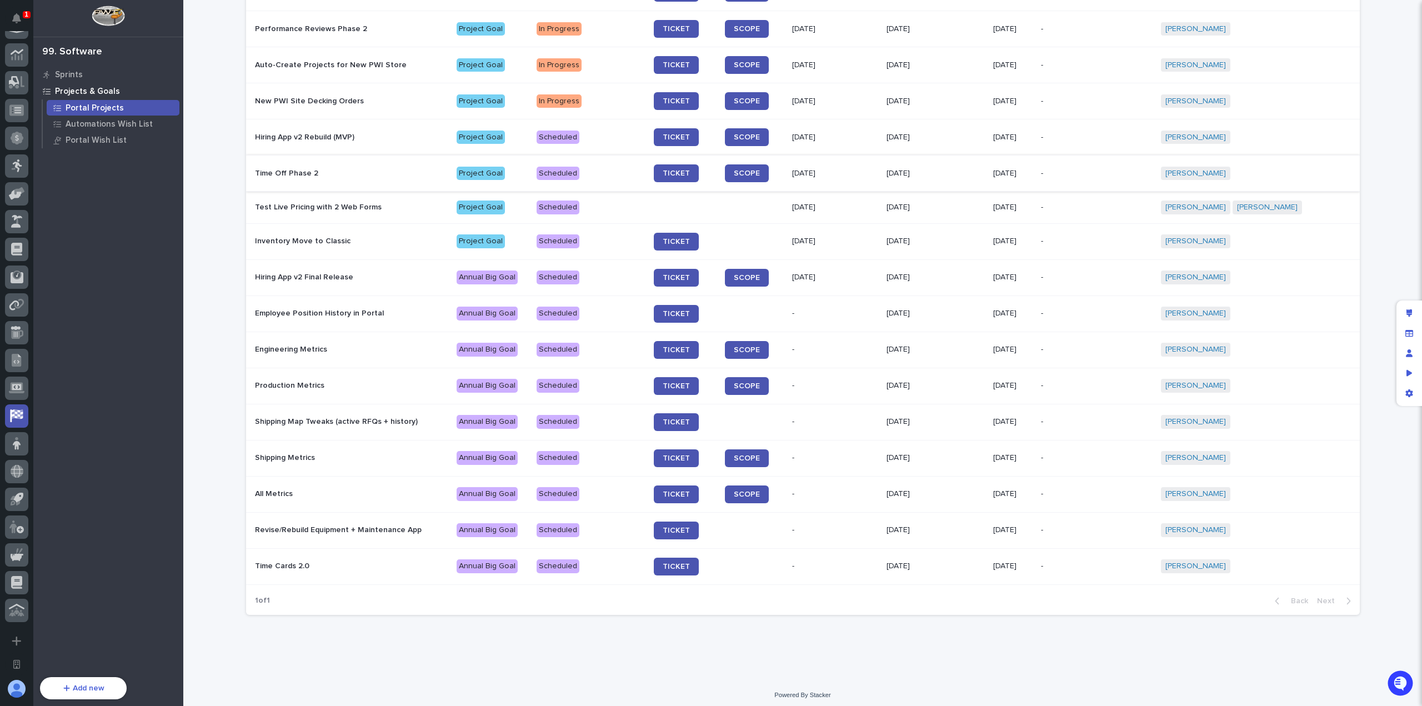
scroll to position [0, 0]
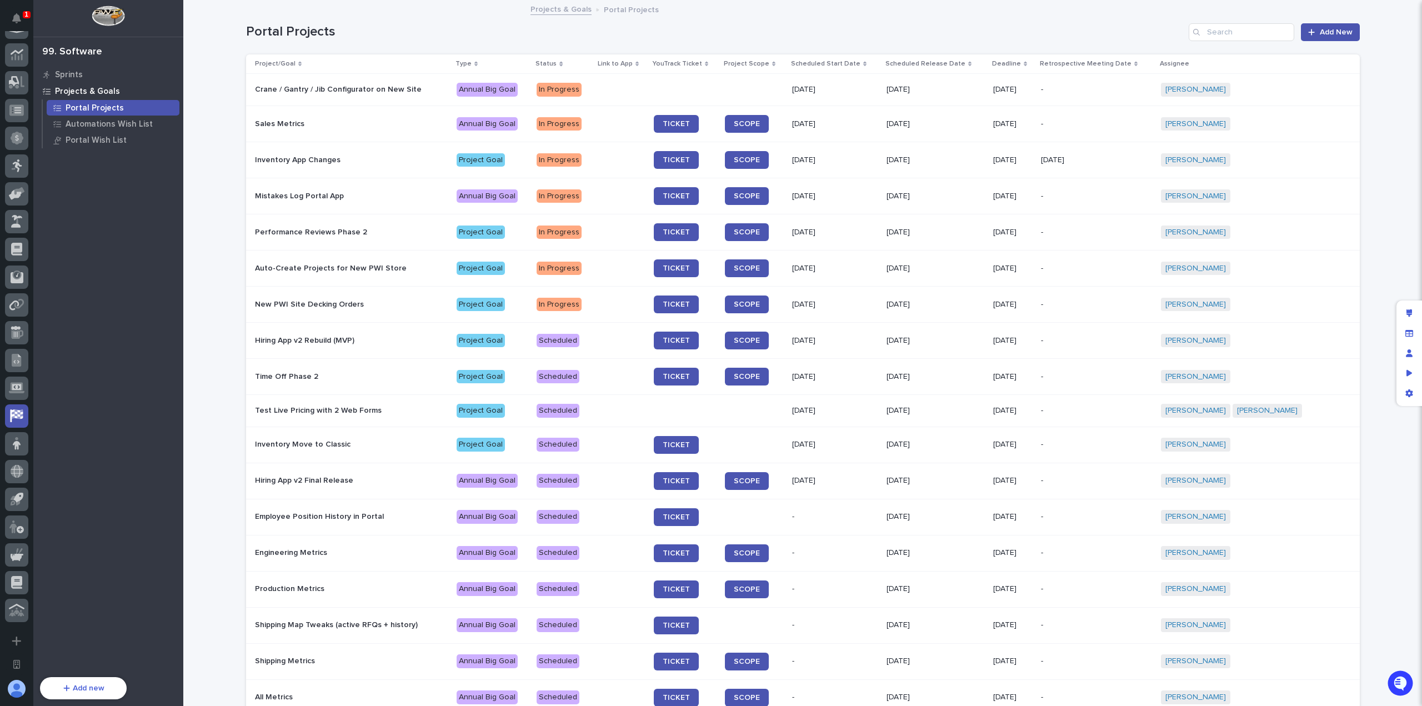
click at [400, 122] on p "Sales Metrics" at bounding box center [351, 123] width 193 height 9
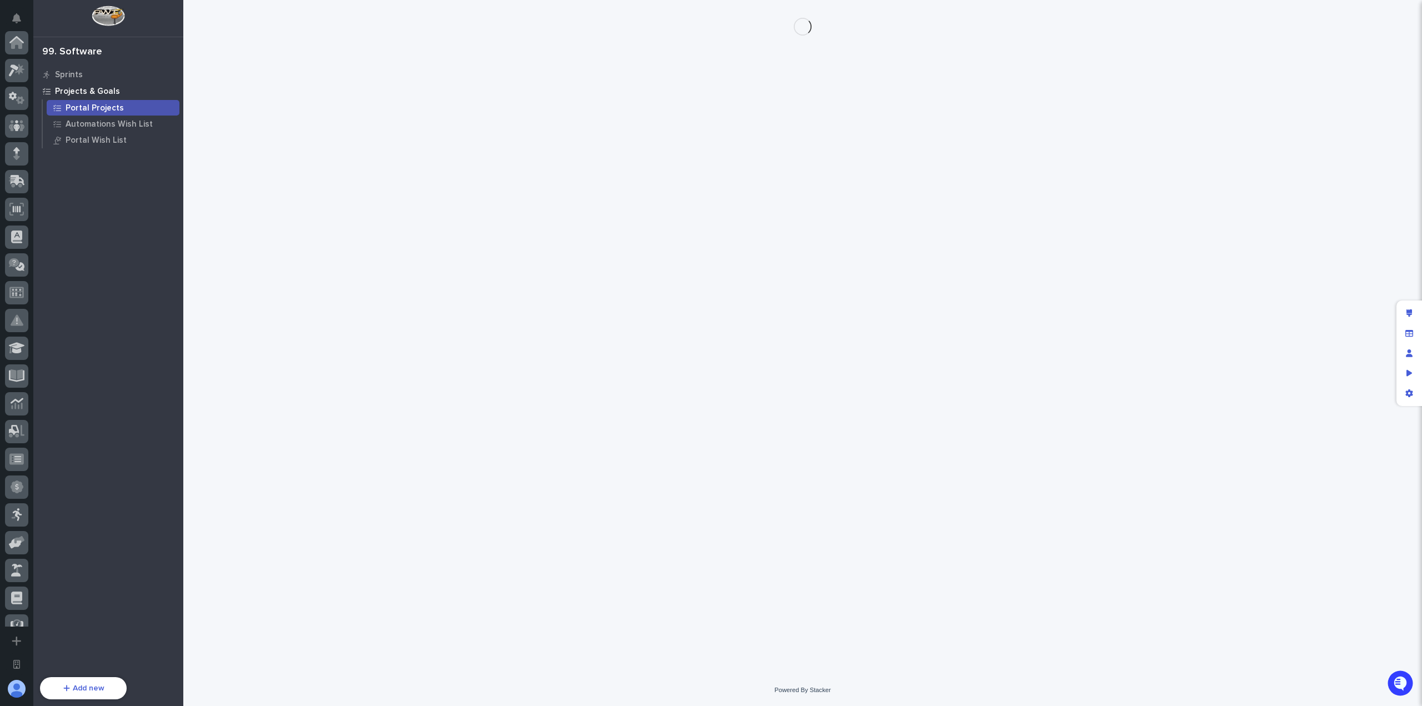
scroll to position [349, 0]
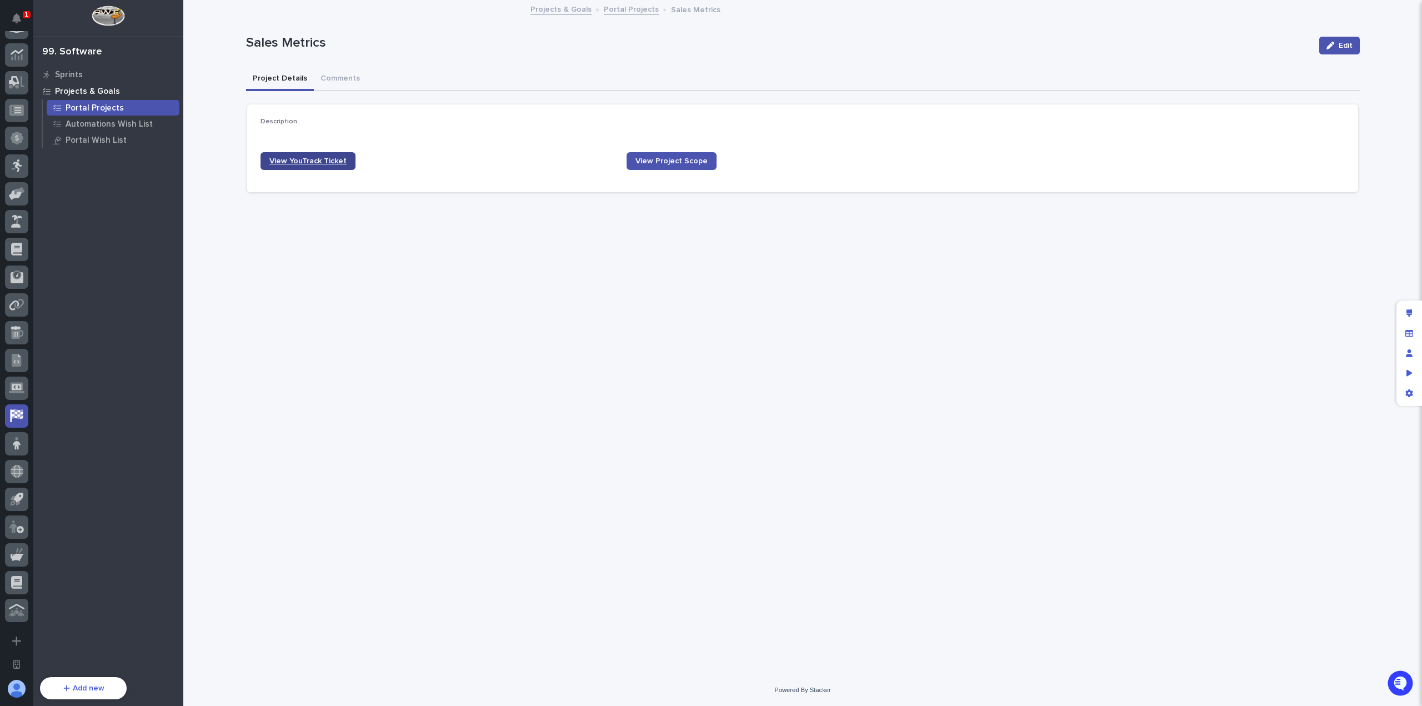
click at [330, 164] on span "View YouTrack Ticket" at bounding box center [307, 161] width 77 height 8
click at [645, 158] on span "View Project Scope" at bounding box center [671, 161] width 72 height 8
click at [481, 310] on div "**********" at bounding box center [802, 323] width 1124 height 645
click at [1340, 53] on button "Edit" at bounding box center [1339, 46] width 41 height 18
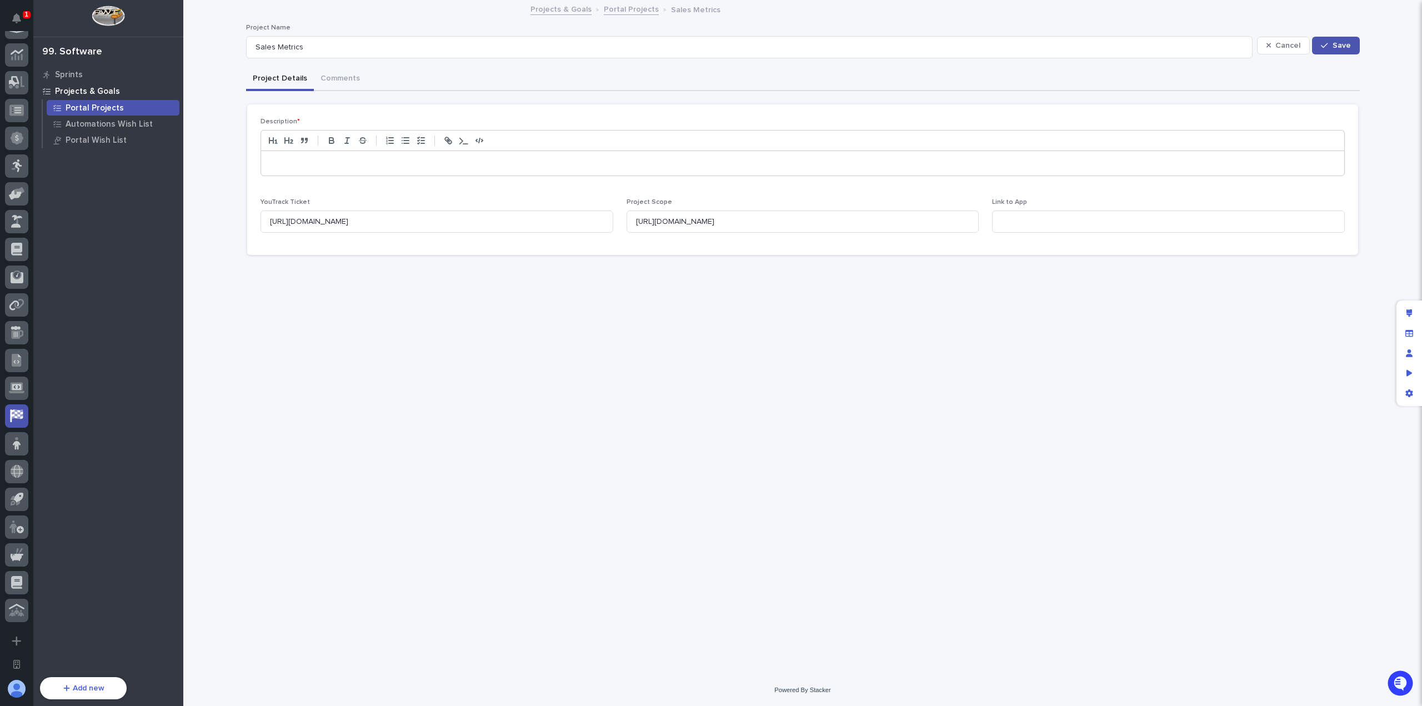
click at [1060, 208] on div "Link to App" at bounding box center [1168, 219] width 353 height 43
click at [1082, 217] on input at bounding box center [1168, 221] width 353 height 22
paste input "https://metrics.pwiworks.app/"
type input "https://metrics.pwiworks.app/"
click at [1345, 43] on span "Save" at bounding box center [1341, 46] width 18 height 8
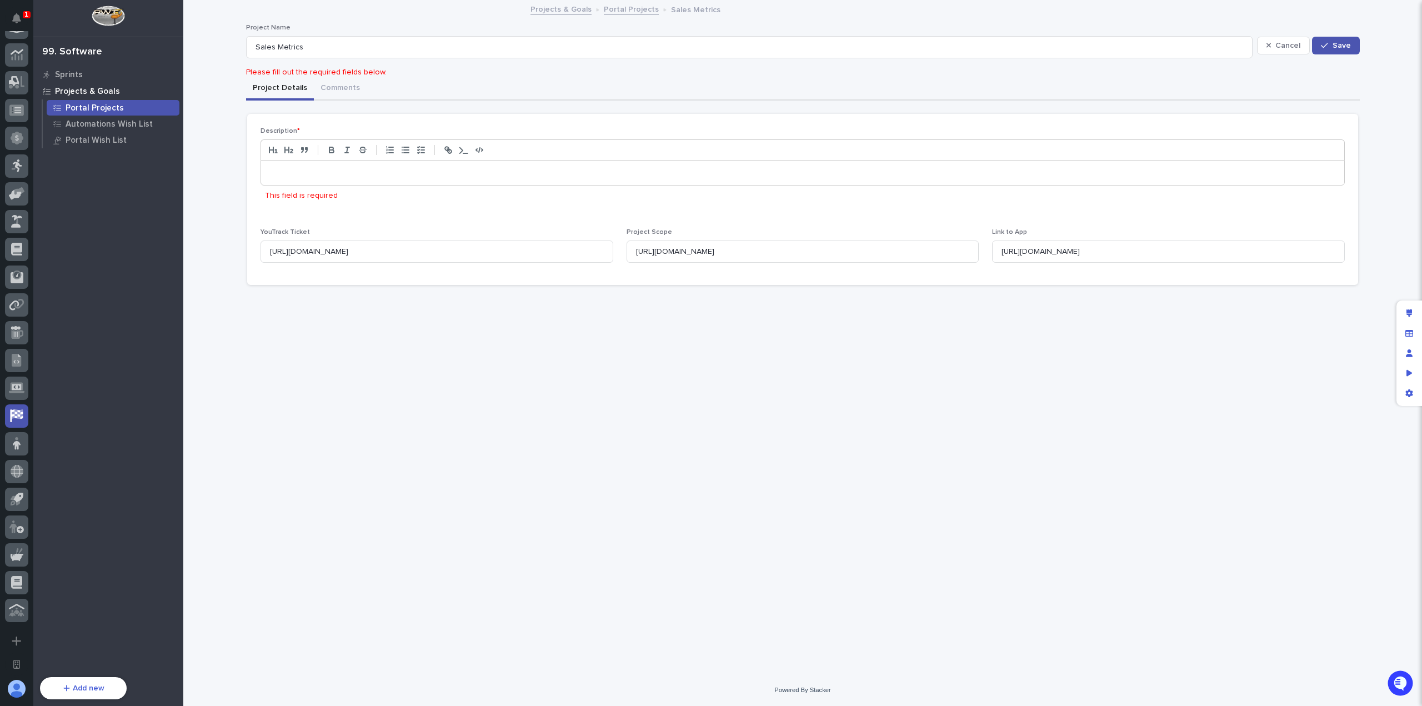
click at [399, 178] on div at bounding box center [802, 172] width 1083 height 24
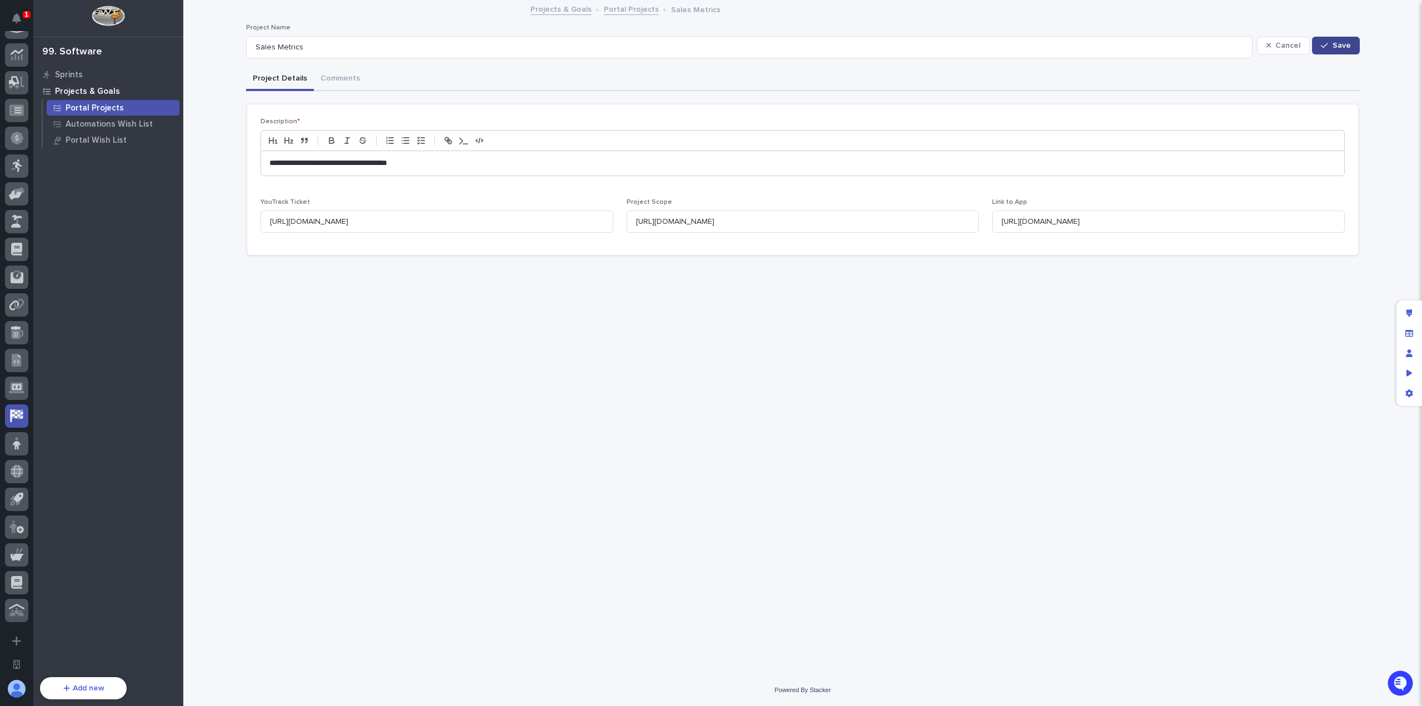
click at [1354, 44] on button "Save" at bounding box center [1335, 46] width 47 height 18
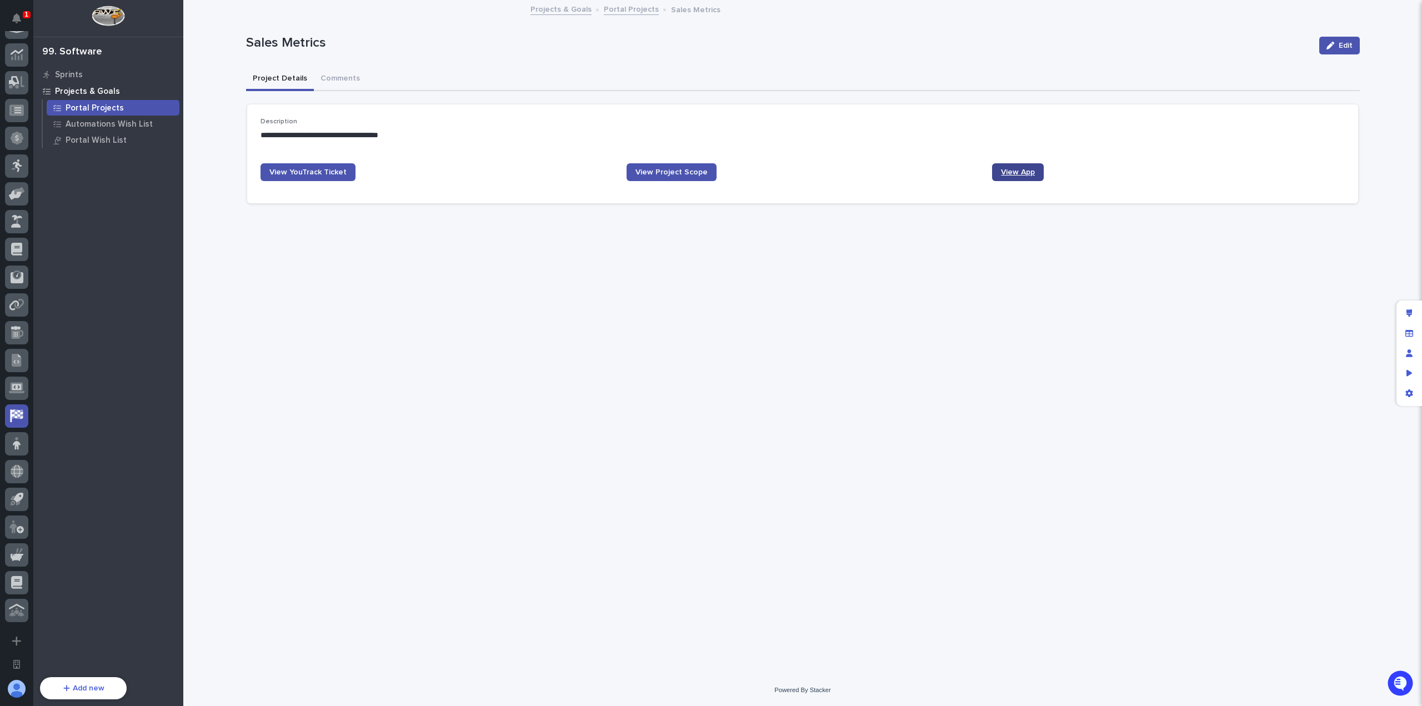
click at [1021, 174] on span "View App" at bounding box center [1018, 172] width 34 height 8
click at [142, 103] on div "Portal Projects" at bounding box center [113, 108] width 133 height 16
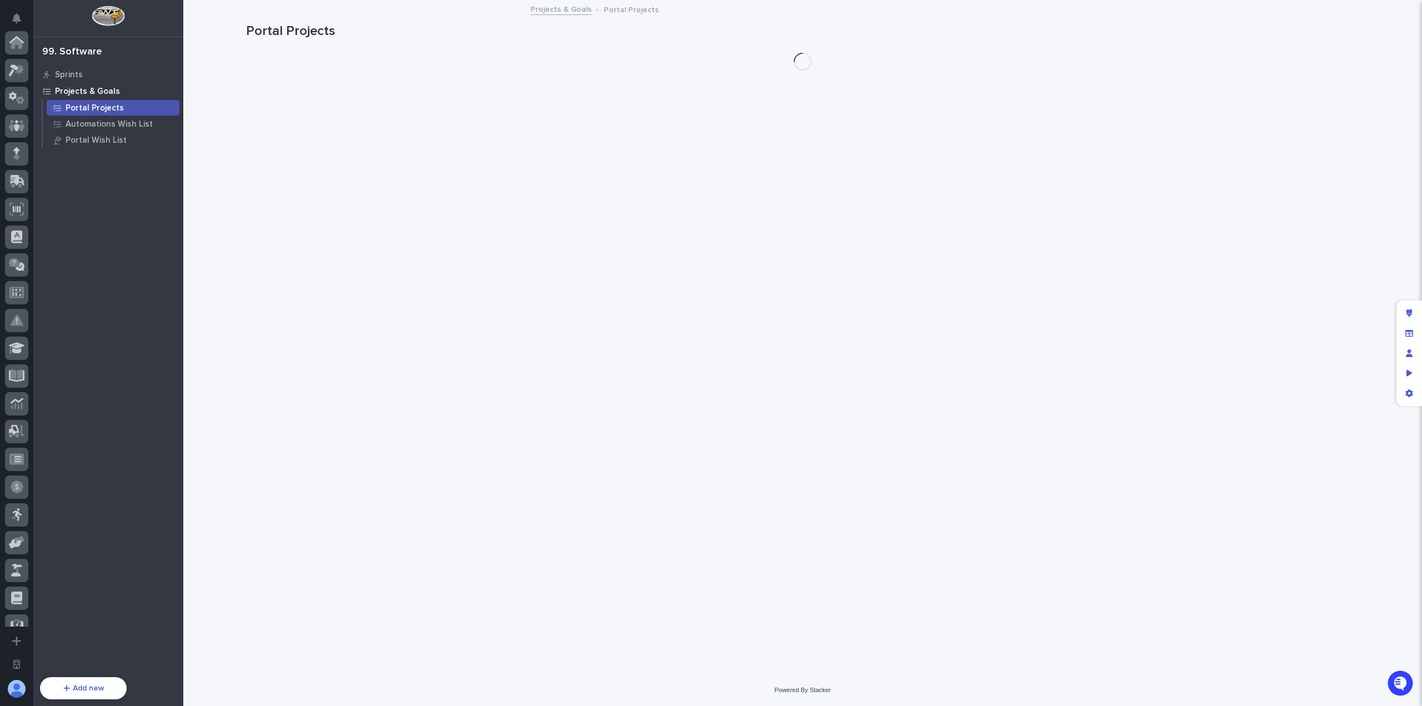
scroll to position [349, 0]
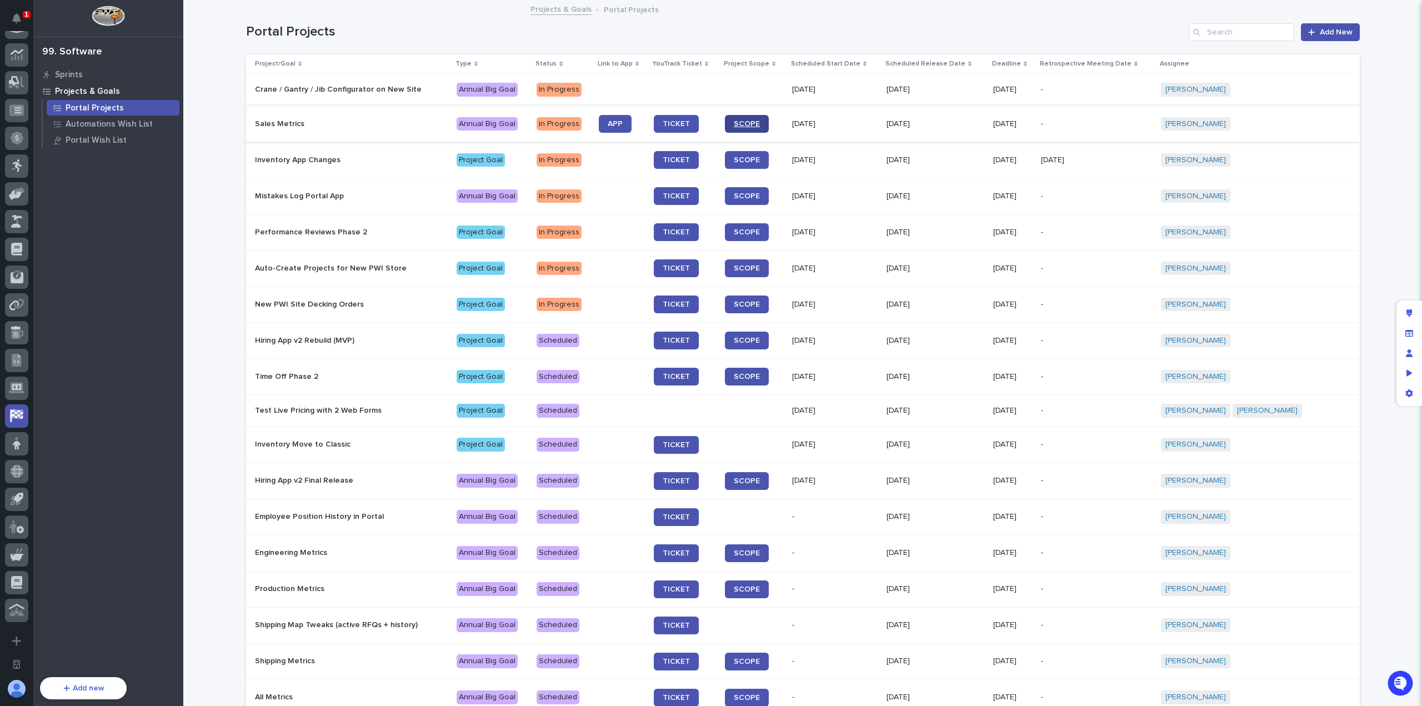
click at [758, 124] on span "SCOPE" at bounding box center [747, 124] width 26 height 8
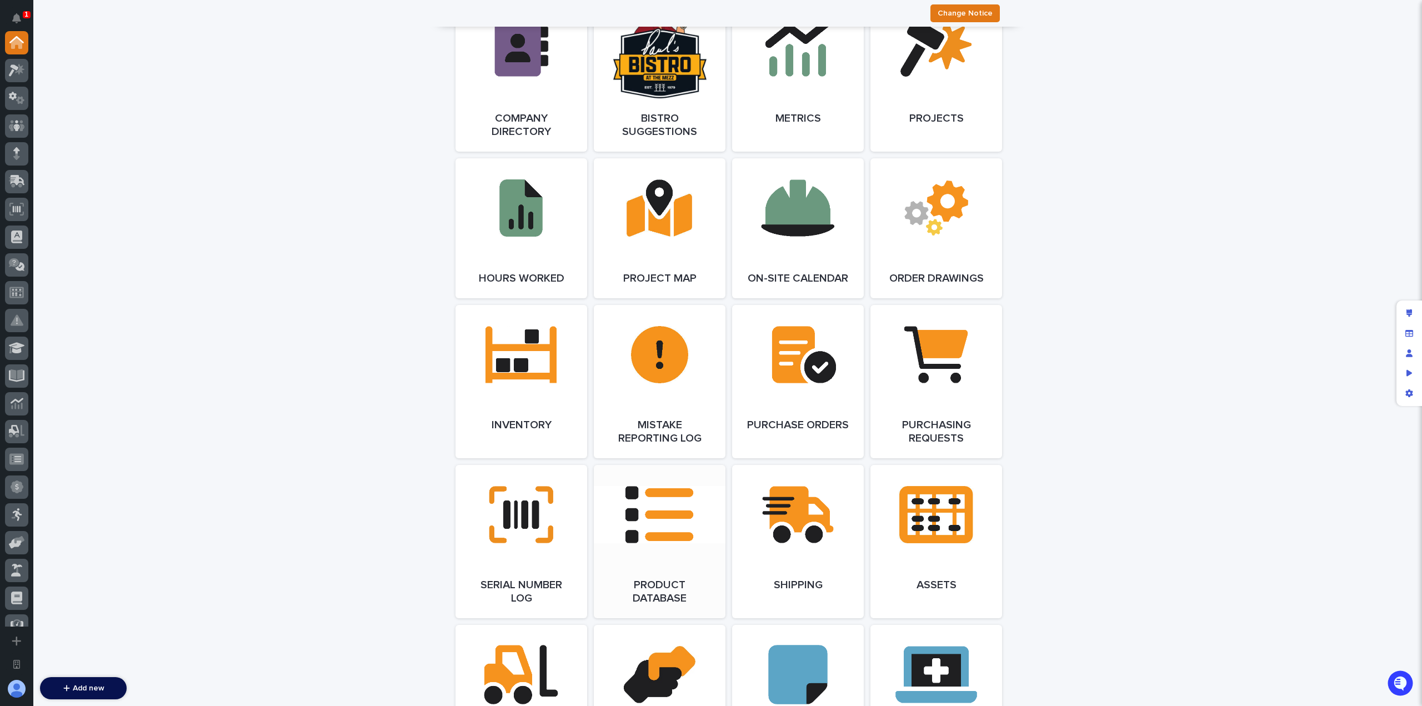
scroll to position [1111, 0]
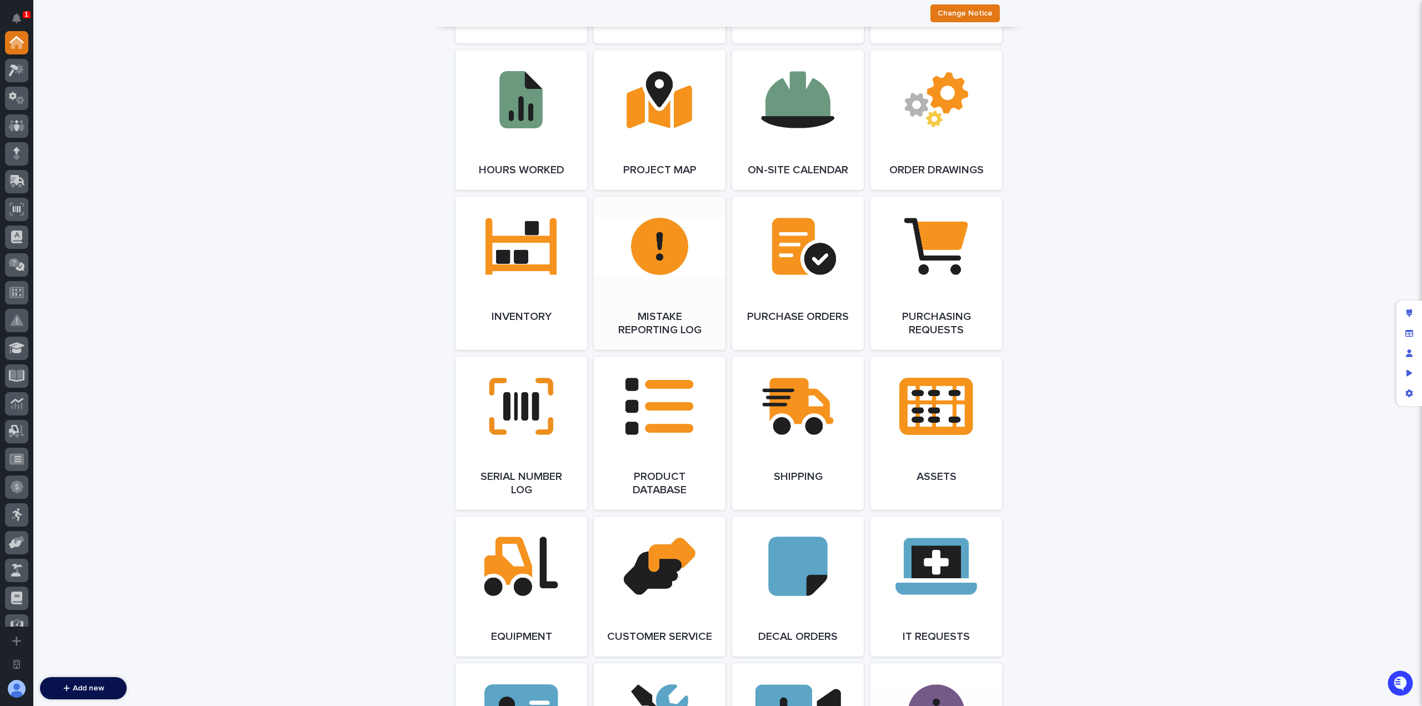
click at [659, 247] on link "Open Link" at bounding box center [660, 273] width 132 height 153
